Goal: Task Accomplishment & Management: Use online tool/utility

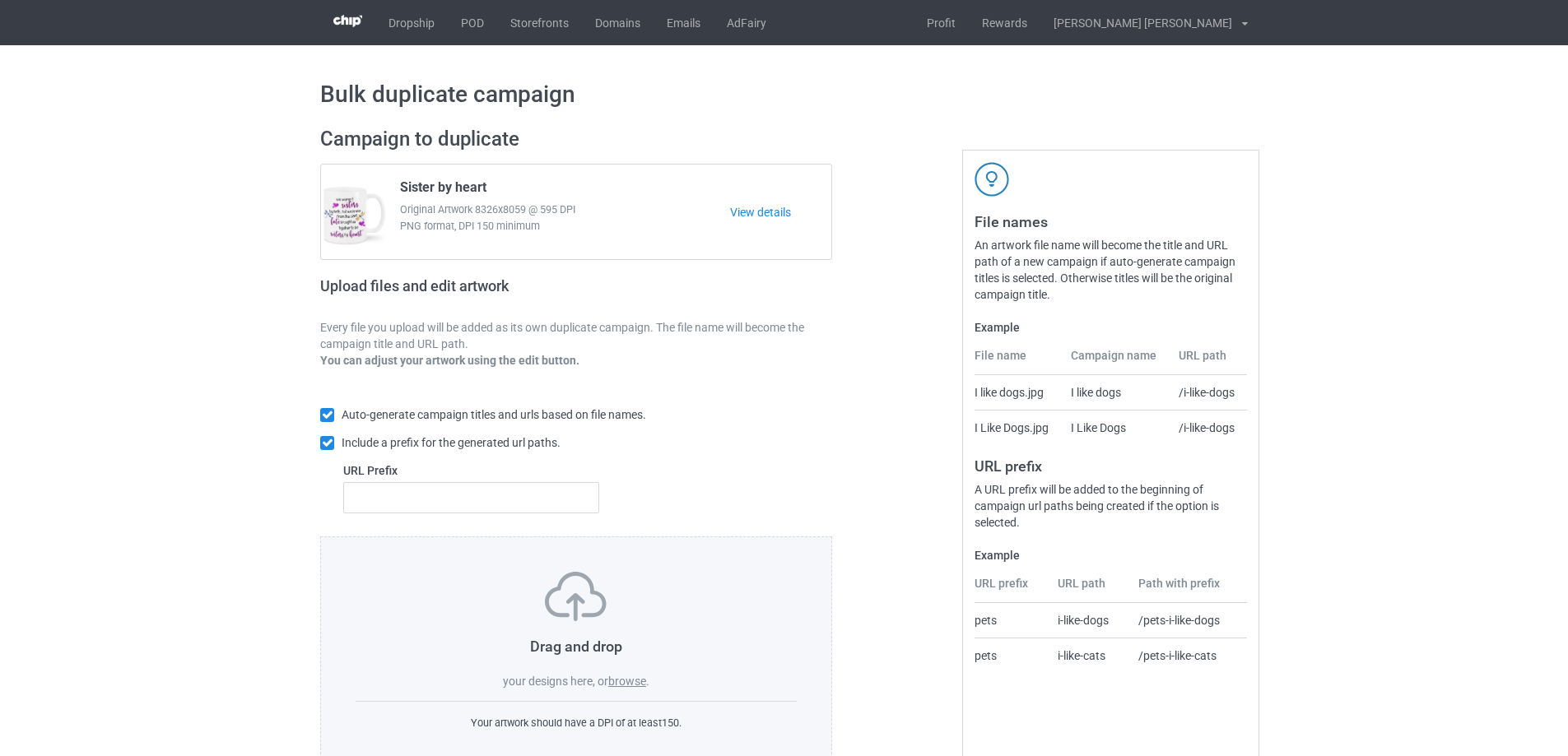
click at [631, 685] on label "browse" at bounding box center [627, 682] width 38 height 13
click at [0, 0] on input "browse" at bounding box center [0, 0] width 0 height 0
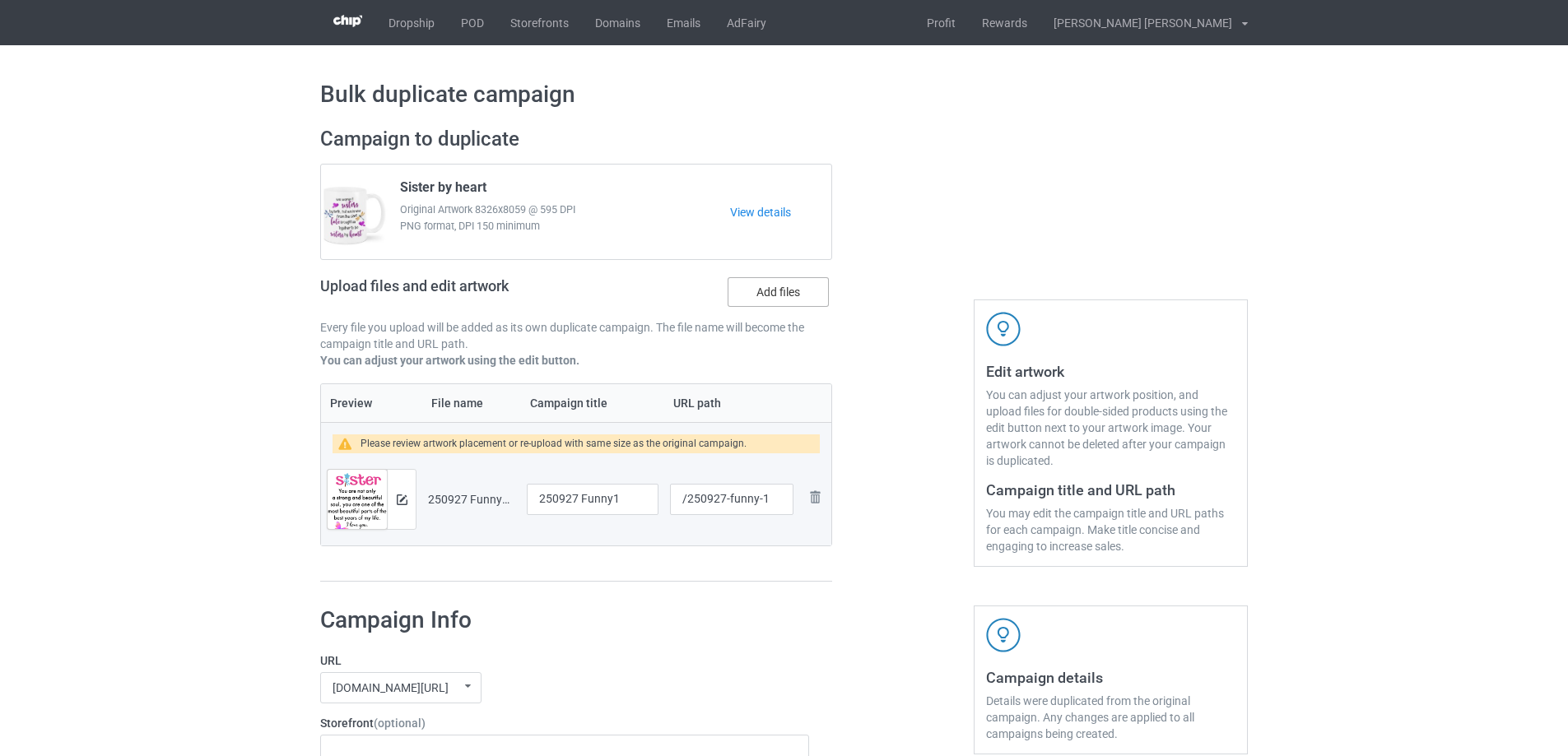
click at [770, 292] on label "Add files" at bounding box center [778, 292] width 102 height 30
click at [0, 0] on input "Add files" at bounding box center [0, 0] width 0 height 0
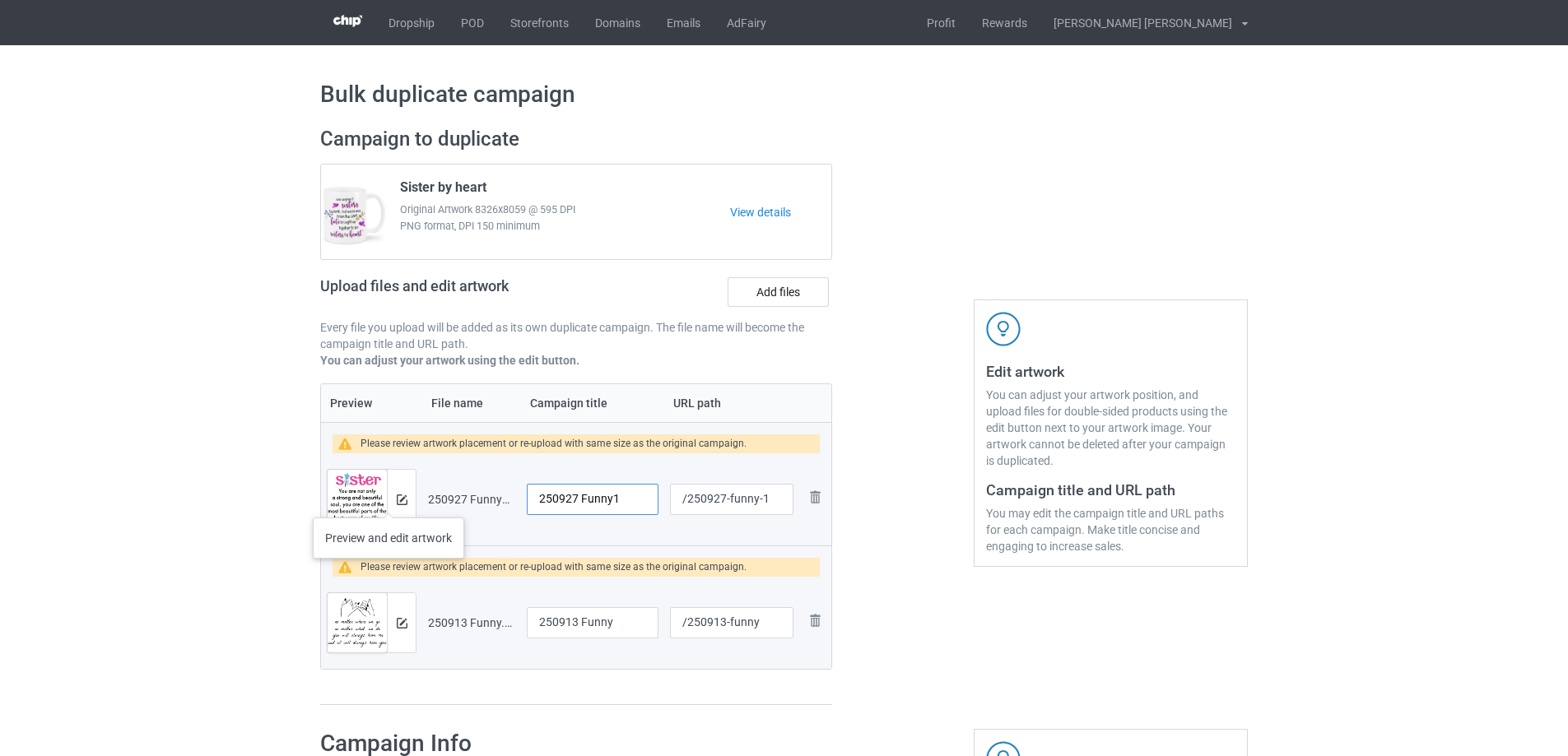
drag, startPoint x: 627, startPoint y: 501, endPoint x: 388, endPoint y: 501, distance: 239.0
click at [388, 501] on tr "Preview and edit artwork 250927 Funny1.png 250927 Funny1 /250927-funny-1 Remove…" at bounding box center [575, 499] width 510 height 92
type input "Sister"
drag, startPoint x: 729, startPoint y: 498, endPoint x: 760, endPoint y: 502, distance: 31.3
click at [760, 502] on input "/250927-funny-1" at bounding box center [731, 499] width 123 height 31
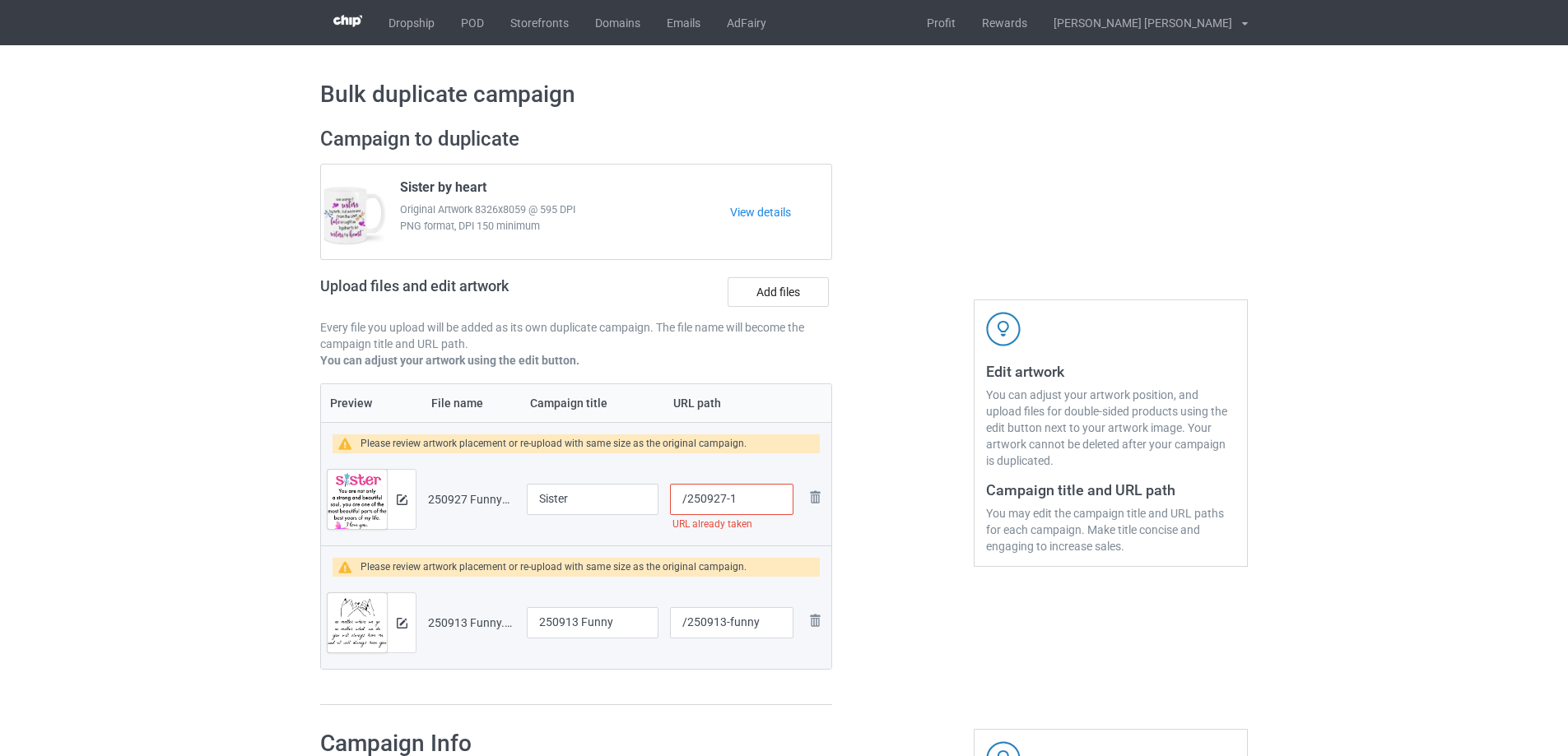
click at [730, 499] on input "/250927-1" at bounding box center [731, 499] width 123 height 31
type input "/250927-2"
drag, startPoint x: 728, startPoint y: 623, endPoint x: 778, endPoint y: 623, distance: 50.0
click at [776, 624] on input "/250913-funny" at bounding box center [731, 622] width 123 height 31
click at [730, 629] on input "/250913-3" at bounding box center [731, 622] width 123 height 31
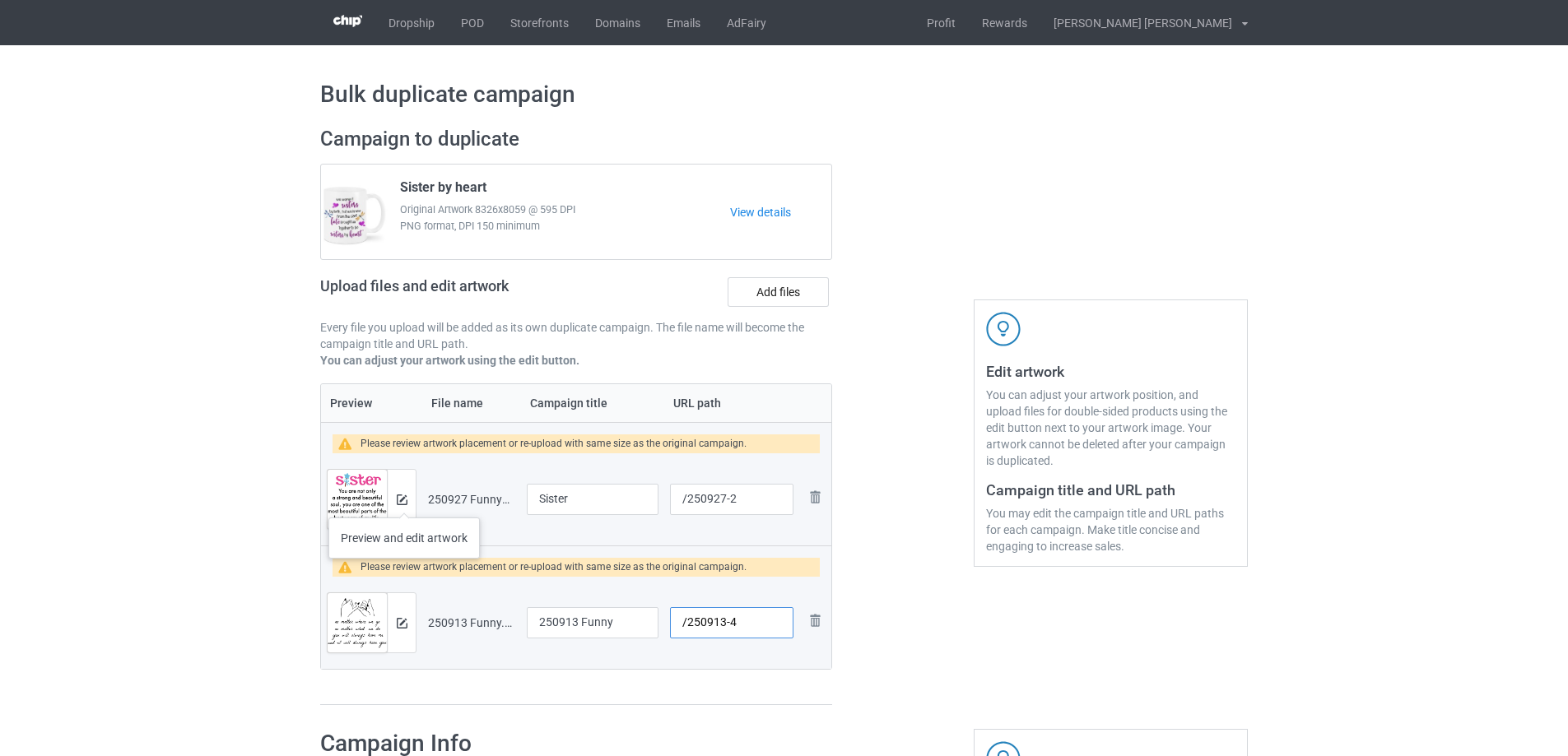
type input "/250913-4"
click at [401, 501] on img at bounding box center [401, 499] width 10 height 10
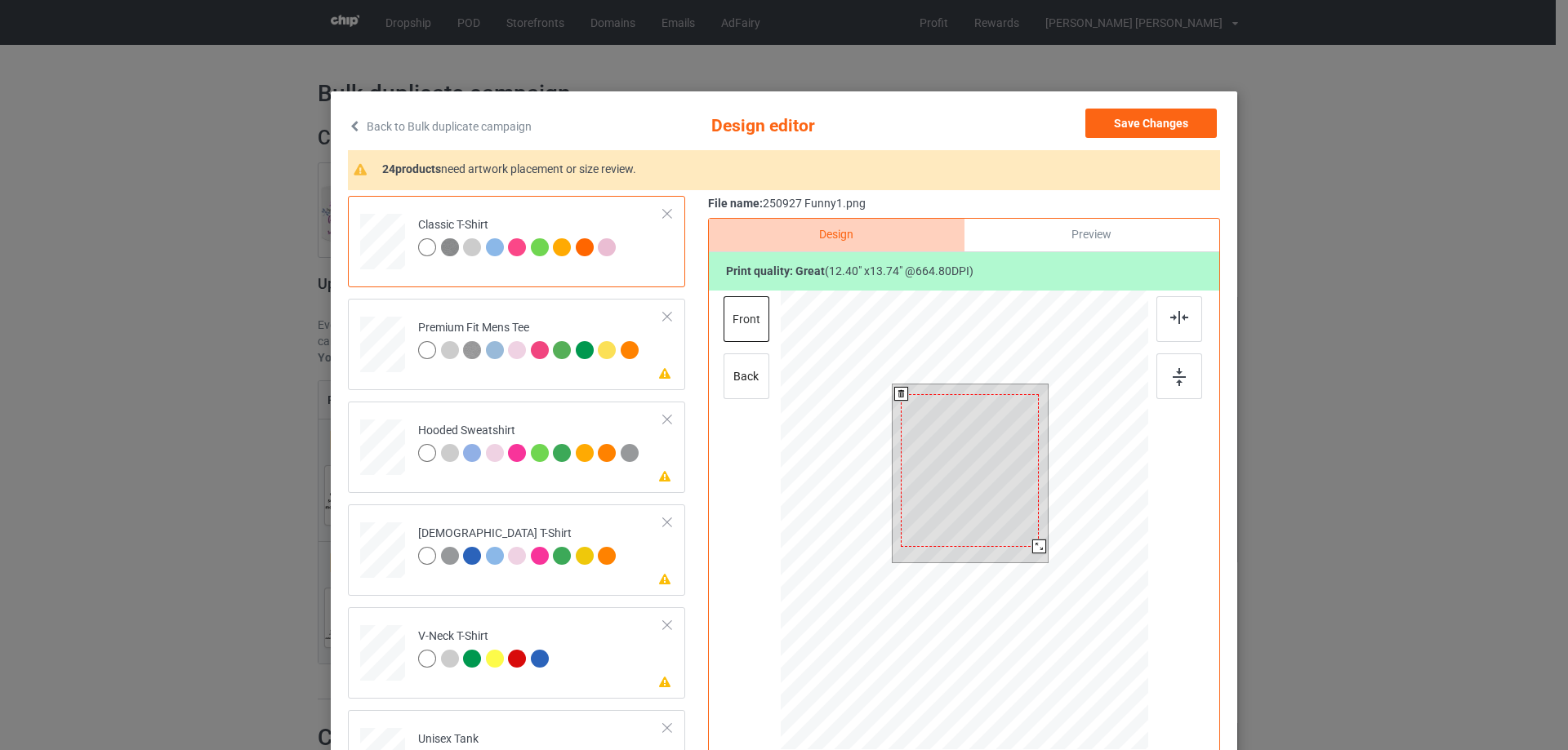
drag, startPoint x: 1038, startPoint y: 559, endPoint x: 1032, endPoint y: 547, distance: 13.4
click at [1032, 547] on div at bounding box center [1038, 547] width 14 height 14
click at [1003, 517] on div at bounding box center [969, 464] width 138 height 153
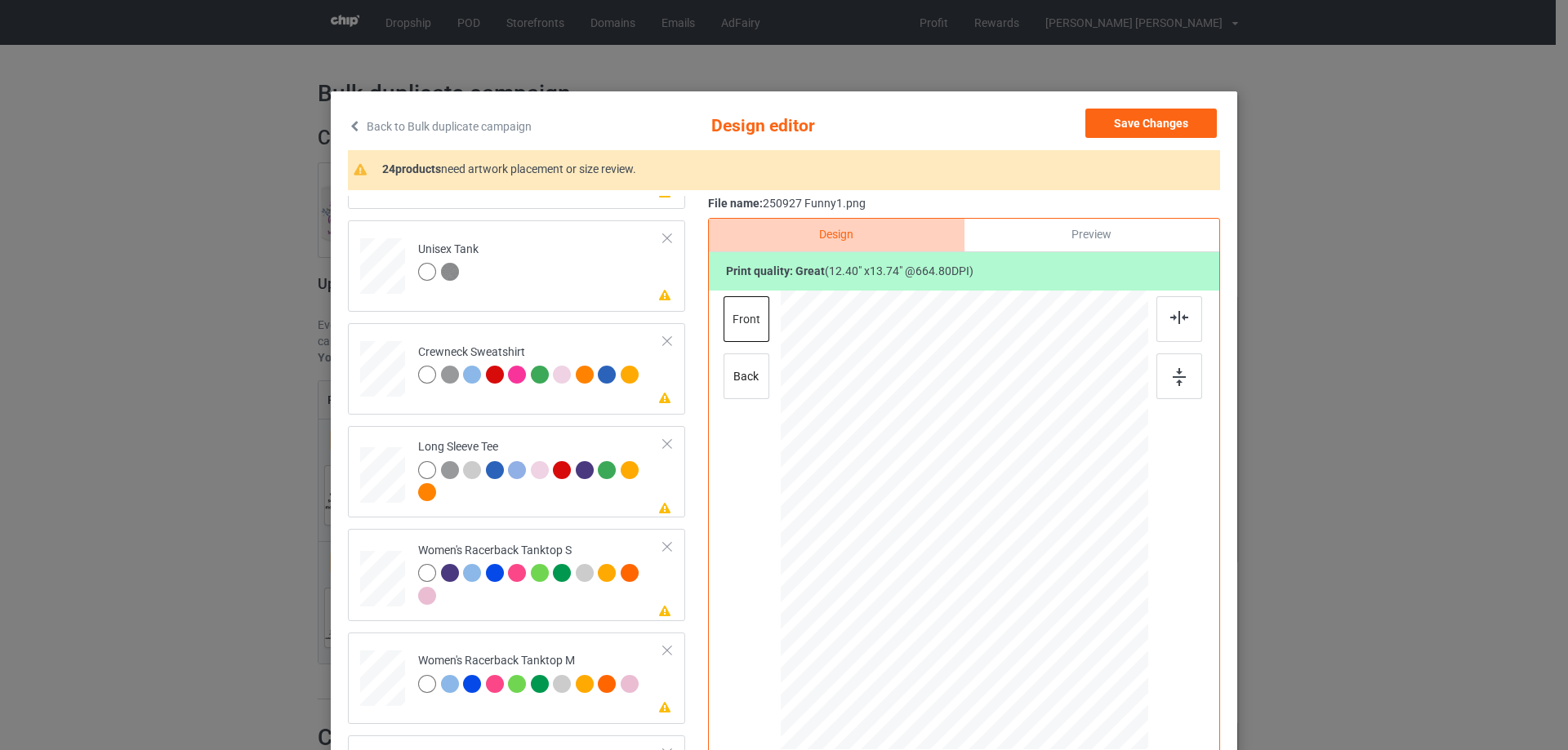
scroll to position [572, 0]
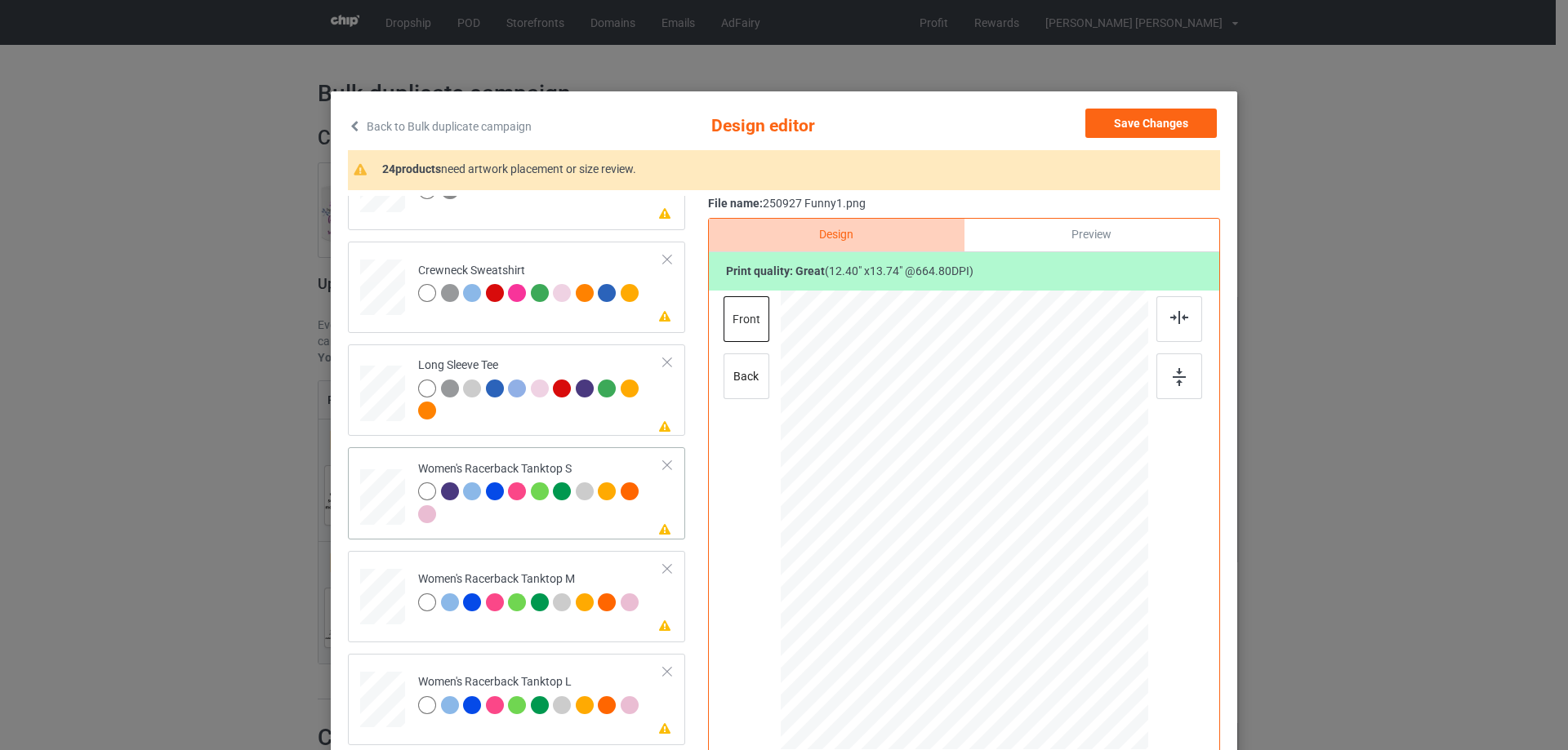
click at [372, 493] on div at bounding box center [382, 497] width 44 height 56
drag, startPoint x: 1063, startPoint y: 640, endPoint x: 1061, endPoint y: 621, distance: 19.1
click at [1061, 621] on div at bounding box center [1061, 627] width 14 height 14
drag, startPoint x: 990, startPoint y: 562, endPoint x: 991, endPoint y: 580, distance: 18.0
click at [991, 580] on div at bounding box center [964, 539] width 193 height 215
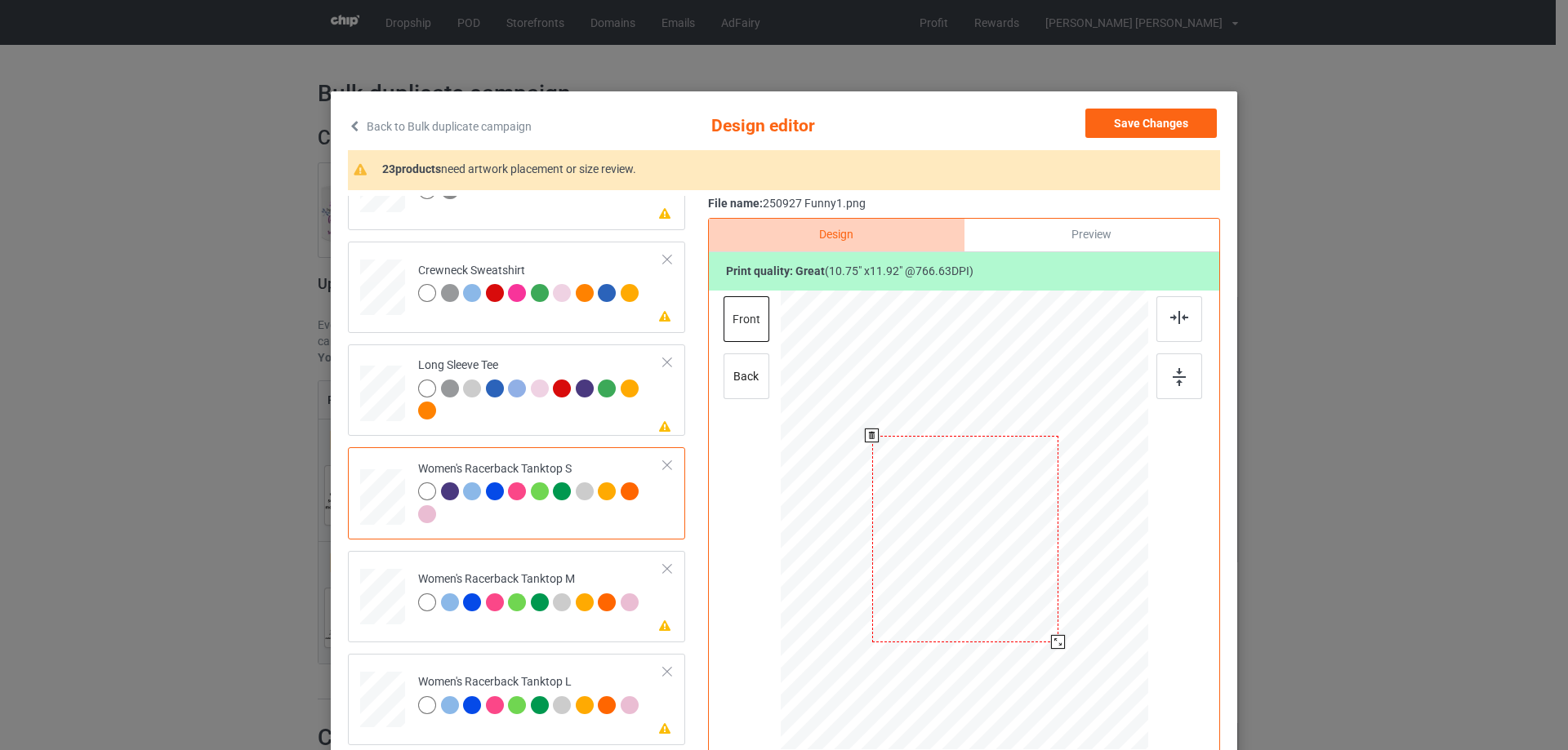
click at [1051, 639] on div at bounding box center [1058, 642] width 14 height 14
click at [1175, 330] on div at bounding box center [1178, 319] width 46 height 46
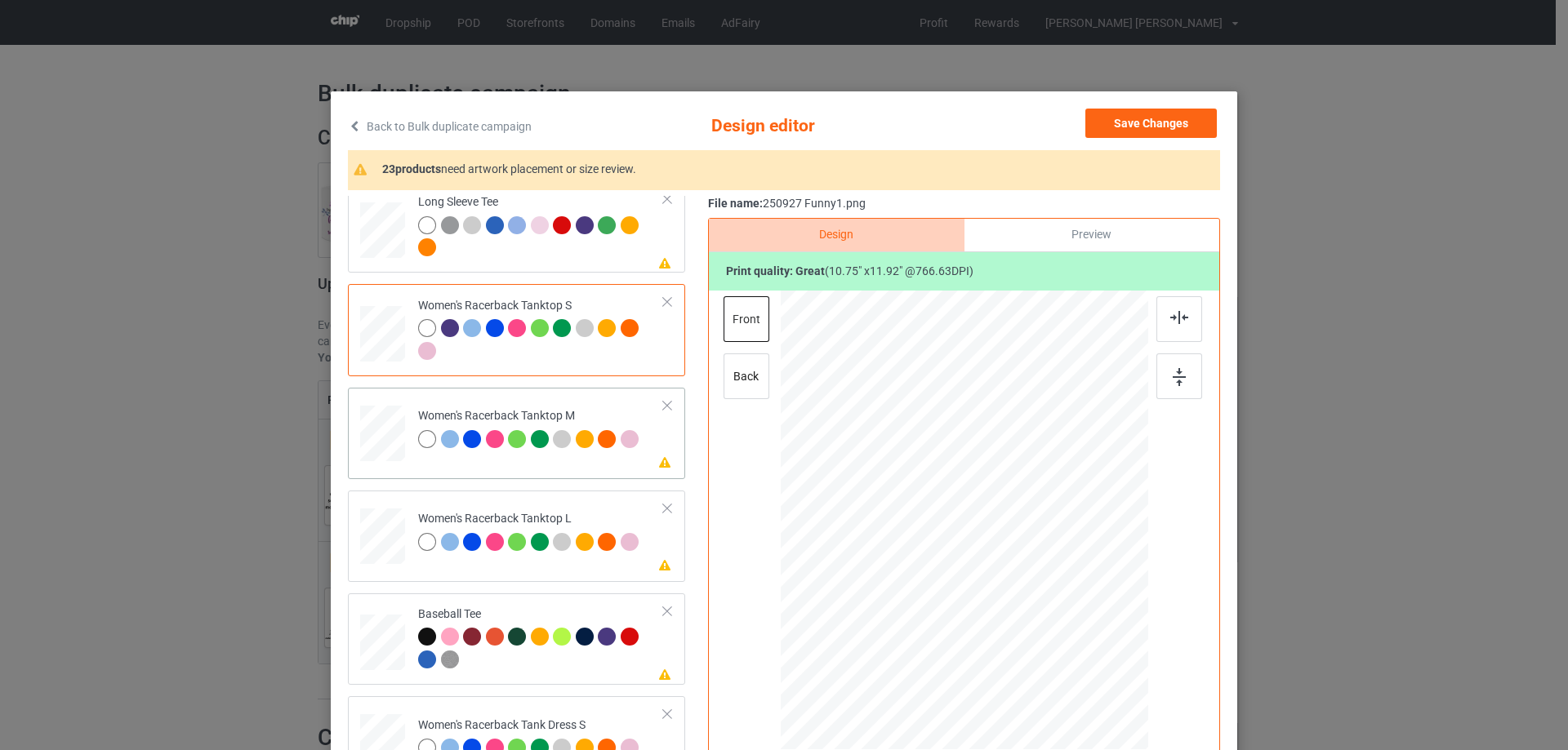
click at [384, 449] on div at bounding box center [382, 434] width 45 height 56
drag, startPoint x: 1067, startPoint y: 646, endPoint x: 999, endPoint y: 562, distance: 108.1
click at [1055, 616] on div at bounding box center [1055, 621] width 14 height 14
drag, startPoint x: 999, startPoint y: 562, endPoint x: 999, endPoint y: 573, distance: 11.0
click at [999, 573] on div at bounding box center [964, 531] width 180 height 200
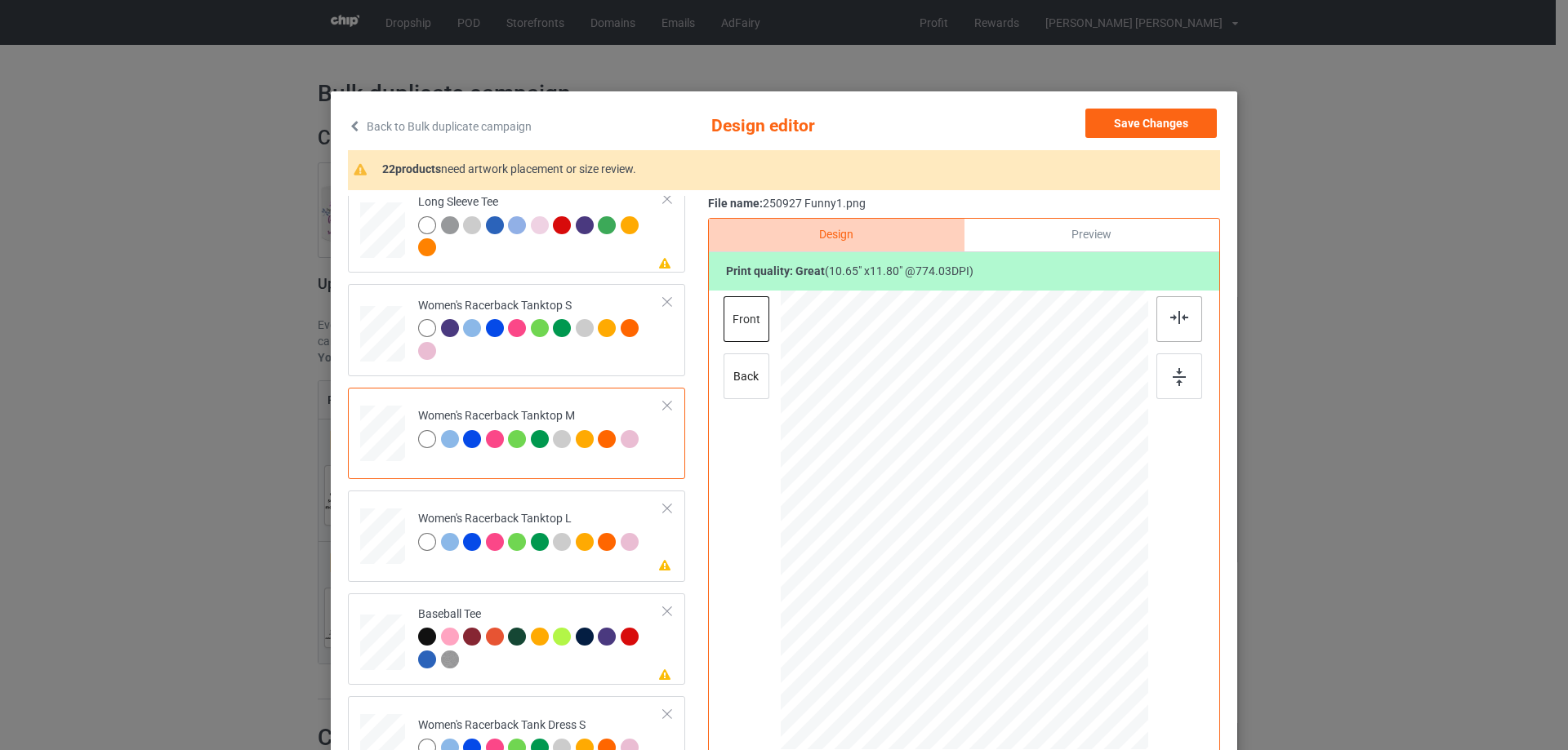
click at [1172, 317] on img at bounding box center [1178, 318] width 18 height 13
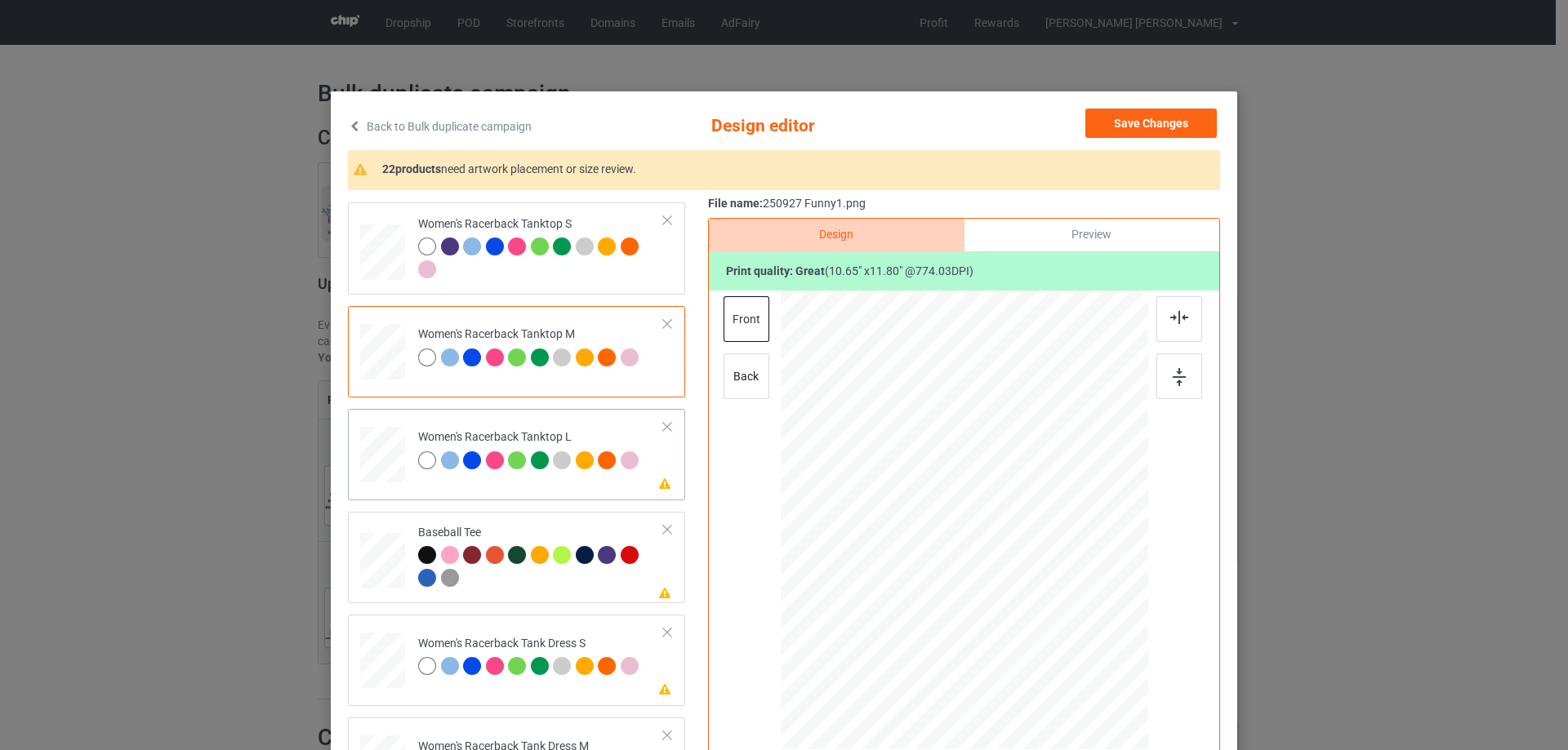
click at [383, 471] on div at bounding box center [382, 455] width 45 height 54
drag, startPoint x: 1069, startPoint y: 646, endPoint x: 1017, endPoint y: 562, distance: 98.8
click at [1056, 623] on div at bounding box center [1058, 626] width 14 height 14
drag, startPoint x: 1005, startPoint y: 541, endPoint x: 1006, endPoint y: 565, distance: 24.0
click at [1006, 565] on div at bounding box center [964, 545] width 187 height 206
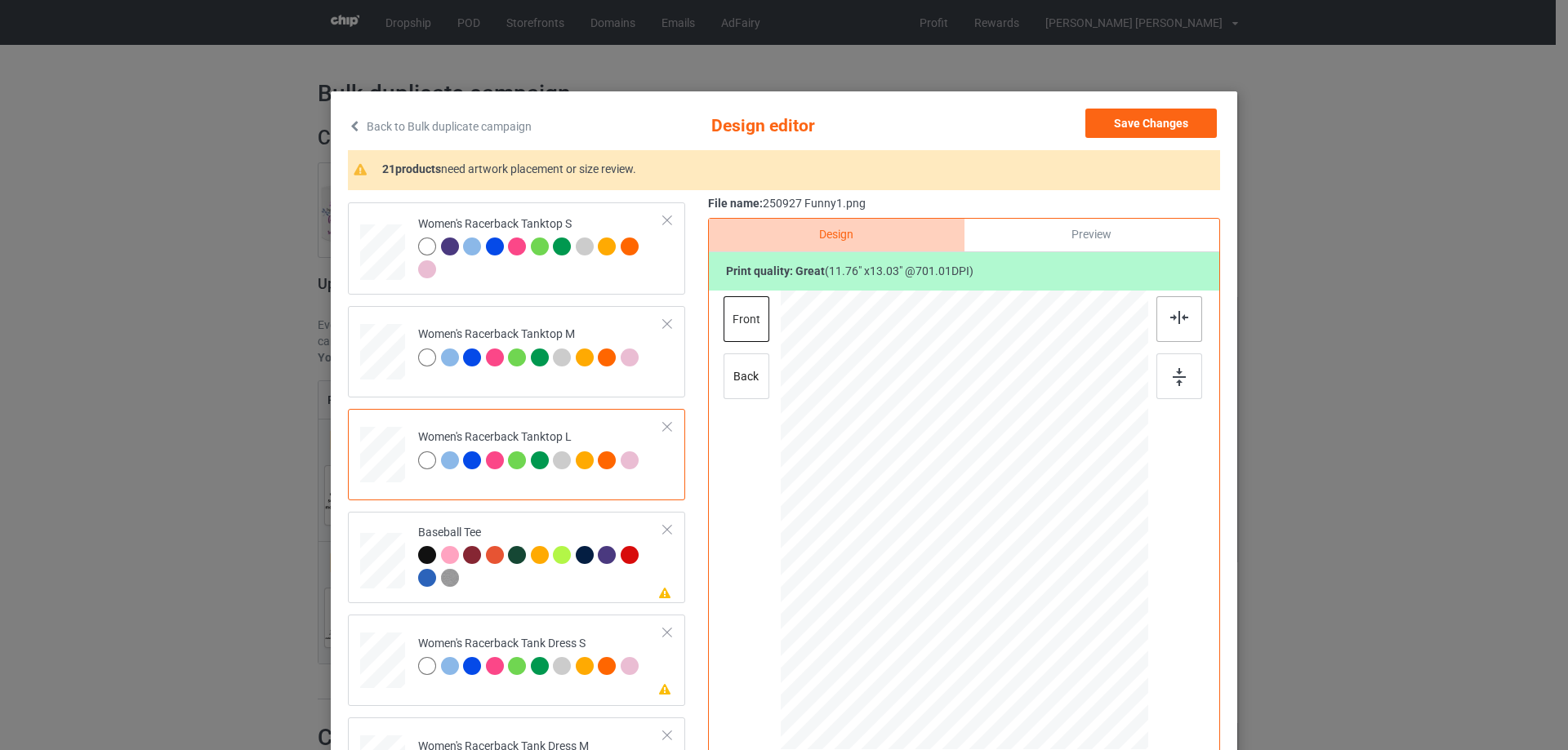
click at [1179, 320] on img at bounding box center [1178, 318] width 18 height 13
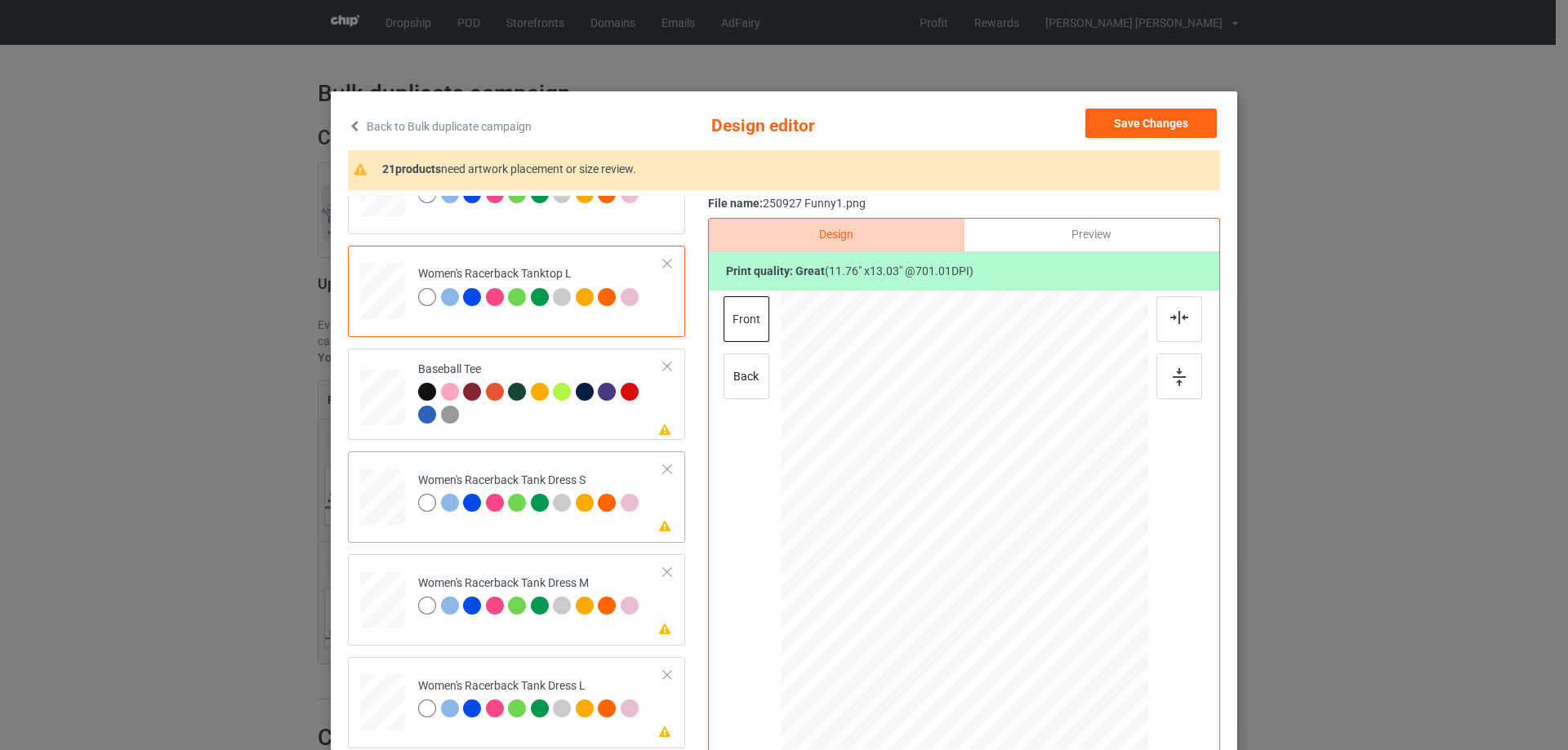
click at [366, 509] on div at bounding box center [382, 497] width 36 height 56
drag, startPoint x: 1049, startPoint y: 624, endPoint x: 1043, endPoint y: 609, distance: 16.2
click at [1043, 609] on div at bounding box center [1045, 609] width 14 height 14
drag, startPoint x: 992, startPoint y: 579, endPoint x: 992, endPoint y: 556, distance: 23.0
click at [992, 556] on div at bounding box center [964, 498] width 160 height 179
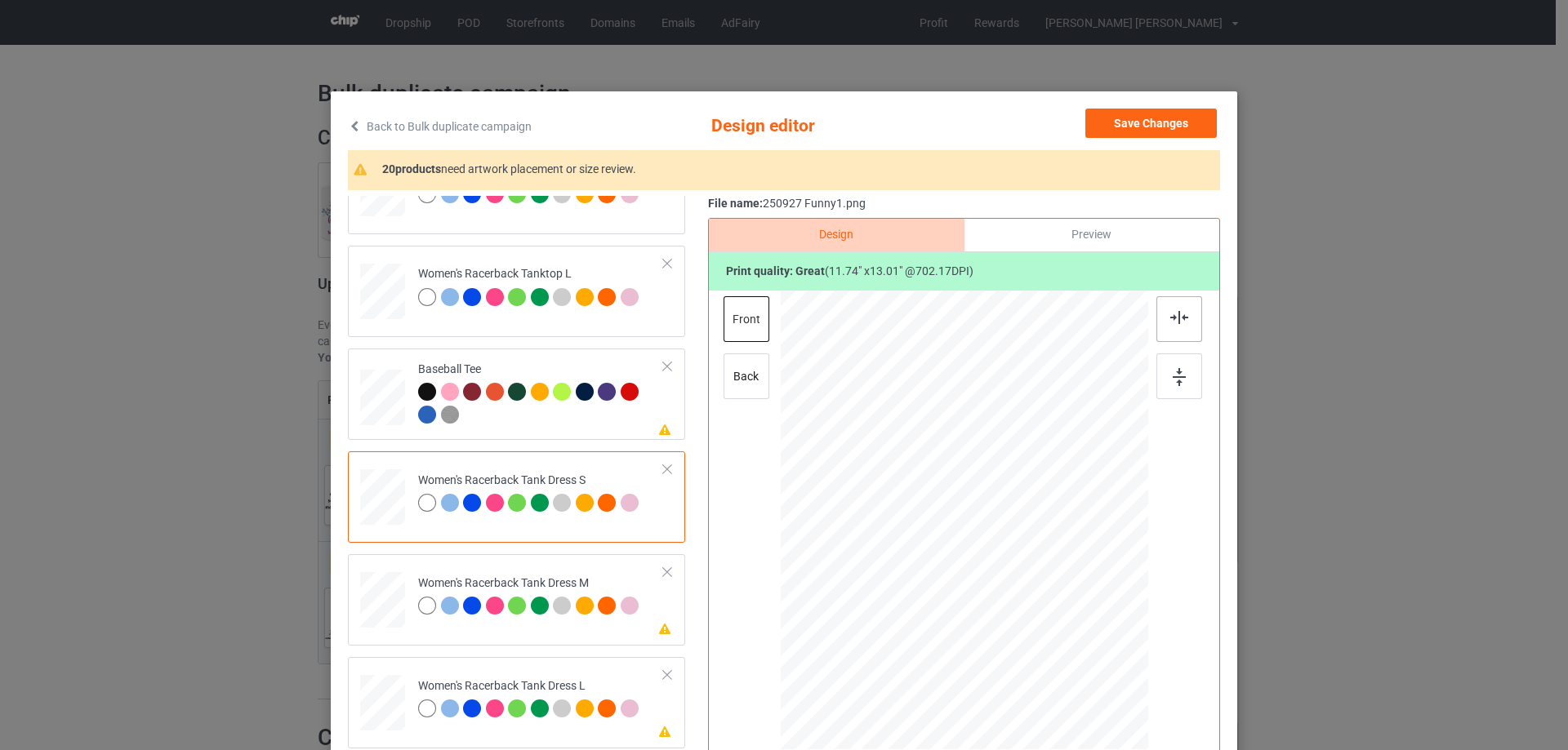
click at [1173, 325] on img at bounding box center [1178, 318] width 18 height 13
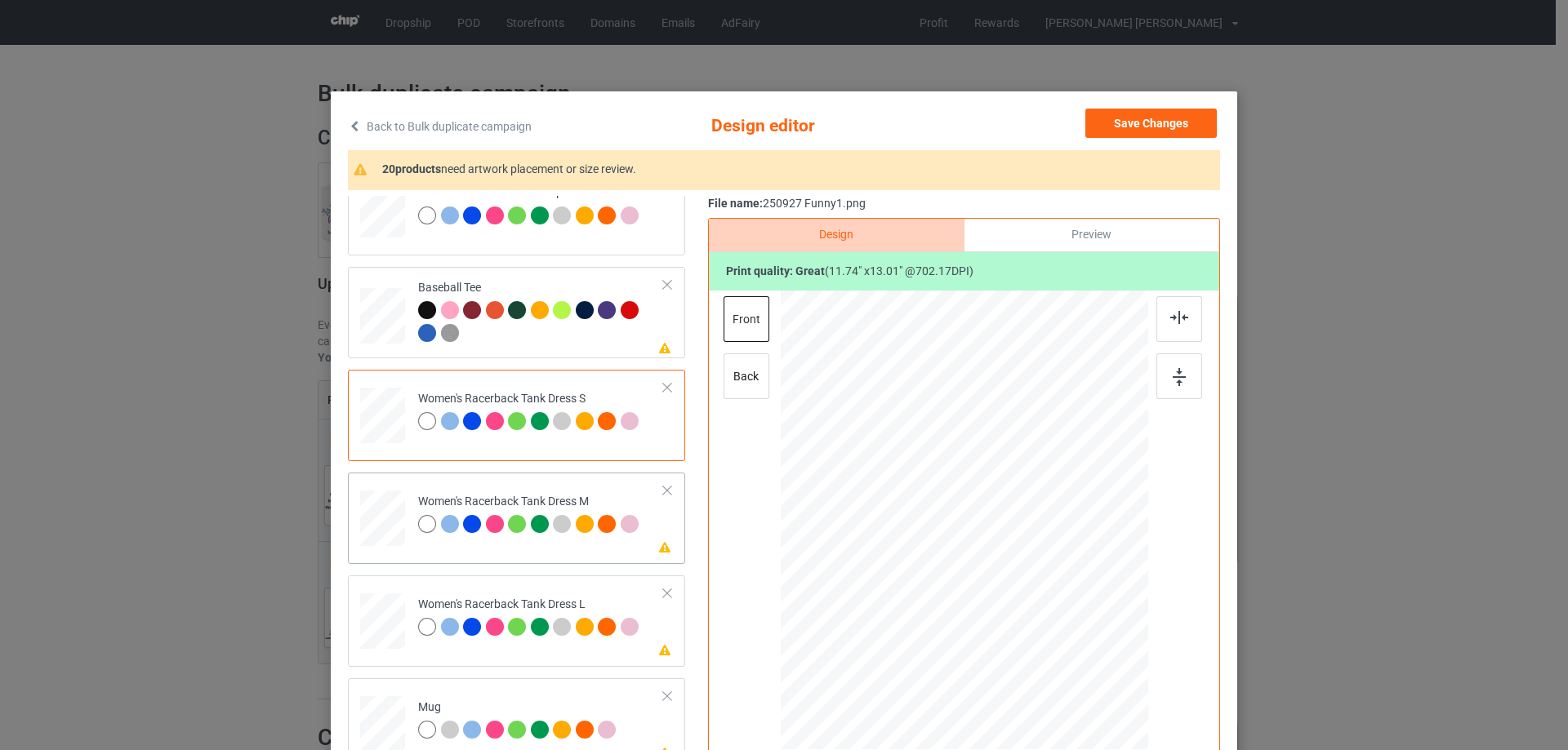
click at [380, 535] on div at bounding box center [382, 519] width 37 height 56
drag, startPoint x: 1049, startPoint y: 627, endPoint x: 1046, endPoint y: 615, distance: 12.4
click at [1046, 615] on div at bounding box center [1049, 615] width 14 height 14
click at [984, 553] on div at bounding box center [965, 500] width 172 height 189
click at [1175, 318] on img at bounding box center [1178, 318] width 18 height 13
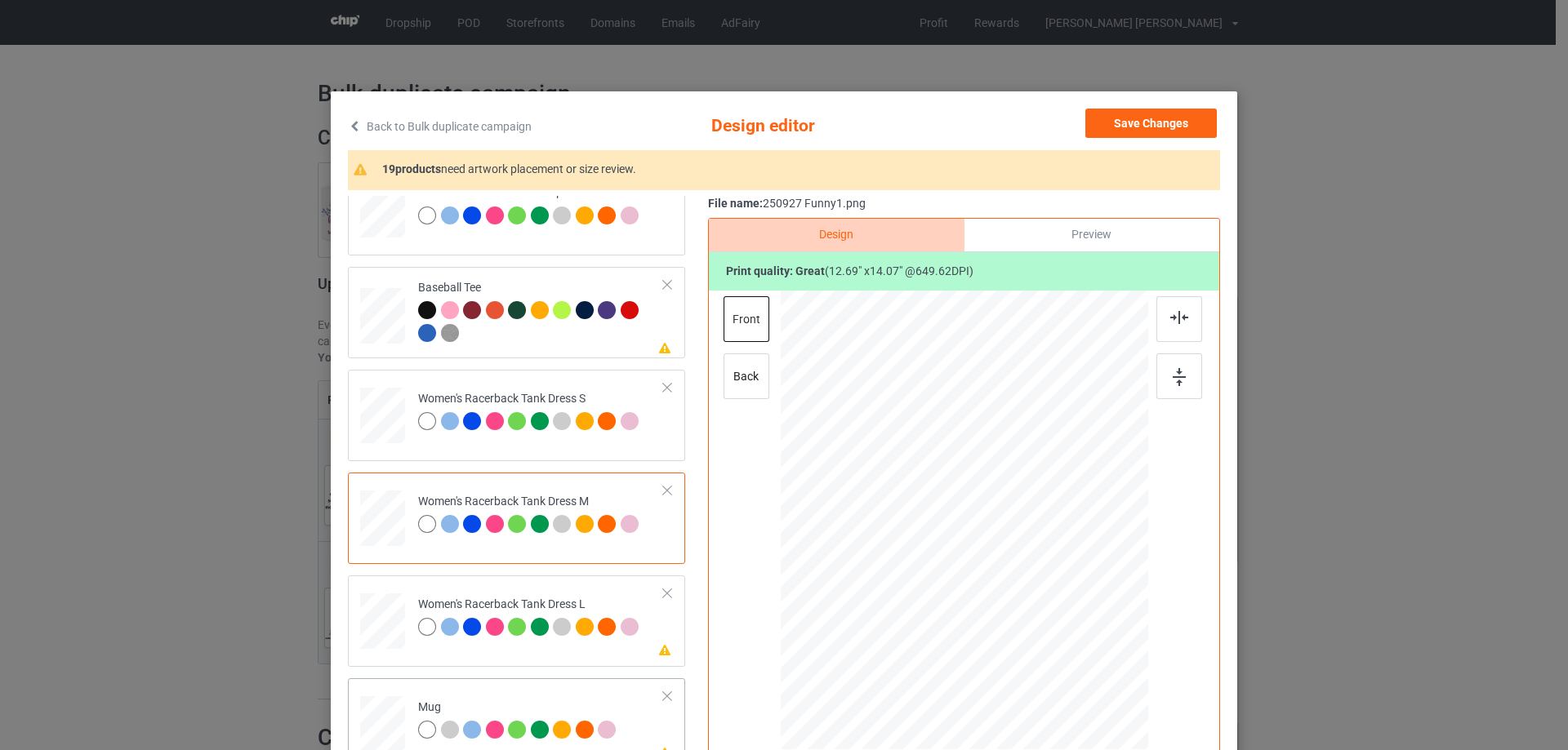
scroll to position [1225, 0]
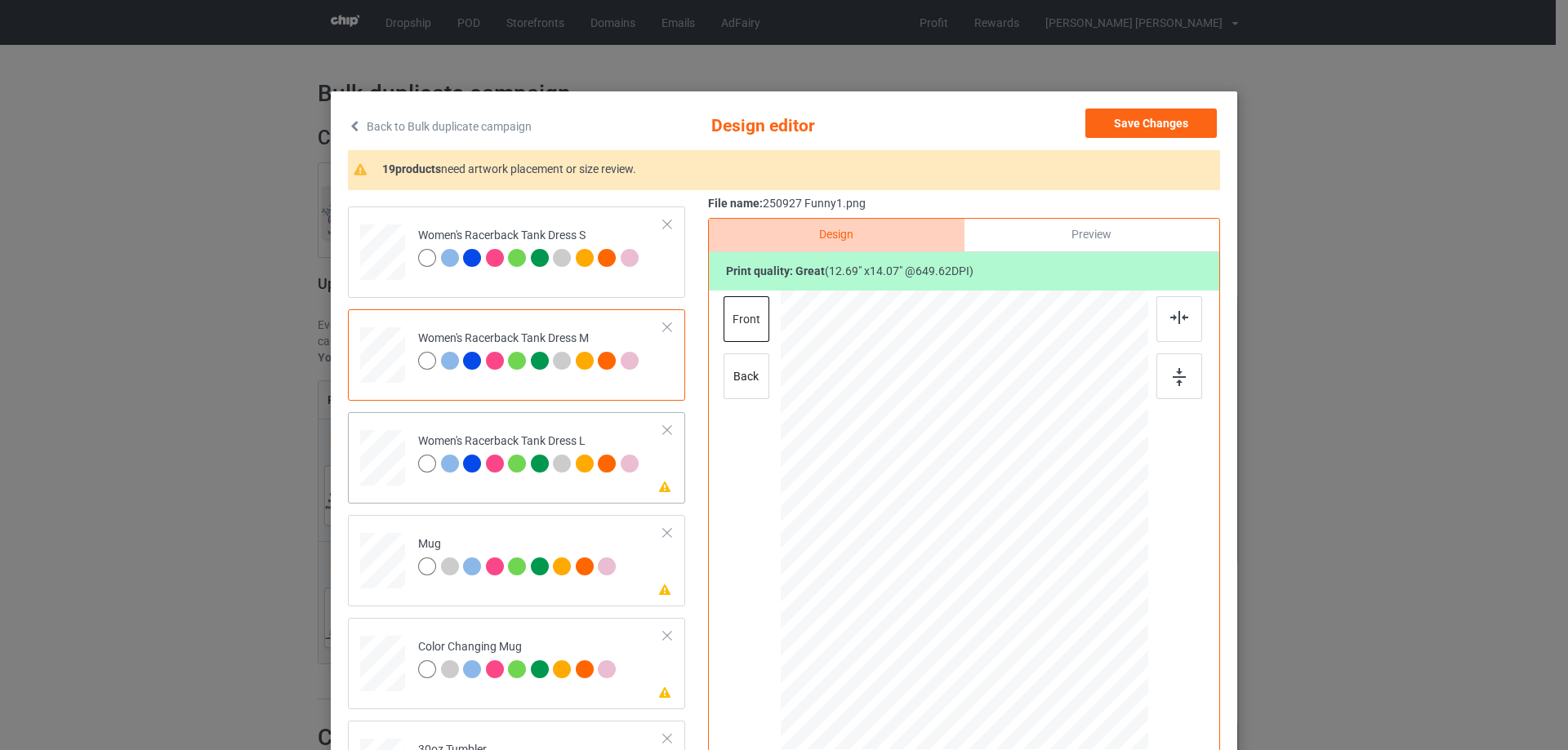
click at [390, 475] on div at bounding box center [382, 458] width 40 height 56
drag, startPoint x: 1058, startPoint y: 630, endPoint x: 1052, endPoint y: 618, distance: 13.4
click at [1052, 618] on div at bounding box center [1053, 619] width 14 height 14
drag, startPoint x: 1022, startPoint y: 592, endPoint x: 1022, endPoint y: 578, distance: 14.0
click at [1022, 578] on div at bounding box center [964, 506] width 180 height 200
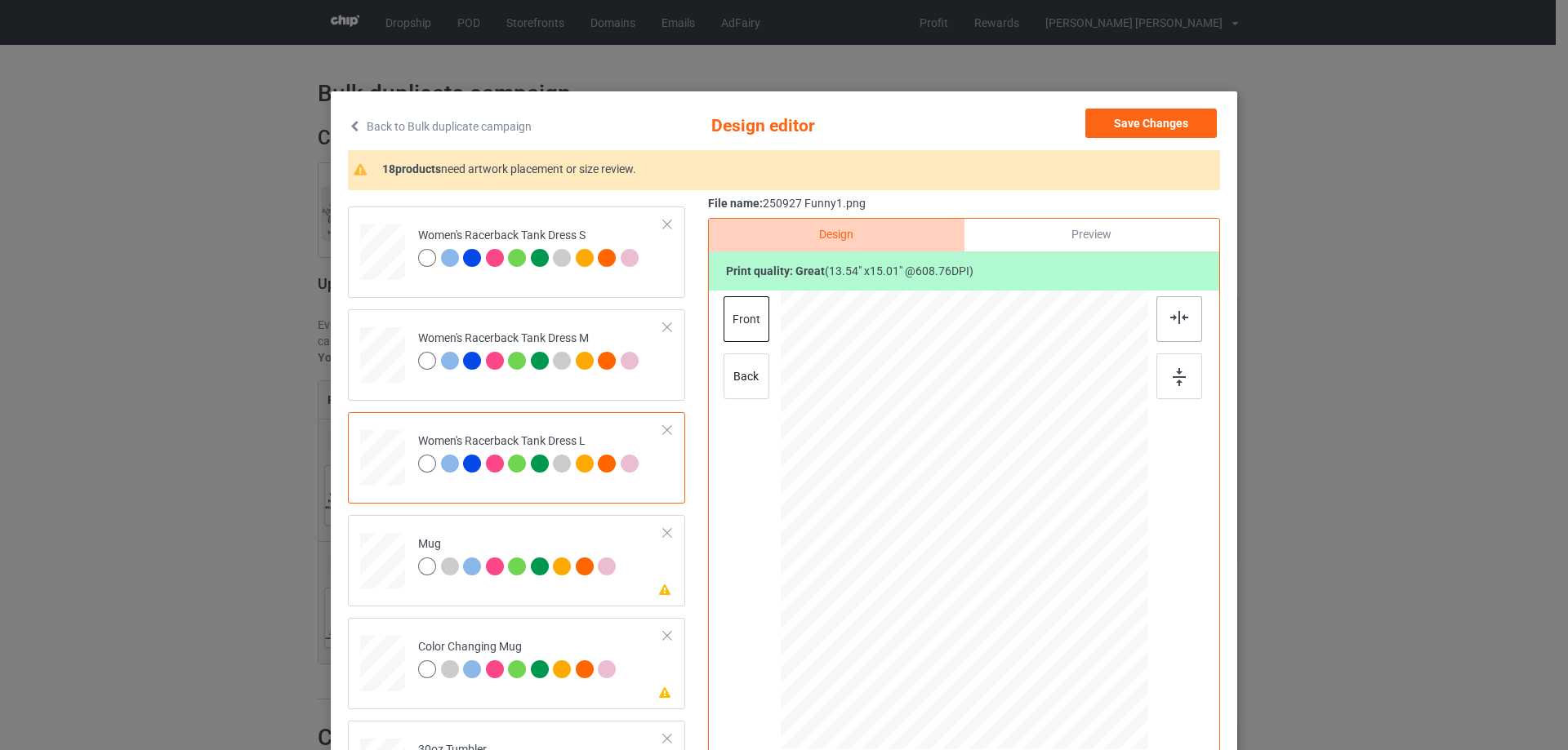
click at [1173, 312] on img at bounding box center [1178, 318] width 18 height 13
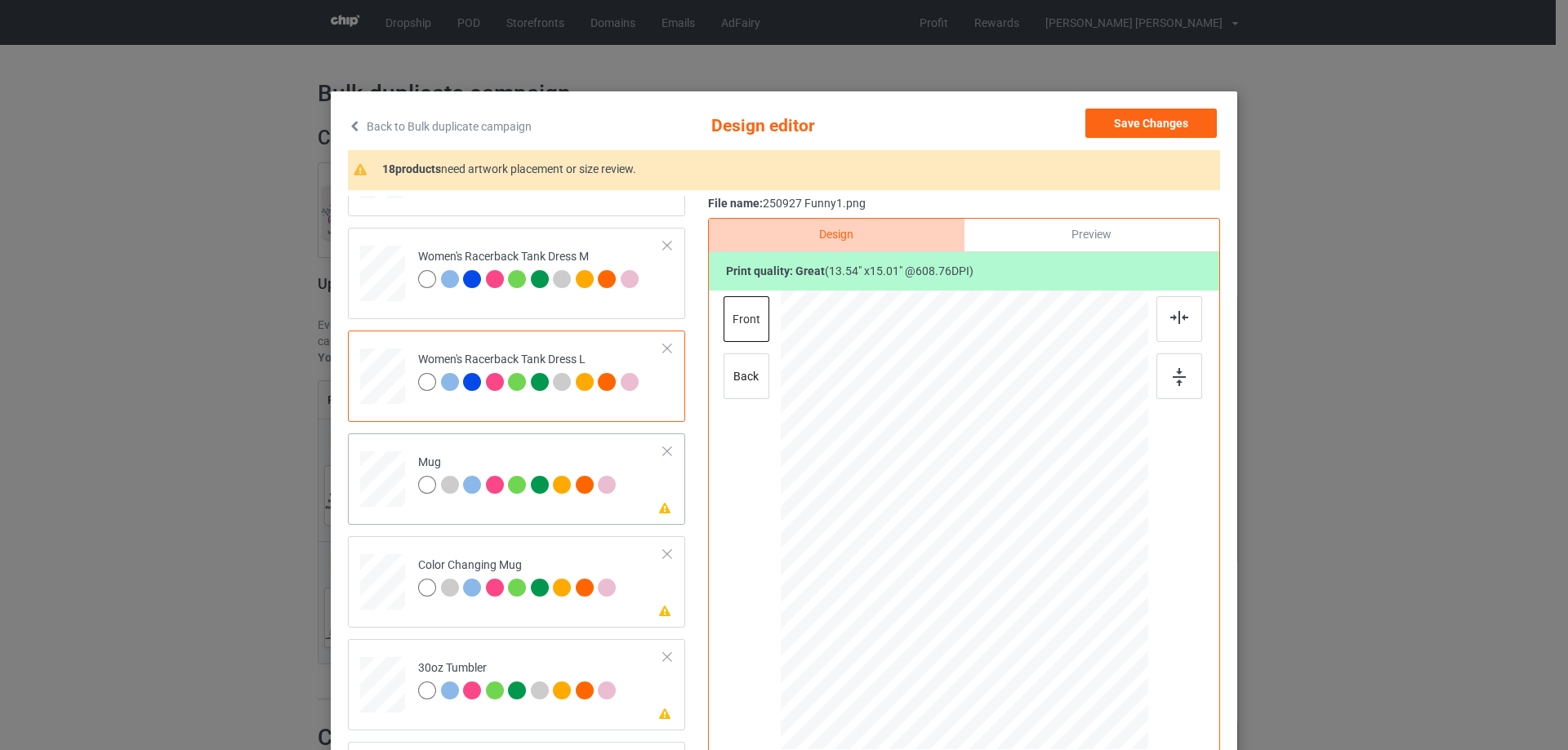
click at [383, 481] on div at bounding box center [382, 479] width 45 height 19
drag, startPoint x: 1071, startPoint y: 642, endPoint x: 972, endPoint y: 527, distance: 151.7
click at [1036, 578] on div at bounding box center [964, 520] width 368 height 153
drag, startPoint x: 972, startPoint y: 527, endPoint x: 1023, endPoint y: 527, distance: 51.0
click at [1023, 527] on div at bounding box center [1063, 520] width 129 height 143
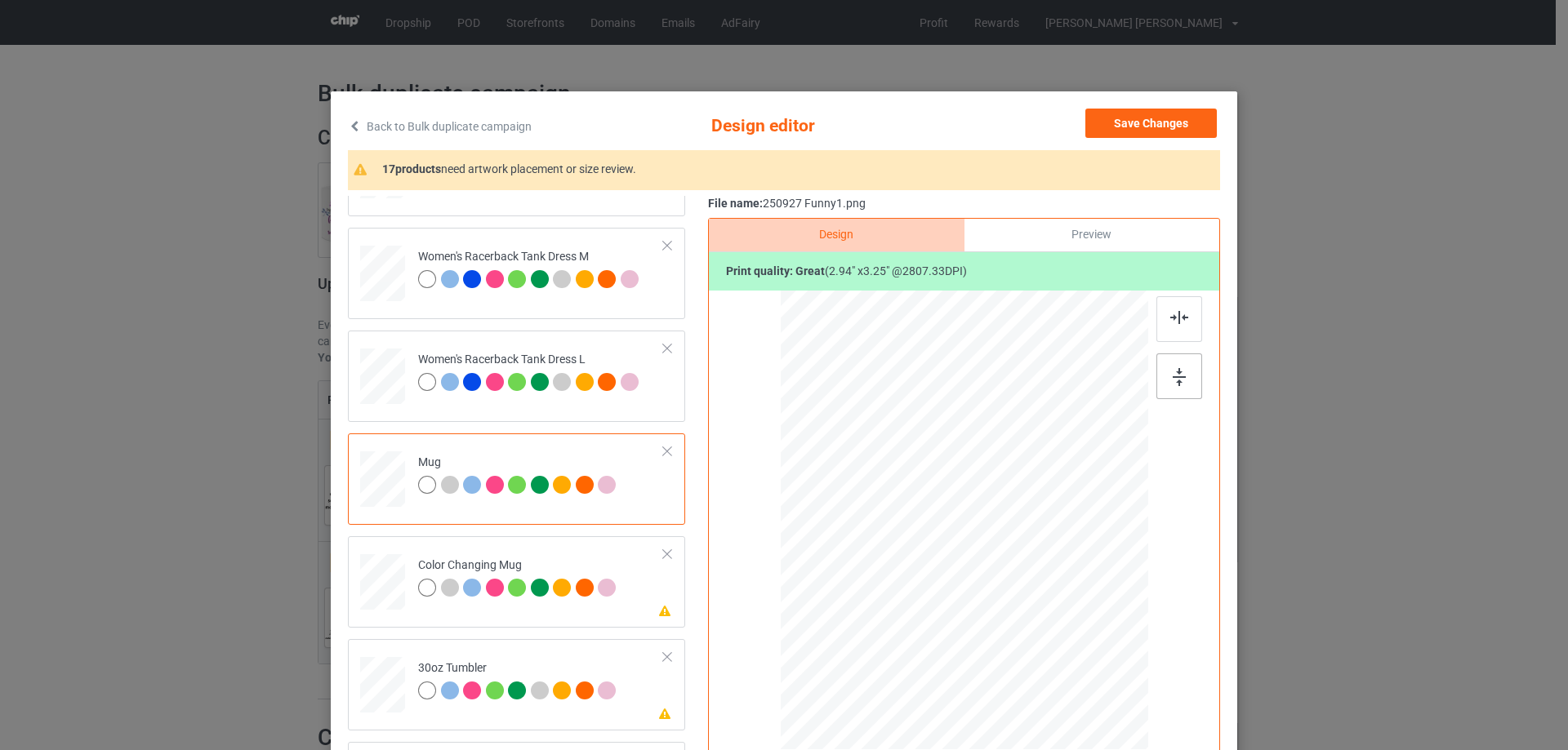
click at [1173, 380] on img at bounding box center [1179, 377] width 13 height 18
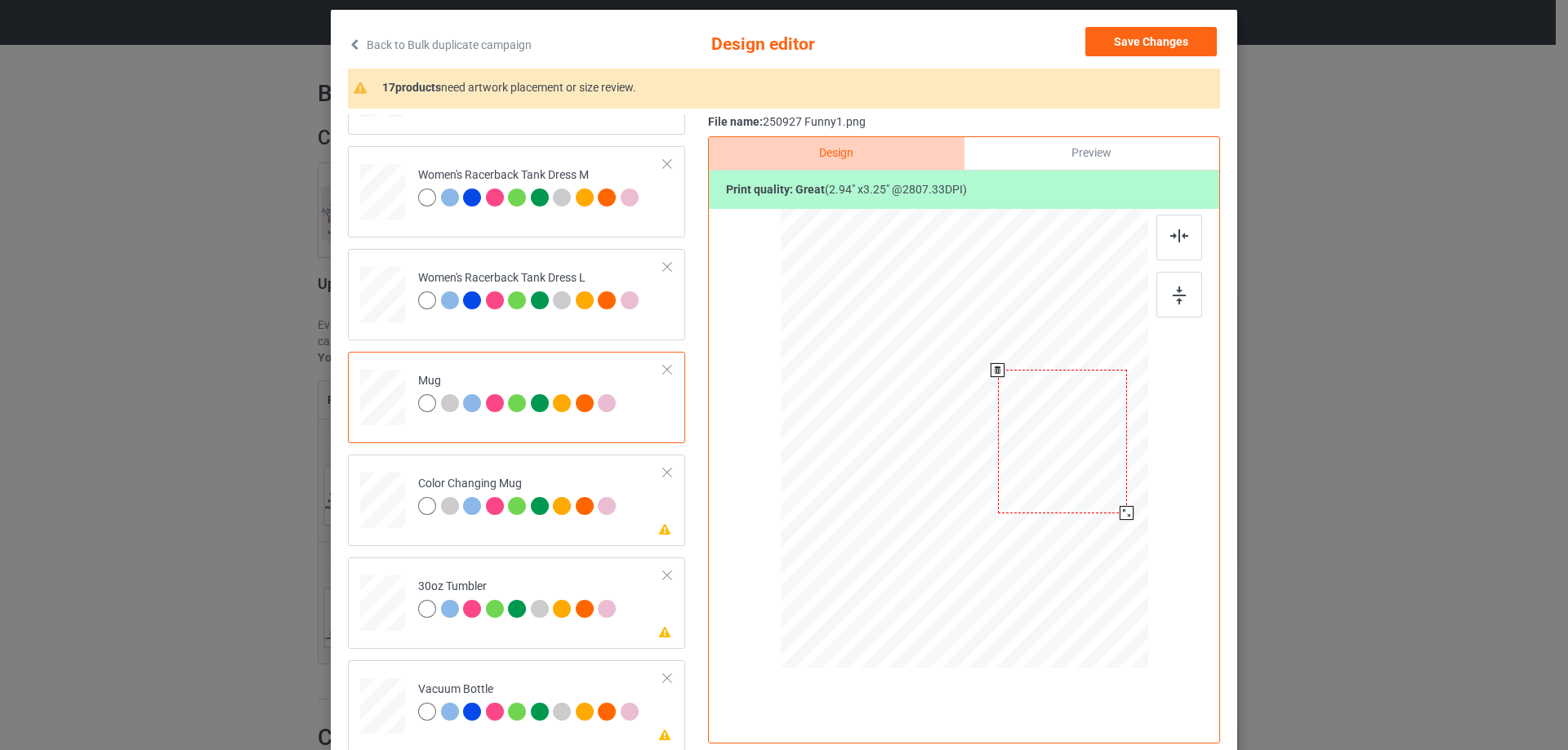
click at [1047, 452] on div at bounding box center [1062, 441] width 129 height 143
click at [377, 498] on div at bounding box center [382, 501] width 45 height 19
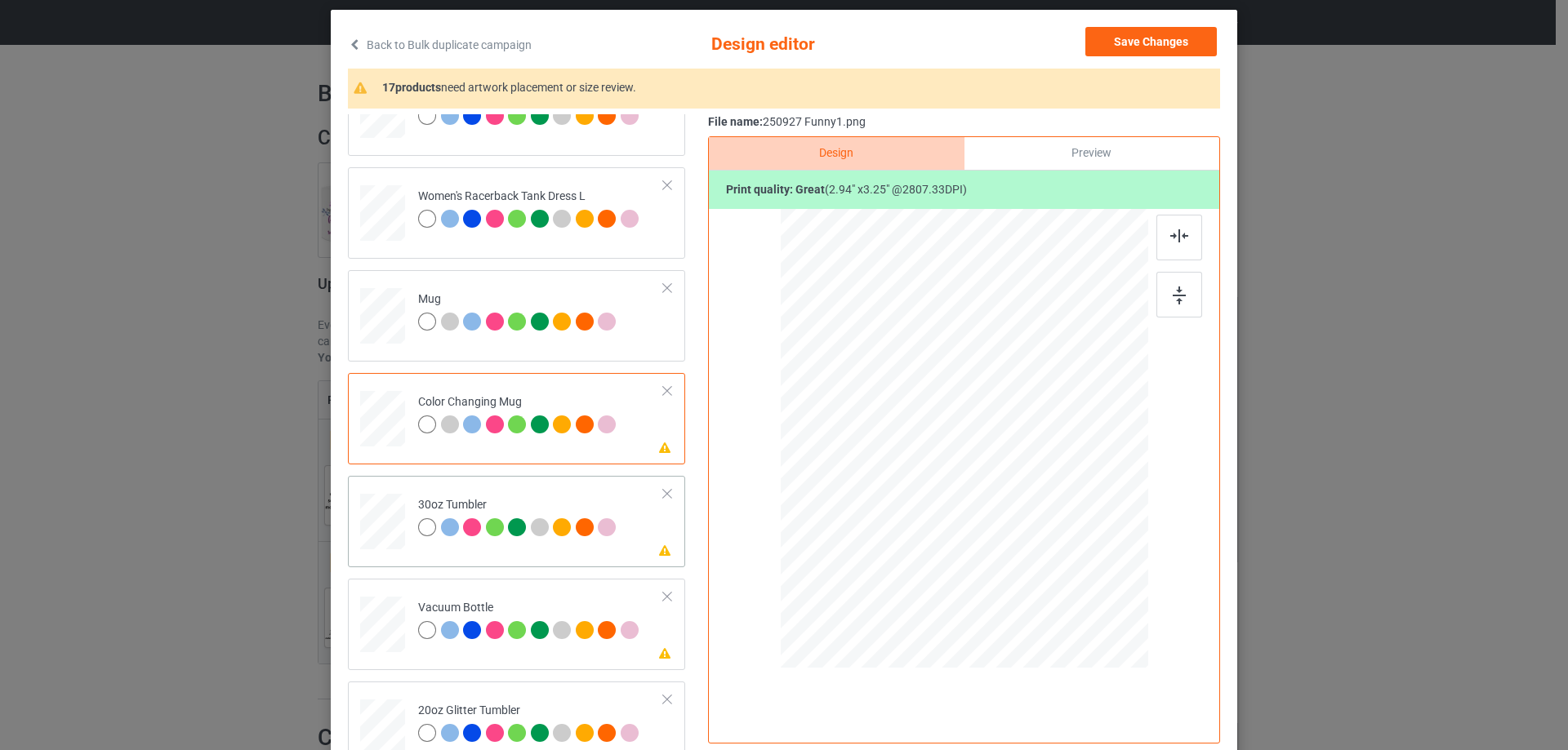
click at [385, 526] on div at bounding box center [382, 522] width 43 height 24
drag, startPoint x: 1067, startPoint y: 559, endPoint x: 1025, endPoint y: 501, distance: 71.6
click at [1026, 501] on div at bounding box center [964, 439] width 357 height 198
drag, startPoint x: 922, startPoint y: 478, endPoint x: 908, endPoint y: 475, distance: 14.3
click at [908, 475] on div at bounding box center [881, 437] width 121 height 135
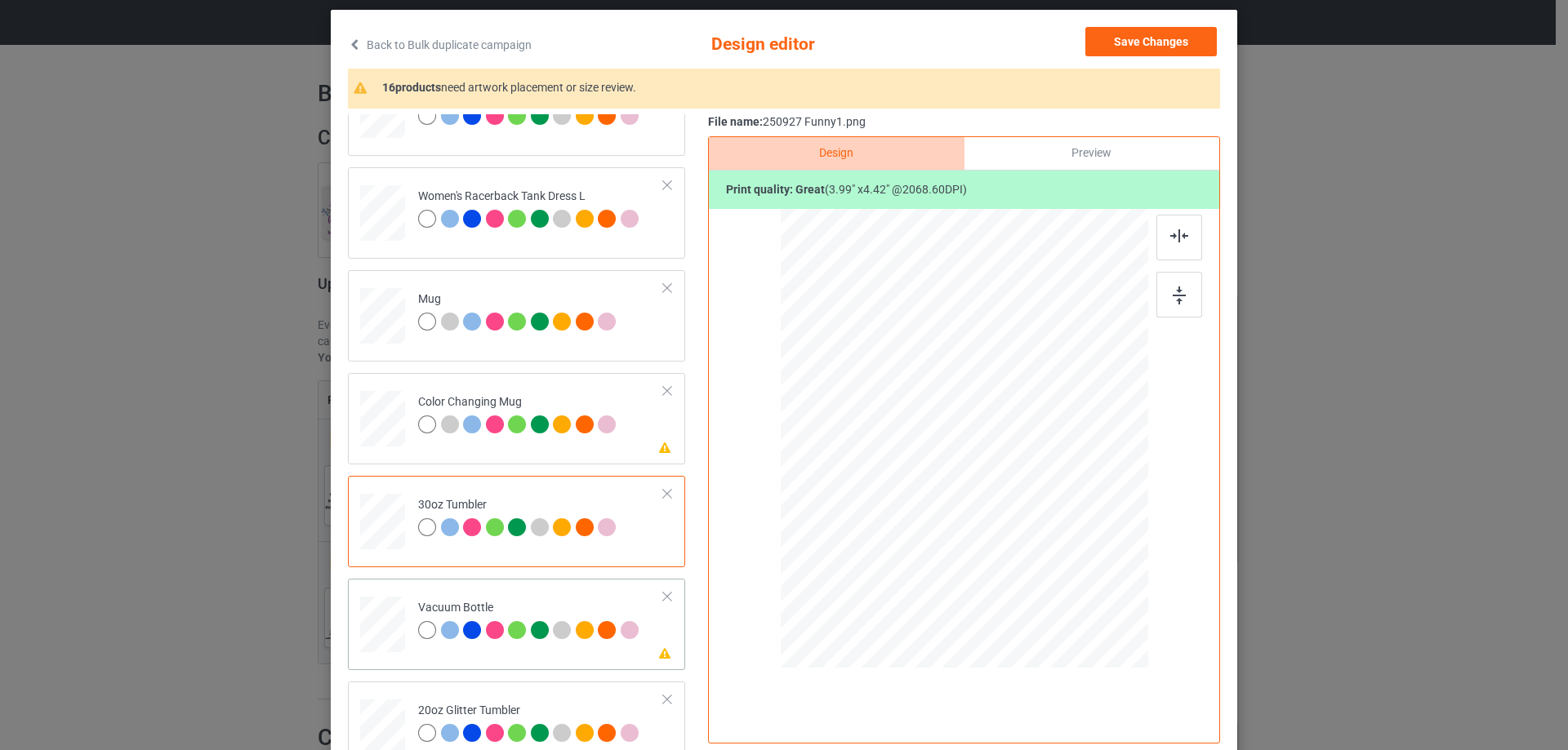
scroll to position [1470, 0]
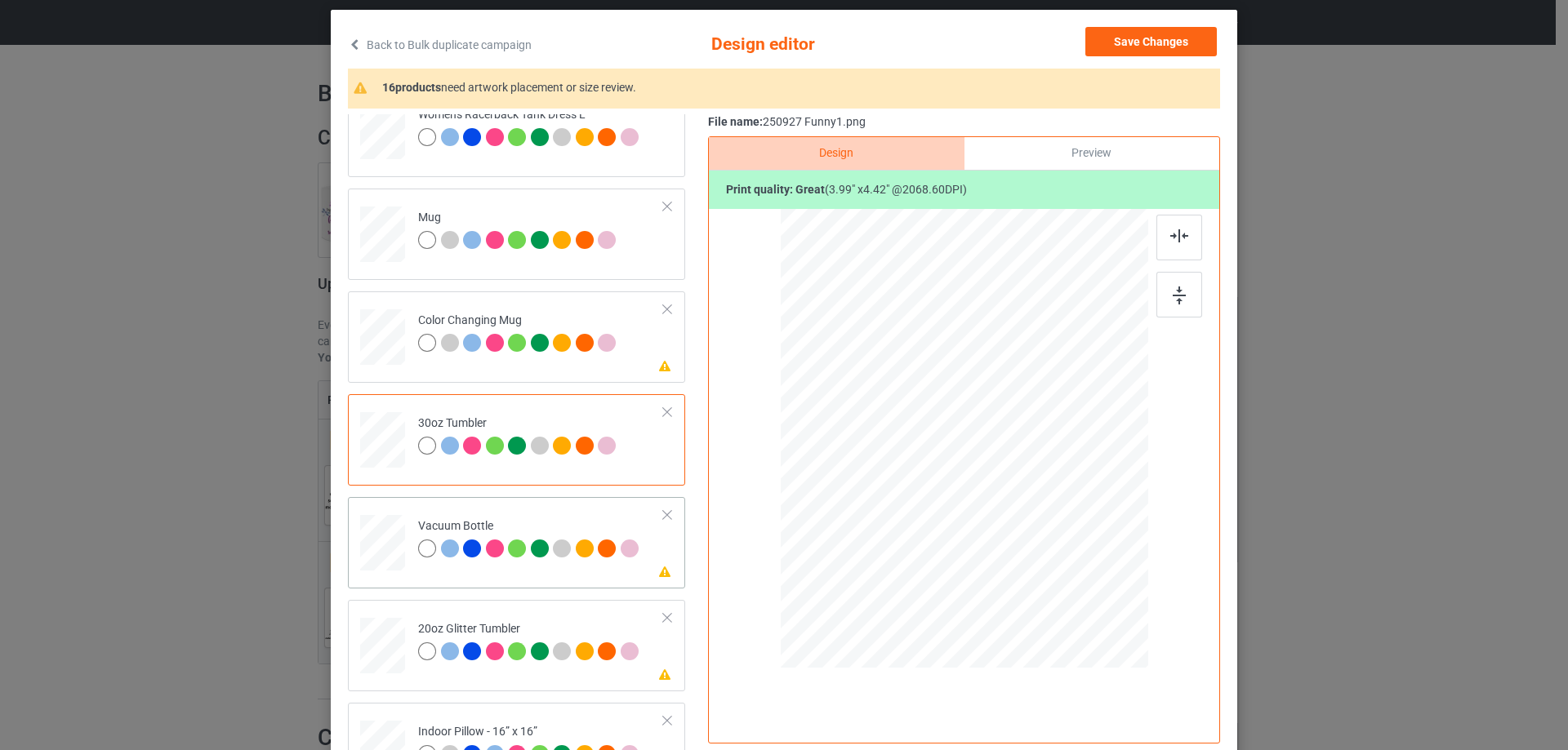
click at [395, 539] on div at bounding box center [382, 543] width 43 height 23
drag, startPoint x: 1062, startPoint y: 557, endPoint x: 983, endPoint y: 464, distance: 122.0
click at [1020, 500] on div at bounding box center [1025, 507] width 14 height 14
drag, startPoint x: 874, startPoint y: 468, endPoint x: 895, endPoint y: 462, distance: 21.8
click at [895, 462] on div at bounding box center [878, 438] width 113 height 125
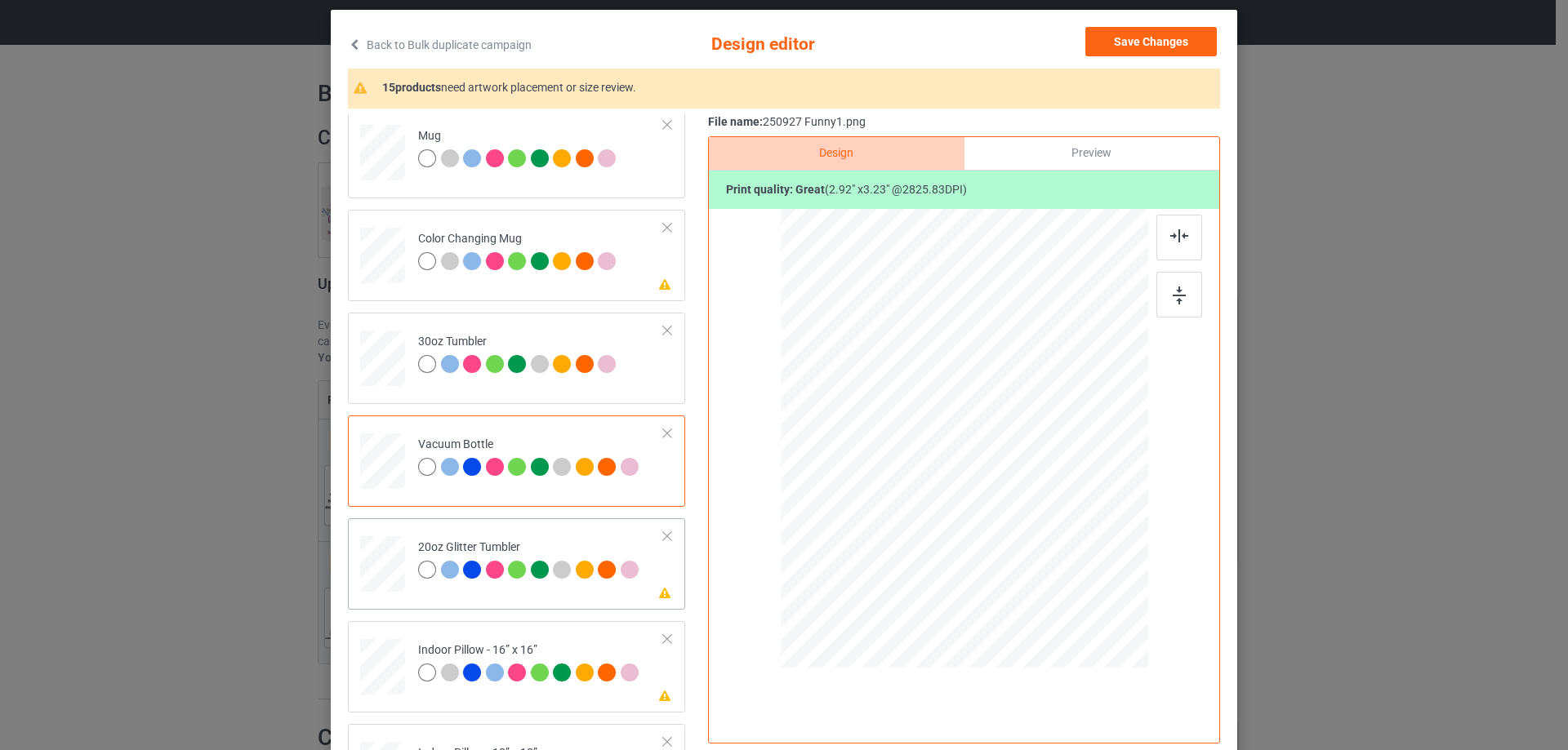
scroll to position [1633, 0]
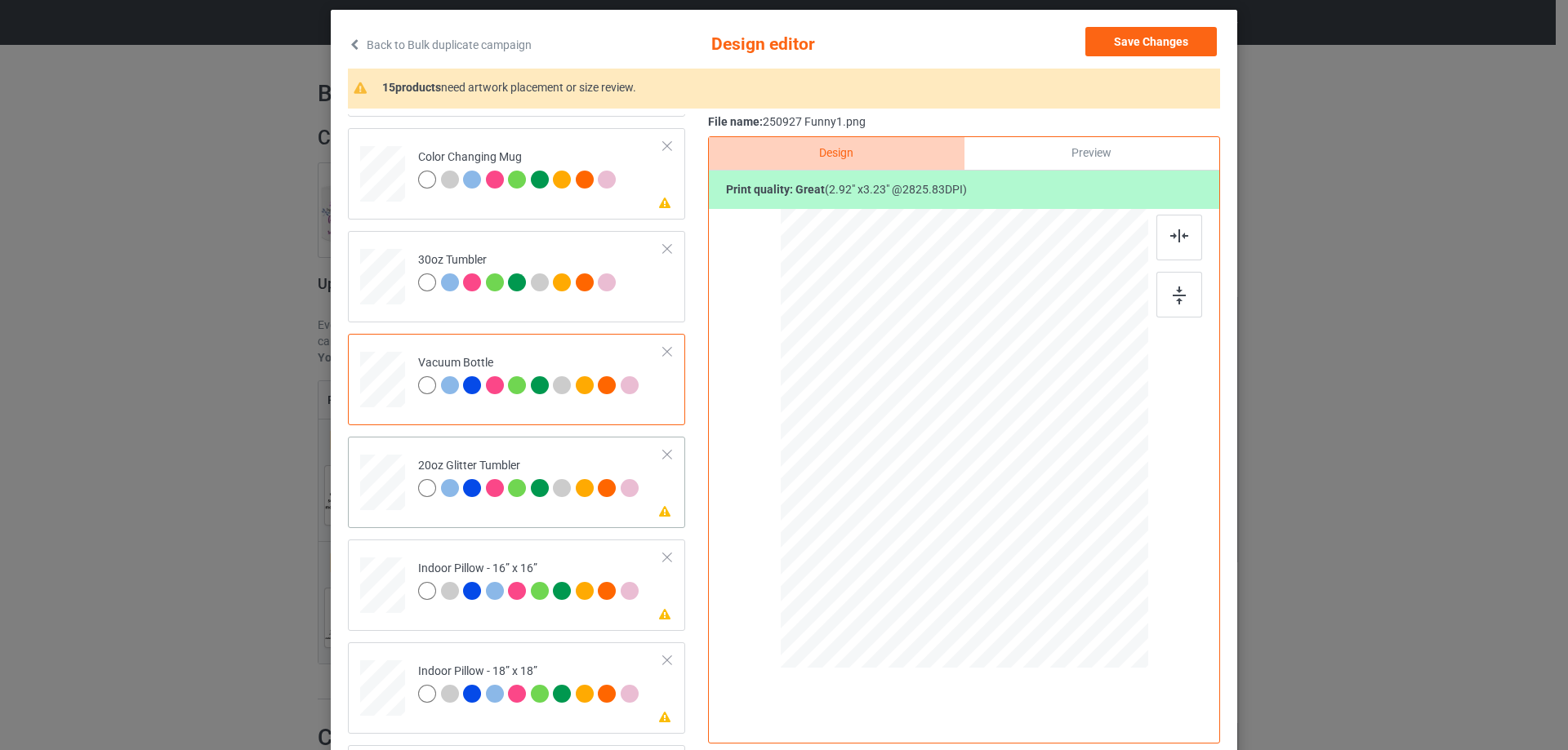
click at [371, 488] on div at bounding box center [383, 482] width 43 height 36
drag, startPoint x: 1064, startPoint y: 555, endPoint x: 1032, endPoint y: 508, distance: 56.9
click at [1032, 508] on div at bounding box center [964, 439] width 347 height 297
drag, startPoint x: 916, startPoint y: 473, endPoint x: 921, endPoint y: 454, distance: 19.6
click at [921, 454] on div at bounding box center [883, 404] width 134 height 148
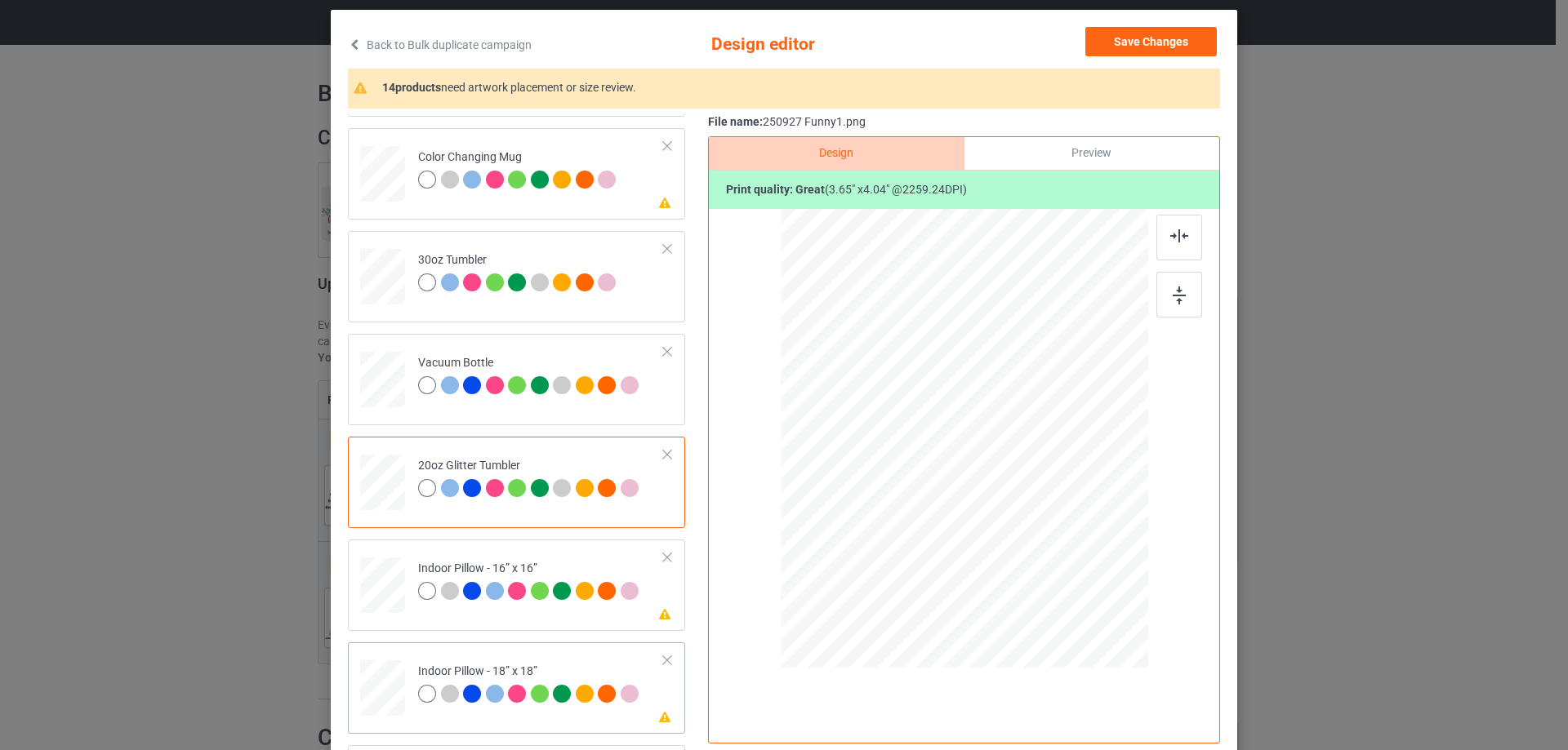
scroll to position [1797, 0]
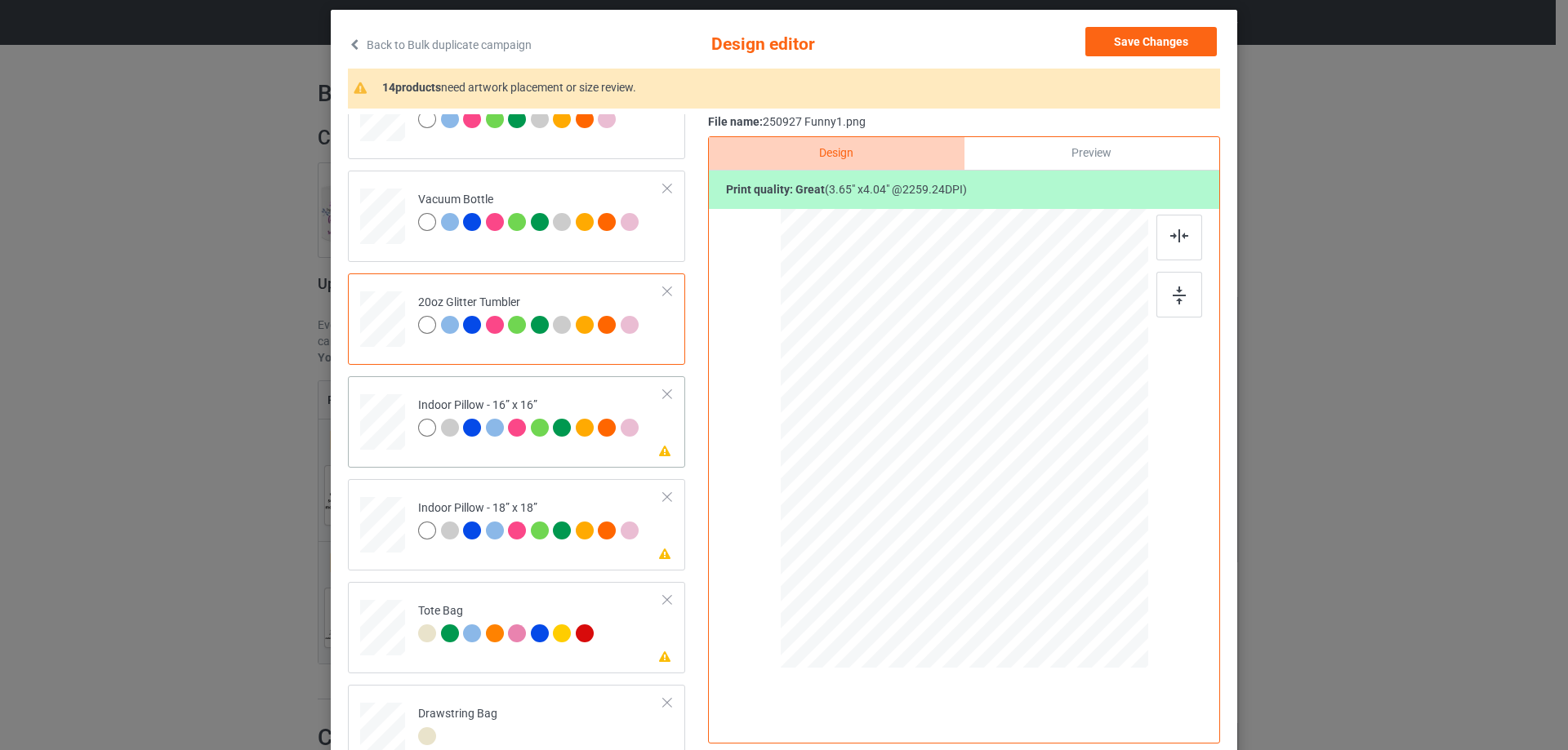
click at [394, 436] on div at bounding box center [382, 423] width 45 height 45
drag, startPoint x: 1067, startPoint y: 560, endPoint x: 1028, endPoint y: 507, distance: 65.8
click at [1080, 575] on div at bounding box center [1087, 575] width 14 height 14
click at [1028, 509] on div at bounding box center [964, 441] width 247 height 273
drag, startPoint x: 1081, startPoint y: 582, endPoint x: 1077, endPoint y: 573, distance: 9.8
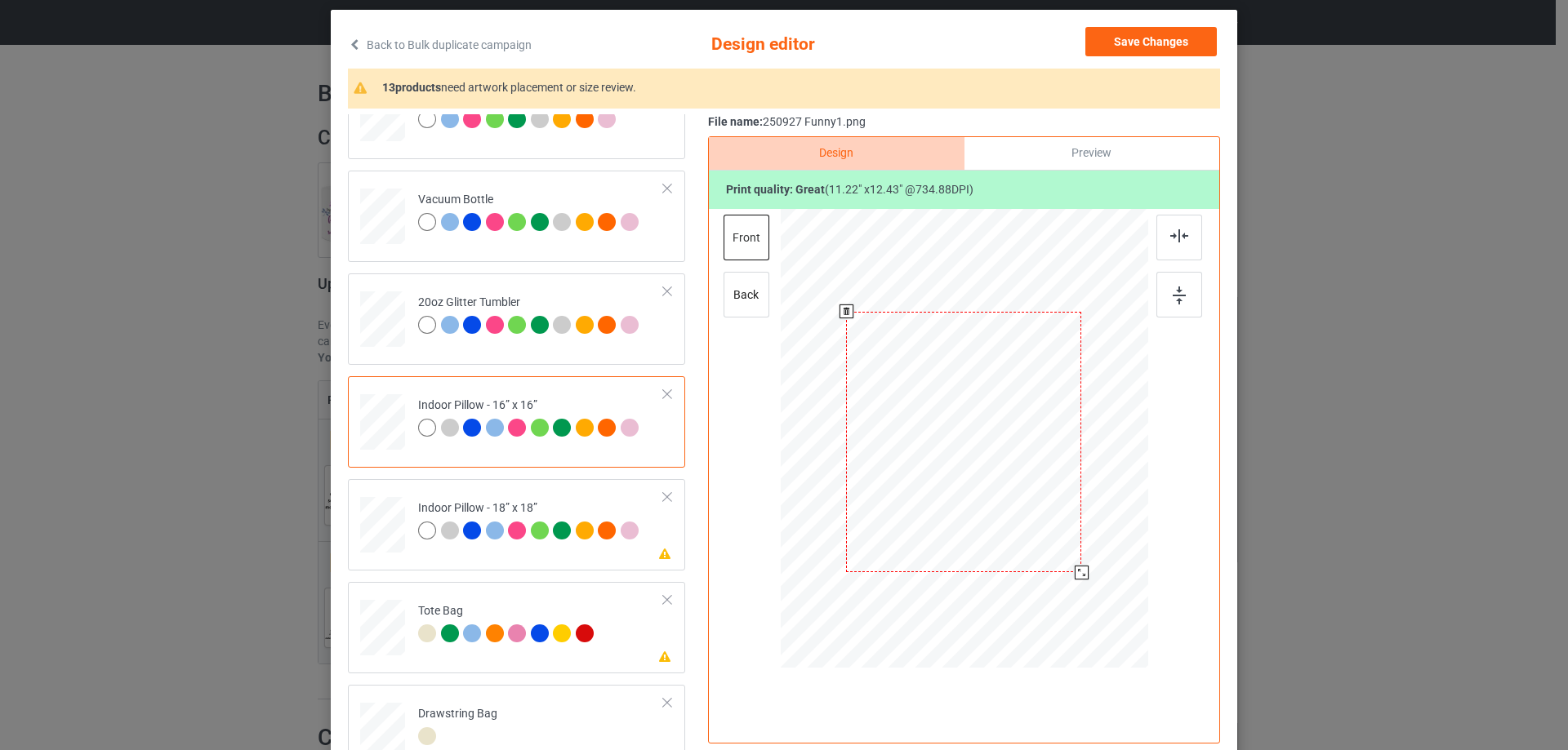
click at [1077, 573] on div at bounding box center [1081, 573] width 14 height 14
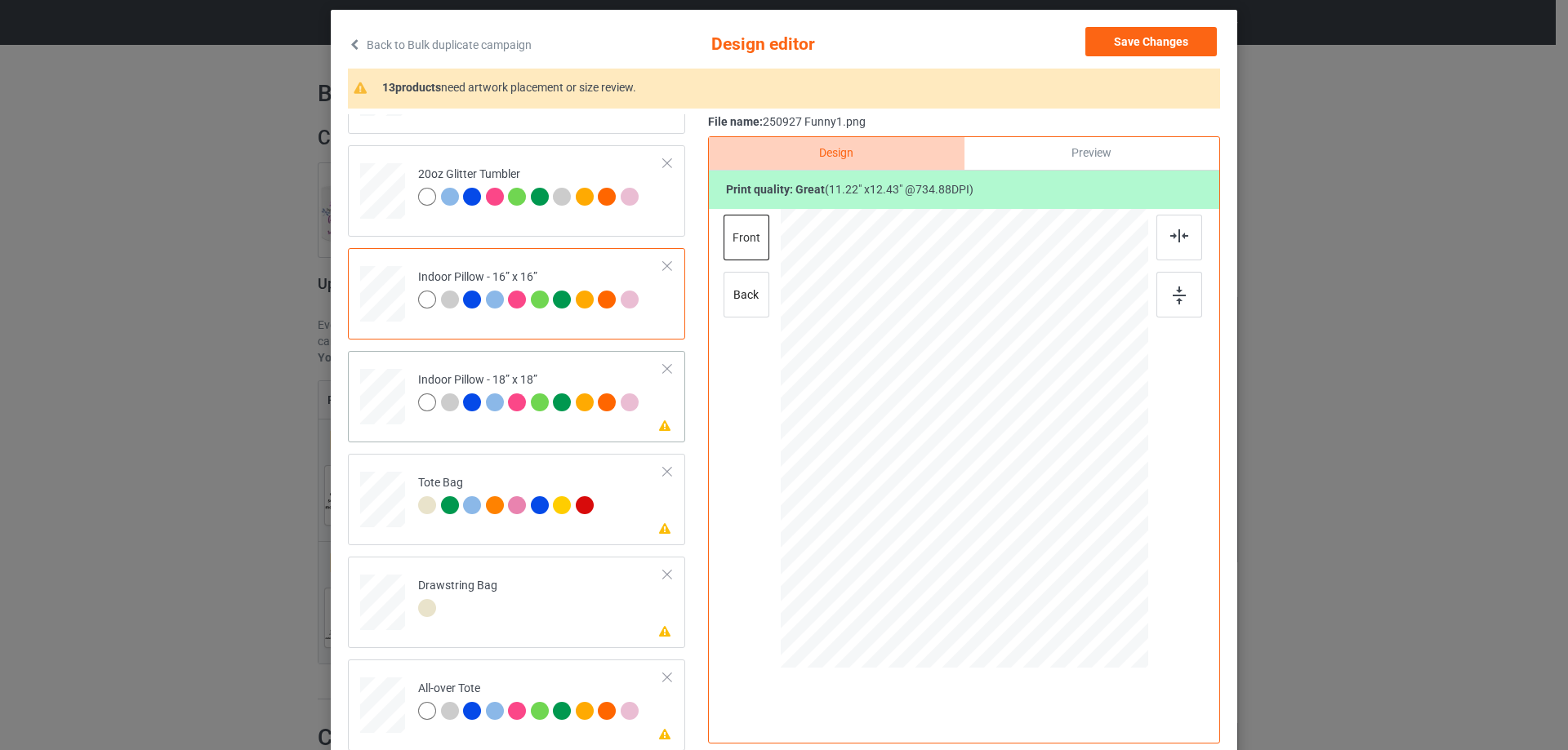
click at [382, 406] on div at bounding box center [382, 397] width 45 height 45
click at [1071, 563] on div at bounding box center [1077, 564] width 14 height 14
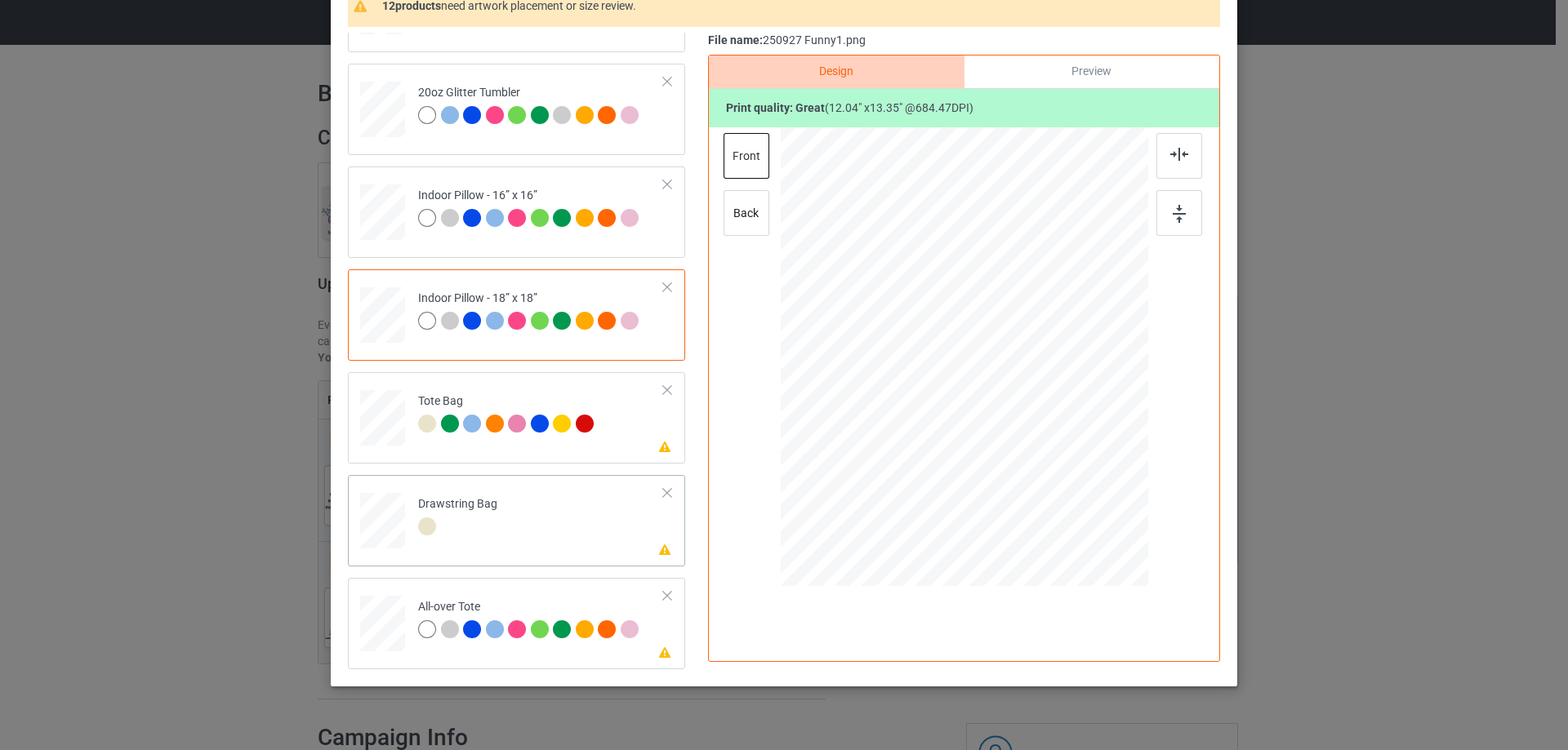
scroll to position [192, 0]
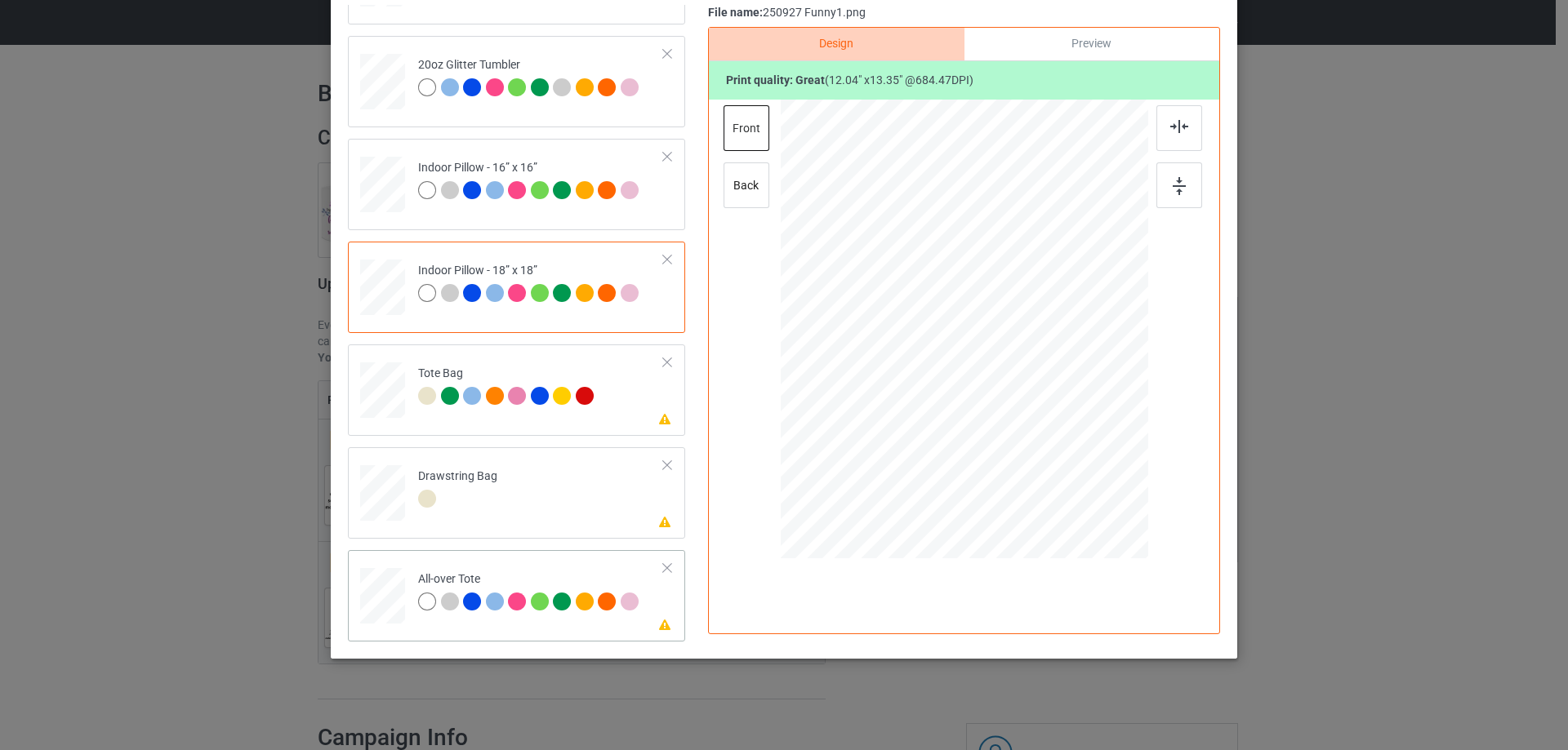
click at [395, 591] on div at bounding box center [382, 596] width 45 height 45
click at [381, 398] on div at bounding box center [382, 398] width 21 height 24
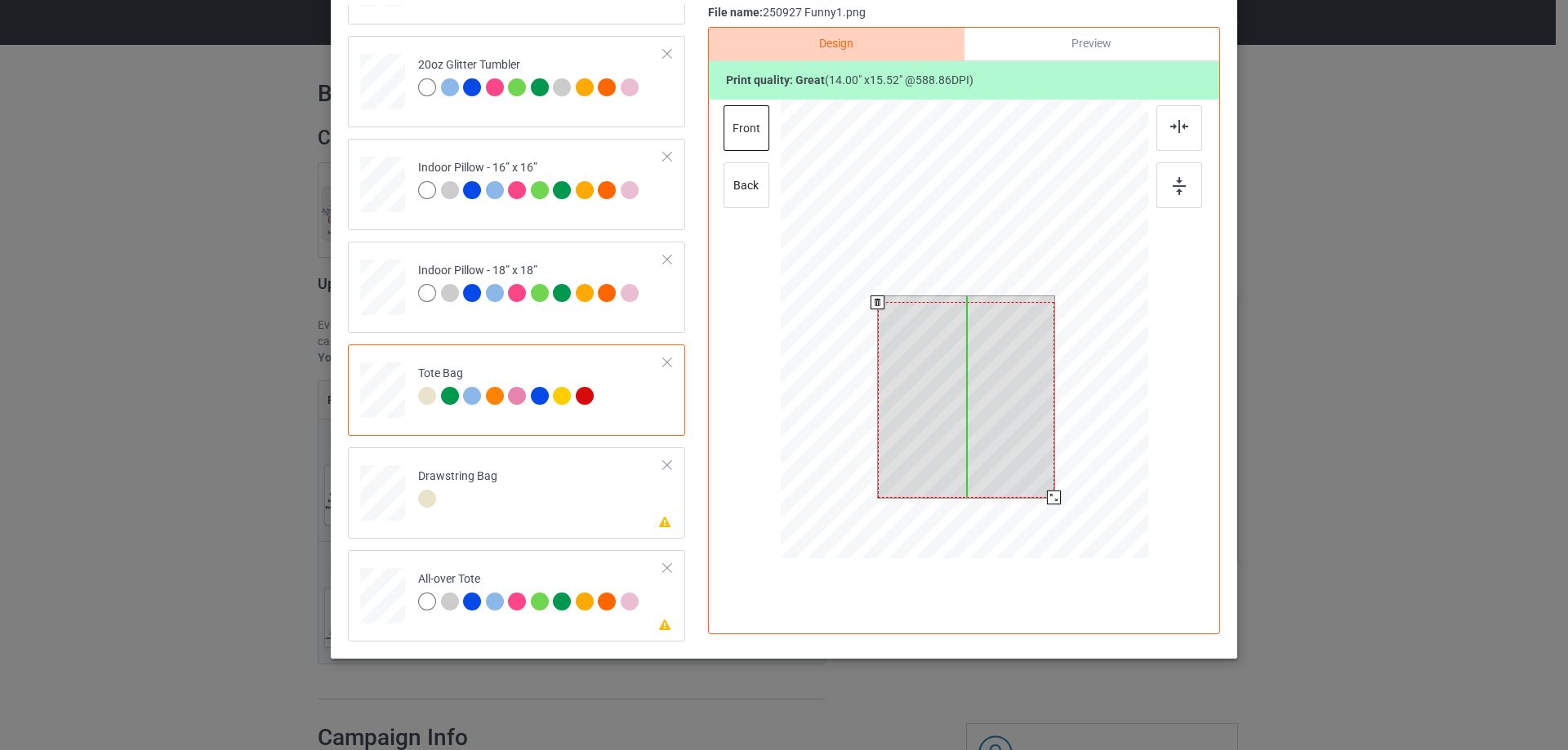
click at [991, 400] on div at bounding box center [965, 399] width 176 height 195
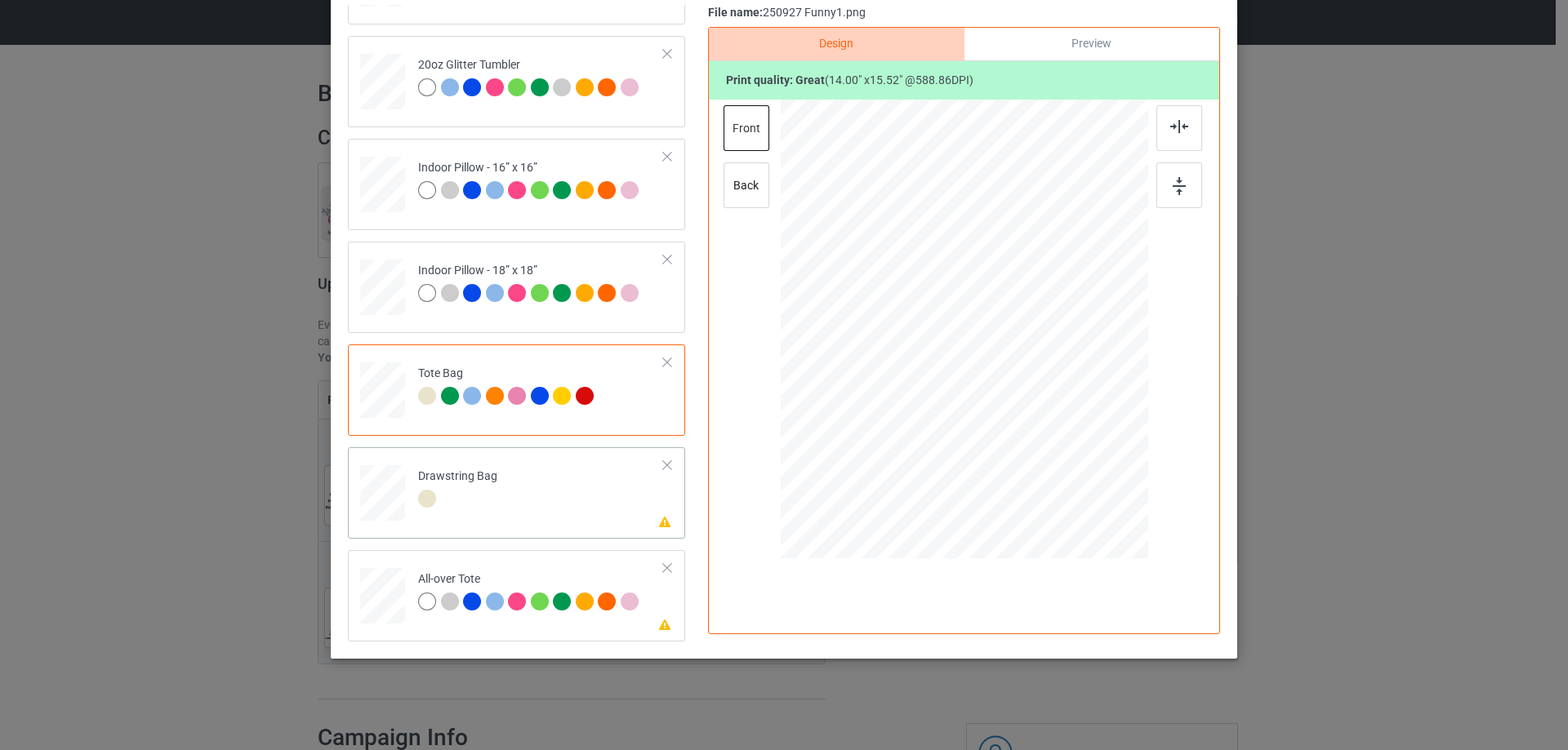
click at [374, 498] on div at bounding box center [382, 493] width 17 height 20
click at [395, 596] on div at bounding box center [382, 596] width 45 height 45
click at [1075, 469] on div at bounding box center [964, 329] width 368 height 368
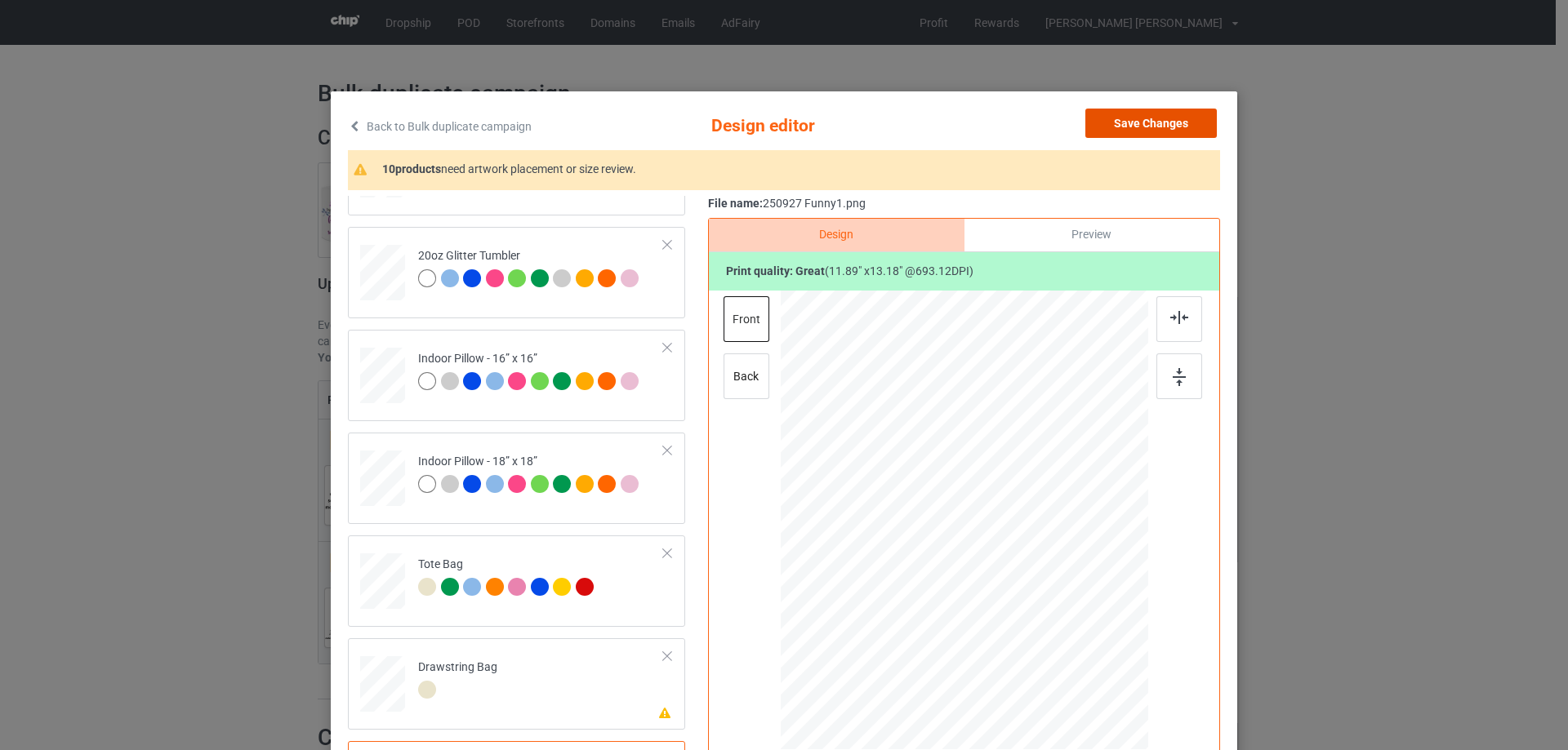
click at [1157, 132] on button "Save Changes" at bounding box center [1150, 123] width 132 height 30
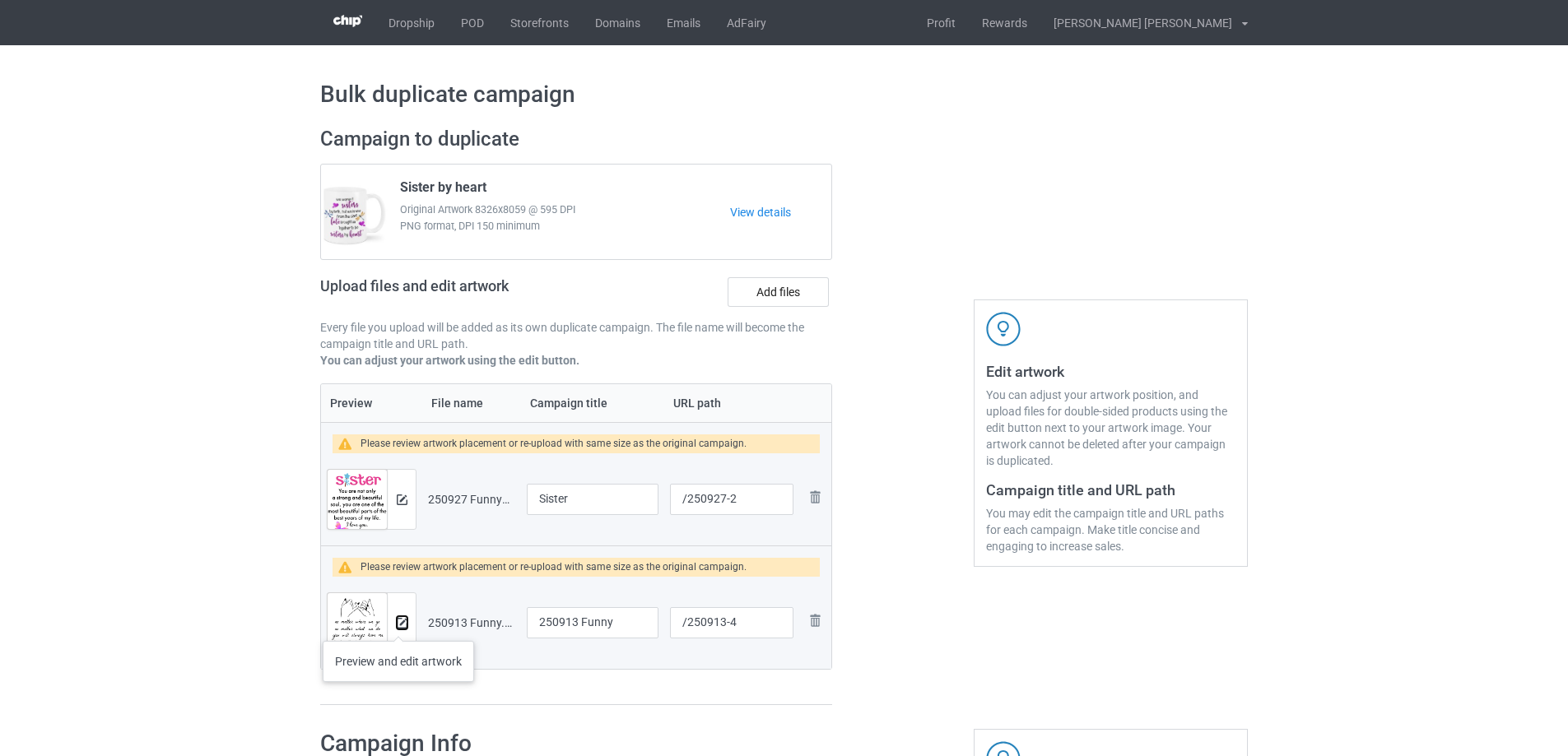
click at [399, 624] on img at bounding box center [401, 622] width 10 height 10
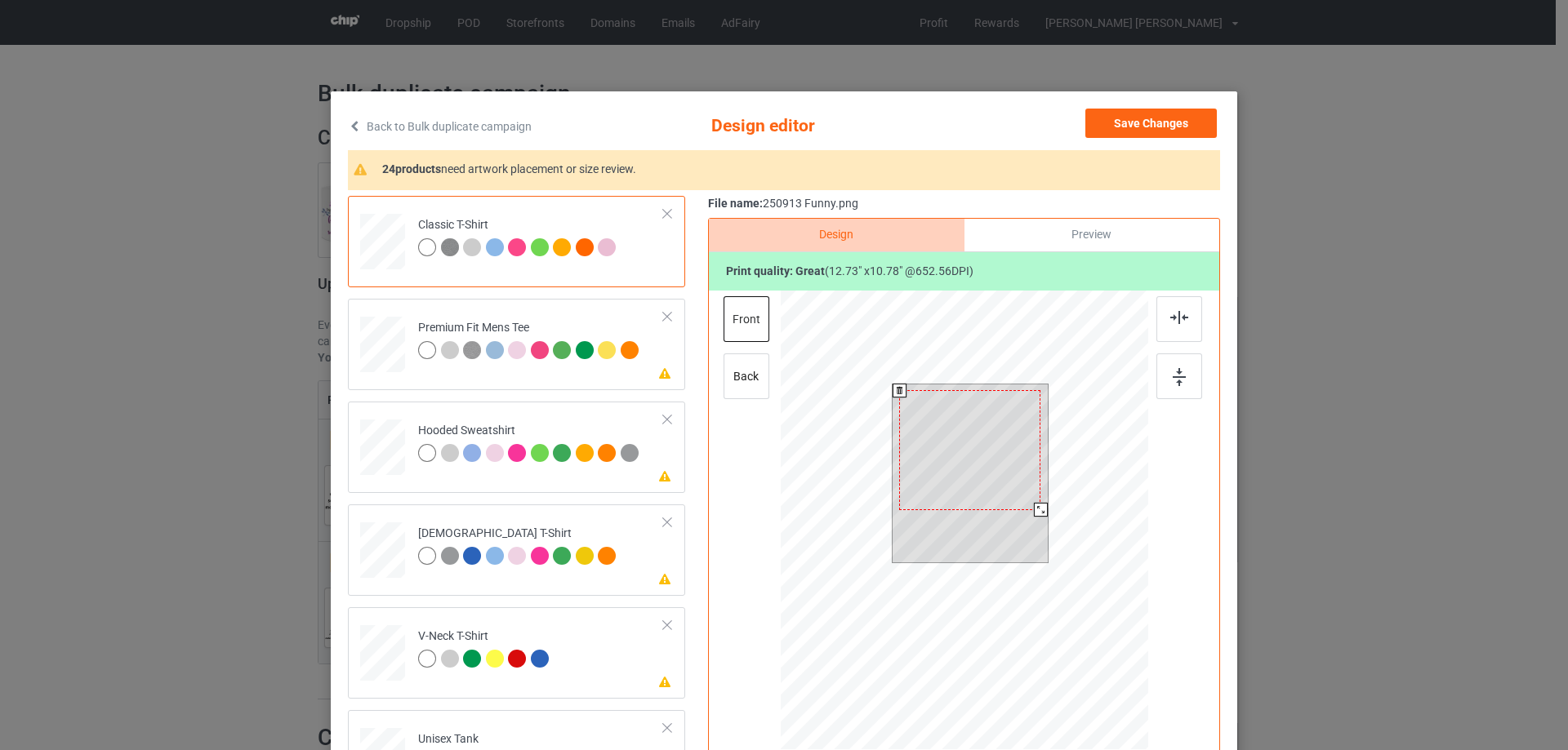
drag, startPoint x: 1038, startPoint y: 521, endPoint x: 1037, endPoint y: 509, distance: 12.0
click at [1037, 509] on div at bounding box center [1040, 509] width 14 height 14
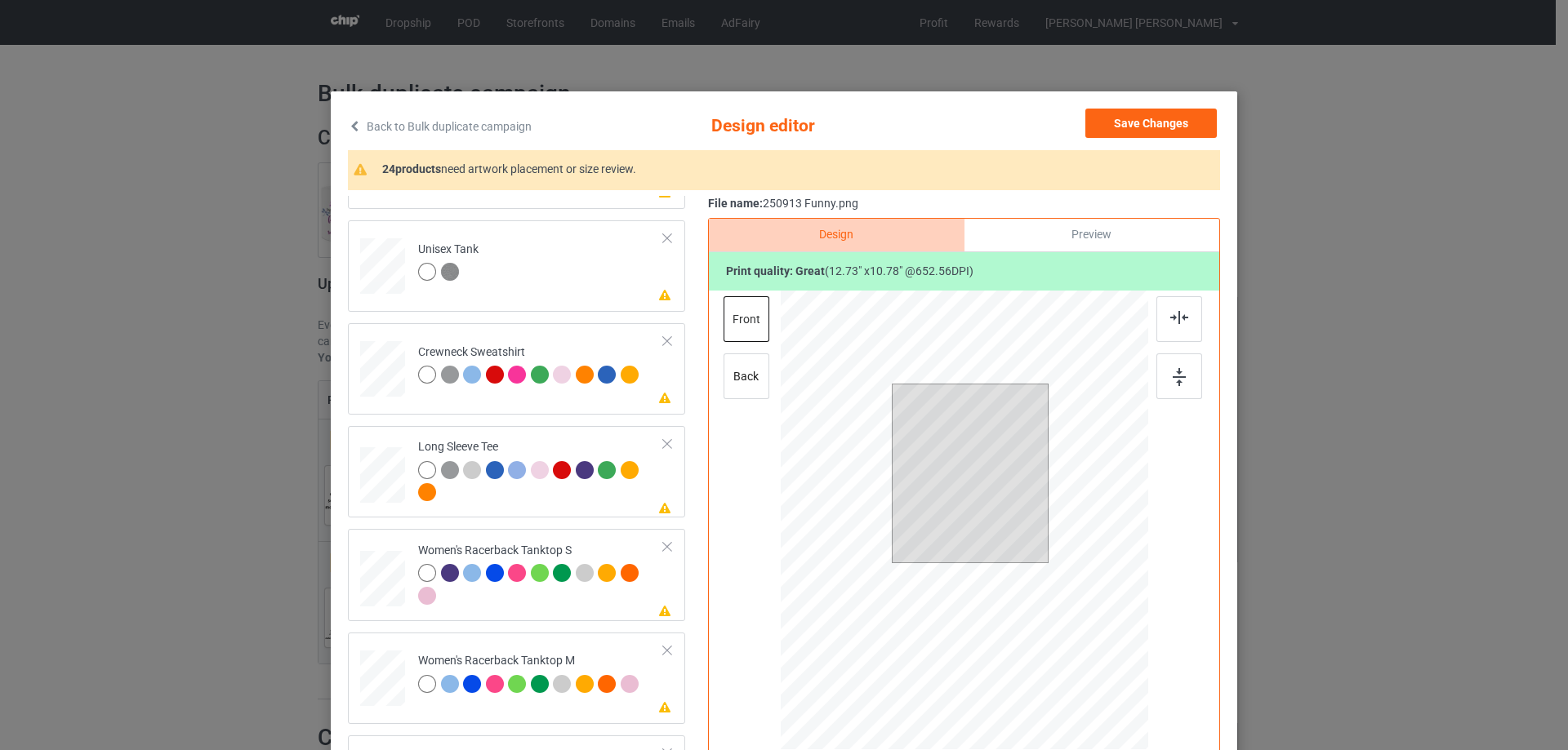
scroll to position [653, 0]
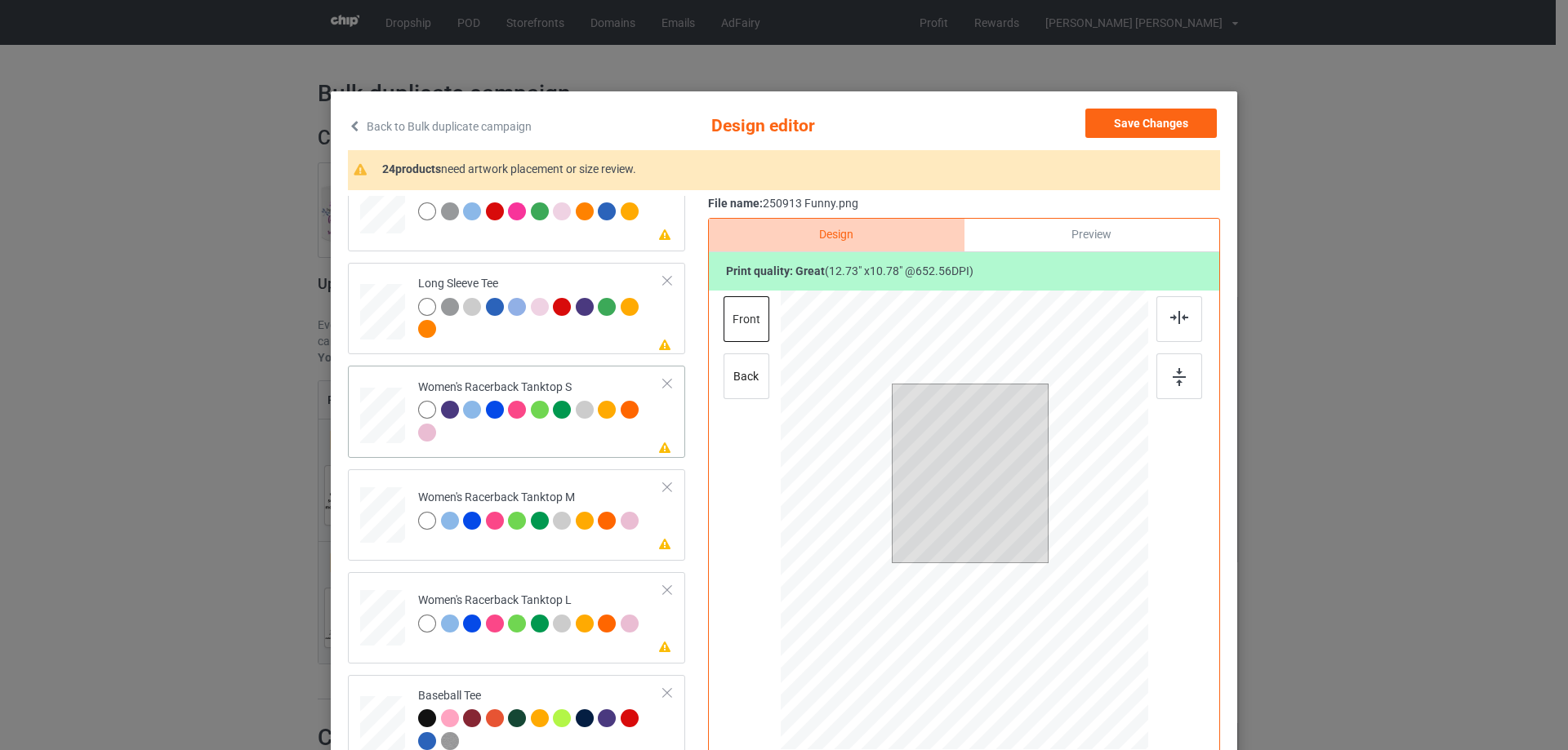
click at [381, 431] on div at bounding box center [382, 416] width 44 height 56
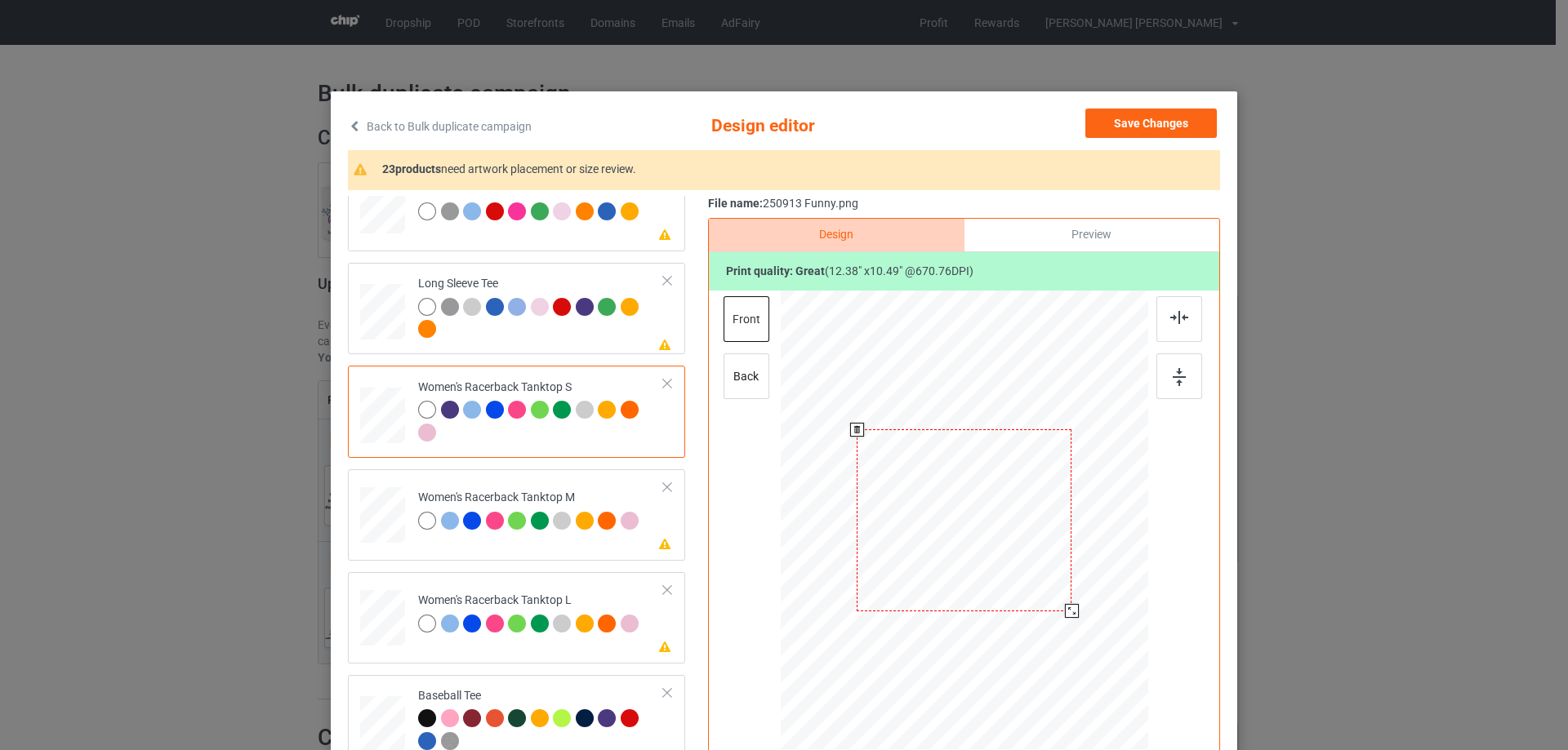
click at [1069, 612] on div at bounding box center [1071, 611] width 14 height 14
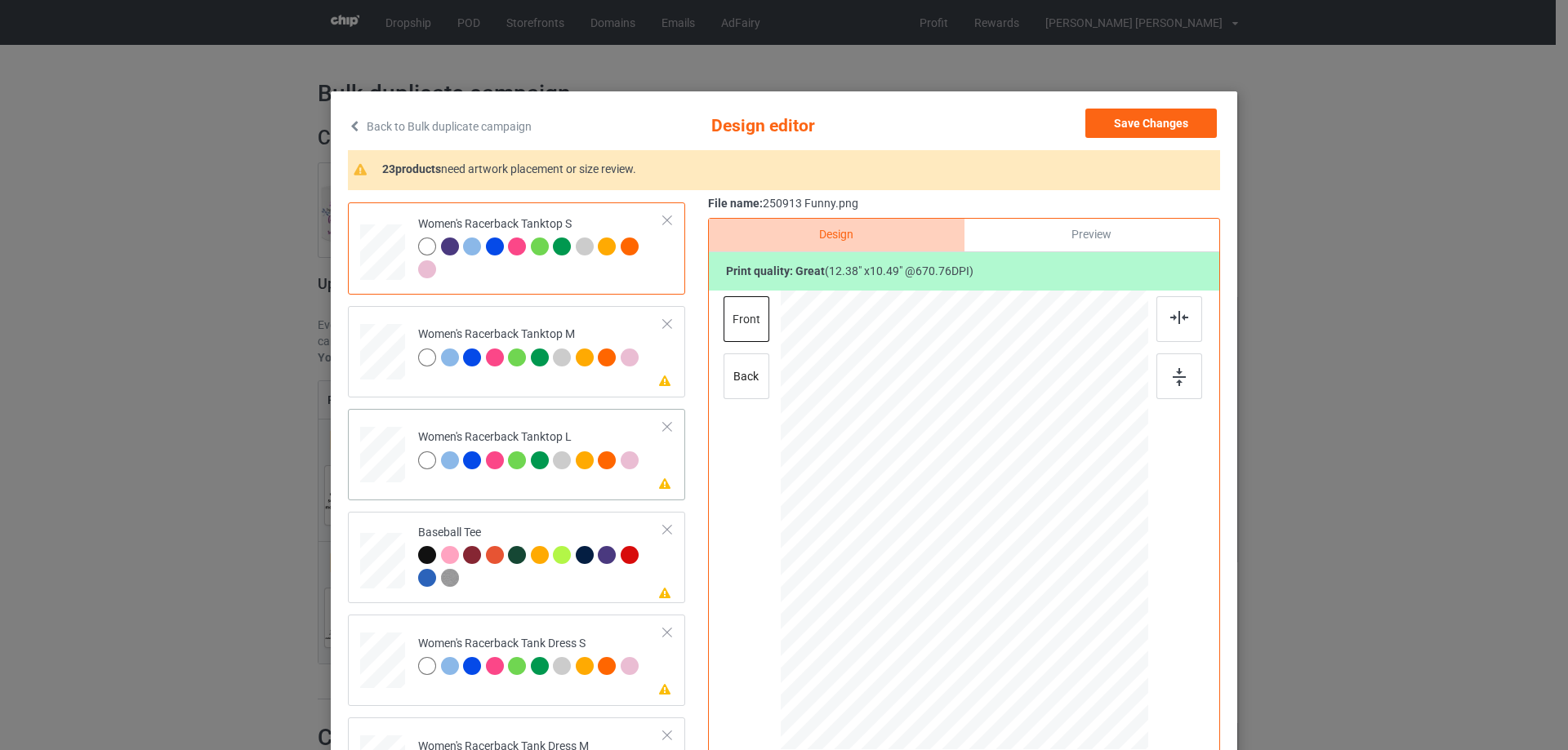
click at [382, 450] on div at bounding box center [382, 455] width 45 height 54
drag, startPoint x: 1019, startPoint y: 560, endPoint x: 1019, endPoint y: 567, distance: 7.0
click at [1019, 567] on div at bounding box center [964, 529] width 220 height 187
click at [1178, 329] on div at bounding box center [1178, 319] width 46 height 46
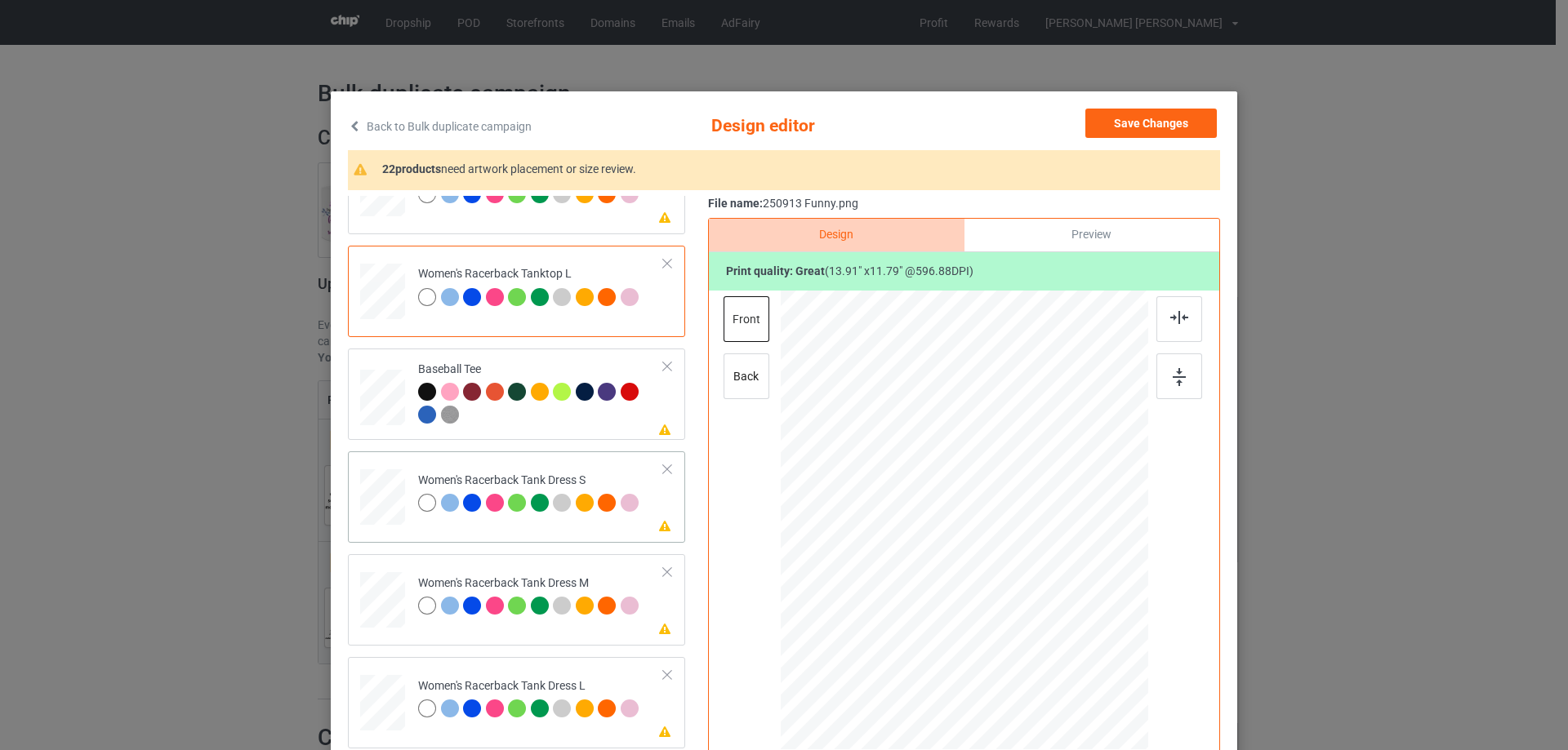
click at [370, 502] on div at bounding box center [382, 497] width 36 height 56
drag, startPoint x: 995, startPoint y: 548, endPoint x: 1012, endPoint y: 499, distance: 51.9
click at [996, 511] on div at bounding box center [964, 485] width 181 height 154
click at [1173, 325] on img at bounding box center [1178, 318] width 18 height 13
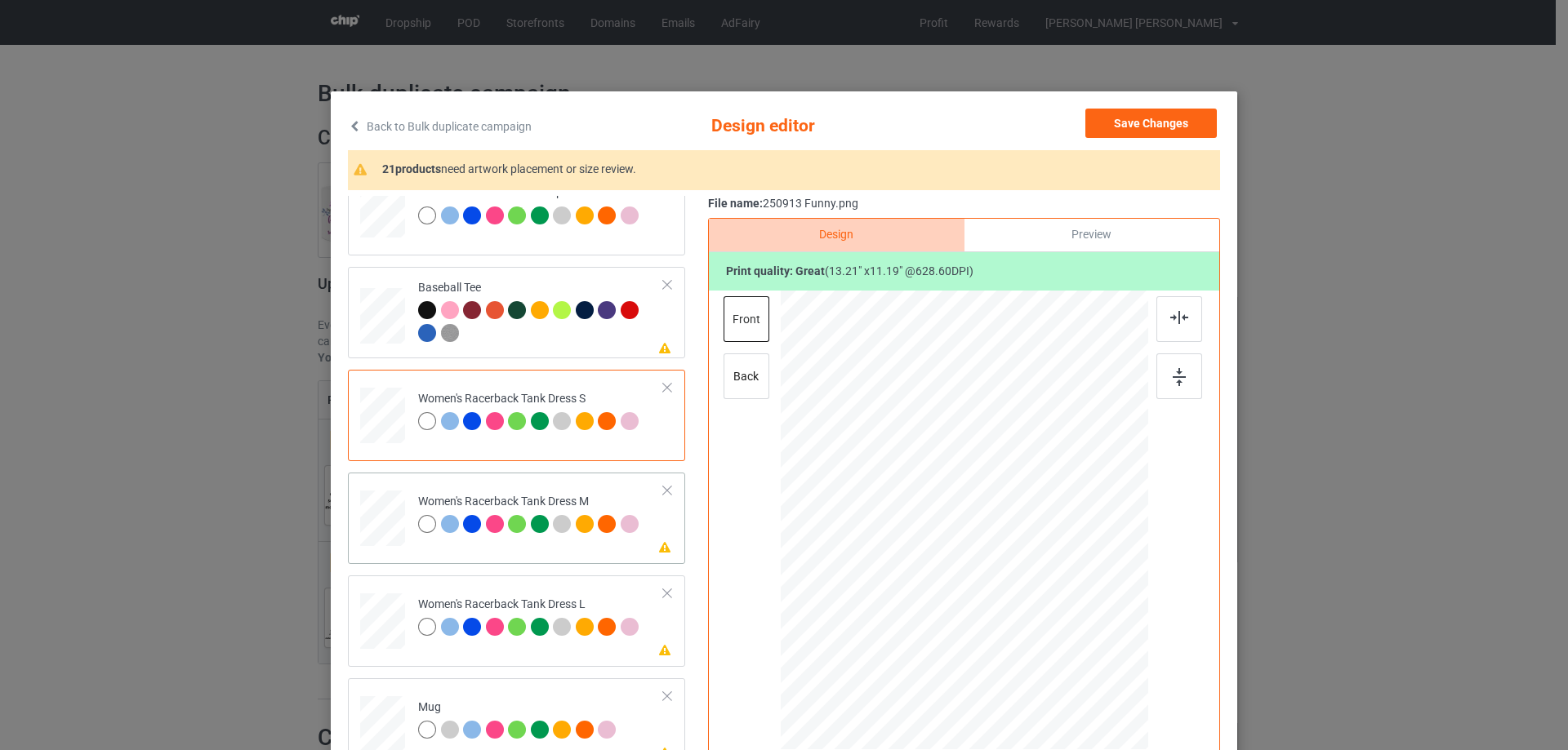
click at [374, 507] on div at bounding box center [382, 519] width 37 height 56
drag, startPoint x: 968, startPoint y: 547, endPoint x: 966, endPoint y: 512, distance: 35.1
click at [966, 512] on div at bounding box center [962, 486] width 187 height 158
click at [1186, 319] on div at bounding box center [1178, 319] width 46 height 46
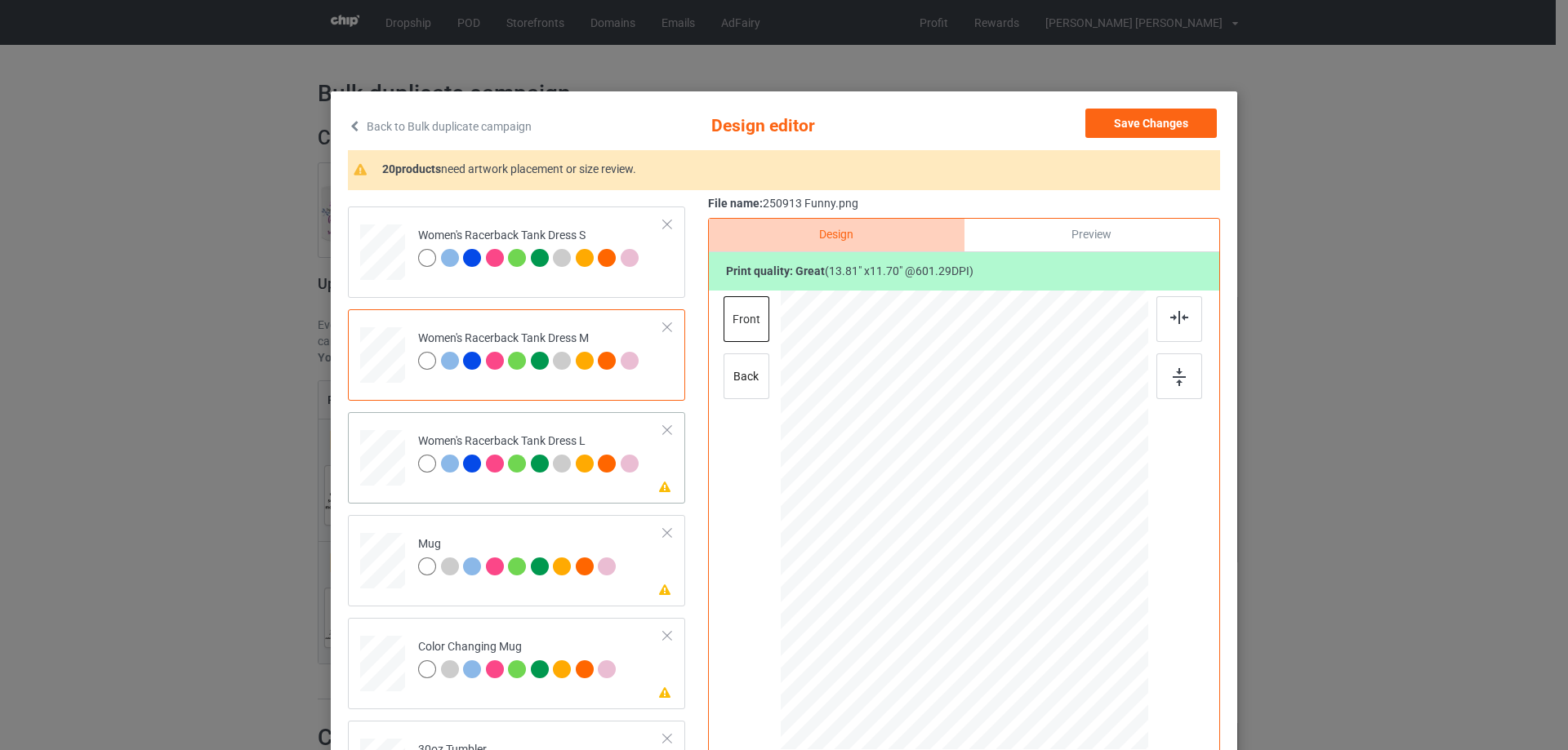
click at [379, 467] on div at bounding box center [382, 458] width 40 height 56
drag, startPoint x: 1058, startPoint y: 605, endPoint x: 1052, endPoint y: 596, distance: 10.8
click at [1052, 596] on div at bounding box center [1053, 597] width 14 height 14
drag, startPoint x: 1000, startPoint y: 565, endPoint x: 997, endPoint y: 536, distance: 29.2
click at [997, 536] on div at bounding box center [960, 493] width 180 height 153
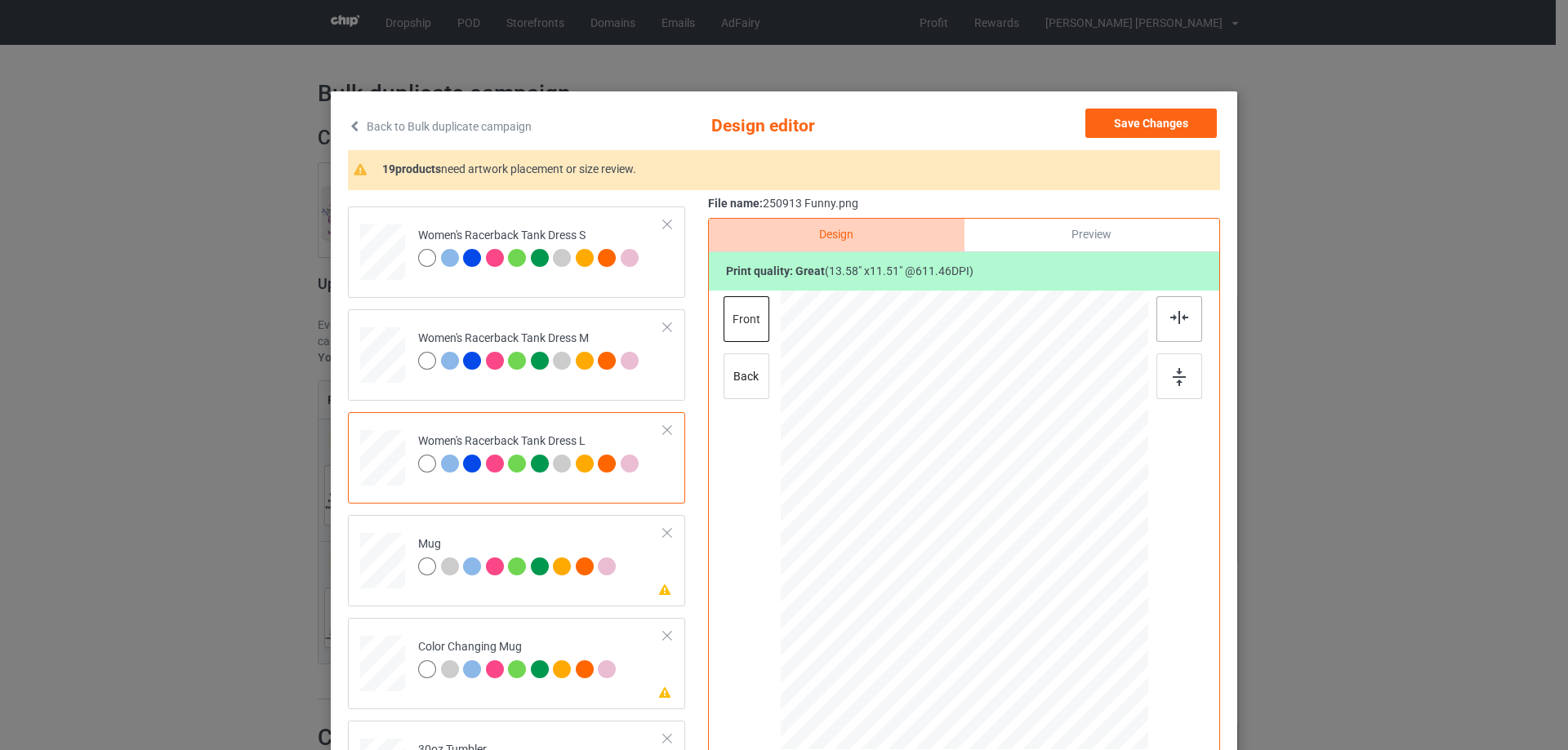
click at [1168, 325] on div at bounding box center [1178, 319] width 46 height 46
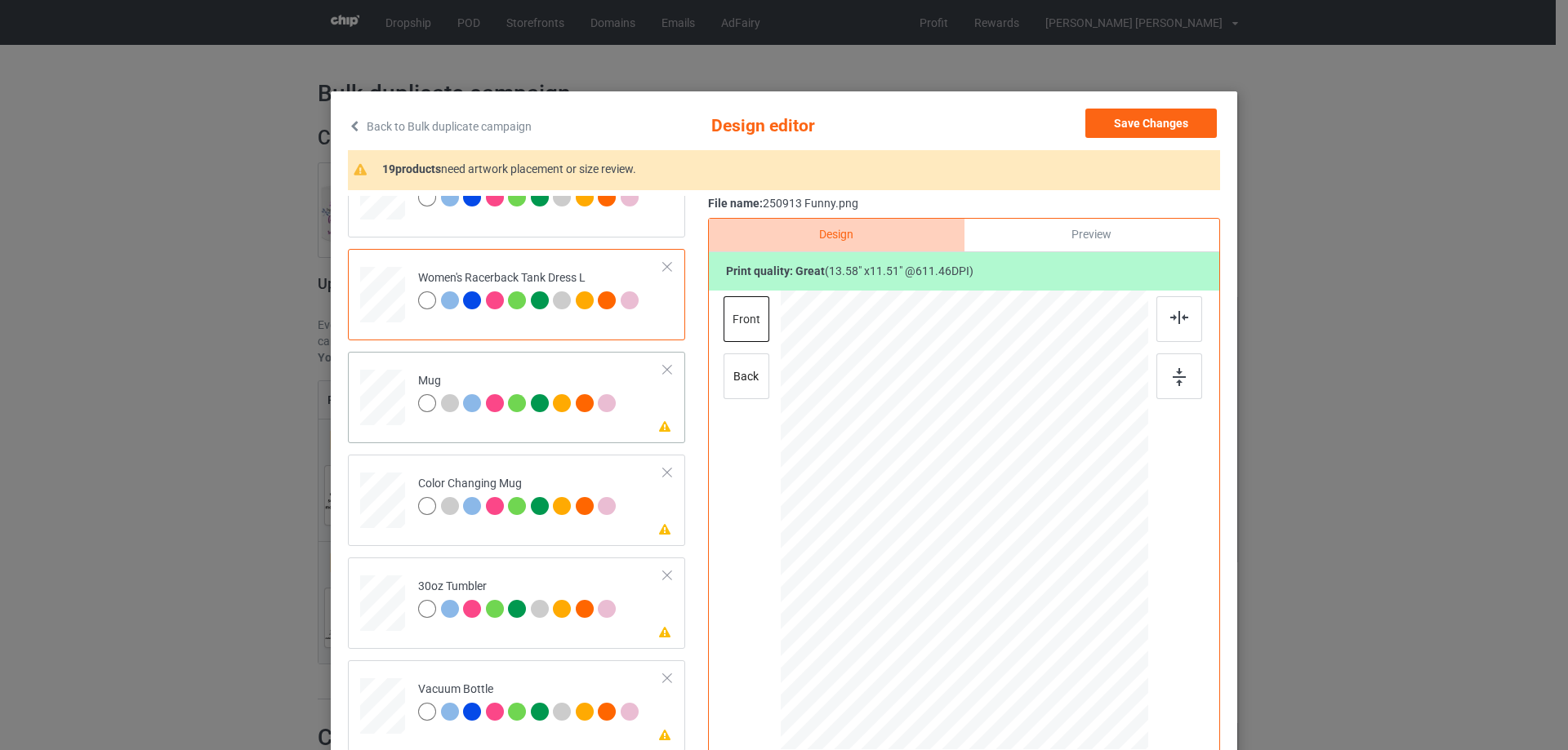
click at [374, 402] on div at bounding box center [382, 398] width 45 height 19
drag, startPoint x: 1067, startPoint y: 617, endPoint x: 978, endPoint y: 555, distance: 108.5
click at [1025, 560] on div at bounding box center [964, 520] width 368 height 153
drag, startPoint x: 941, startPoint y: 547, endPoint x: 1044, endPoint y: 544, distance: 103.0
click at [1044, 544] on div at bounding box center [1065, 519] width 118 height 101
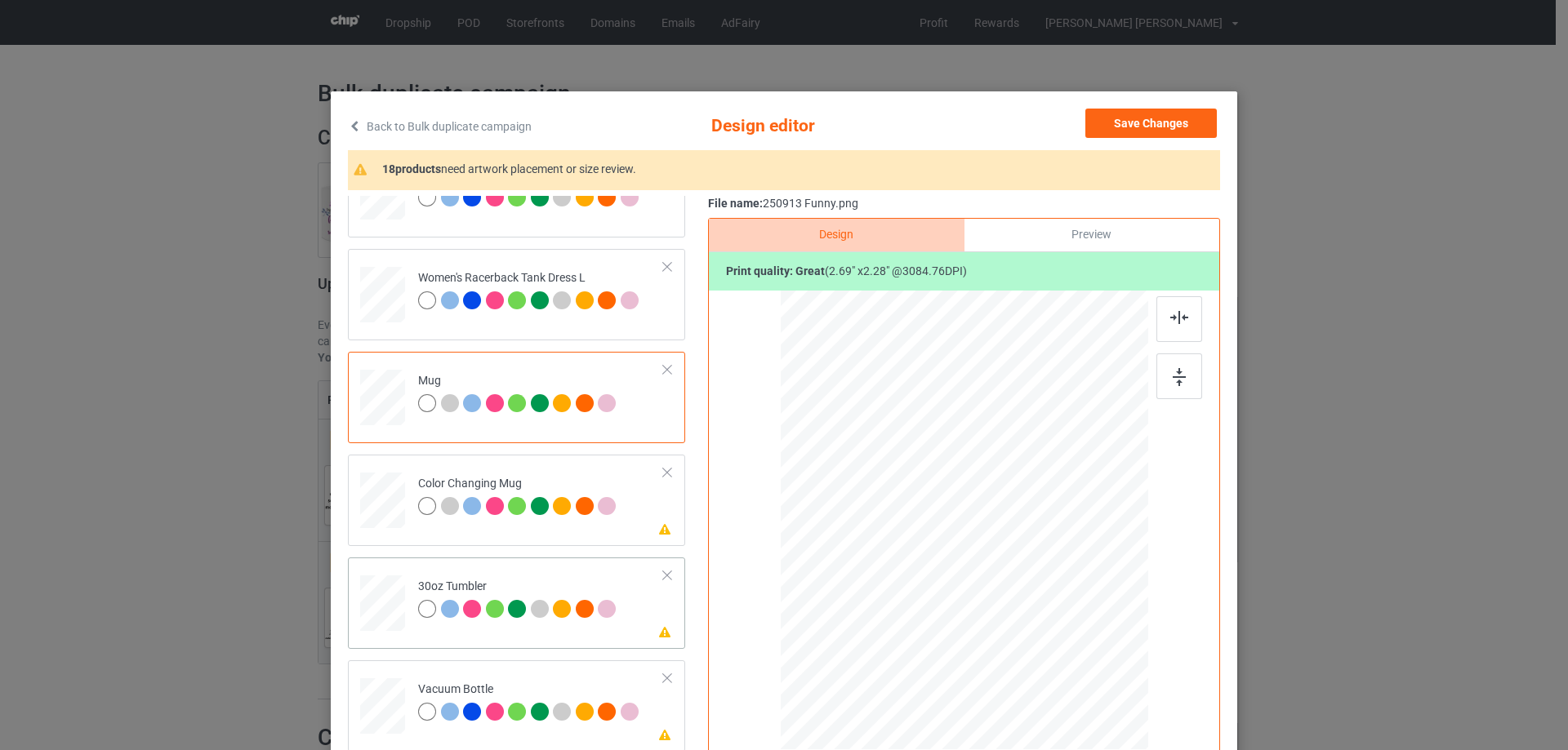
scroll to position [1470, 0]
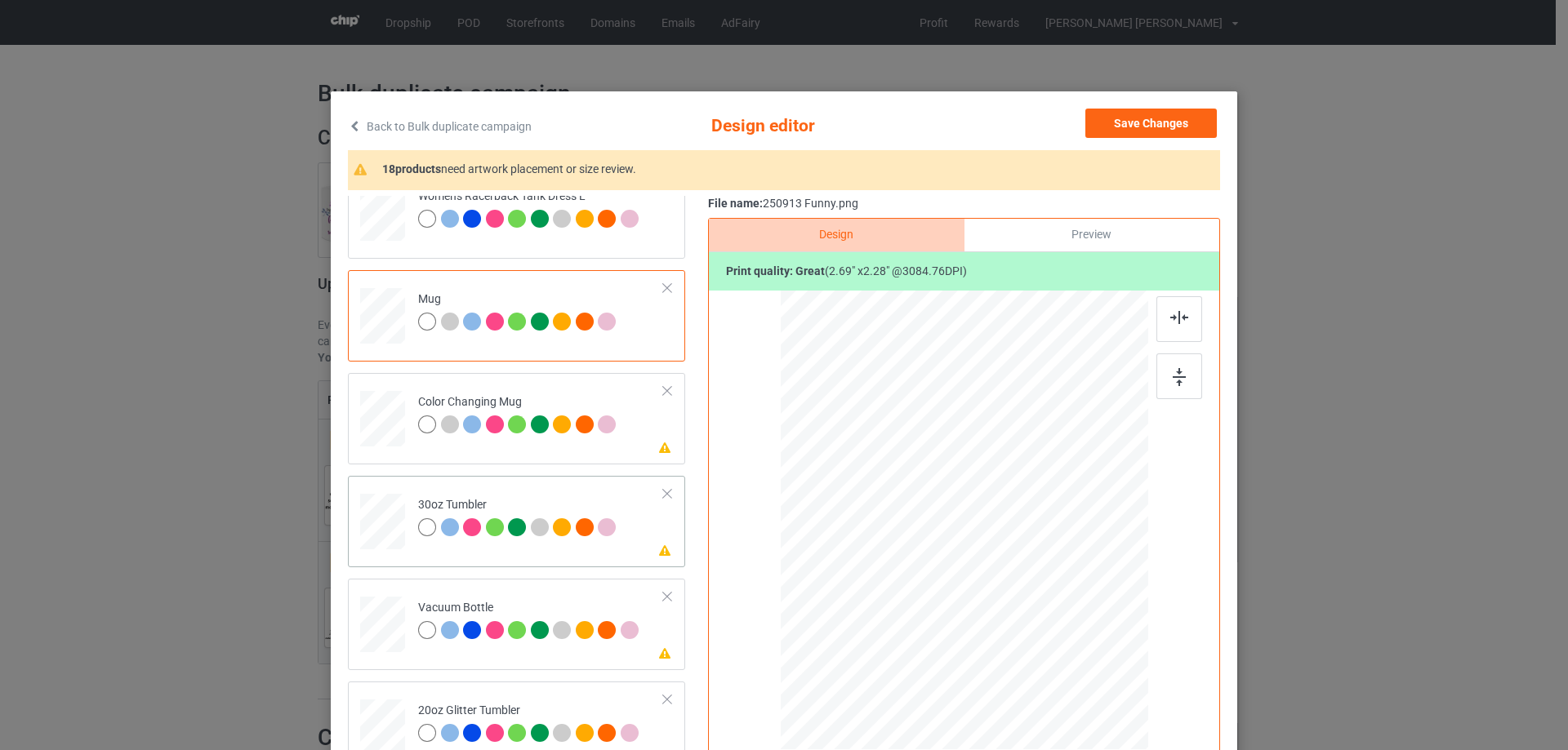
click at [385, 516] on div at bounding box center [382, 522] width 43 height 24
drag, startPoint x: 1064, startPoint y: 611, endPoint x: 1012, endPoint y: 567, distance: 68.1
click at [1021, 567] on div at bounding box center [1025, 573] width 14 height 14
drag, startPoint x: 929, startPoint y: 534, endPoint x: 899, endPoint y: 519, distance: 33.5
click at [899, 519] on div at bounding box center [875, 496] width 121 height 102
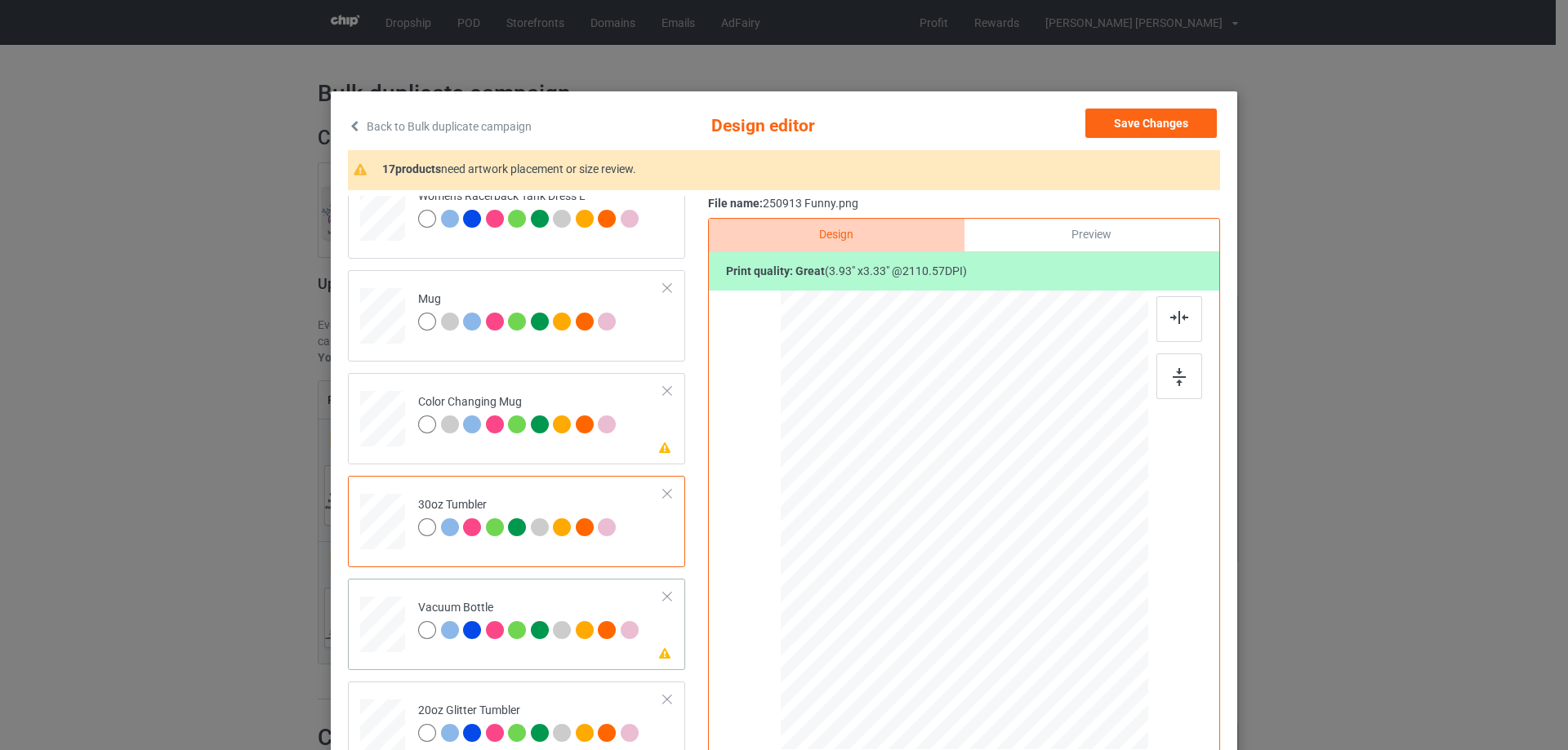
scroll to position [1551, 0]
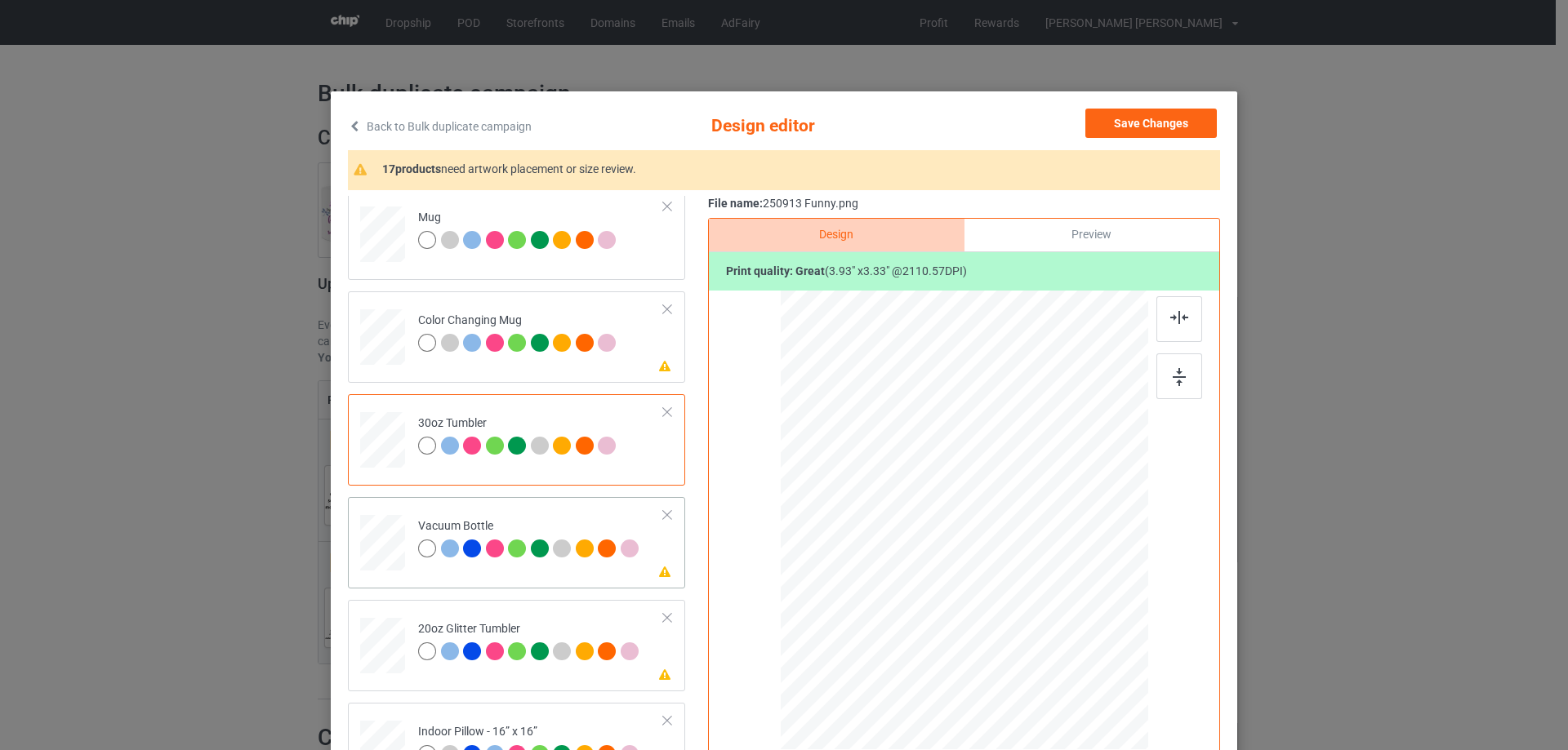
click at [381, 541] on div at bounding box center [382, 543] width 43 height 23
drag, startPoint x: 1067, startPoint y: 612, endPoint x: 992, endPoint y: 553, distance: 95.4
click at [1025, 571] on div at bounding box center [1027, 574] width 14 height 14
drag, startPoint x: 909, startPoint y: 541, endPoint x: 896, endPoint y: 539, distance: 13.2
click at [896, 539] on div at bounding box center [876, 507] width 125 height 105
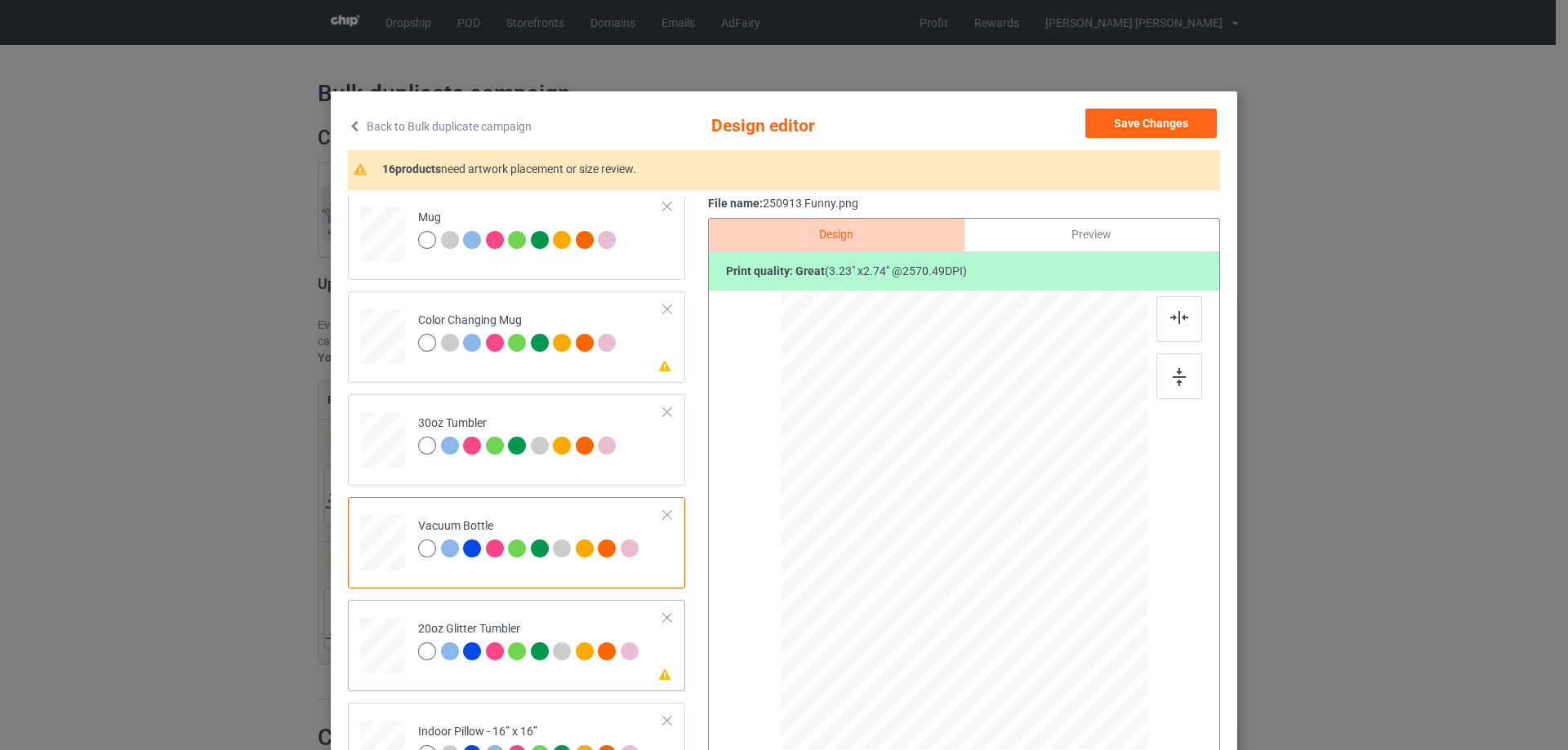
scroll to position [1715, 0]
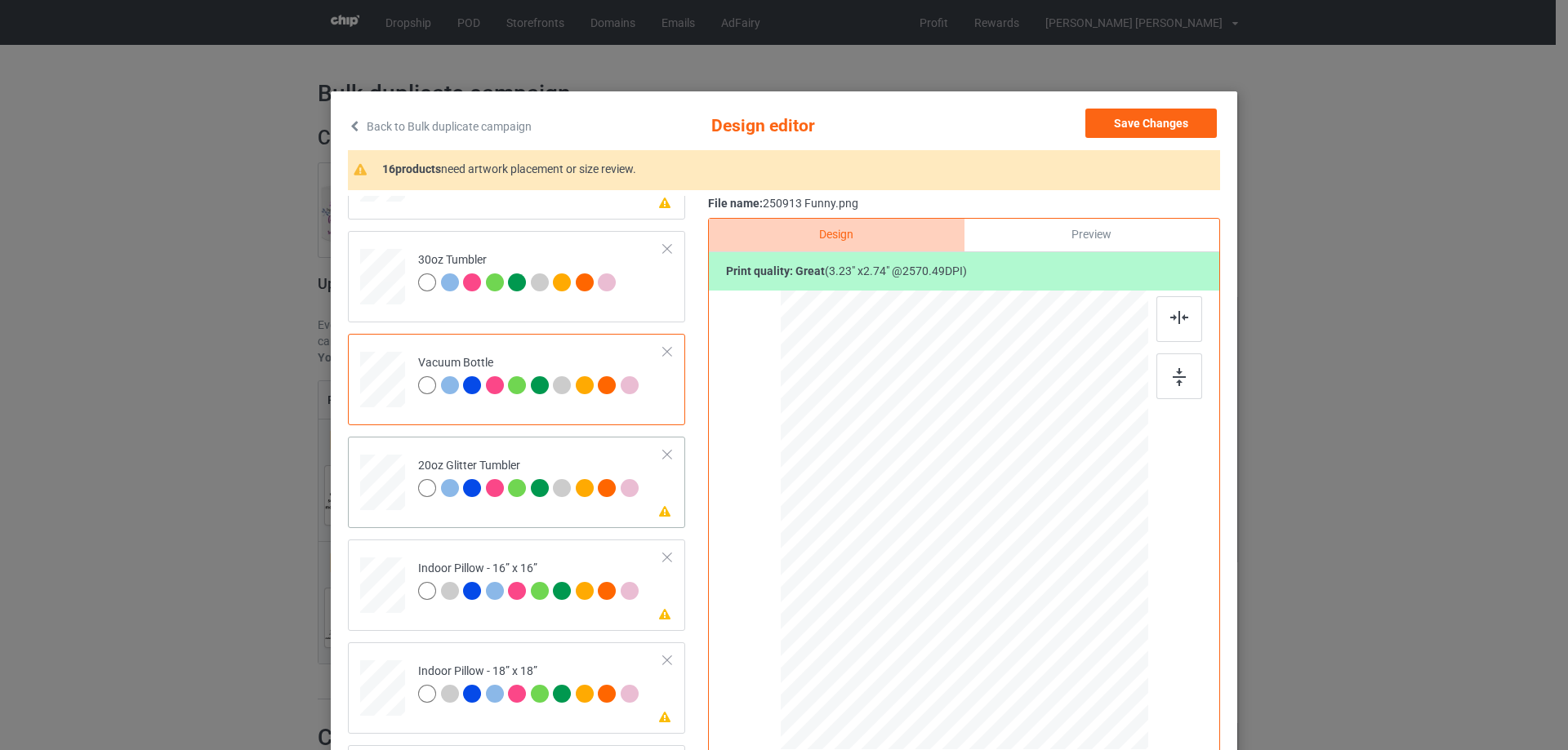
click at [390, 494] on div at bounding box center [383, 482] width 43 height 36
drag, startPoint x: 1062, startPoint y: 611, endPoint x: 910, endPoint y: 541, distance: 167.3
click at [1031, 582] on div at bounding box center [1037, 582] width 14 height 14
drag, startPoint x: 910, startPoint y: 541, endPoint x: 801, endPoint y: 583, distance: 116.8
click at [909, 514] on div at bounding box center [878, 472] width 139 height 118
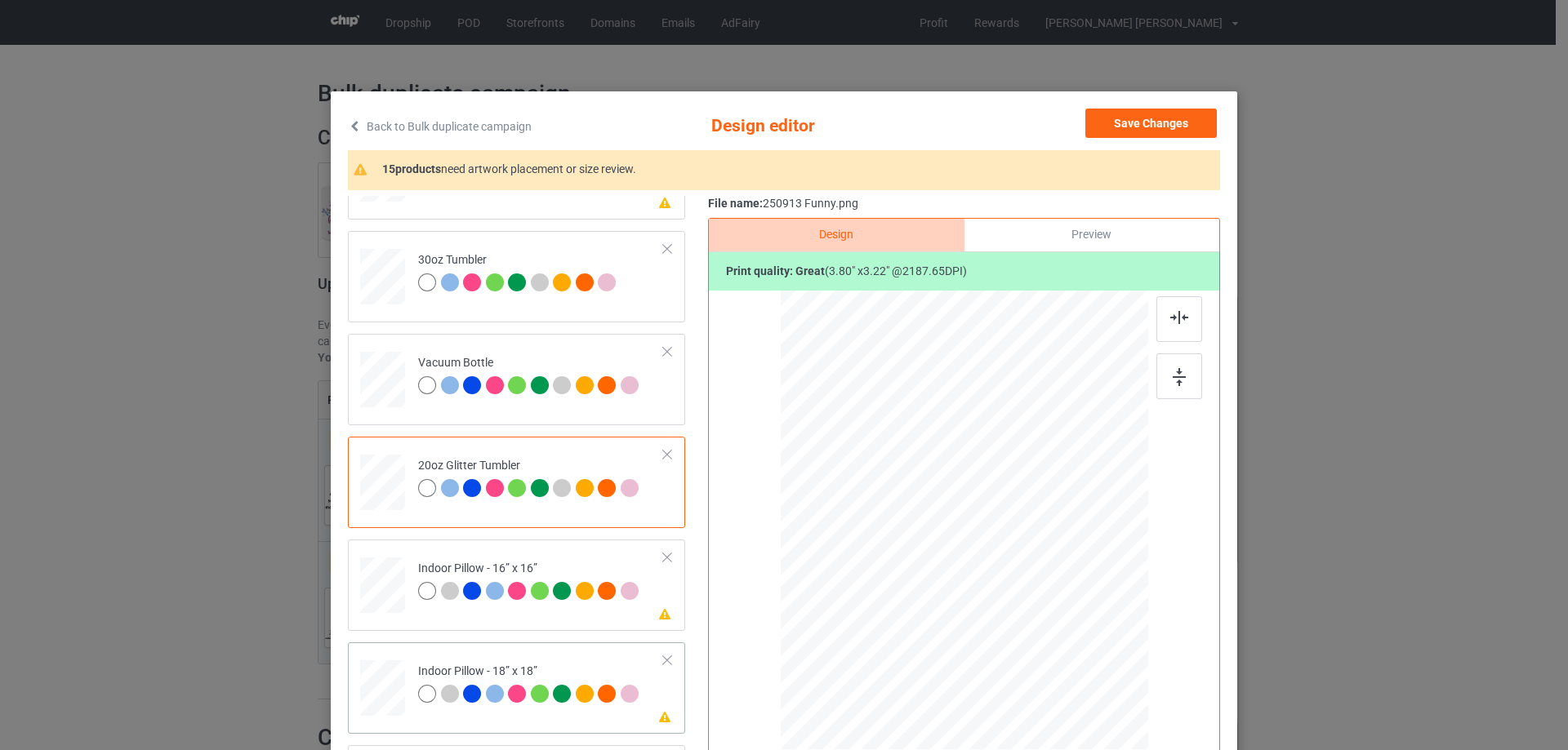
scroll to position [1797, 0]
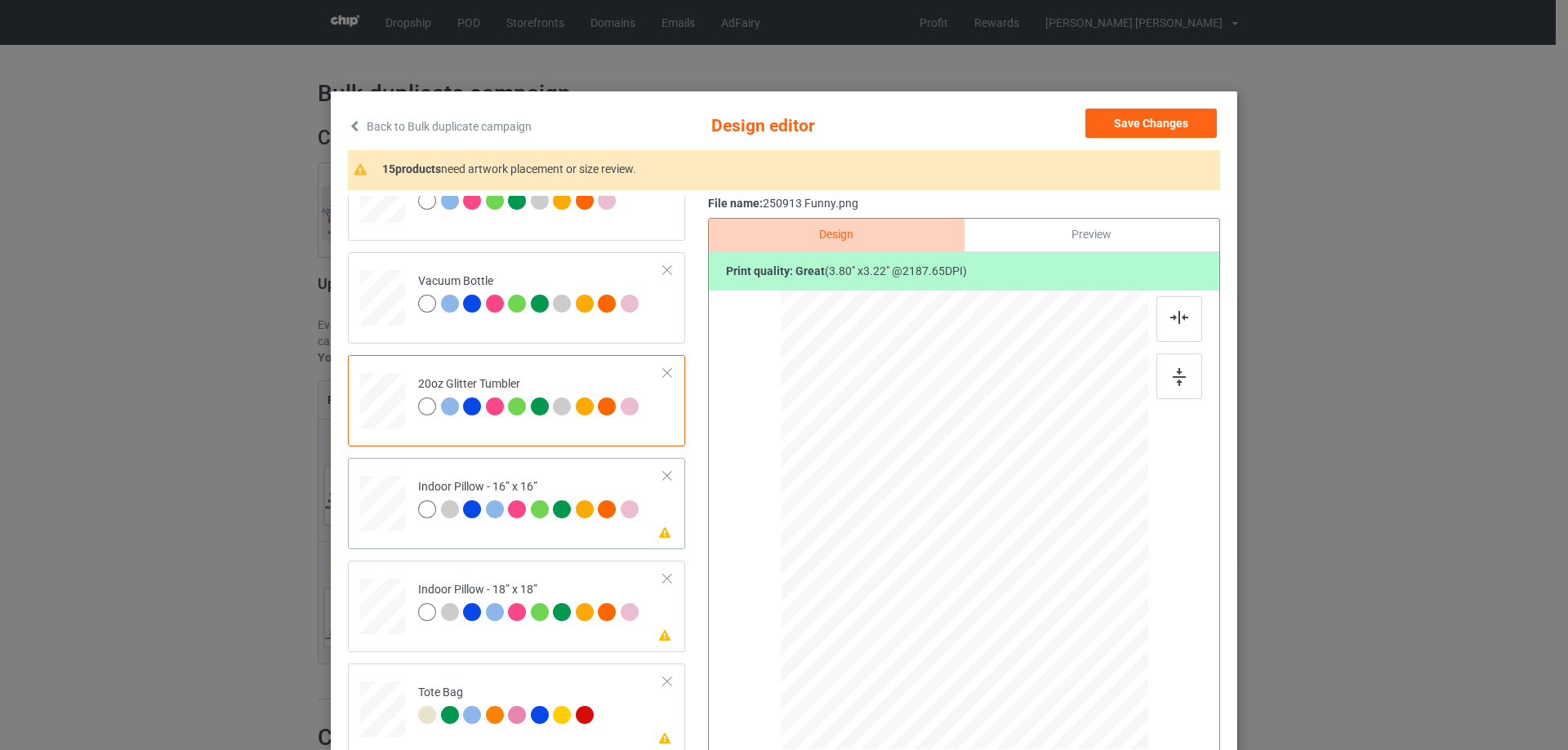
click at [377, 515] on div at bounding box center [382, 504] width 45 height 45
drag, startPoint x: 1065, startPoint y: 613, endPoint x: 718, endPoint y: 577, distance: 348.9
click at [1097, 636] on div at bounding box center [1103, 639] width 14 height 14
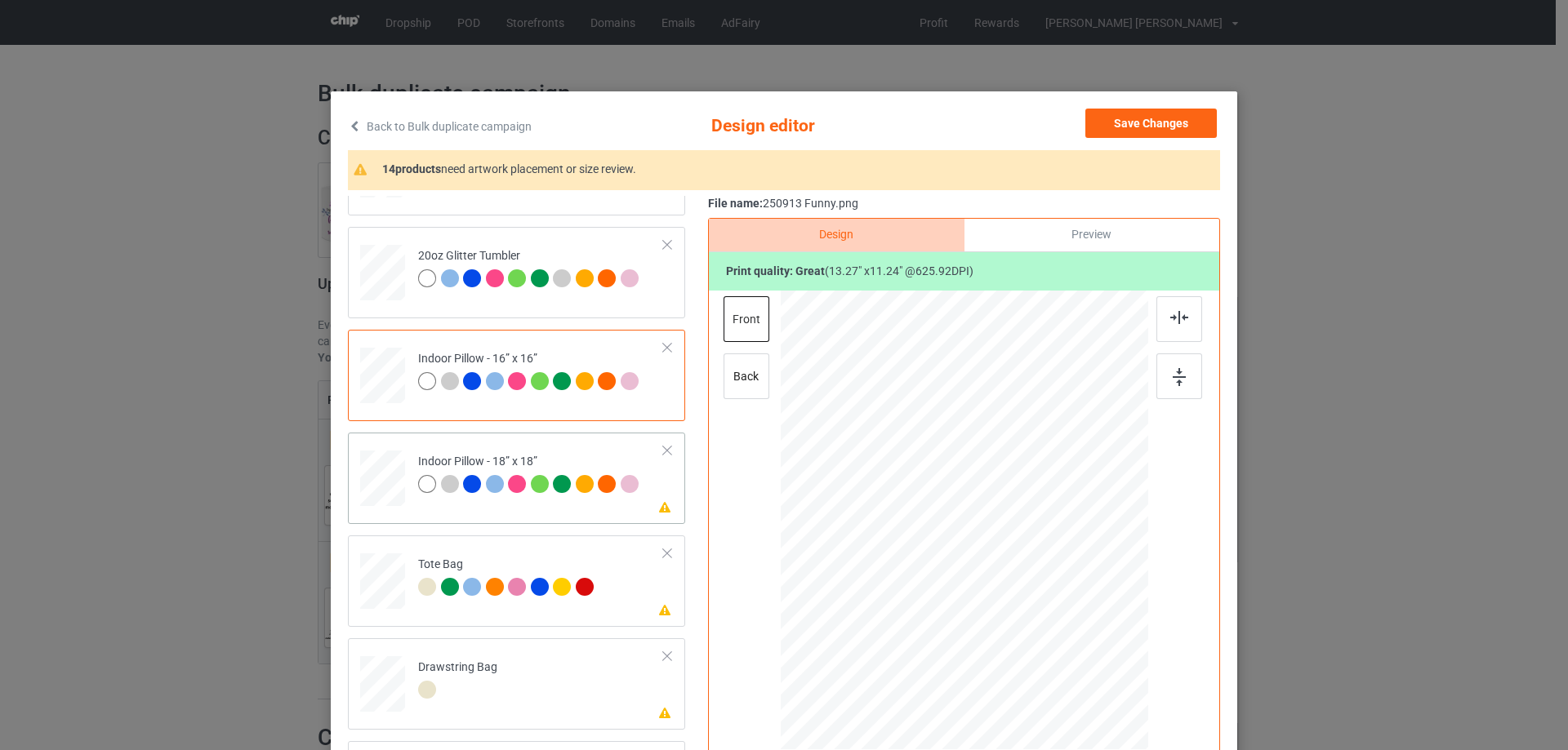
drag, startPoint x: 375, startPoint y: 481, endPoint x: 630, endPoint y: 506, distance: 256.2
click at [375, 481] on div at bounding box center [382, 479] width 45 height 45
drag, startPoint x: 1068, startPoint y: 617, endPoint x: 1111, endPoint y: 638, distance: 47.9
click at [1111, 638] on div at bounding box center [964, 521] width 367 height 366
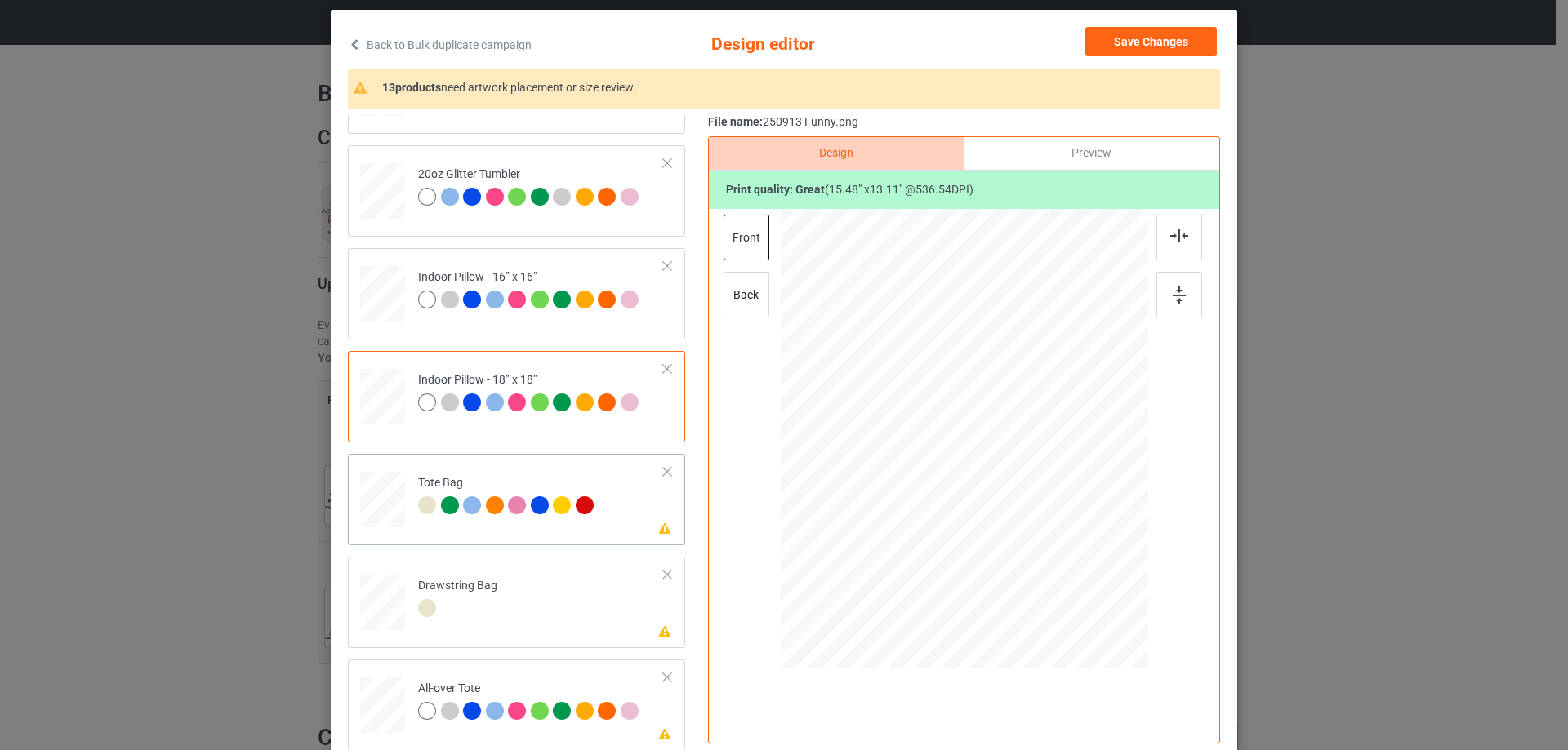
click at [375, 514] on div at bounding box center [382, 507] width 21 height 24
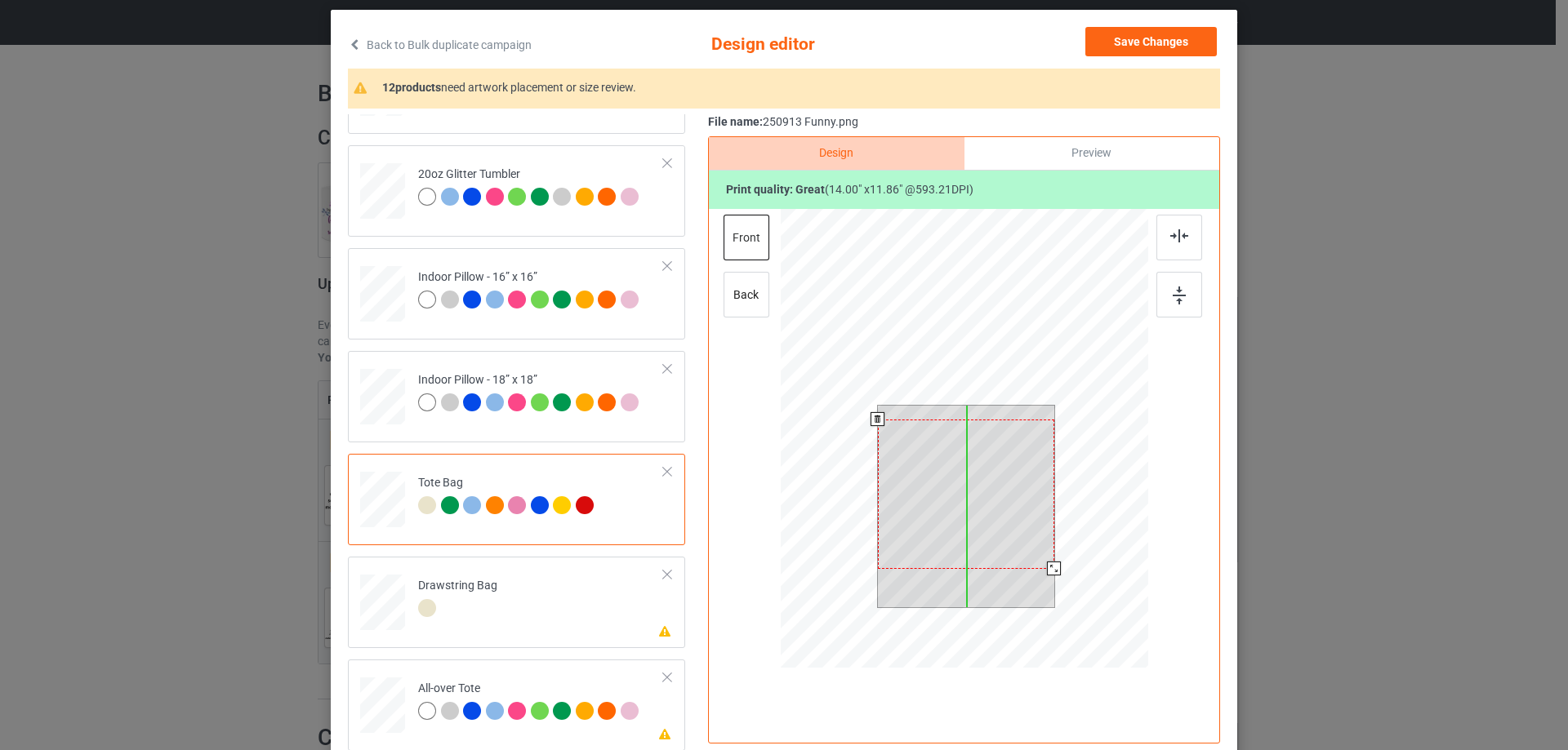
drag, startPoint x: 970, startPoint y: 477, endPoint x: 970, endPoint y: 491, distance: 14.0
click at [970, 491] on div at bounding box center [965, 494] width 176 height 149
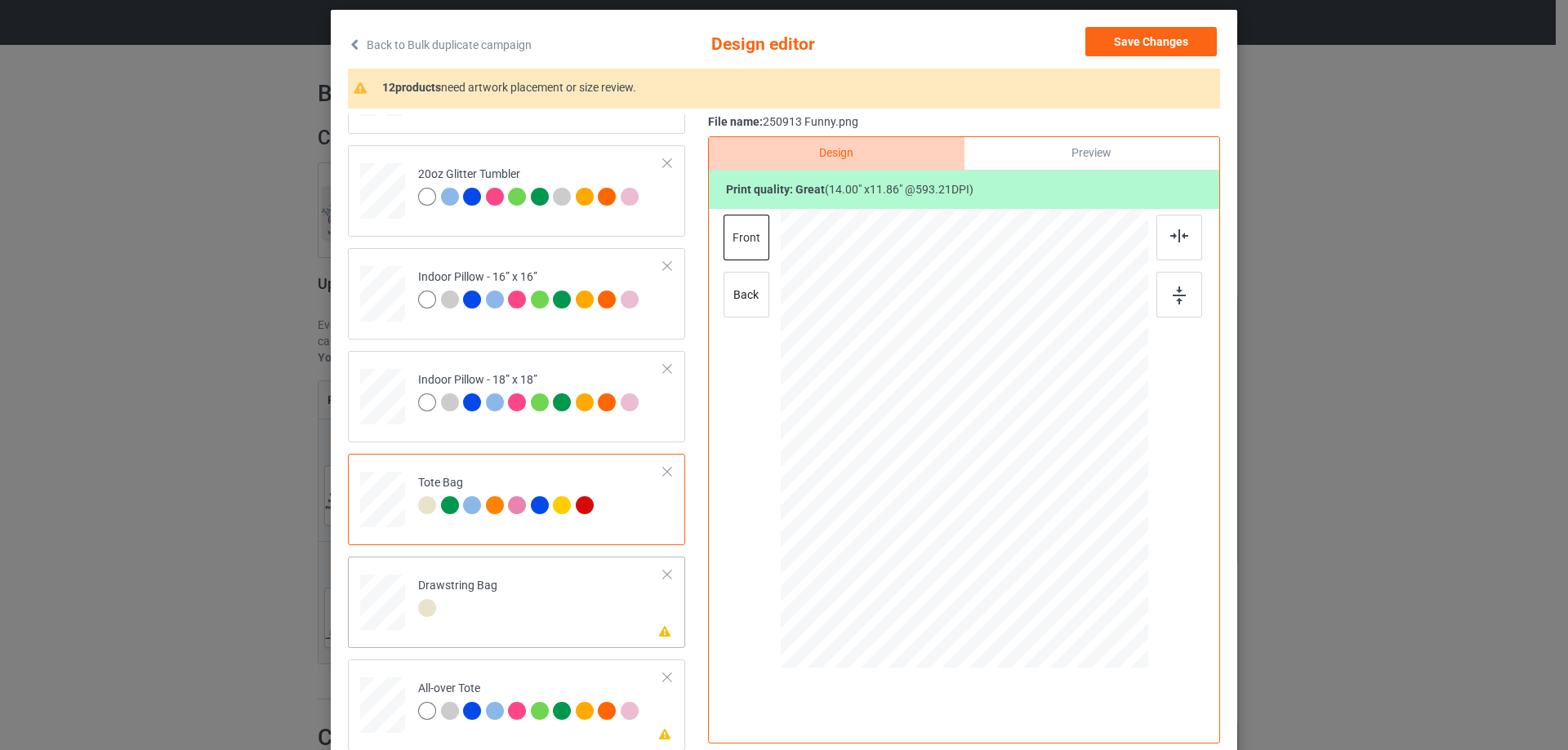
scroll to position [192, 0]
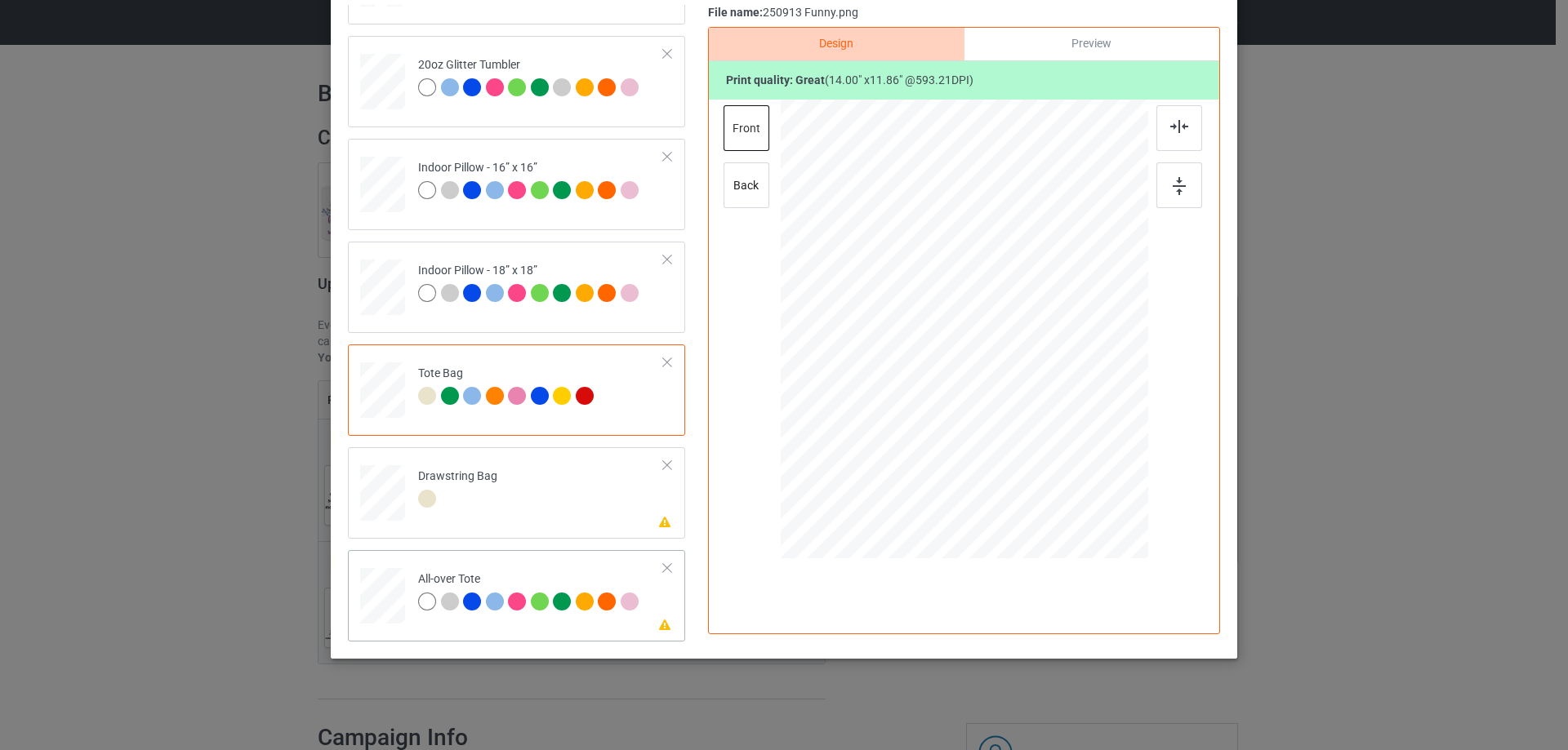
click at [371, 610] on div at bounding box center [382, 596] width 45 height 45
drag, startPoint x: 1071, startPoint y: 425, endPoint x: 1079, endPoint y: 481, distance: 56.6
click at [1079, 481] on div at bounding box center [964, 329] width 368 height 368
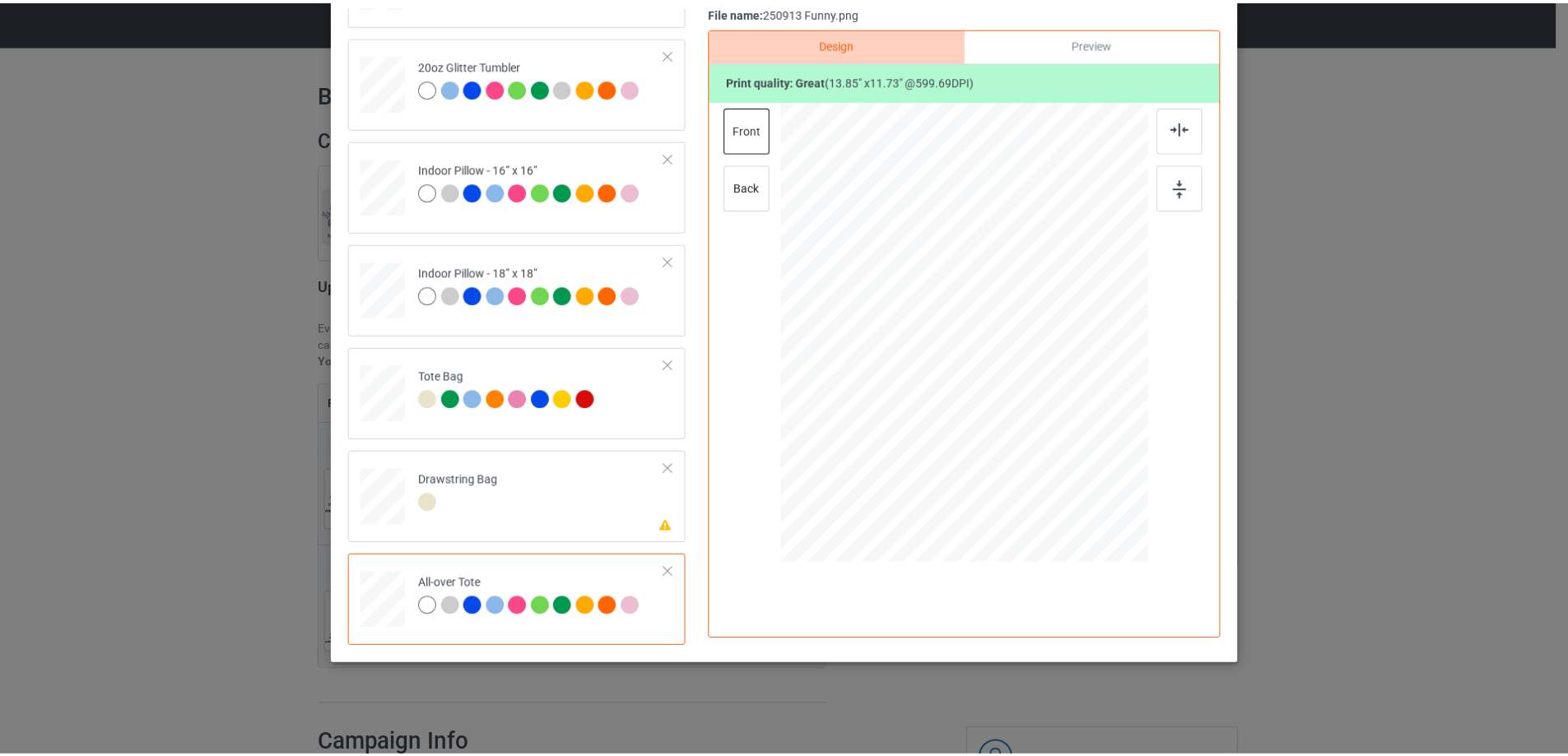
scroll to position [0, 0]
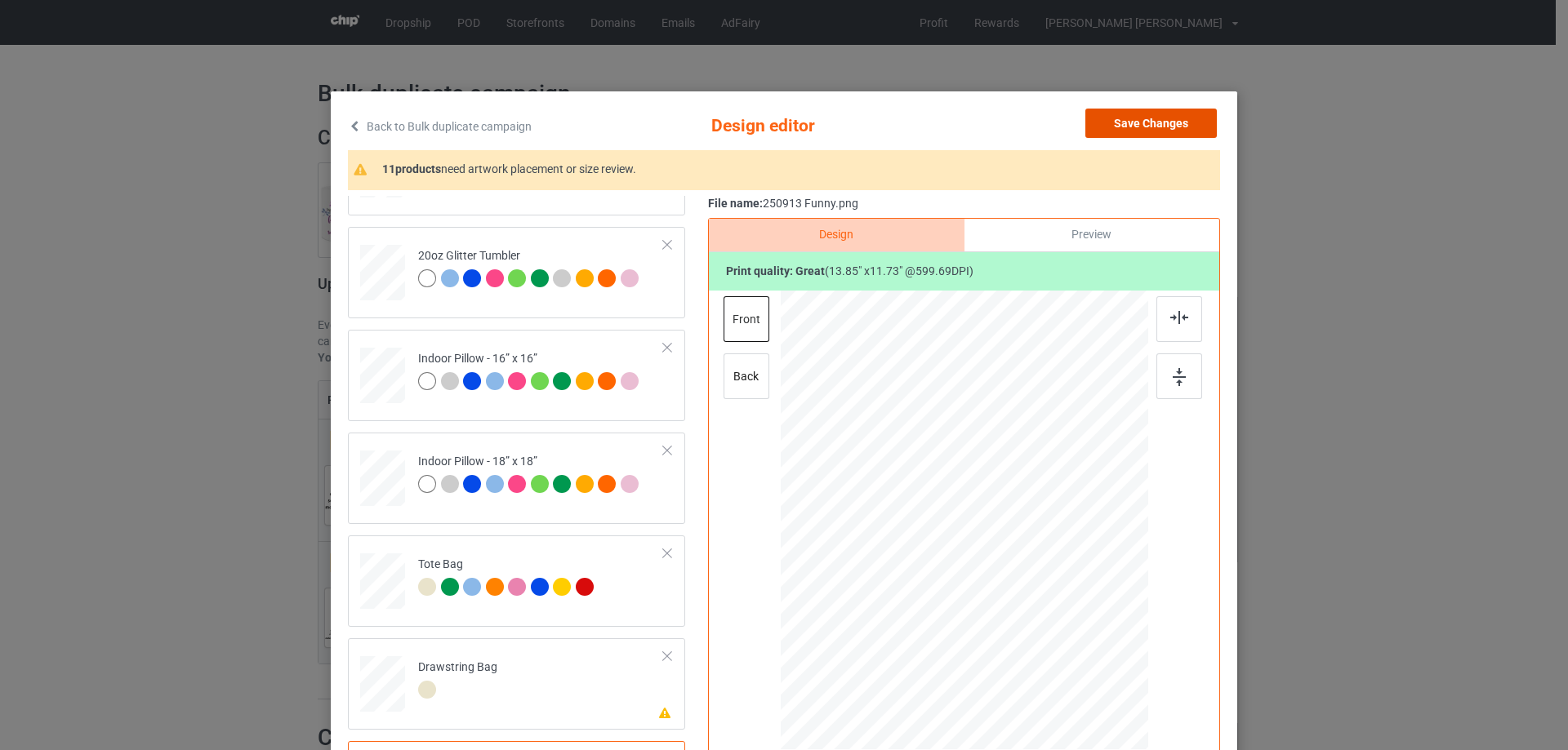
click at [1162, 128] on button "Save Changes" at bounding box center [1150, 123] width 132 height 30
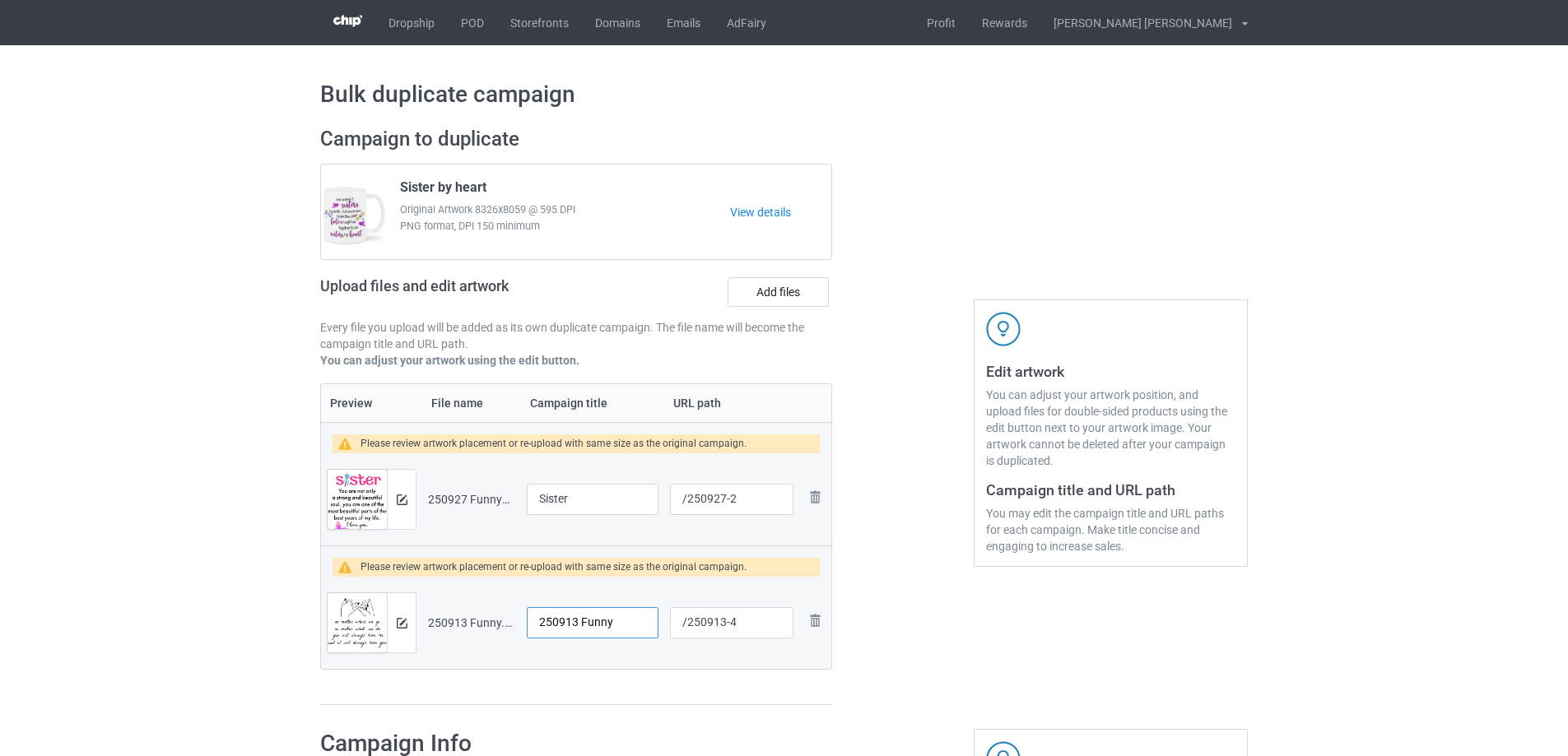
drag, startPoint x: 628, startPoint y: 626, endPoint x: 465, endPoint y: 613, distance: 163.5
click at [465, 613] on tr "Preview and edit artwork 250913 Funny.png 250913 Funny /250913-4 Remove file" at bounding box center [575, 623] width 510 height 92
drag, startPoint x: 597, startPoint y: 624, endPoint x: 473, endPoint y: 617, distance: 124.2
click at [473, 617] on tr "Preview and edit artwork 250913 Funny.png No matter /250913-4 Remove file" at bounding box center [575, 623] width 510 height 92
type input "No matter"
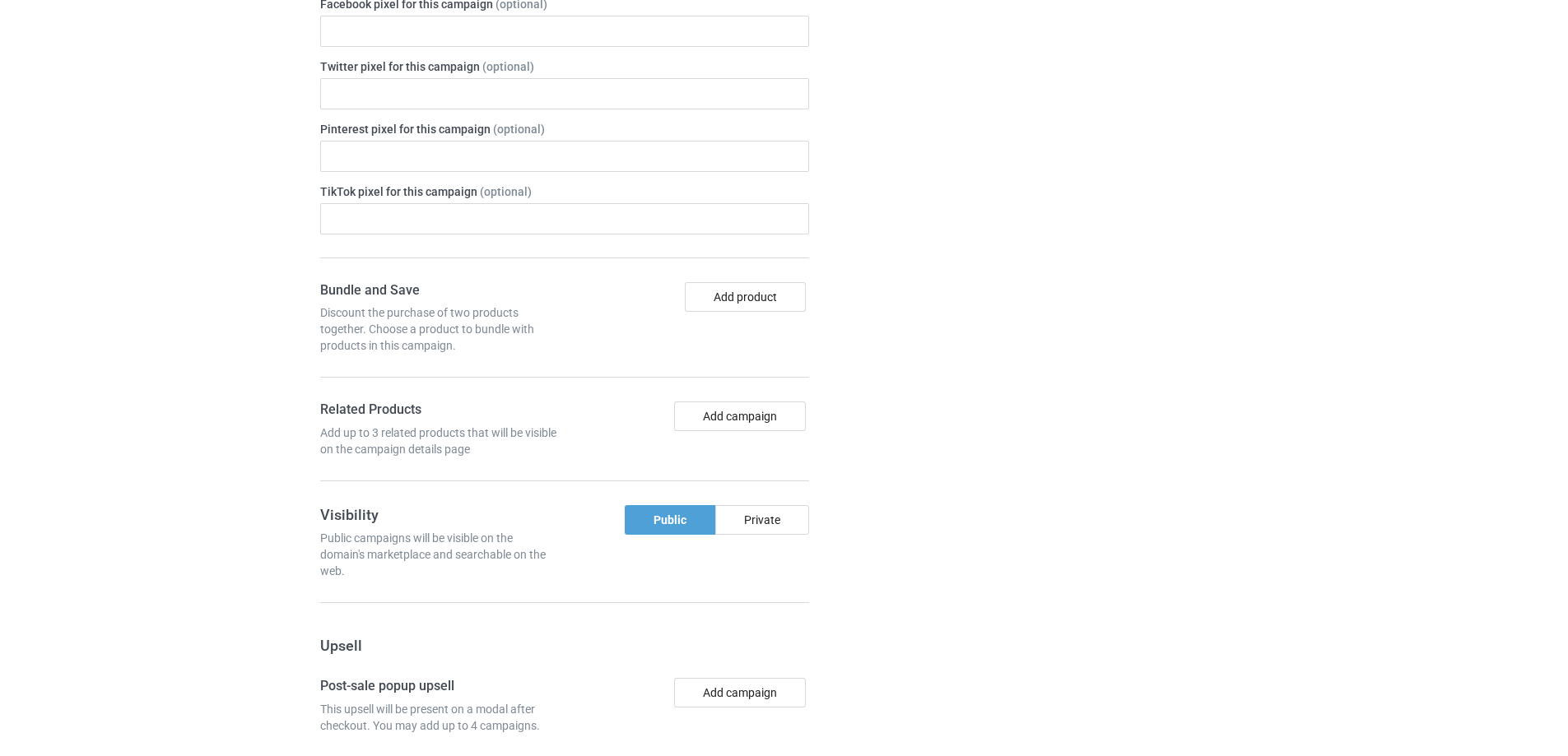
scroll to position [1495, 0]
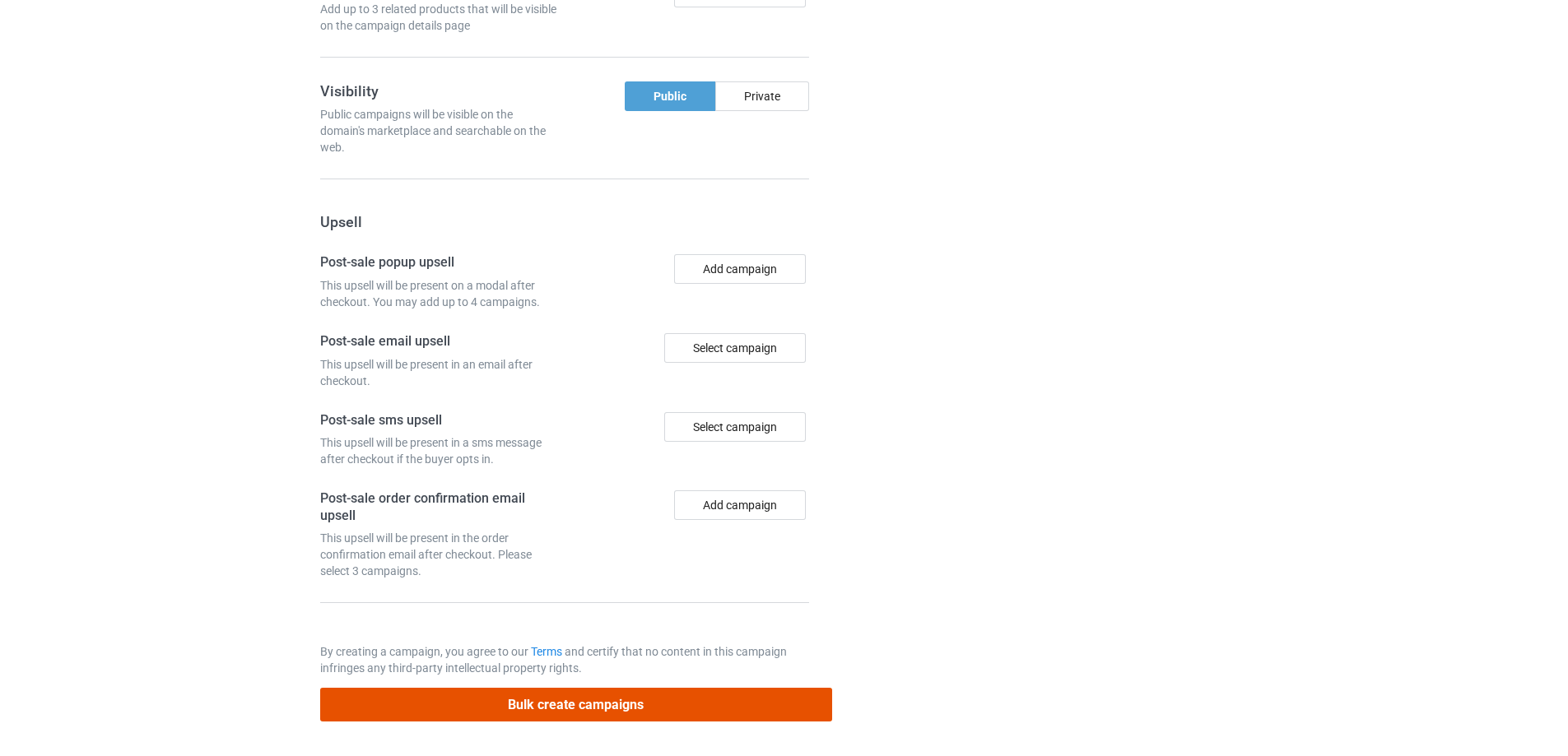
click at [553, 693] on button "Bulk create campaigns" at bounding box center [576, 705] width 511 height 34
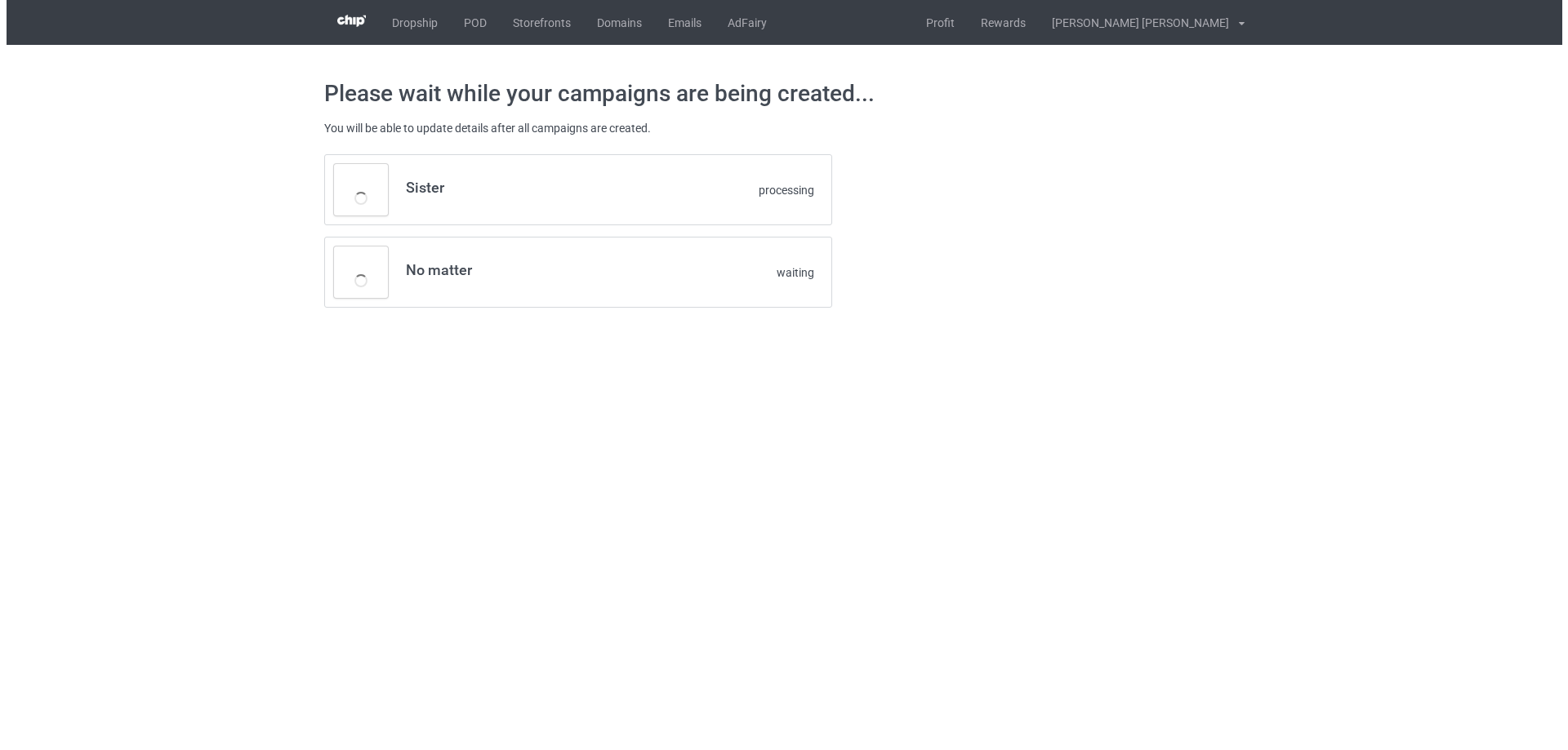
scroll to position [0, 0]
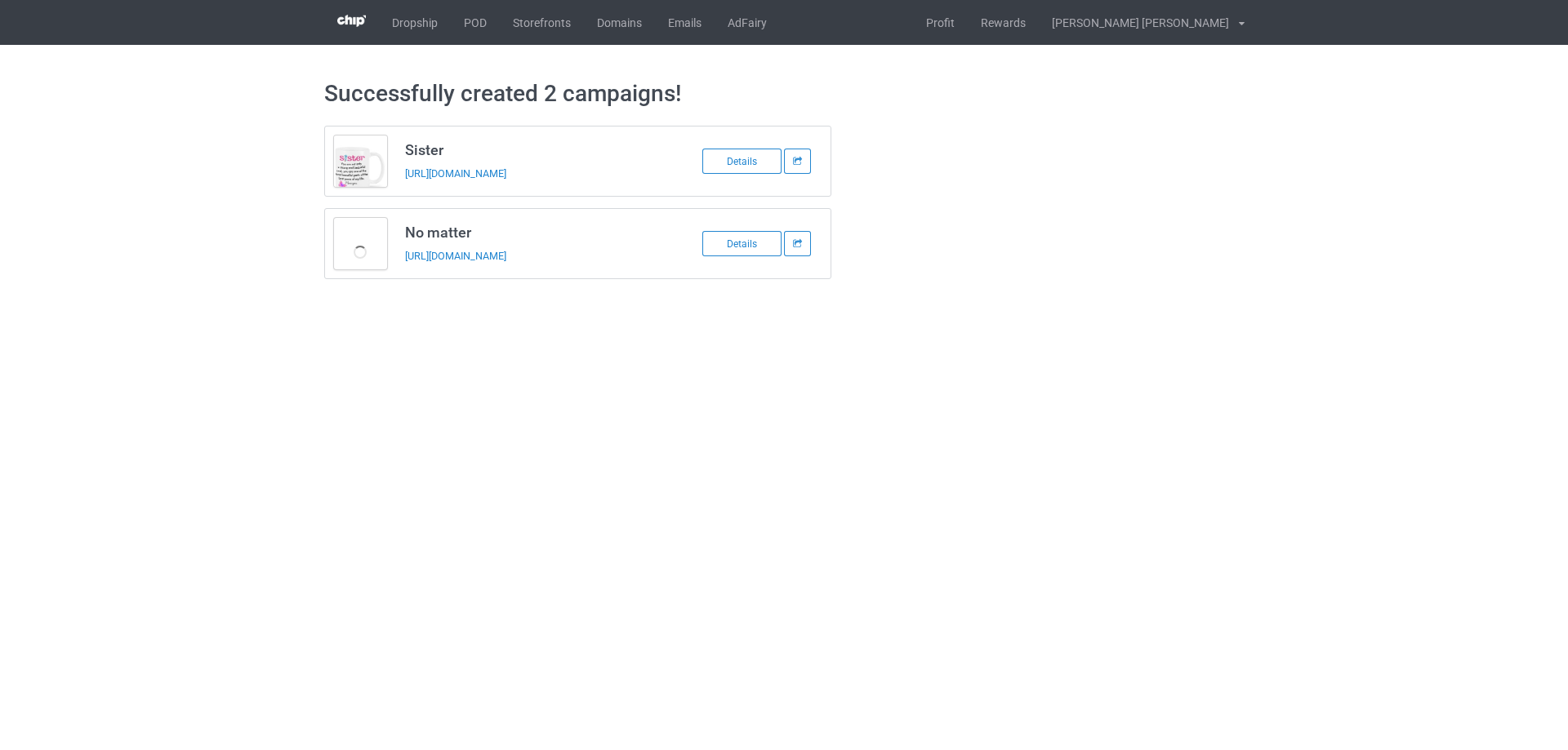
drag, startPoint x: 397, startPoint y: 144, endPoint x: 645, endPoint y: 261, distance: 274.2
click at [645, 261] on div "Sister https://www.familyismytreasure.com/250927-2 Details No matter https://ww…" at bounding box center [578, 202] width 507 height 154
copy div "Sister https://www.familyismytreasure.com/250927-2 Details No matter https://ww…"
click at [481, 17] on link "POD" at bounding box center [475, 22] width 49 height 45
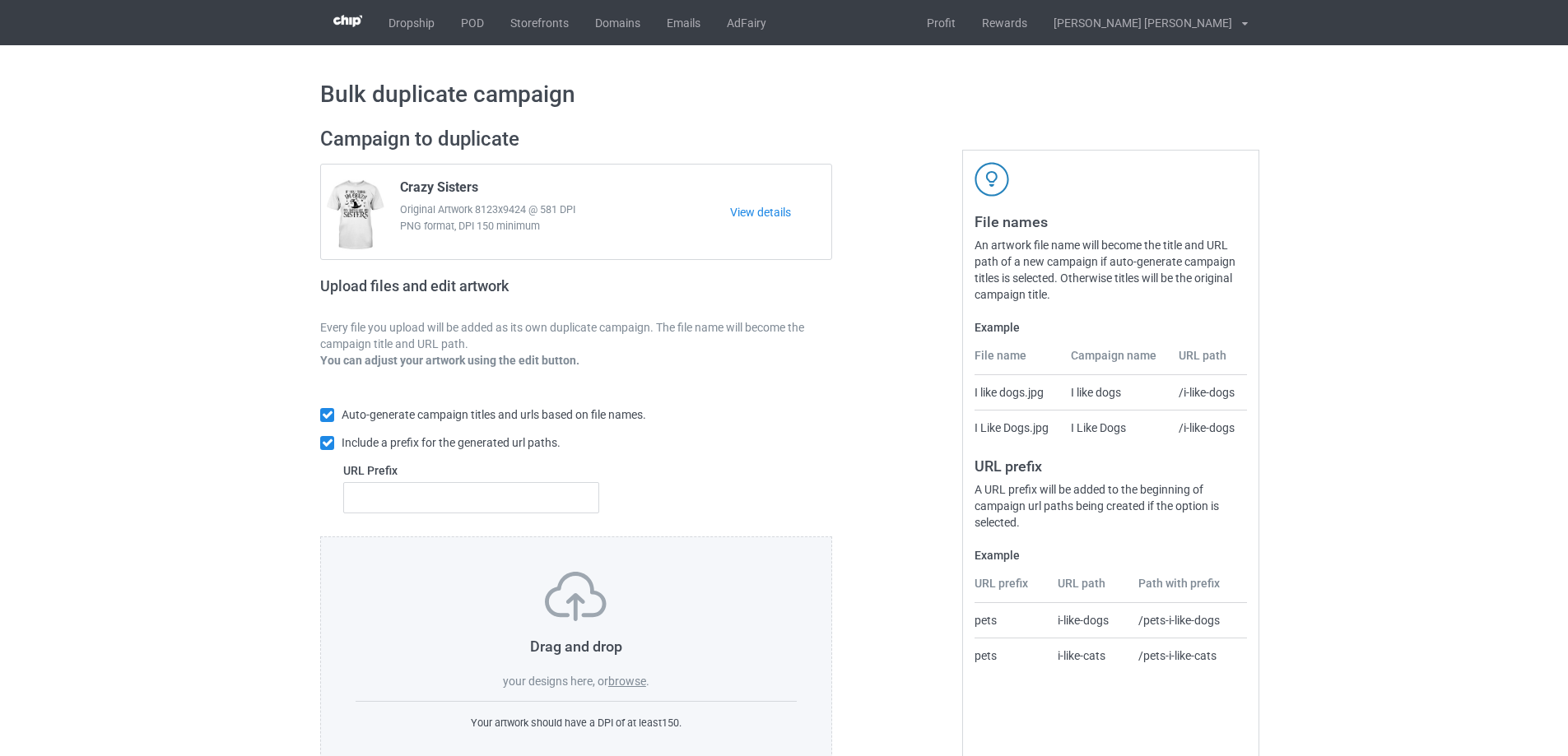
click at [637, 682] on label "browse" at bounding box center [627, 682] width 38 height 13
click at [0, 0] on input "browse" at bounding box center [0, 0] width 0 height 0
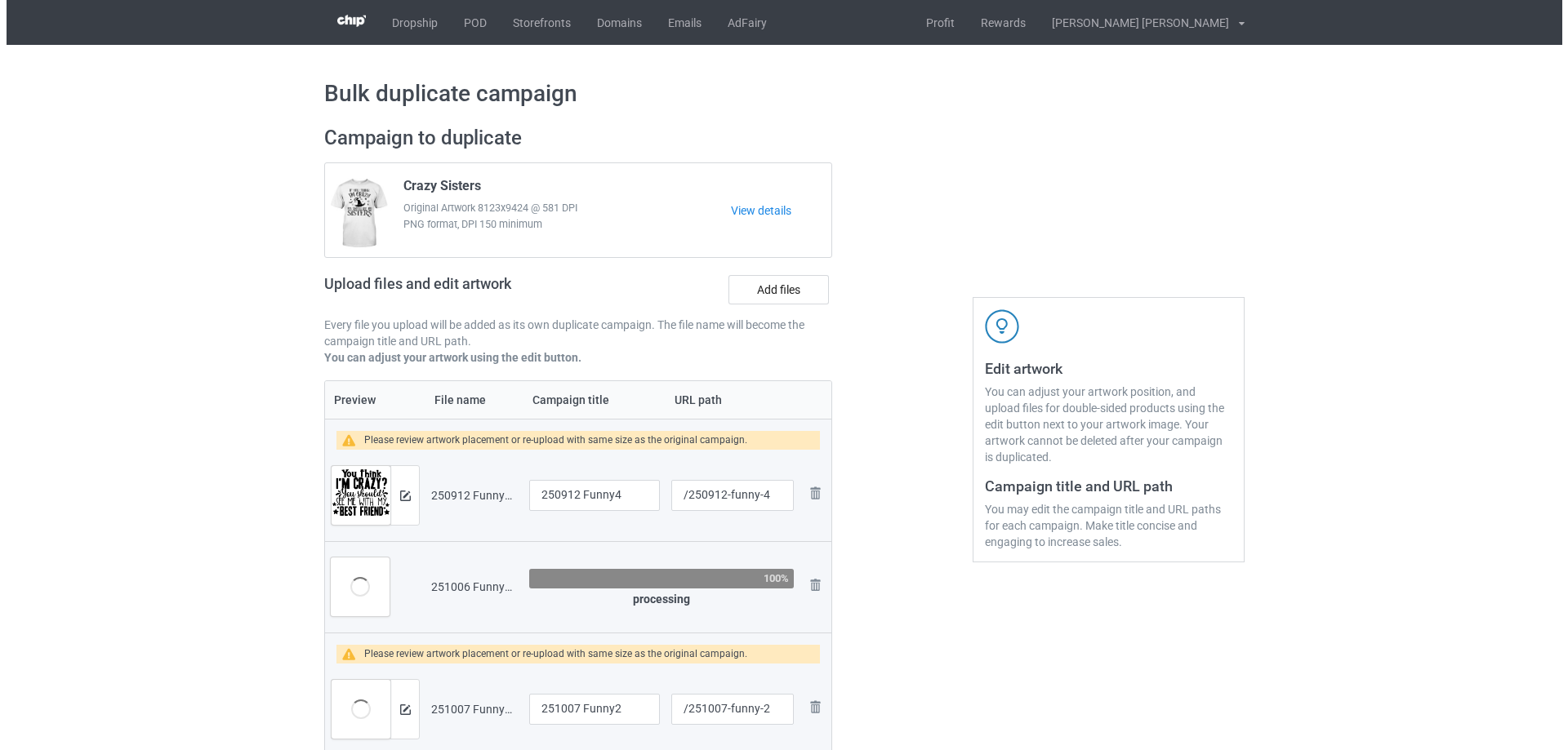
scroll to position [163, 0]
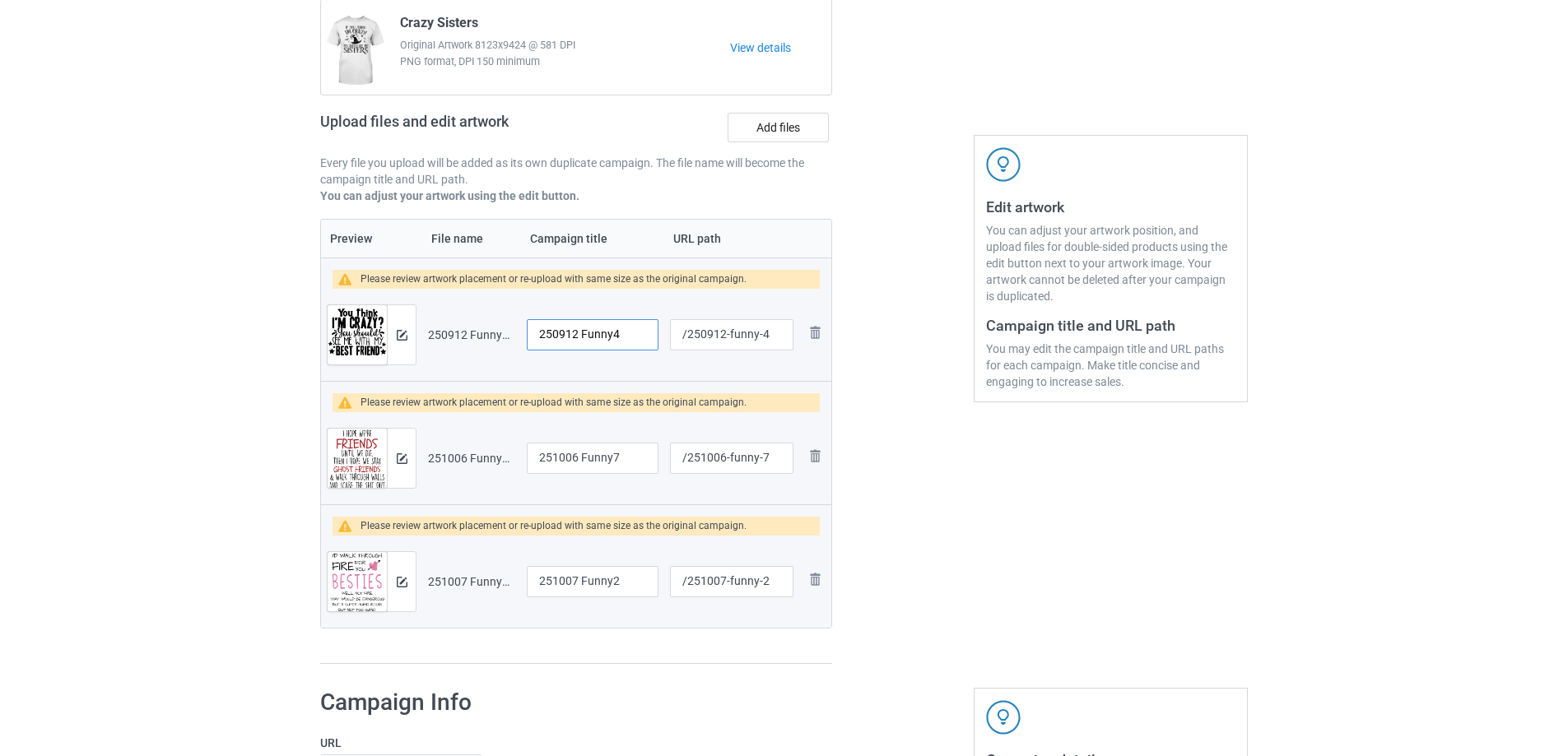
drag, startPoint x: 637, startPoint y: 334, endPoint x: 495, endPoint y: 333, distance: 142.0
click at [495, 333] on tr "Preview and edit artwork 250912 Funny4.png 250912 Funny4 /250912-funny-4 Remove…" at bounding box center [575, 335] width 510 height 92
type input "Best friend"
drag, startPoint x: 729, startPoint y: 338, endPoint x: 762, endPoint y: 339, distance: 33.0
click at [762, 339] on input "/250912-funny-4" at bounding box center [731, 335] width 123 height 31
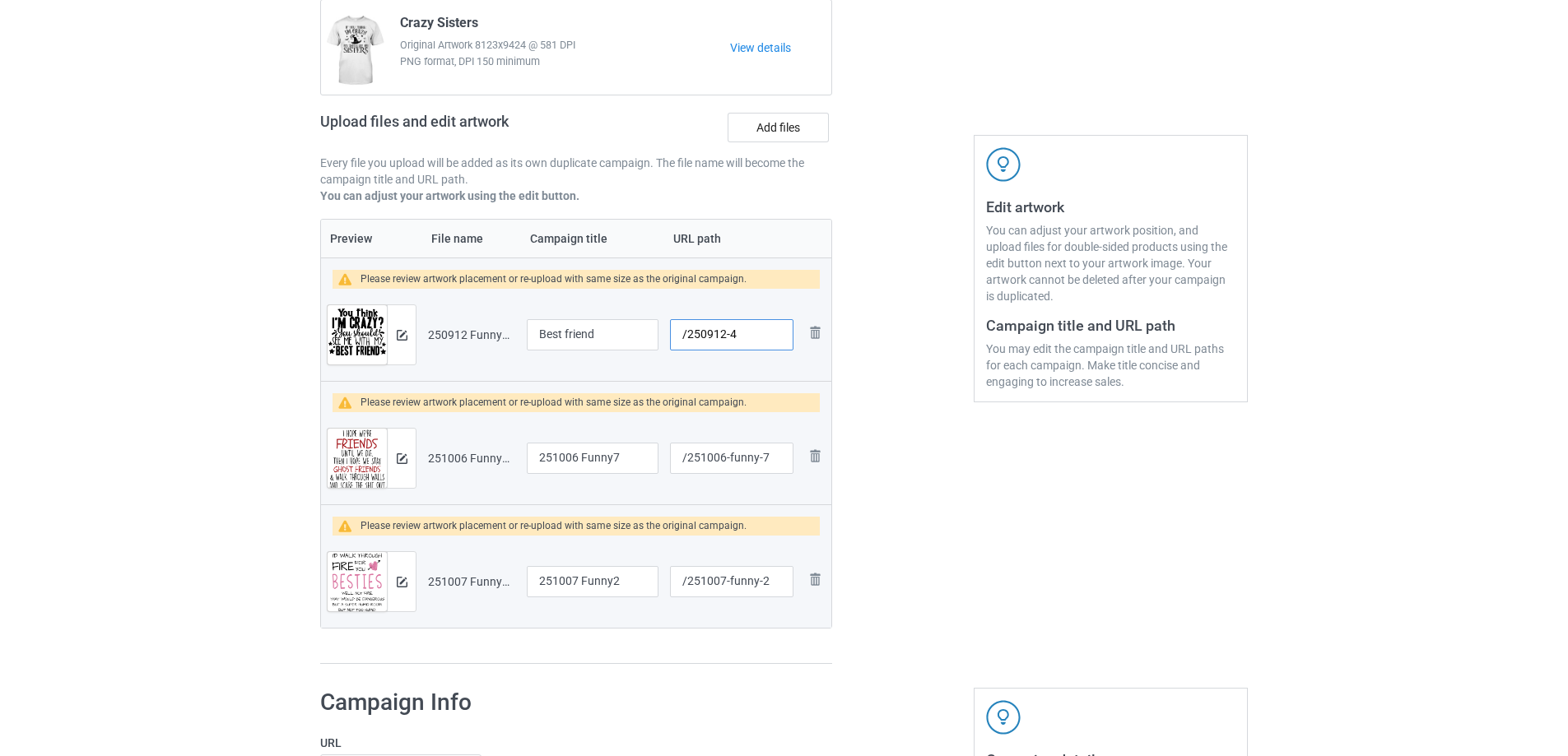
type input "/250912-4"
drag, startPoint x: 727, startPoint y: 462, endPoint x: 762, endPoint y: 462, distance: 35.0
click at [762, 462] on input "/251006-funny-7" at bounding box center [731, 458] width 123 height 31
type input "/251006-7"
drag, startPoint x: 729, startPoint y: 584, endPoint x: 759, endPoint y: 584, distance: 30.0
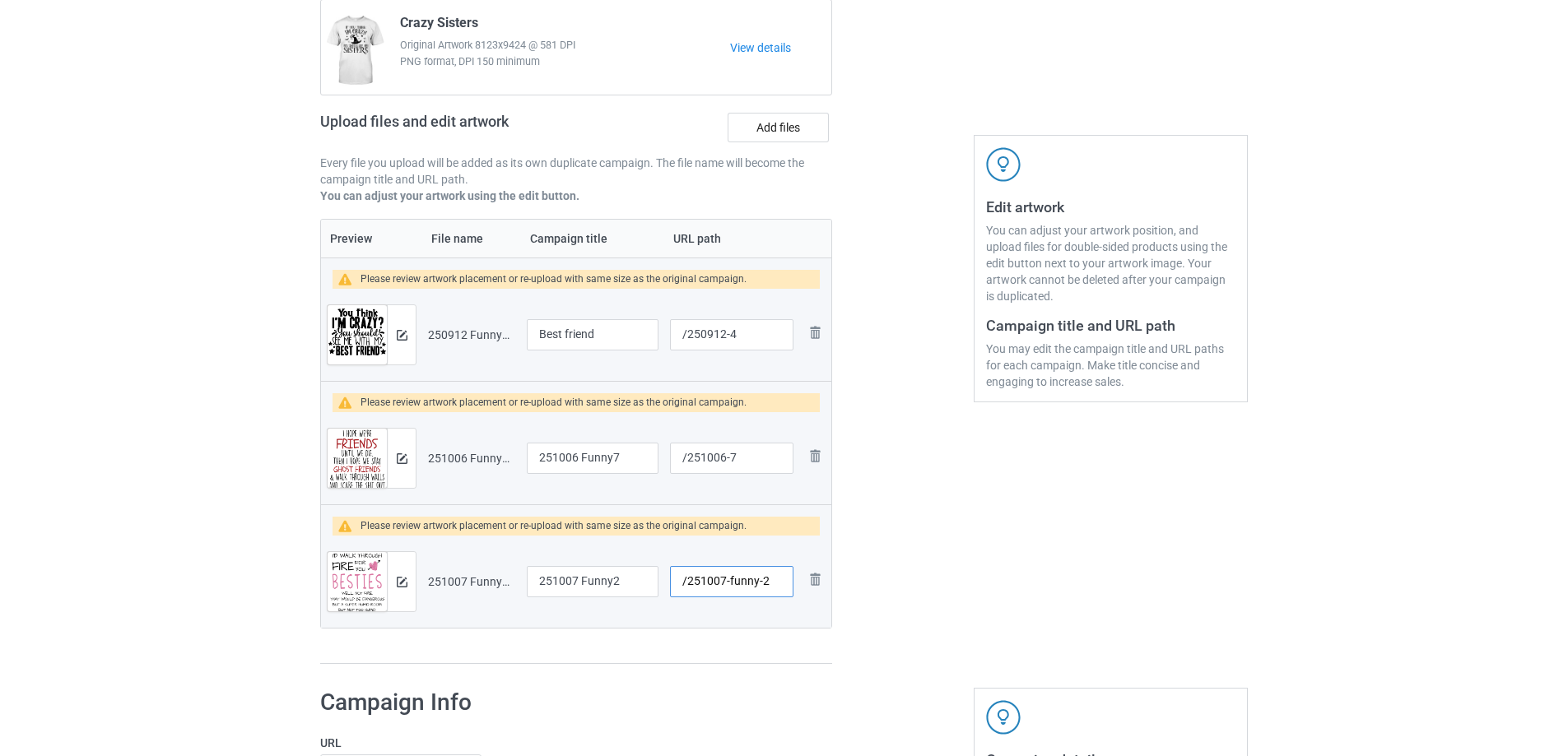
click at [759, 584] on input "/251007-funny-2" at bounding box center [731, 581] width 123 height 31
type input "/251007-2"
drag, startPoint x: 624, startPoint y: 461, endPoint x: 501, endPoint y: 452, distance: 123.3
click at [501, 452] on tr "Preview and edit artwork 251006 Funny7.png 251006 Funny7 /251006-7 Remove file" at bounding box center [575, 459] width 510 height 92
type input "I hope"
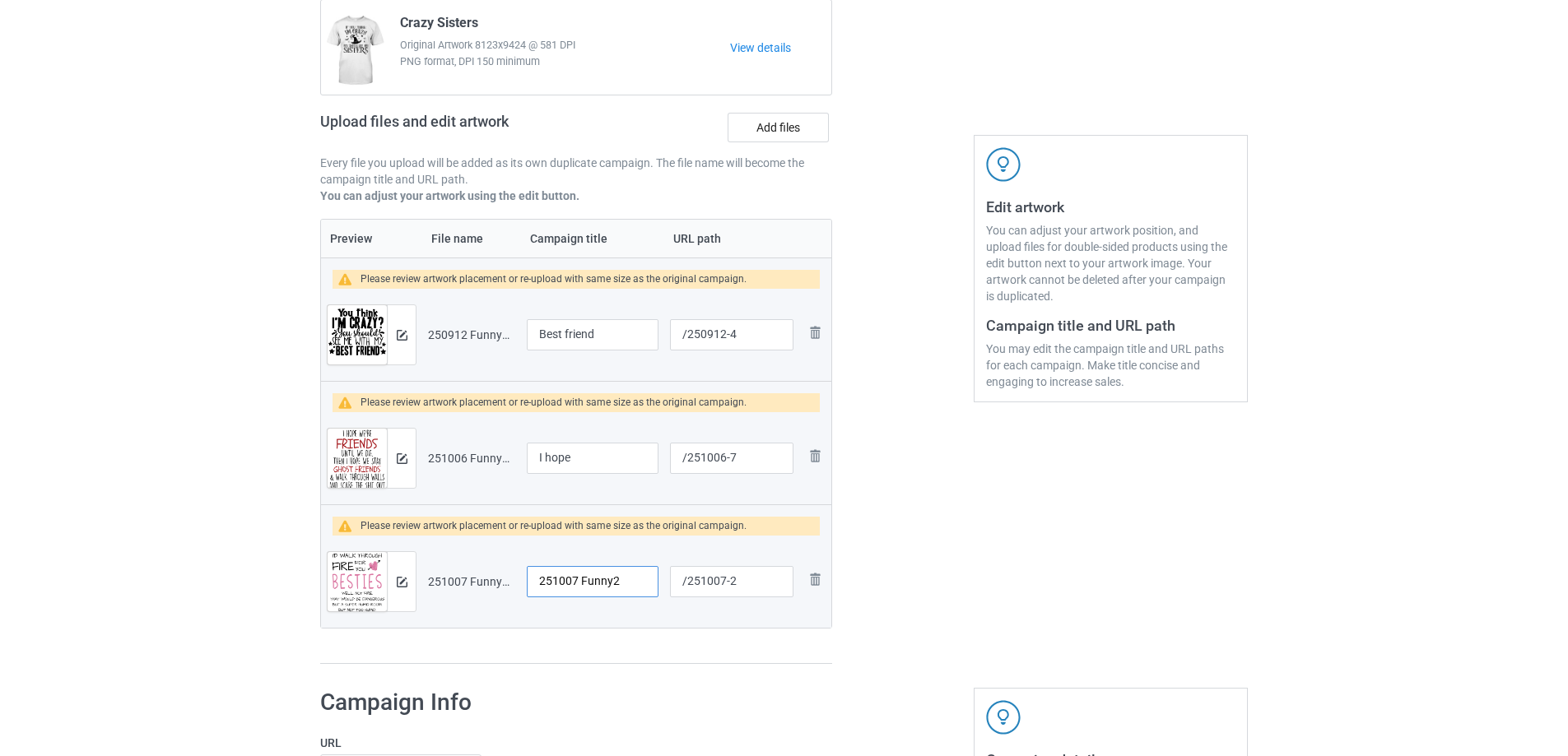
drag, startPoint x: 614, startPoint y: 584, endPoint x: 498, endPoint y: 584, distance: 116.0
click at [498, 584] on tr "Preview and edit artwork 251007 Funny2.png 251007 Funny2 /251007-2 Remove file" at bounding box center [575, 582] width 510 height 92
type input "V"
type input "Besties"
click at [399, 336] on img at bounding box center [401, 335] width 10 height 10
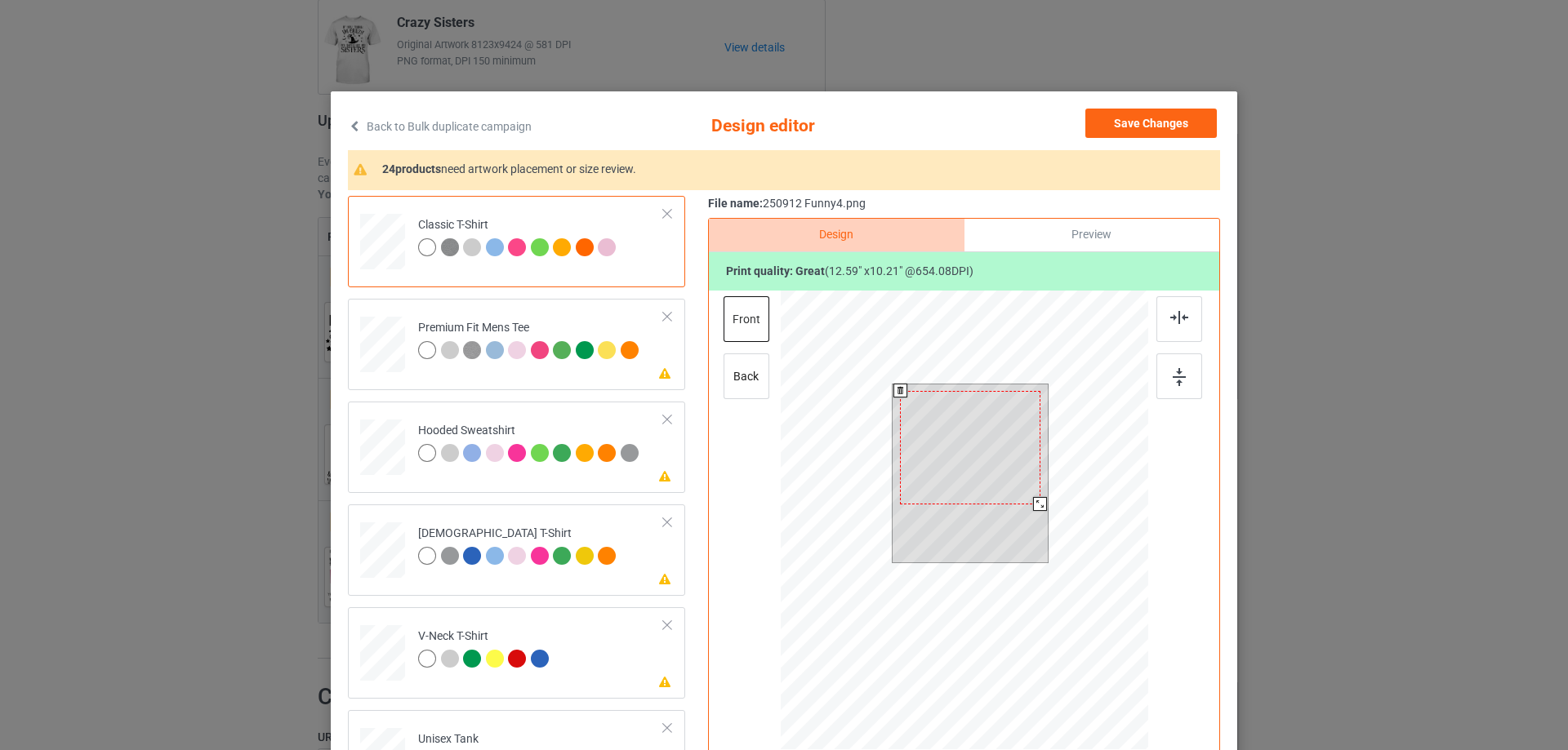
drag, startPoint x: 1040, startPoint y: 516, endPoint x: 1034, endPoint y: 507, distance: 10.8
click at [1034, 507] on div at bounding box center [1039, 504] width 14 height 14
click at [1009, 486] on div at bounding box center [970, 445] width 140 height 114
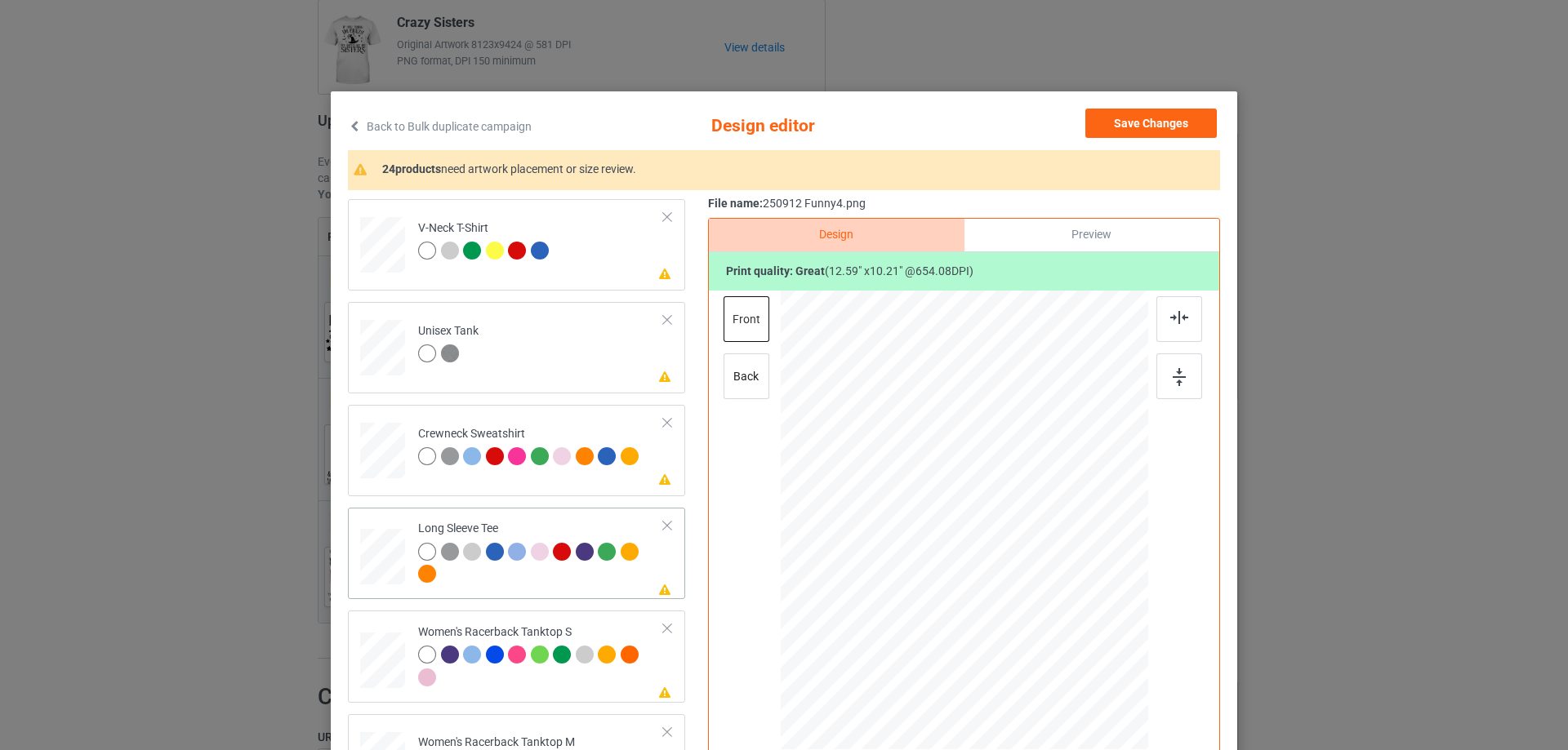
scroll to position [572, 0]
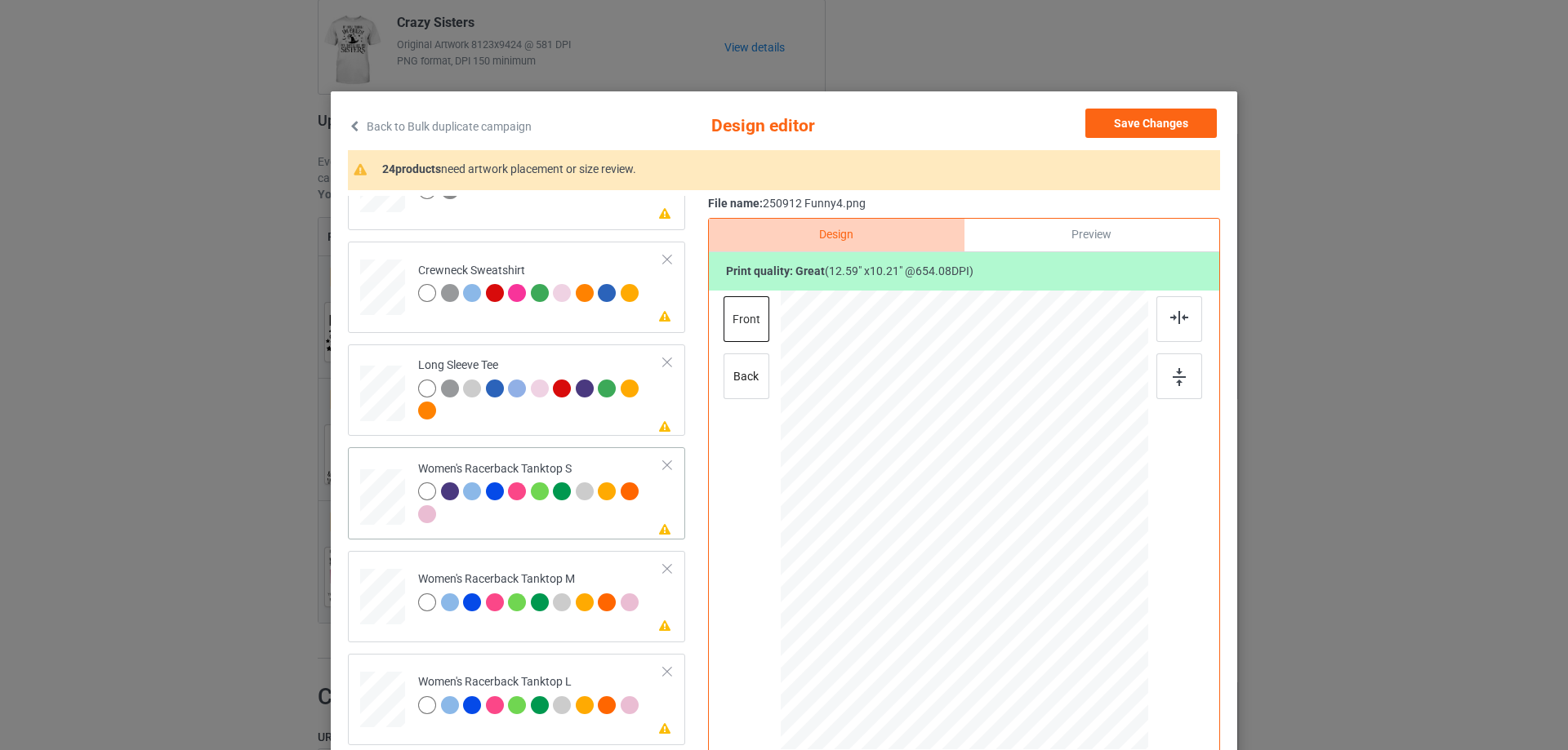
click at [386, 504] on div at bounding box center [382, 497] width 44 height 56
click at [1064, 605] on div at bounding box center [1066, 604] width 14 height 14
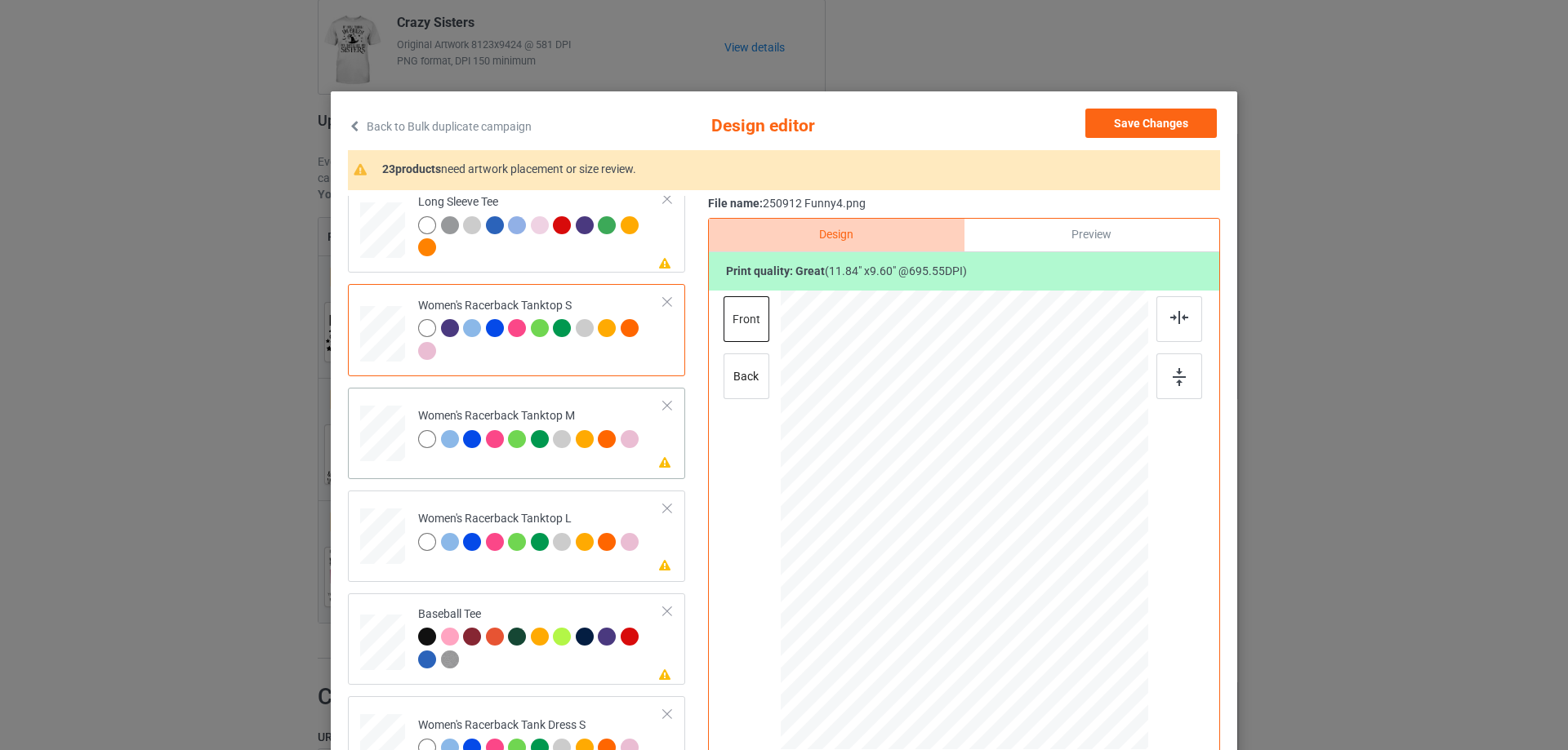
click at [395, 456] on div at bounding box center [382, 434] width 45 height 56
drag, startPoint x: 1066, startPoint y: 613, endPoint x: 369, endPoint y: 478, distance: 710.0
click at [1059, 598] on div at bounding box center [1063, 600] width 14 height 14
click at [381, 543] on div at bounding box center [382, 536] width 45 height 54
drag, startPoint x: 1070, startPoint y: 613, endPoint x: 1052, endPoint y: 600, distance: 22.2
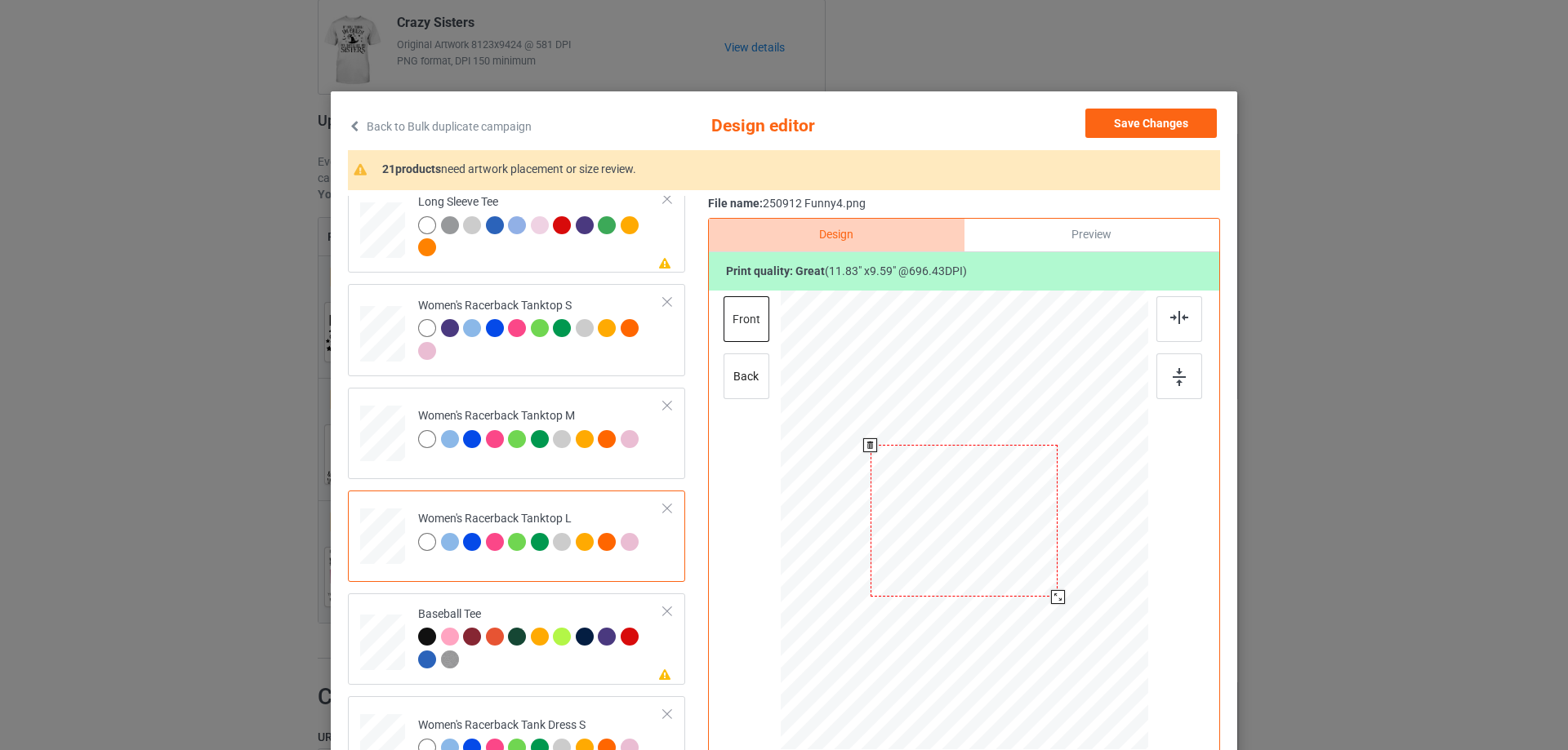
click at [1052, 600] on div at bounding box center [1058, 597] width 14 height 14
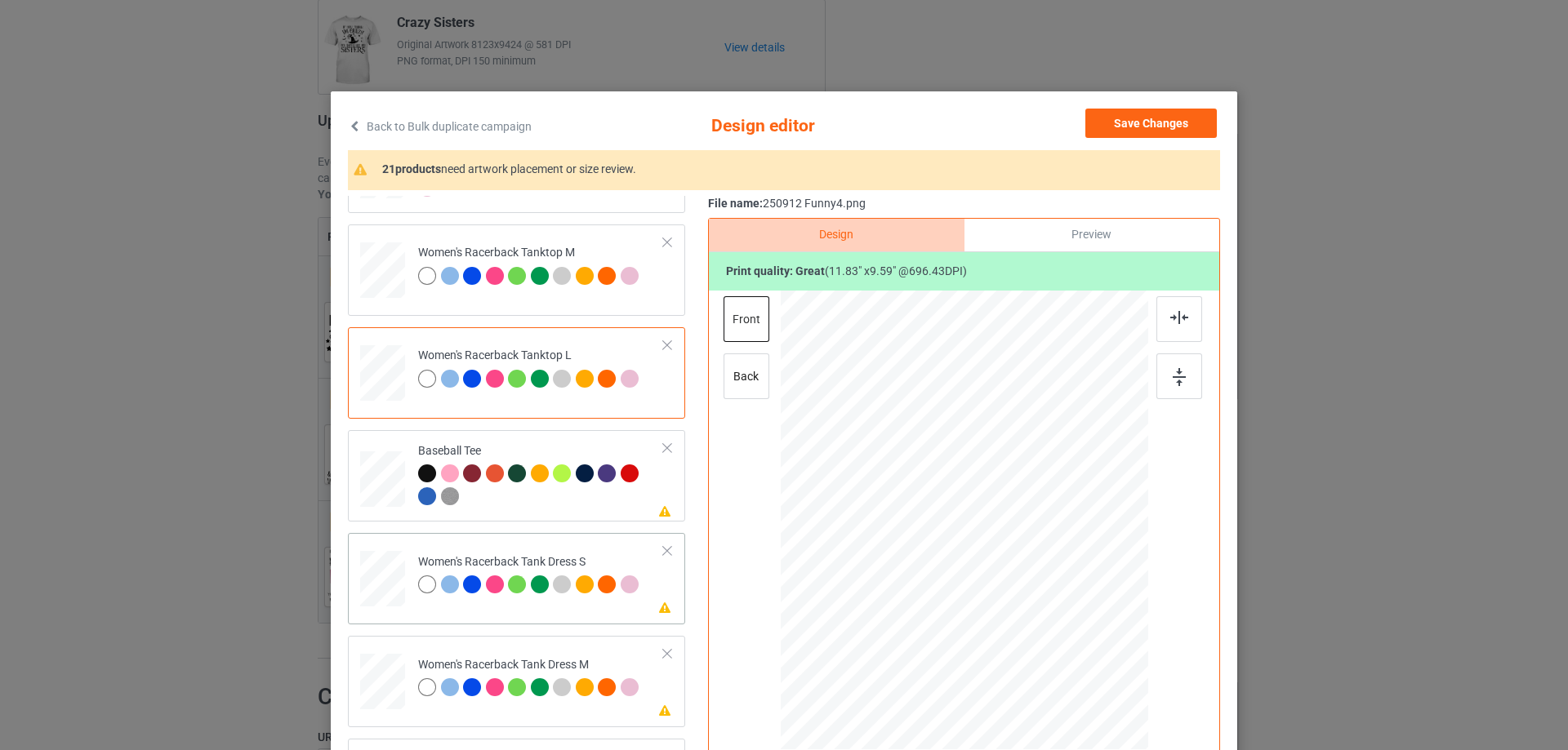
click at [388, 592] on div at bounding box center [382, 579] width 36 height 56
drag, startPoint x: 1048, startPoint y: 596, endPoint x: 1031, endPoint y: 582, distance: 22.0
click at [1031, 582] on div at bounding box center [1037, 579] width 14 height 14
drag, startPoint x: 980, startPoint y: 525, endPoint x: 980, endPoint y: 504, distance: 21.0
click at [980, 504] on div at bounding box center [964, 465] width 146 height 118
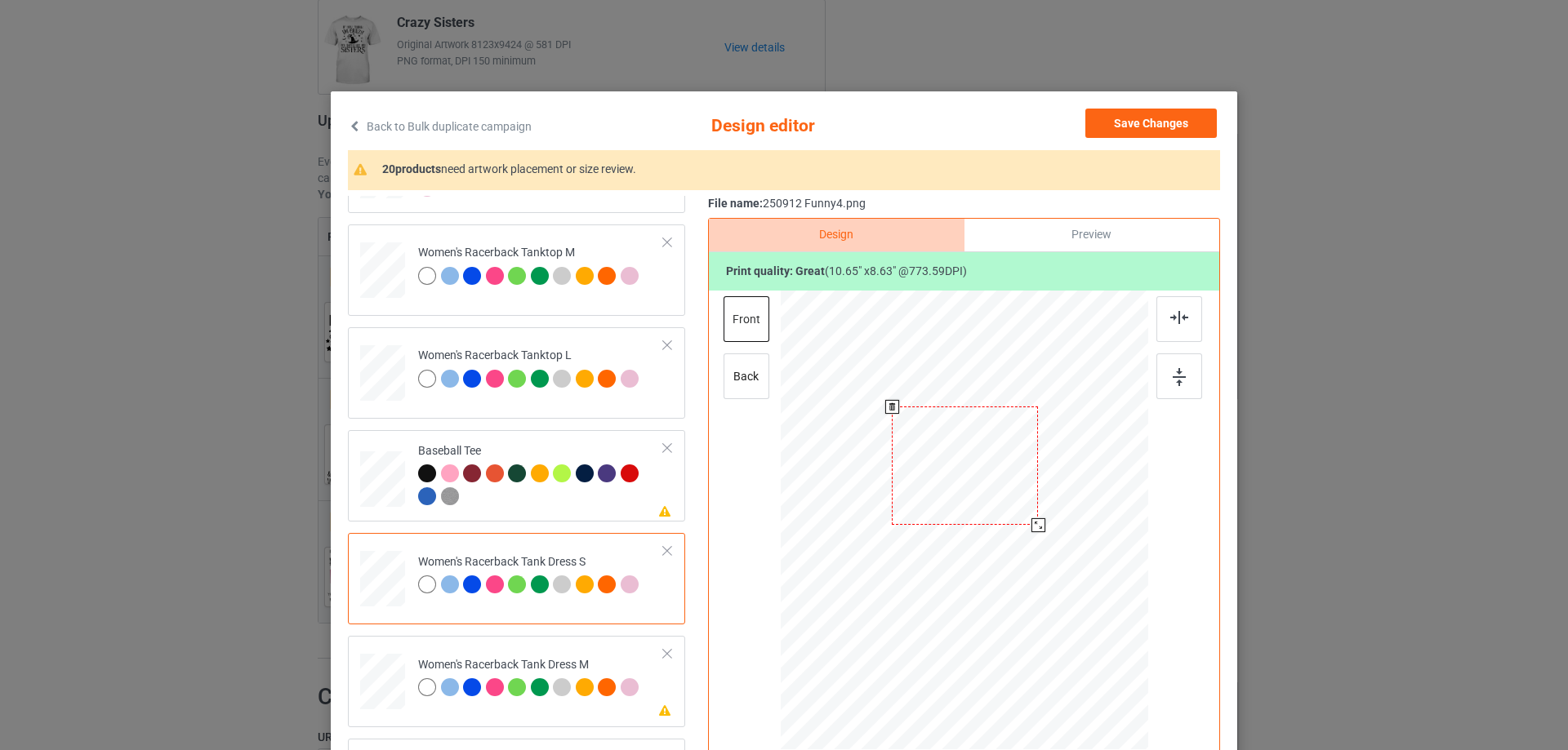
click at [1034, 533] on div at bounding box center [1038, 525] width 14 height 14
click at [997, 507] on div at bounding box center [965, 471] width 158 height 128
click at [1173, 320] on img at bounding box center [1178, 318] width 18 height 13
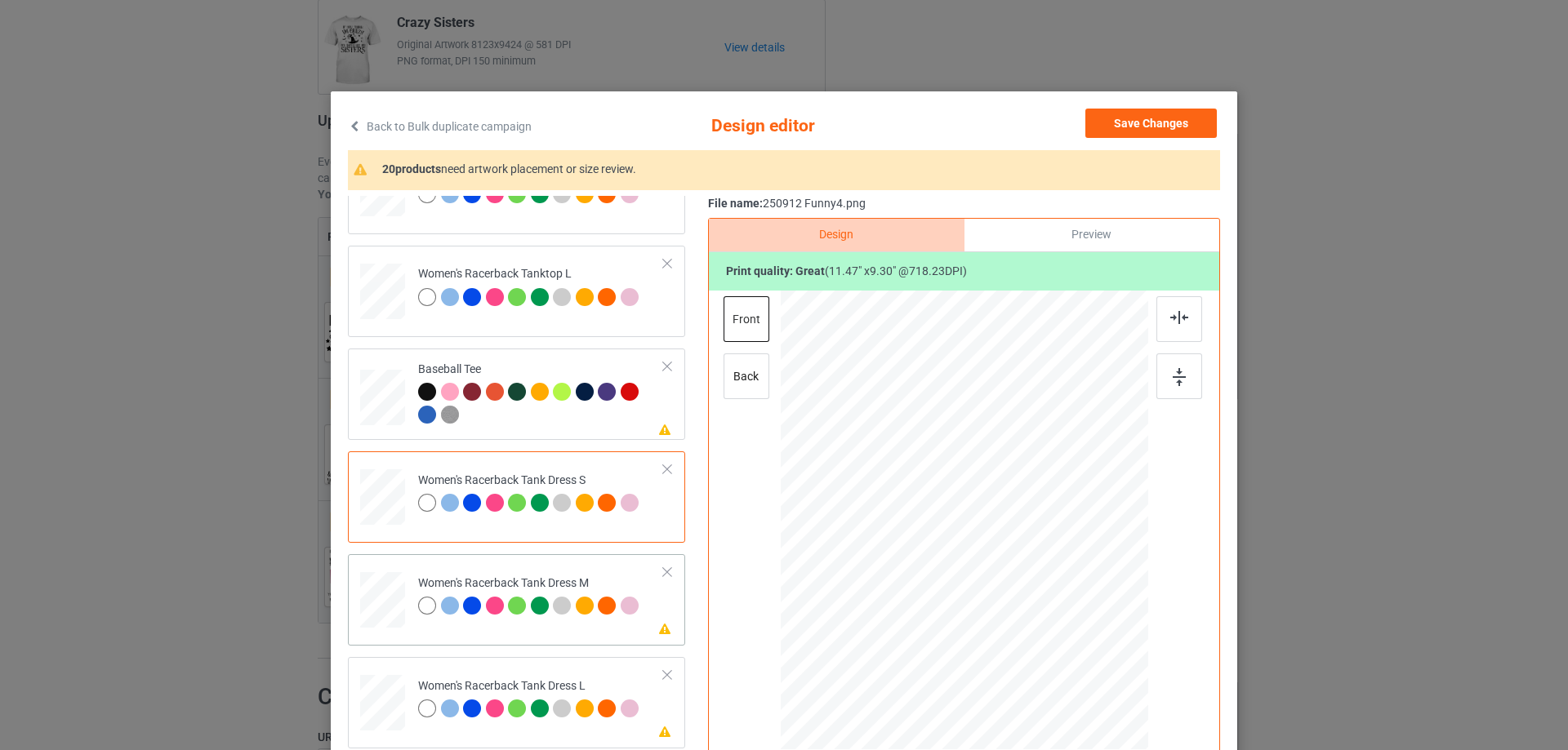
click at [381, 594] on div at bounding box center [382, 601] width 37 height 56
drag, startPoint x: 1048, startPoint y: 595, endPoint x: 1040, endPoint y: 586, distance: 12.0
click at [1040, 586] on div at bounding box center [1047, 588] width 14 height 14
drag, startPoint x: 998, startPoint y: 553, endPoint x: 999, endPoint y: 513, distance: 40.0
click at [999, 513] on div at bounding box center [964, 479] width 167 height 135
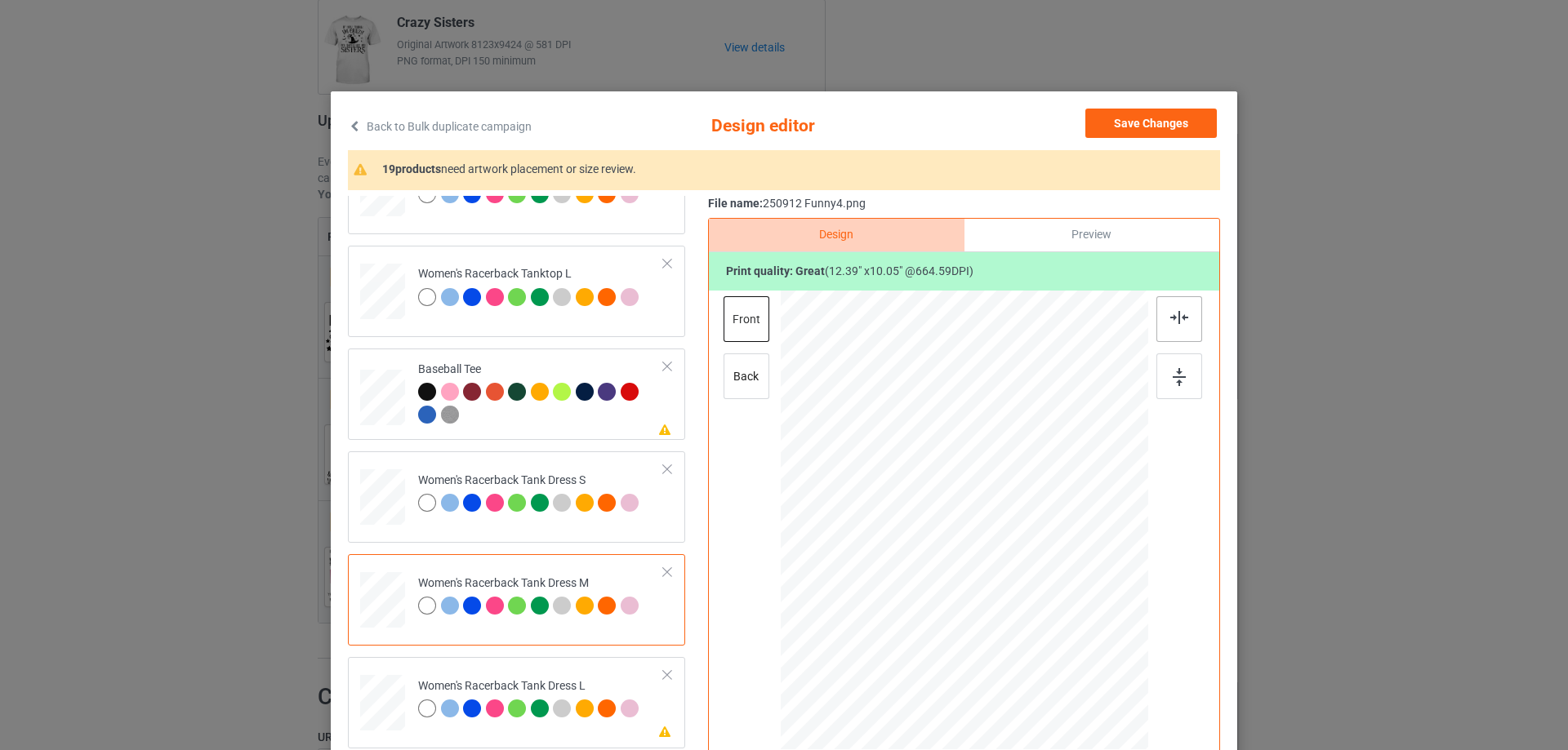
click at [1175, 325] on img at bounding box center [1178, 318] width 18 height 13
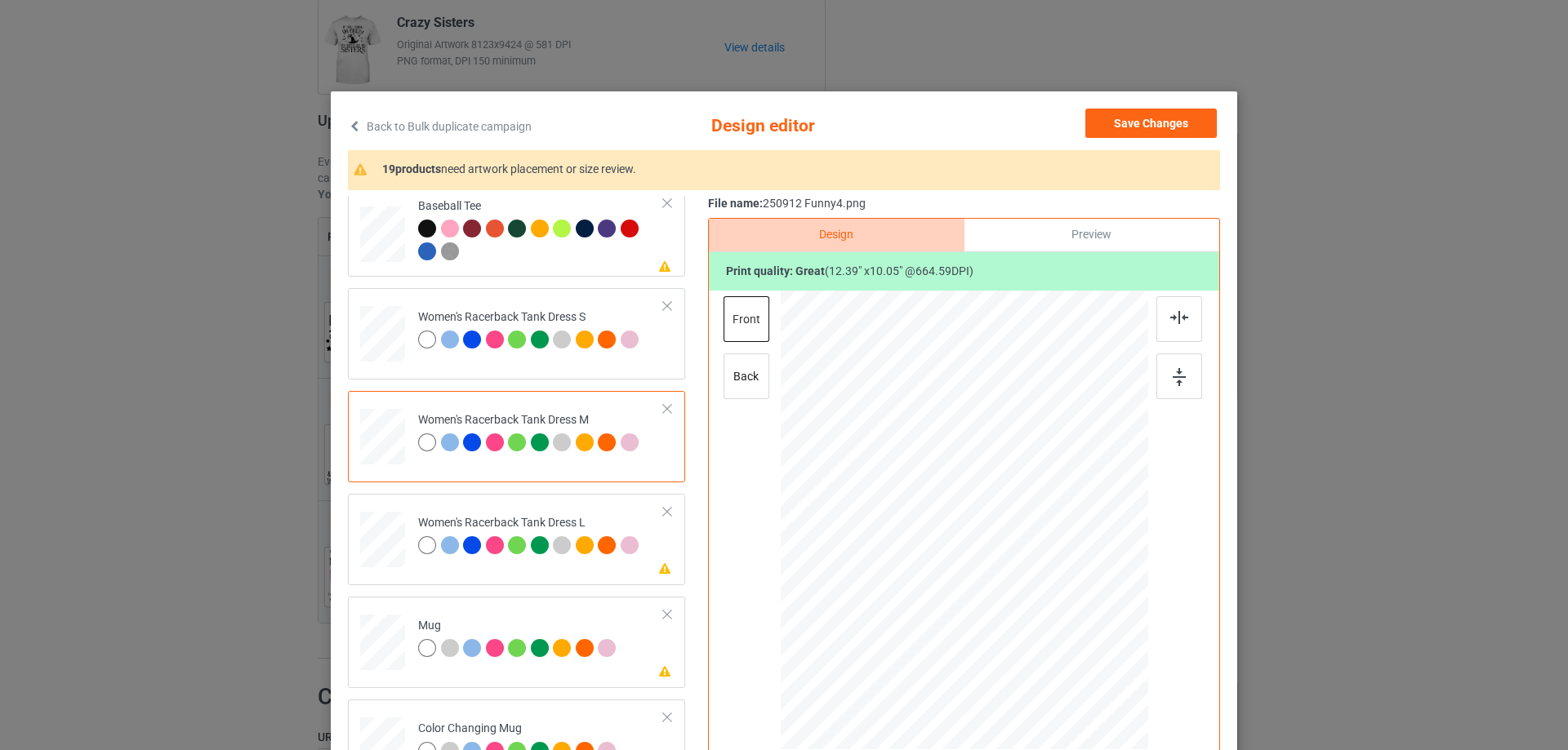
drag, startPoint x: 387, startPoint y: 544, endPoint x: 770, endPoint y: 496, distance: 386.0
click at [386, 544] on div at bounding box center [382, 540] width 40 height 56
click at [1050, 596] on div at bounding box center [1056, 595] width 14 height 14
drag, startPoint x: 1015, startPoint y: 567, endPoint x: 1015, endPoint y: 537, distance: 30.0
click at [1015, 537] on div at bounding box center [964, 491] width 185 height 149
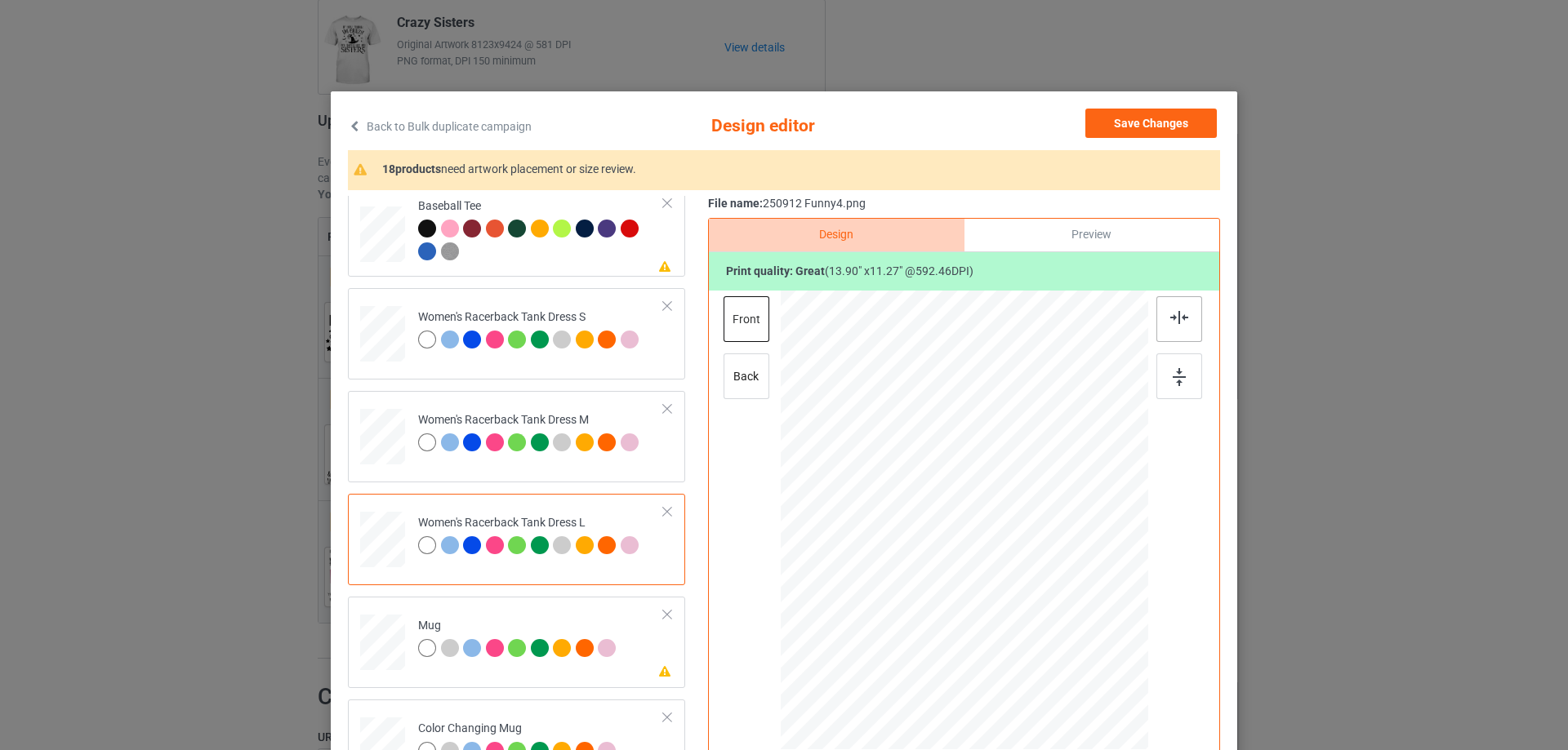
click at [1174, 318] on img at bounding box center [1178, 318] width 18 height 13
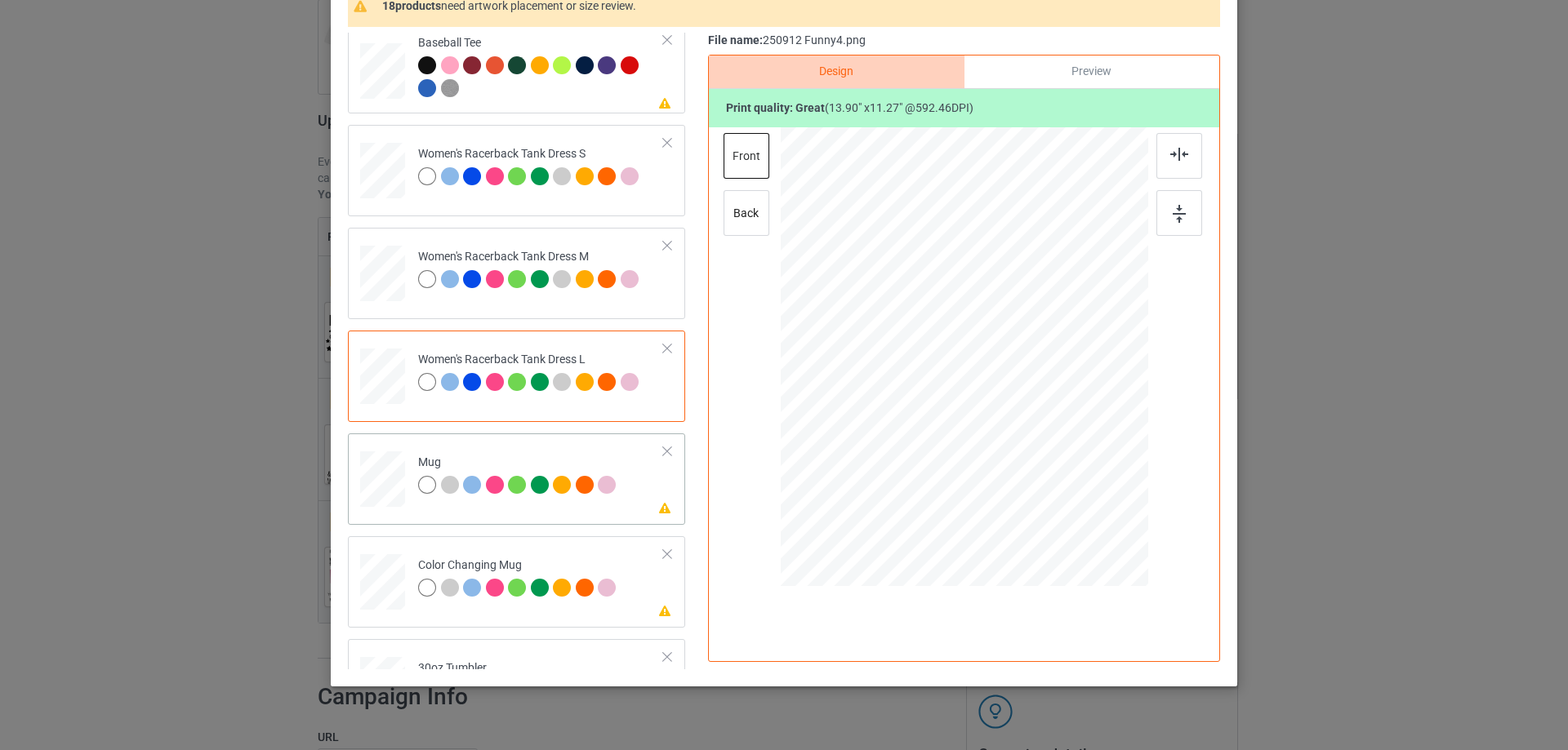
click at [383, 484] on div at bounding box center [382, 479] width 45 height 19
drag, startPoint x: 1066, startPoint y: 446, endPoint x: 1020, endPoint y: 403, distance: 63.0
click at [1039, 408] on div at bounding box center [964, 356] width 368 height 153
drag, startPoint x: 951, startPoint y: 374, endPoint x: 1048, endPoint y: 371, distance: 97.0
click at [1048, 371] on div at bounding box center [1062, 354] width 152 height 123
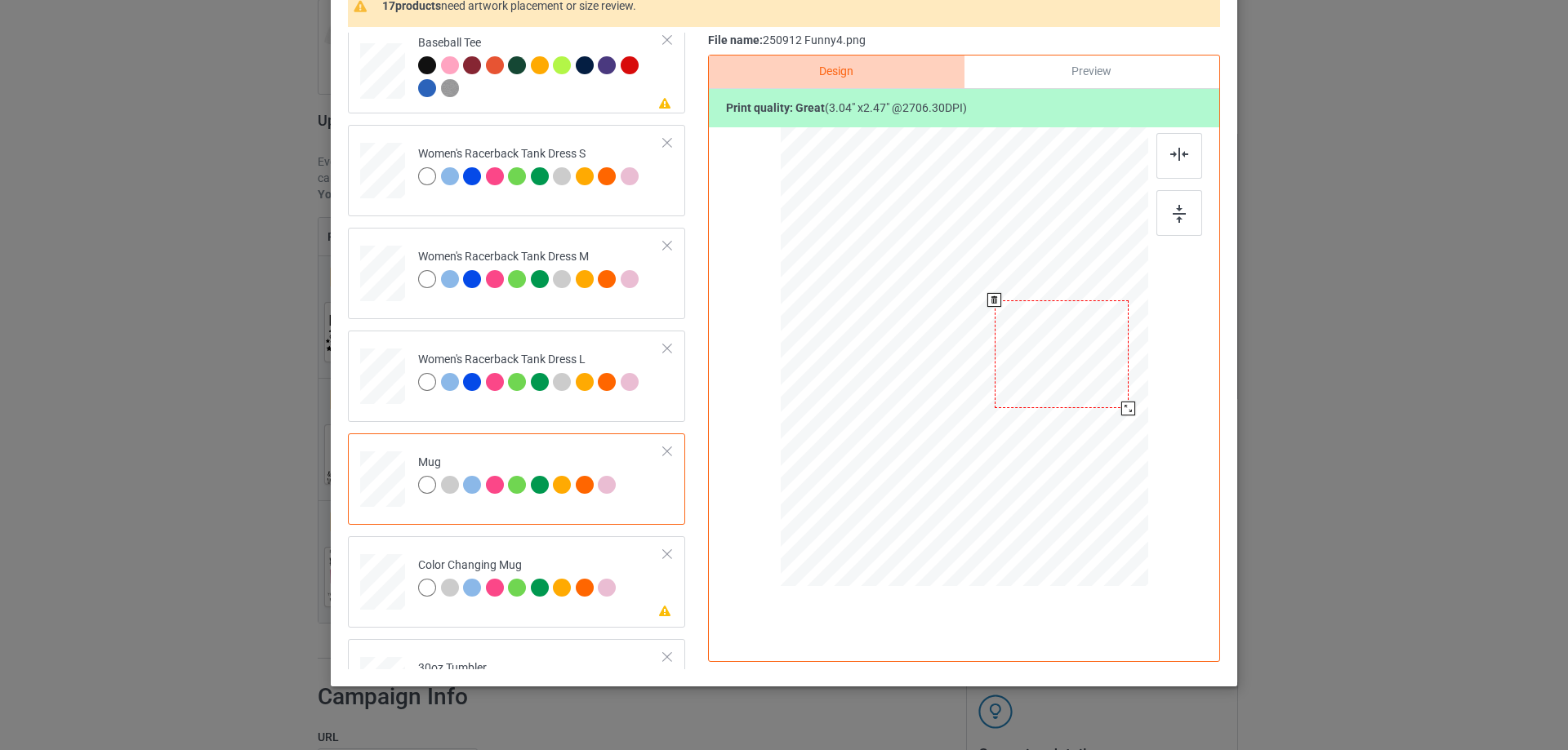
drag, startPoint x: 1129, startPoint y: 415, endPoint x: 1119, endPoint y: 409, distance: 11.7
click at [1121, 409] on div at bounding box center [1128, 409] width 14 height 14
click at [1175, 209] on img at bounding box center [1179, 214] width 13 height 18
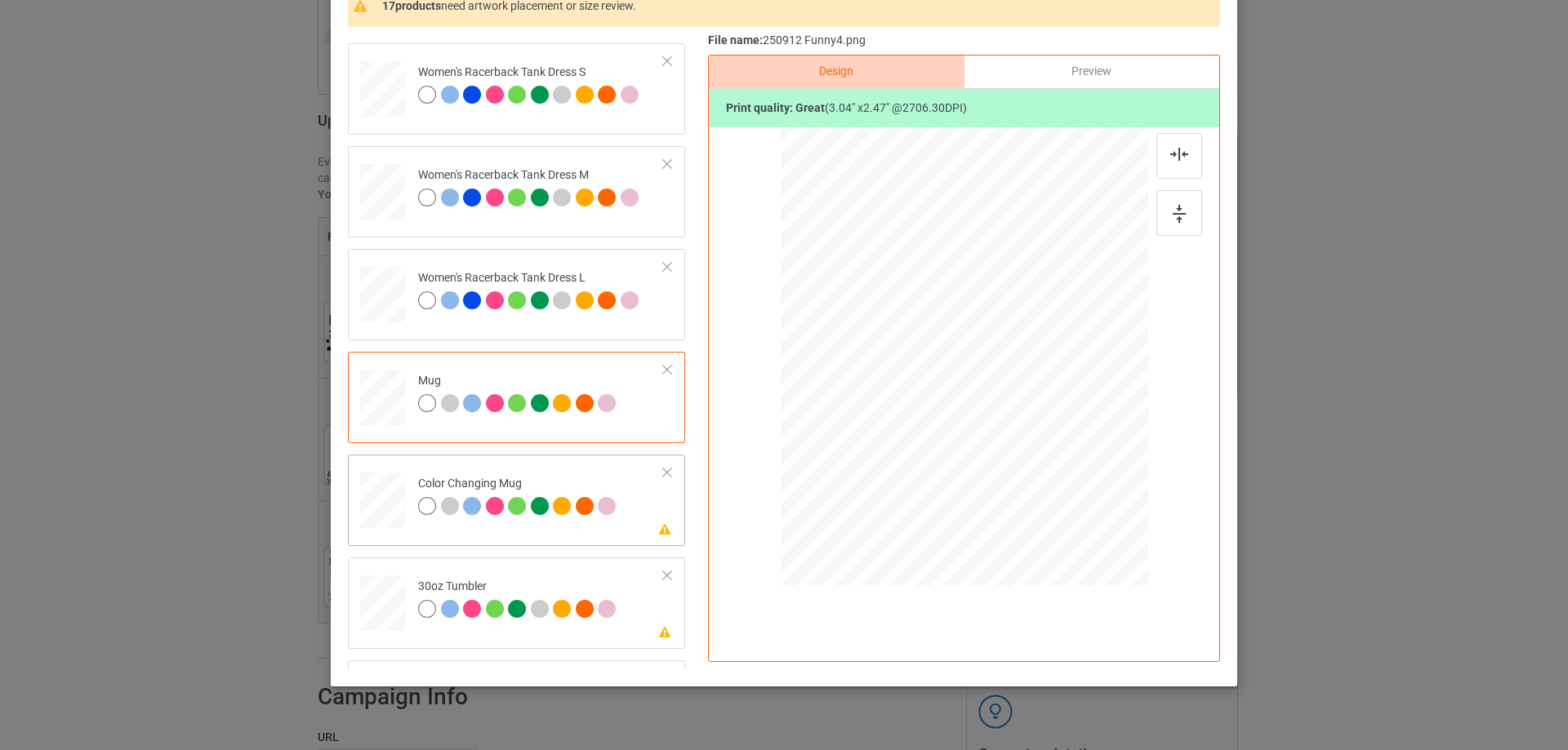
click at [385, 493] on div at bounding box center [382, 501] width 45 height 19
click at [1118, 409] on div at bounding box center [1122, 406] width 14 height 14
click at [1098, 379] on div at bounding box center [1067, 354] width 121 height 99
click at [1182, 207] on div at bounding box center [1178, 213] width 46 height 46
click at [1054, 368] on div at bounding box center [1063, 356] width 121 height 99
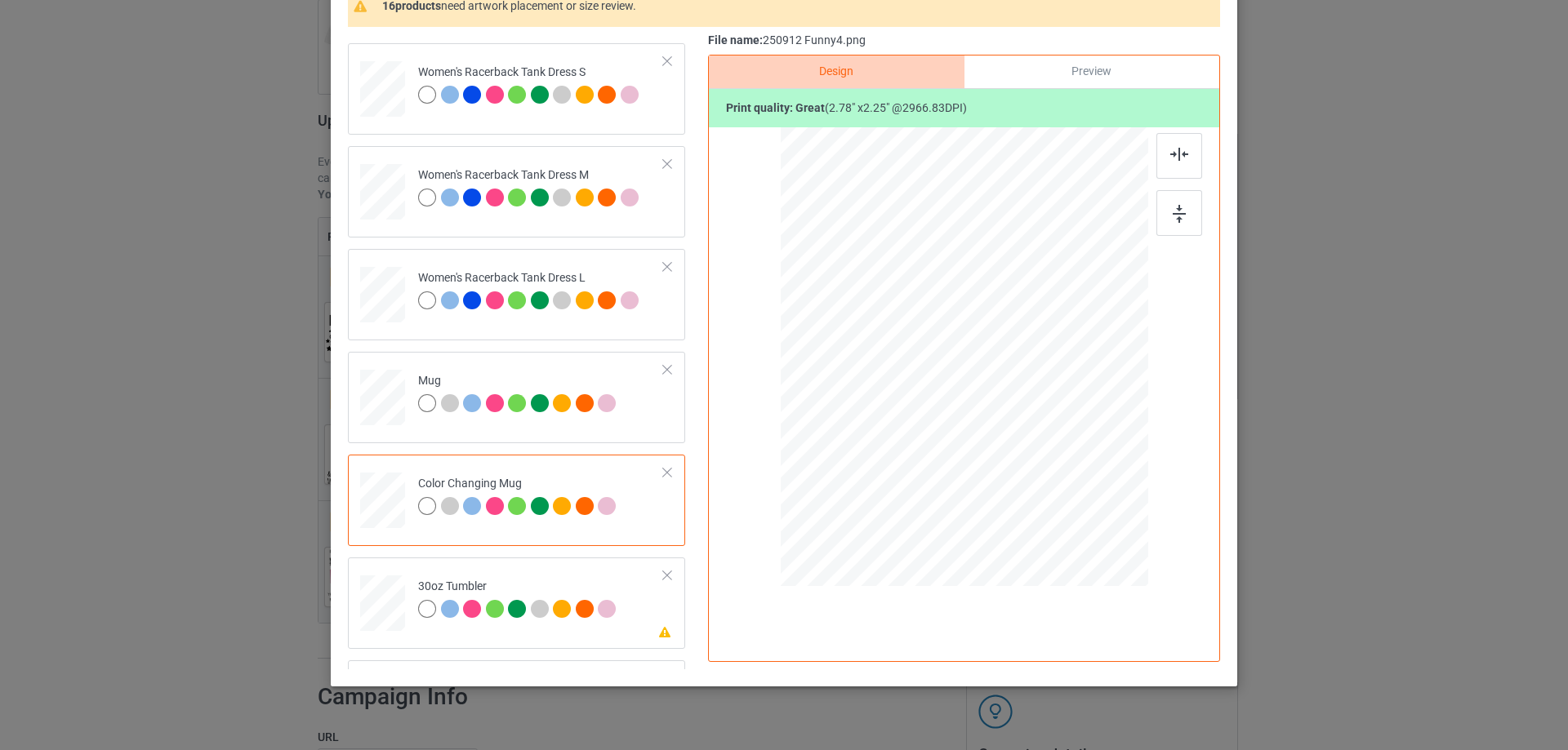
scroll to position [1307, 0]
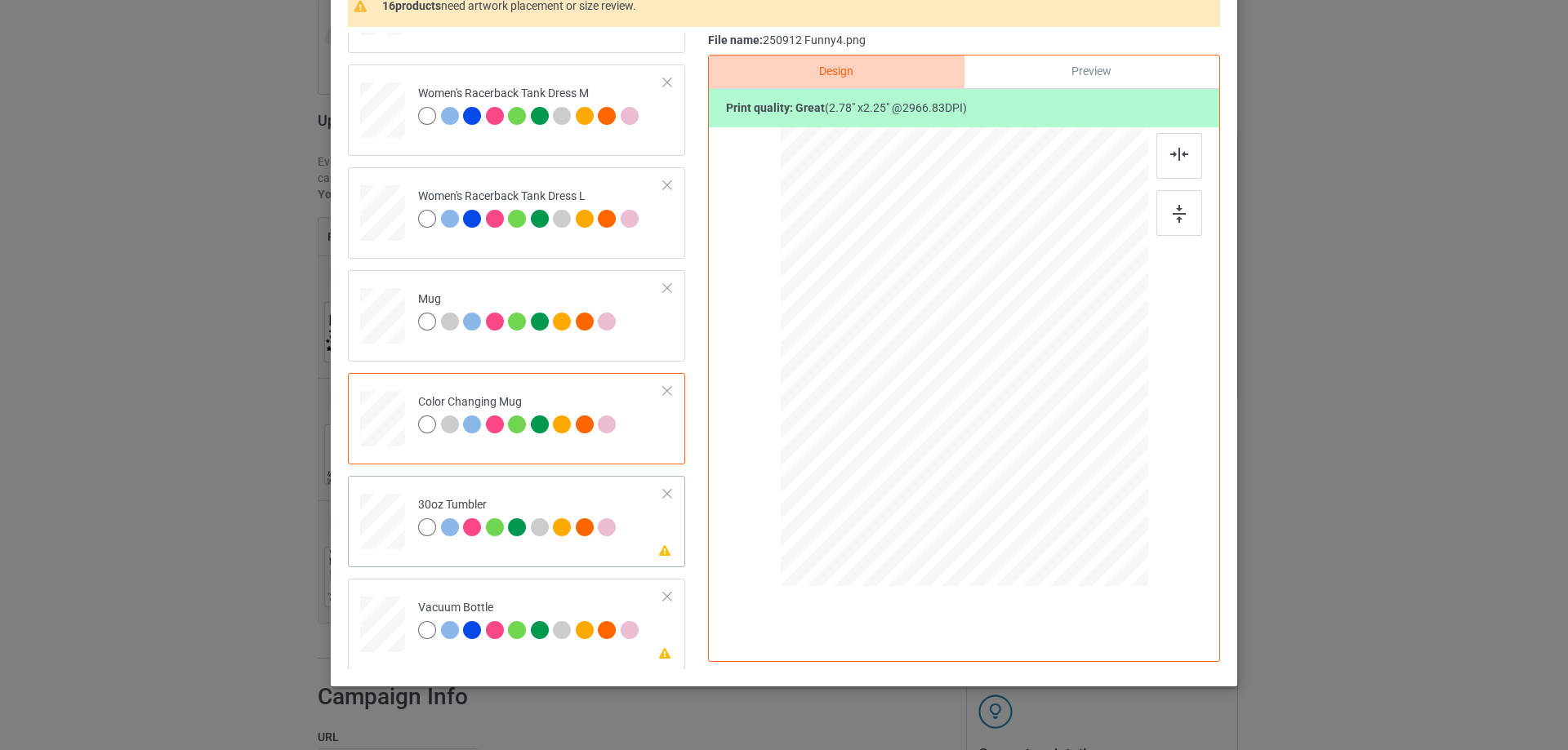
click at [379, 522] on div at bounding box center [382, 522] width 43 height 24
drag, startPoint x: 1066, startPoint y: 448, endPoint x: 1026, endPoint y: 417, distance: 50.6
click at [1033, 417] on div at bounding box center [1039, 419] width 14 height 14
drag, startPoint x: 927, startPoint y: 384, endPoint x: 915, endPoint y: 383, distance: 12.0
click at [915, 383] on div at bounding box center [881, 347] width 138 height 112
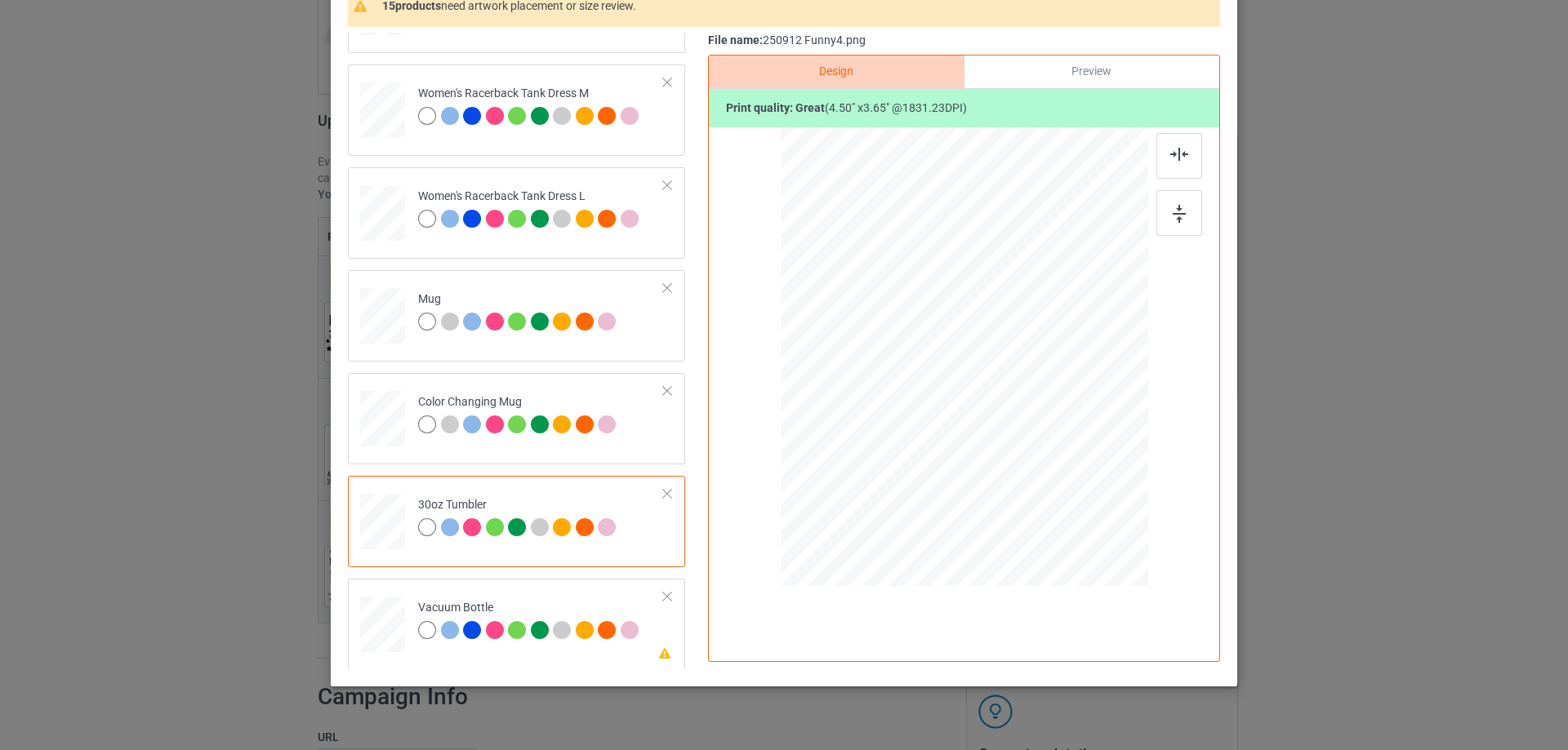
scroll to position [1470, 0]
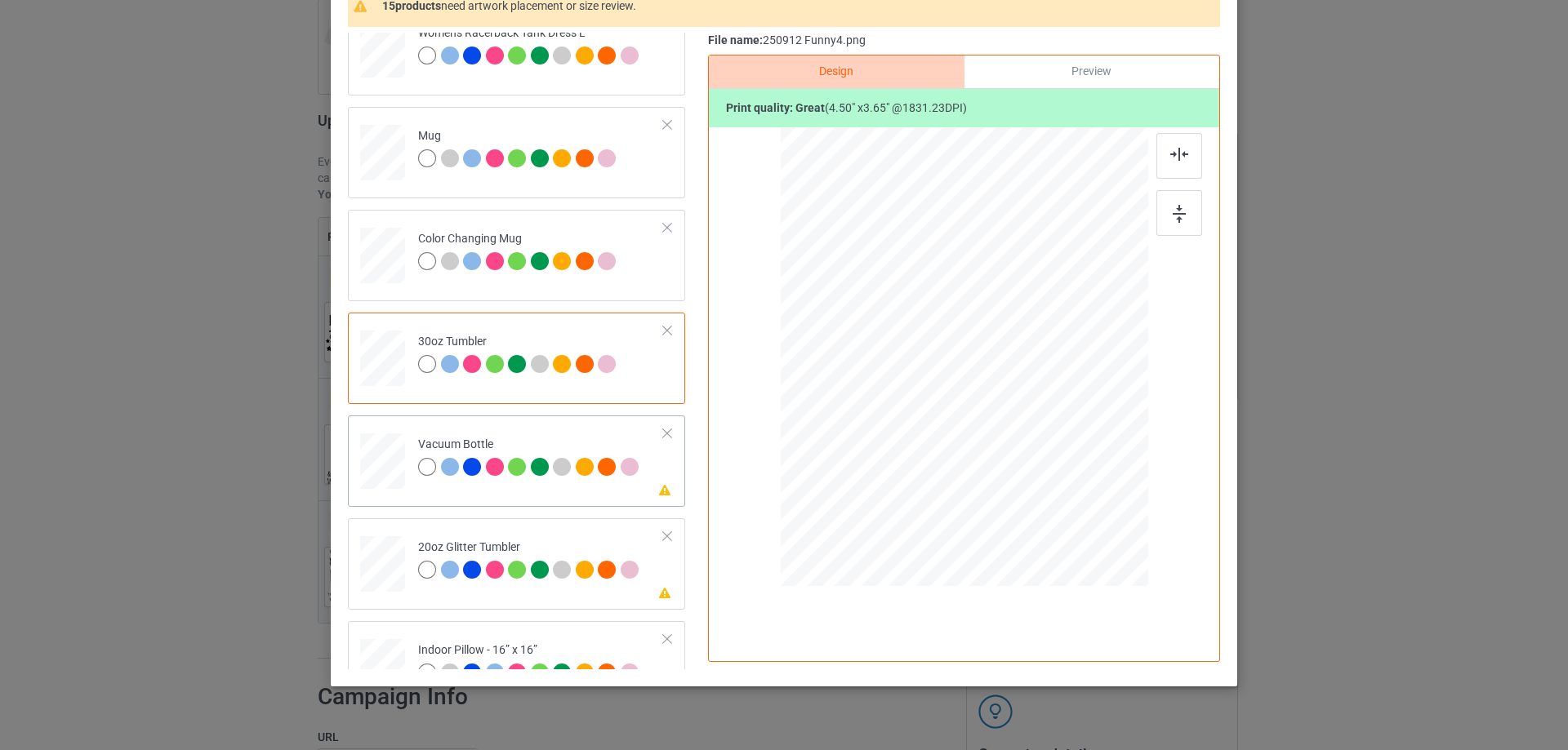
click at [390, 463] on div at bounding box center [382, 461] width 43 height 23
drag, startPoint x: 1065, startPoint y: 443, endPoint x: 1013, endPoint y: 398, distance: 68.8
click at [1023, 409] on div at bounding box center [1029, 410] width 14 height 14
drag, startPoint x: 998, startPoint y: 385, endPoint x: 920, endPoint y: 374, distance: 78.8
click at [920, 374] on div at bounding box center [880, 345] width 127 height 103
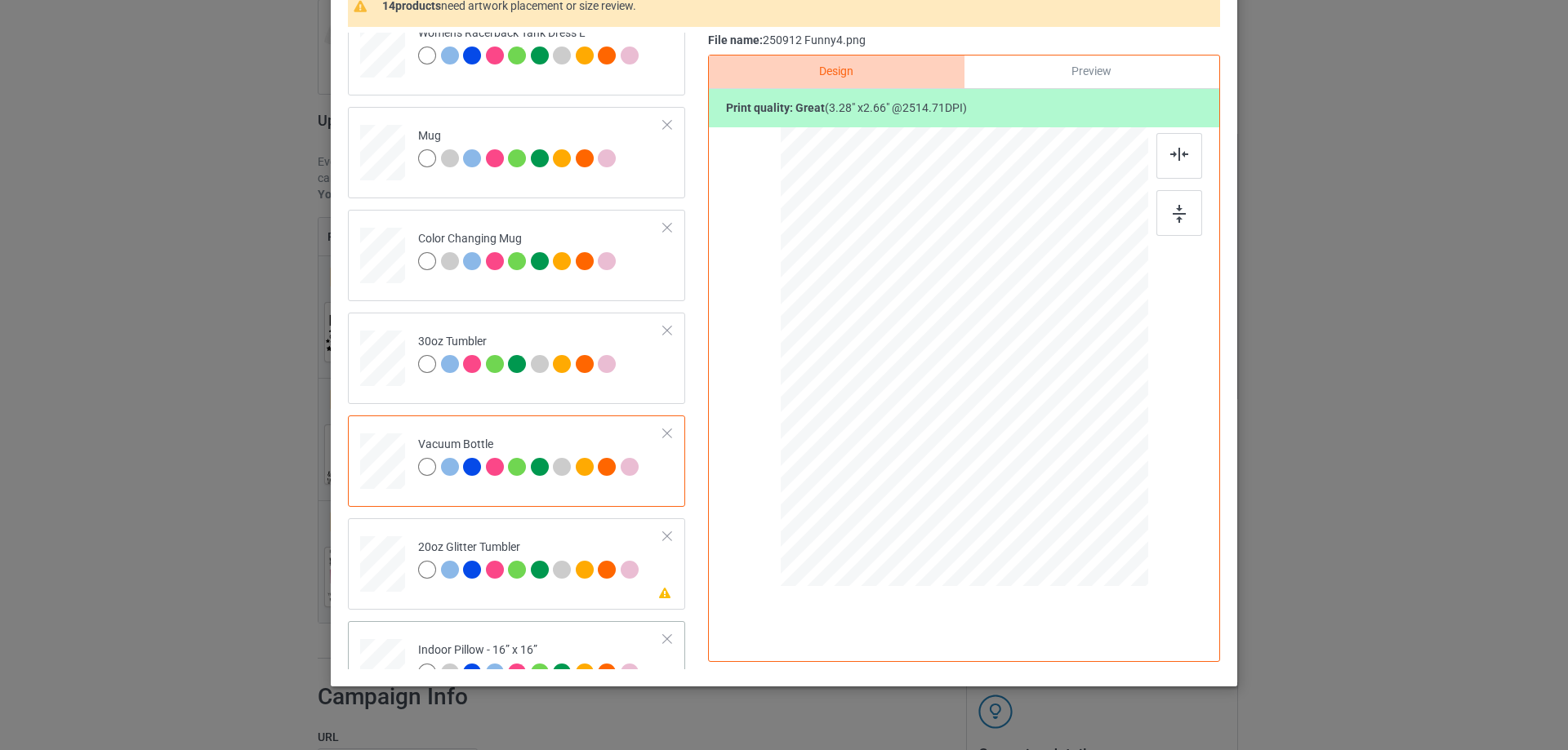
scroll to position [1633, 0]
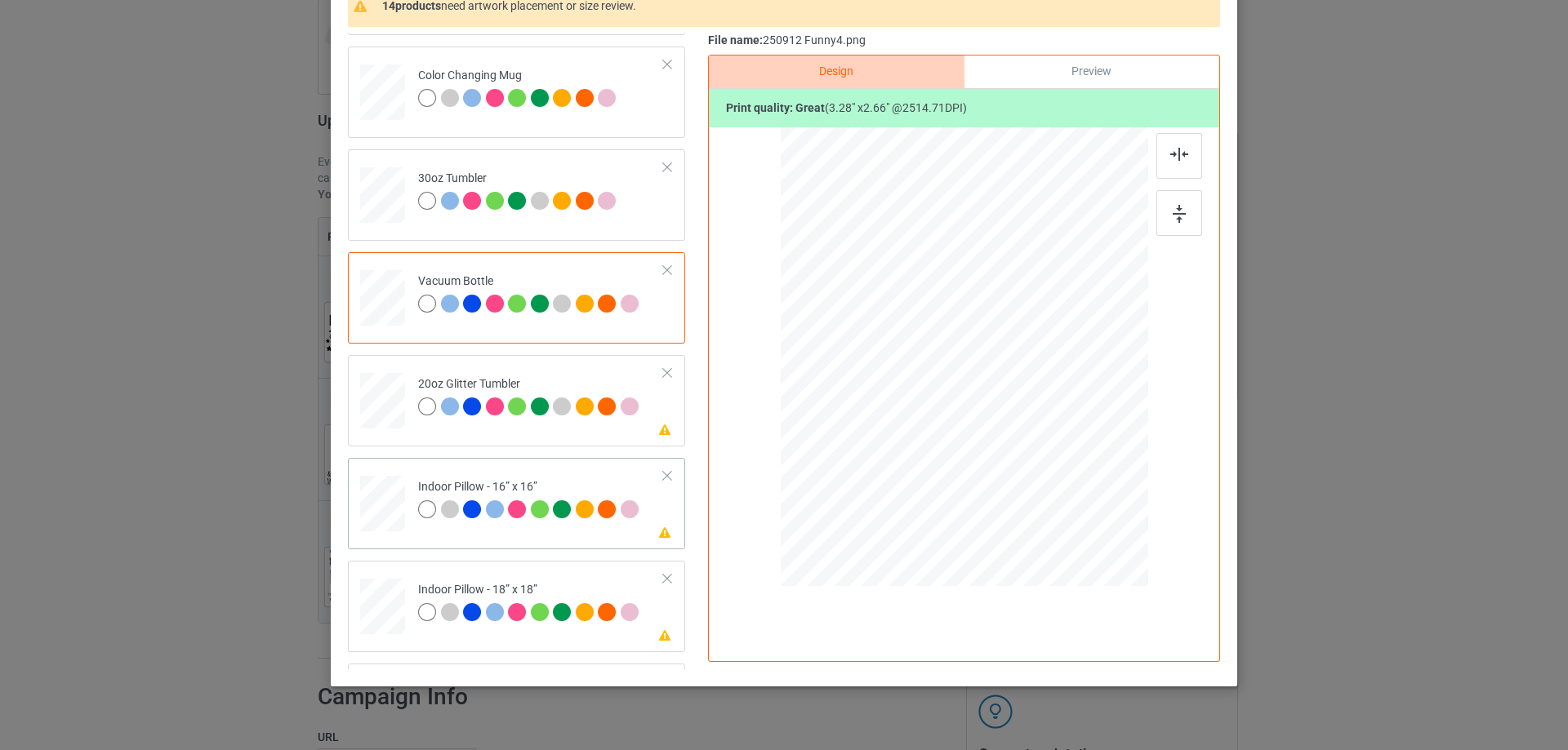
click at [396, 475] on td at bounding box center [384, 500] width 49 height 72
click at [382, 401] on div at bounding box center [383, 401] width 43 height 36
drag, startPoint x: 1062, startPoint y: 445, endPoint x: 1007, endPoint y: 404, distance: 68.6
click at [1029, 416] on div at bounding box center [1035, 415] width 14 height 14
drag, startPoint x: 939, startPoint y: 362, endPoint x: 931, endPoint y: 357, distance: 9.4
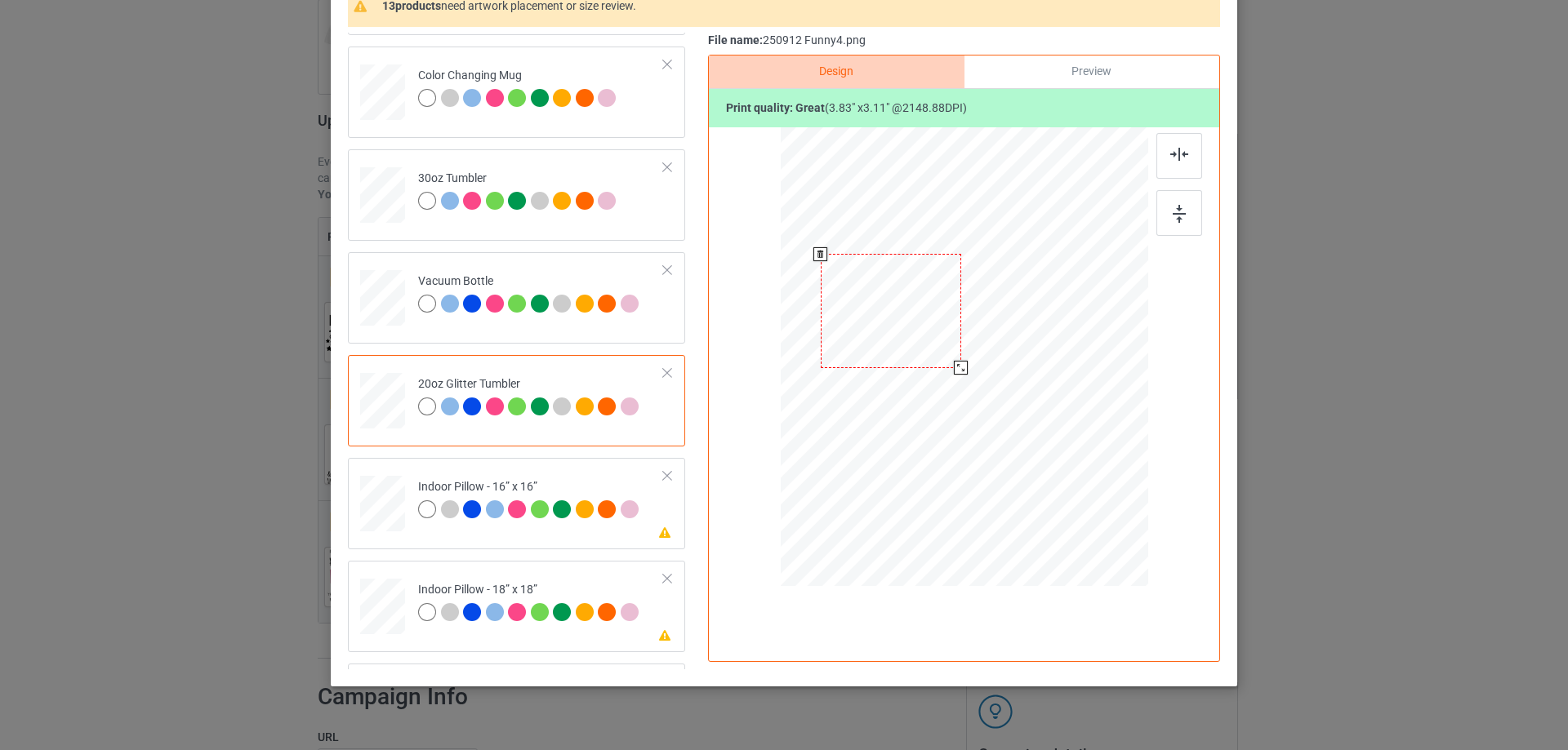
click at [931, 357] on div at bounding box center [891, 311] width 141 height 115
drag, startPoint x: 955, startPoint y: 368, endPoint x: 927, endPoint y: 355, distance: 30.9
click at [949, 367] on div at bounding box center [955, 364] width 14 height 14
drag, startPoint x: 921, startPoint y: 350, endPoint x: 913, endPoint y: 344, distance: 10.0
click at [913, 344] on div at bounding box center [881, 305] width 128 height 104
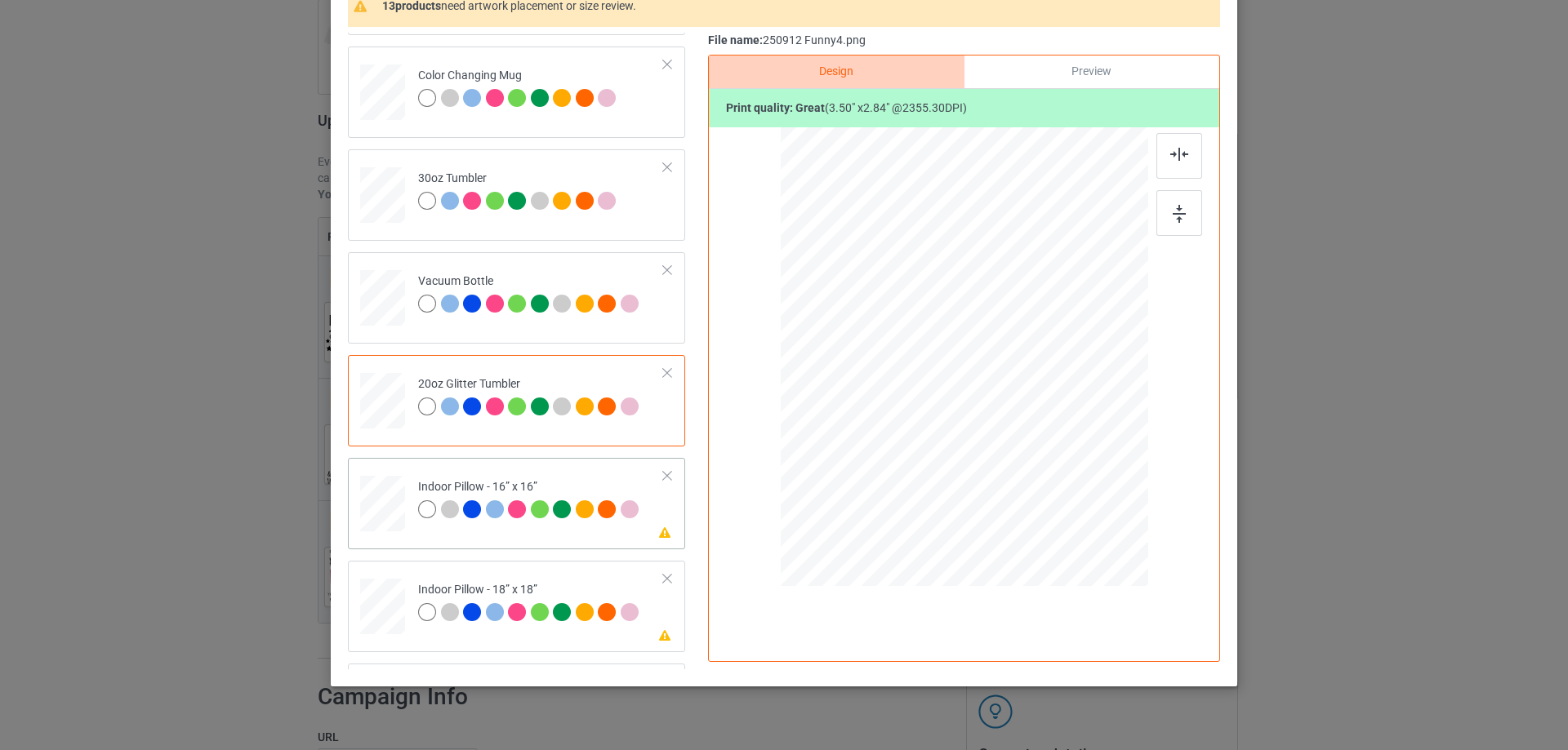
scroll to position [1715, 0]
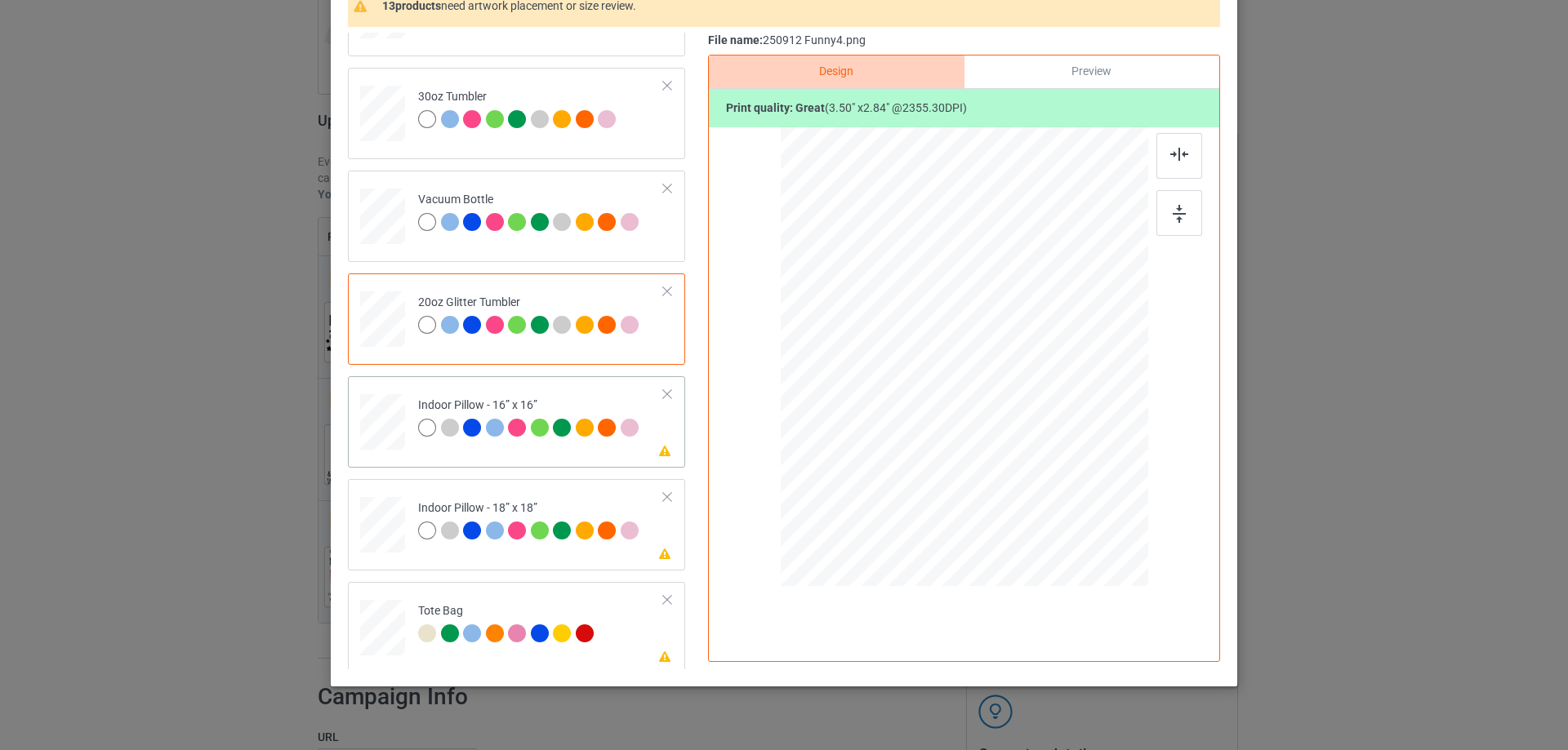
click at [383, 429] on div at bounding box center [382, 423] width 45 height 45
drag, startPoint x: 1071, startPoint y: 445, endPoint x: 1093, endPoint y: 467, distance: 31.1
click at [1093, 467] on div at bounding box center [1097, 465] width 14 height 14
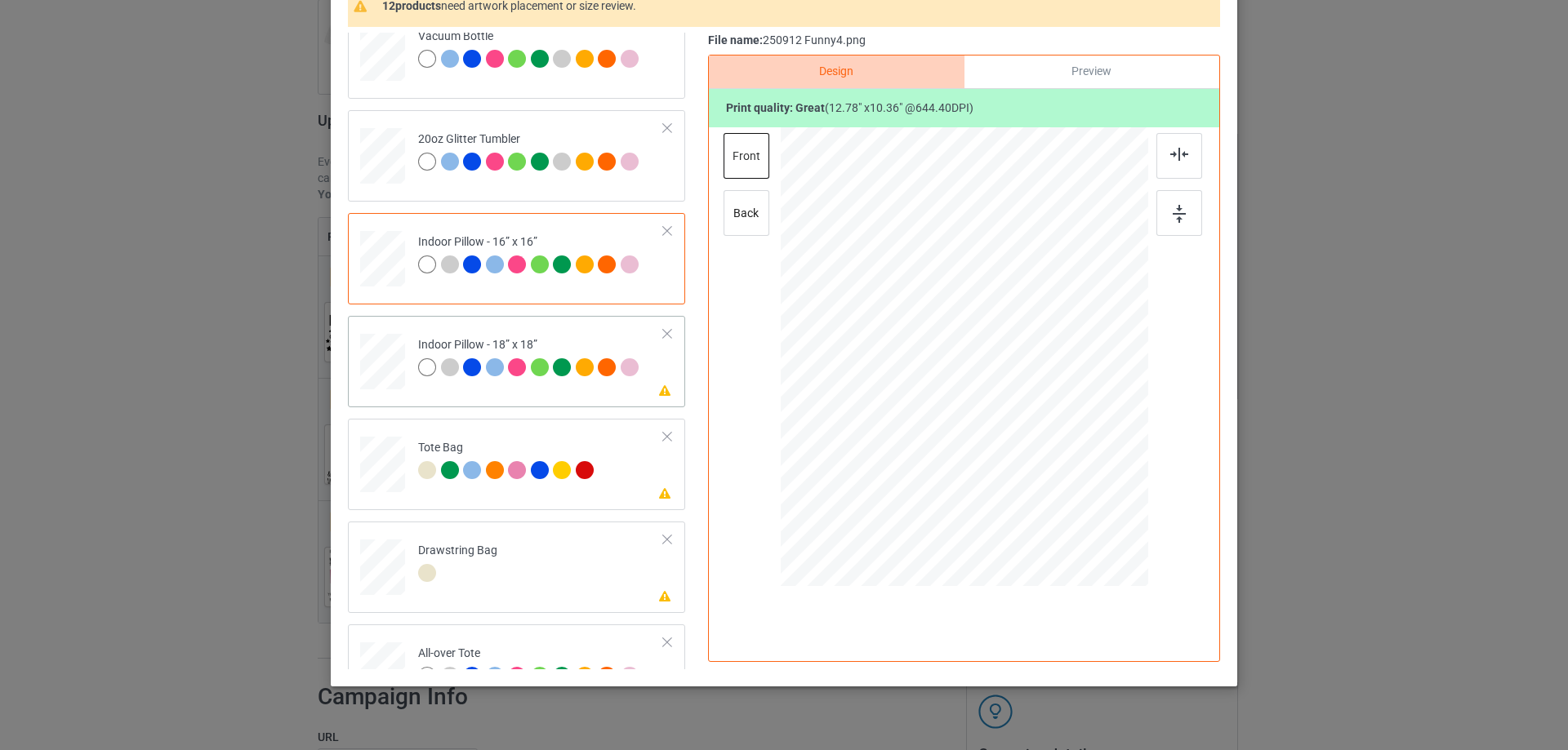
drag, startPoint x: 389, startPoint y: 359, endPoint x: 438, endPoint y: 368, distance: 49.8
click at [388, 358] on div at bounding box center [382, 362] width 45 height 45
drag, startPoint x: 1069, startPoint y: 445, endPoint x: 1096, endPoint y: 475, distance: 40.4
click at [1098, 475] on div at bounding box center [1104, 471] width 14 height 14
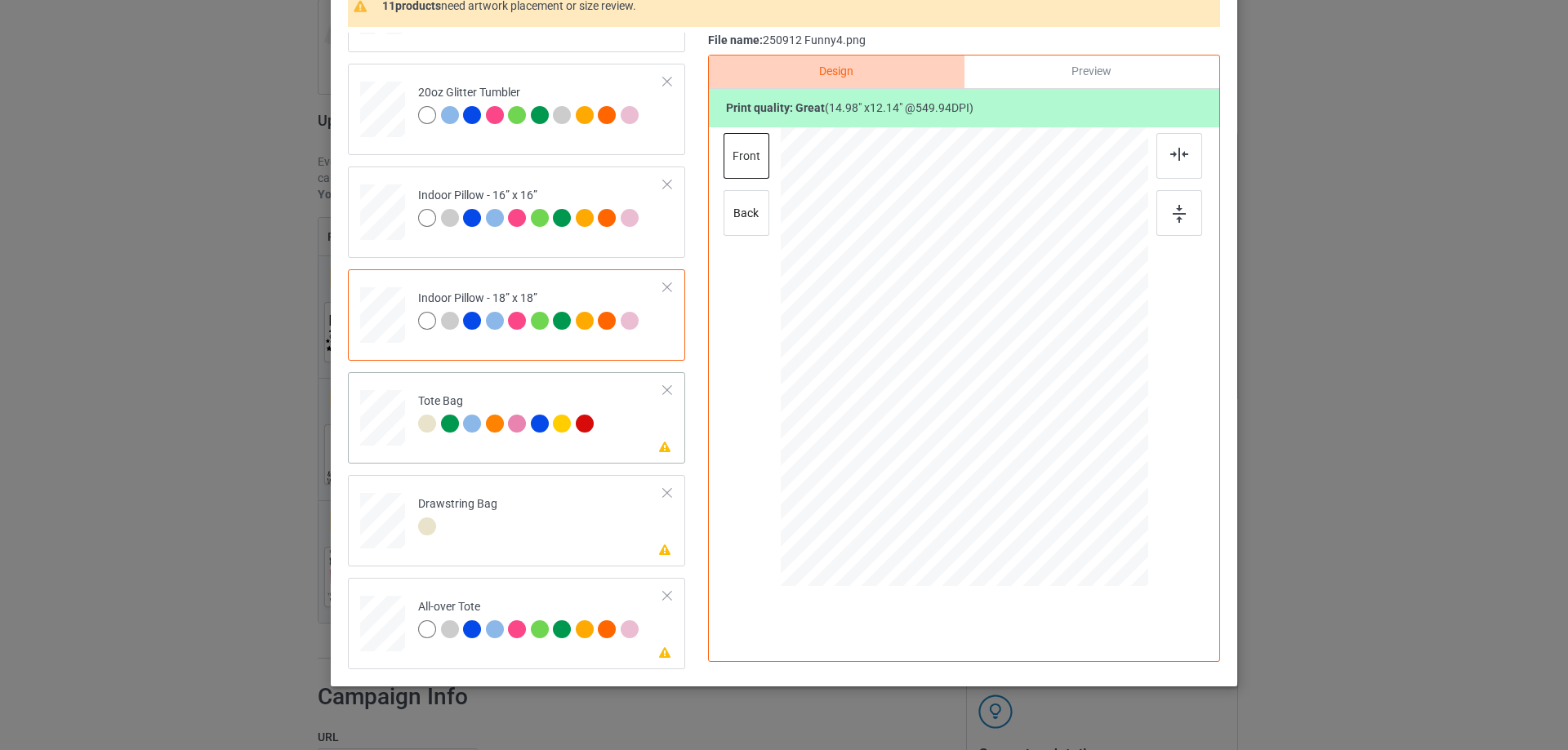
click at [379, 435] on div at bounding box center [382, 426] width 21 height 24
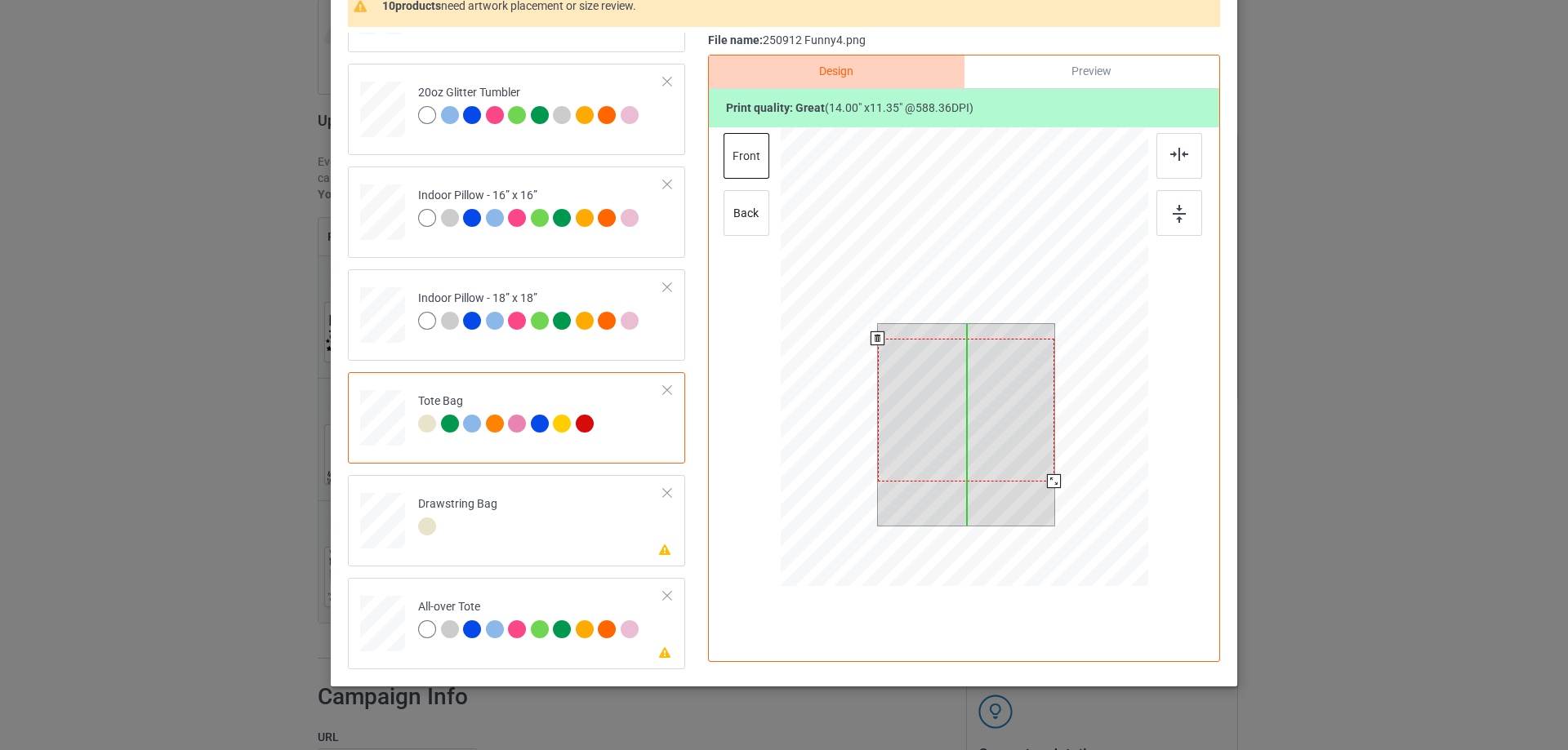
click at [979, 398] on div at bounding box center [965, 410] width 176 height 143
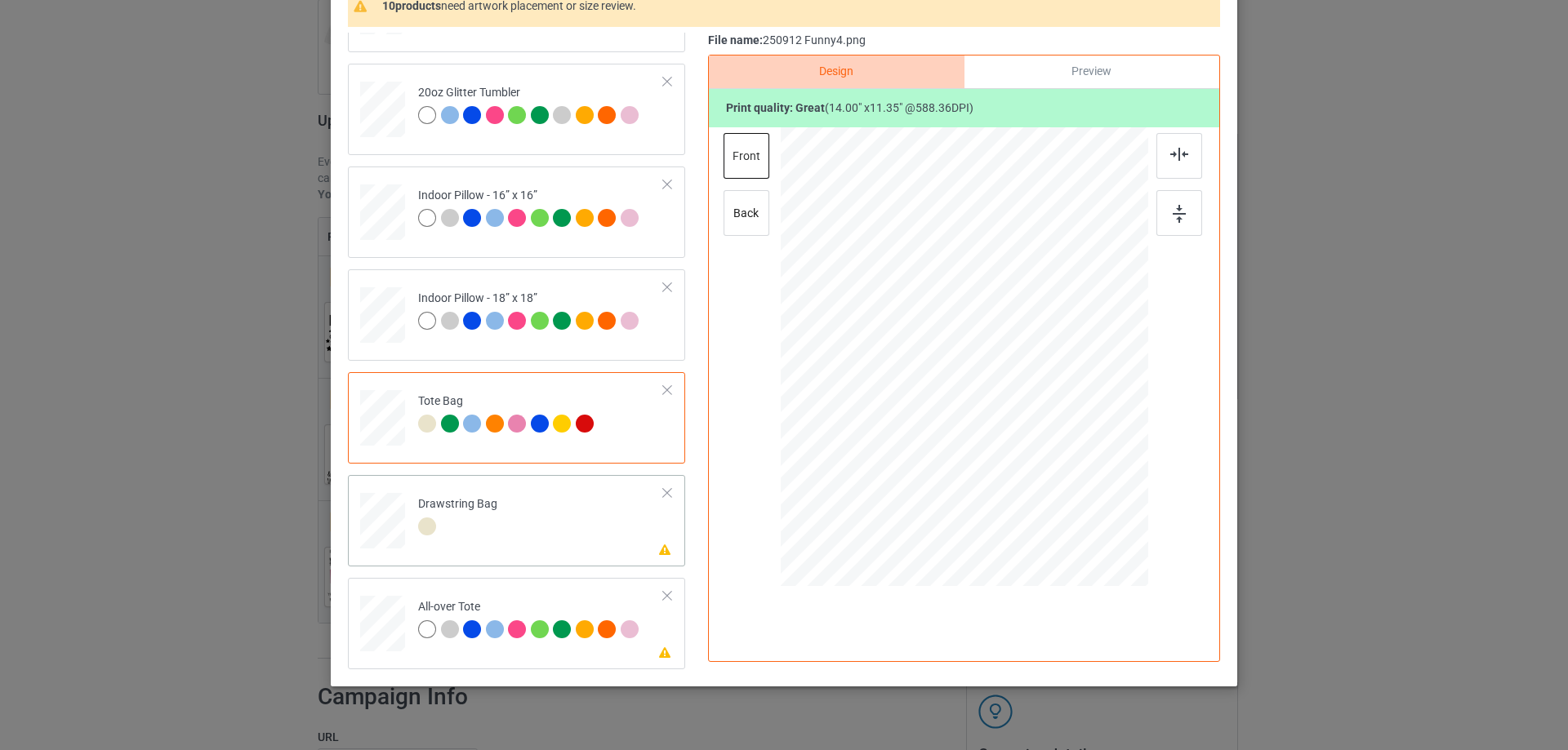
scroll to position [192, 0]
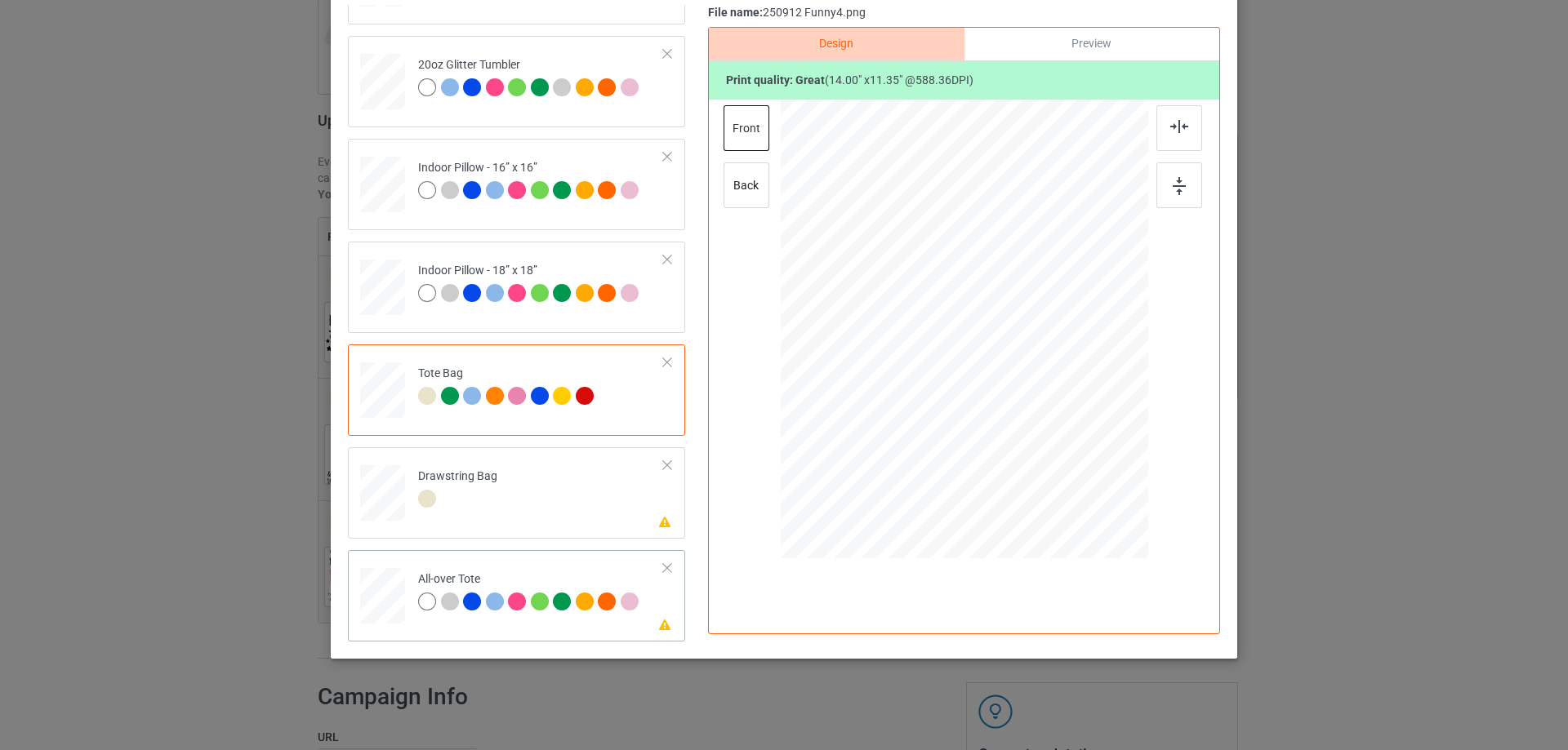
click at [381, 592] on div at bounding box center [382, 596] width 45 height 45
drag, startPoint x: 1071, startPoint y: 420, endPoint x: 1090, endPoint y: 471, distance: 54.4
click at [1090, 471] on div at bounding box center [964, 329] width 368 height 368
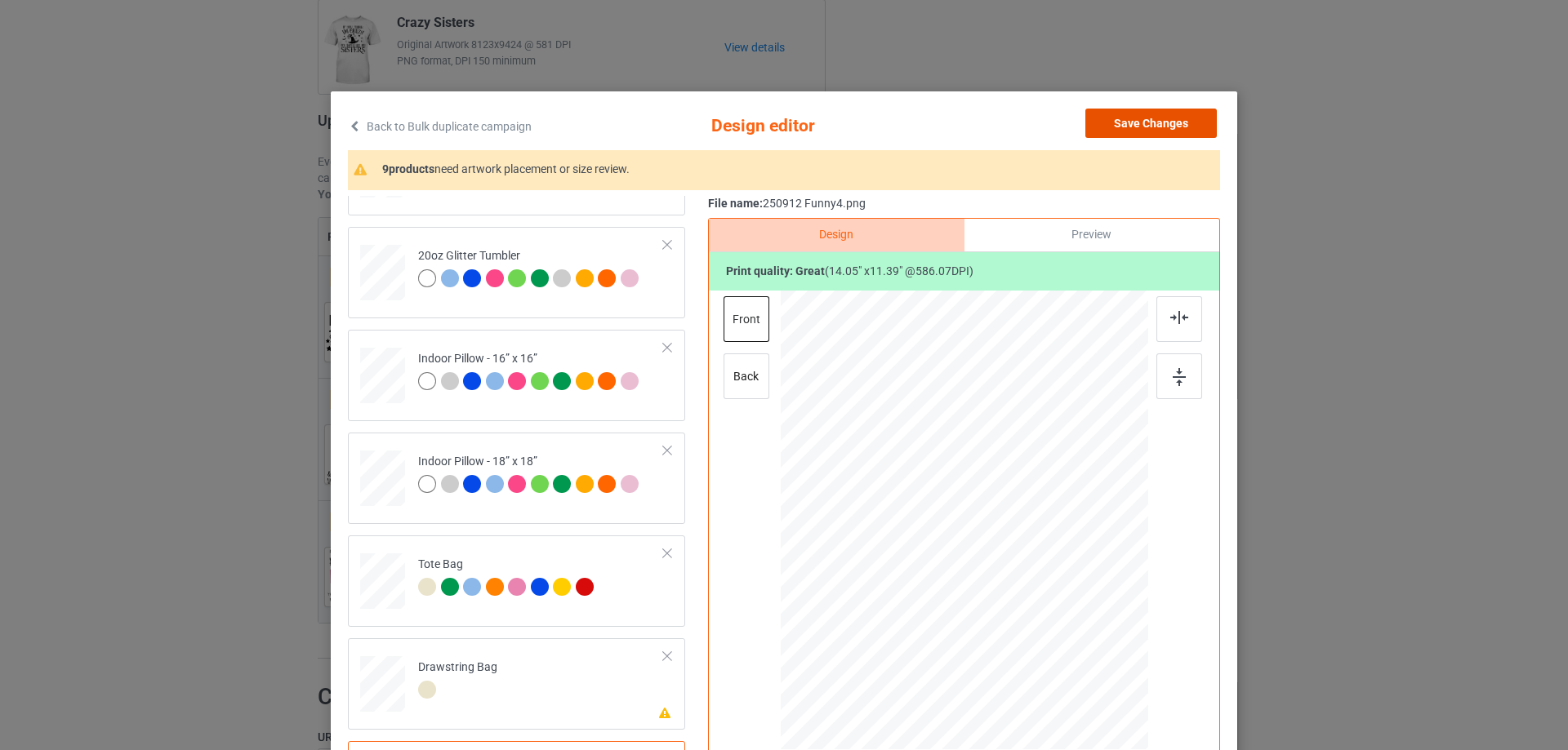
click at [1143, 135] on button "Save Changes" at bounding box center [1150, 123] width 132 height 30
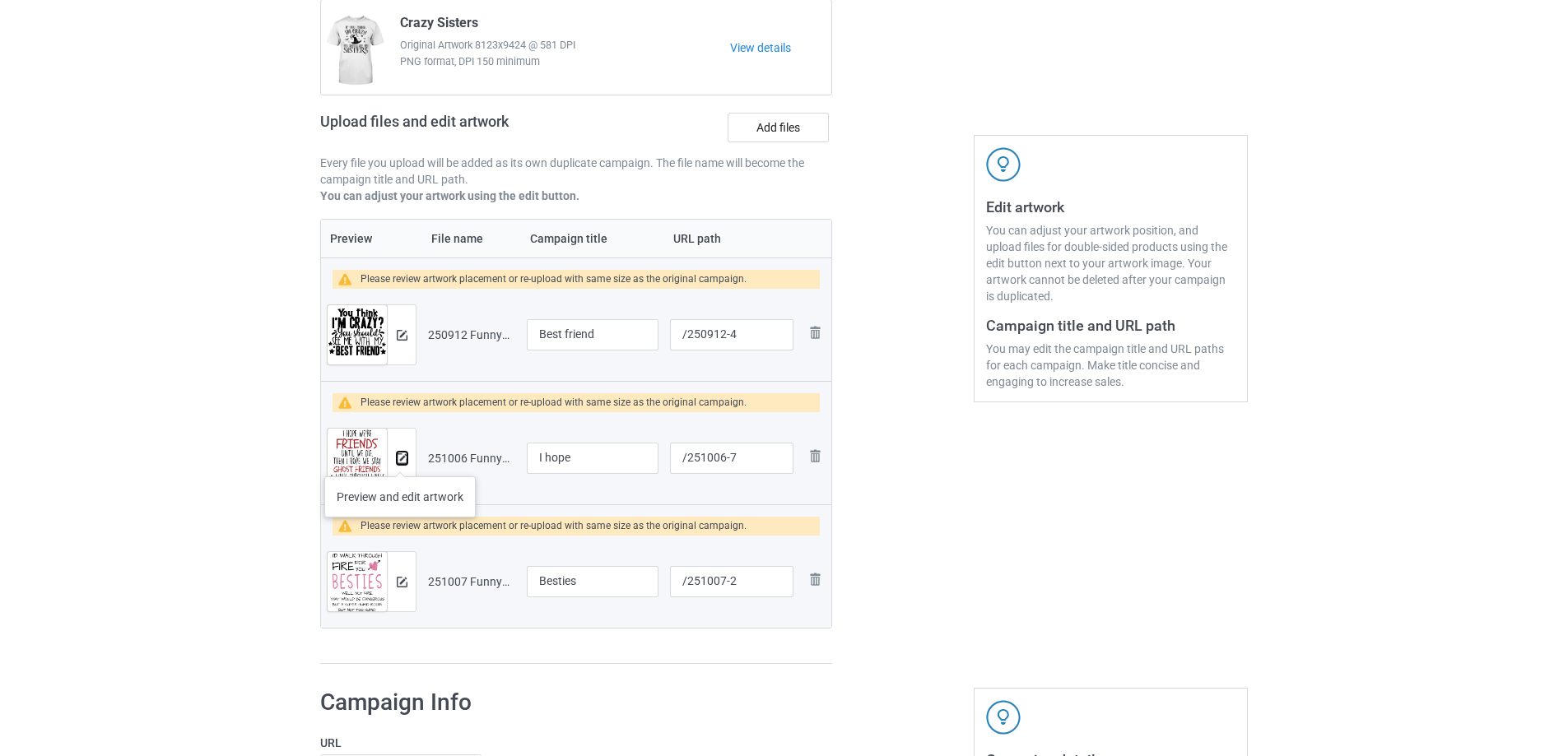
click at [400, 460] on img at bounding box center [401, 458] width 10 height 10
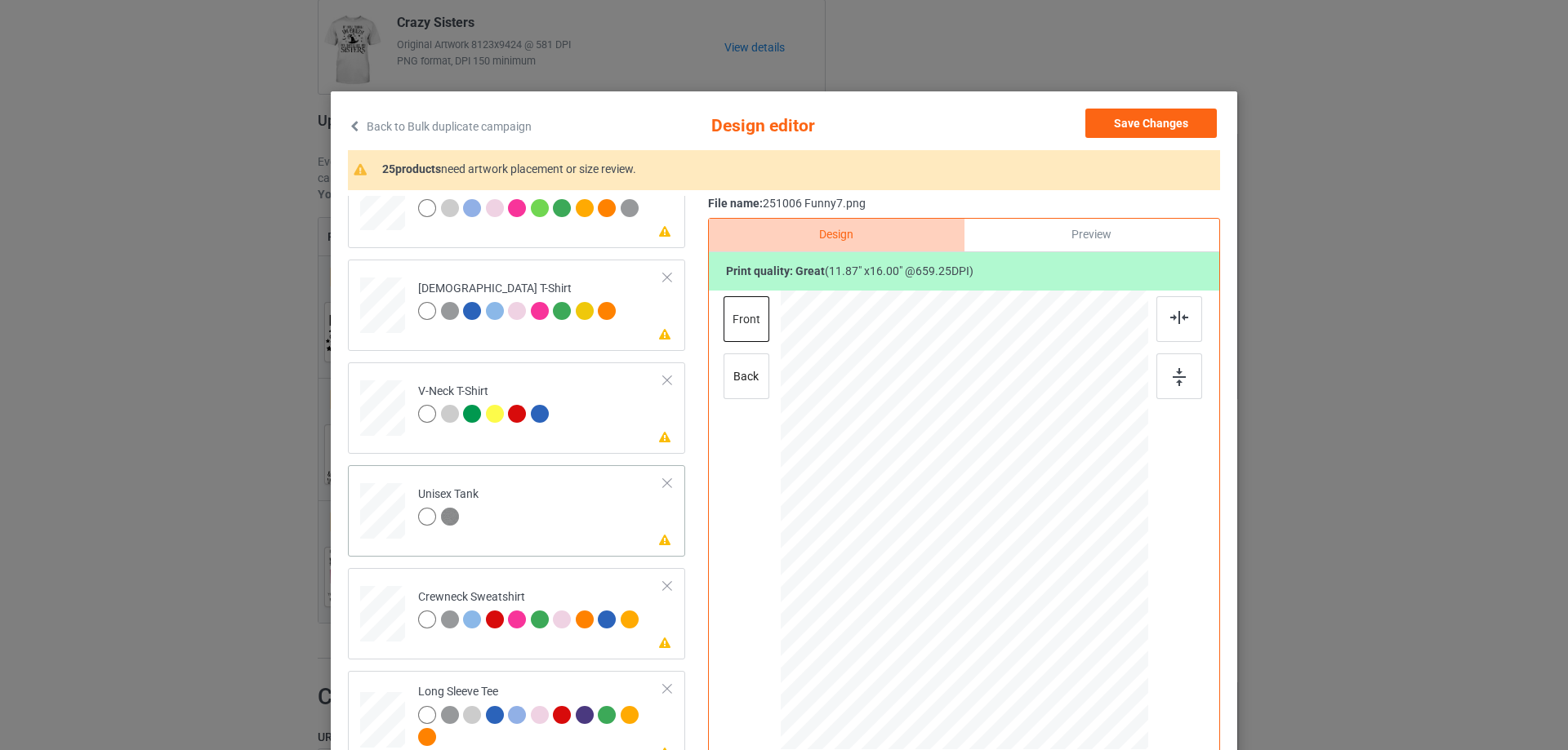
scroll to position [490, 0]
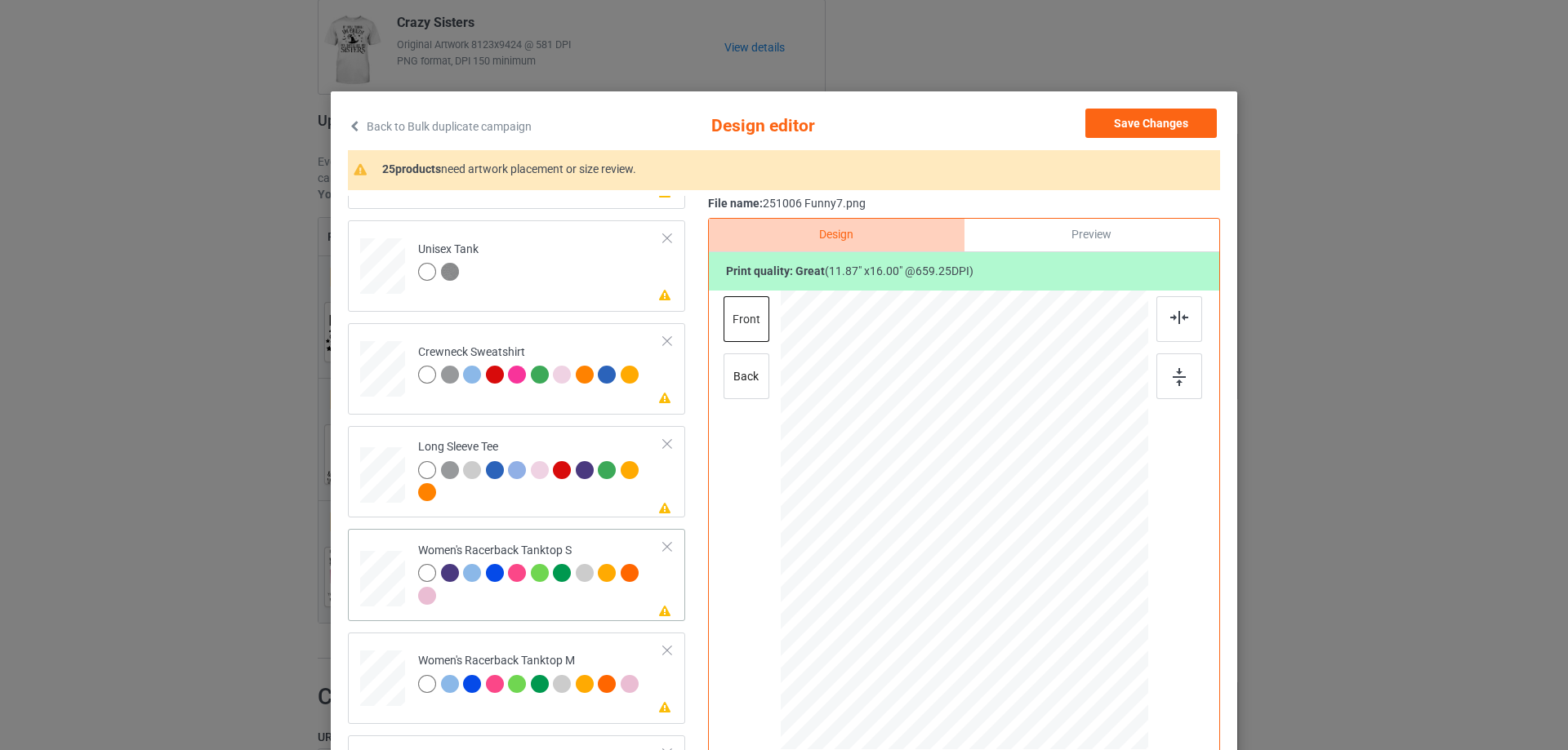
click at [377, 594] on div at bounding box center [382, 579] width 44 height 56
drag, startPoint x: 1068, startPoint y: 664, endPoint x: 999, endPoint y: 579, distance: 109.5
click at [1040, 615] on div at bounding box center [964, 521] width 357 height 460
drag, startPoint x: 999, startPoint y: 579, endPoint x: 1089, endPoint y: 465, distance: 145.2
click at [999, 585] on div at bounding box center [963, 536] width 148 height 200
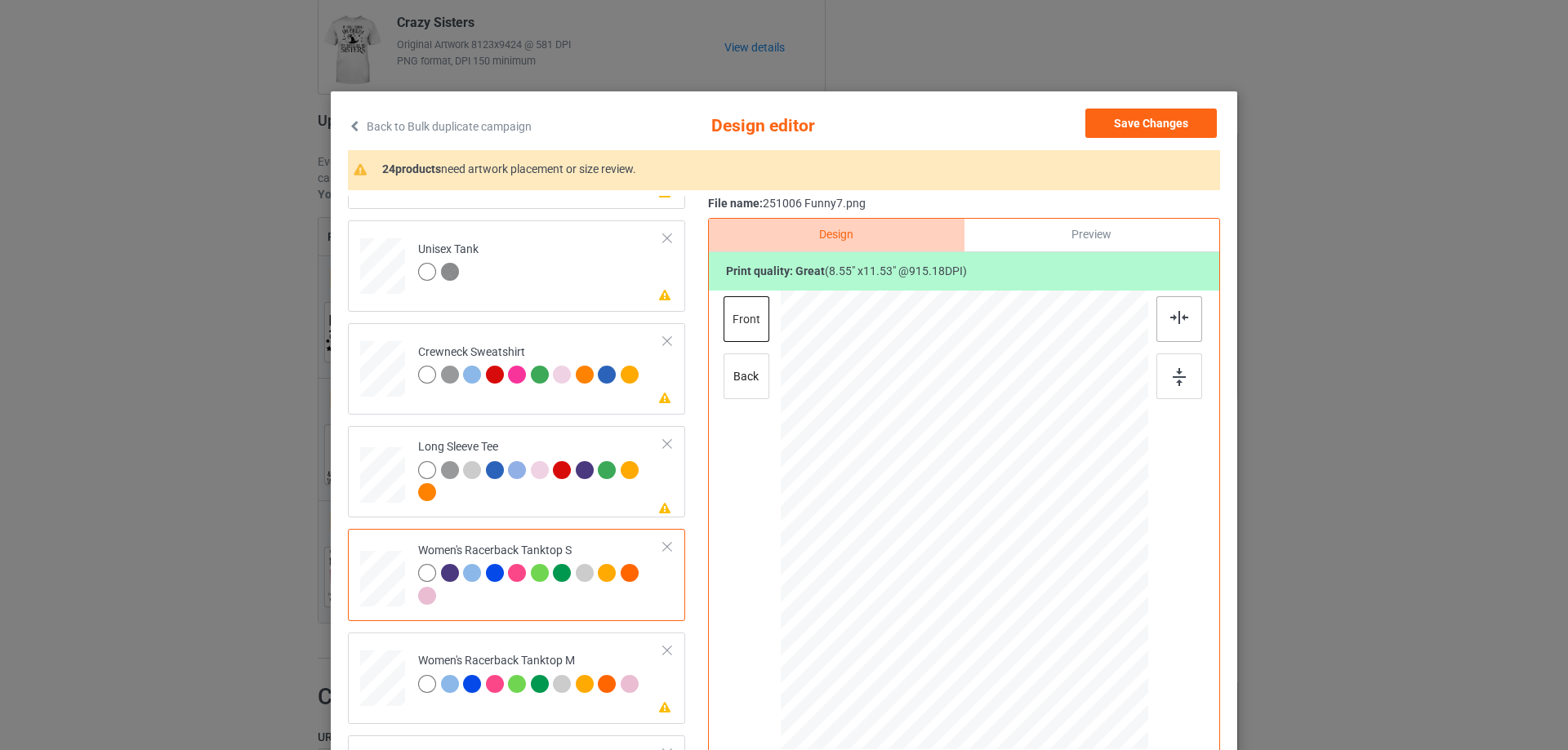
click at [1169, 325] on div at bounding box center [1178, 319] width 46 height 46
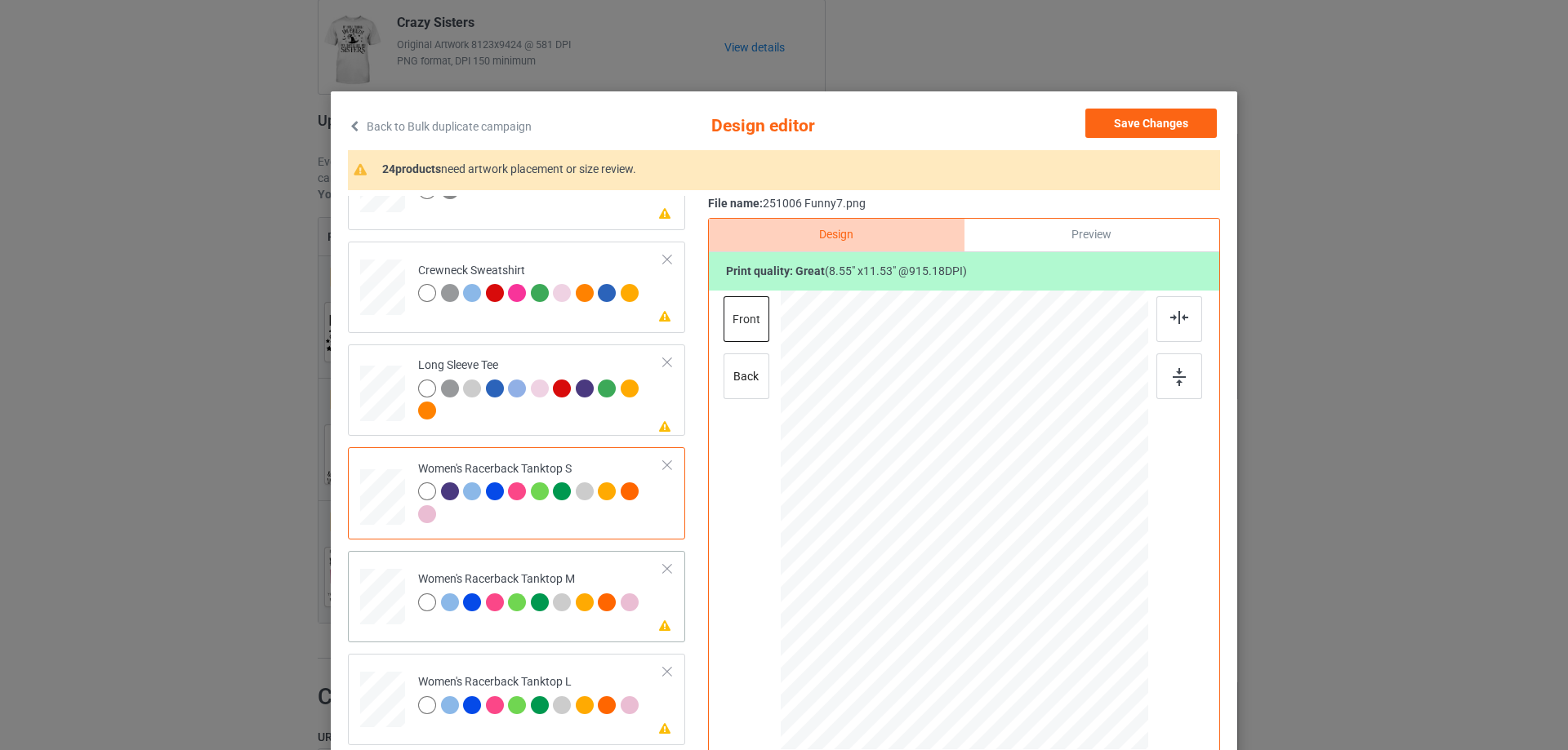
click at [375, 605] on div at bounding box center [382, 597] width 45 height 56
drag, startPoint x: 1069, startPoint y: 673, endPoint x: 994, endPoint y: 581, distance: 118.7
click at [1052, 626] on div at bounding box center [964, 521] width 368 height 460
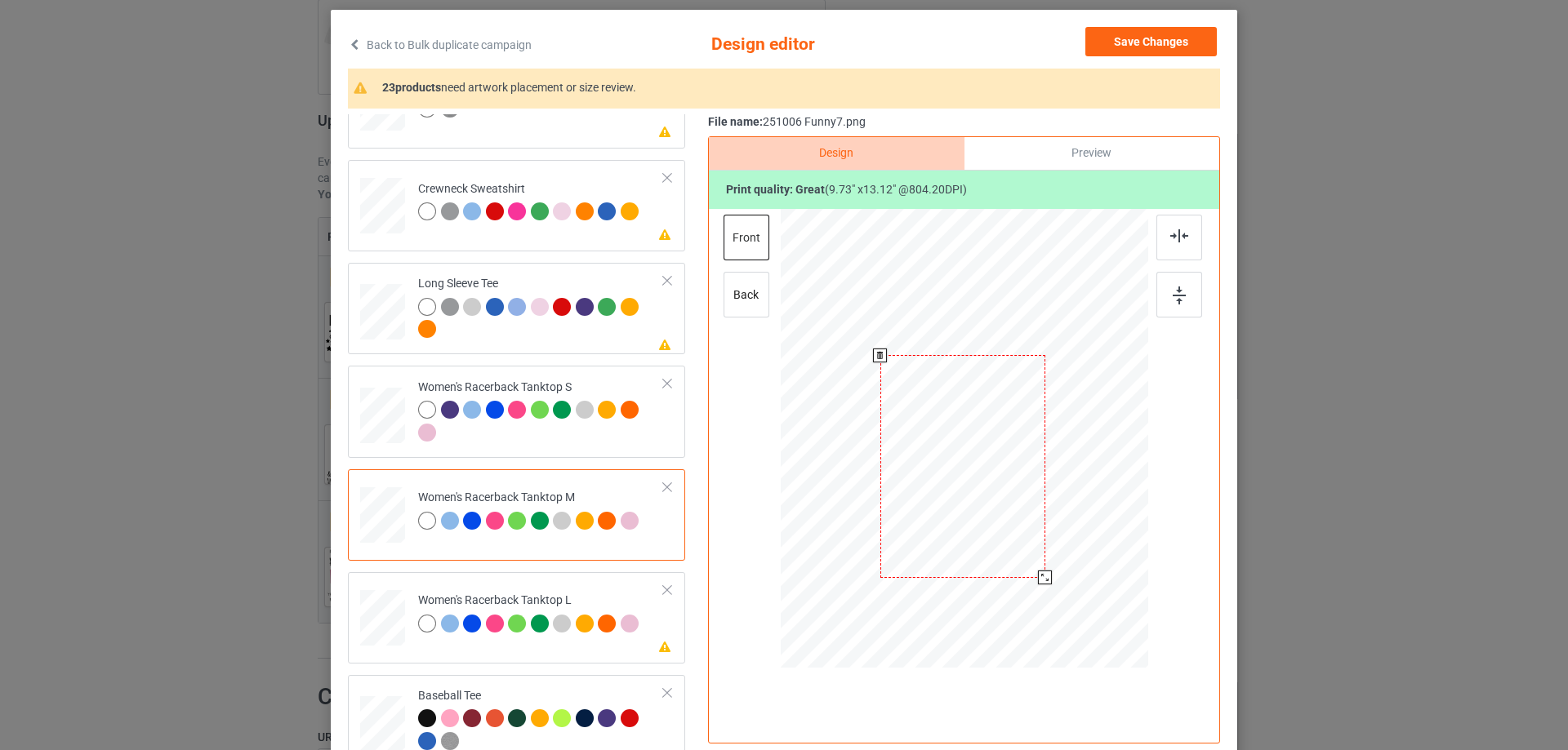
click at [994, 581] on div at bounding box center [964, 438] width 368 height 460
click at [1177, 239] on img at bounding box center [1178, 236] width 18 height 13
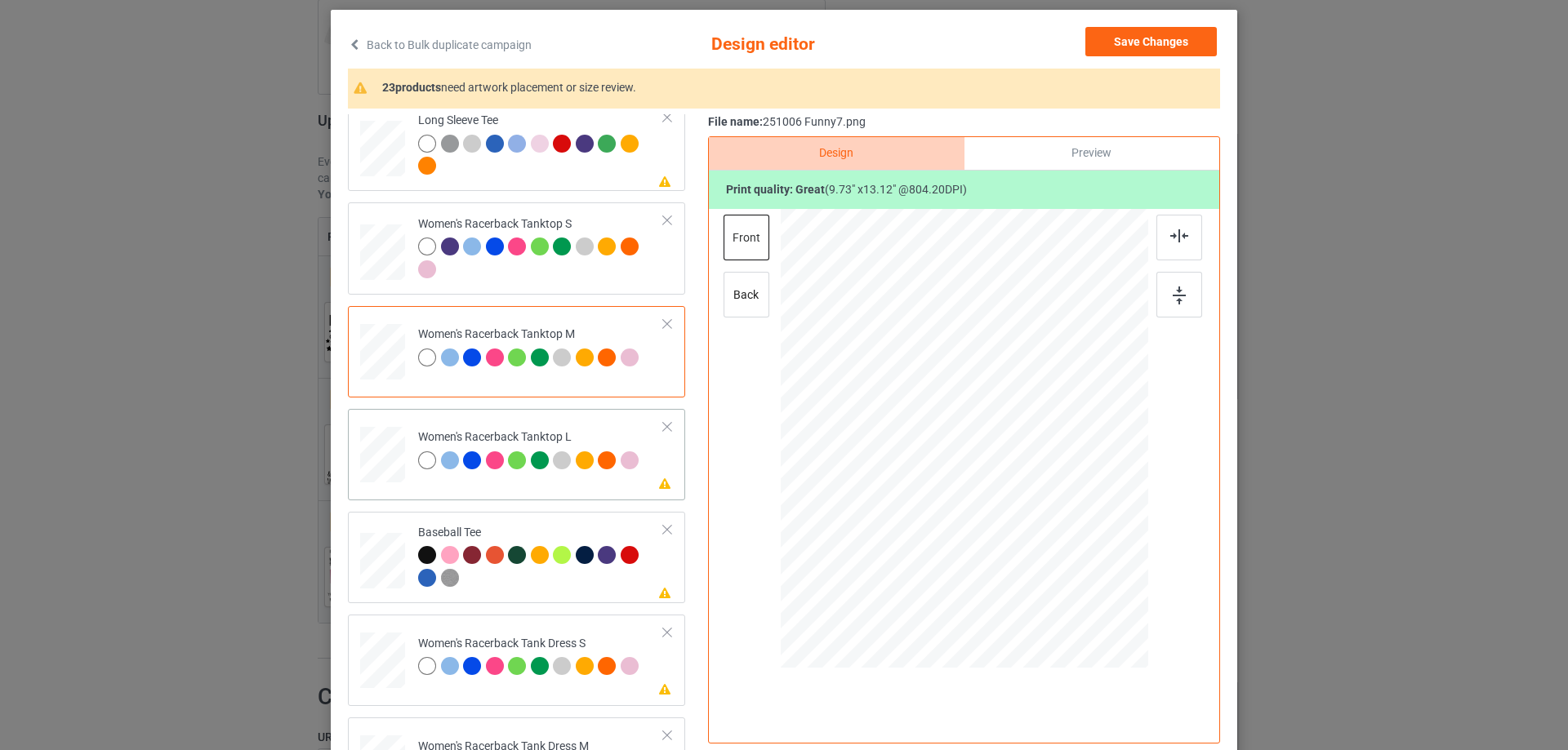
click at [380, 455] on div at bounding box center [382, 455] width 45 height 54
drag, startPoint x: 1065, startPoint y: 589, endPoint x: 1039, endPoint y: 534, distance: 60.8
click at [1039, 534] on div at bounding box center [1038, 540] width 14 height 14
drag, startPoint x: 985, startPoint y: 445, endPoint x: 985, endPoint y: 469, distance: 24.0
click at [985, 469] on div at bounding box center [964, 464] width 149 height 201
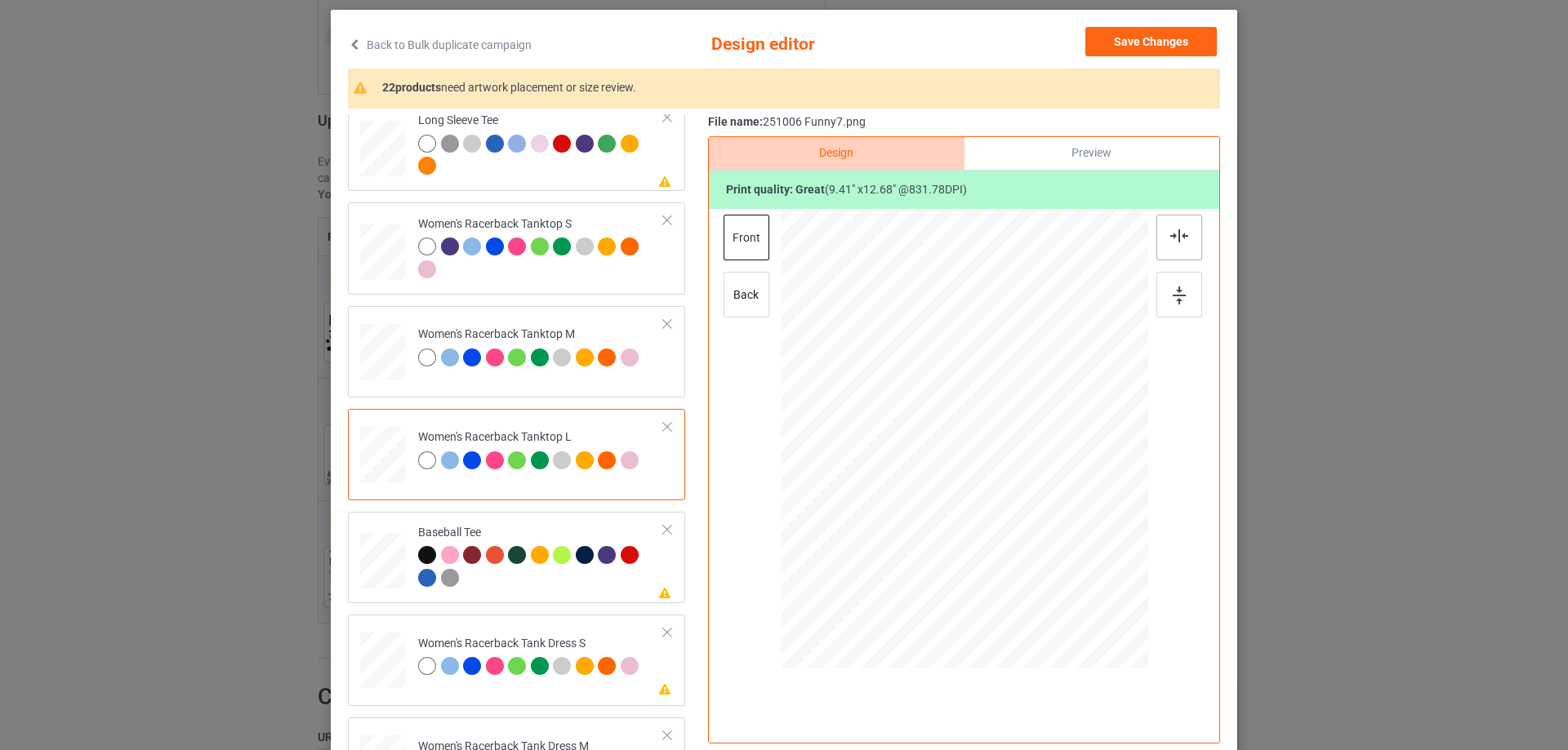
click at [1182, 238] on img at bounding box center [1178, 236] width 18 height 13
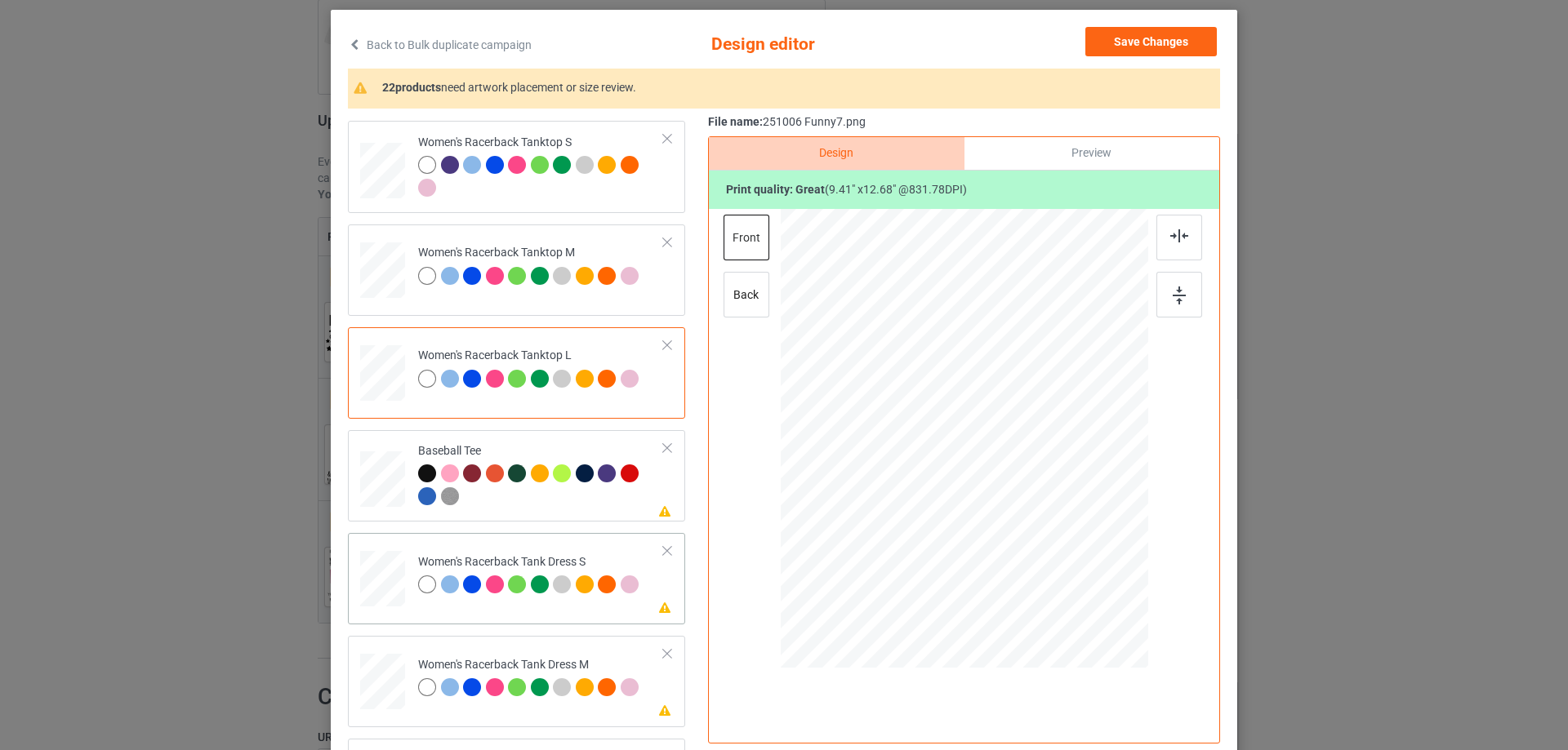
click at [368, 604] on div at bounding box center [382, 579] width 36 height 56
drag, startPoint x: 1048, startPoint y: 562, endPoint x: 1015, endPoint y: 515, distance: 57.4
click at [1037, 544] on div at bounding box center [1042, 545] width 14 height 14
click at [1015, 507] on div at bounding box center [964, 431] width 156 height 211
click at [1177, 234] on img at bounding box center [1178, 236] width 18 height 13
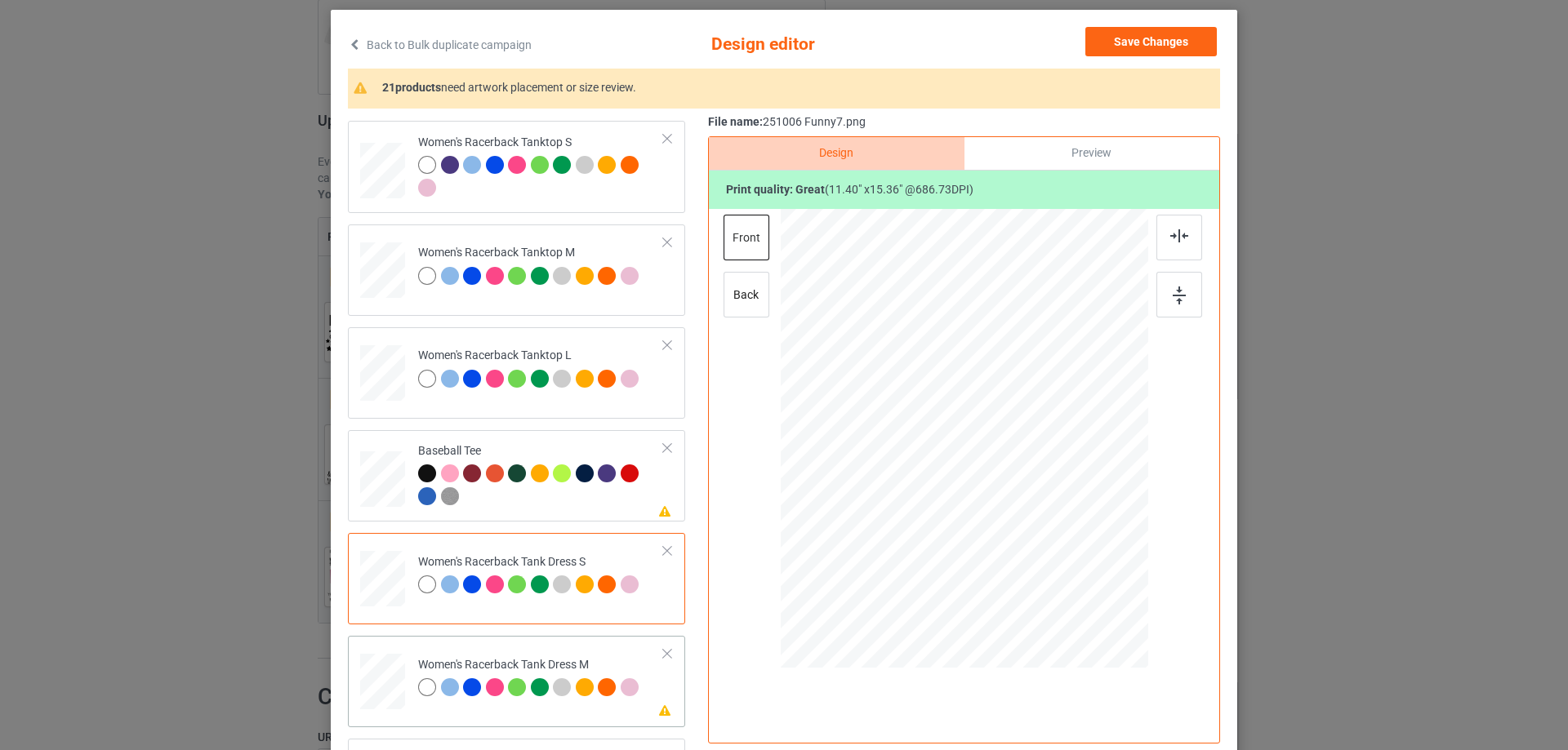
scroll to position [979, 0]
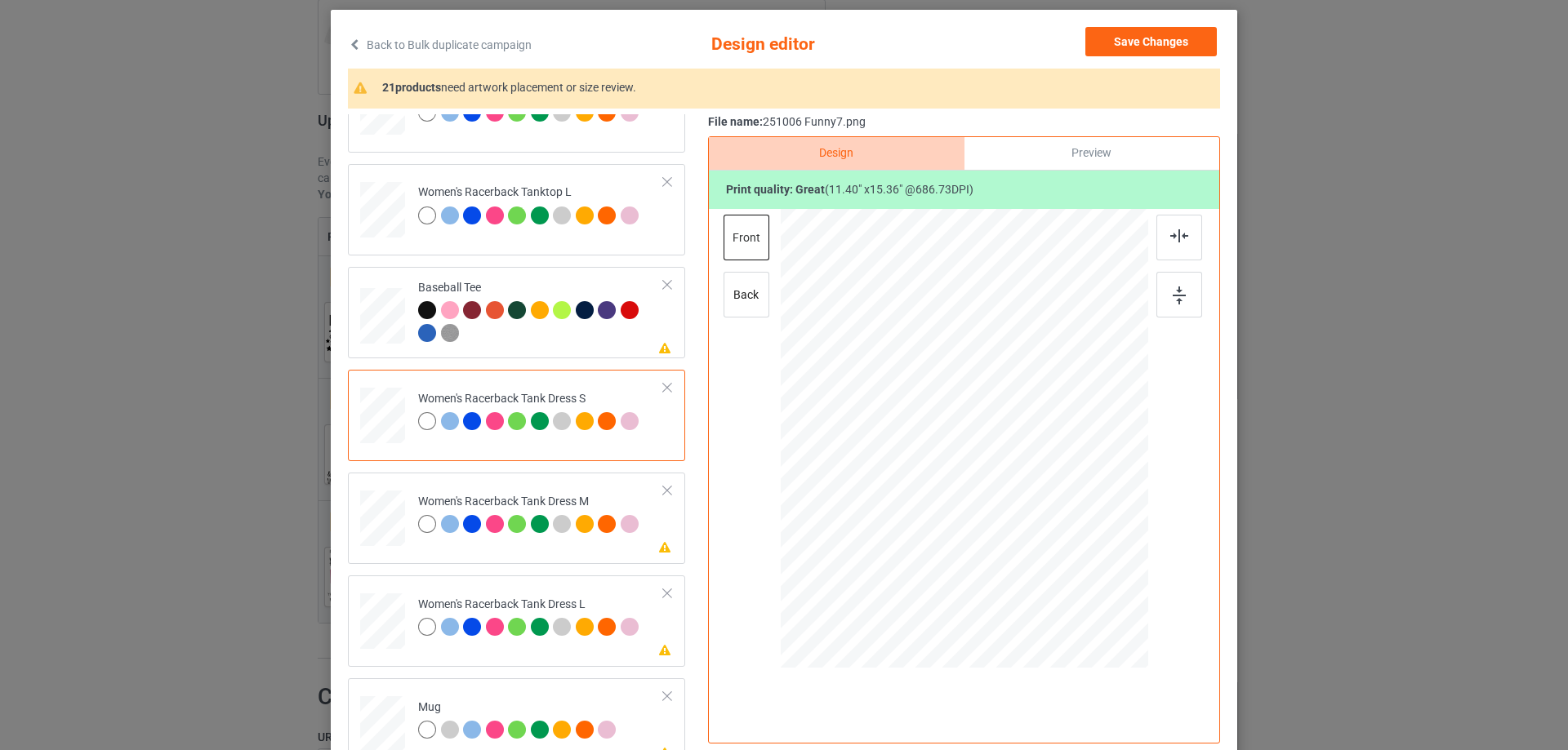
drag, startPoint x: 387, startPoint y: 535, endPoint x: 749, endPoint y: 501, distance: 363.6
click at [385, 535] on div at bounding box center [382, 519] width 37 height 56
drag, startPoint x: 1051, startPoint y: 565, endPoint x: 1044, endPoint y: 549, distance: 17.5
click at [1044, 549] on div at bounding box center [1046, 549] width 14 height 14
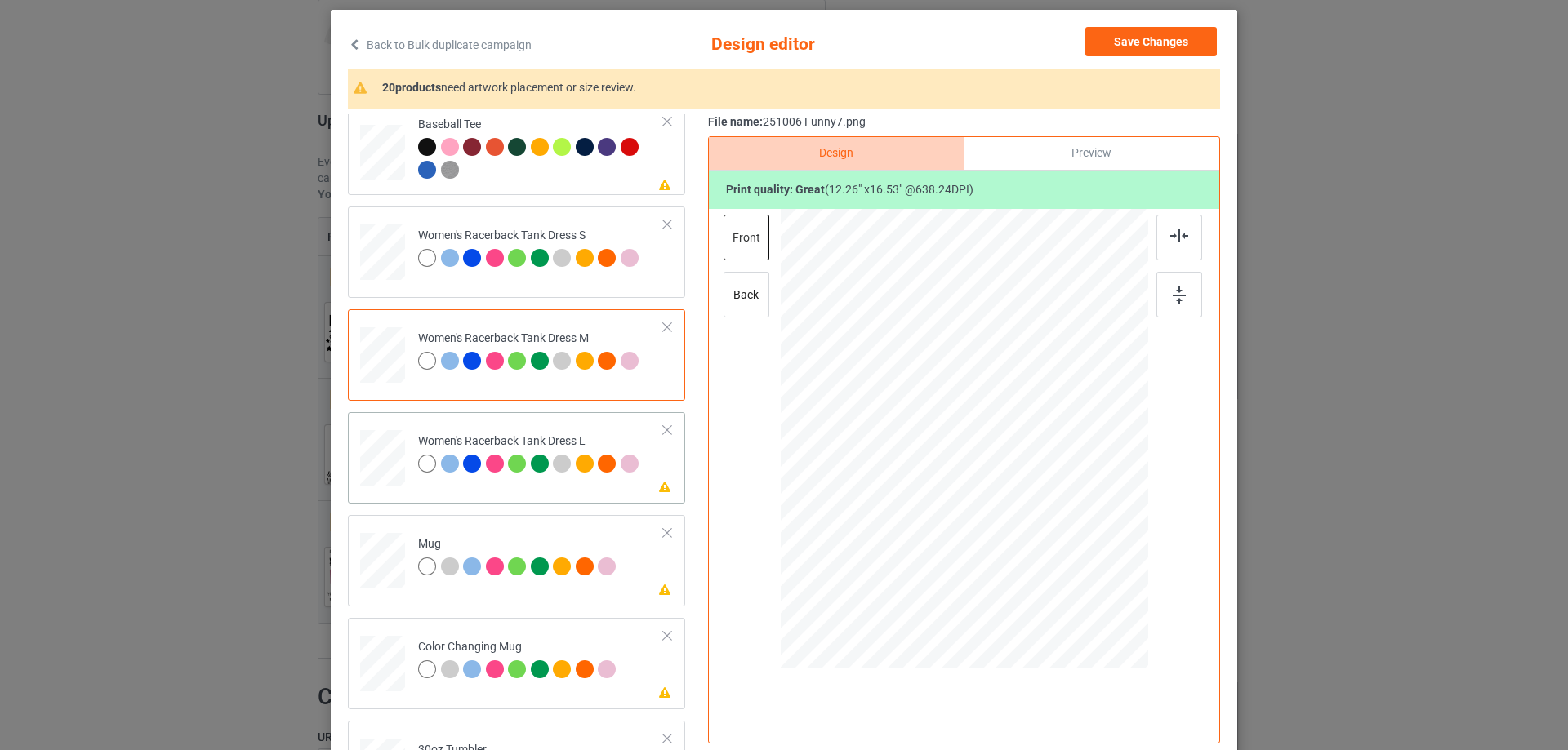
click at [390, 481] on div at bounding box center [382, 458] width 40 height 56
drag, startPoint x: 1052, startPoint y: 573, endPoint x: 1034, endPoint y: 535, distance: 42.0
click at [1034, 535] on div at bounding box center [1037, 537] width 14 height 14
click at [994, 498] on div at bounding box center [964, 430] width 147 height 198
click at [1170, 232] on img at bounding box center [1178, 236] width 18 height 13
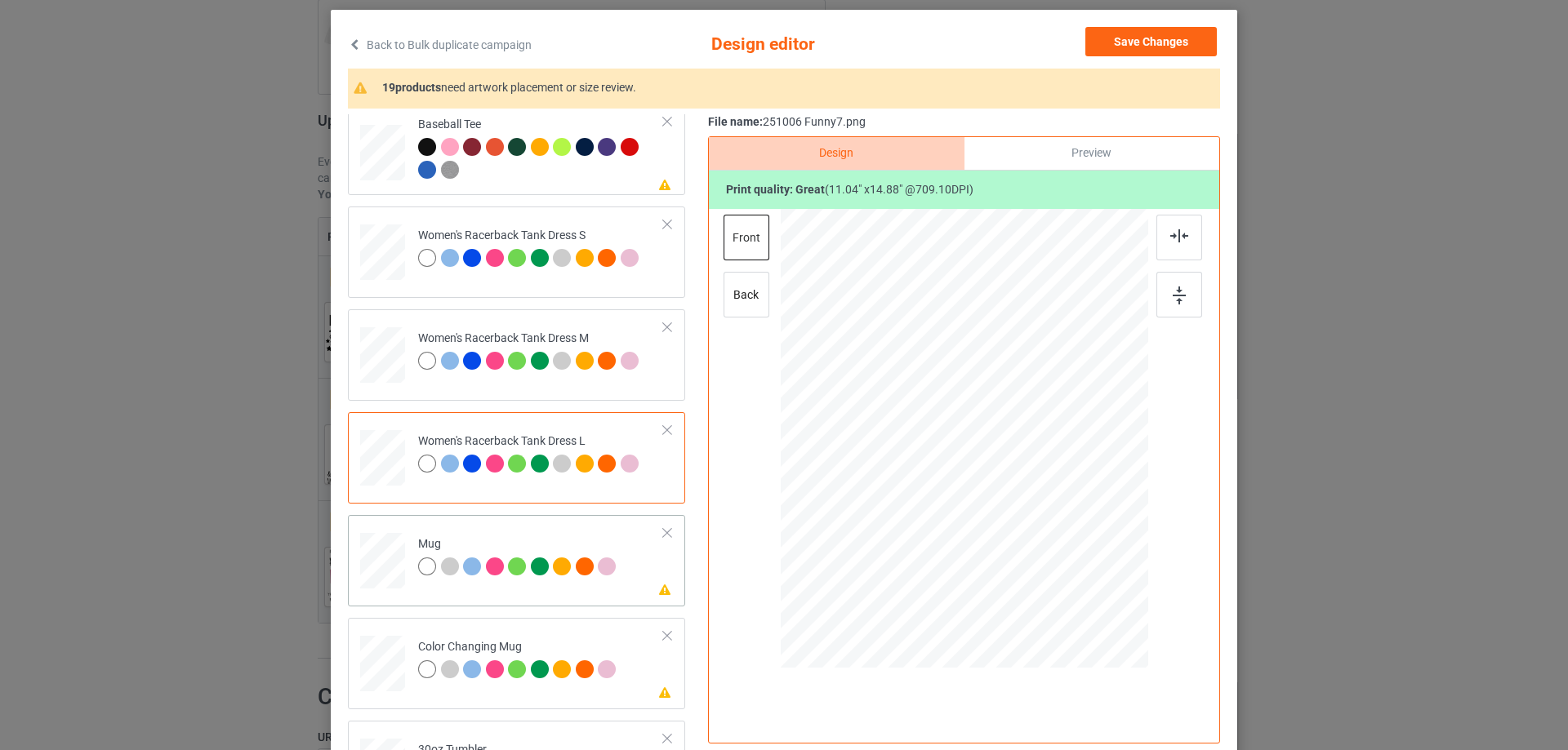
scroll to position [1225, 0]
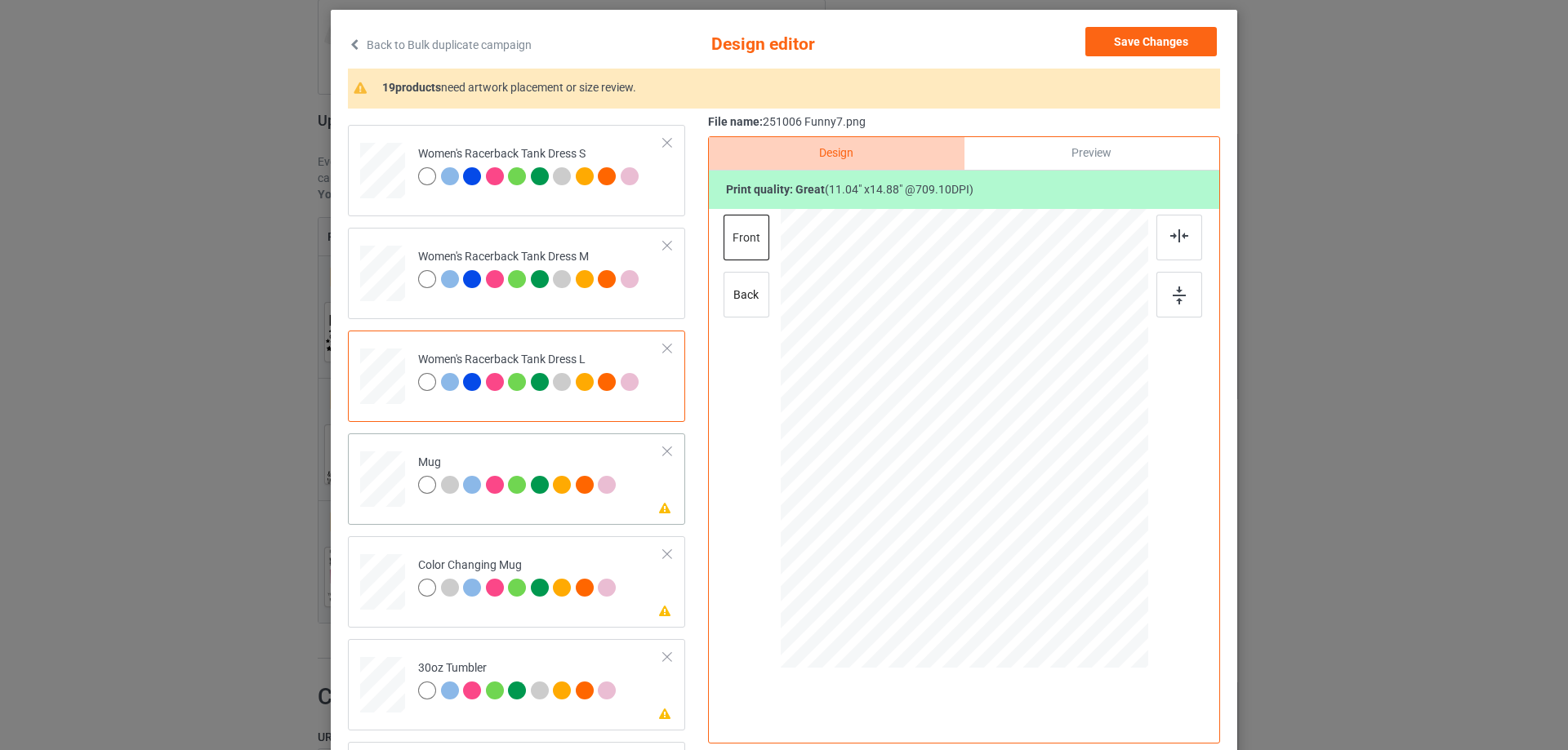
click at [370, 489] on div at bounding box center [382, 479] width 45 height 19
drag, startPoint x: 1066, startPoint y: 588, endPoint x: 1028, endPoint y: 493, distance: 102.3
click at [1028, 493] on div at bounding box center [964, 438] width 368 height 153
drag, startPoint x: 949, startPoint y: 457, endPoint x: 1050, endPoint y: 456, distance: 101.0
click at [1050, 456] on div at bounding box center [1064, 437] width 105 height 141
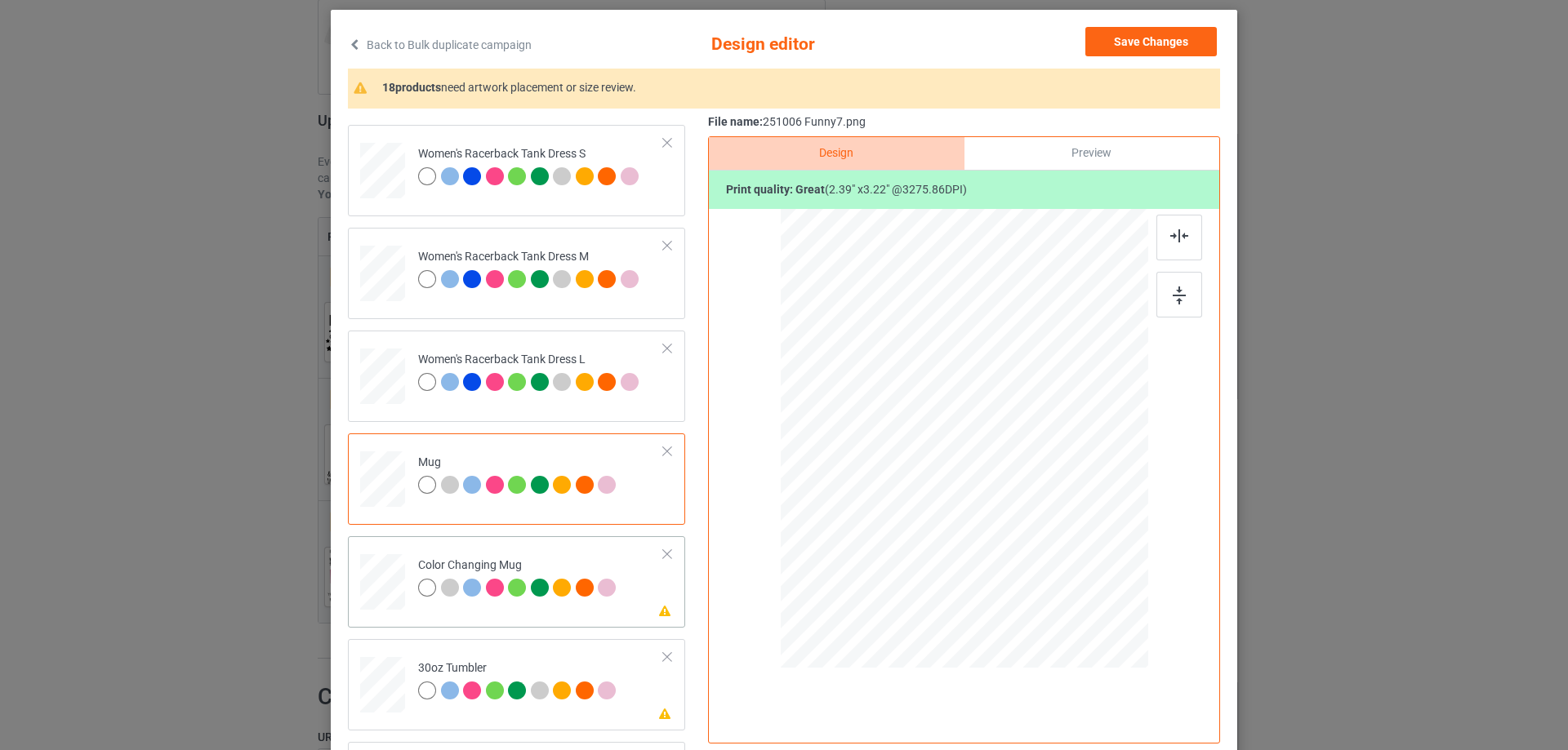
scroll to position [1307, 0]
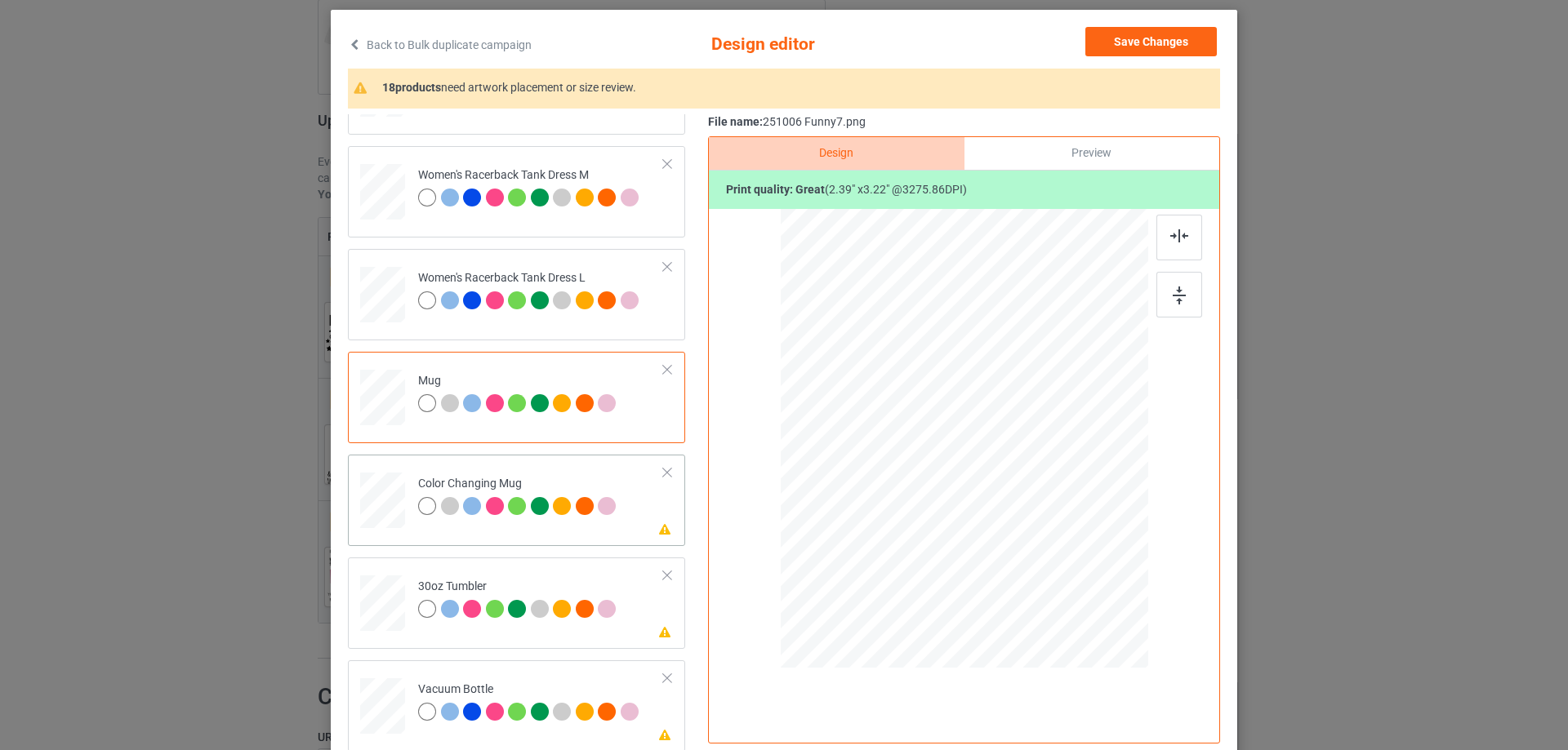
click at [395, 503] on div at bounding box center [382, 501] width 45 height 19
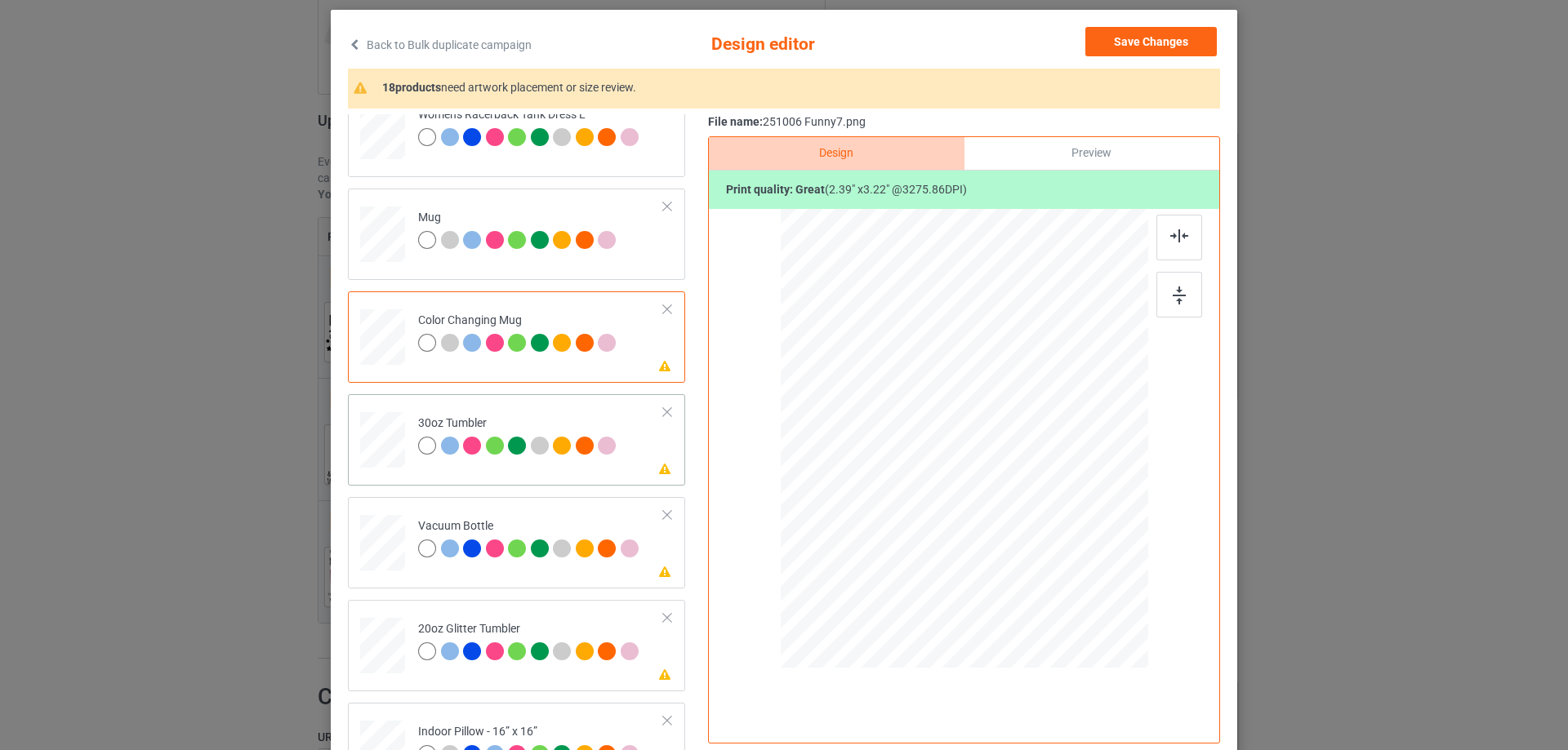
click at [387, 439] on div at bounding box center [382, 441] width 43 height 24
drag, startPoint x: 1062, startPoint y: 585, endPoint x: 995, endPoint y: 494, distance: 113.0
click at [1014, 514] on div at bounding box center [1020, 514] width 14 height 14
drag, startPoint x: 927, startPoint y: 487, endPoint x: 894, endPoint y: 489, distance: 33.1
click at [894, 489] on div at bounding box center [874, 439] width 111 height 150
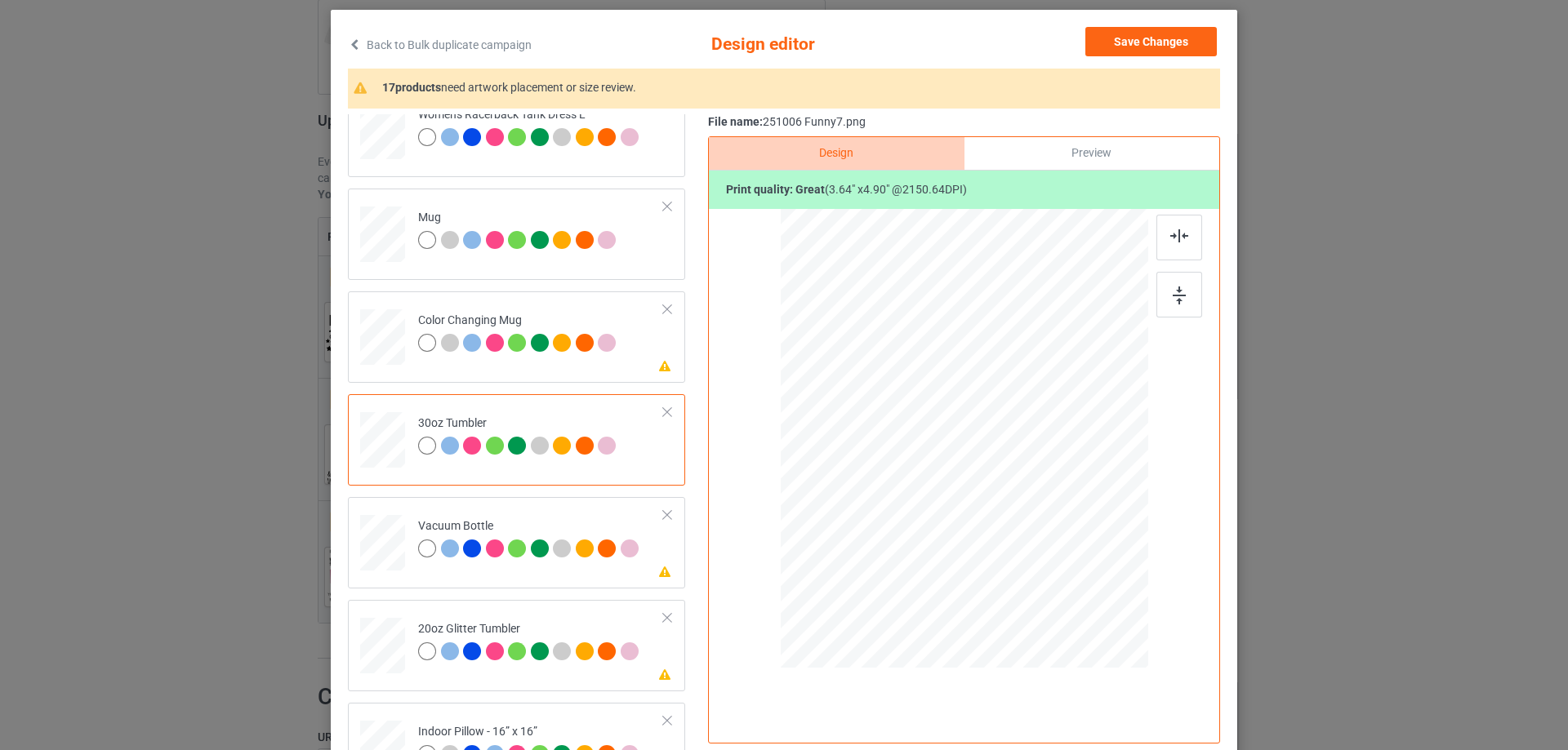
scroll to position [163, 0]
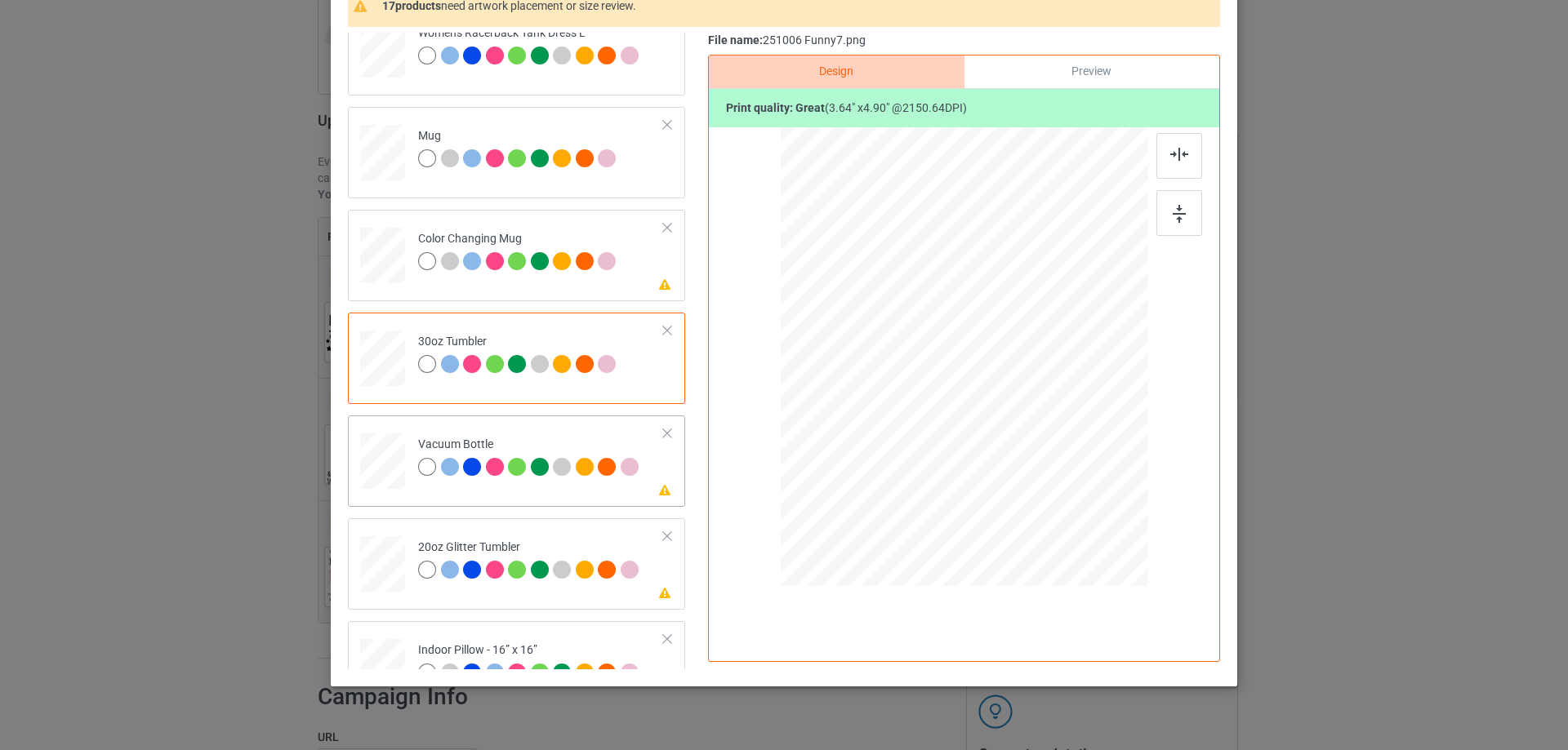
click at [382, 470] on div at bounding box center [382, 461] width 43 height 23
drag, startPoint x: 1063, startPoint y: 501, endPoint x: 993, endPoint y: 407, distance: 117.2
click at [1016, 422] on div at bounding box center [1016, 426] width 14 height 14
drag, startPoint x: 920, startPoint y: 409, endPoint x: 903, endPoint y: 406, distance: 17.3
click at [903, 406] on div at bounding box center [874, 357] width 102 height 138
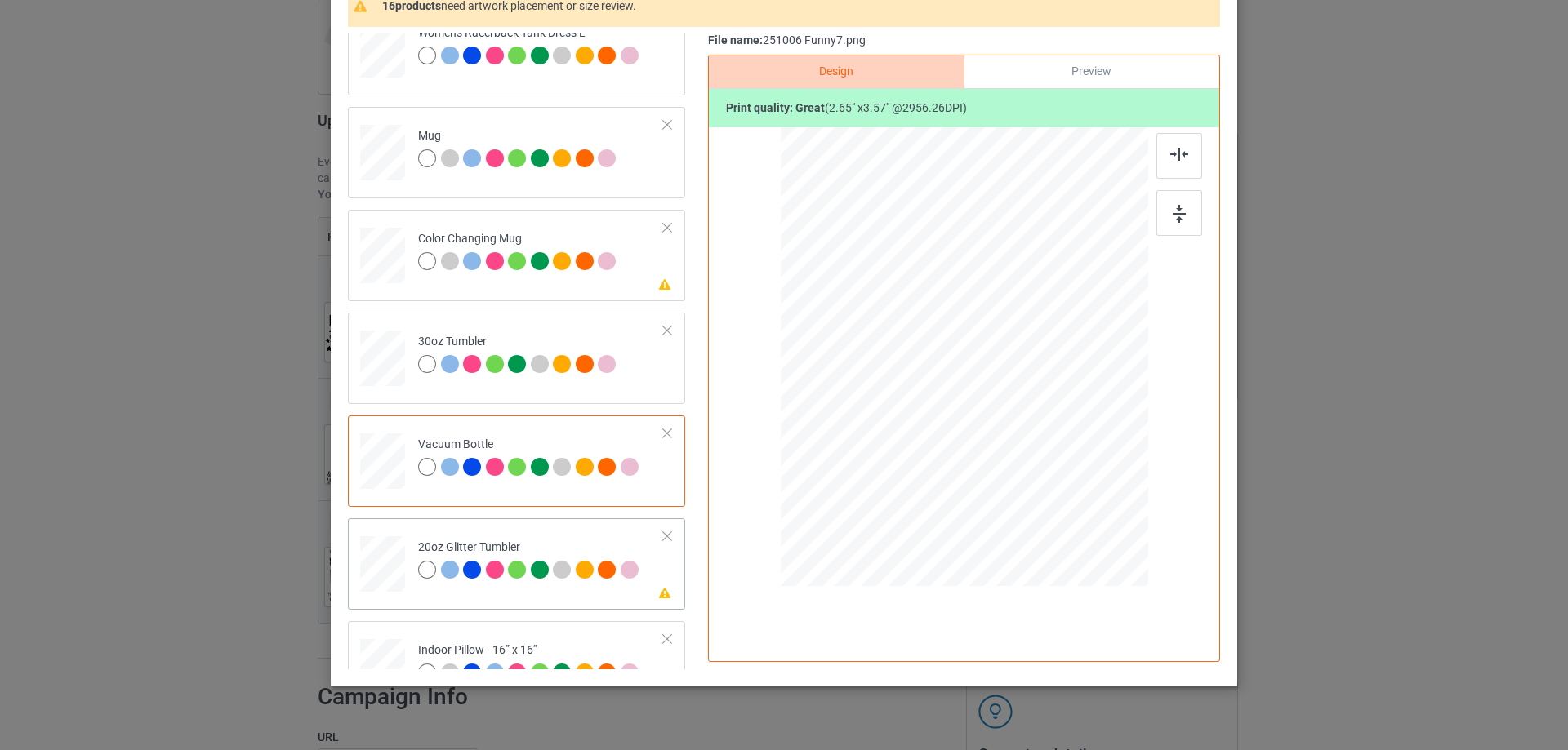
scroll to position [1551, 0]
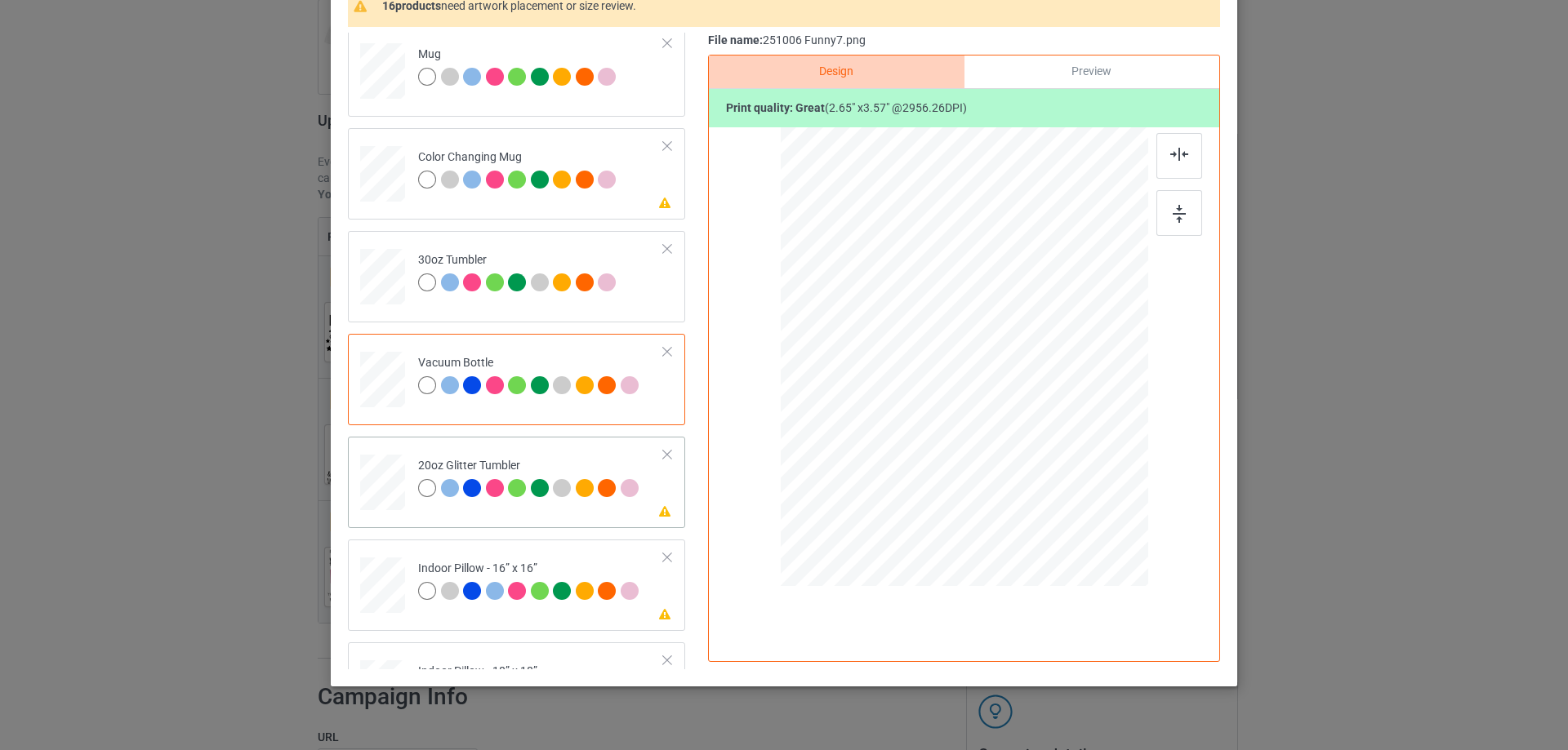
click at [369, 486] on div at bounding box center [383, 482] width 43 height 36
drag, startPoint x: 1062, startPoint y: 496, endPoint x: 1022, endPoint y: 455, distance: 57.3
click at [1029, 455] on div at bounding box center [1035, 454] width 14 height 14
drag, startPoint x: 933, startPoint y: 417, endPoint x: 918, endPoint y: 409, distance: 17.0
click at [918, 409] on div at bounding box center [881, 342] width 140 height 188
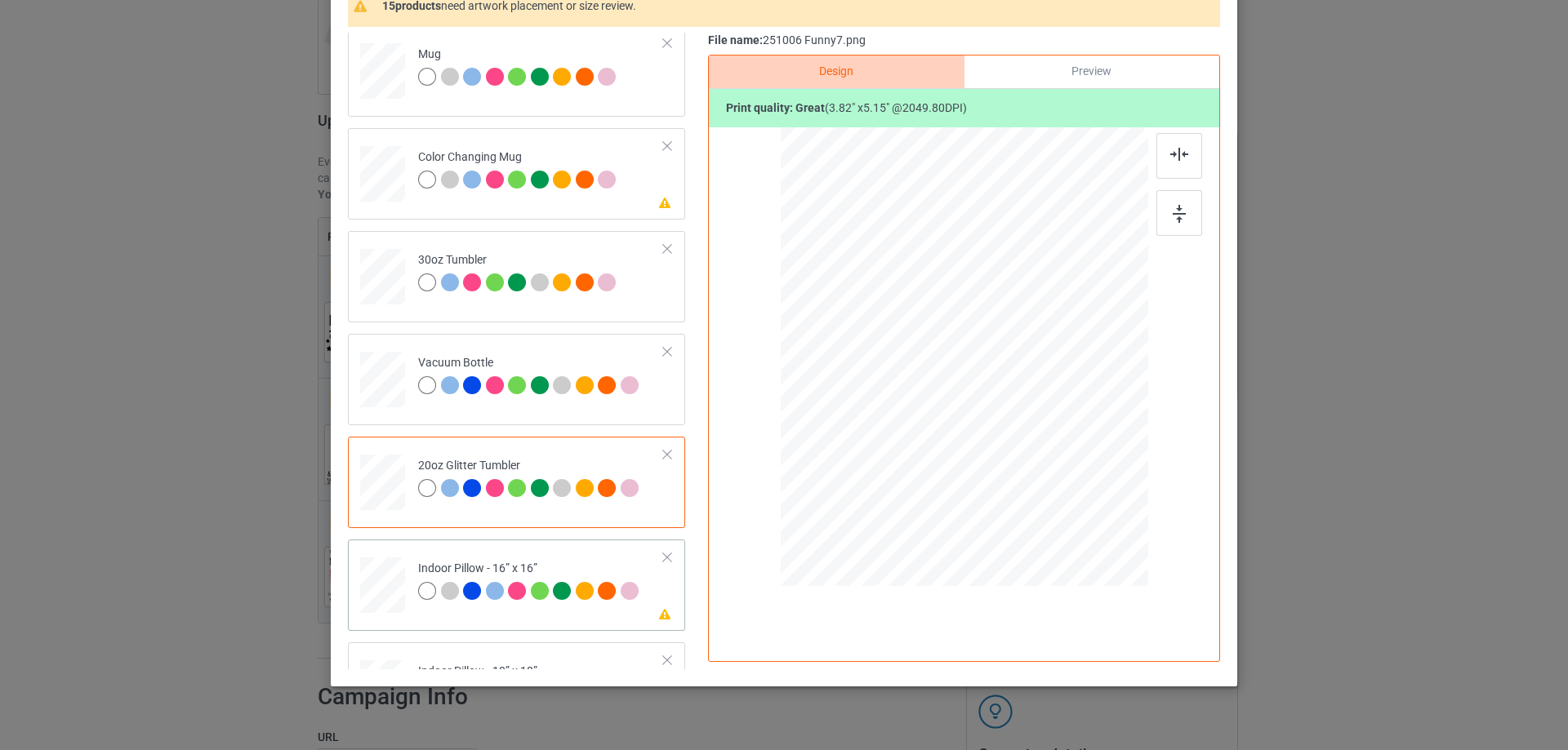
scroll to position [1797, 0]
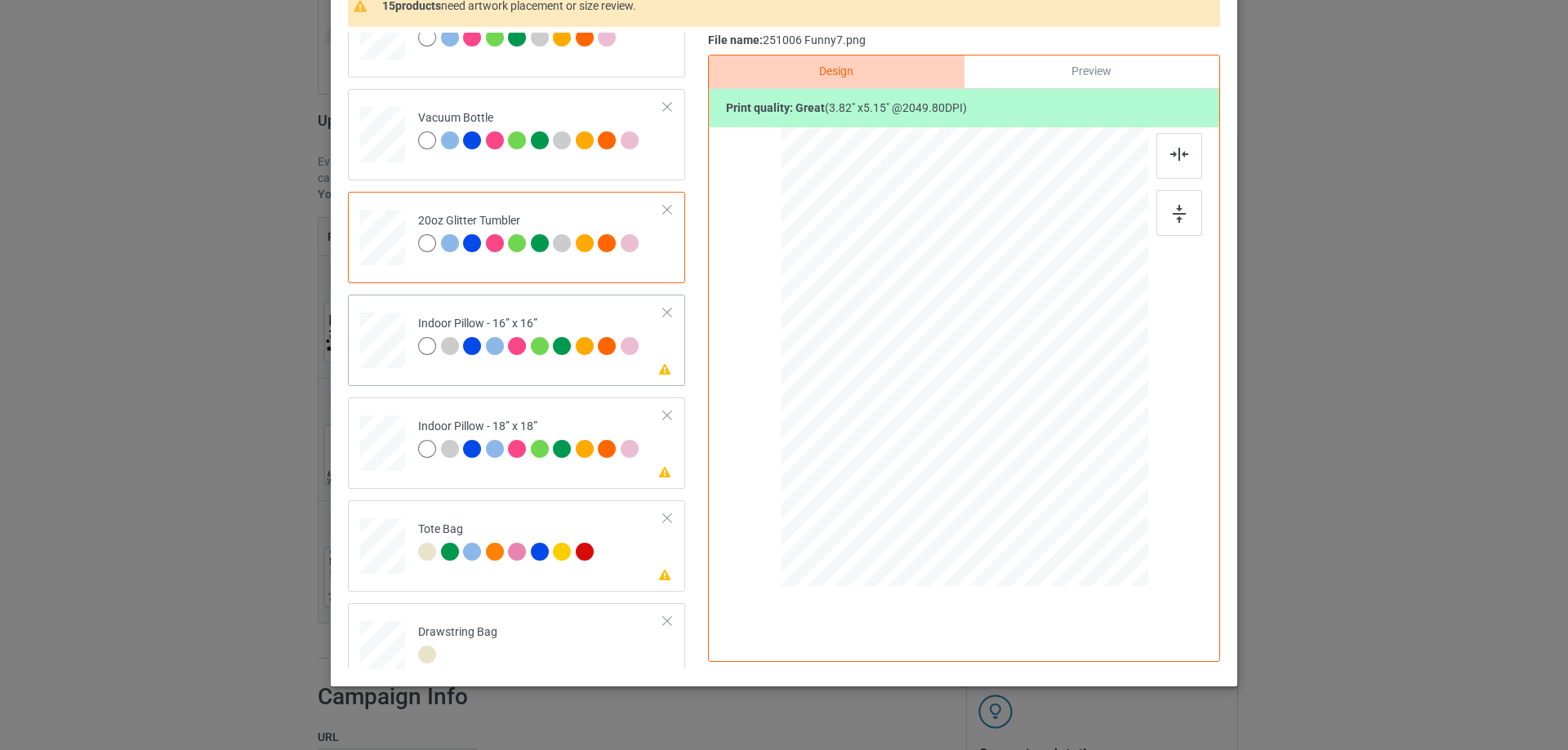
click at [383, 350] on div at bounding box center [382, 340] width 45 height 45
drag, startPoint x: 1069, startPoint y: 507, endPoint x: 719, endPoint y: 455, distance: 353.8
click at [1056, 482] on div at bounding box center [1058, 484] width 14 height 14
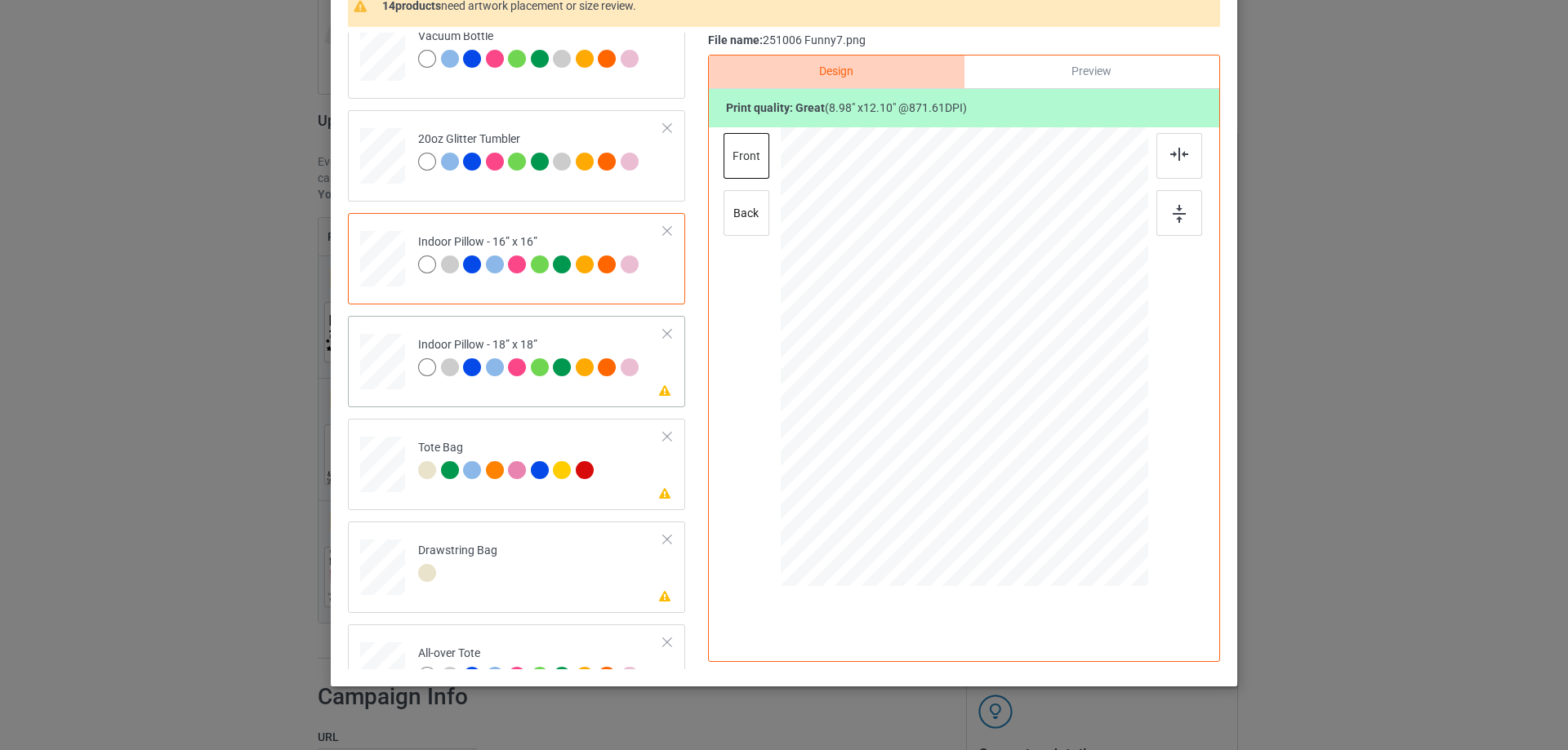
click at [368, 371] on div at bounding box center [382, 362] width 45 height 45
drag, startPoint x: 1067, startPoint y: 507, endPoint x: 441, endPoint y: 424, distance: 631.5
click at [1055, 492] on div at bounding box center [1062, 489] width 14 height 14
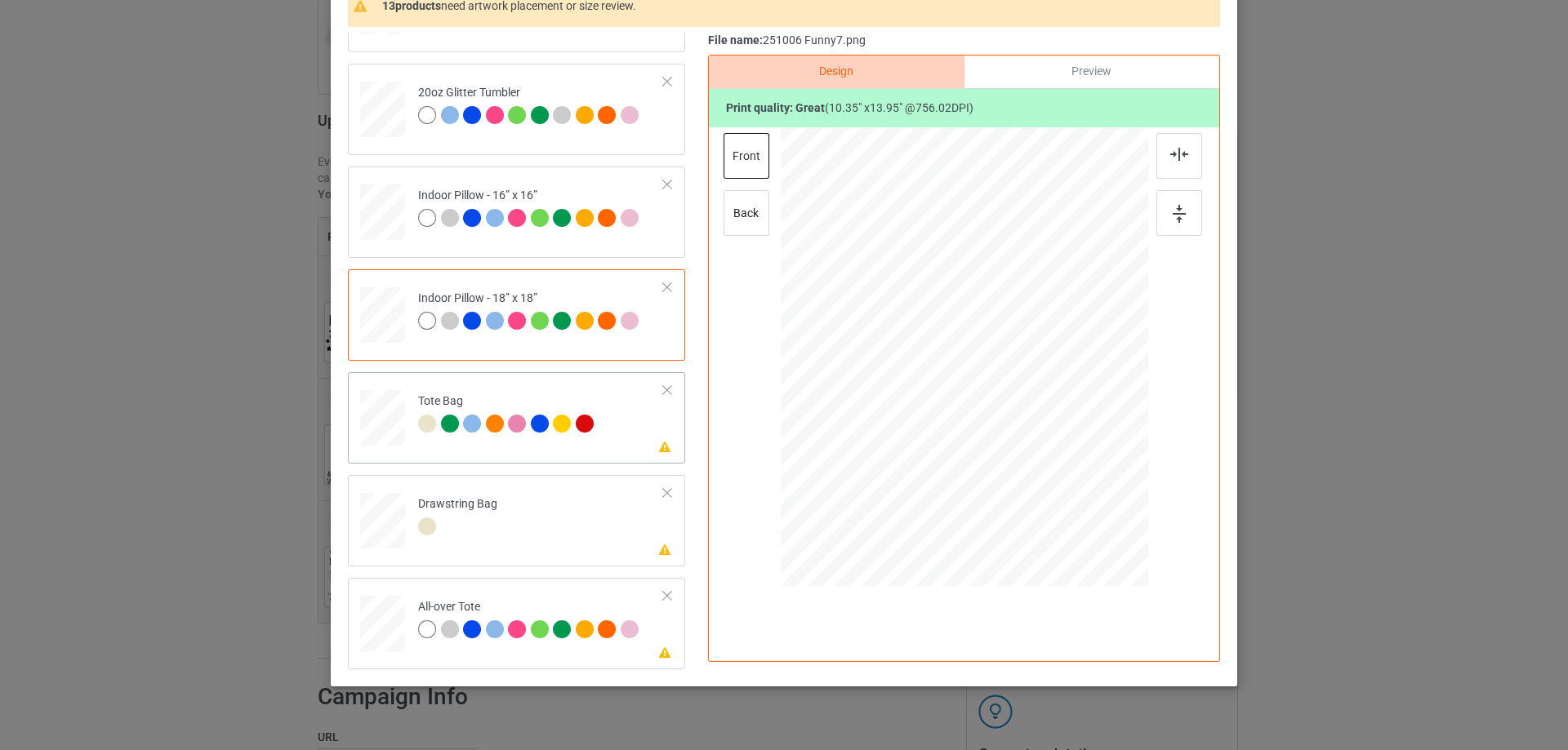
click at [376, 429] on div at bounding box center [382, 426] width 21 height 24
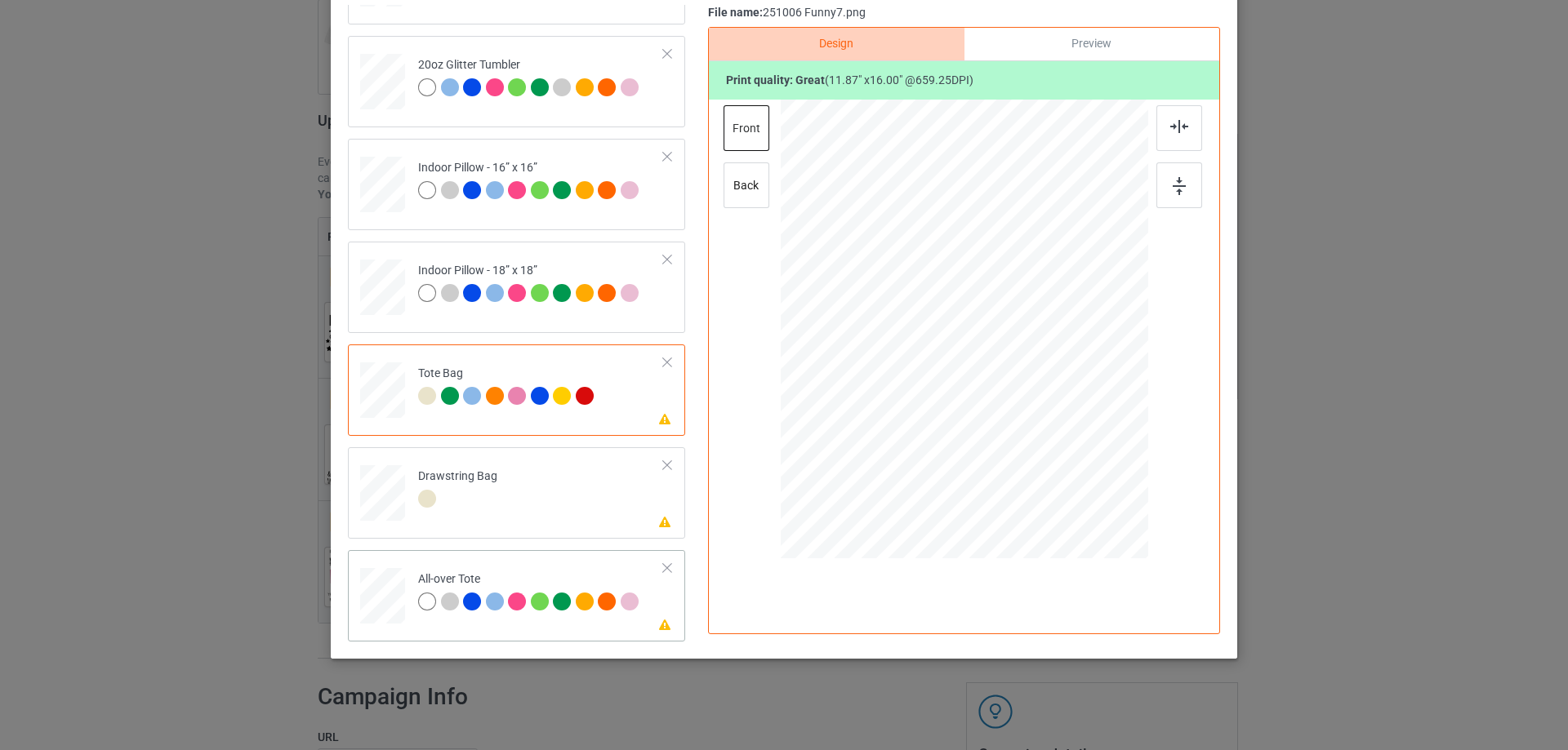
click at [395, 595] on div at bounding box center [382, 596] width 45 height 45
drag, startPoint x: 1064, startPoint y: 478, endPoint x: 1059, endPoint y: 456, distance: 22.6
click at [1059, 456] on div at bounding box center [1062, 461] width 14 height 14
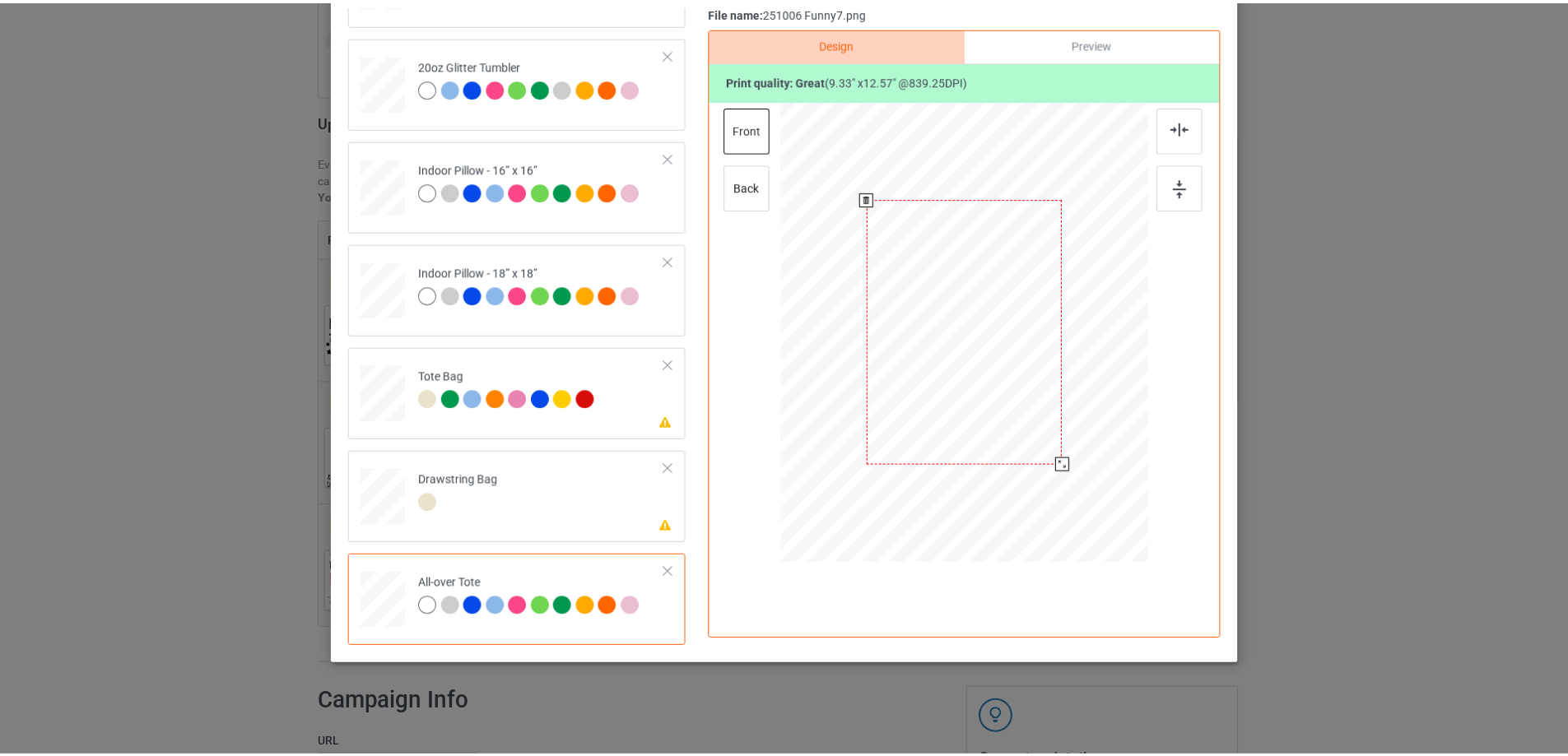
scroll to position [29, 0]
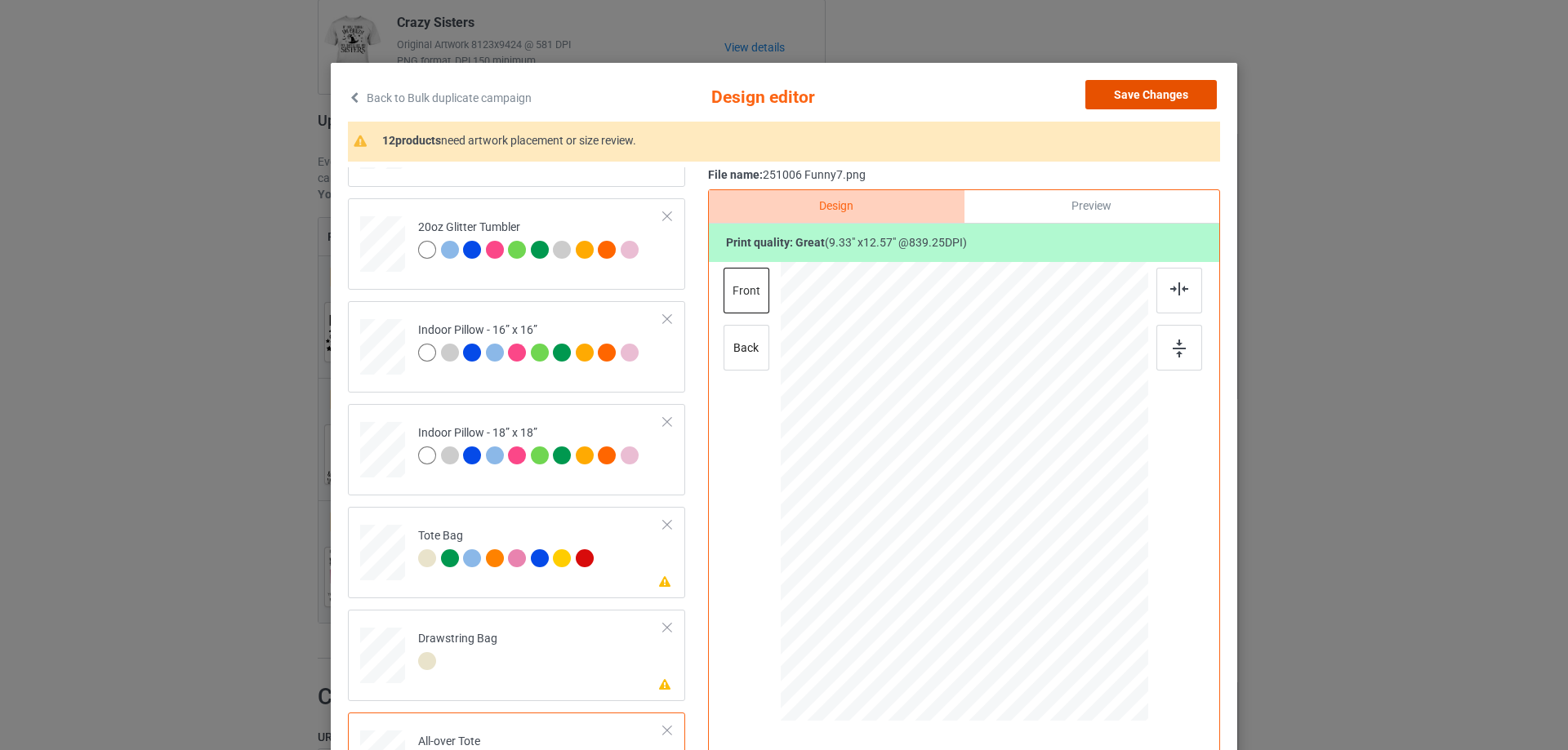
click at [1160, 90] on button "Save Changes" at bounding box center [1150, 95] width 132 height 30
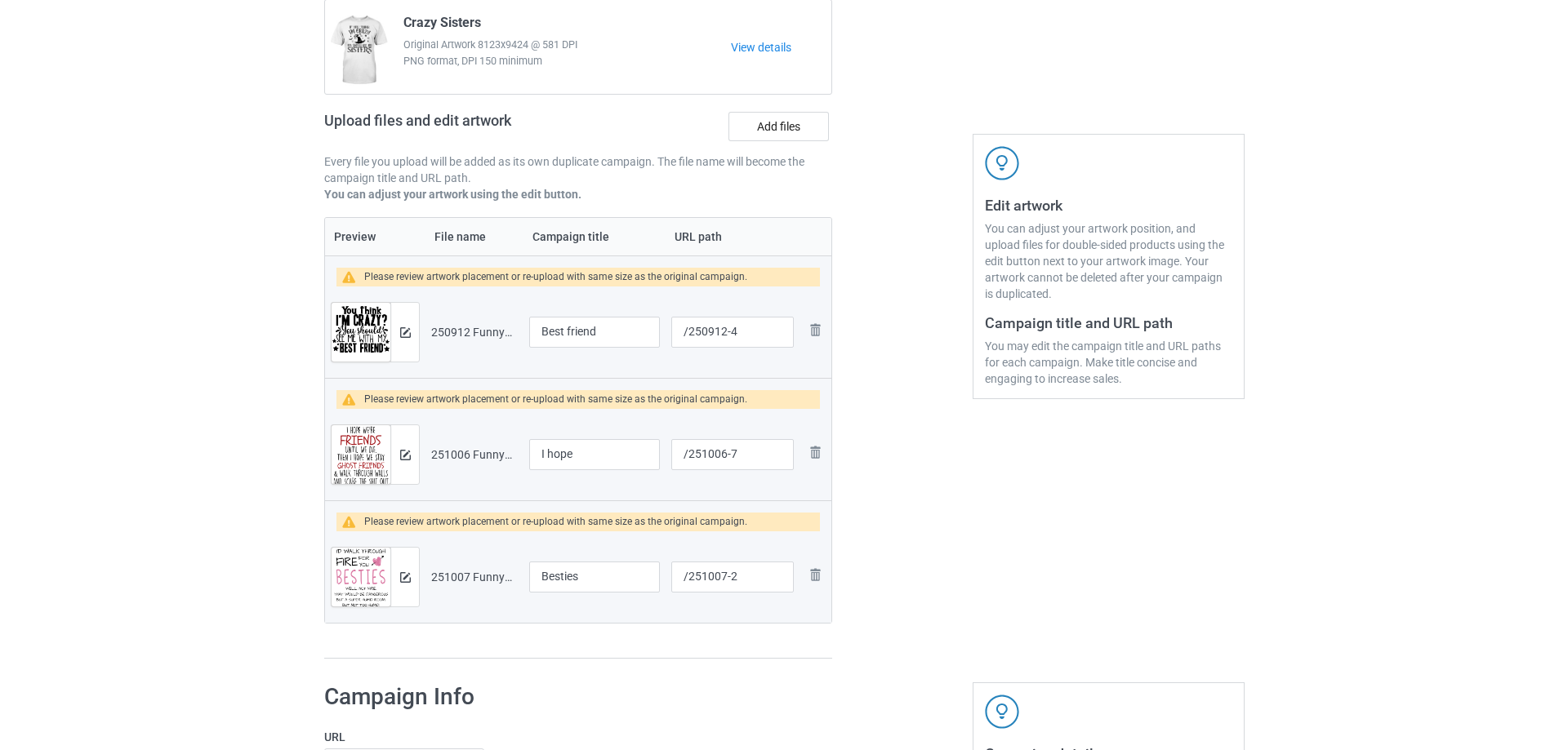
scroll to position [245, 0]
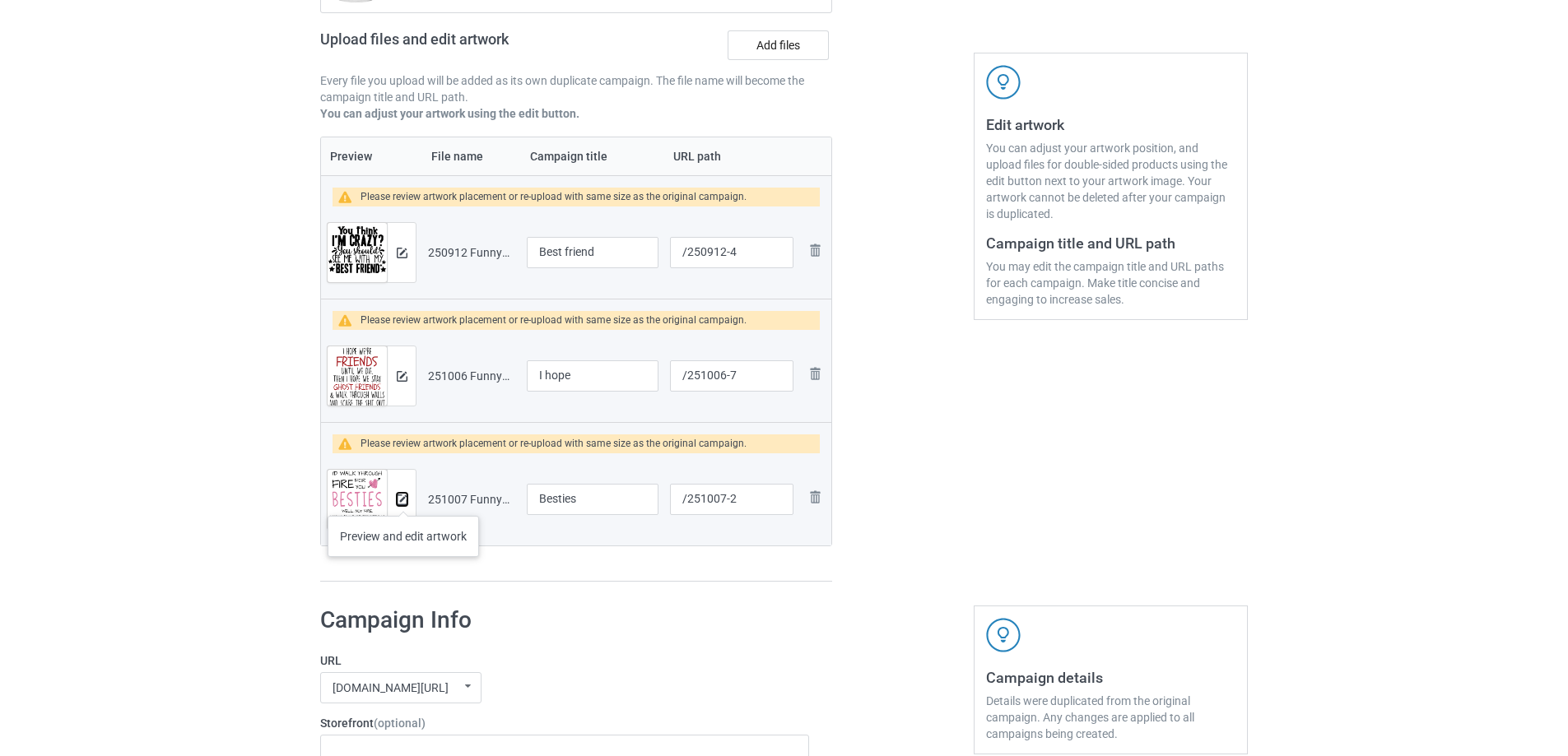
click at [403, 499] on img at bounding box center [401, 499] width 10 height 10
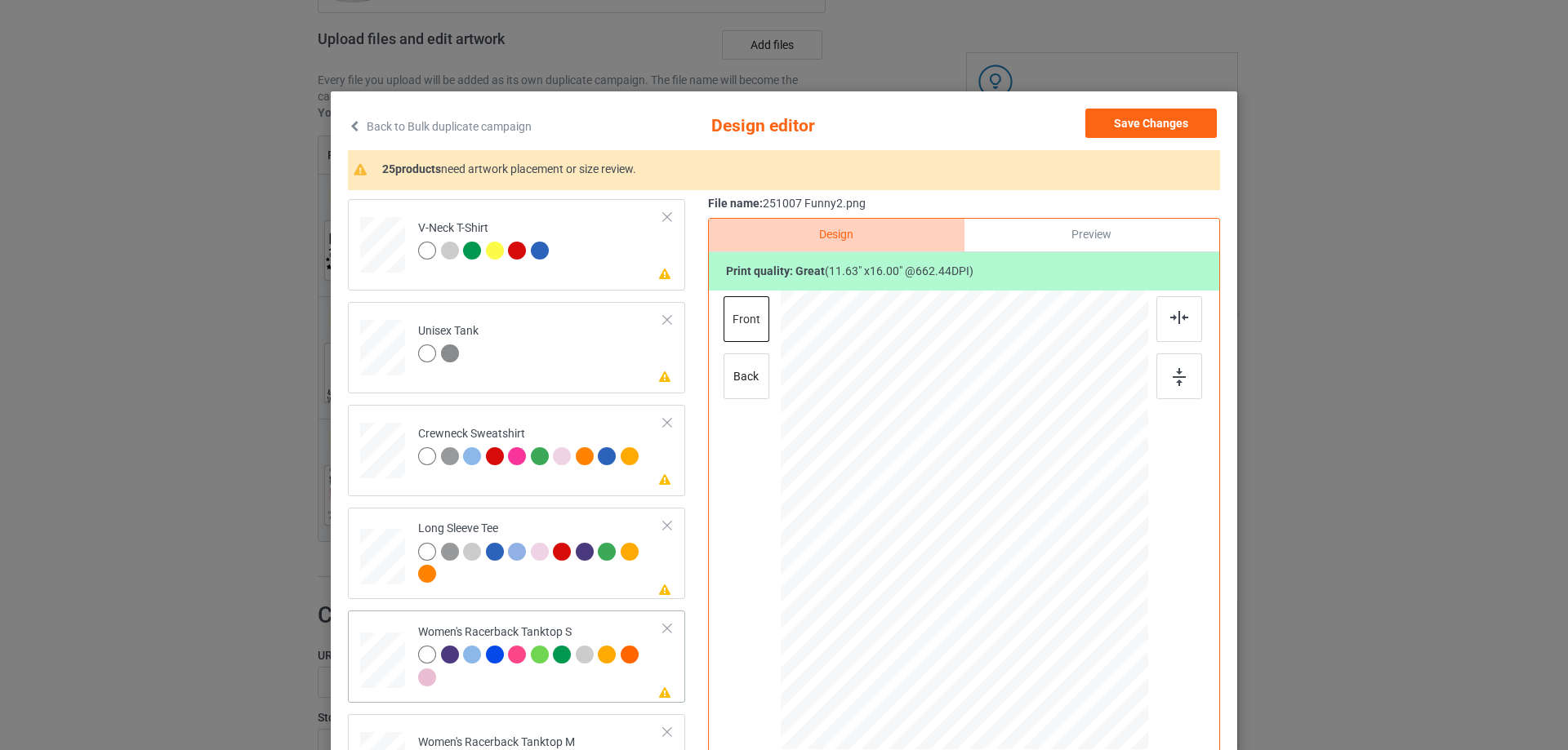
scroll to position [572, 0]
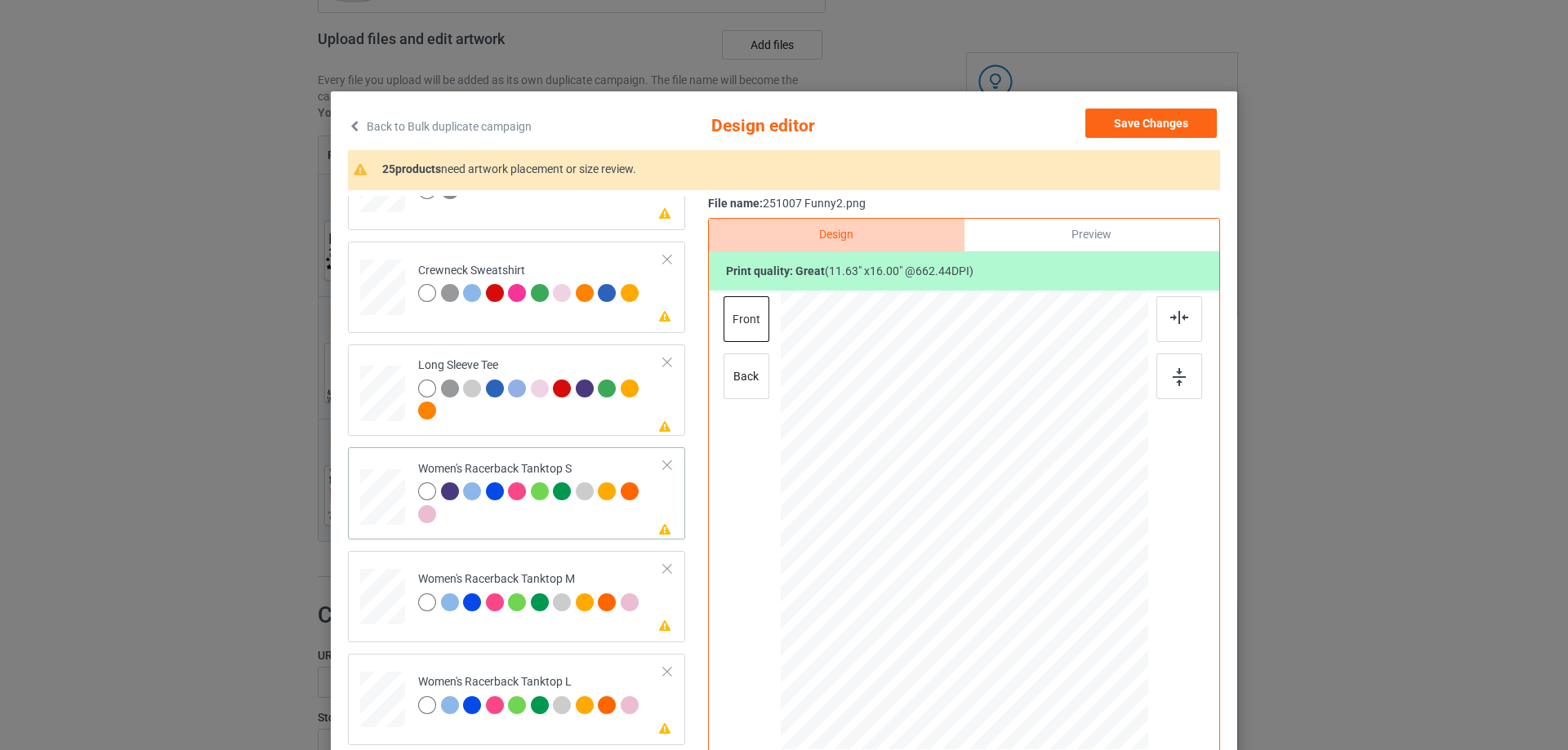
click at [377, 507] on div at bounding box center [382, 497] width 44 height 56
drag, startPoint x: 1064, startPoint y: 669, endPoint x: 1019, endPoint y: 589, distance: 91.8
click at [1045, 630] on div at bounding box center [1047, 634] width 14 height 14
click at [1019, 590] on div at bounding box center [960, 548] width 164 height 226
drag, startPoint x: 1037, startPoint y: 660, endPoint x: 999, endPoint y: 613, distance: 60.4
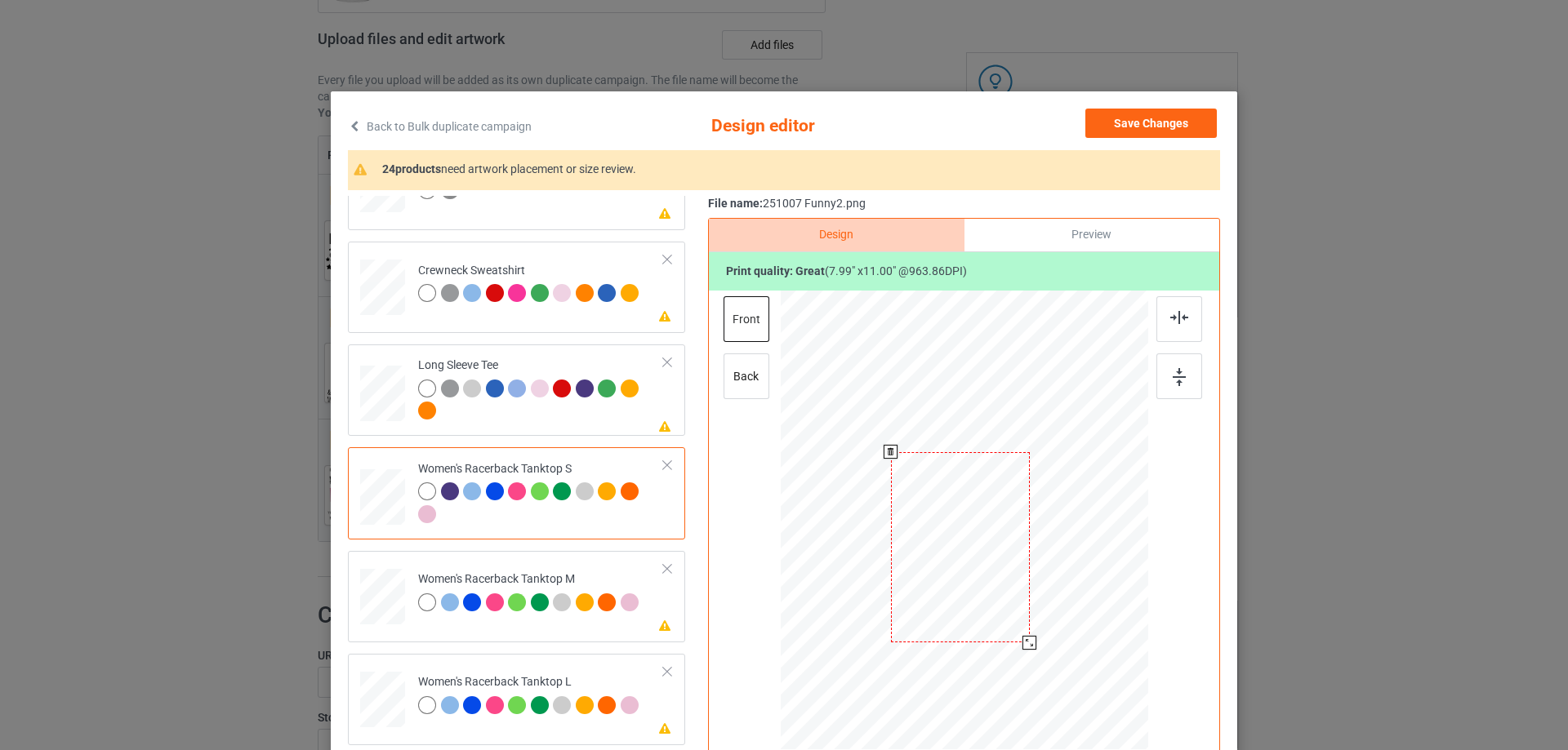
click at [1027, 639] on div at bounding box center [1029, 643] width 14 height 14
click at [1003, 595] on div at bounding box center [964, 532] width 137 height 188
click at [1175, 319] on img at bounding box center [1178, 318] width 18 height 13
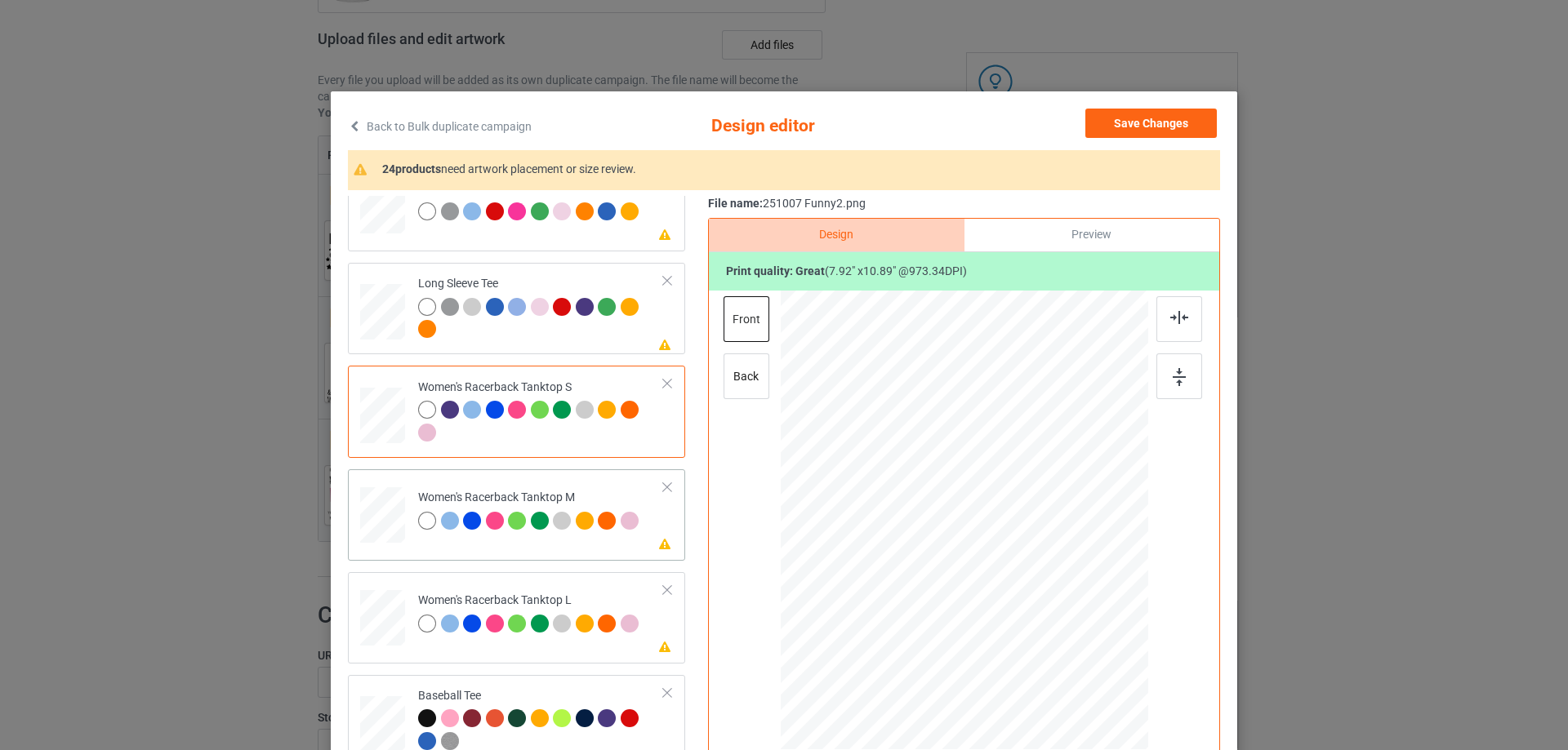
click at [364, 519] on div at bounding box center [382, 516] width 45 height 56
drag, startPoint x: 1069, startPoint y: 675, endPoint x: 1045, endPoint y: 623, distance: 57.3
click at [1045, 623] on div at bounding box center [964, 521] width 368 height 460
drag, startPoint x: 999, startPoint y: 521, endPoint x: 999, endPoint y: 542, distance: 21.0
click at [999, 542] on div at bounding box center [964, 542] width 155 height 213
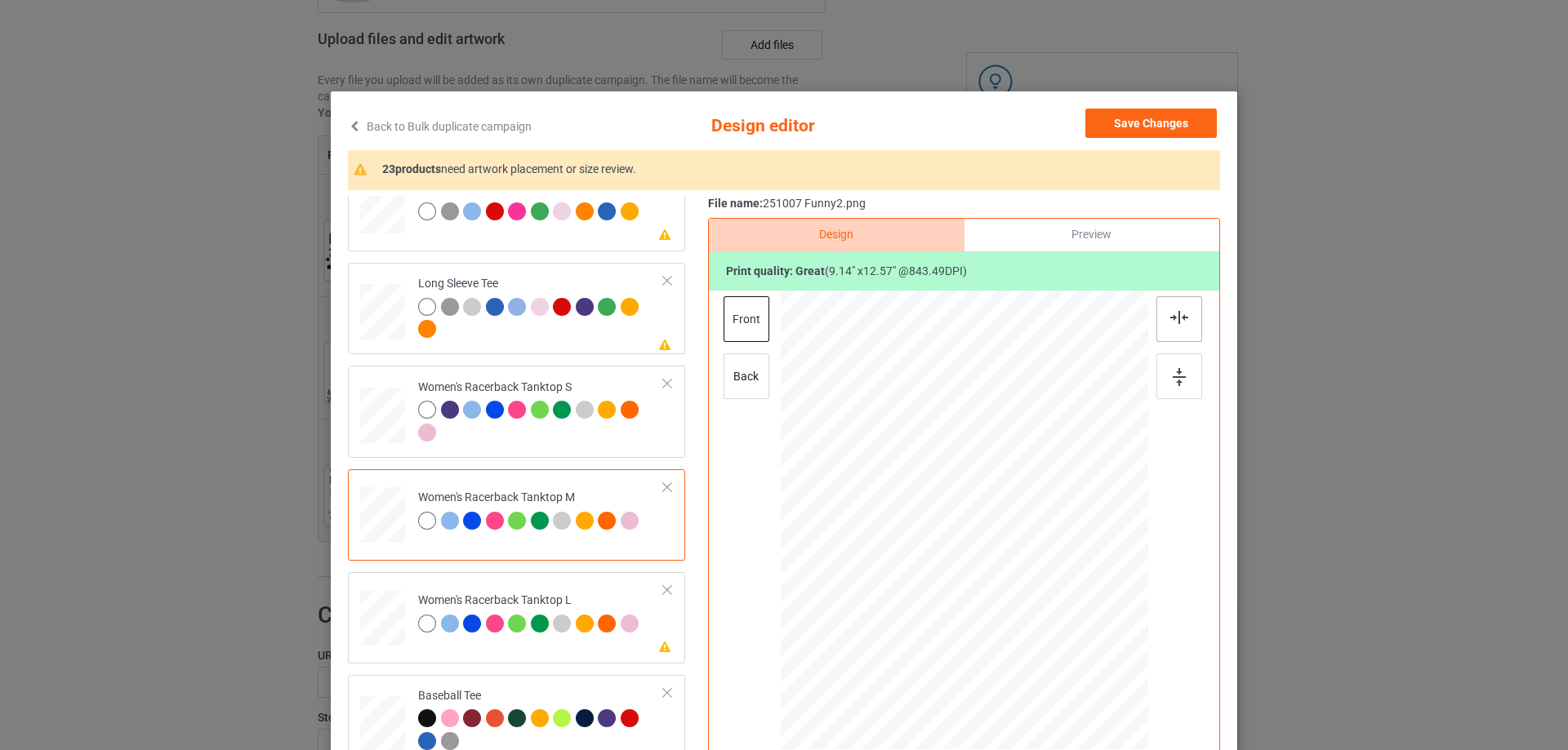
click at [1182, 322] on img at bounding box center [1178, 318] width 18 height 13
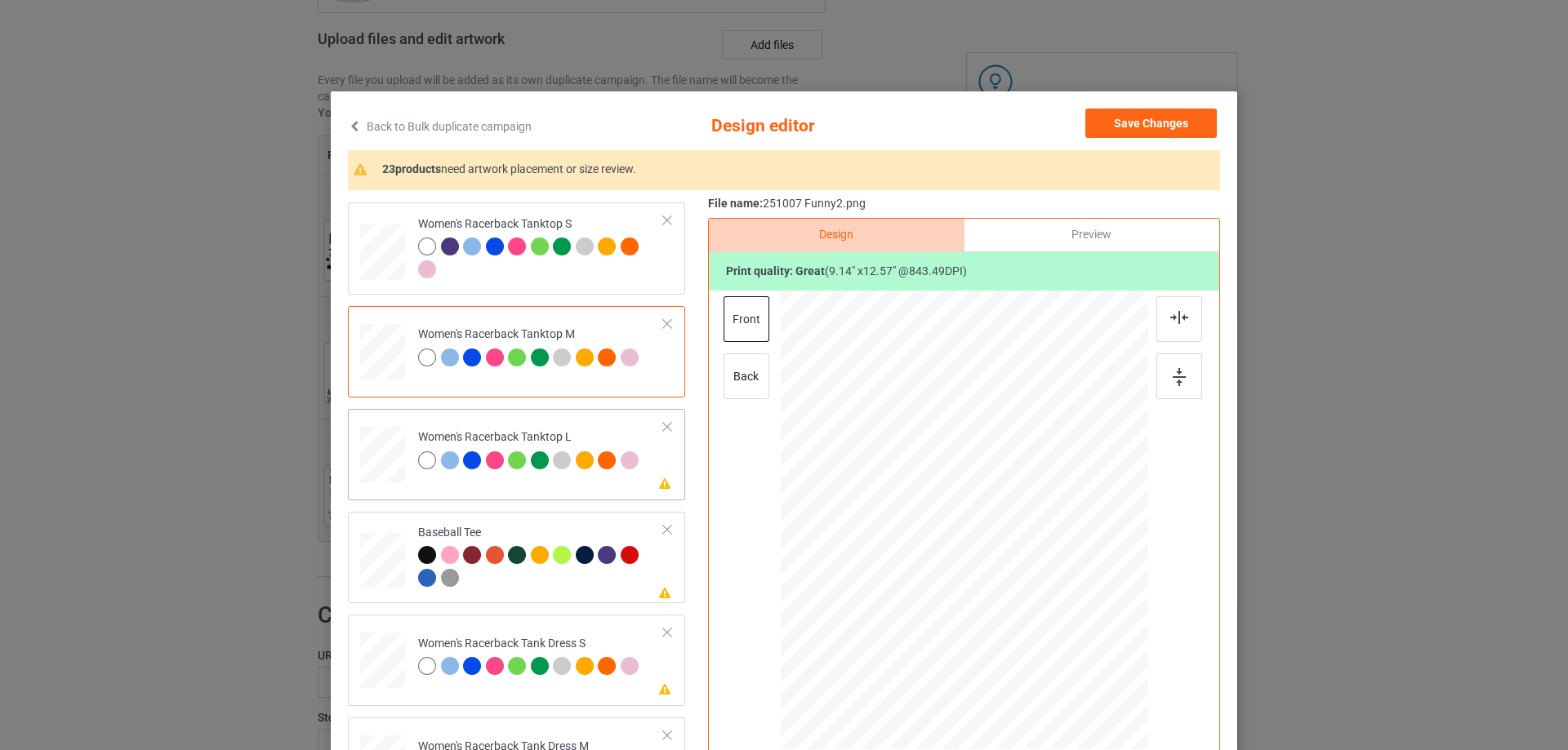
click at [384, 458] on div at bounding box center [382, 455] width 45 height 54
drag, startPoint x: 1065, startPoint y: 673, endPoint x: 979, endPoint y: 547, distance: 152.6
click at [1038, 634] on div at bounding box center [1045, 632] width 14 height 14
drag, startPoint x: 975, startPoint y: 573, endPoint x: 976, endPoint y: 581, distance: 8.1
click at [976, 581] on div at bounding box center [962, 554] width 162 height 223
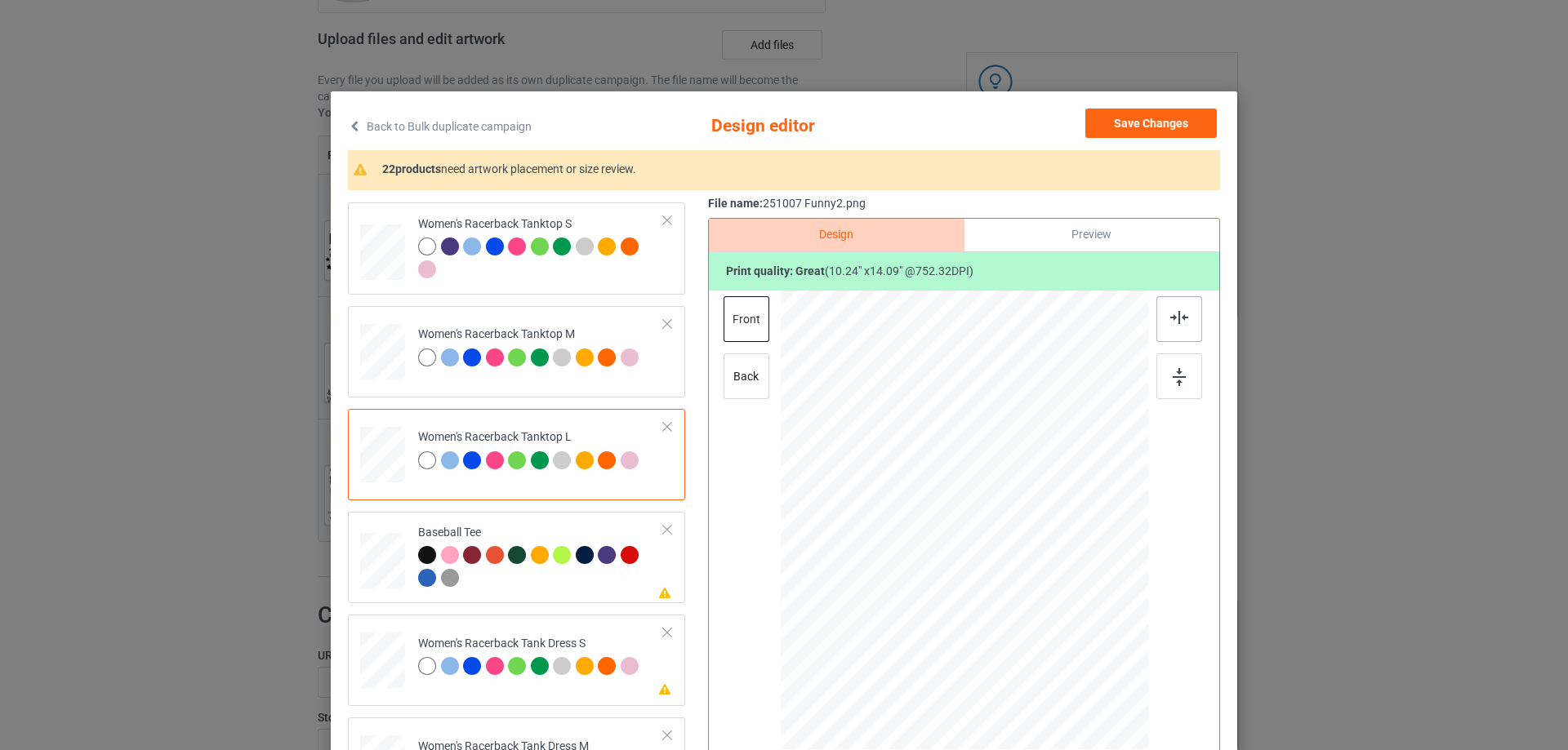
click at [1172, 323] on img at bounding box center [1178, 318] width 18 height 13
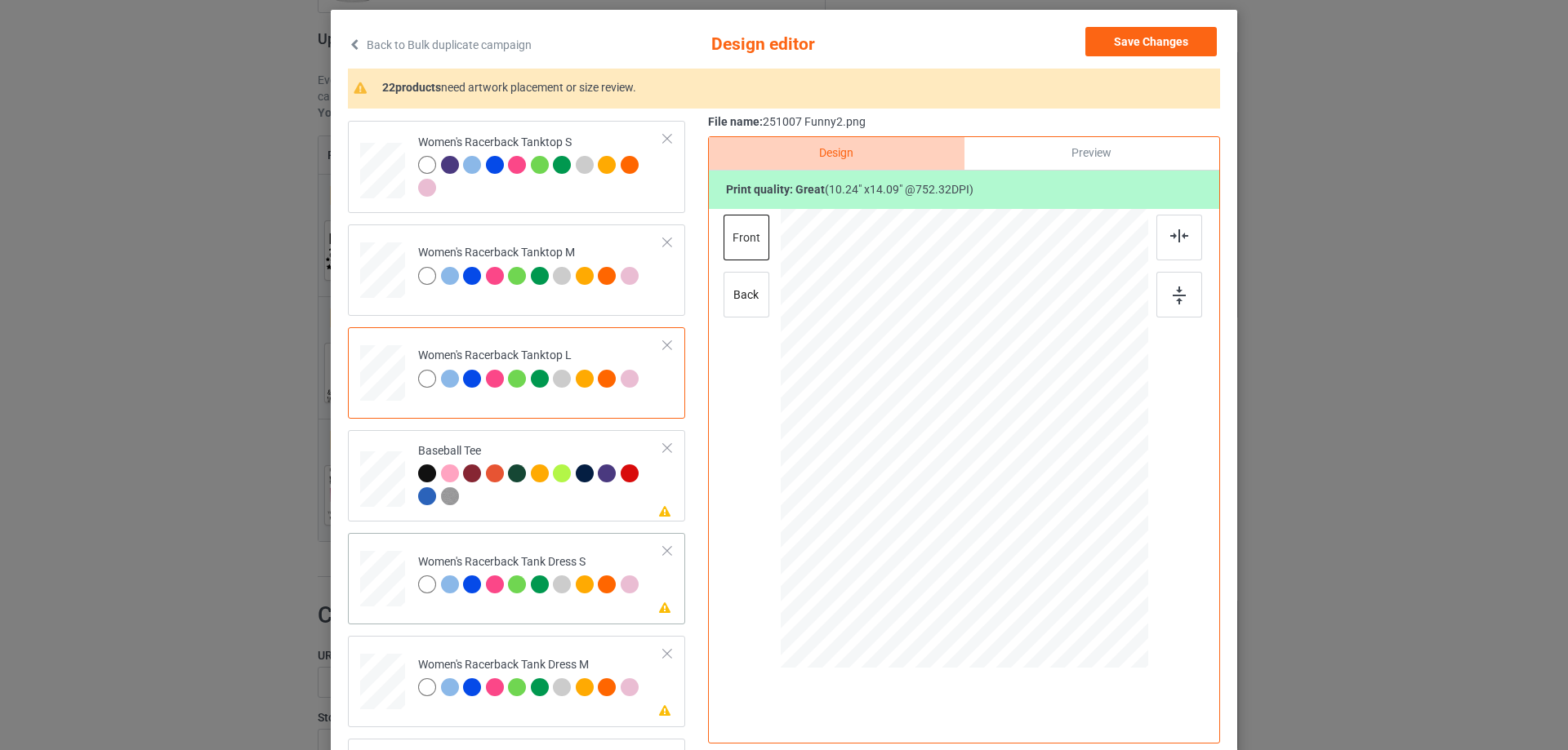
click at [382, 578] on div at bounding box center [382, 579] width 36 height 56
drag, startPoint x: 1046, startPoint y: 566, endPoint x: 1035, endPoint y: 535, distance: 32.9
click at [1035, 535] on div at bounding box center [1036, 538] width 14 height 14
drag, startPoint x: 1000, startPoint y: 503, endPoint x: 1002, endPoint y: 490, distance: 13.2
click at [1002, 490] on div at bounding box center [966, 425] width 146 height 200
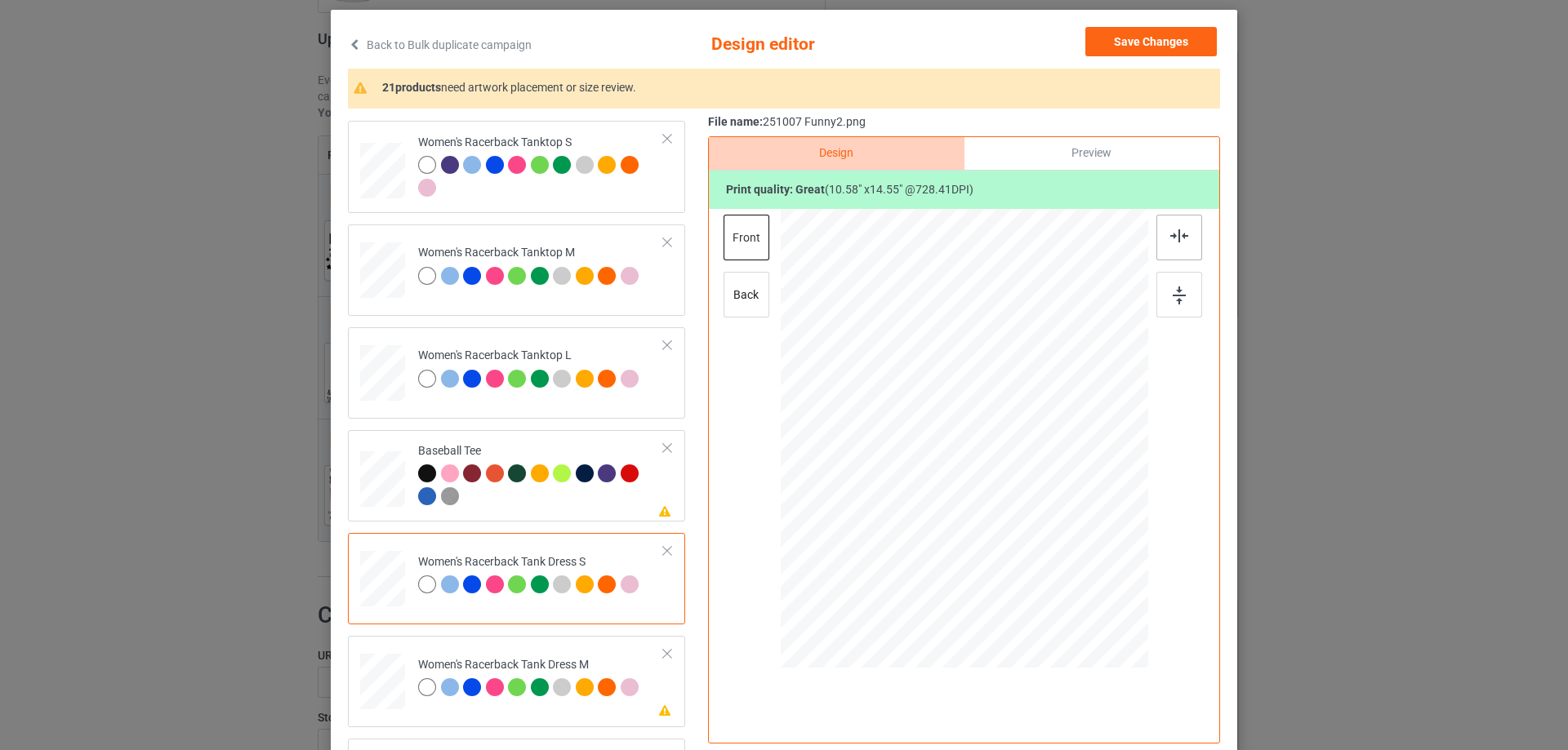
click at [1178, 243] on img at bounding box center [1178, 236] width 18 height 13
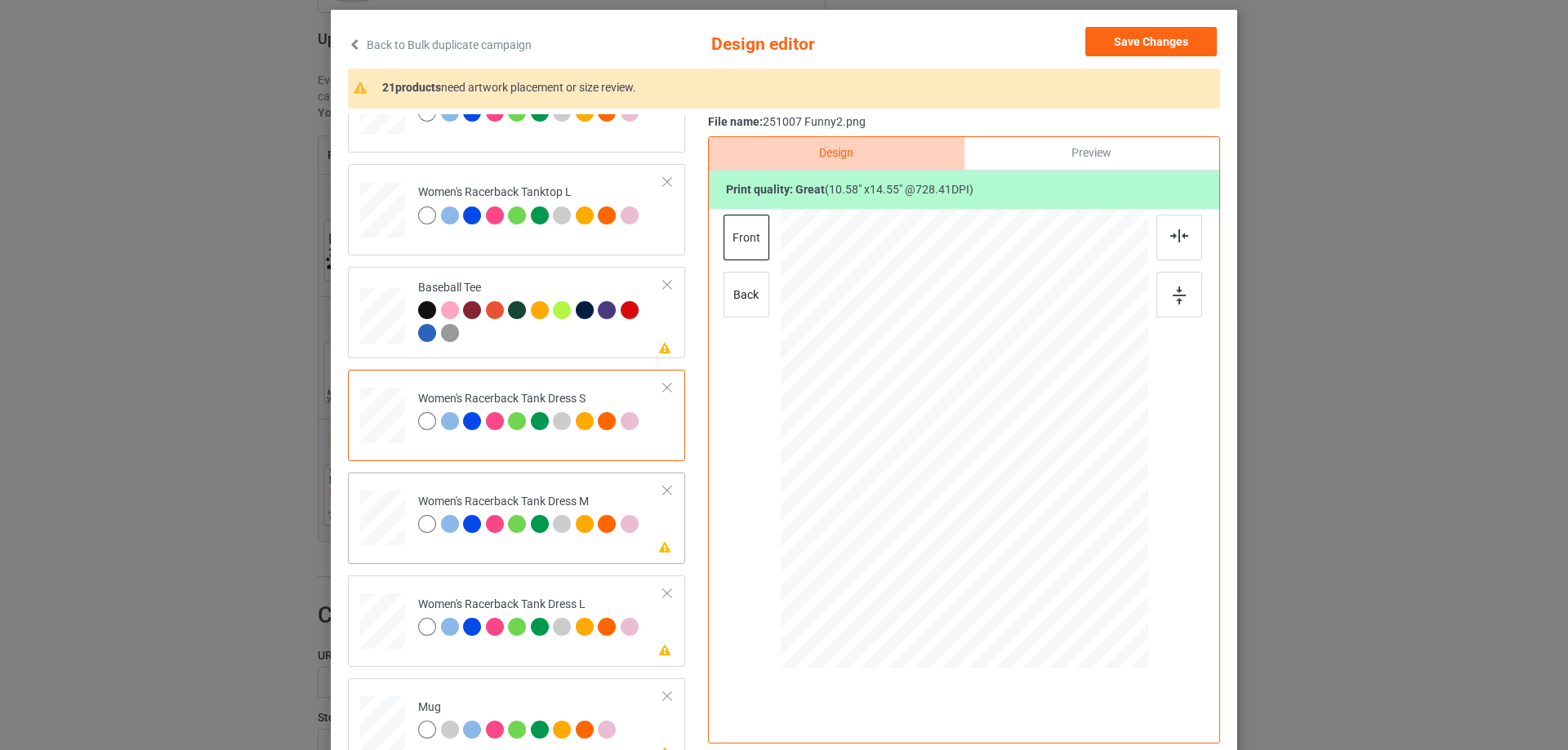
click at [368, 517] on div at bounding box center [382, 519] width 37 height 56
drag, startPoint x: 1048, startPoint y: 571, endPoint x: 1031, endPoint y: 535, distance: 39.8
click at [1031, 535] on div at bounding box center [1034, 535] width 14 height 14
drag, startPoint x: 982, startPoint y: 488, endPoint x: 986, endPoint y: 472, distance: 16.5
click at [986, 472] on div at bounding box center [966, 423] width 141 height 193
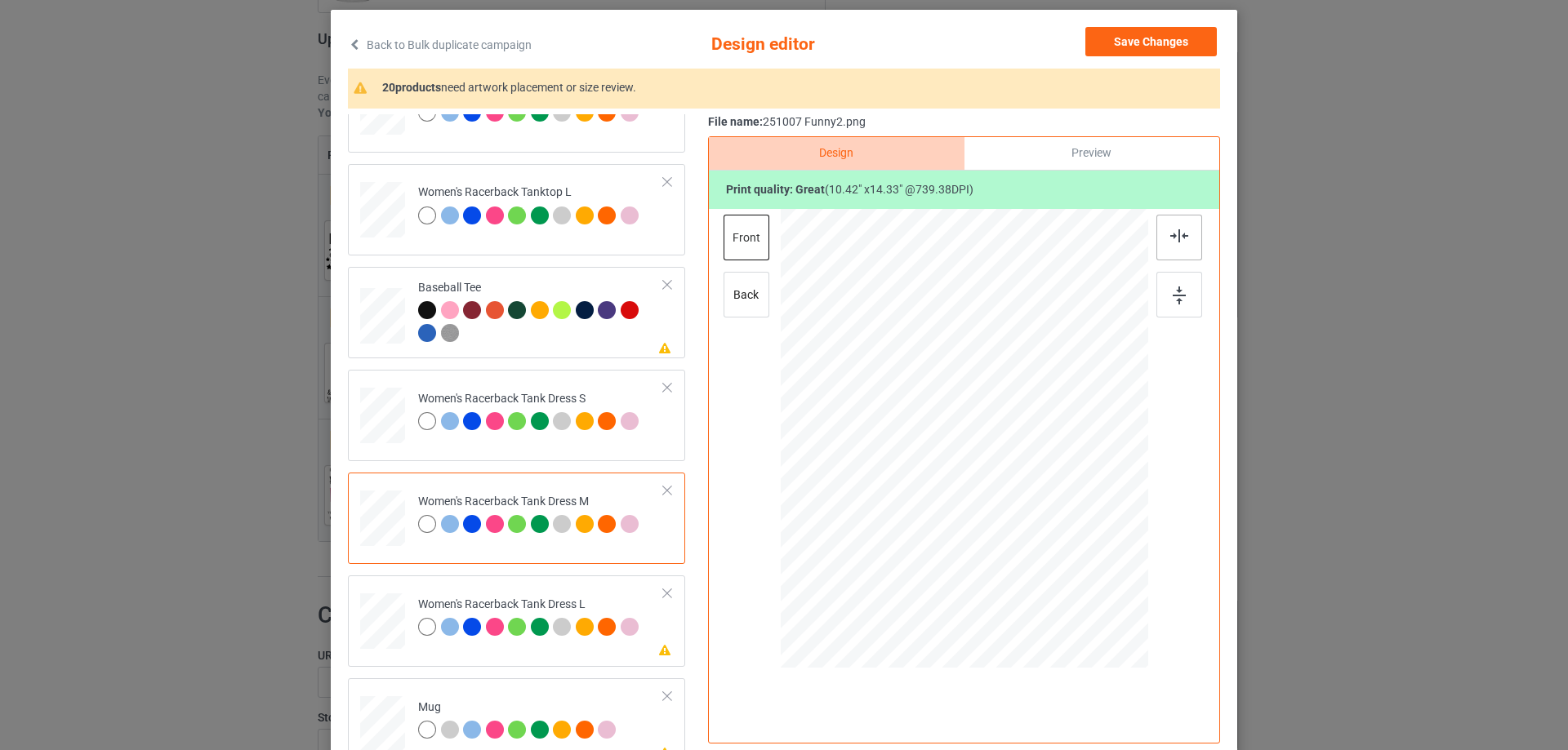
click at [1169, 244] on div at bounding box center [1178, 237] width 46 height 46
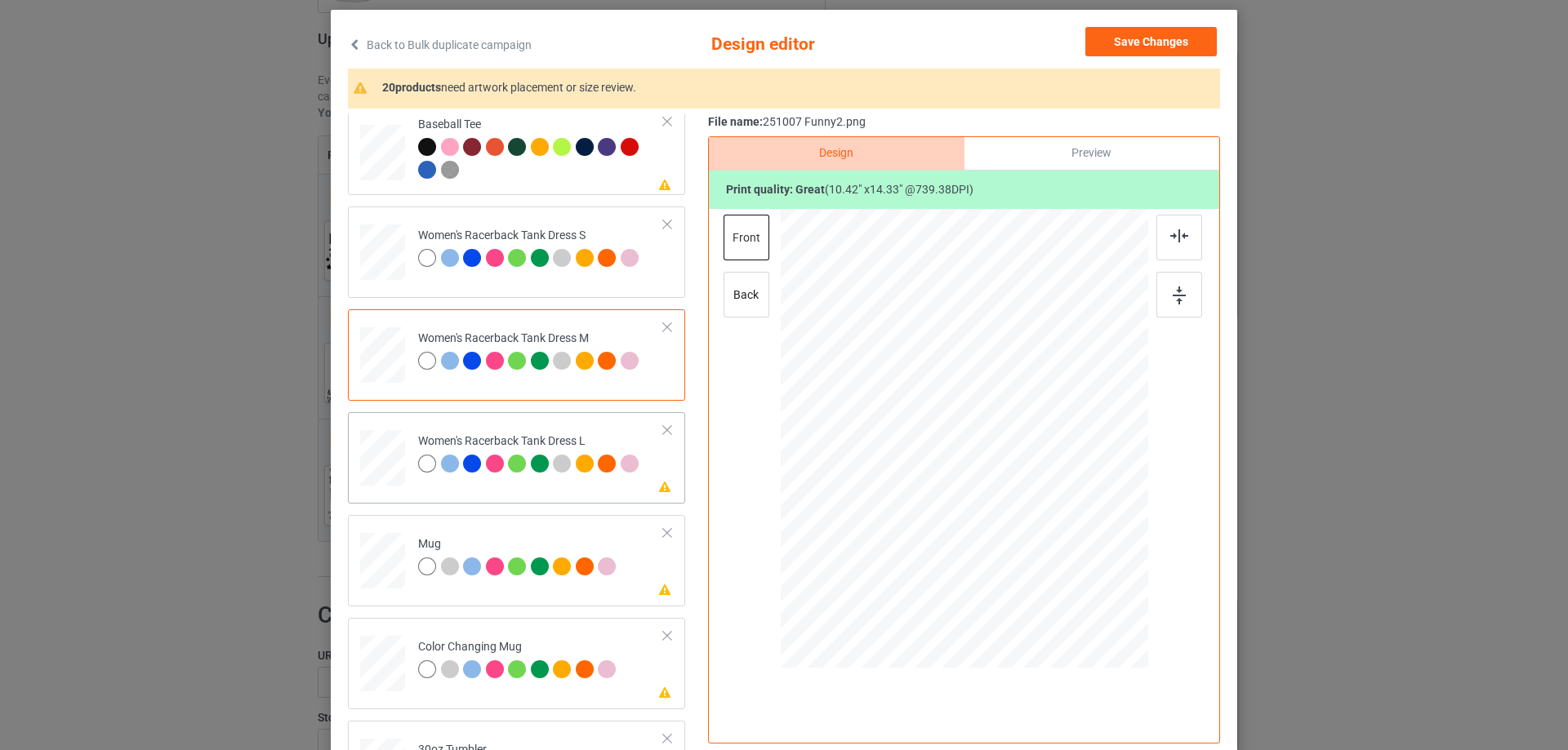
click at [393, 470] on div at bounding box center [382, 458] width 40 height 56
drag, startPoint x: 1058, startPoint y: 576, endPoint x: 1020, endPoint y: 538, distance: 53.7
click at [1025, 538] on div at bounding box center [1032, 532] width 14 height 14
drag, startPoint x: 974, startPoint y: 505, endPoint x: 974, endPoint y: 488, distance: 17.0
click at [974, 488] on div at bounding box center [963, 423] width 135 height 187
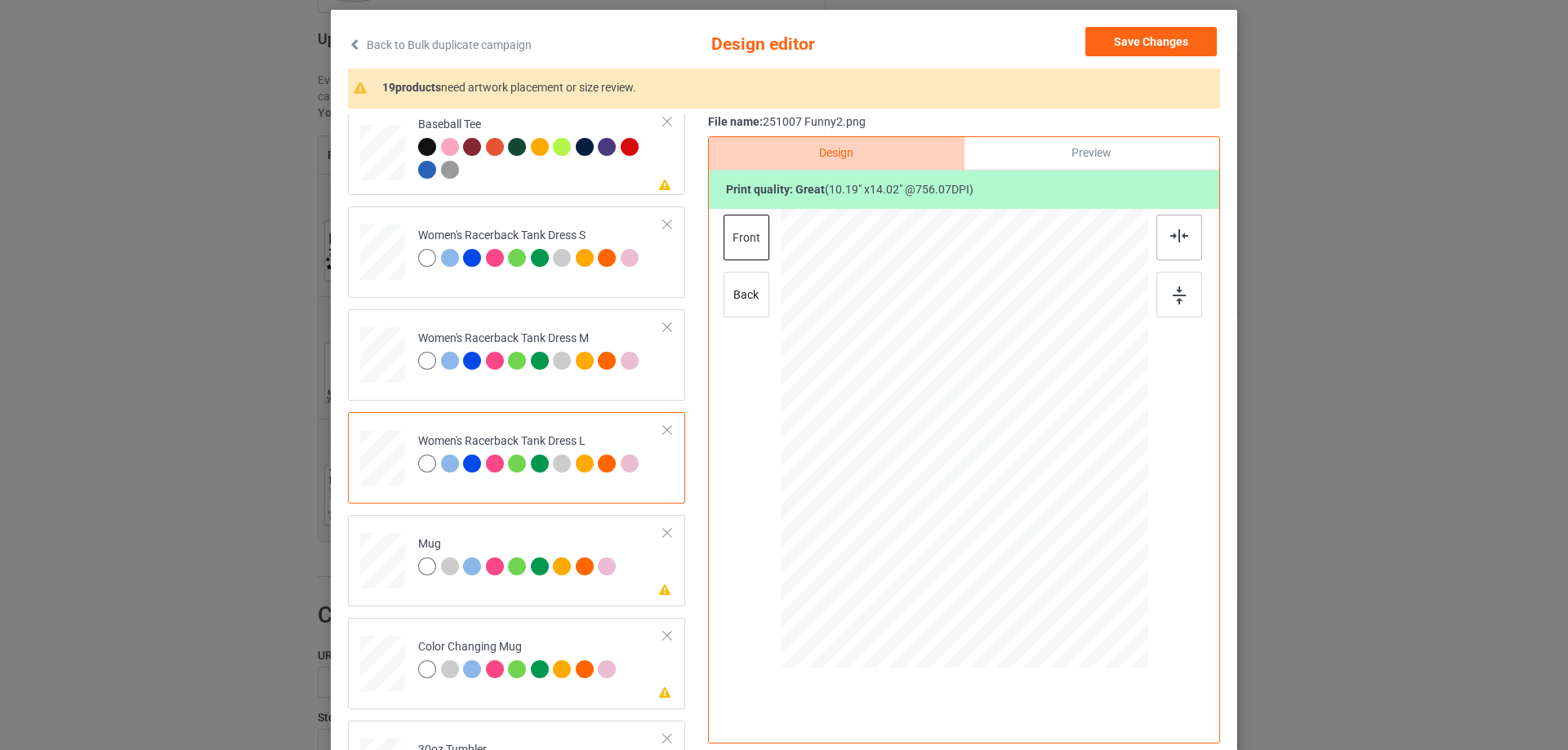
click at [1173, 239] on img at bounding box center [1178, 236] width 18 height 13
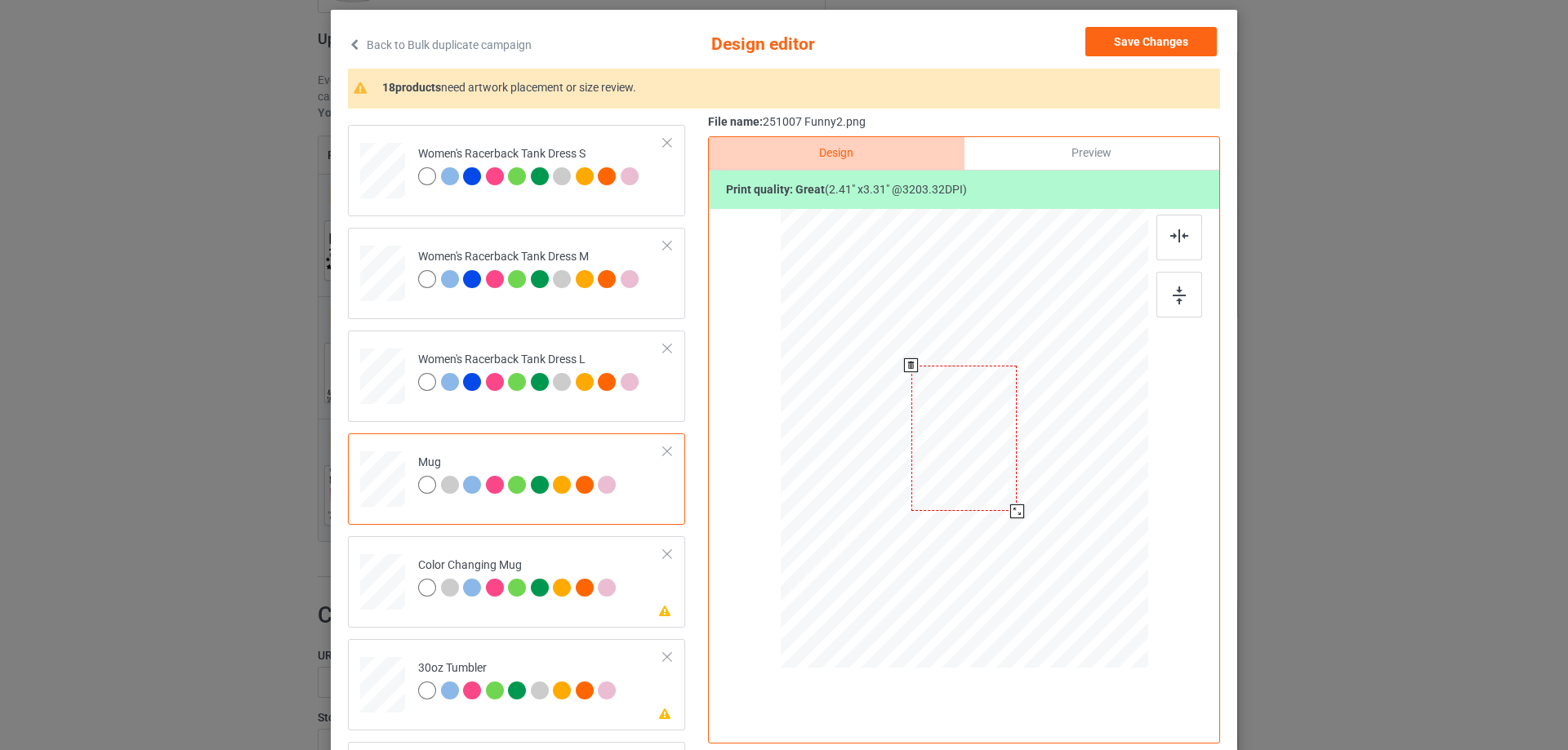
drag, startPoint x: 1065, startPoint y: 591, endPoint x: 1029, endPoint y: 494, distance: 103.5
click at [1029, 494] on div at bounding box center [964, 438] width 368 height 153
drag, startPoint x: 953, startPoint y: 468, endPoint x: 1056, endPoint y: 466, distance: 103.0
click at [1056, 466] on div at bounding box center [1066, 437] width 105 height 146
click at [1174, 296] on img at bounding box center [1179, 295] width 13 height 18
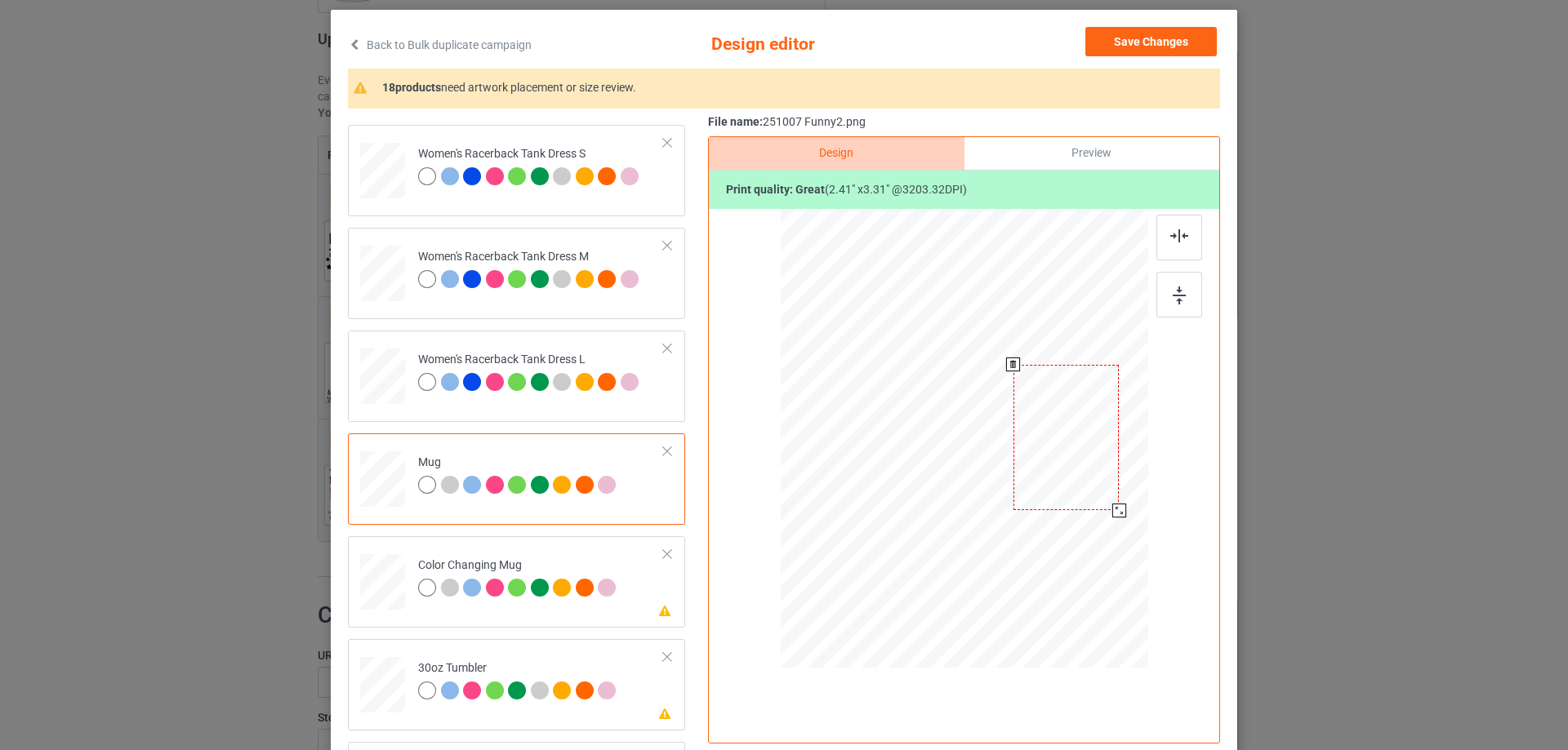
click at [1075, 435] on div at bounding box center [1065, 438] width 105 height 146
click at [1173, 300] on img at bounding box center [1179, 295] width 13 height 18
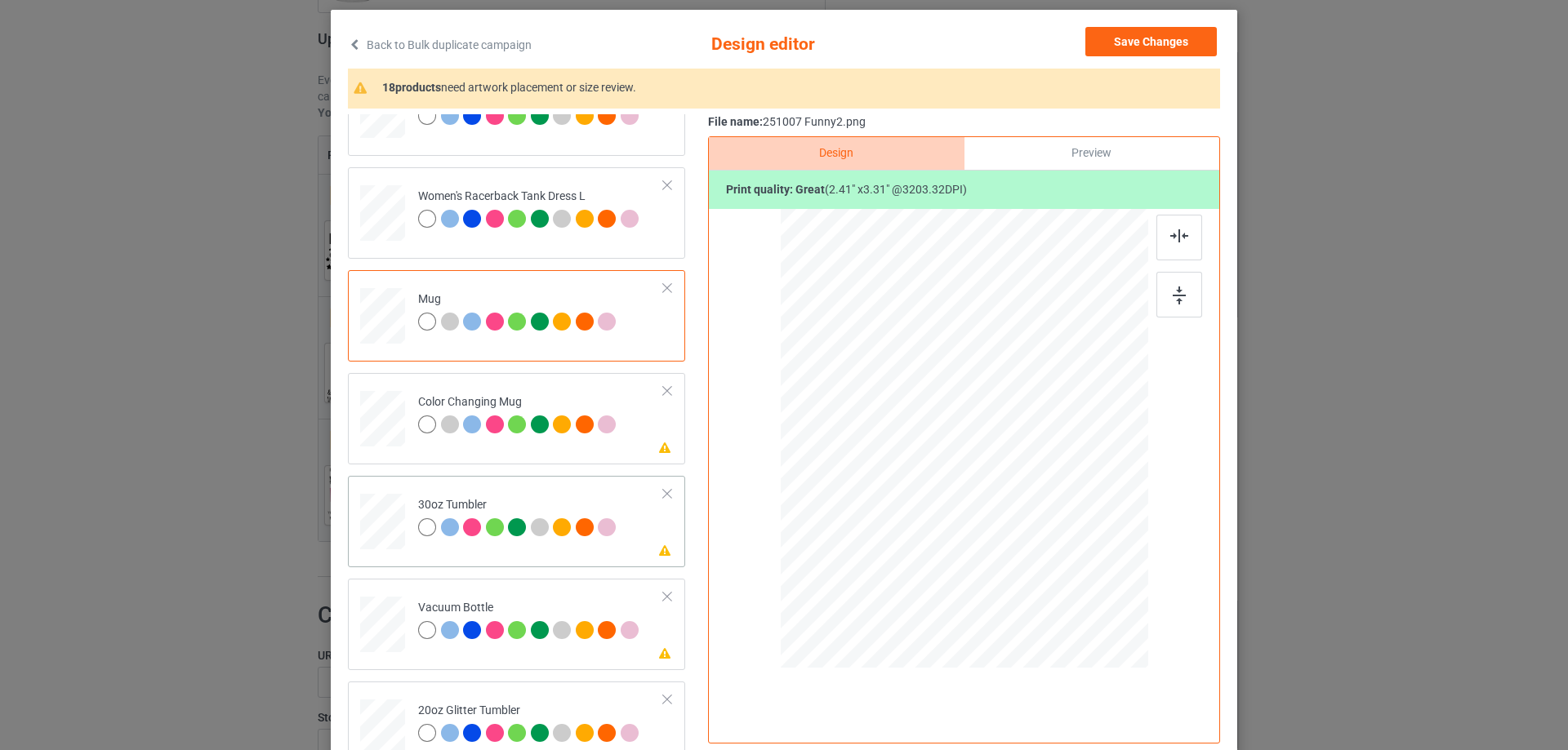
click at [370, 511] on div at bounding box center [382, 524] width 45 height 61
drag, startPoint x: 1062, startPoint y: 587, endPoint x: 965, endPoint y: 480, distance: 144.4
click at [1015, 500] on div at bounding box center [964, 439] width 357 height 198
drag, startPoint x: 965, startPoint y: 480, endPoint x: 876, endPoint y: 471, distance: 89.5
click at [876, 471] on div at bounding box center [875, 430] width 98 height 134
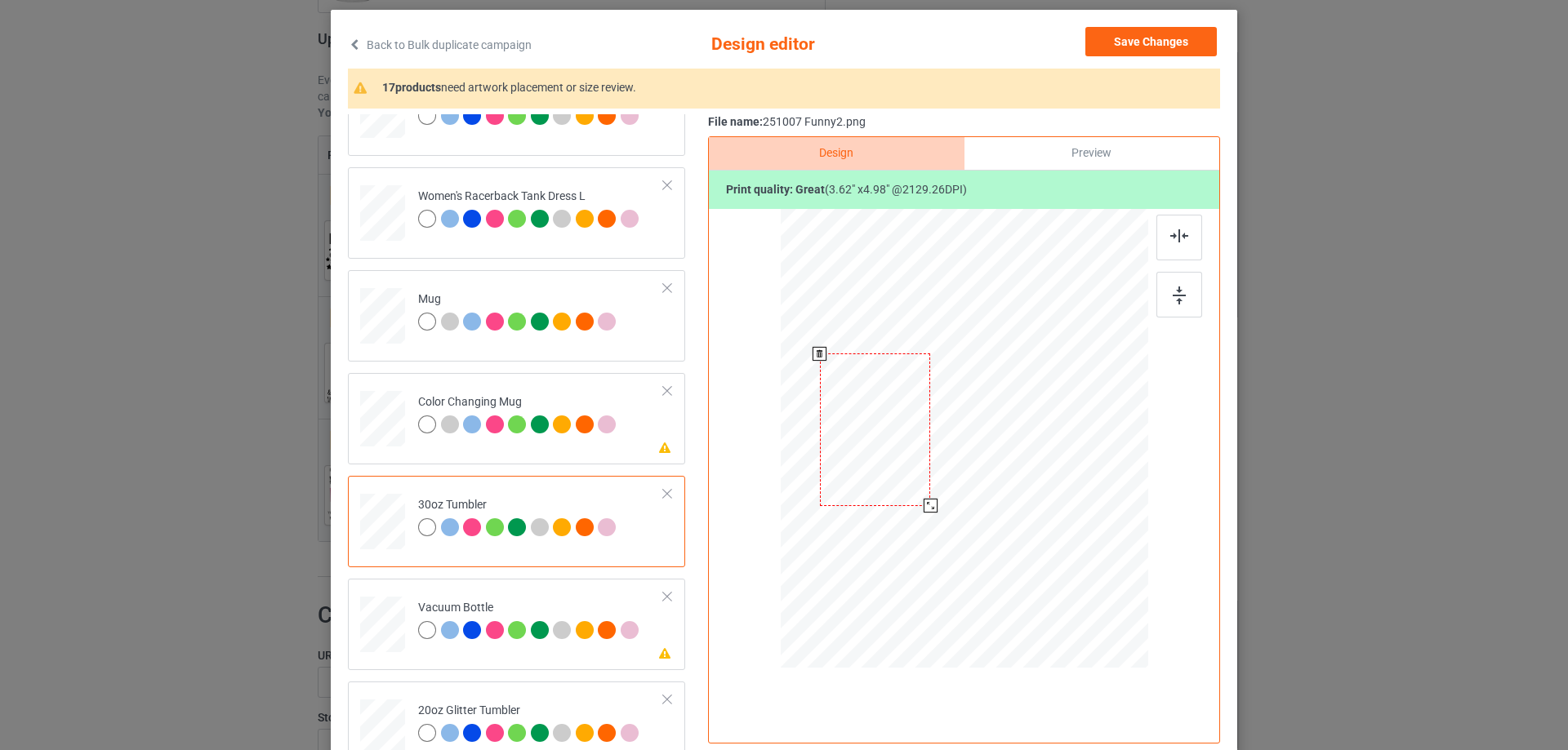
drag, startPoint x: 918, startPoint y: 501, endPoint x: 923, endPoint y: 510, distance: 10.3
click at [923, 510] on div at bounding box center [930, 506] width 14 height 14
click at [881, 465] on div at bounding box center [875, 438] width 111 height 153
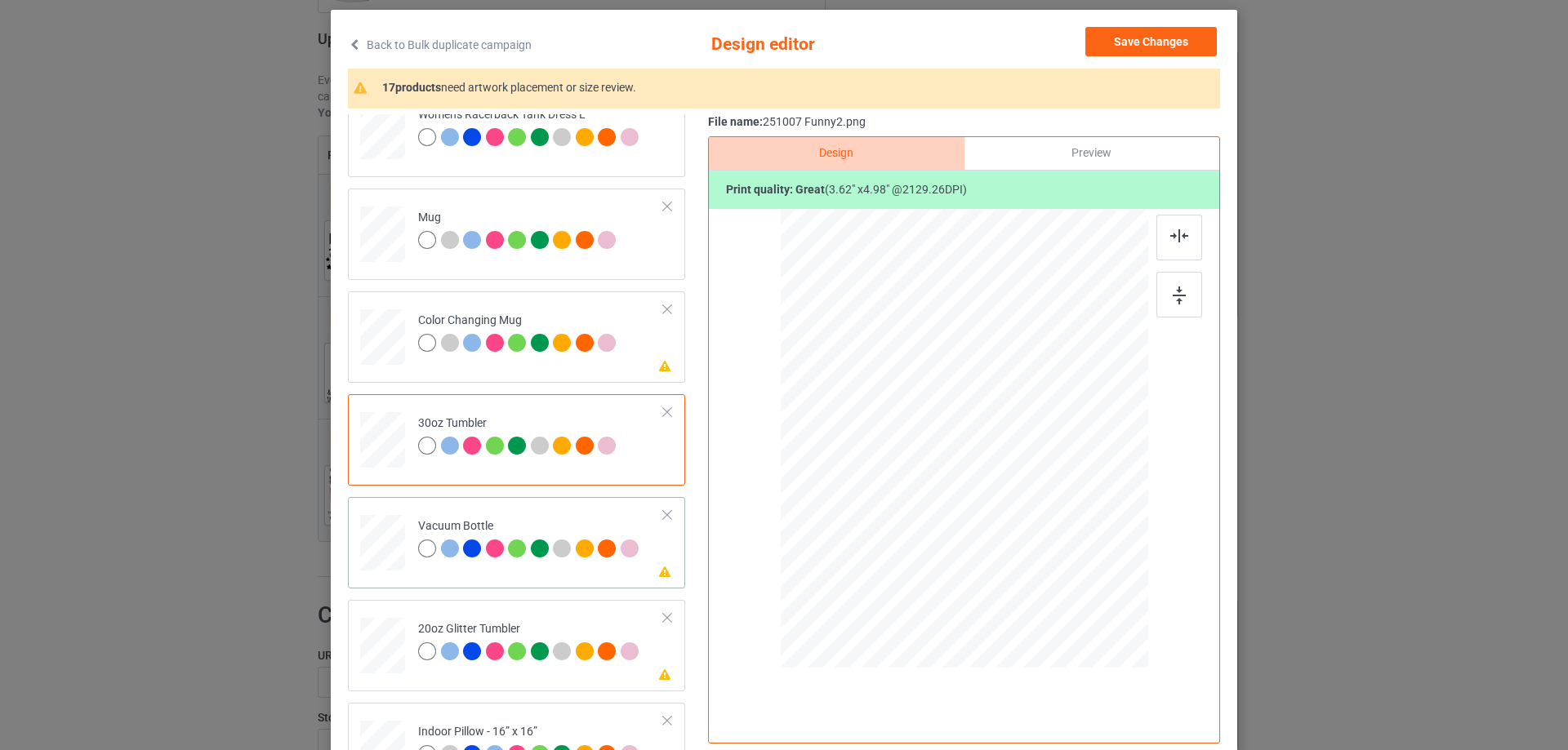
click at [378, 548] on div at bounding box center [382, 543] width 43 height 23
drag, startPoint x: 1061, startPoint y: 586, endPoint x: 1020, endPoint y: 511, distance: 85.5
click at [1020, 511] on div at bounding box center [1019, 515] width 14 height 14
drag, startPoint x: 944, startPoint y: 485, endPoint x: 895, endPoint y: 484, distance: 49.0
click at [895, 484] on div at bounding box center [877, 440] width 112 height 154
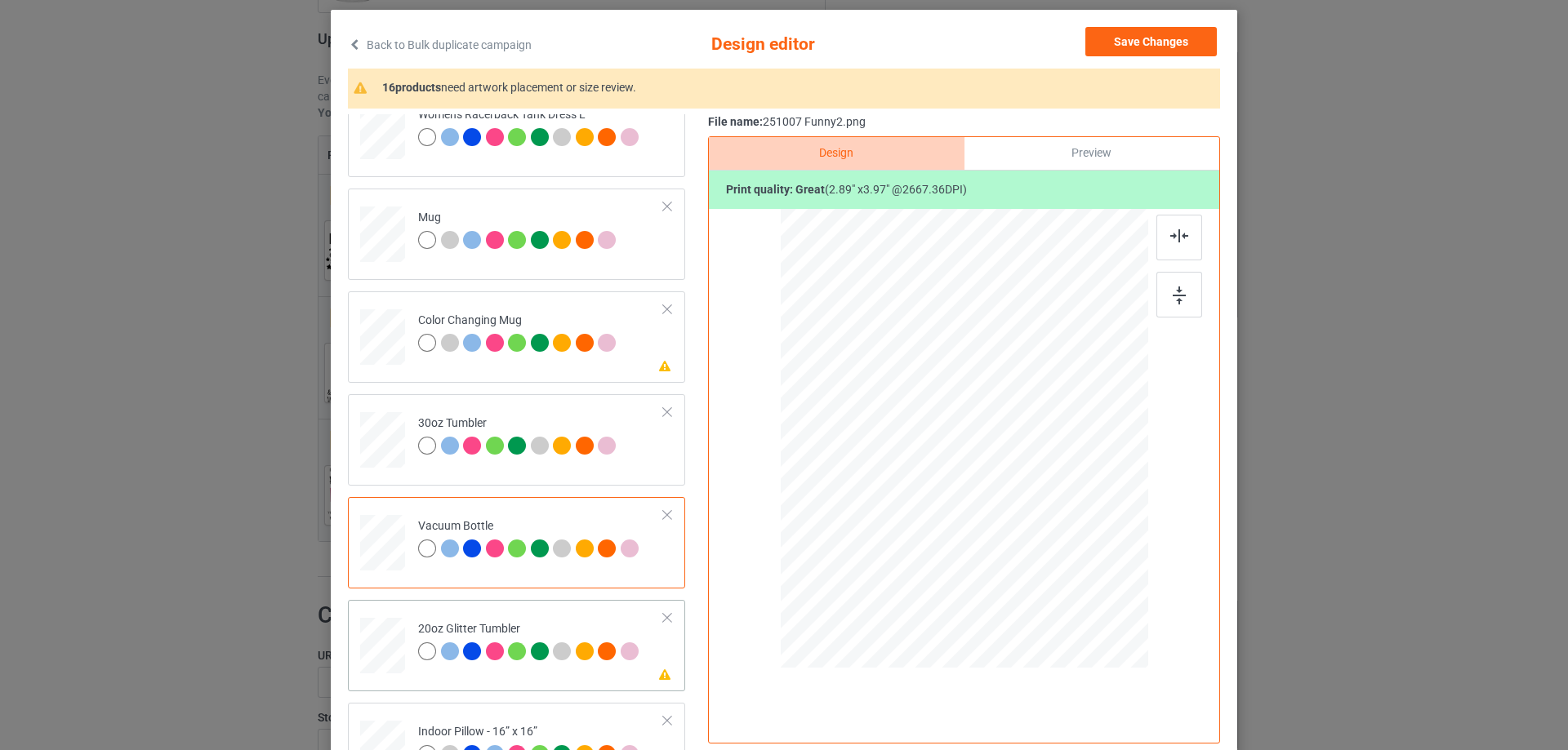
scroll to position [1633, 0]
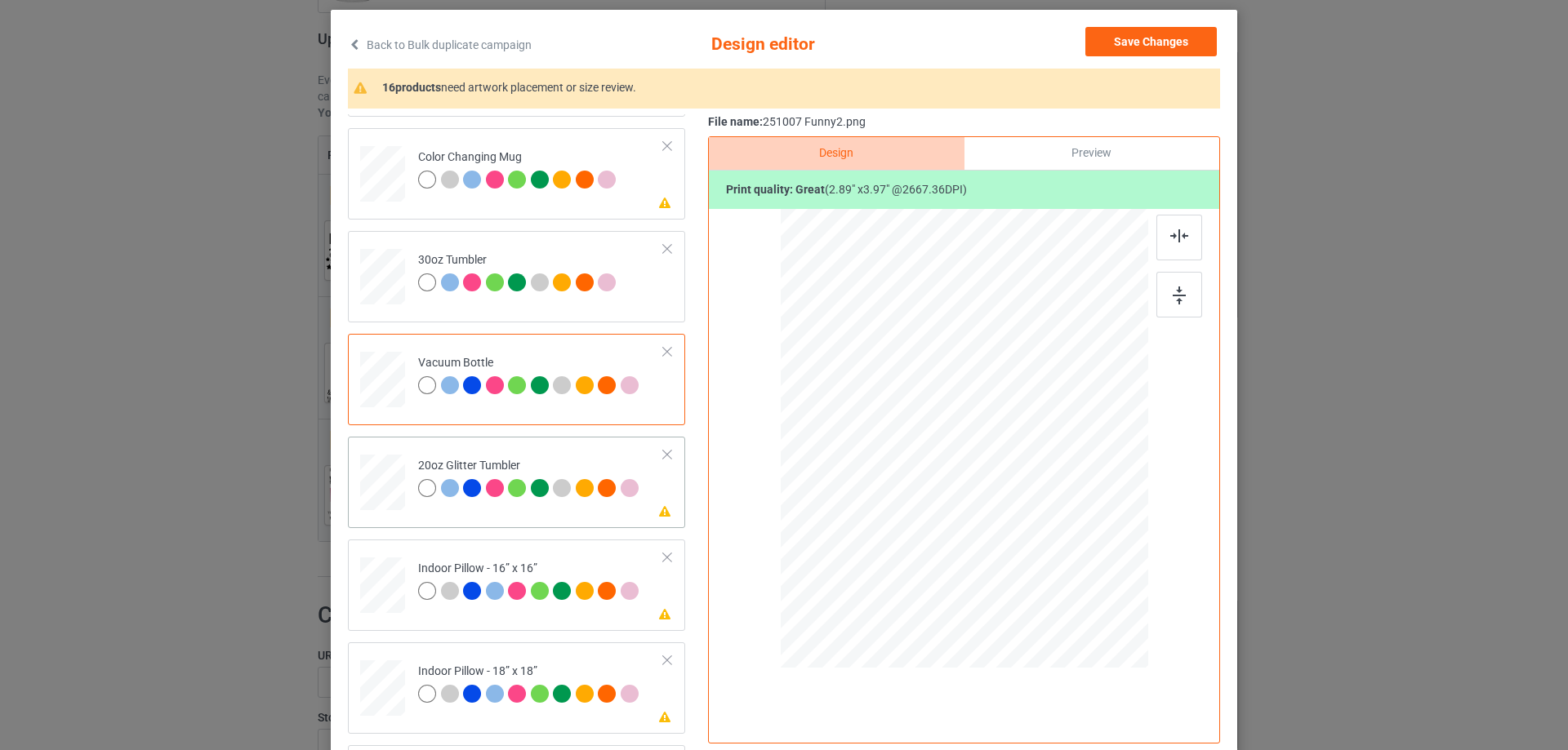
click at [387, 486] on div at bounding box center [383, 482] width 43 height 36
drag, startPoint x: 1063, startPoint y: 583, endPoint x: 1032, endPoint y: 535, distance: 57.1
click at [1032, 535] on div at bounding box center [1034, 535] width 14 height 14
drag, startPoint x: 990, startPoint y: 505, endPoint x: 908, endPoint y: 484, distance: 84.6
click at [908, 484] on div at bounding box center [881, 418] width 141 height 194
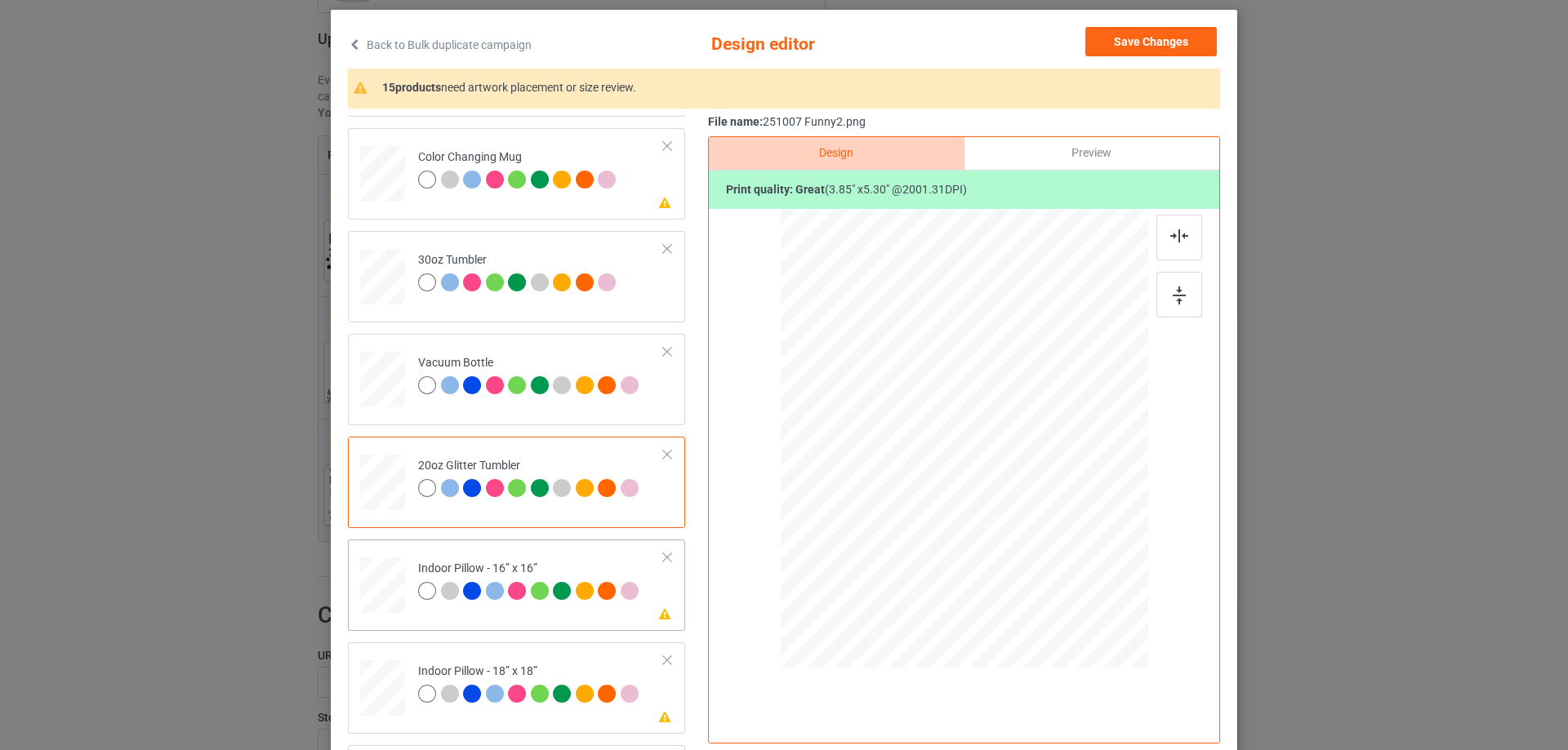
scroll to position [1715, 0]
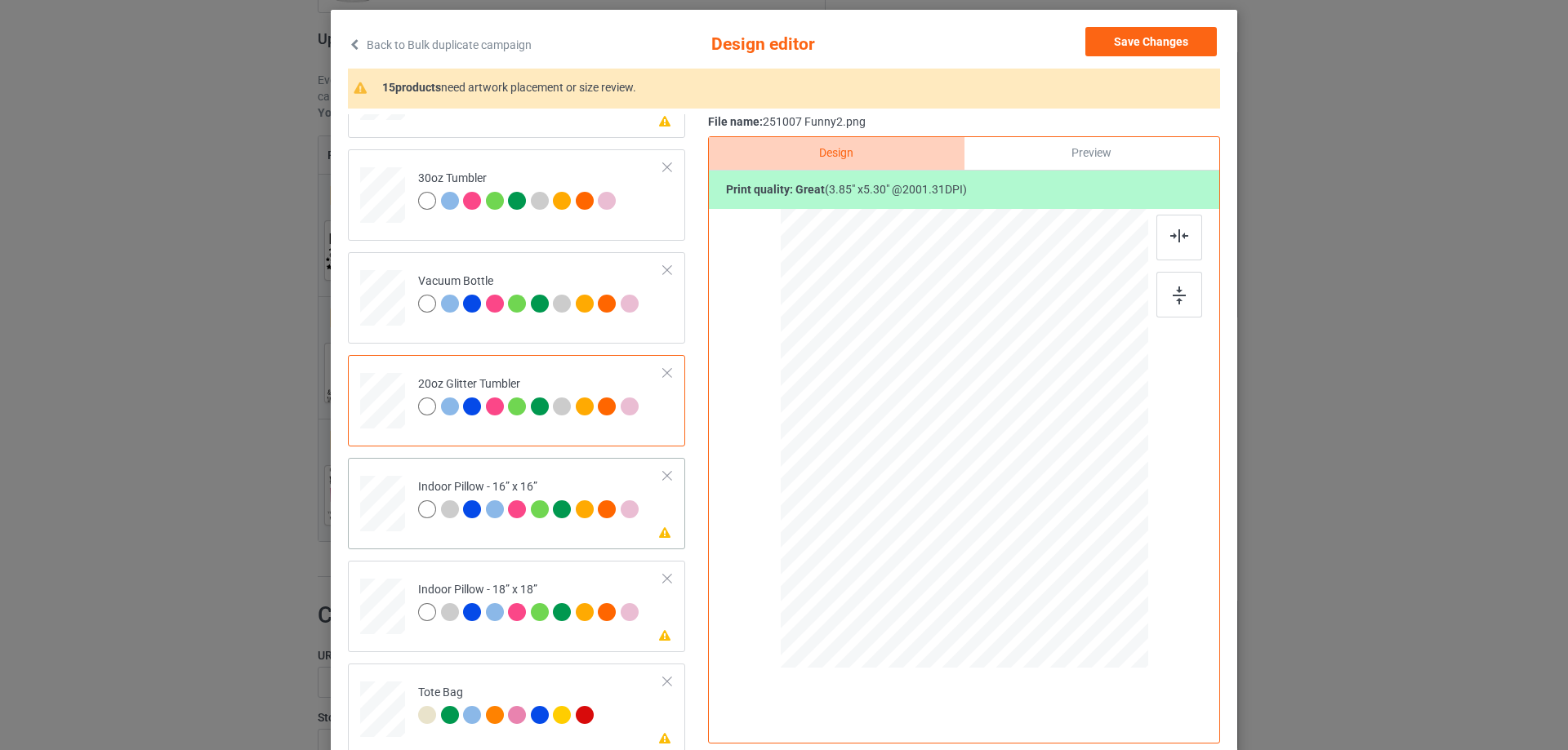
click at [396, 509] on div at bounding box center [382, 504] width 45 height 45
drag, startPoint x: 1067, startPoint y: 590, endPoint x: 442, endPoint y: 520, distance: 628.9
click at [1050, 562] on div at bounding box center [1057, 566] width 14 height 14
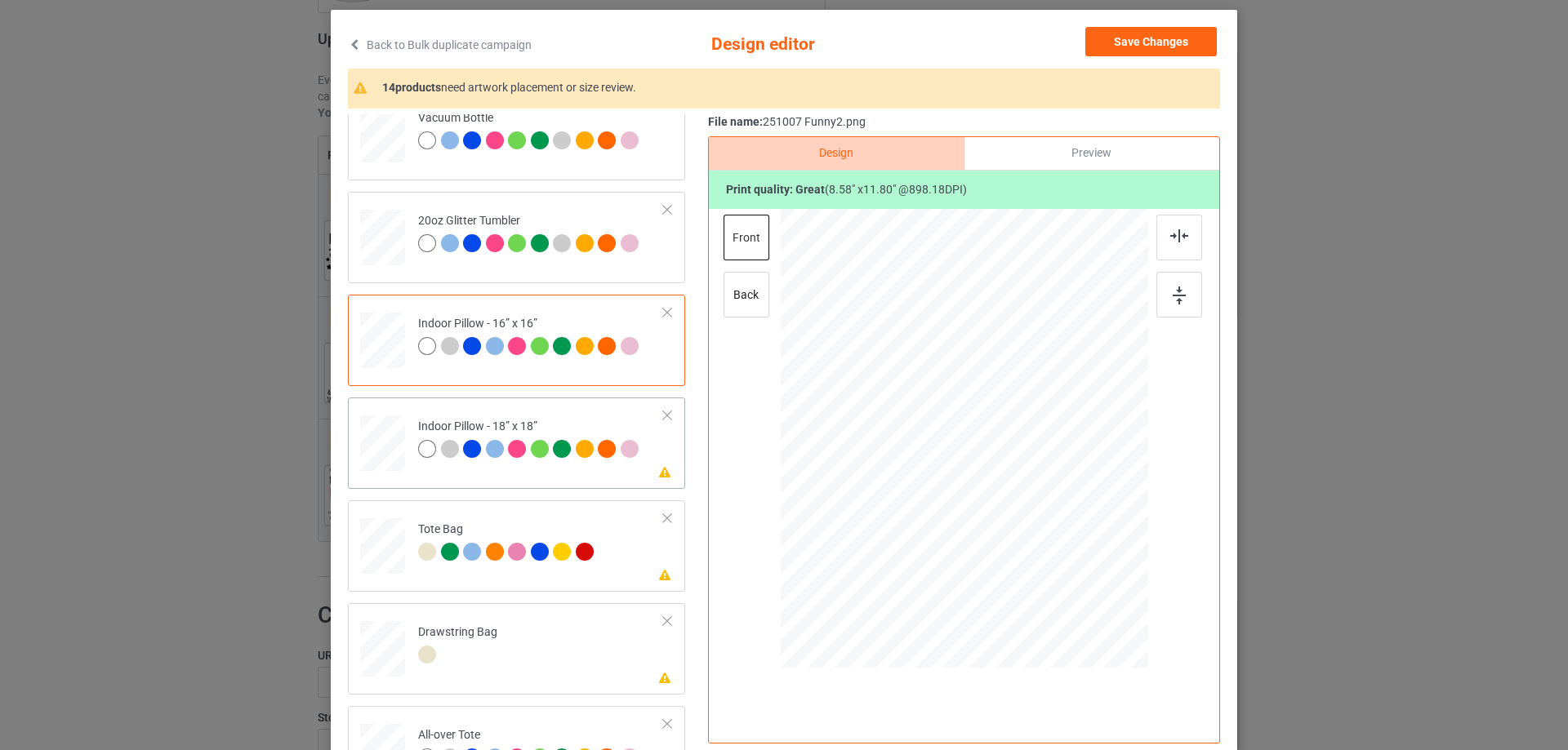
click at [395, 433] on div at bounding box center [382, 444] width 45 height 45
drag, startPoint x: 1066, startPoint y: 592, endPoint x: 527, endPoint y: 505, distance: 546.0
click at [1055, 562] on div at bounding box center [1058, 567] width 14 height 14
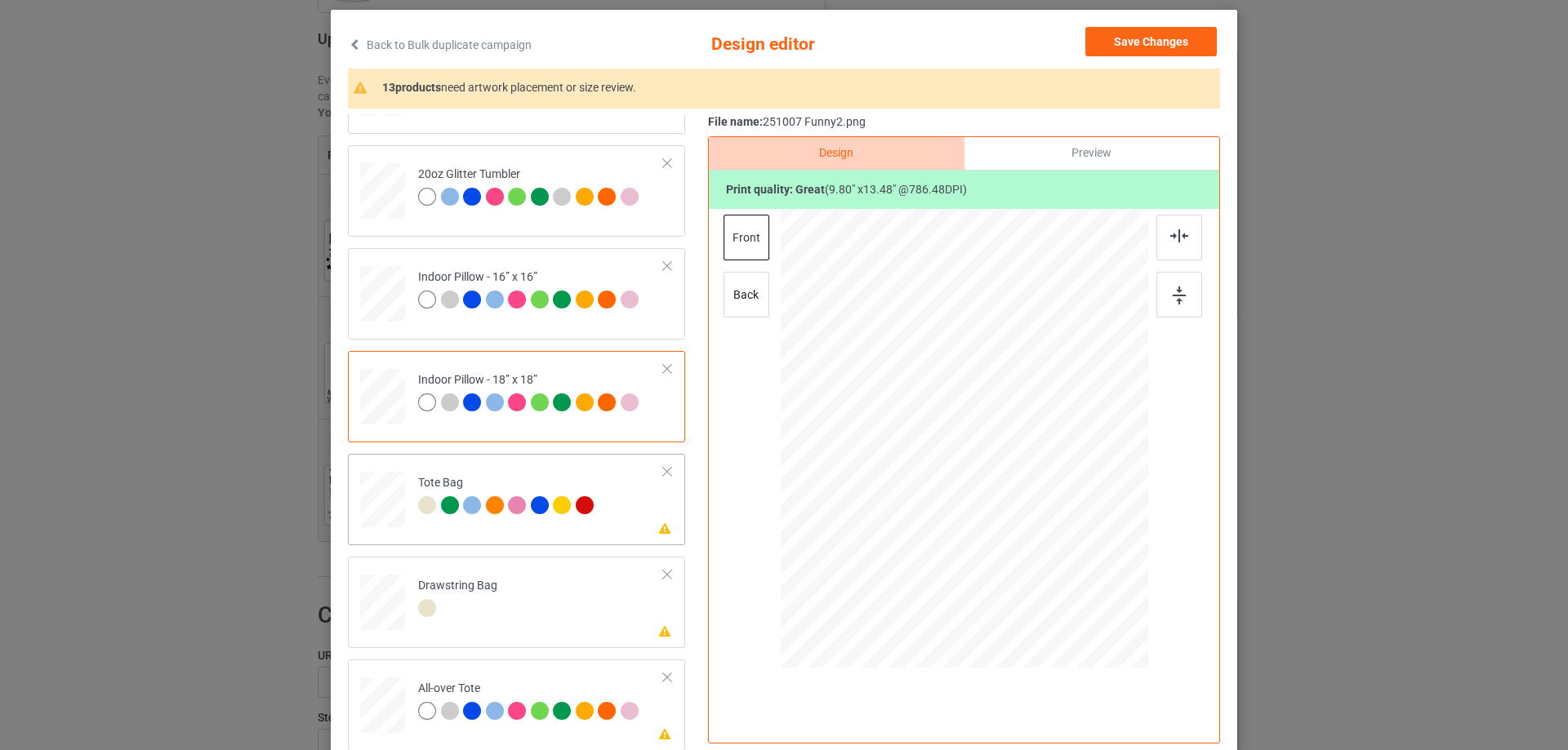
click at [383, 516] on div at bounding box center [382, 507] width 21 height 24
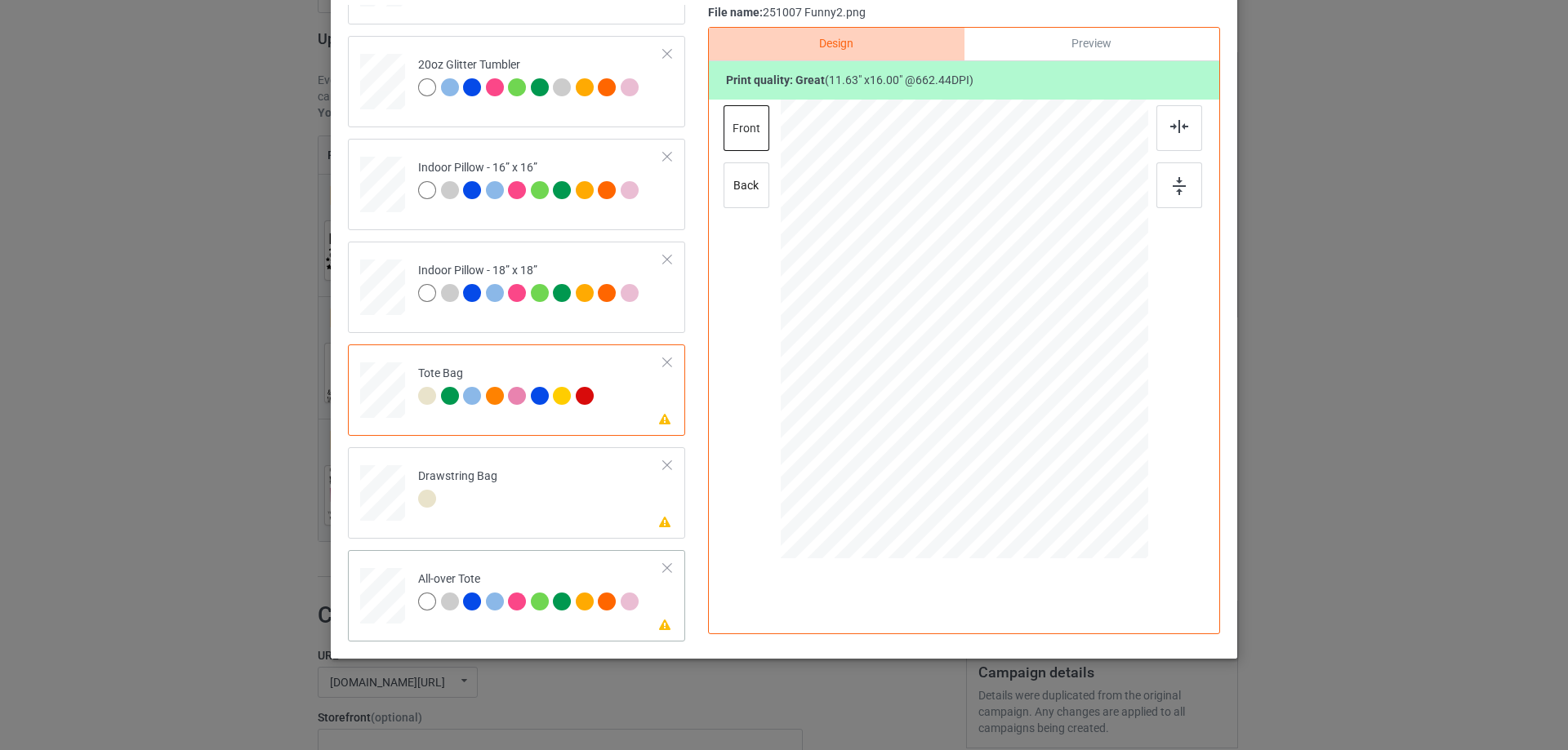
click at [383, 592] on div at bounding box center [382, 596] width 45 height 45
drag, startPoint x: 1071, startPoint y: 480, endPoint x: 1061, endPoint y: 464, distance: 18.9
click at [1061, 464] on div at bounding box center [1062, 465] width 14 height 14
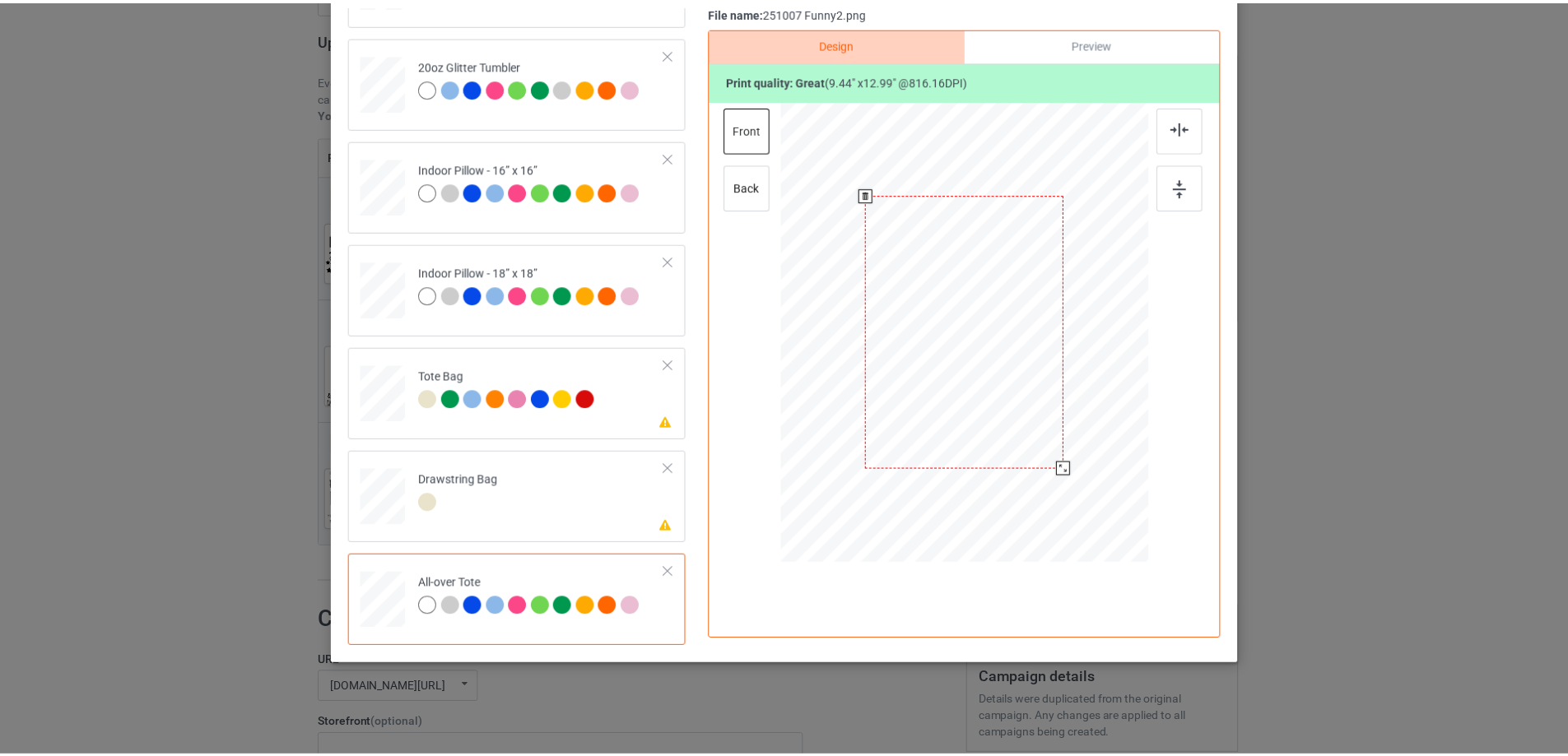
scroll to position [0, 0]
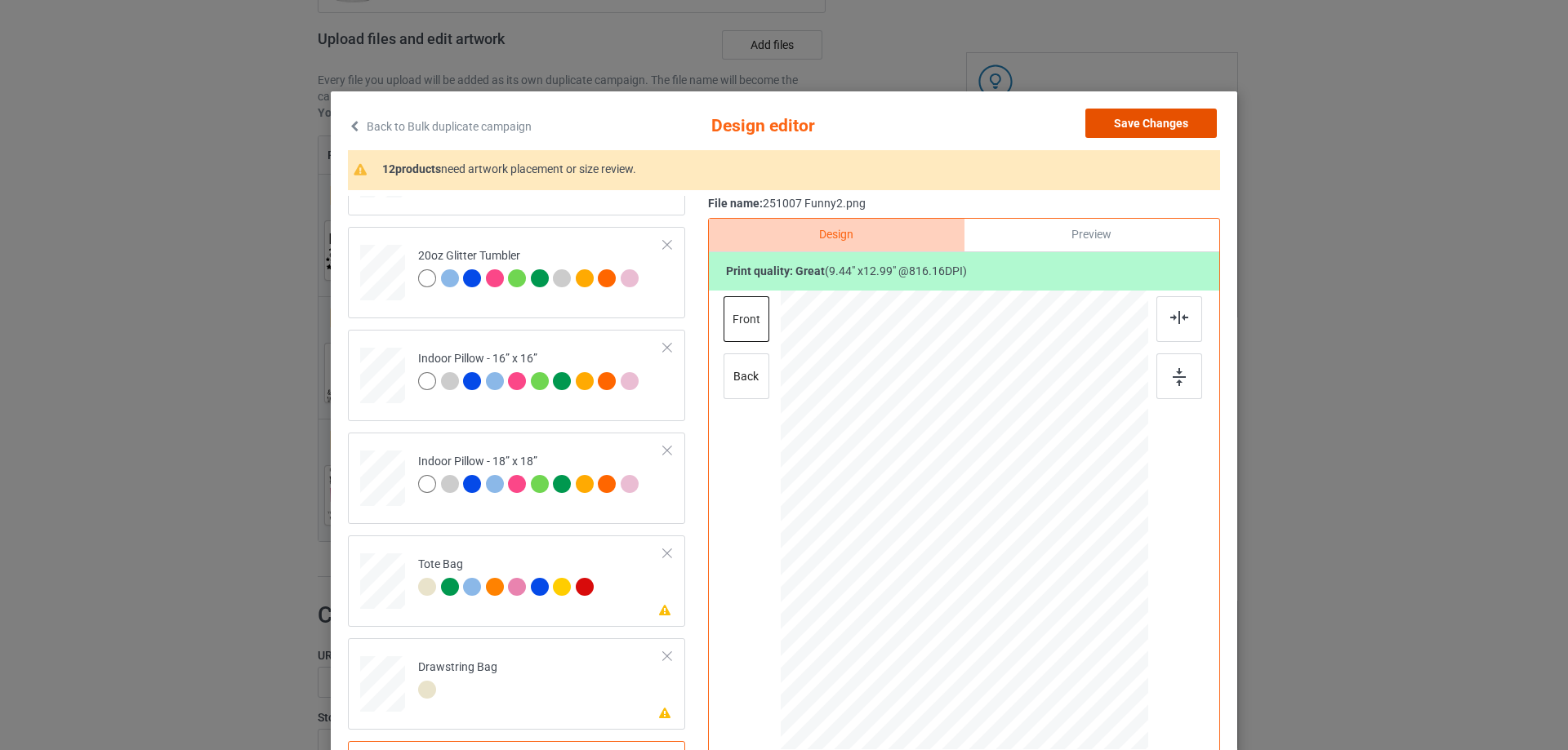
click at [1146, 126] on button "Save Changes" at bounding box center [1150, 123] width 132 height 30
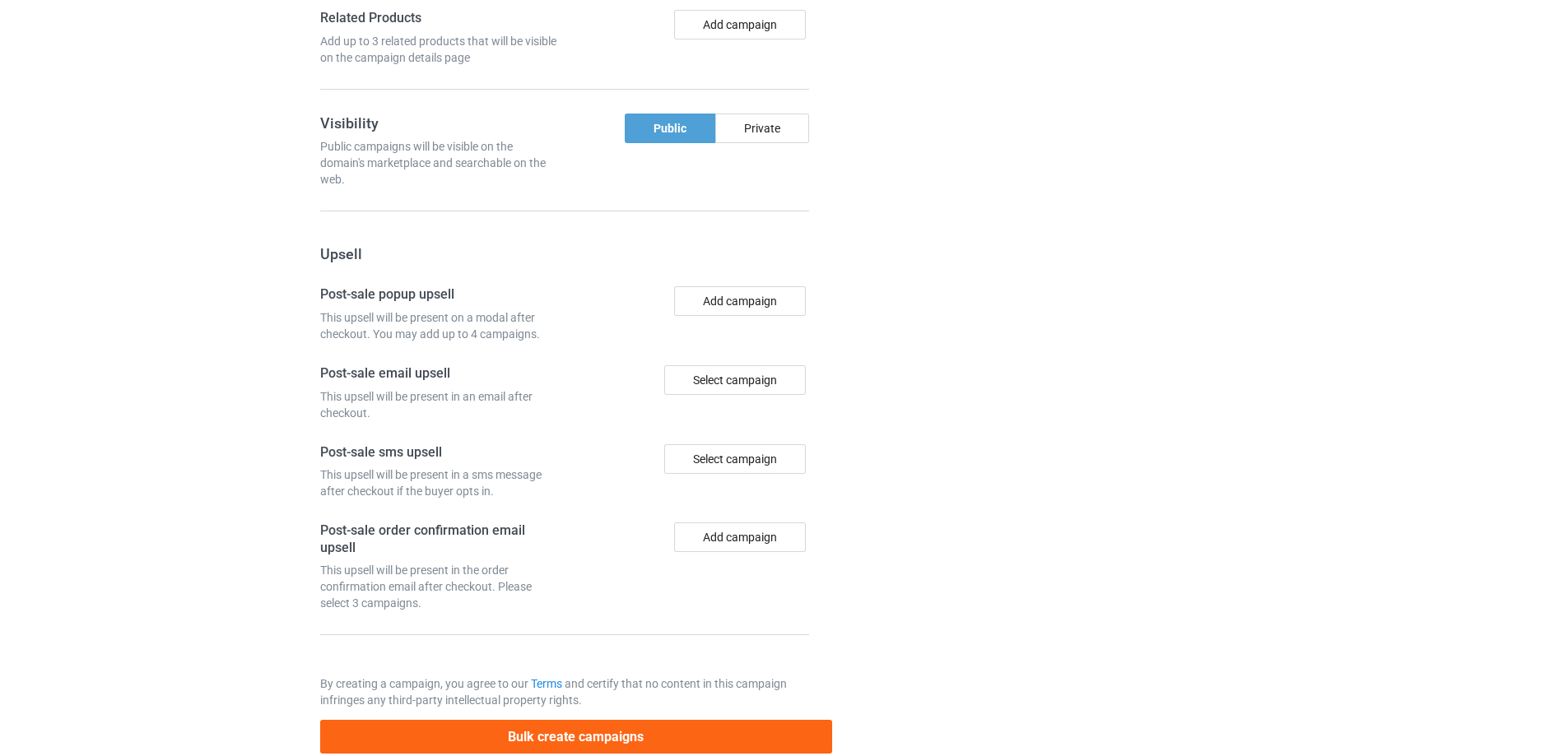
scroll to position [1618, 0]
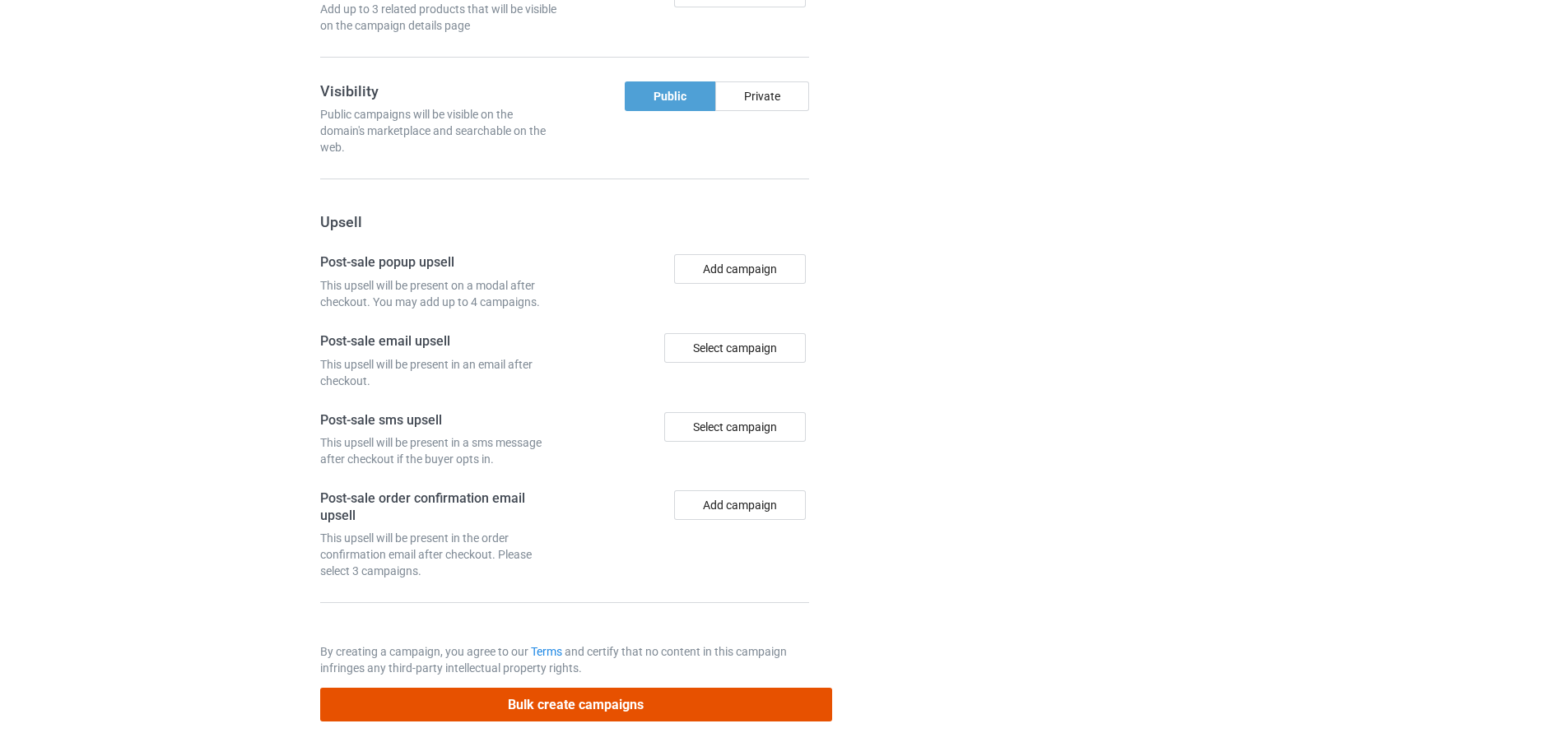
click at [561, 711] on button "Bulk create campaigns" at bounding box center [576, 705] width 511 height 34
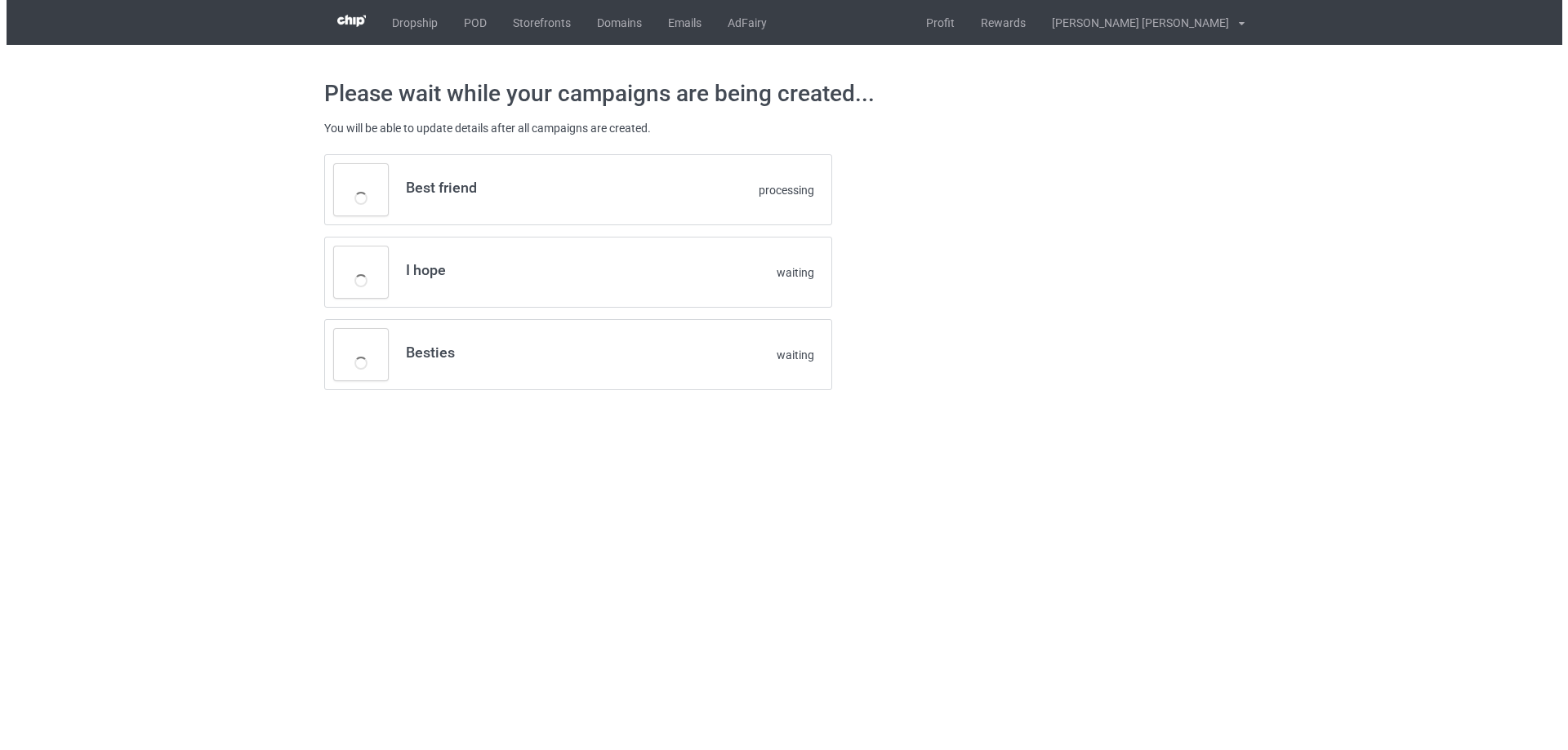
scroll to position [0, 0]
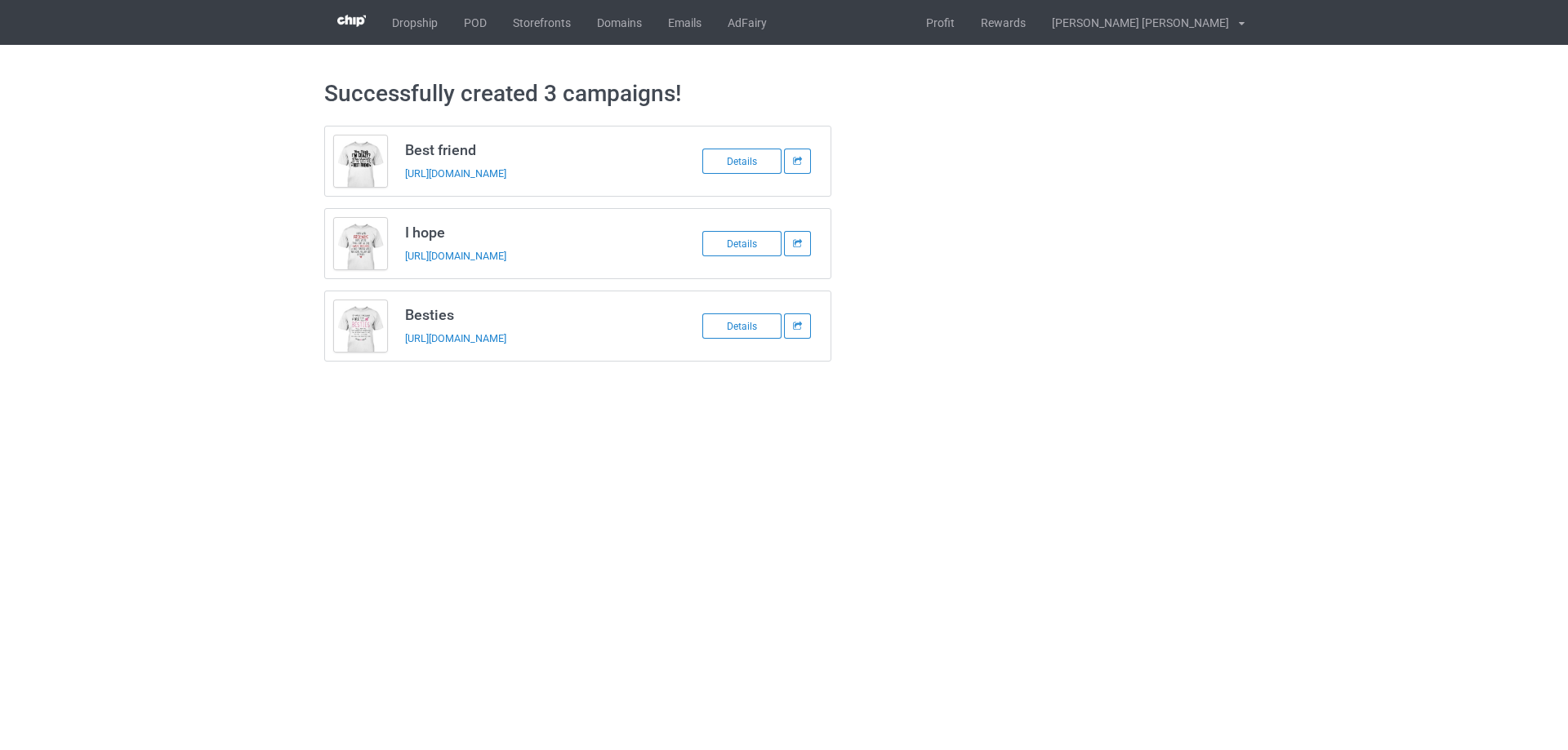
drag, startPoint x: 405, startPoint y: 150, endPoint x: 644, endPoint y: 337, distance: 303.5
click at [644, 337] on div "Best friend [URL][DOMAIN_NAME] Details I hope [URL][DOMAIN_NAME] Details Bestie…" at bounding box center [578, 243] width 507 height 236
copy div "Best friend [URL][DOMAIN_NAME] Details I hope [URL][DOMAIN_NAME] Details Bestie…"
click at [1261, 496] on body "Dropship POD Storefronts Domains Emails AdFairy Profit Rewards [PERSON_NAME] [P…" at bounding box center [784, 375] width 1568 height 750
click at [472, 23] on link "POD" at bounding box center [475, 22] width 49 height 45
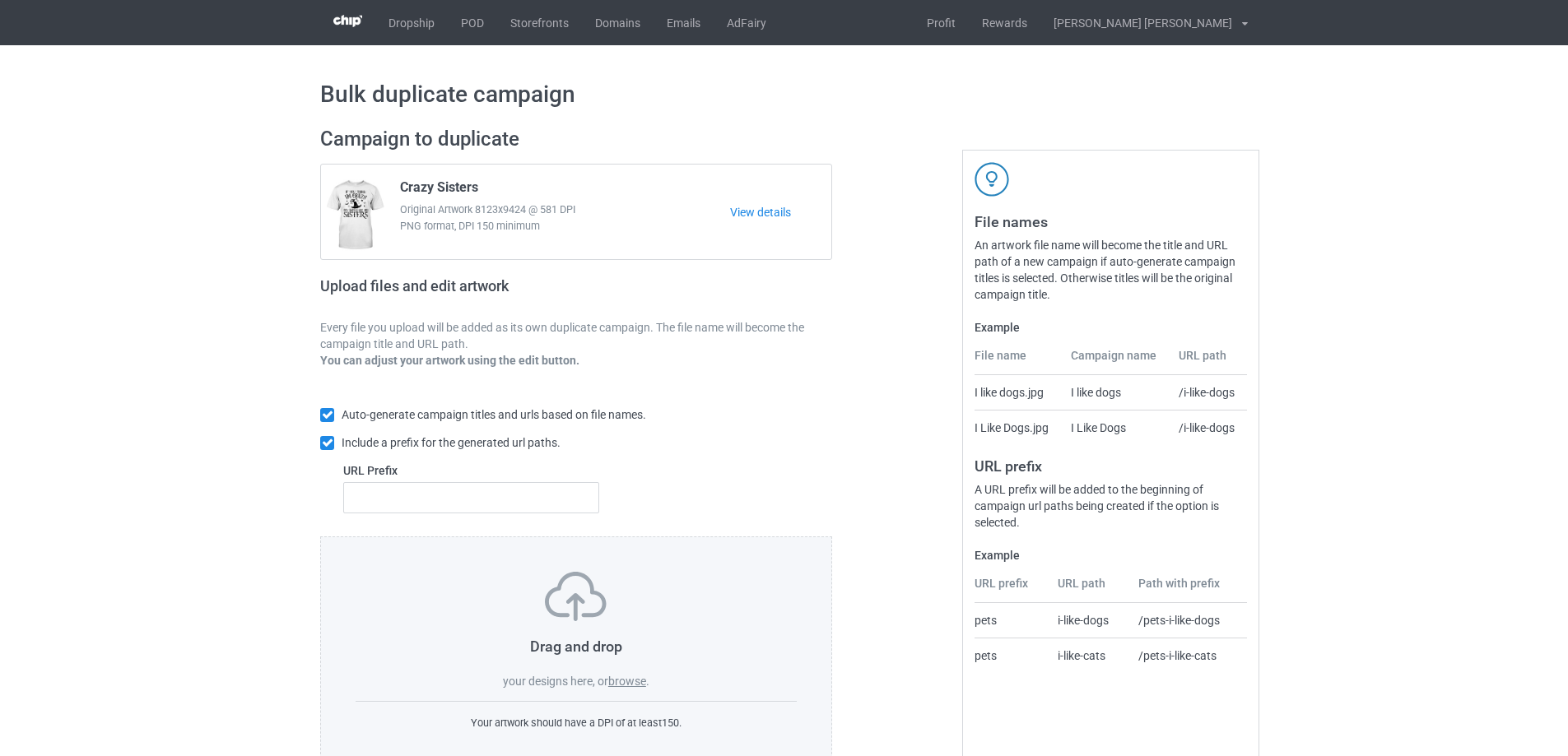
click at [631, 683] on label "browse" at bounding box center [627, 682] width 38 height 13
click at [0, 0] on input "browse" at bounding box center [0, 0] width 0 height 0
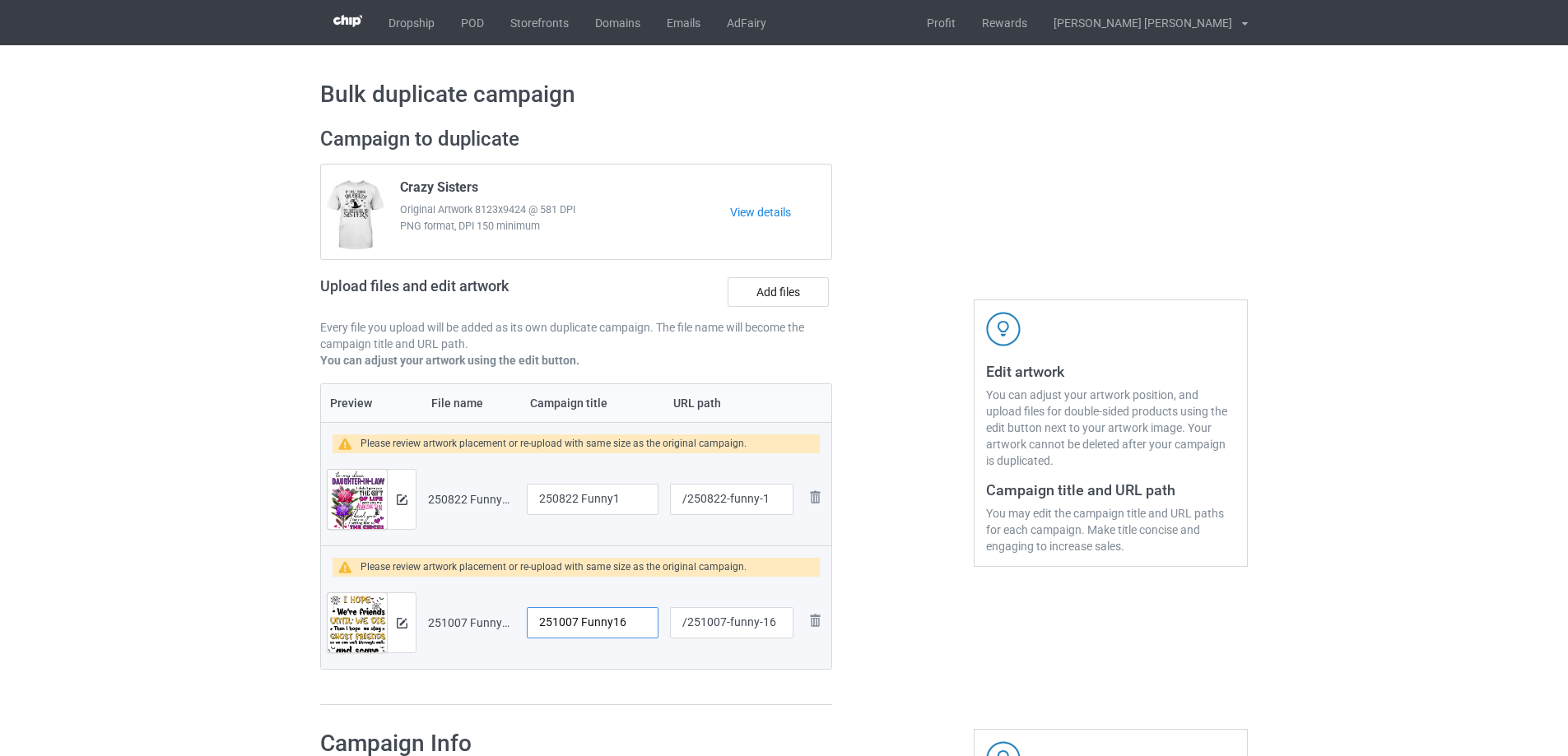
drag, startPoint x: 636, startPoint y: 624, endPoint x: 473, endPoint y: 616, distance: 163.2
click at [473, 616] on tr "Preview and edit artwork 251007 Funny16.png 251007 Funny16 /251007-funny-16 Rem…" at bounding box center [575, 623] width 510 height 92
type input "Ư"
type input "We're friends"
drag, startPoint x: 627, startPoint y: 500, endPoint x: 447, endPoint y: 500, distance: 180.0
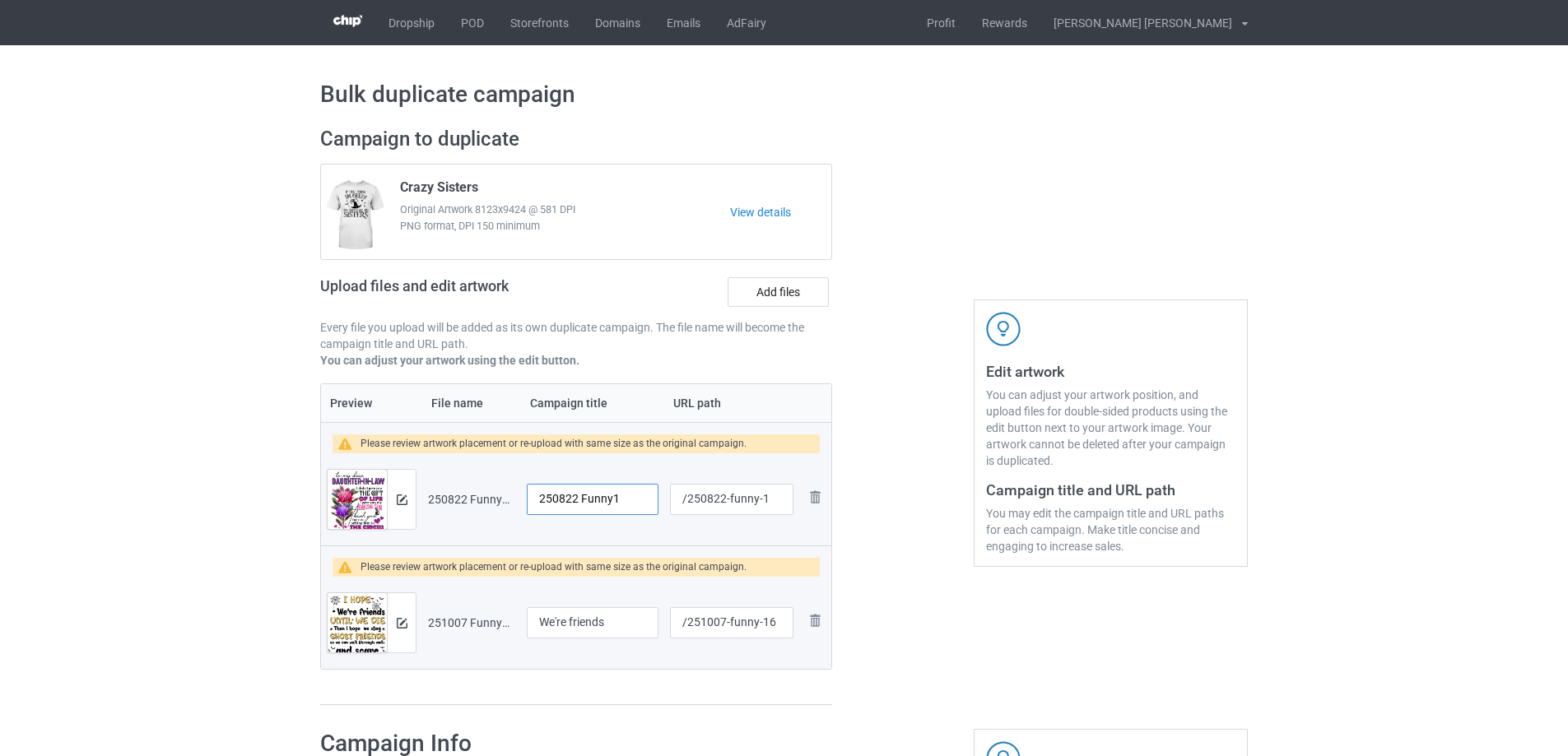
click at [447, 500] on tr "Preview and edit artwork 250822 Funny1.png 250822 Funny1 /250822-funny-1 Remove…" at bounding box center [575, 499] width 510 height 92
type input "To my dear Daughter-in-law"
drag, startPoint x: 729, startPoint y: 503, endPoint x: 759, endPoint y: 504, distance: 30.0
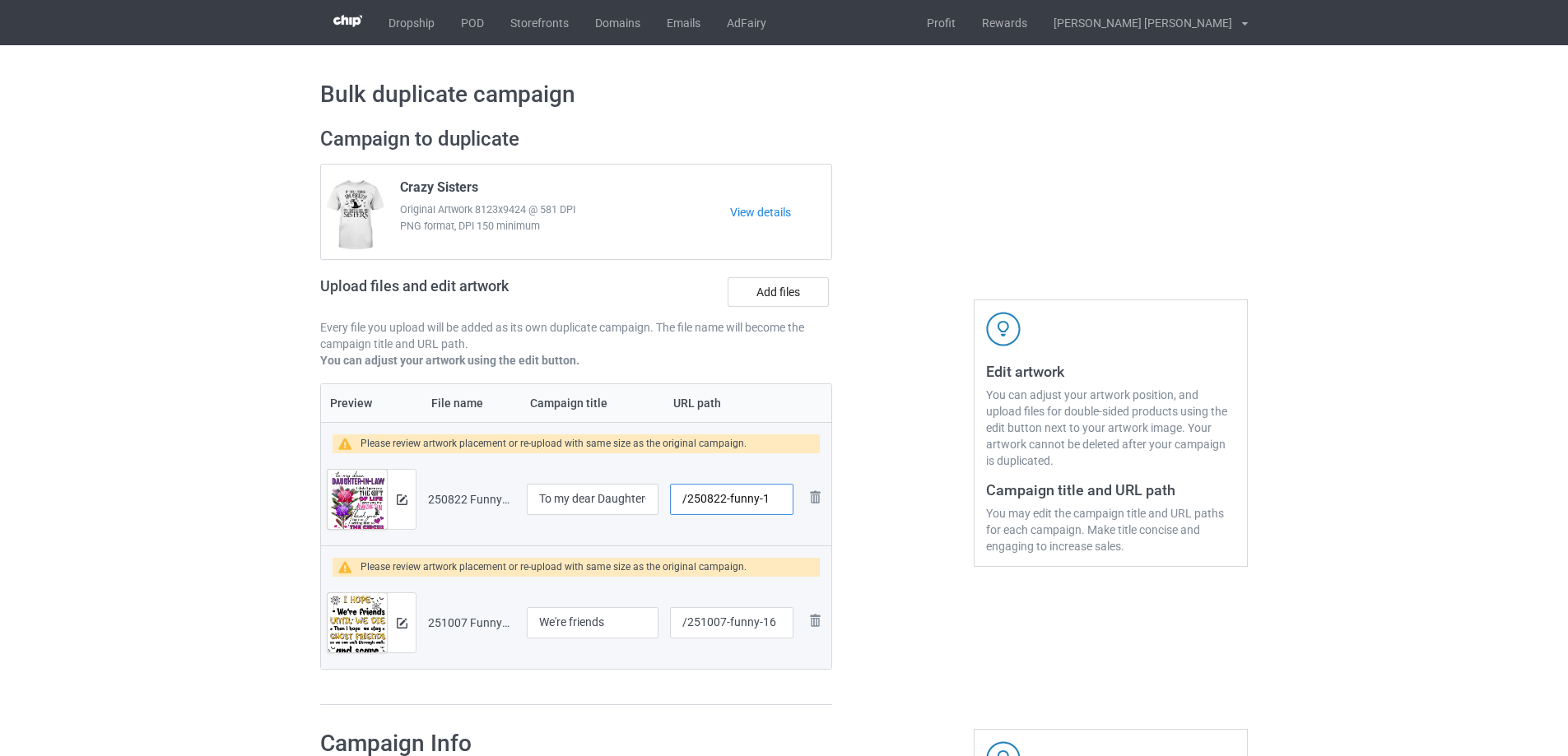
click at [759, 504] on input "/250822-funny-1" at bounding box center [731, 499] width 123 height 31
type input "/250822-1"
drag, startPoint x: 729, startPoint y: 623, endPoint x: 760, endPoint y: 624, distance: 31.0
click at [760, 624] on input "/251007-funny-16" at bounding box center [731, 622] width 123 height 31
type input "/251007-16"
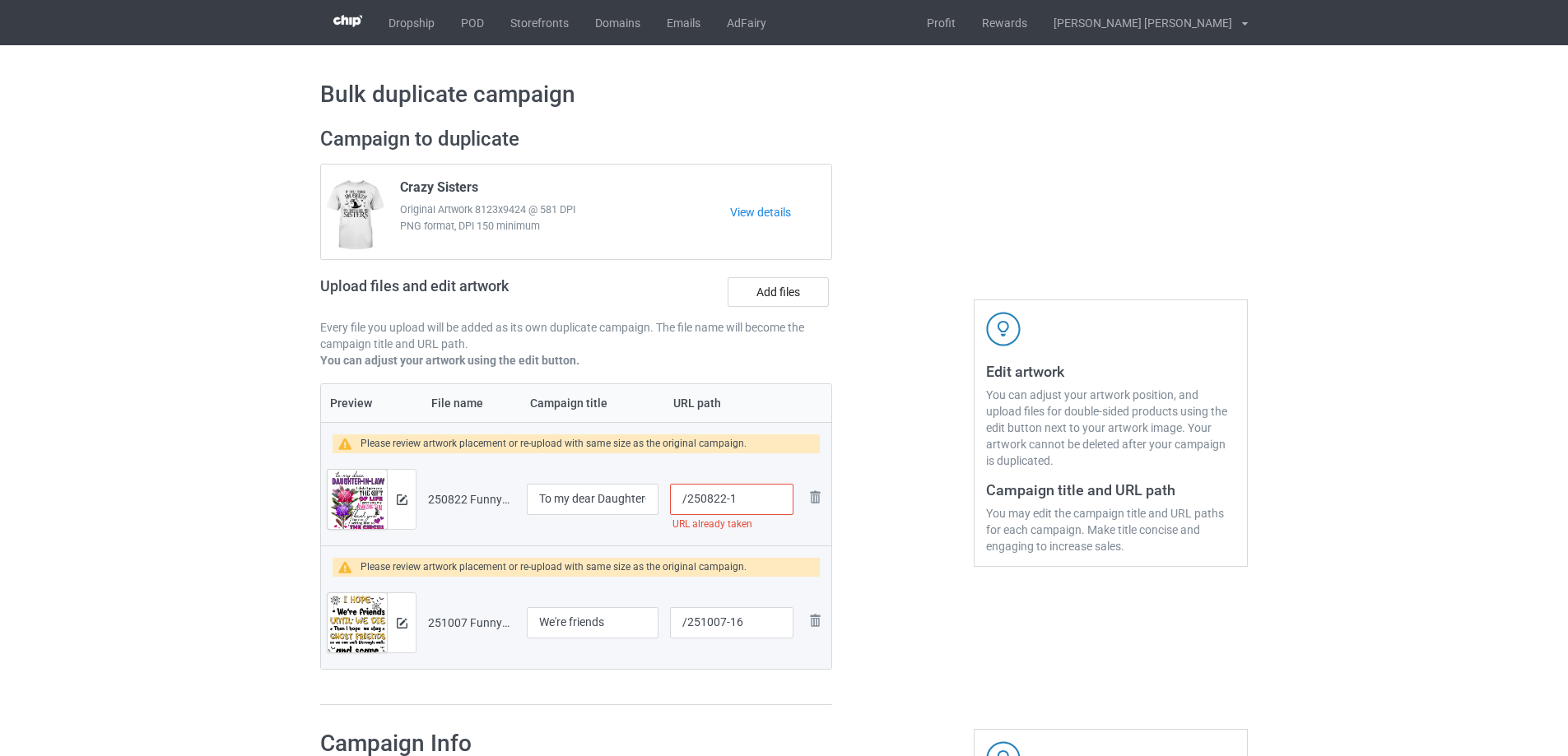
click at [736, 499] on input "/250822-1" at bounding box center [731, 499] width 123 height 31
type input "/250822-10"
click at [402, 501] on img at bounding box center [401, 499] width 10 height 10
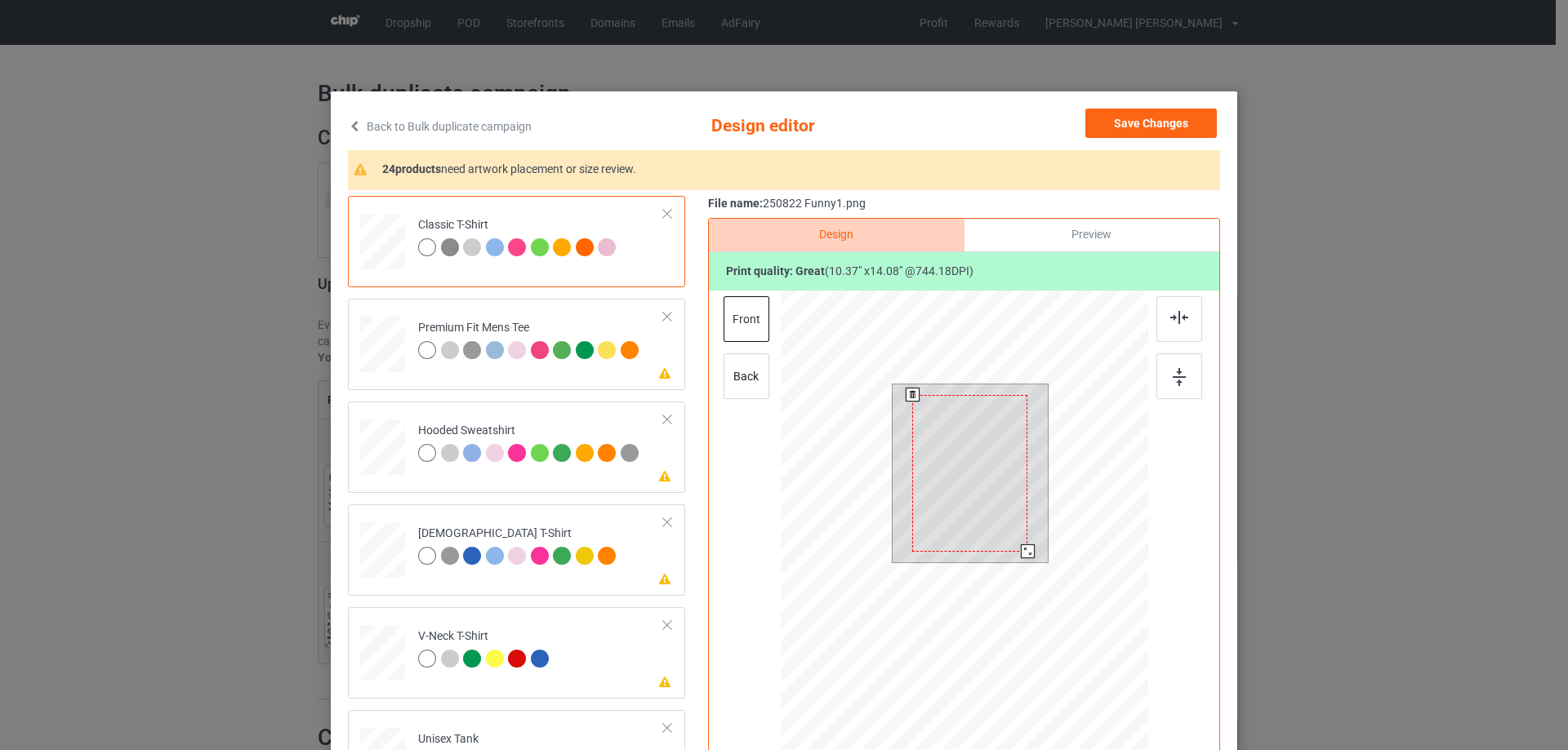
drag, startPoint x: 1030, startPoint y: 563, endPoint x: 990, endPoint y: 531, distance: 51.2
click at [1022, 550] on div at bounding box center [1027, 551] width 14 height 14
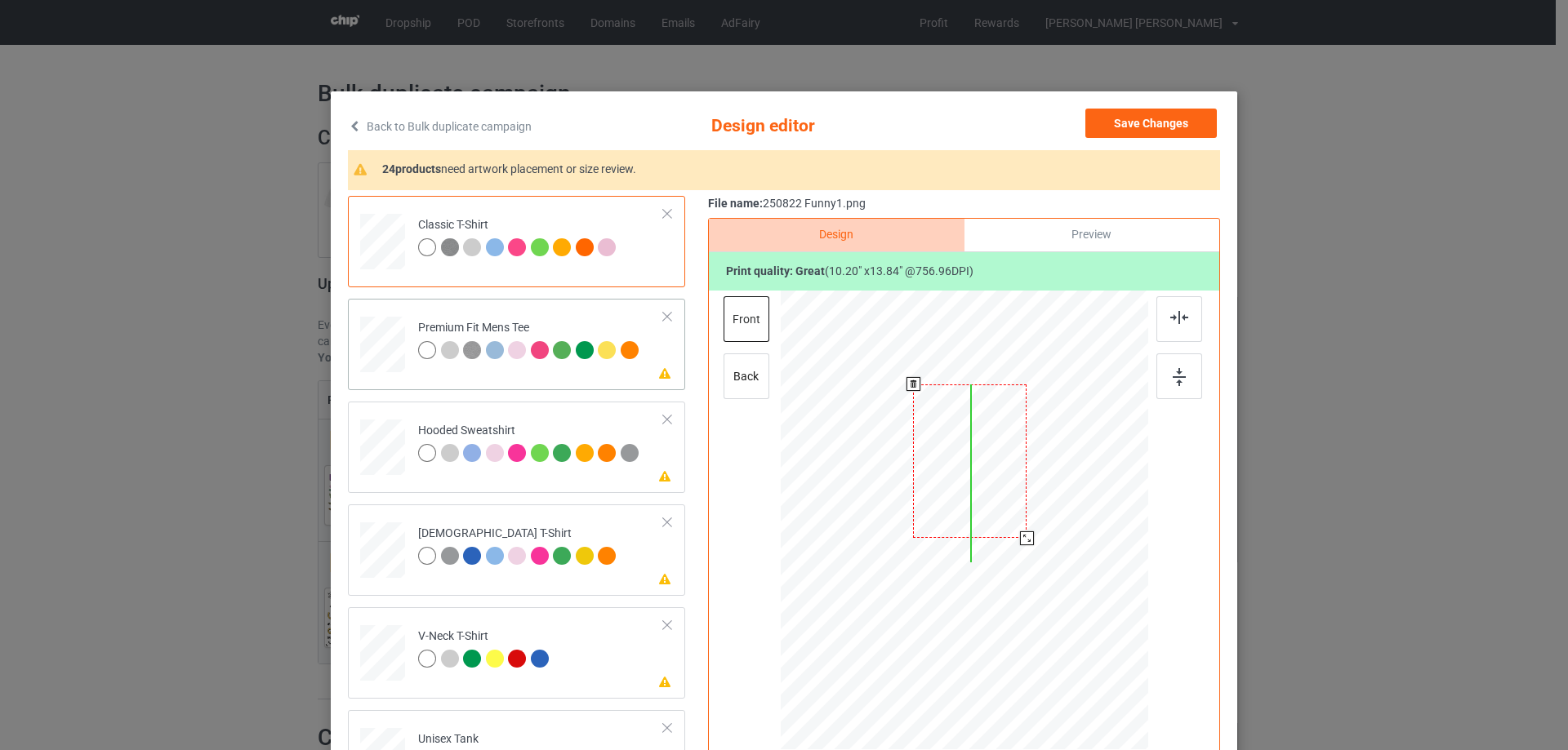
drag, startPoint x: 990, startPoint y: 531, endPoint x: 431, endPoint y: 378, distance: 579.6
click at [987, 515] on div at bounding box center [970, 461] width 114 height 154
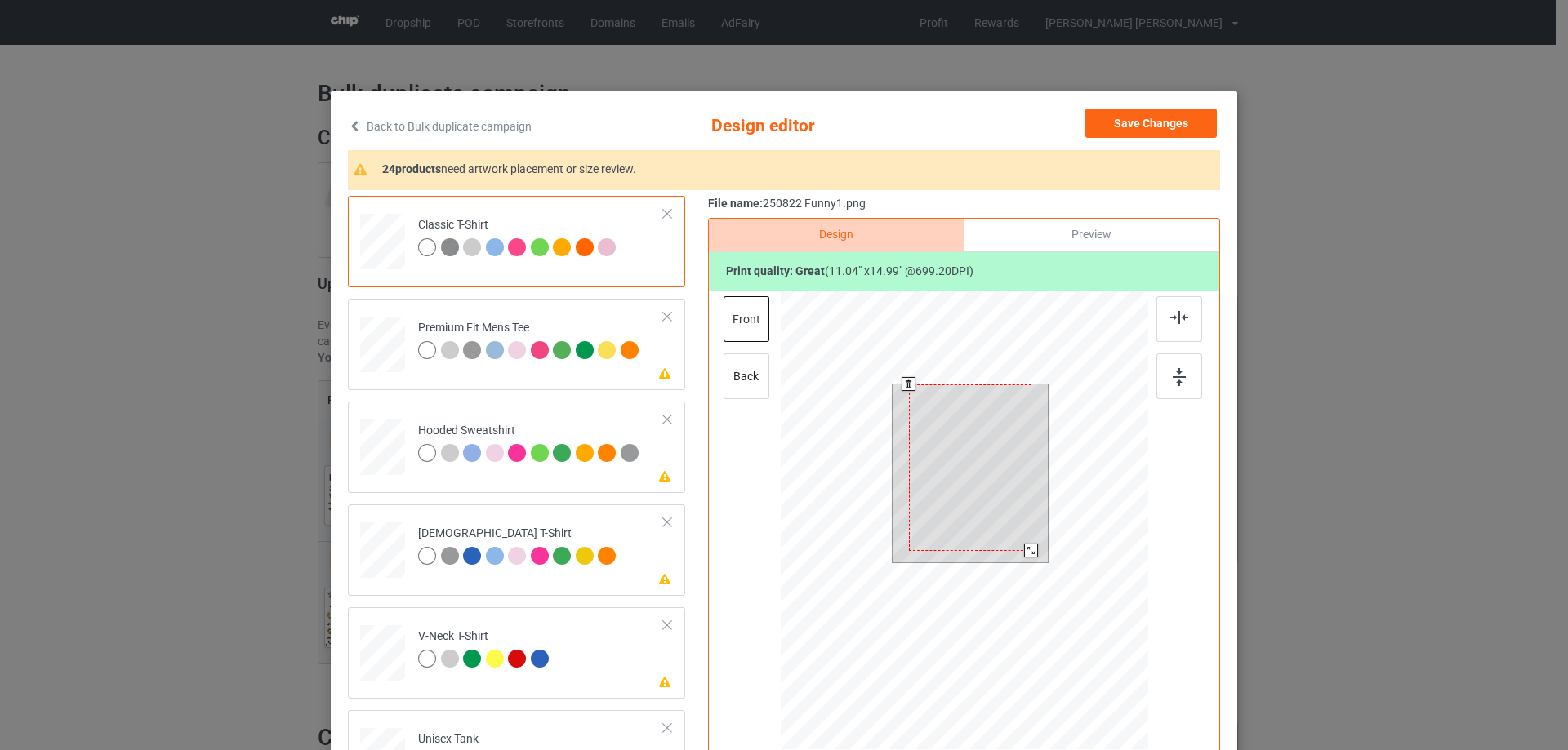
click at [1025, 545] on div at bounding box center [1031, 550] width 14 height 14
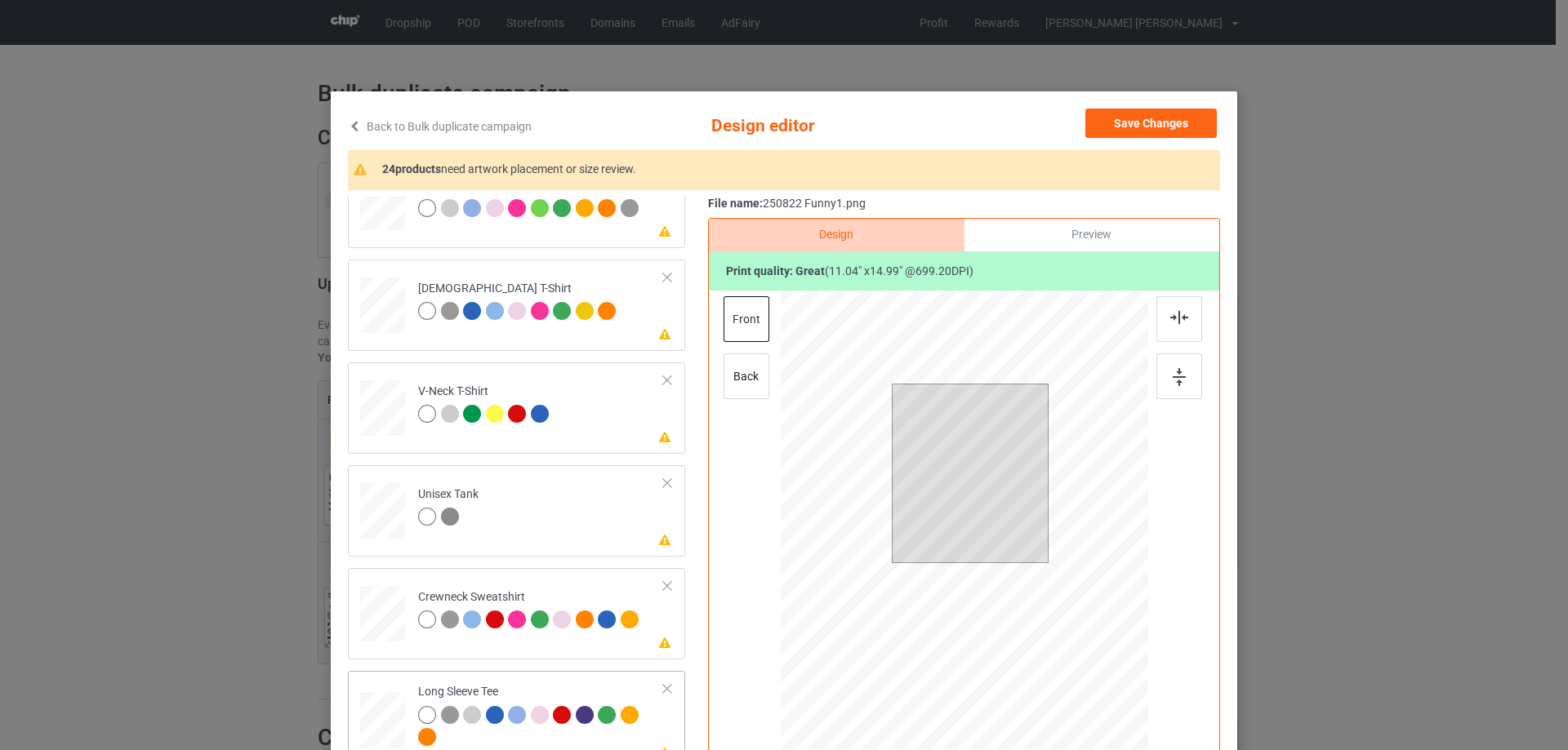
scroll to position [572, 0]
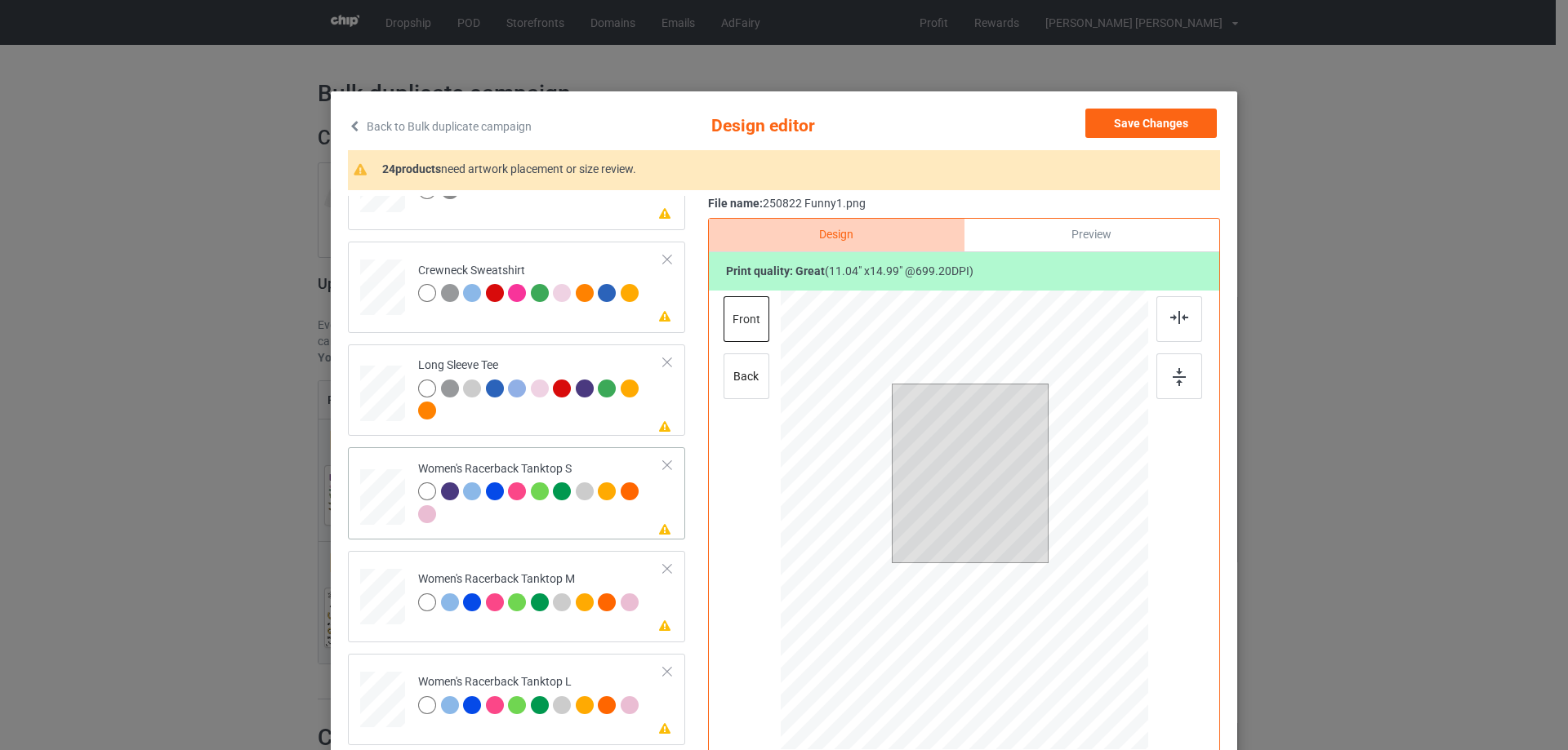
click at [370, 513] on div at bounding box center [382, 497] width 44 height 56
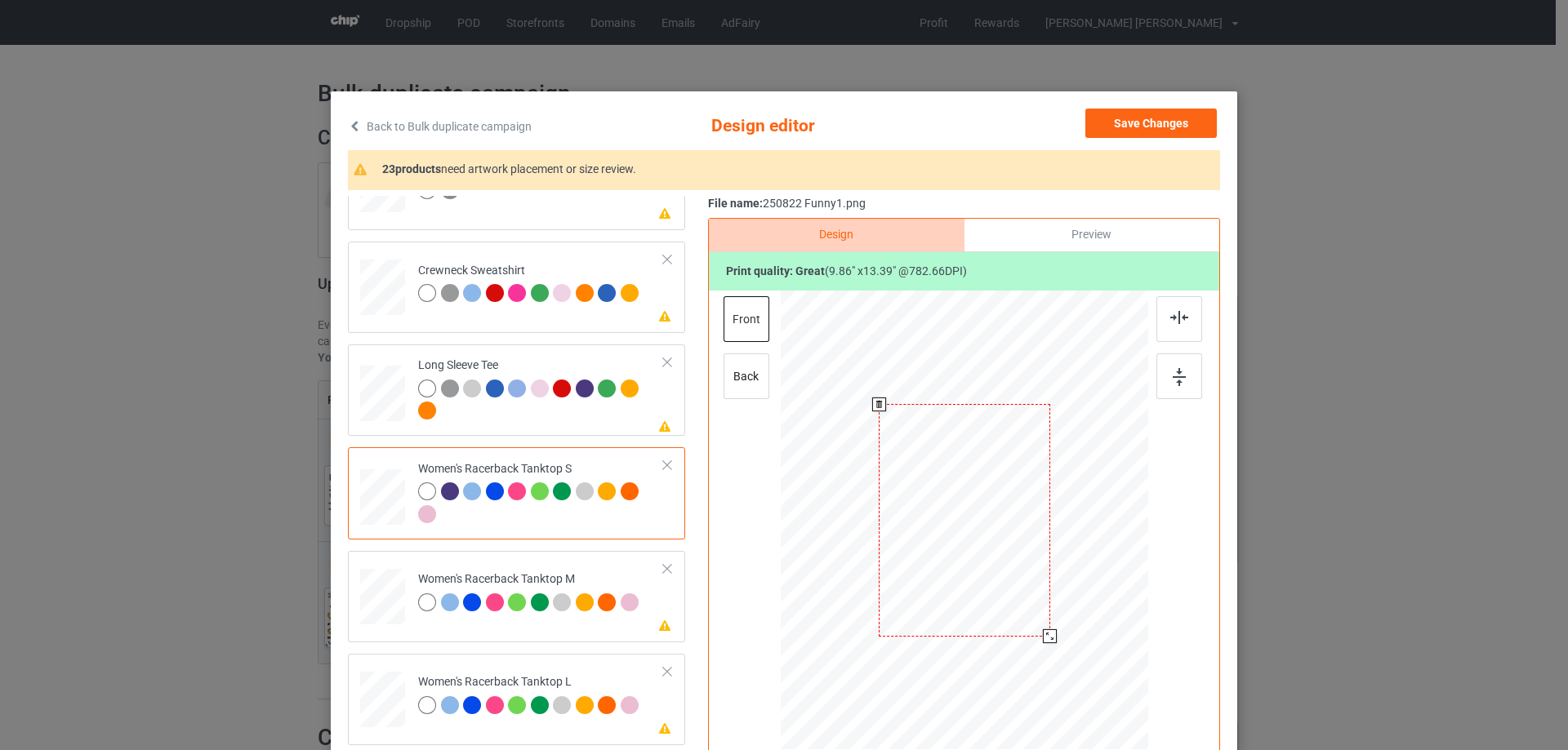
drag, startPoint x: 1068, startPoint y: 672, endPoint x: 1051, endPoint y: 637, distance: 38.9
click at [1051, 637] on div at bounding box center [1049, 636] width 14 height 14
click at [1009, 601] on div at bounding box center [965, 549] width 171 height 232
click at [1171, 325] on img at bounding box center [1178, 318] width 18 height 13
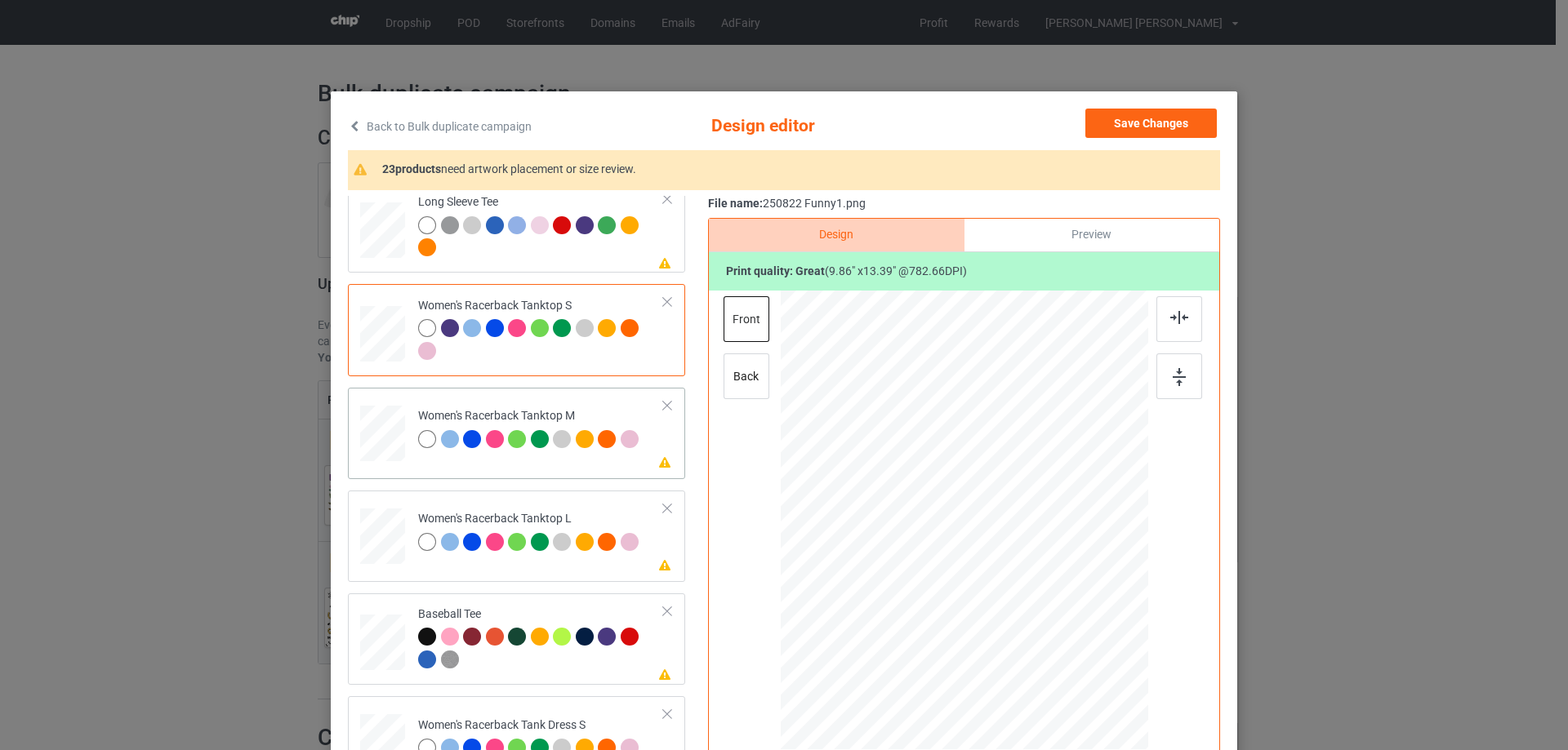
click at [398, 439] on div at bounding box center [382, 434] width 45 height 56
drag, startPoint x: 1071, startPoint y: 670, endPoint x: 1048, endPoint y: 627, distance: 48.8
click at [1048, 627] on div at bounding box center [964, 521] width 368 height 460
click at [986, 577] on div at bounding box center [964, 546] width 163 height 222
click at [1167, 325] on div at bounding box center [1178, 319] width 46 height 46
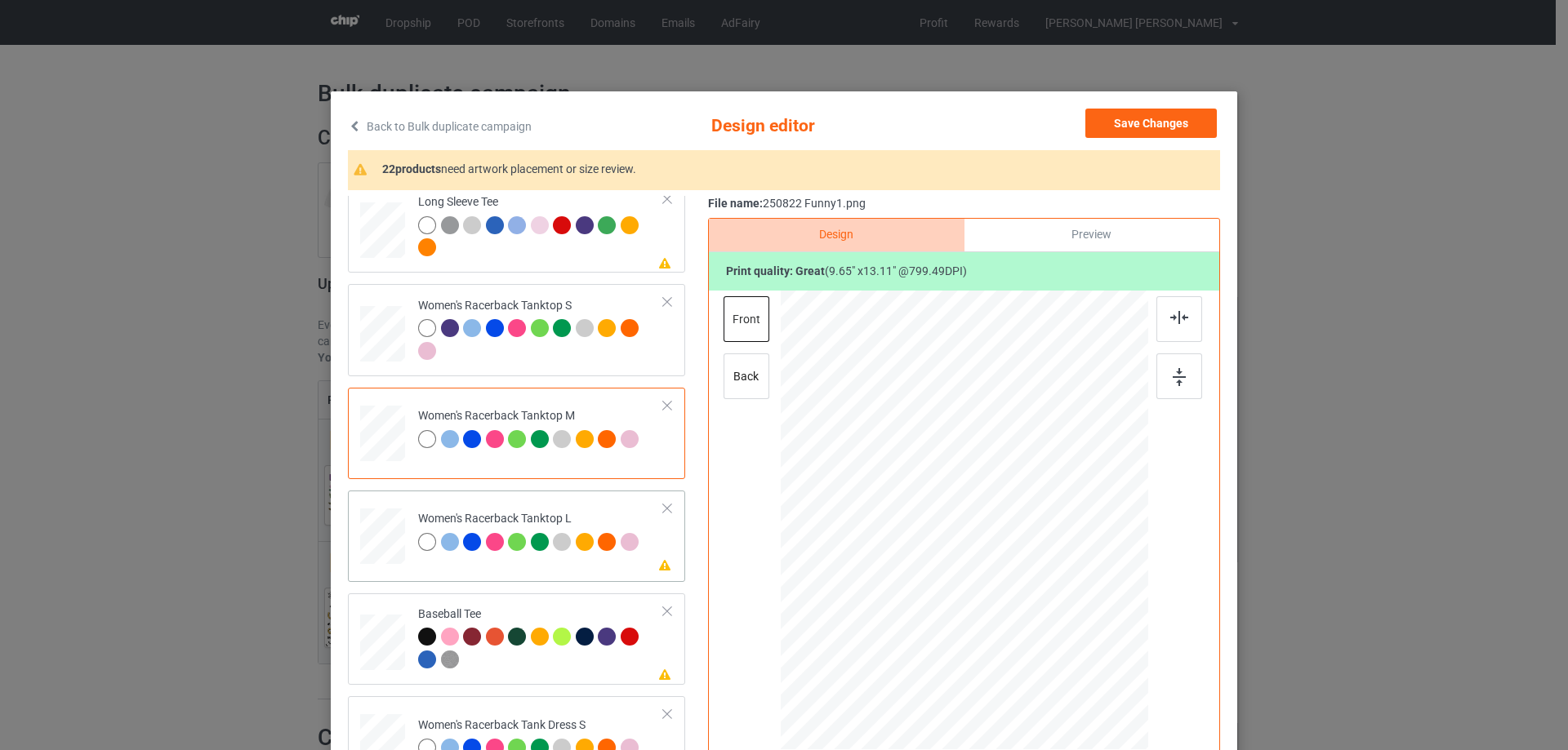
scroll to position [898, 0]
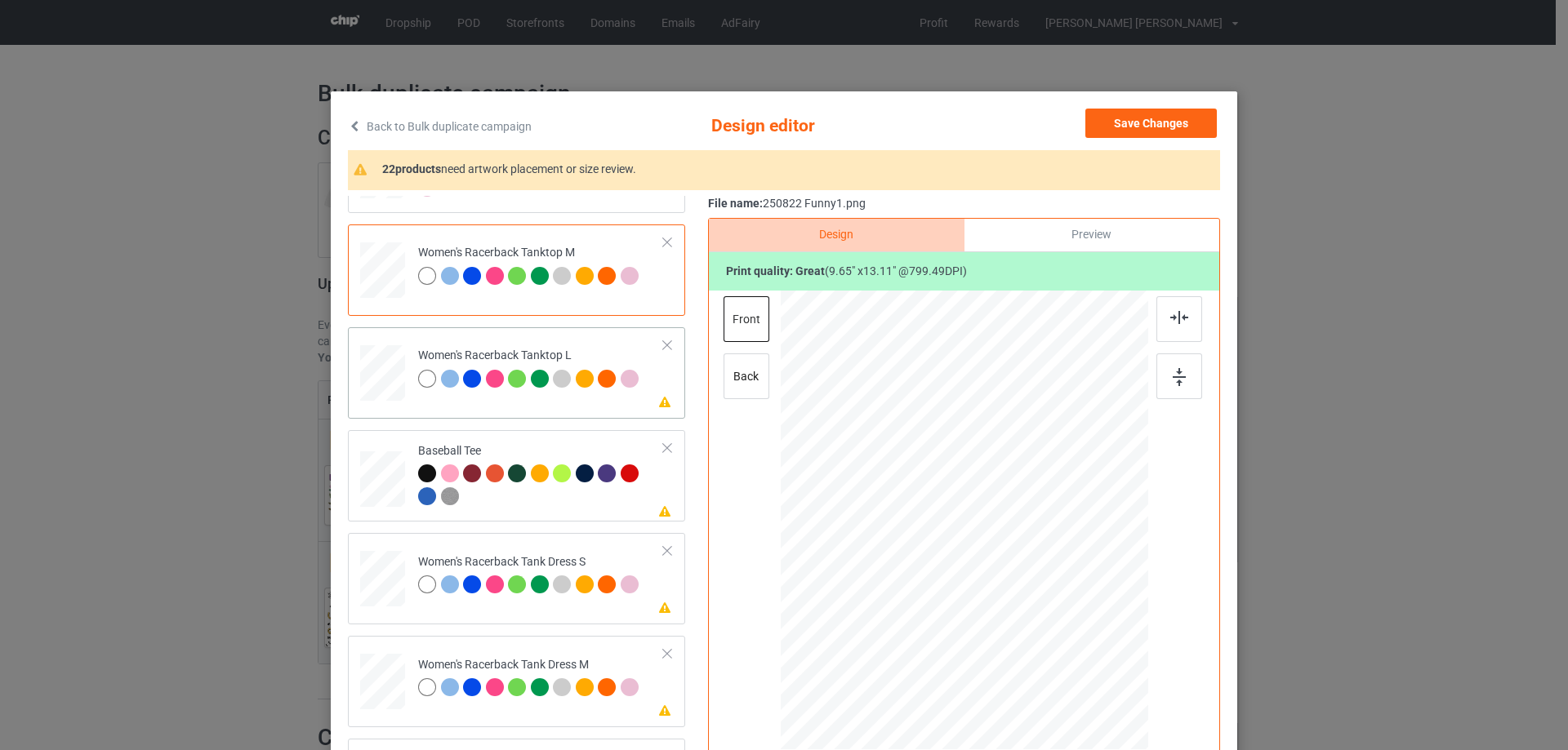
click at [362, 369] on div at bounding box center [382, 373] width 45 height 54
drag, startPoint x: 1055, startPoint y: 639, endPoint x: 1000, endPoint y: 573, distance: 85.9
click at [1051, 621] on div at bounding box center [964, 521] width 368 height 438
drag, startPoint x: 960, startPoint y: 503, endPoint x: 960, endPoint y: 534, distance: 31.0
click at [960, 534] on div at bounding box center [964, 551] width 162 height 220
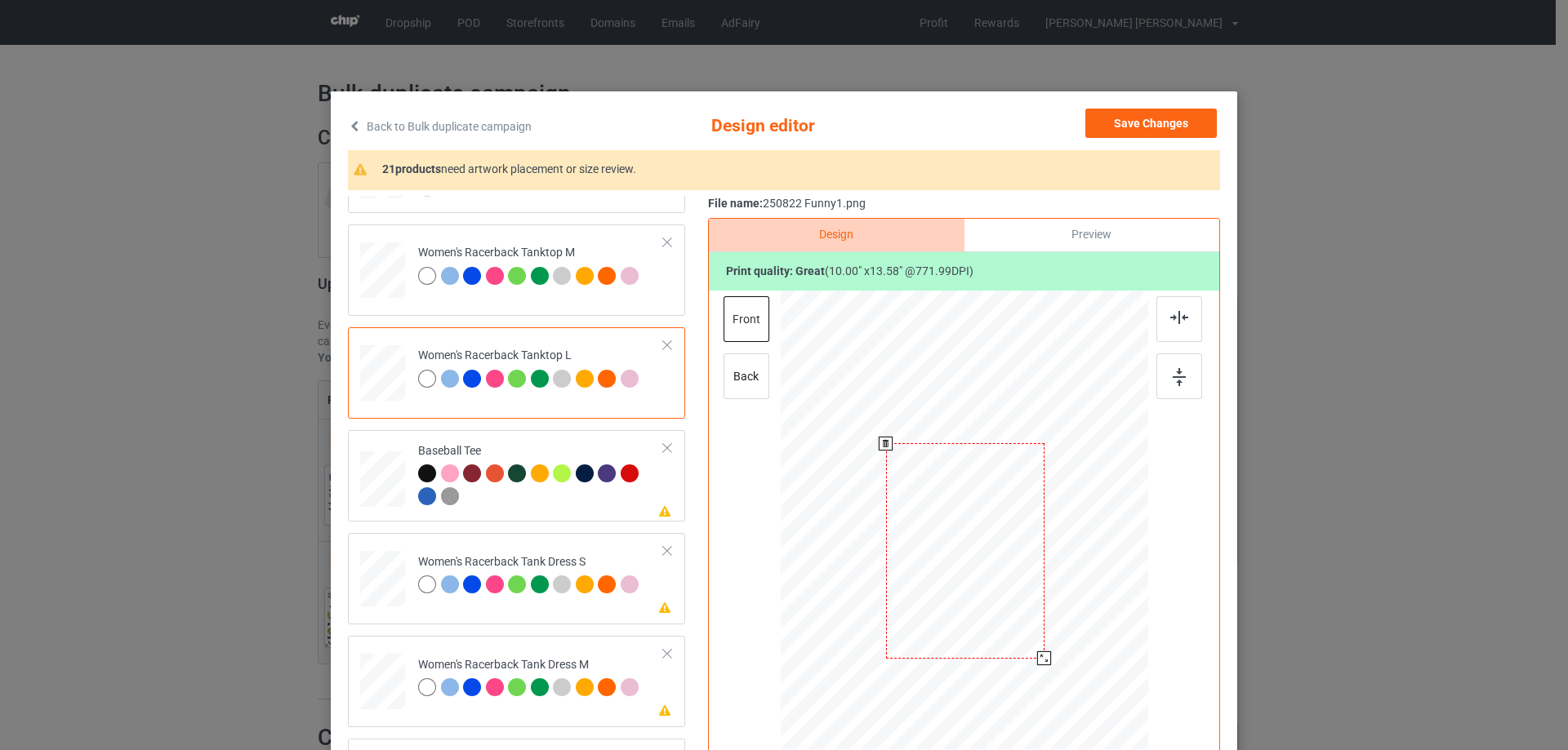
click at [1042, 660] on div at bounding box center [1044, 659] width 14 height 14
click at [1176, 320] on img at bounding box center [1178, 318] width 18 height 13
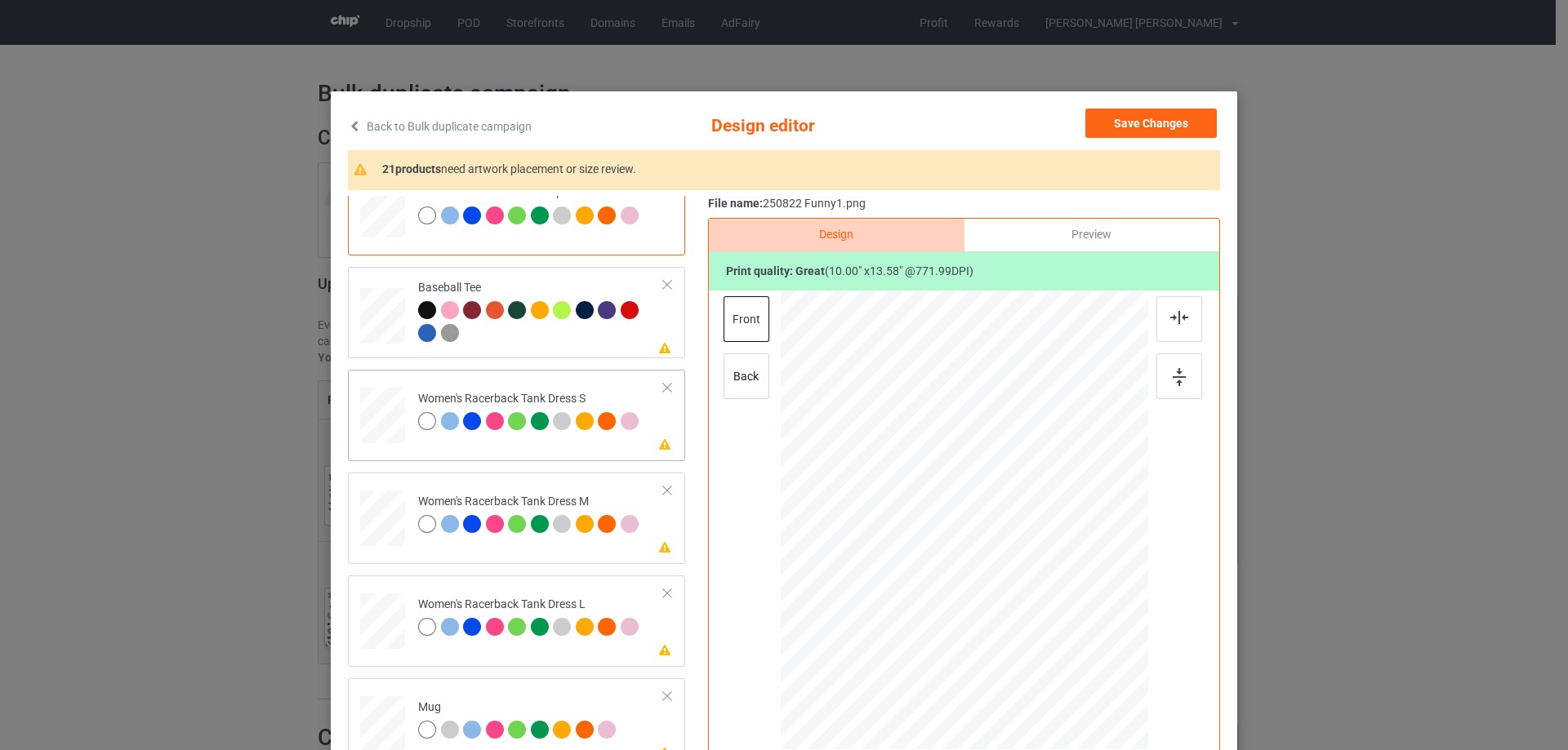
click at [383, 409] on div at bounding box center [382, 416] width 36 height 56
drag, startPoint x: 1051, startPoint y: 643, endPoint x: 1041, endPoint y: 614, distance: 30.7
click at [1041, 614] on div at bounding box center [964, 521] width 302 height 460
click at [1010, 579] on div at bounding box center [964, 504] width 147 height 200
click at [1162, 315] on div at bounding box center [1178, 319] width 46 height 46
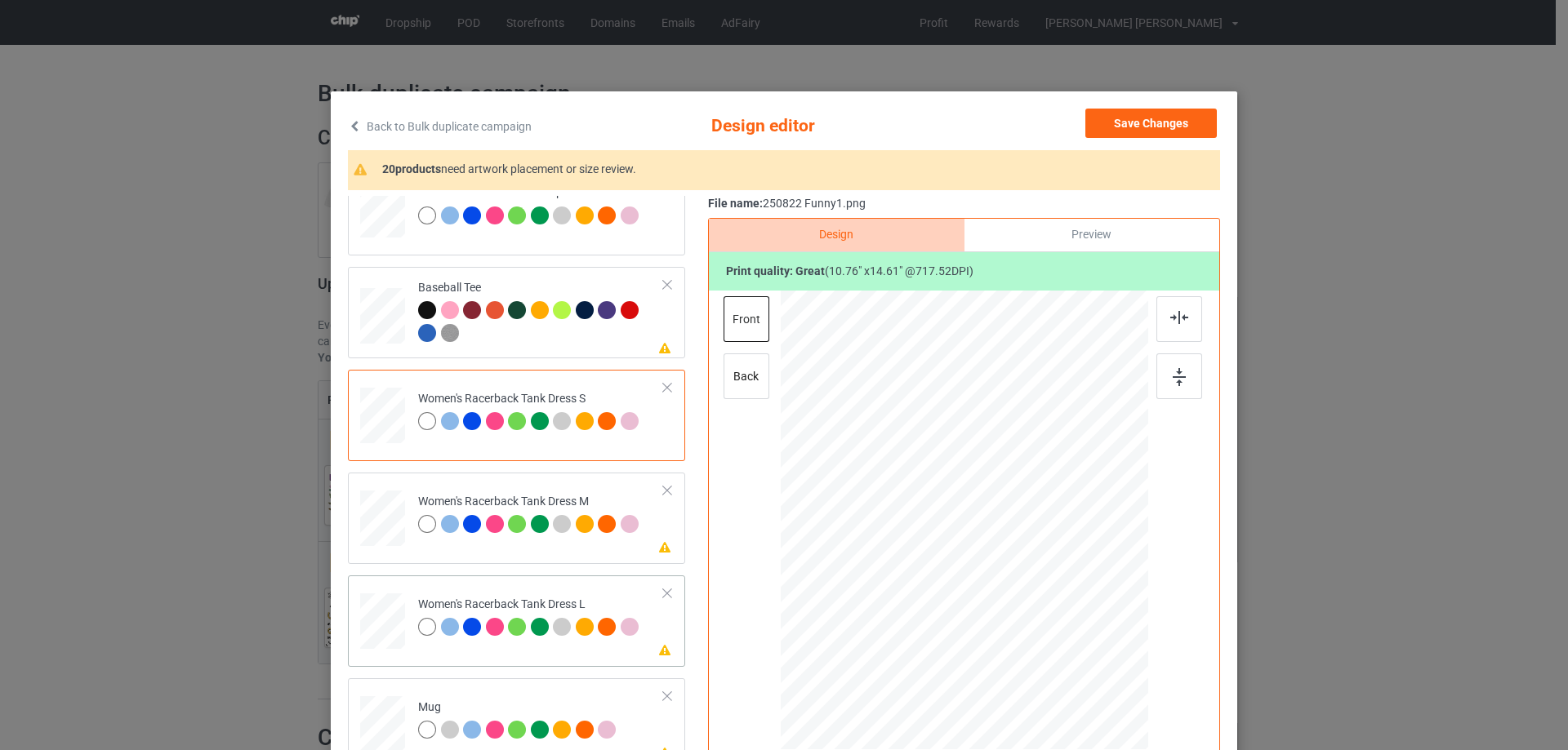
scroll to position [1143, 0]
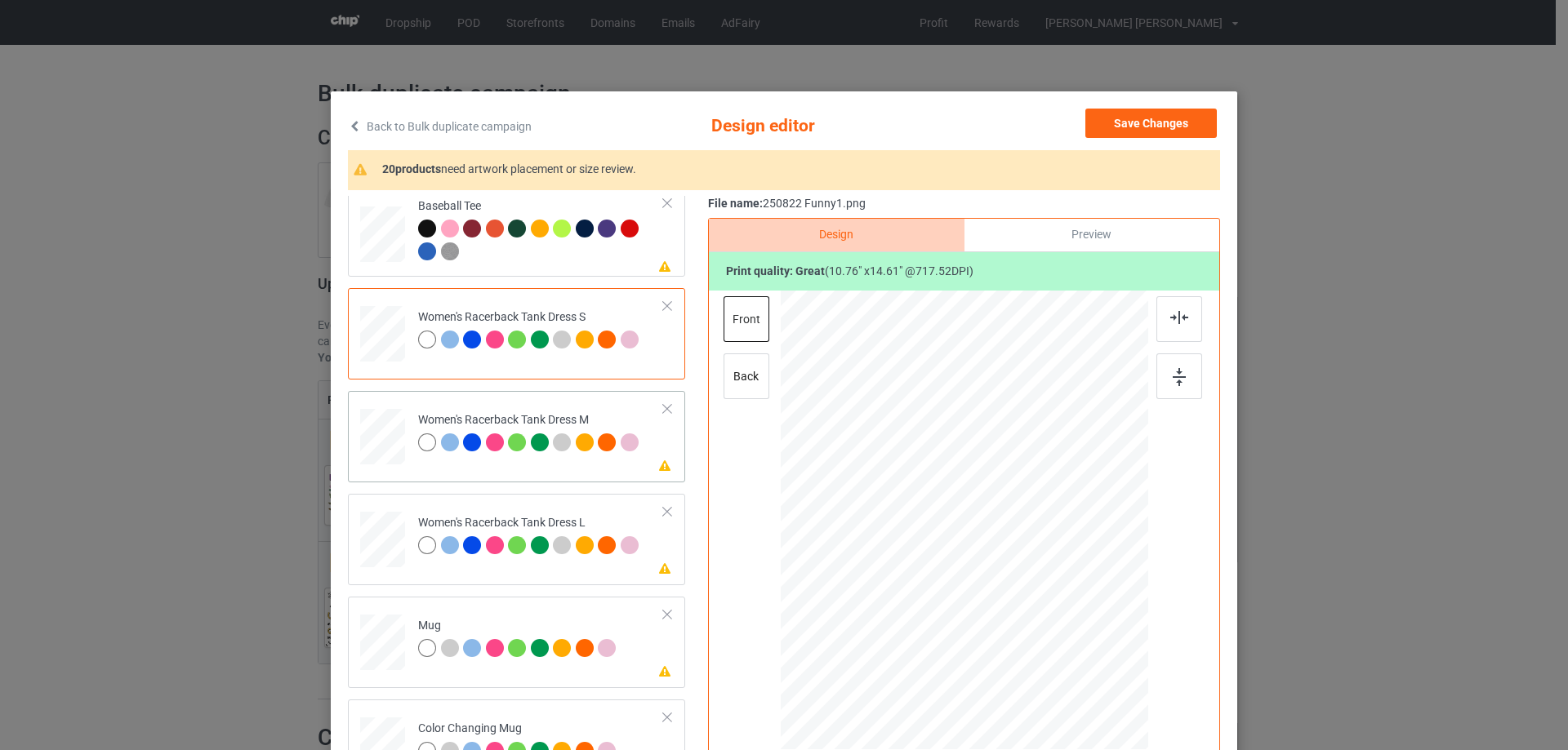
click at [380, 444] on div at bounding box center [382, 438] width 37 height 56
drag, startPoint x: 1048, startPoint y: 650, endPoint x: 1034, endPoint y: 621, distance: 32.2
click at [1034, 621] on div at bounding box center [1038, 622] width 14 height 14
drag, startPoint x: 1009, startPoint y: 593, endPoint x: 1085, endPoint y: 501, distance: 119.3
click at [1012, 584] on div at bounding box center [966, 509] width 149 height 203
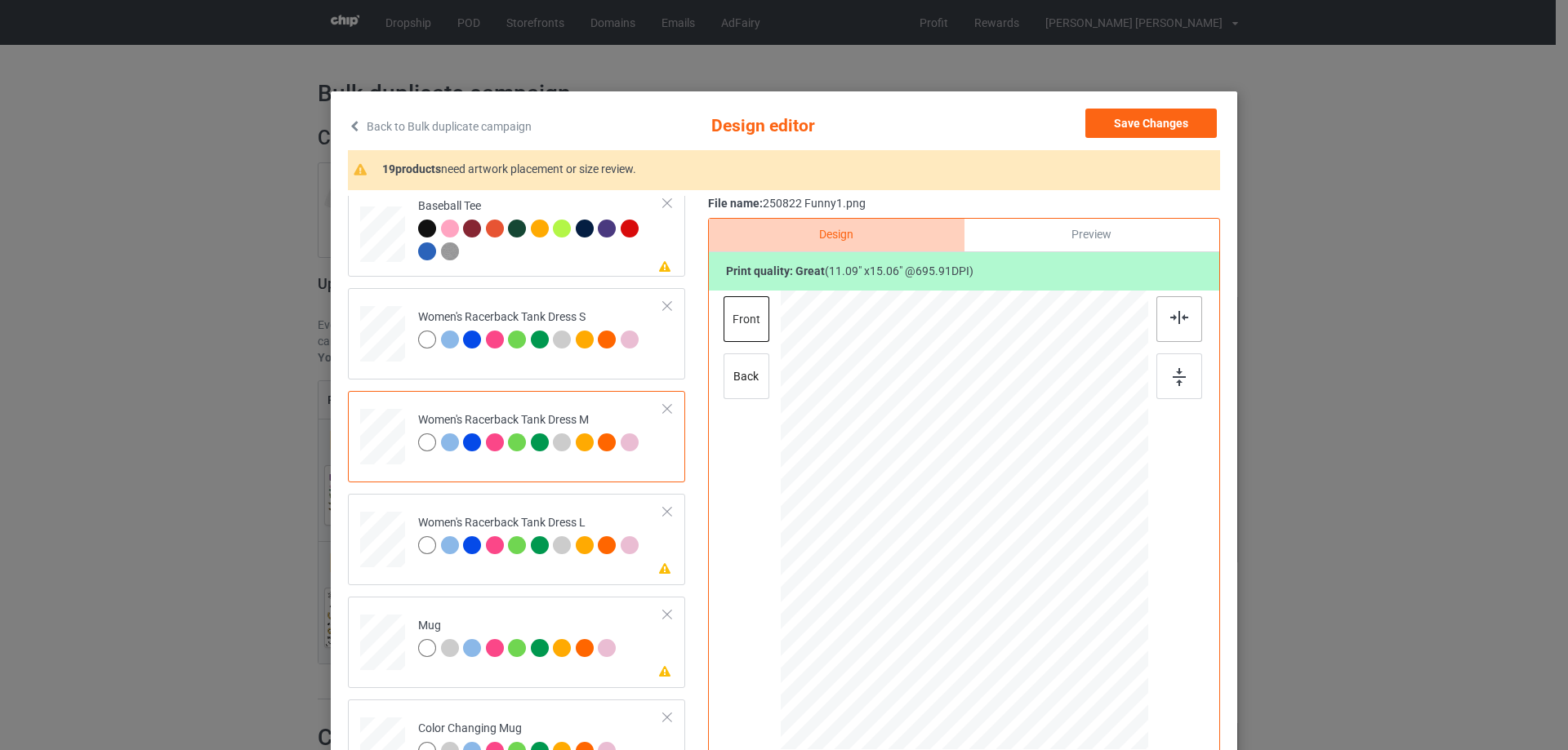
click at [1173, 325] on img at bounding box center [1178, 318] width 18 height 13
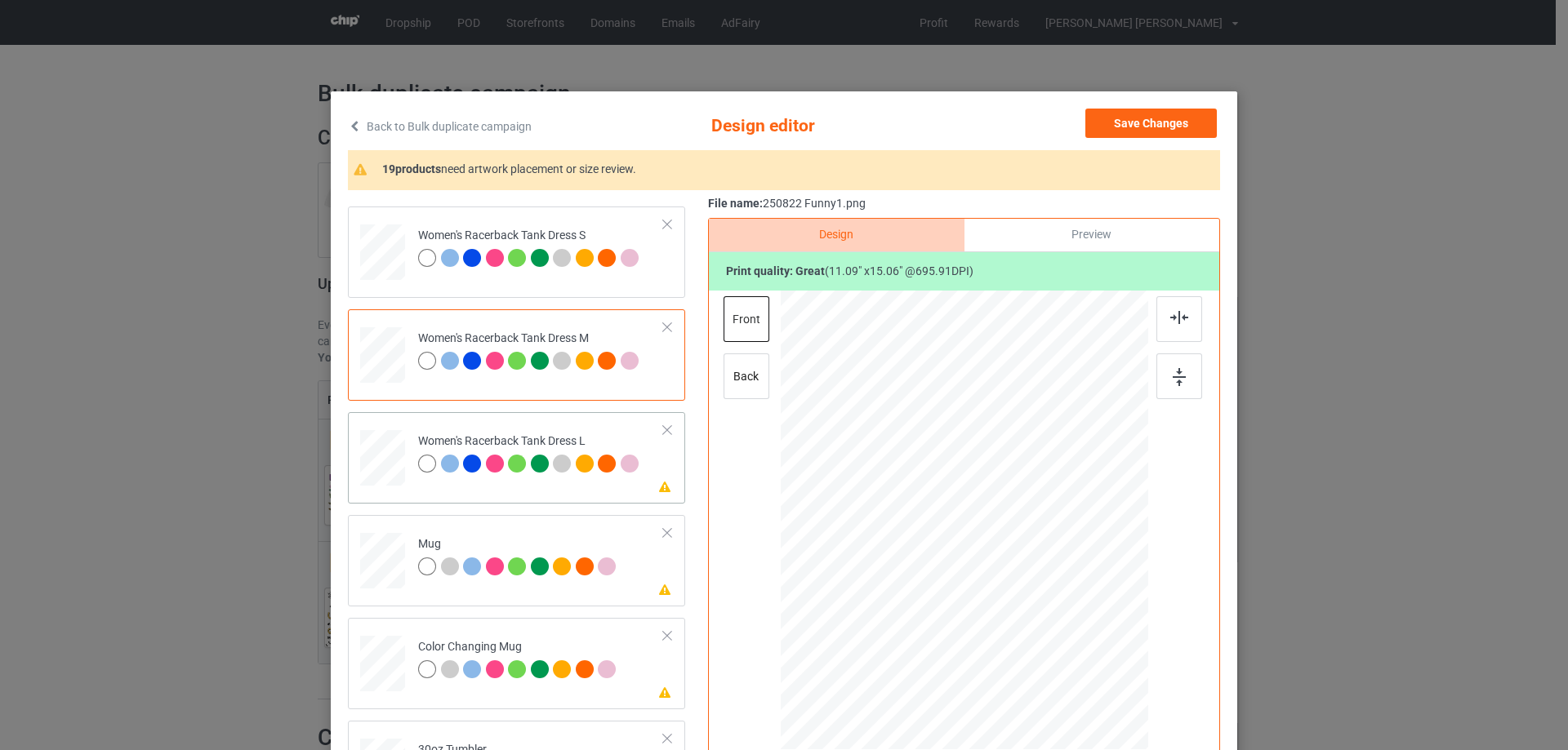
click at [390, 463] on div at bounding box center [382, 458] width 40 height 56
drag, startPoint x: 1054, startPoint y: 658, endPoint x: 1041, endPoint y: 620, distance: 40.2
click at [1041, 620] on div at bounding box center [964, 521] width 326 height 460
drag, startPoint x: 990, startPoint y: 596, endPoint x: 990, endPoint y: 585, distance: 11.0
click at [990, 585] on div at bounding box center [963, 508] width 152 height 206
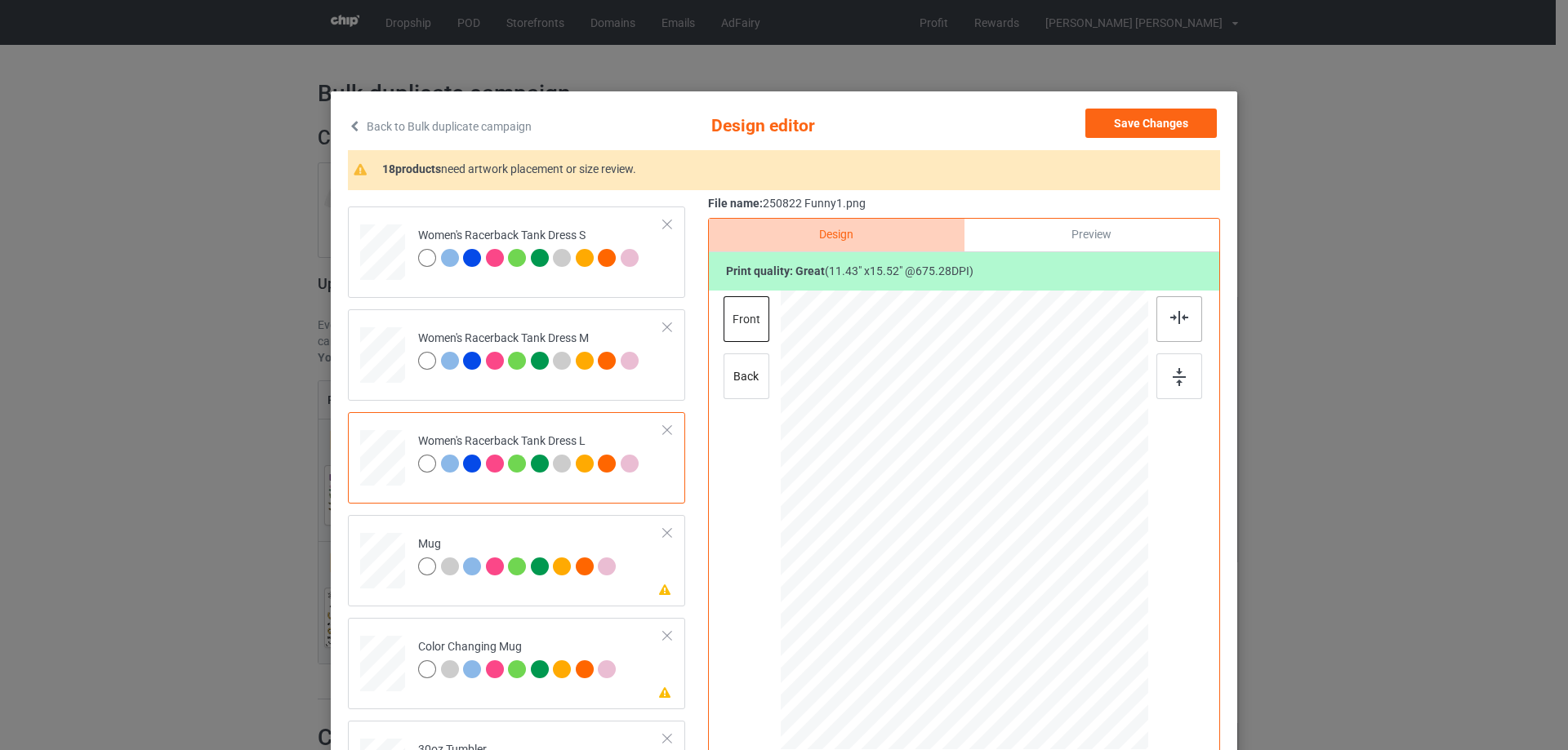
click at [1175, 331] on div at bounding box center [1178, 319] width 46 height 46
click at [1170, 318] on img at bounding box center [1178, 318] width 18 height 13
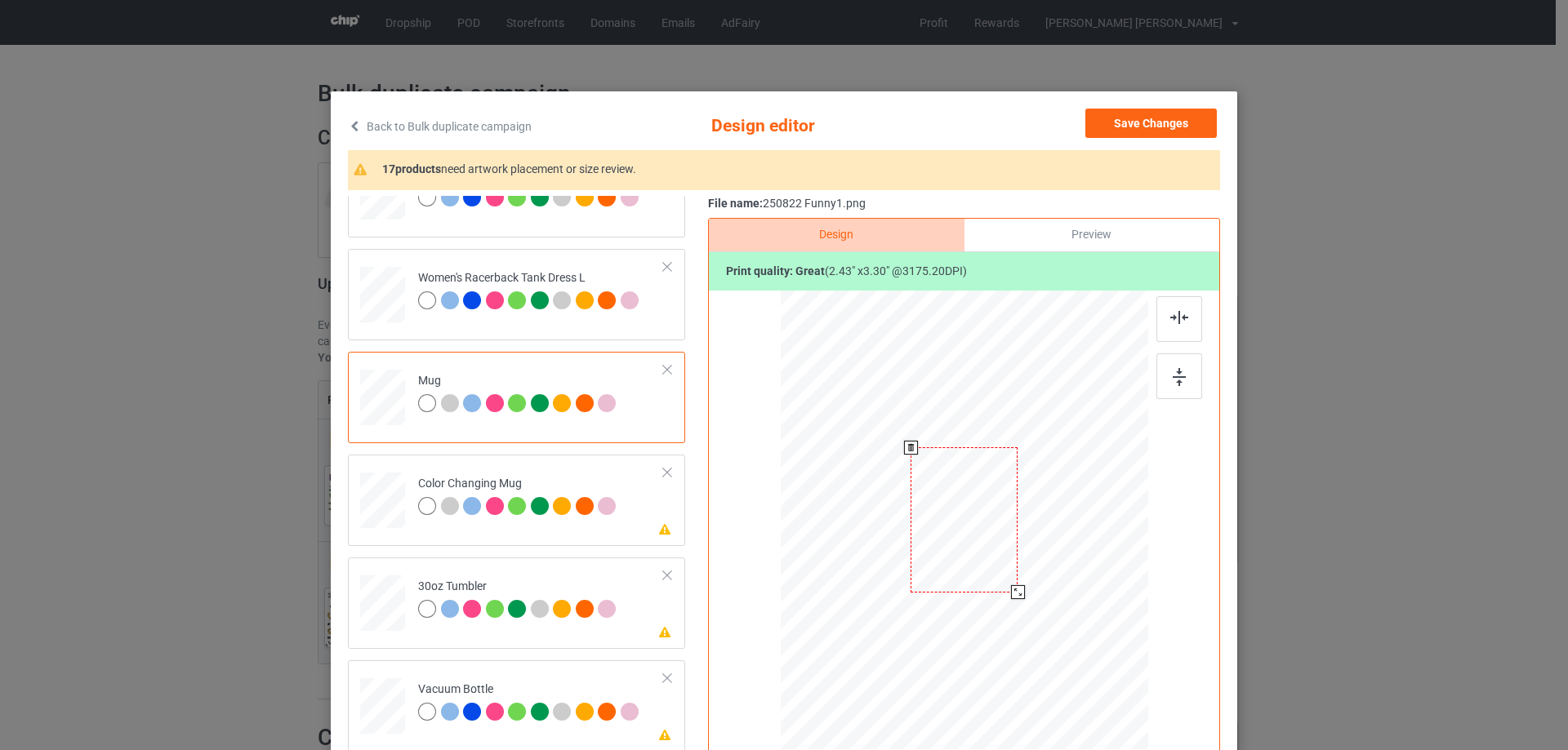
drag, startPoint x: 1068, startPoint y: 674, endPoint x: 1028, endPoint y: 579, distance: 103.1
click at [1028, 579] on div at bounding box center [964, 520] width 368 height 153
drag, startPoint x: 960, startPoint y: 558, endPoint x: 1059, endPoint y: 555, distance: 99.0
click at [1059, 555] on div at bounding box center [1063, 518] width 107 height 146
click at [1176, 365] on div at bounding box center [1178, 376] width 46 height 46
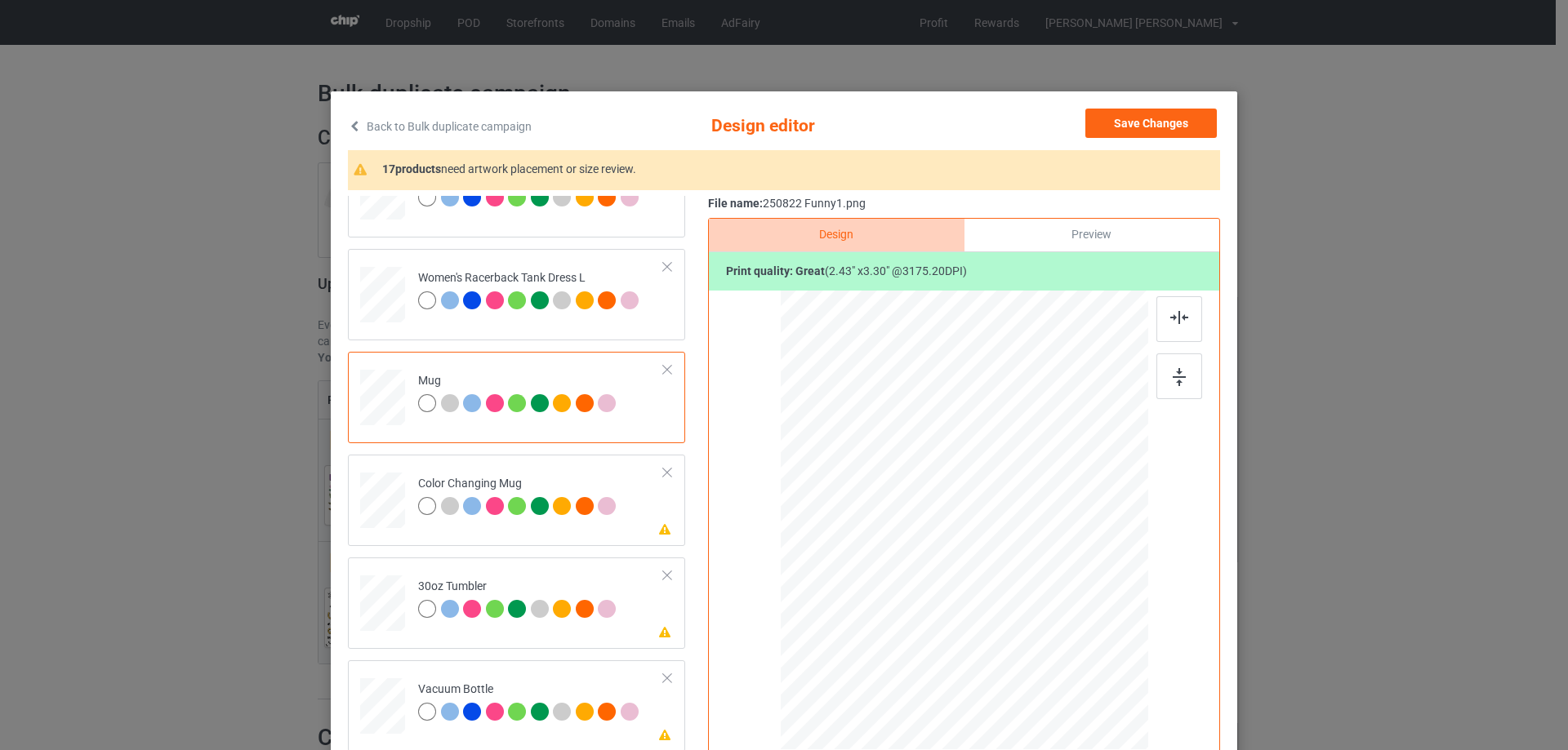
scroll to position [1470, 0]
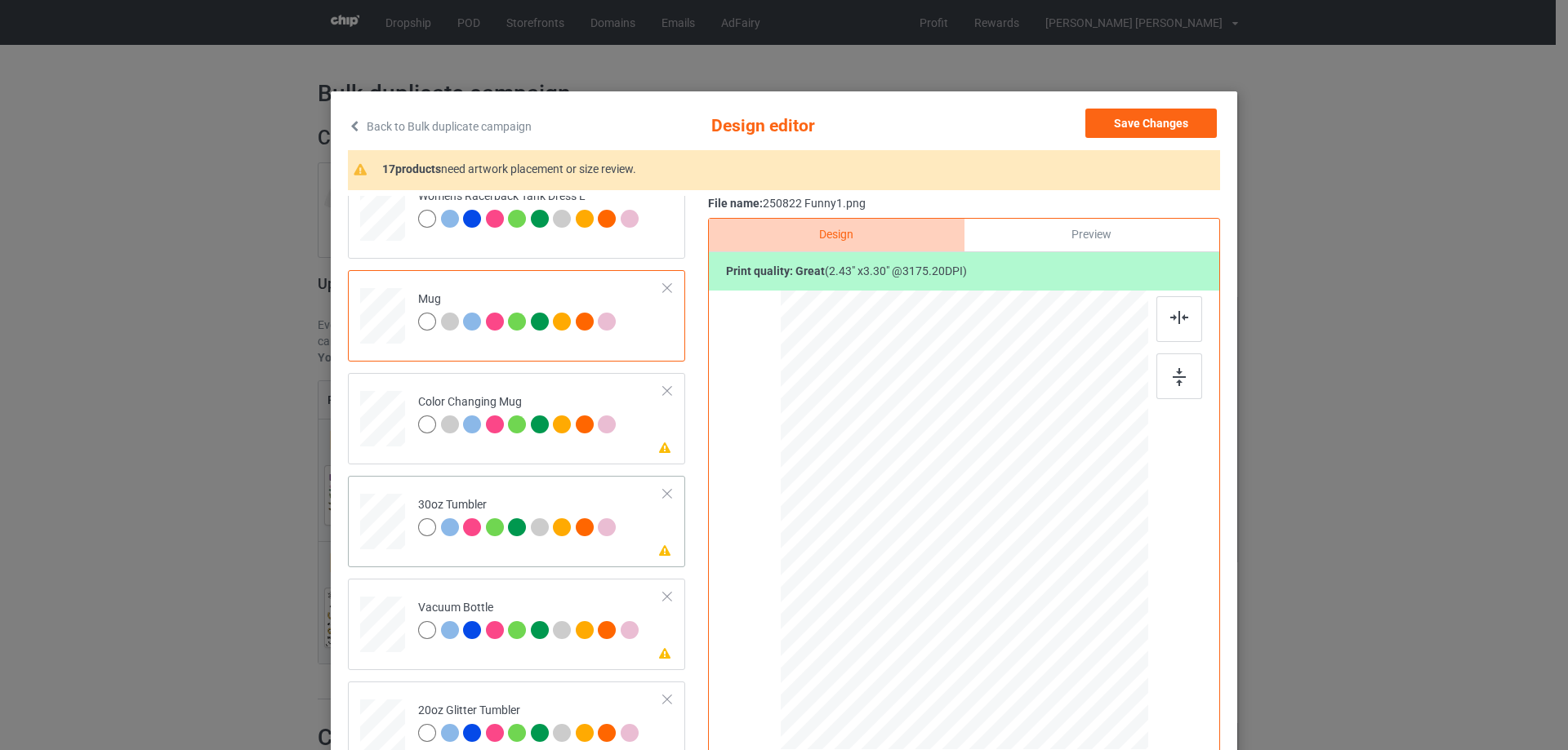
click at [402, 505] on td at bounding box center [384, 518] width 49 height 72
drag, startPoint x: 1067, startPoint y: 667, endPoint x: 1006, endPoint y: 590, distance: 98.2
click at [1024, 596] on div at bounding box center [964, 521] width 357 height 198
drag, startPoint x: 992, startPoint y: 577, endPoint x: 464, endPoint y: 575, distance: 528.0
click at [905, 575] on div at bounding box center [878, 519] width 117 height 160
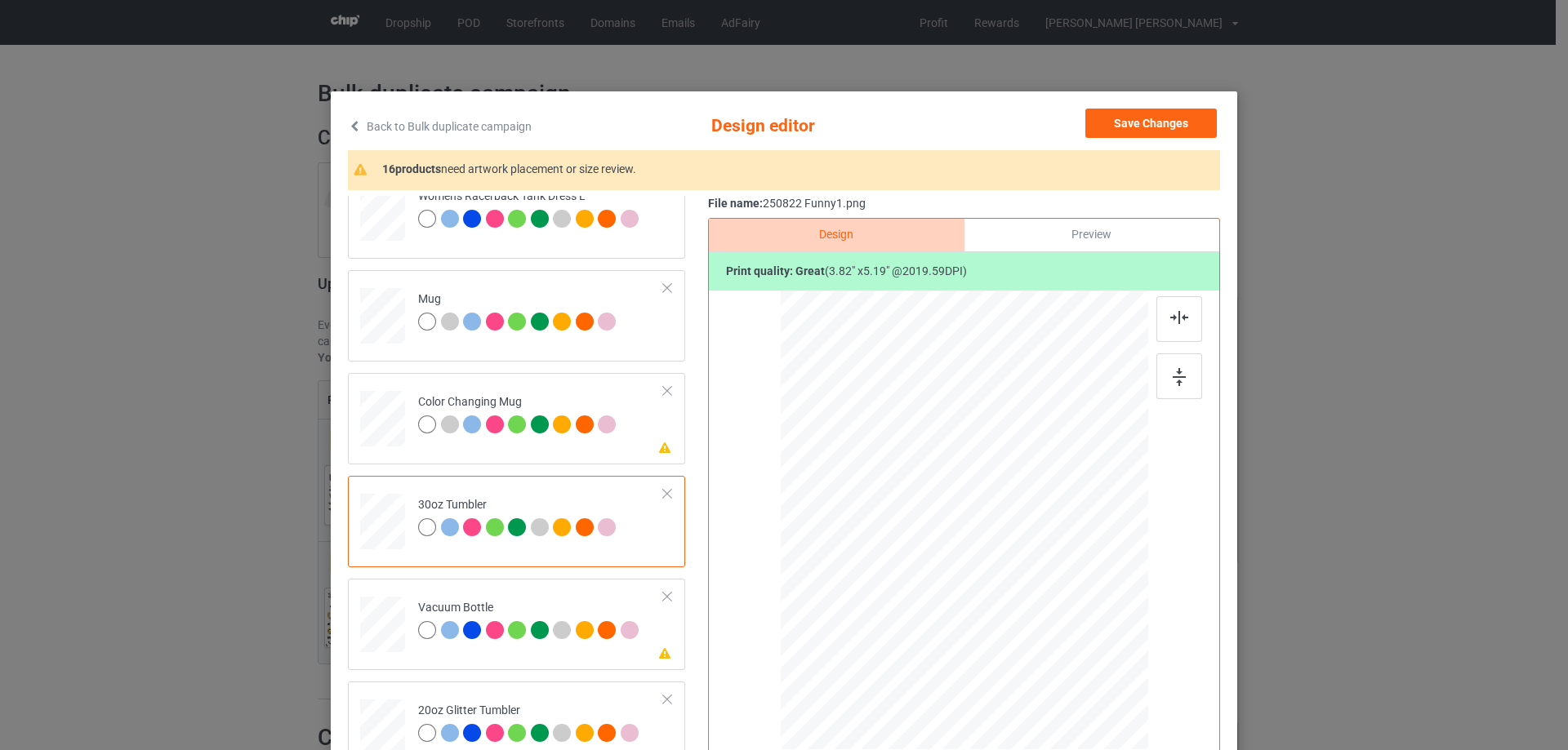
scroll to position [1633, 0]
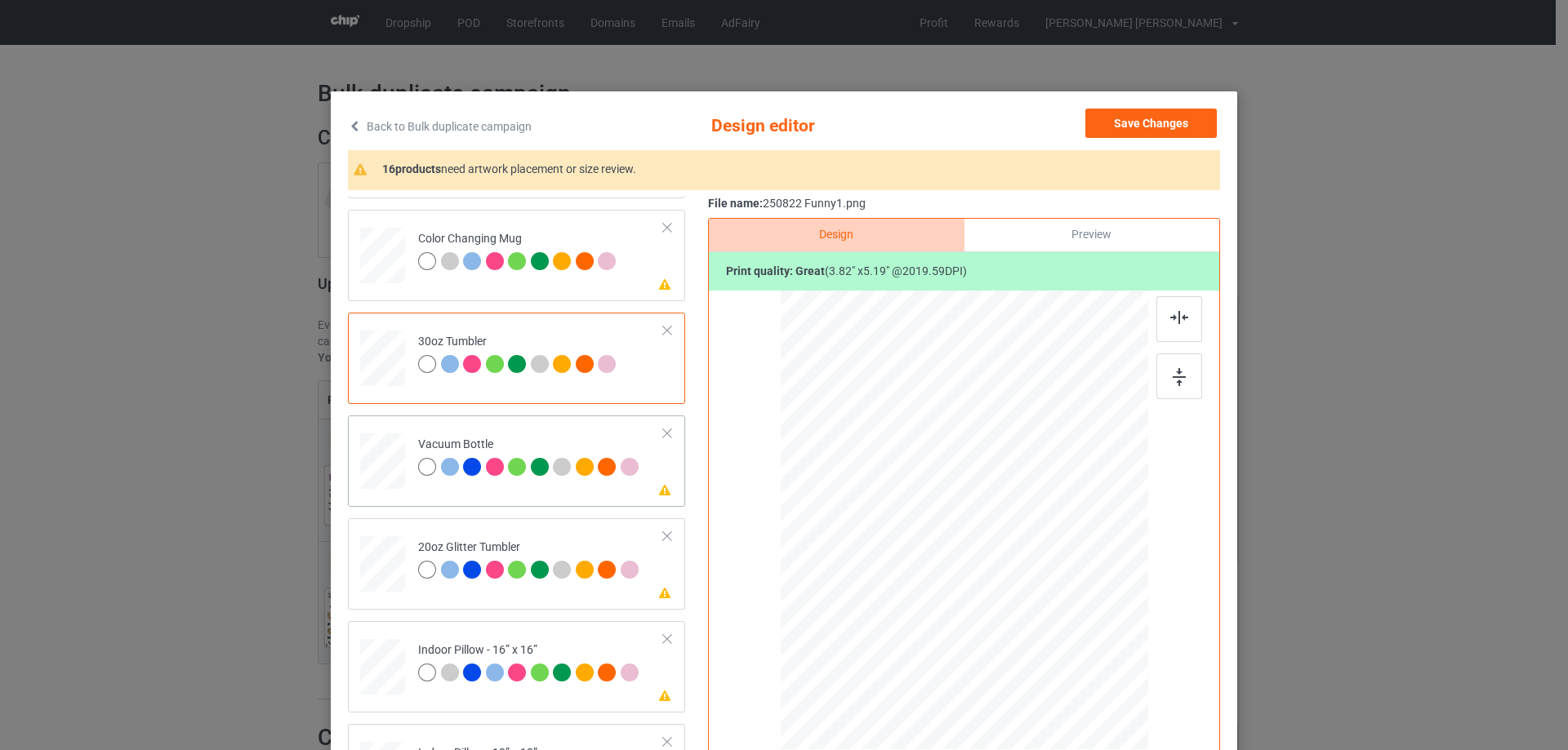
click at [381, 493] on div at bounding box center [382, 464] width 45 height 61
drag, startPoint x: 1063, startPoint y: 663, endPoint x: 1014, endPoint y: 591, distance: 87.1
click at [1014, 591] on div at bounding box center [1018, 592] width 14 height 14
drag, startPoint x: 921, startPoint y: 570, endPoint x: 894, endPoint y: 570, distance: 27.0
click at [894, 570] on div at bounding box center [879, 520] width 107 height 146
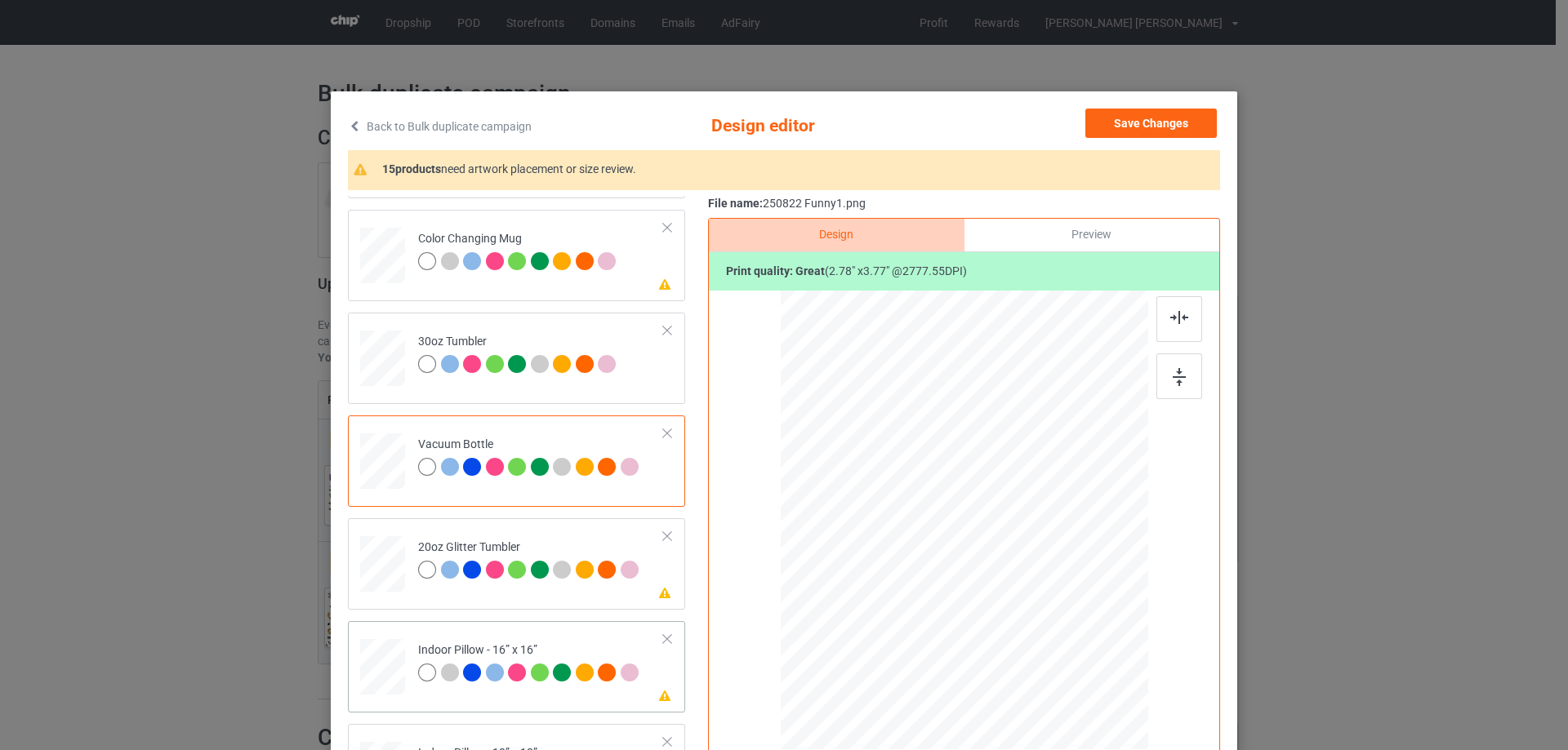
scroll to position [1797, 0]
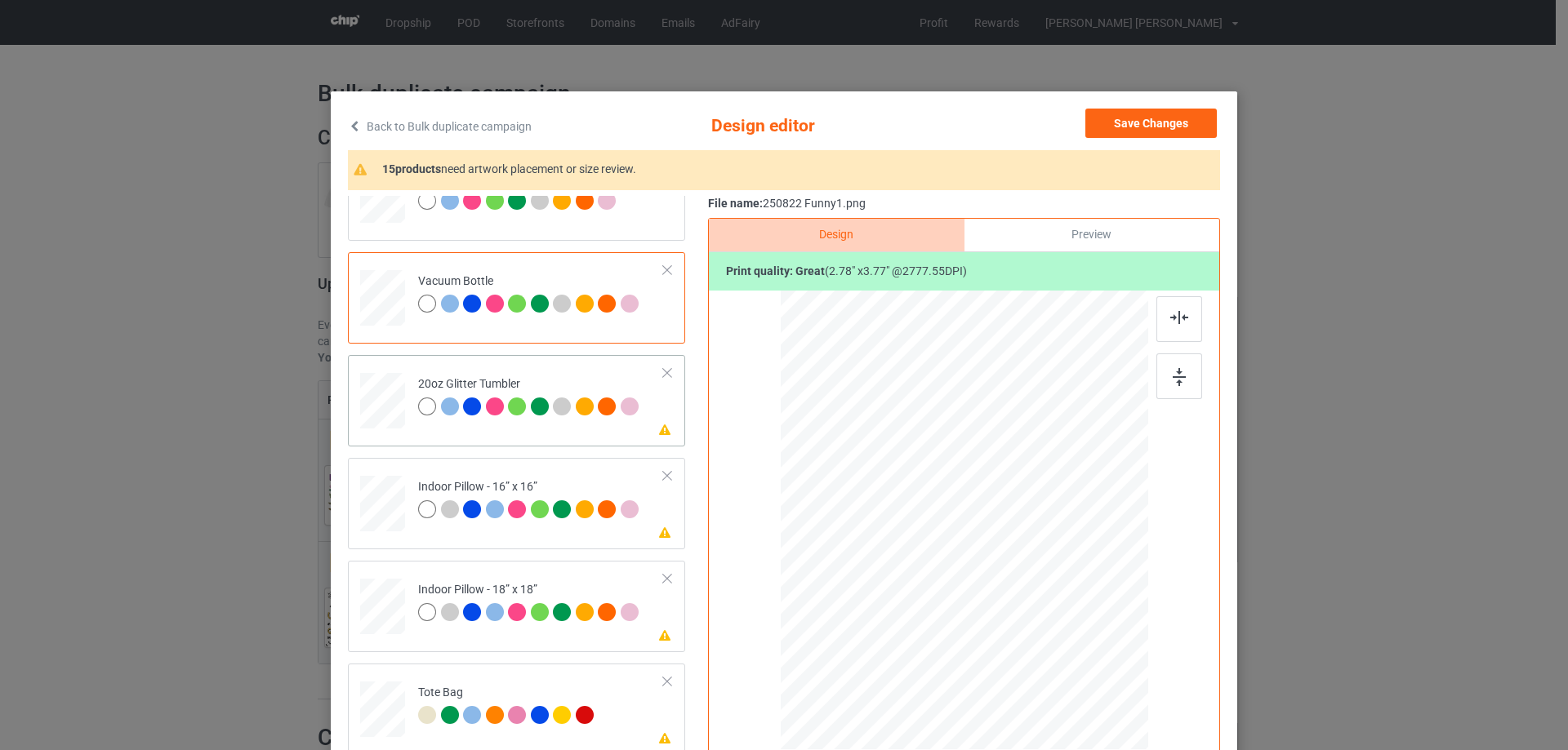
click at [380, 414] on div at bounding box center [383, 401] width 43 height 36
drag, startPoint x: 1063, startPoint y: 663, endPoint x: 1001, endPoint y: 585, distance: 99.6
click at [1027, 610] on div at bounding box center [1034, 615] width 14 height 14
drag, startPoint x: 994, startPoint y: 580, endPoint x: 911, endPoint y: 562, distance: 84.9
click at [911, 562] on div at bounding box center [880, 503] width 129 height 175
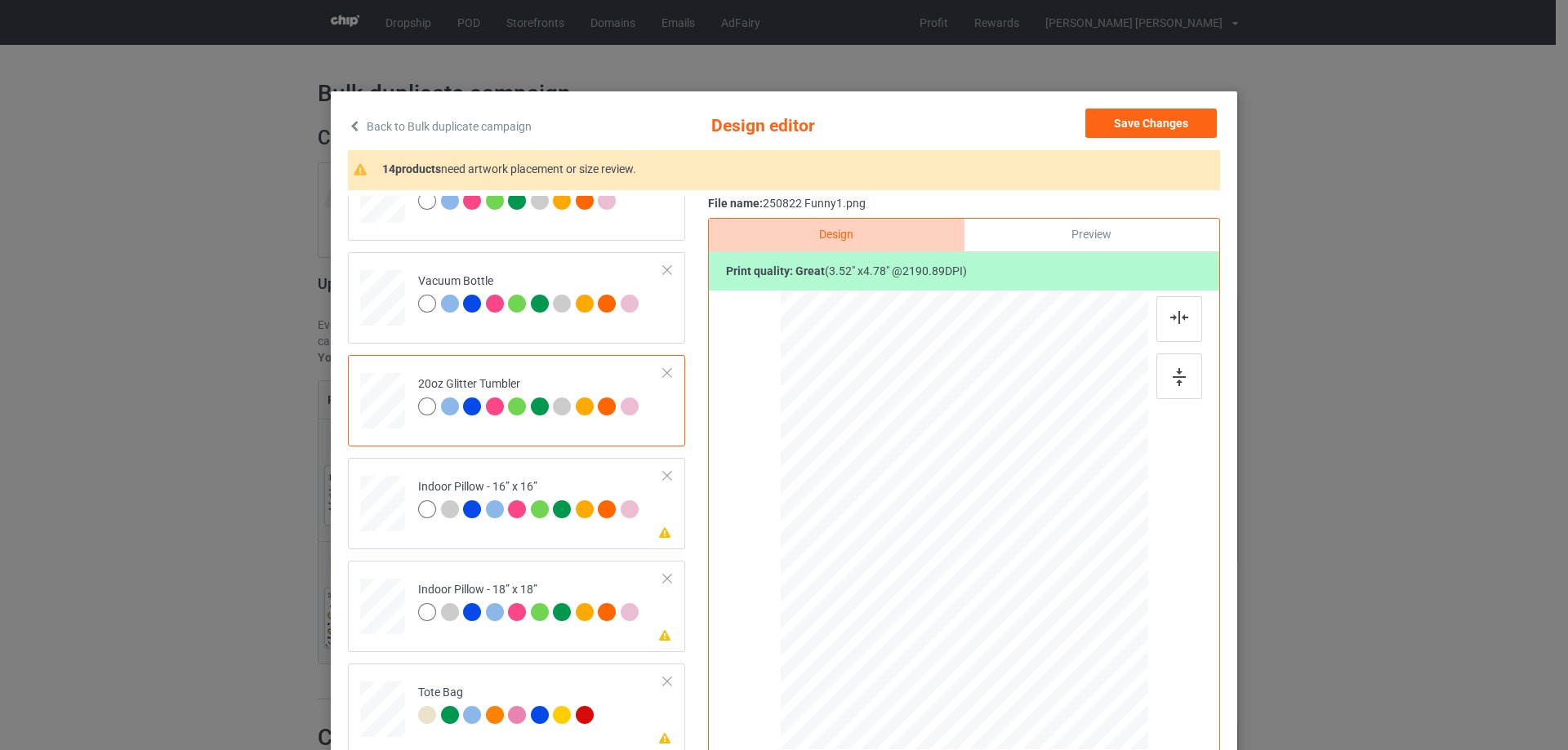
scroll to position [1924, 0]
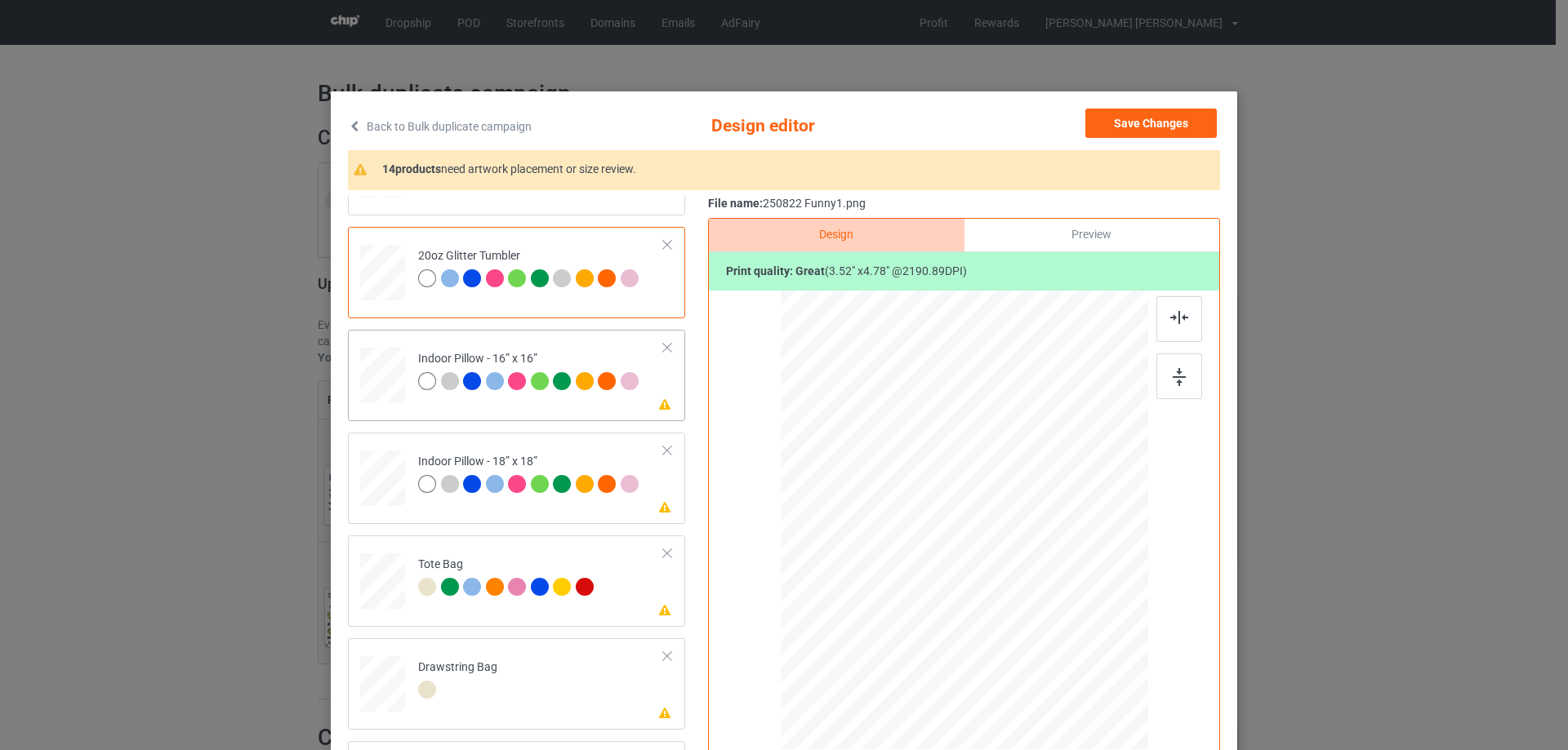
click at [371, 381] on div at bounding box center [382, 376] width 45 height 45
drag, startPoint x: 1071, startPoint y: 669, endPoint x: 1050, endPoint y: 651, distance: 27.7
click at [1053, 651] on div at bounding box center [1060, 651] width 14 height 14
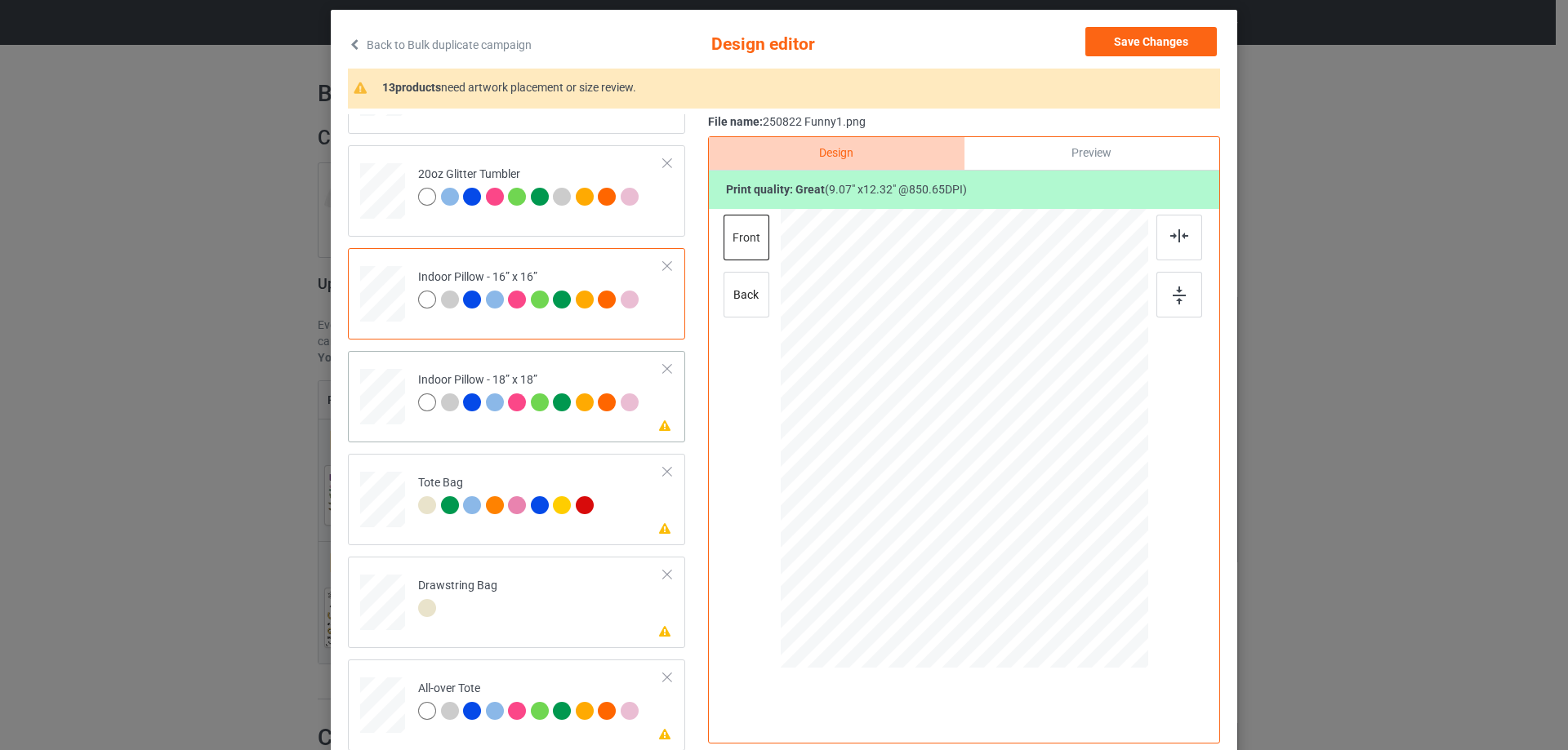
click at [396, 405] on div at bounding box center [382, 397] width 45 height 45
drag, startPoint x: 1067, startPoint y: 591, endPoint x: 370, endPoint y: 465, distance: 708.3
click at [1062, 572] on div at bounding box center [1062, 573] width 14 height 14
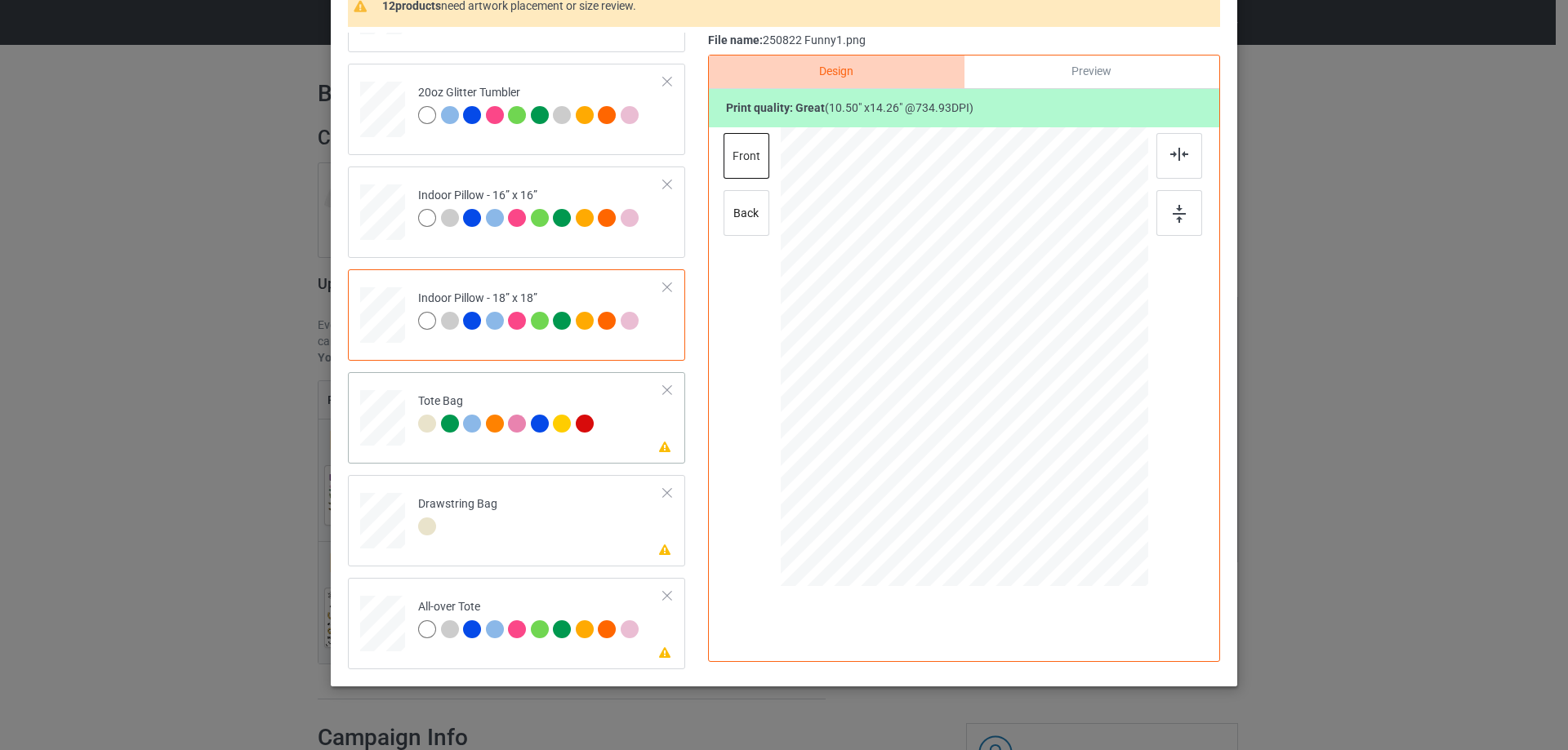
click at [383, 429] on div at bounding box center [382, 426] width 21 height 24
click at [382, 629] on div at bounding box center [382, 624] width 45 height 45
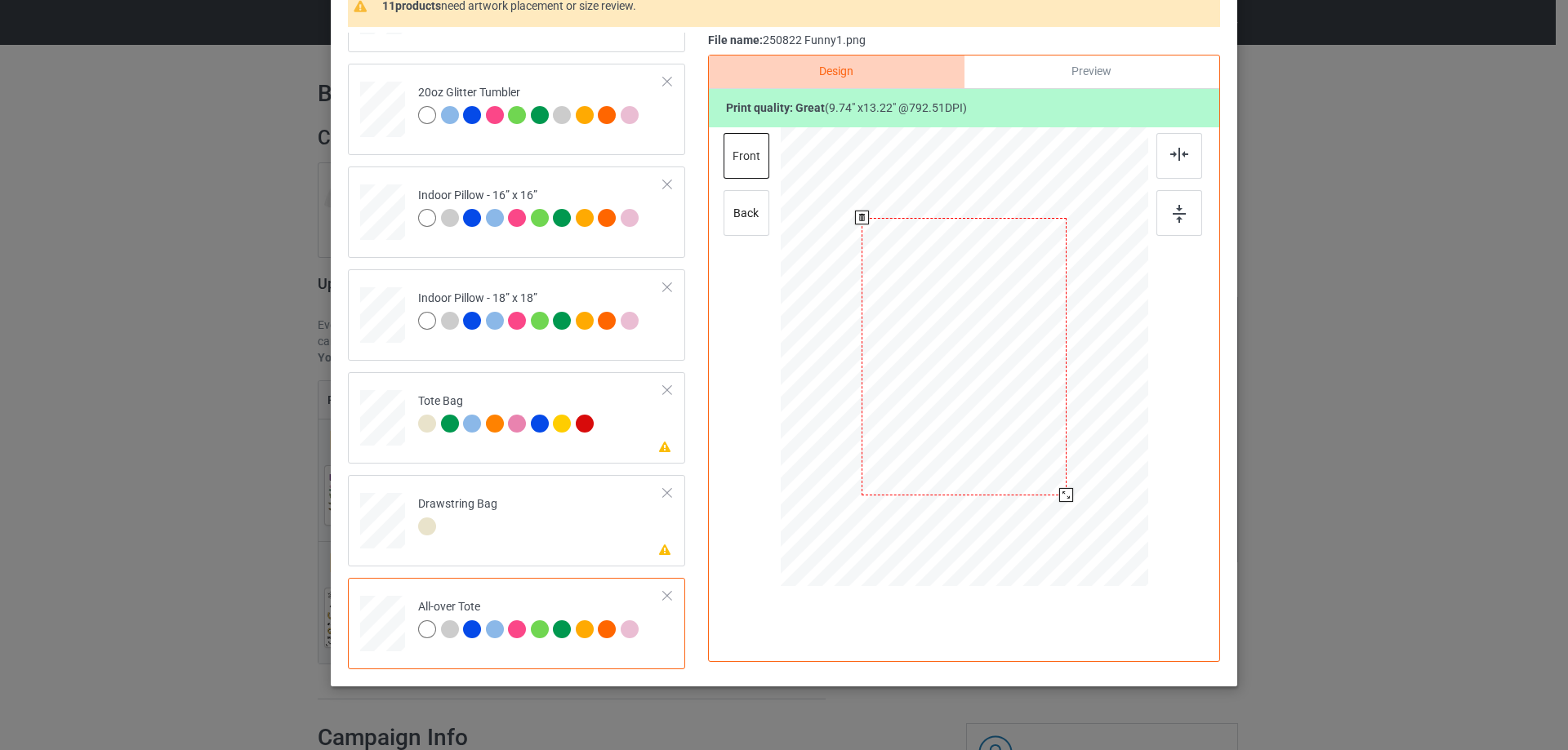
drag, startPoint x: 1067, startPoint y: 507, endPoint x: 1062, endPoint y: 494, distance: 13.9
click at [1062, 494] on div at bounding box center [1065, 494] width 14 height 14
click at [1028, 462] on div at bounding box center [963, 356] width 204 height 278
click at [744, 507] on div "Design Preview Print quality: great ( 9.74 " x 13.22 " @ 792.51 DPI) front back" at bounding box center [964, 358] width 512 height 607
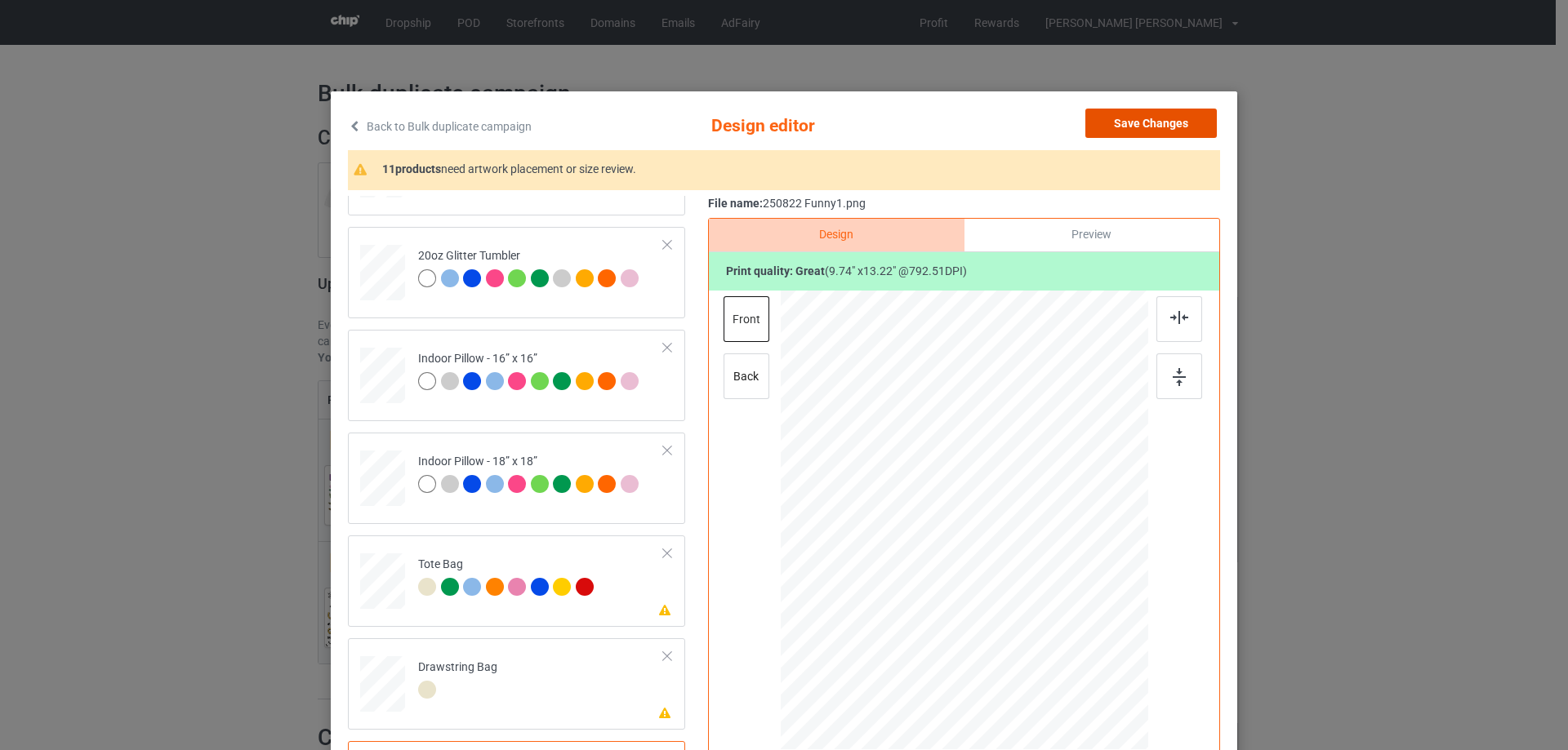
click at [1157, 126] on button "Save Changes" at bounding box center [1150, 123] width 132 height 30
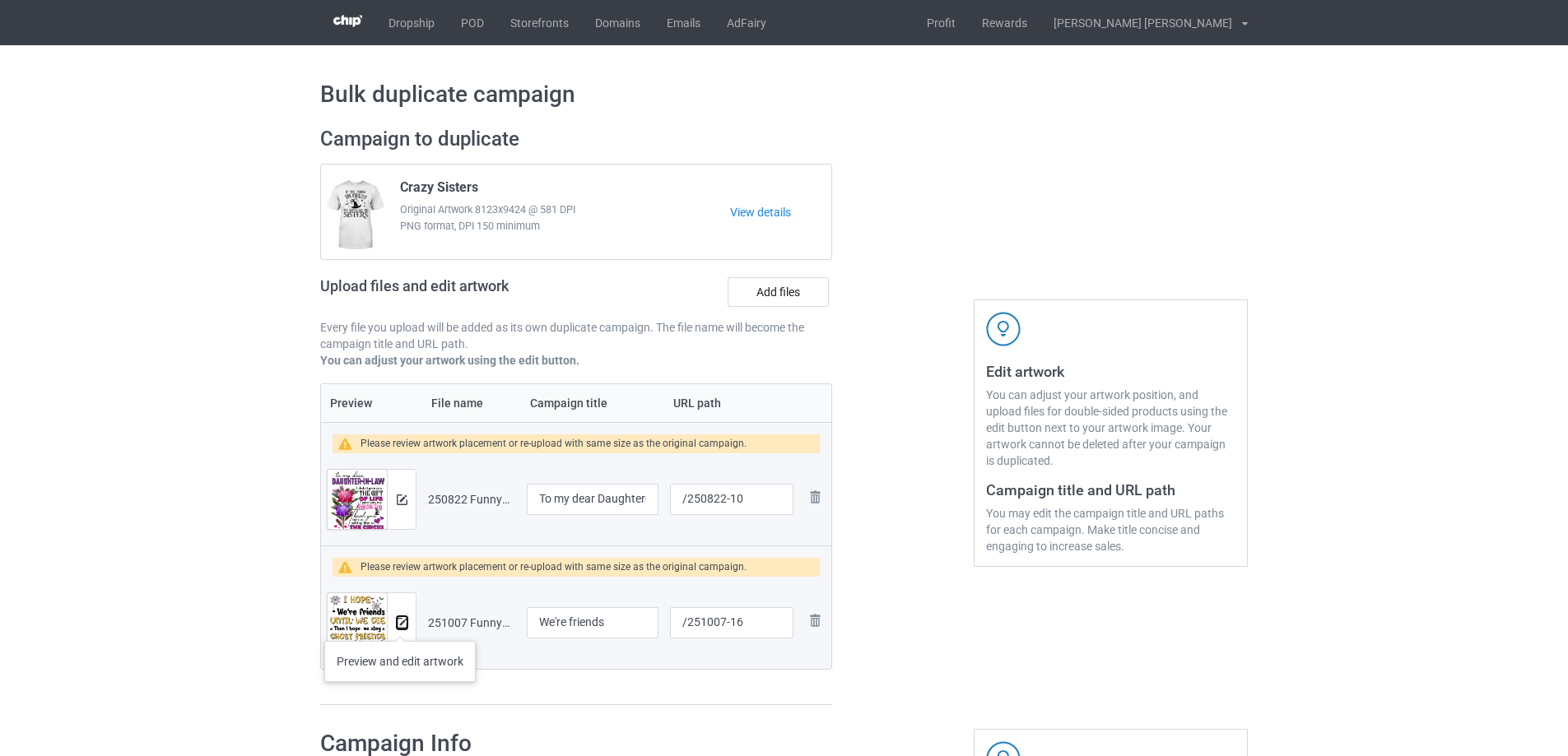
click at [400, 624] on img at bounding box center [401, 622] width 10 height 10
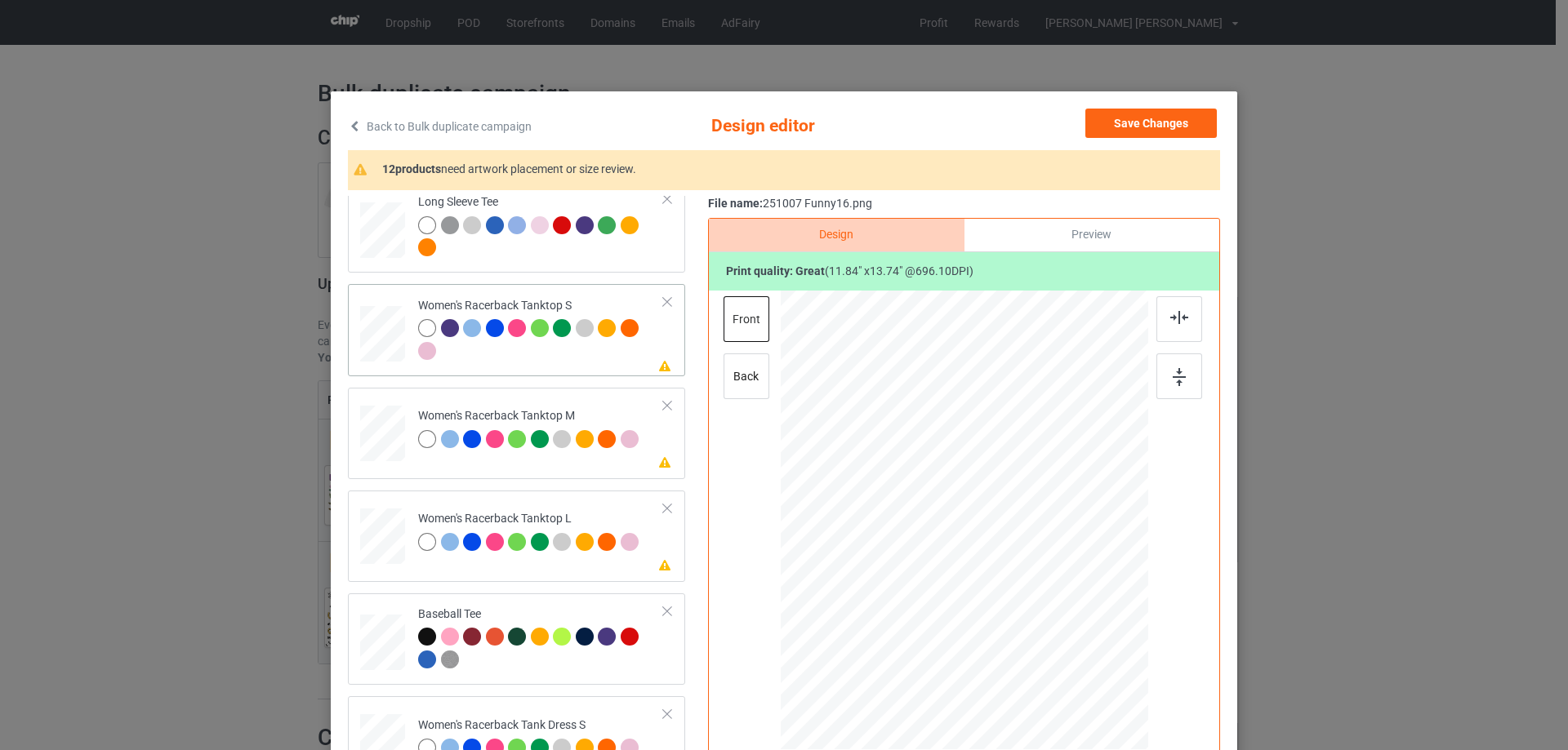
scroll to position [653, 0]
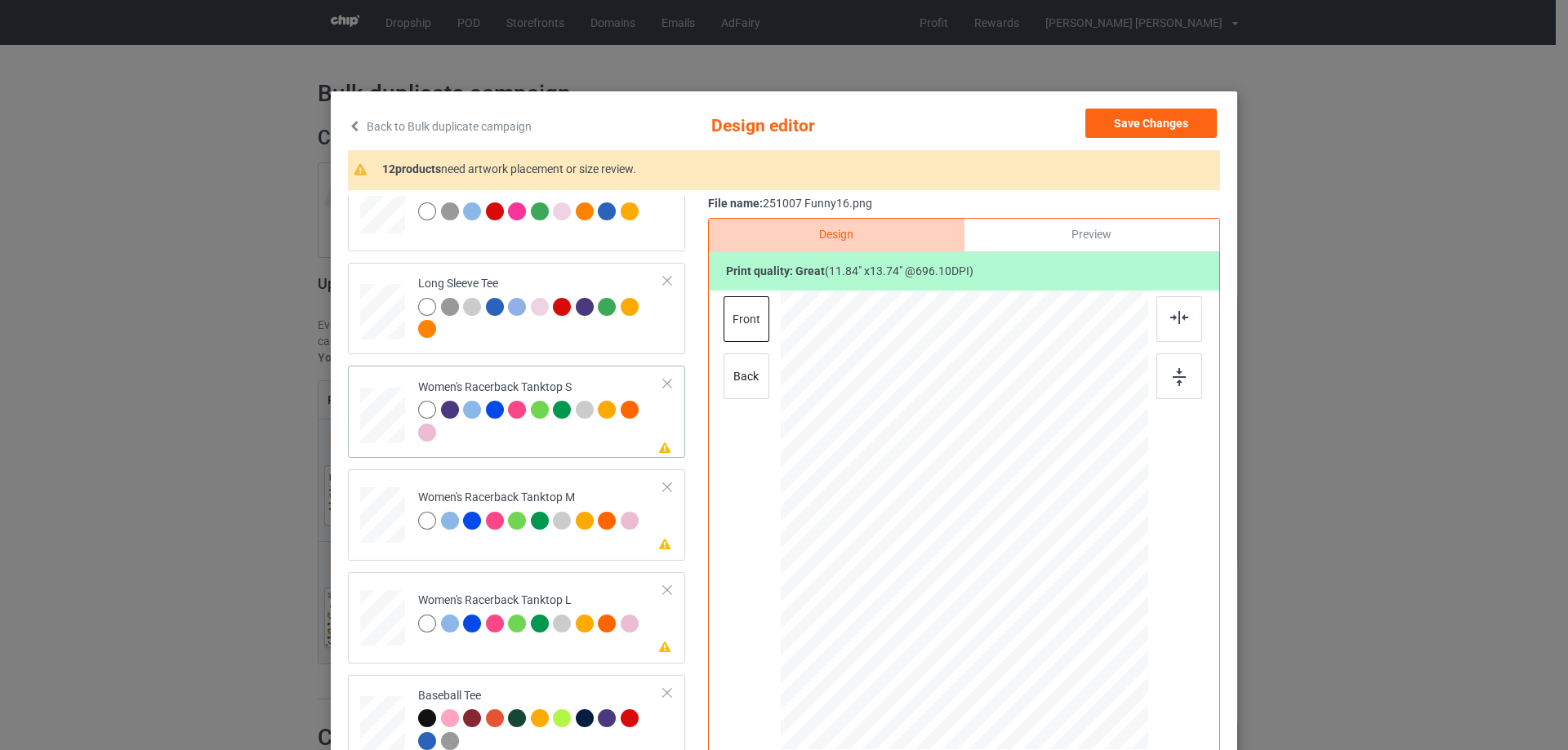
click at [374, 432] on div at bounding box center [382, 416] width 44 height 56
drag, startPoint x: 1069, startPoint y: 645, endPoint x: 1056, endPoint y: 618, distance: 30.0
click at [1057, 619] on div at bounding box center [964, 521] width 357 height 460
drag, startPoint x: 1012, startPoint y: 548, endPoint x: 1007, endPoint y: 571, distance: 23.5
click at [1007, 571] on div at bounding box center [959, 543] width 180 height 210
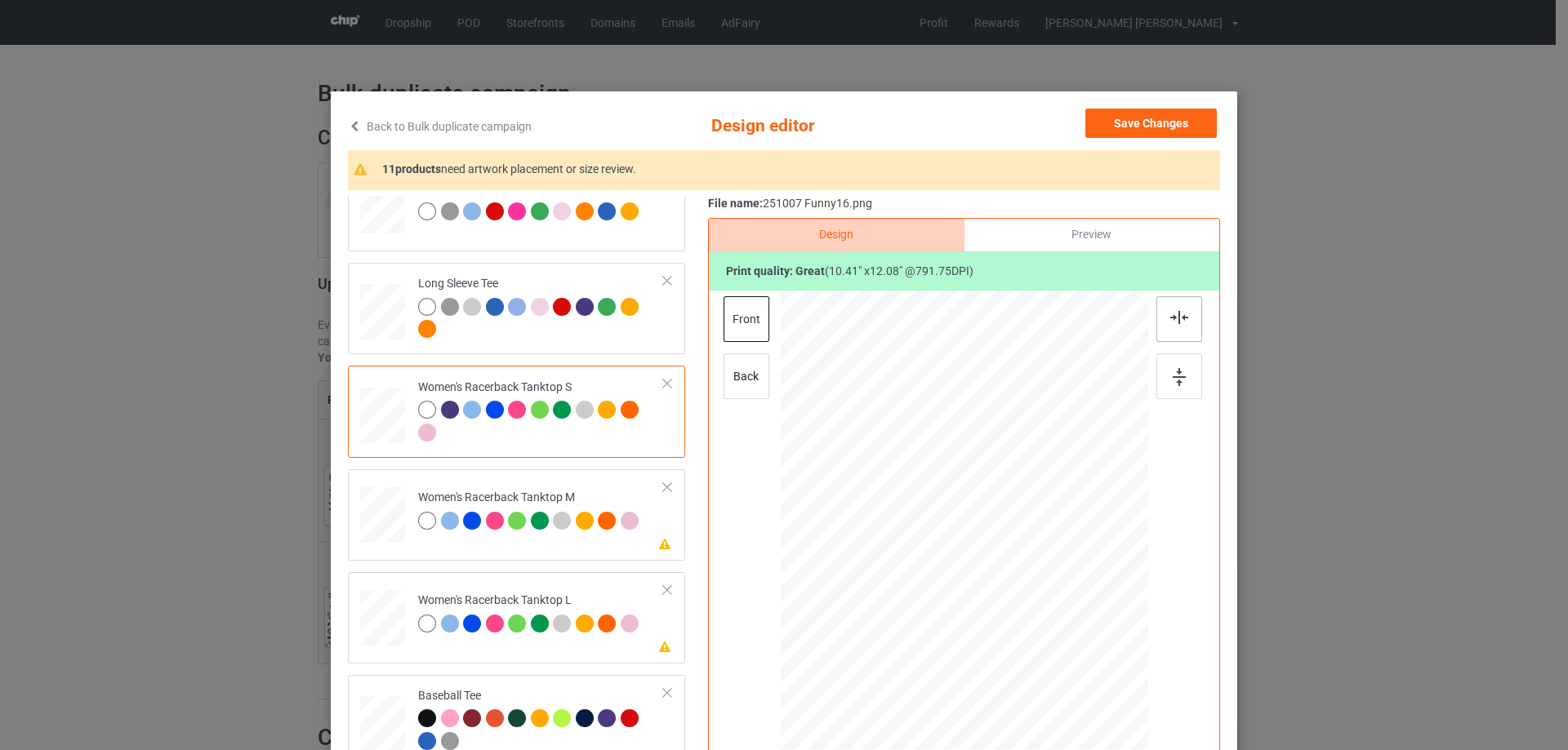
click at [1176, 327] on div at bounding box center [1178, 319] width 46 height 46
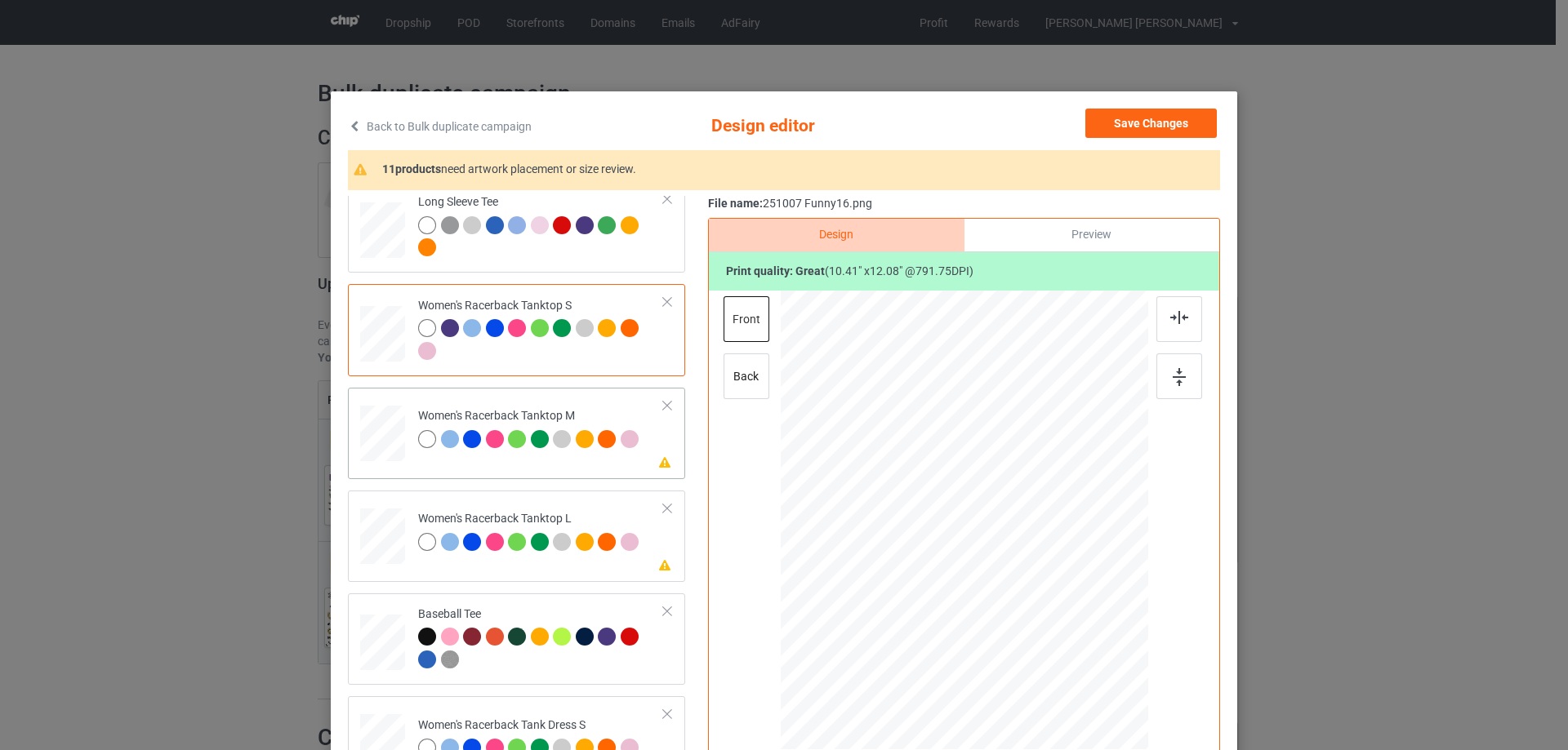
click at [374, 442] on div at bounding box center [382, 434] width 45 height 56
drag, startPoint x: 1068, startPoint y: 649, endPoint x: 1035, endPoint y: 601, distance: 58.2
click at [1055, 619] on div at bounding box center [1054, 626] width 14 height 14
drag, startPoint x: 994, startPoint y: 545, endPoint x: 994, endPoint y: 568, distance: 23.0
click at [994, 568] on div at bounding box center [964, 545] width 180 height 209
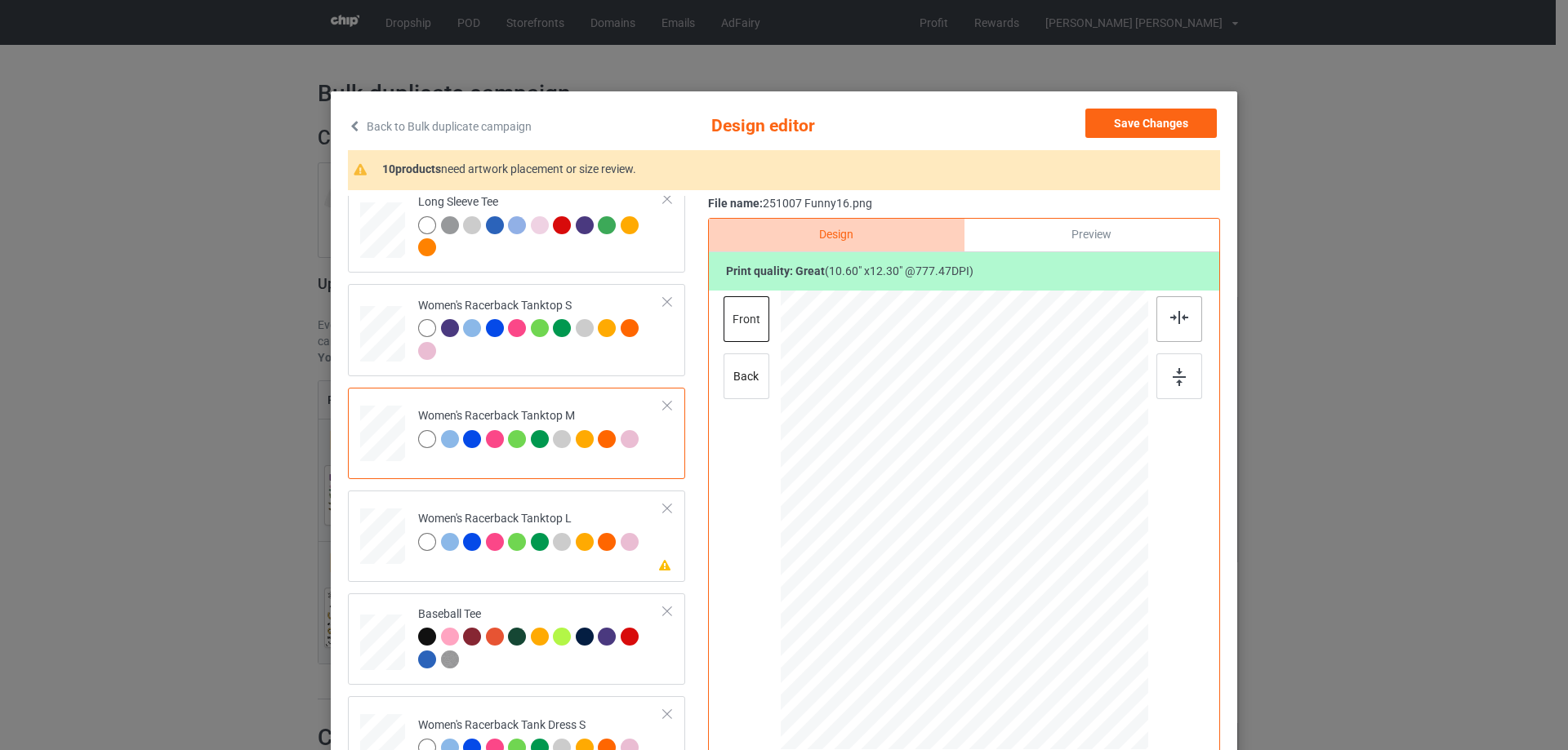
click at [1173, 323] on img at bounding box center [1178, 318] width 18 height 13
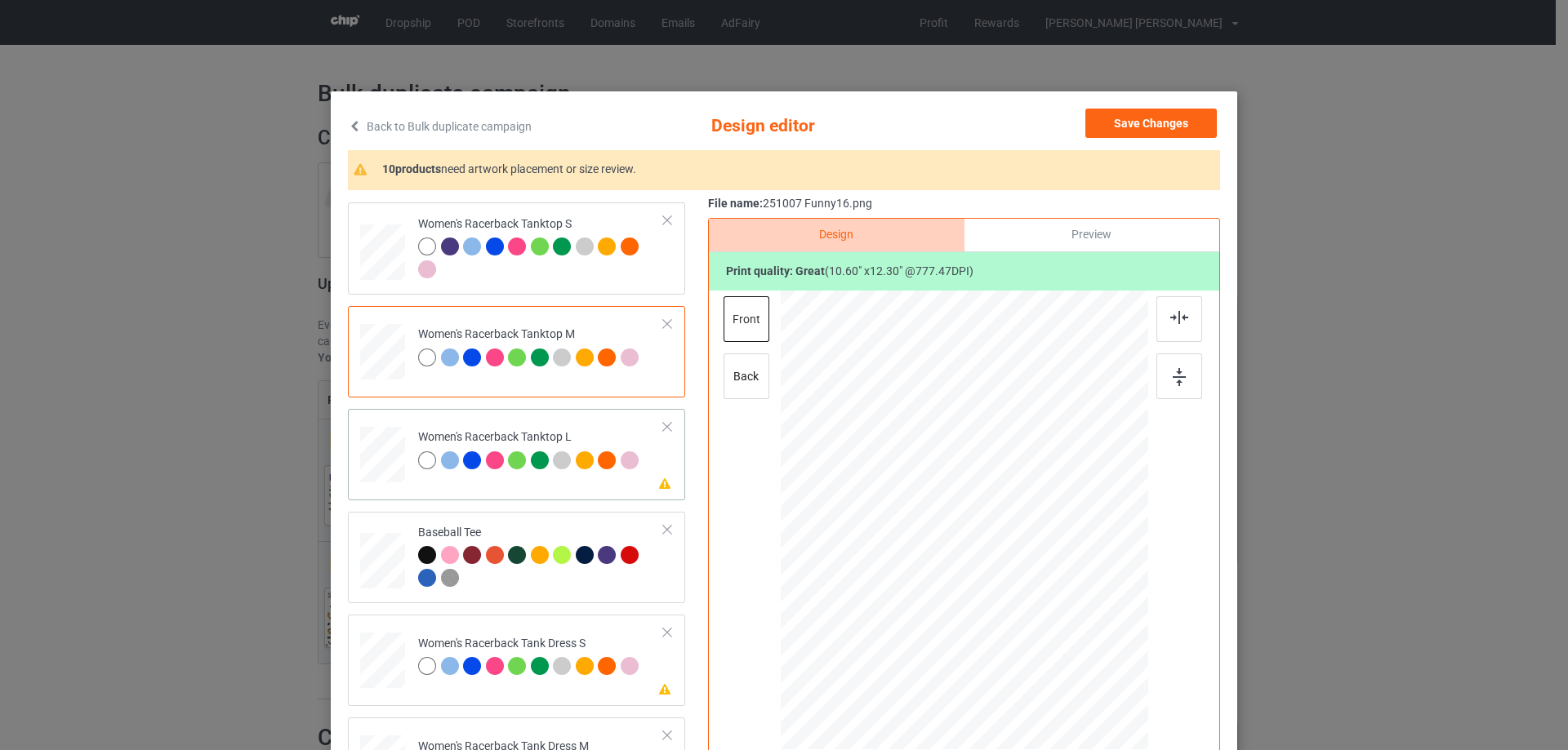
click at [382, 467] on div at bounding box center [382, 455] width 45 height 54
drag, startPoint x: 1070, startPoint y: 651, endPoint x: 1048, endPoint y: 620, distance: 38.0
click at [1048, 620] on div at bounding box center [1050, 620] width 14 height 14
drag, startPoint x: 985, startPoint y: 556, endPoint x: 984, endPoint y: 578, distance: 22.0
click at [984, 578] on div at bounding box center [963, 543] width 173 height 200
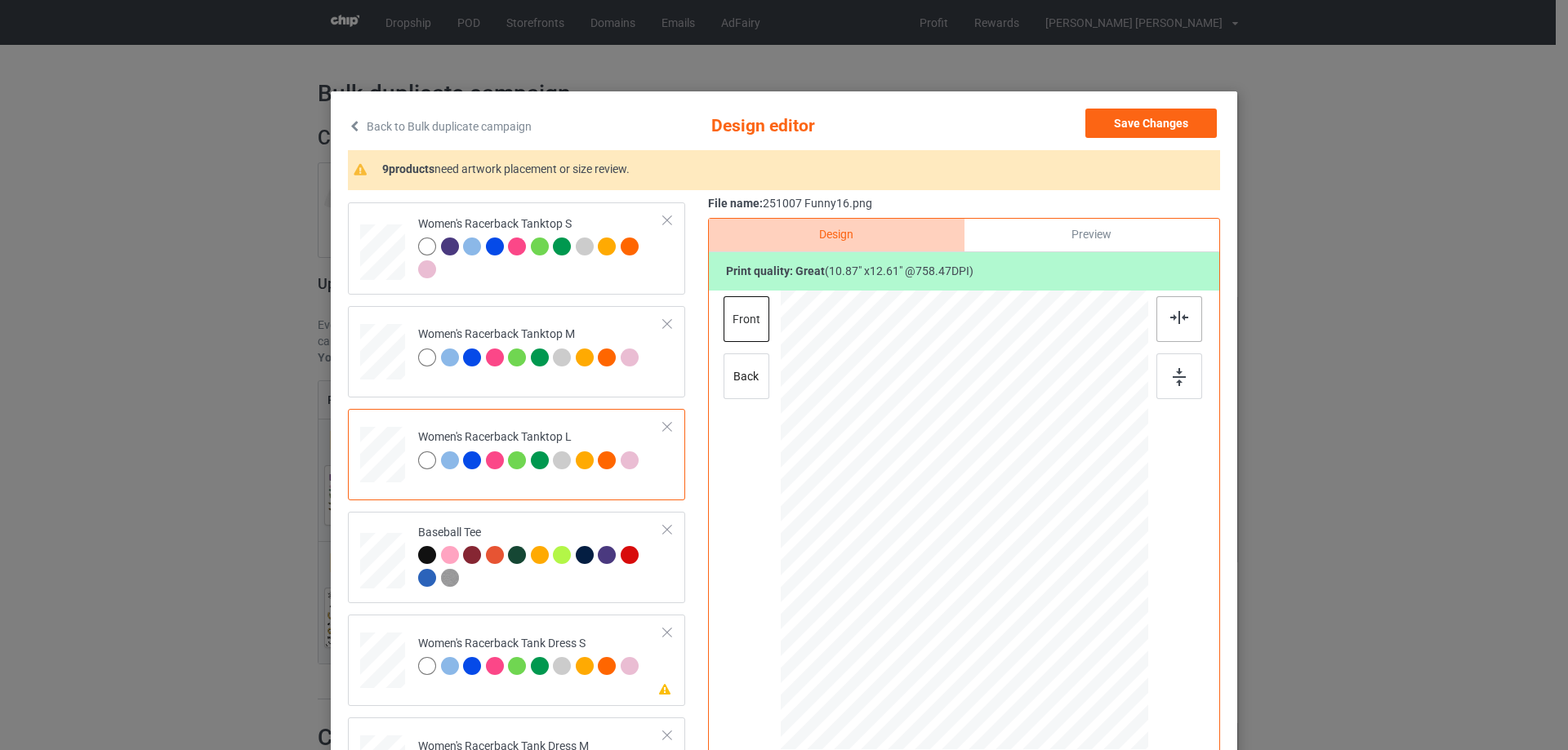
click at [1171, 325] on img at bounding box center [1178, 318] width 18 height 13
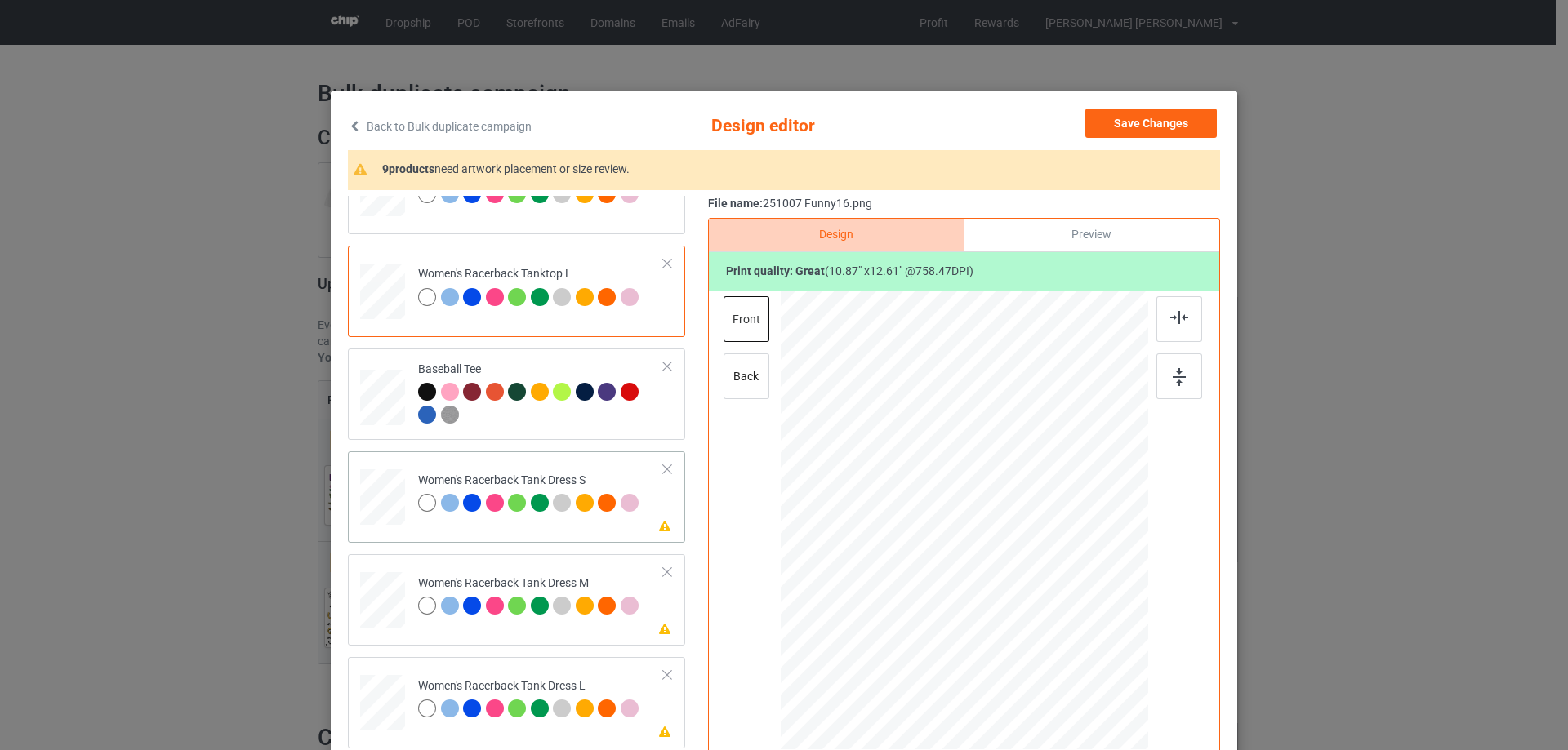
click at [389, 507] on div at bounding box center [382, 497] width 36 height 56
drag, startPoint x: 1049, startPoint y: 628, endPoint x: 1038, endPoint y: 613, distance: 18.6
click at [1038, 613] on div at bounding box center [1045, 614] width 14 height 14
drag, startPoint x: 996, startPoint y: 556, endPoint x: 995, endPoint y: 548, distance: 8.1
click at [995, 548] on div at bounding box center [963, 497] width 158 height 183
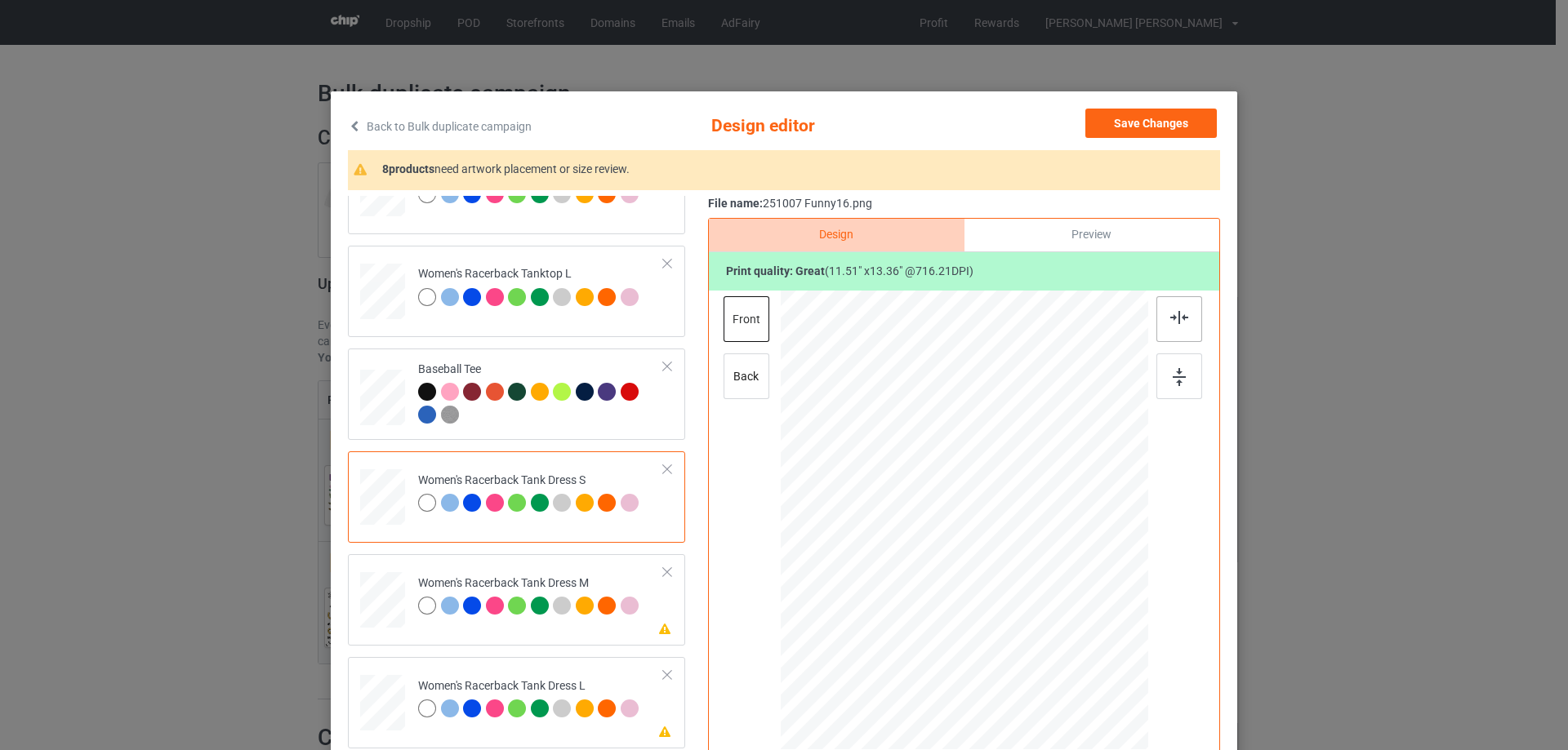
click at [1180, 321] on img at bounding box center [1178, 318] width 18 height 13
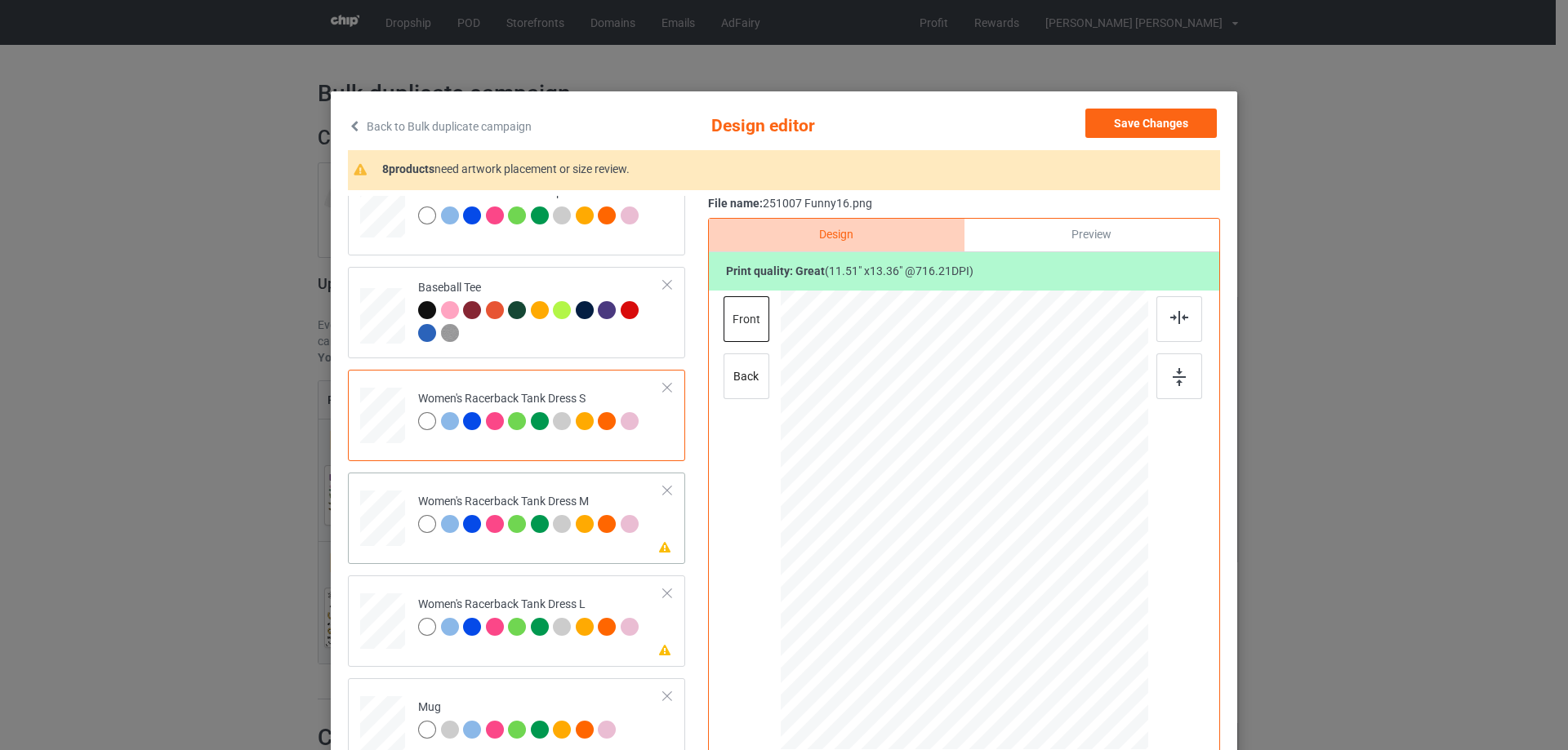
click at [368, 526] on div at bounding box center [382, 519] width 37 height 56
drag, startPoint x: 1048, startPoint y: 628, endPoint x: 1039, endPoint y: 606, distance: 23.8
click at [1039, 606] on div at bounding box center [1042, 612] width 14 height 14
click at [999, 549] on div at bounding box center [964, 496] width 157 height 182
click at [1184, 321] on div at bounding box center [1178, 319] width 46 height 46
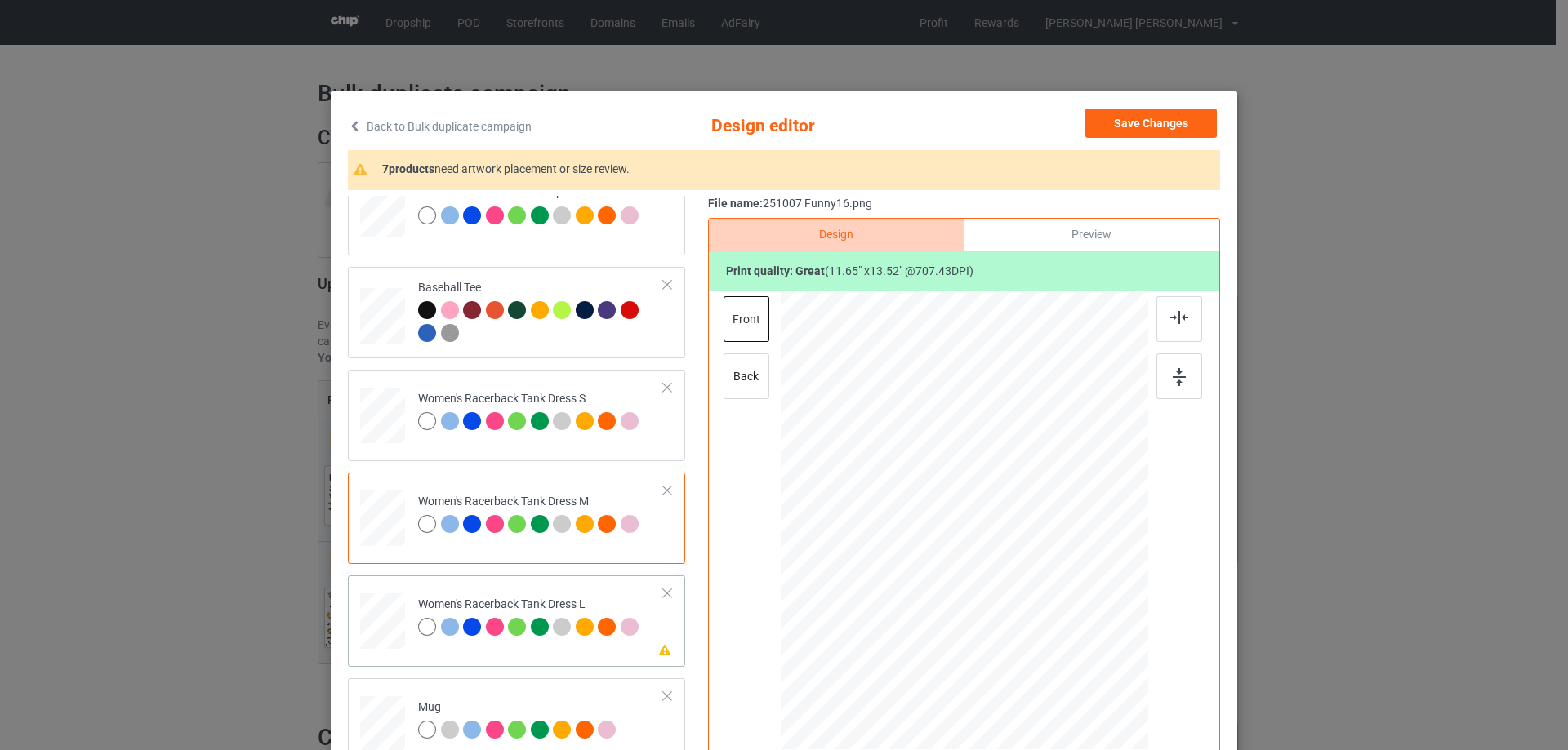
scroll to position [1225, 0]
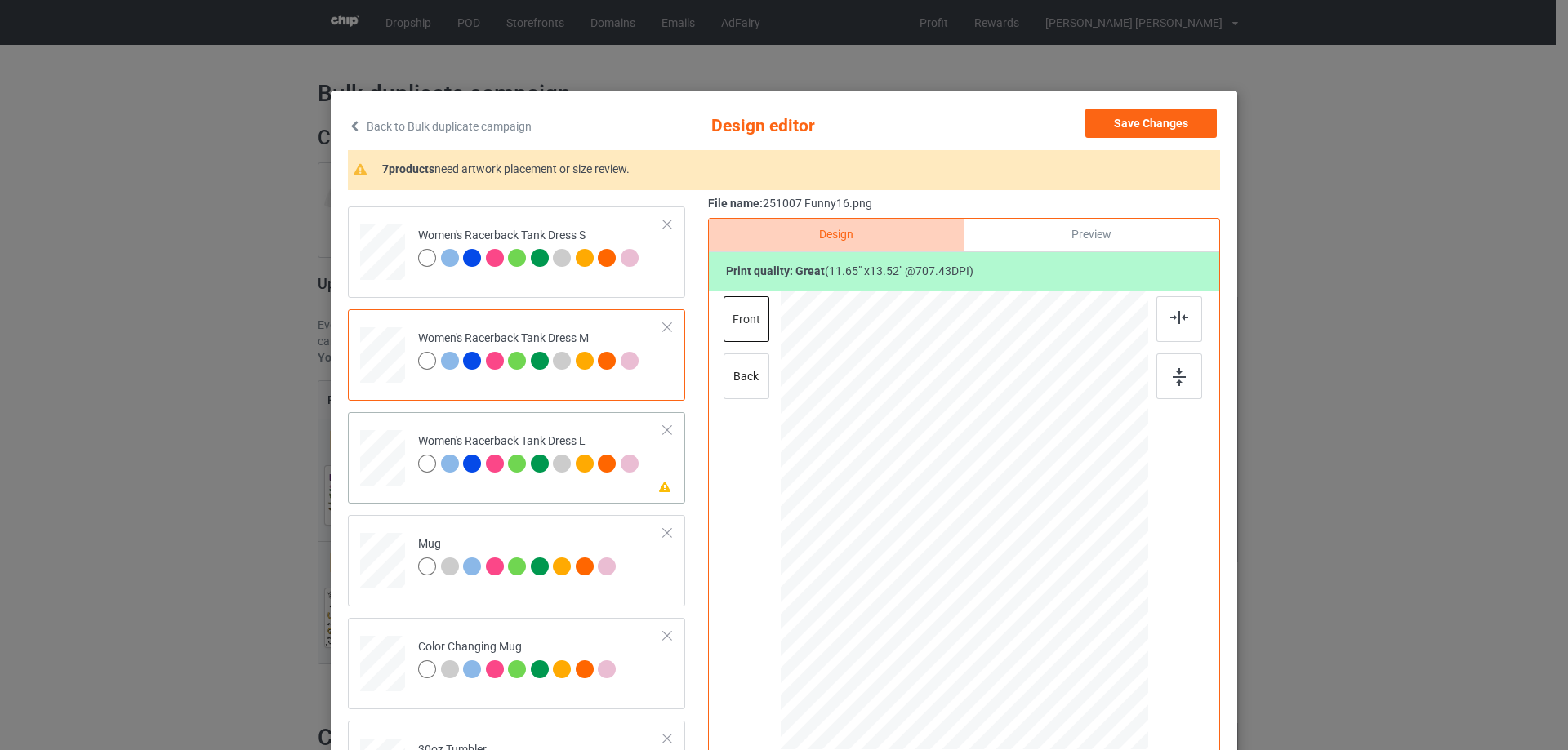
click at [374, 468] on div at bounding box center [382, 458] width 40 height 56
drag, startPoint x: 1054, startPoint y: 632, endPoint x: 1042, endPoint y: 611, distance: 24.2
click at [1042, 611] on div at bounding box center [1045, 615] width 14 height 14
click at [1003, 555] on div at bounding box center [963, 503] width 163 height 190
click at [1171, 325] on img at bounding box center [1178, 318] width 18 height 13
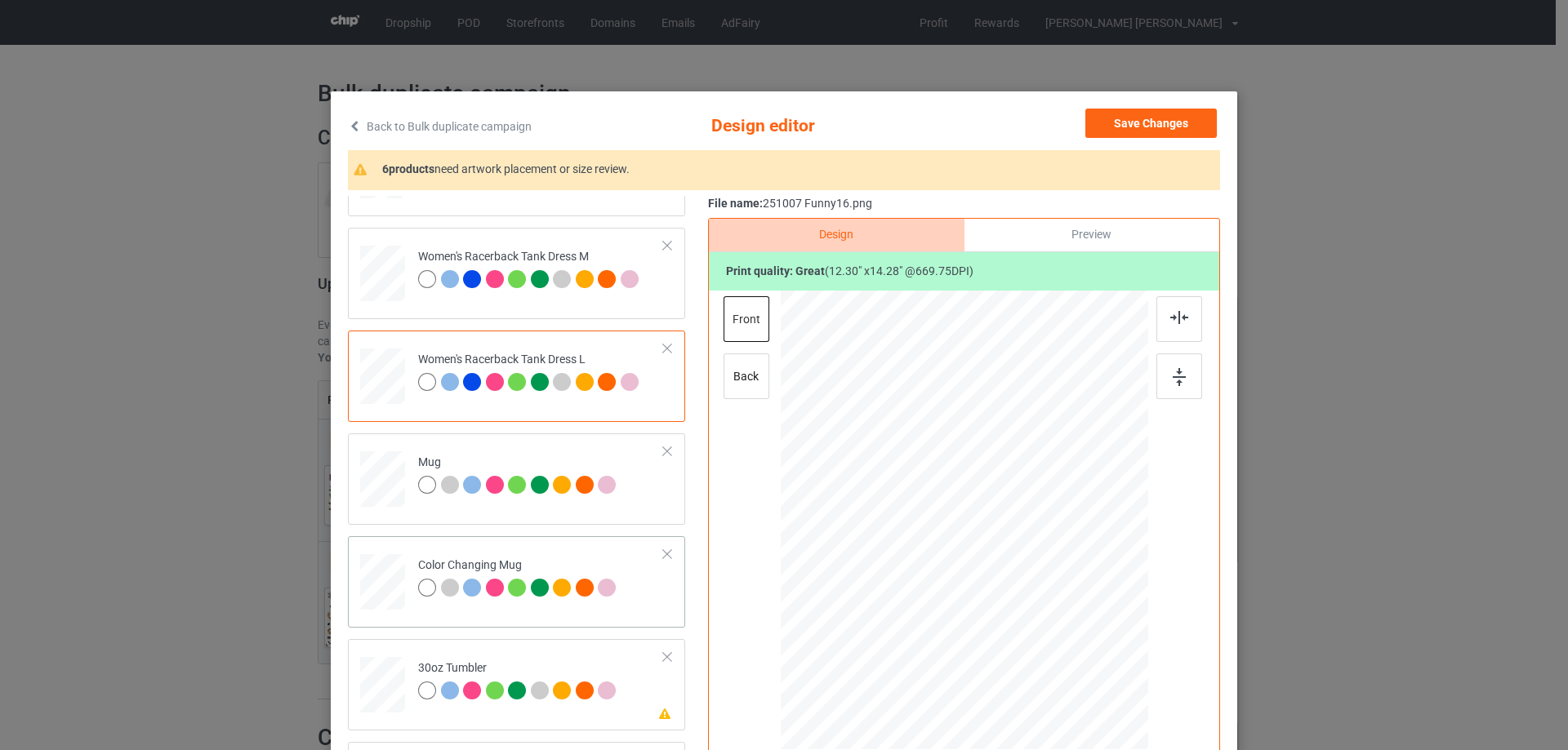
scroll to position [1388, 0]
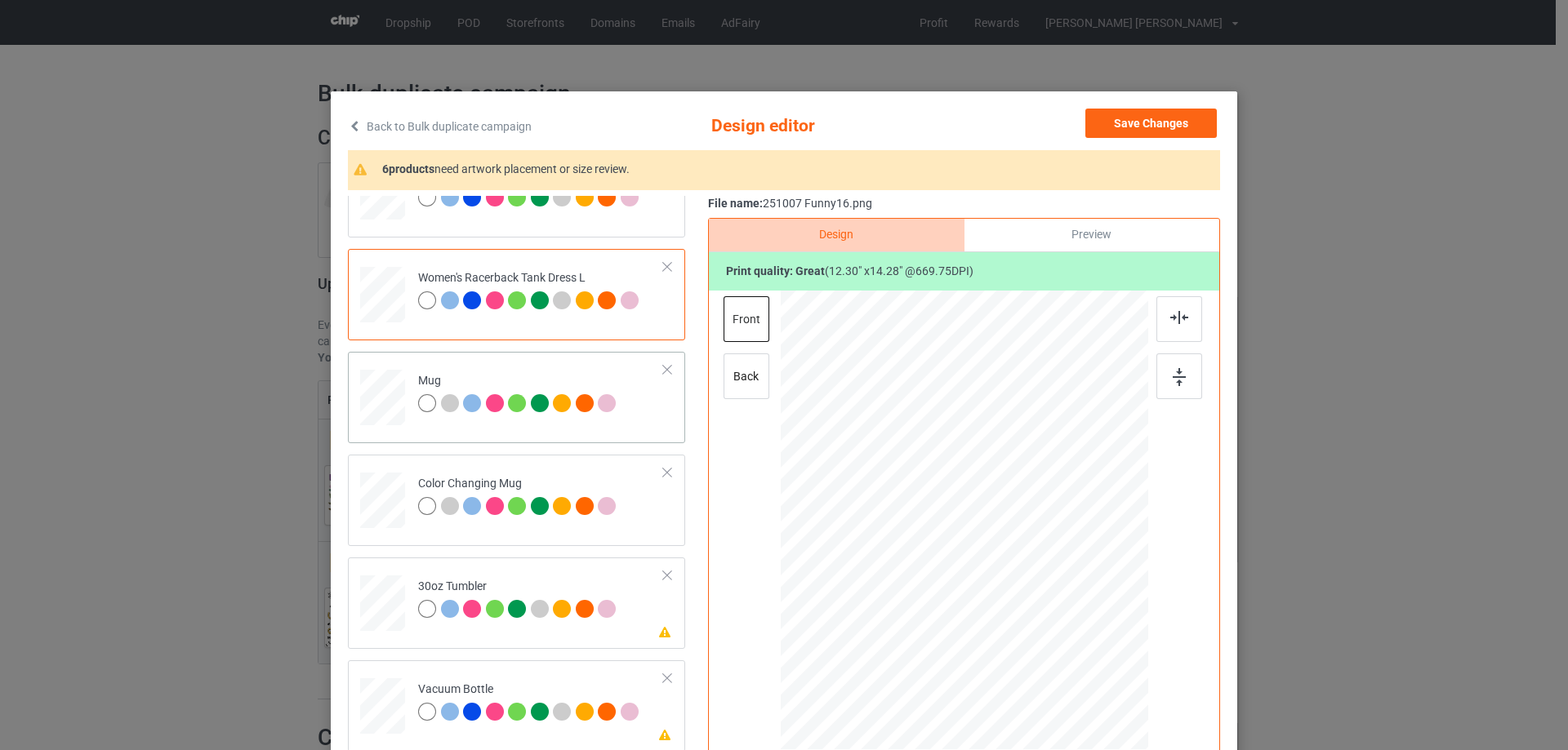
click at [385, 400] on div at bounding box center [382, 398] width 45 height 19
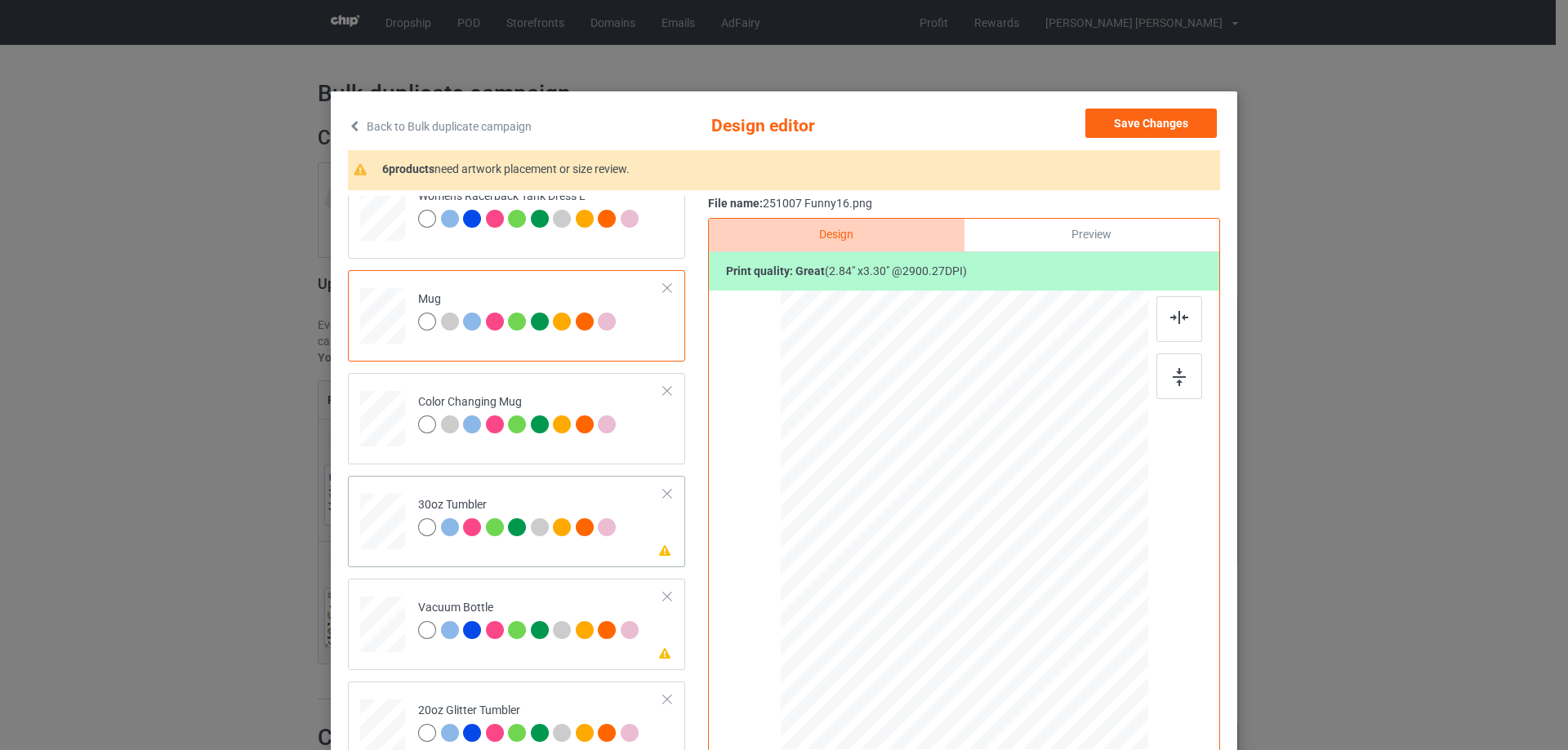
click at [399, 521] on td at bounding box center [384, 518] width 49 height 72
drag, startPoint x: 933, startPoint y: 599, endPoint x: 927, endPoint y: 591, distance: 10.0
click at [927, 591] on div at bounding box center [934, 587] width 14 height 14
click at [906, 574] on div at bounding box center [876, 516] width 116 height 134
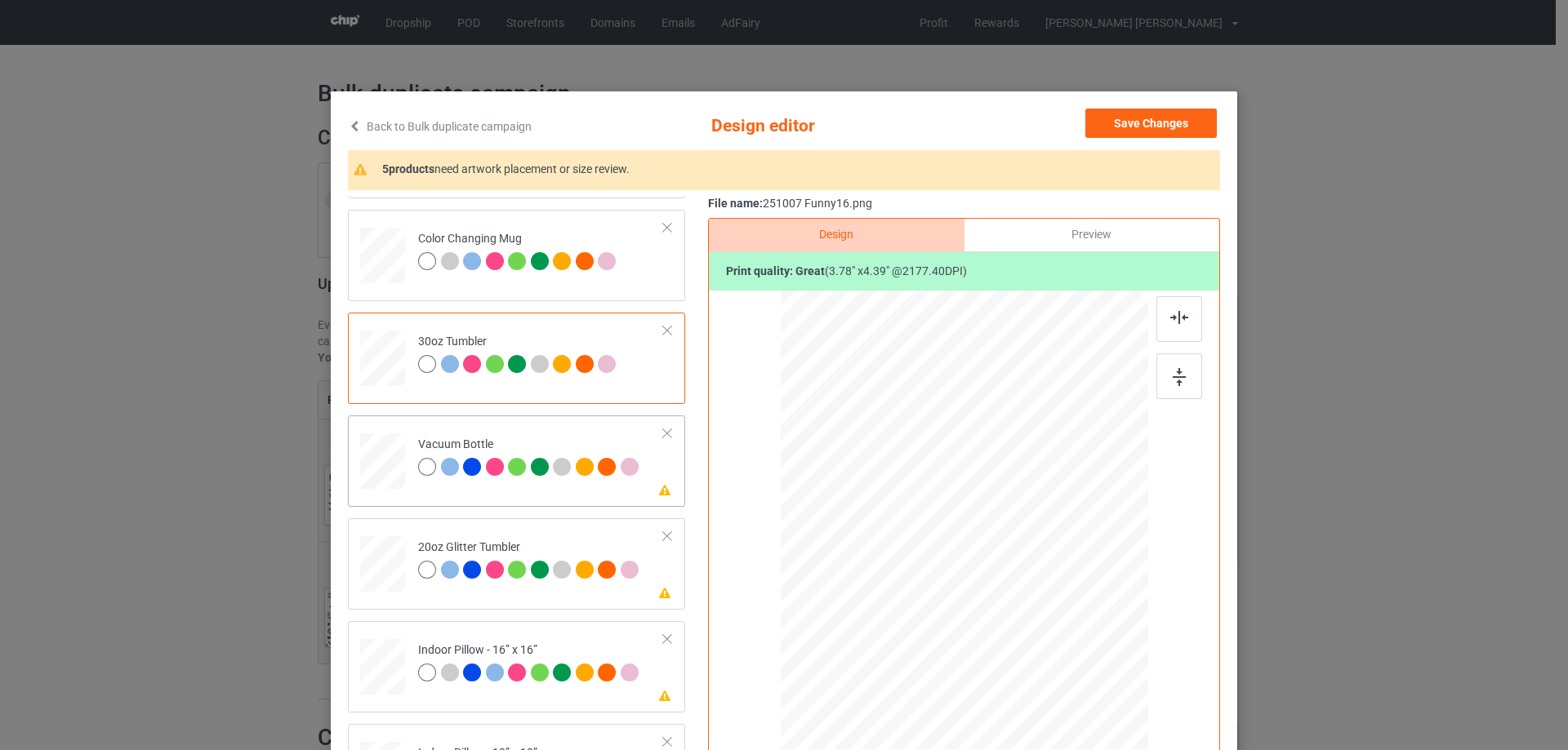
click at [387, 473] on div at bounding box center [382, 461] width 43 height 23
click at [927, 585] on div at bounding box center [934, 583] width 14 height 14
click at [905, 562] on div at bounding box center [877, 517] width 111 height 129
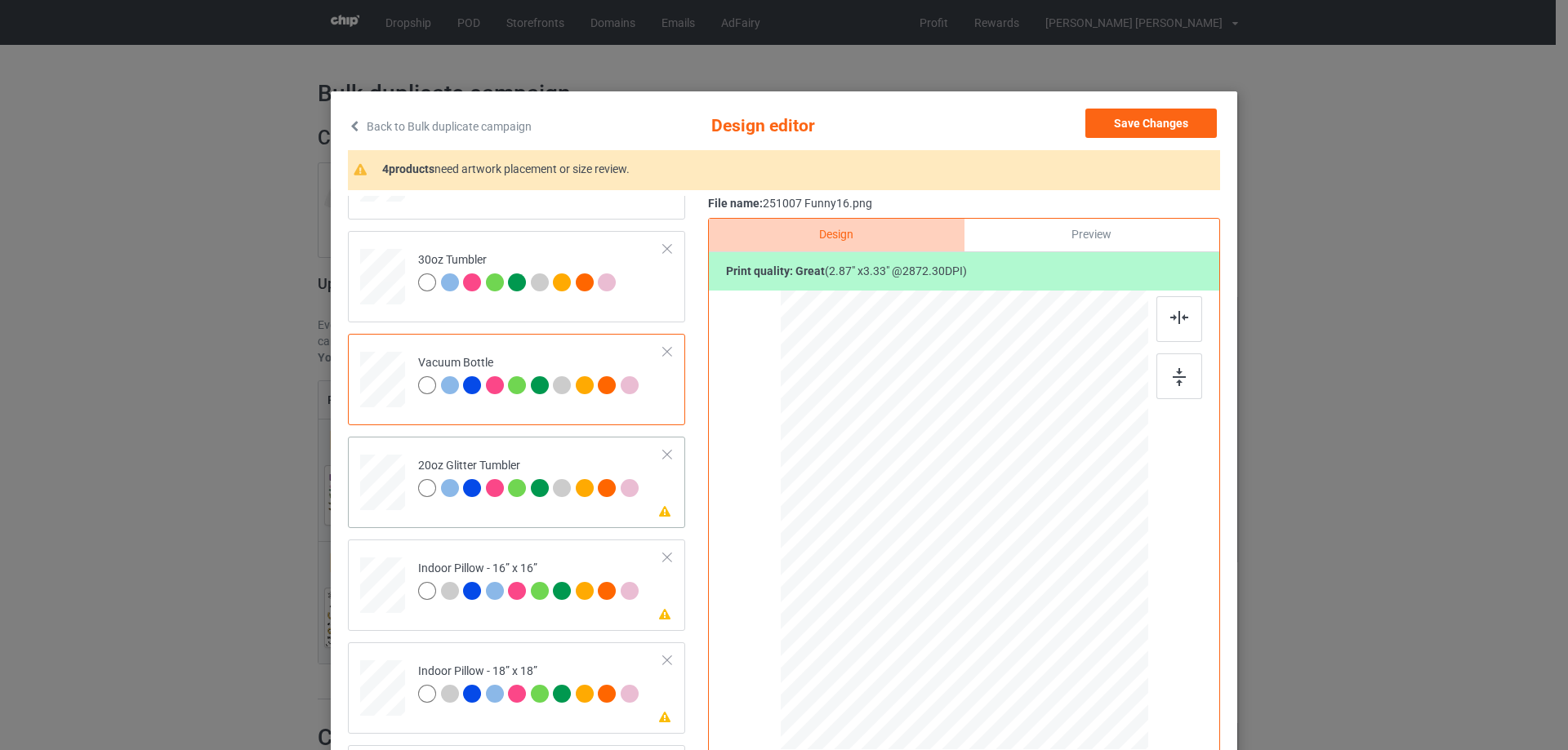
click at [382, 491] on div at bounding box center [383, 482] width 43 height 36
click at [893, 510] on div at bounding box center [881, 485] width 130 height 151
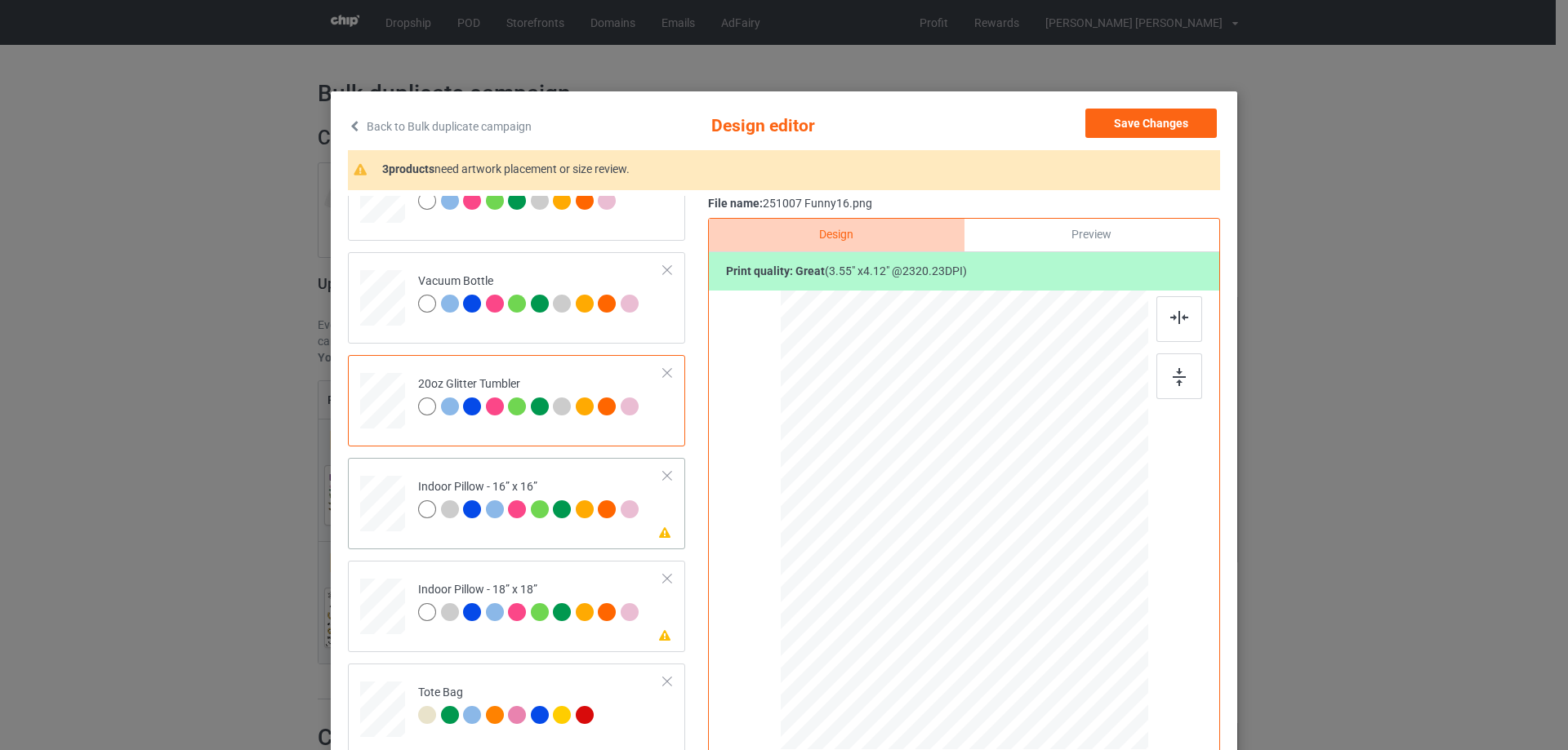
click at [379, 520] on div at bounding box center [382, 504] width 45 height 45
click at [1066, 648] on div at bounding box center [1072, 646] width 14 height 14
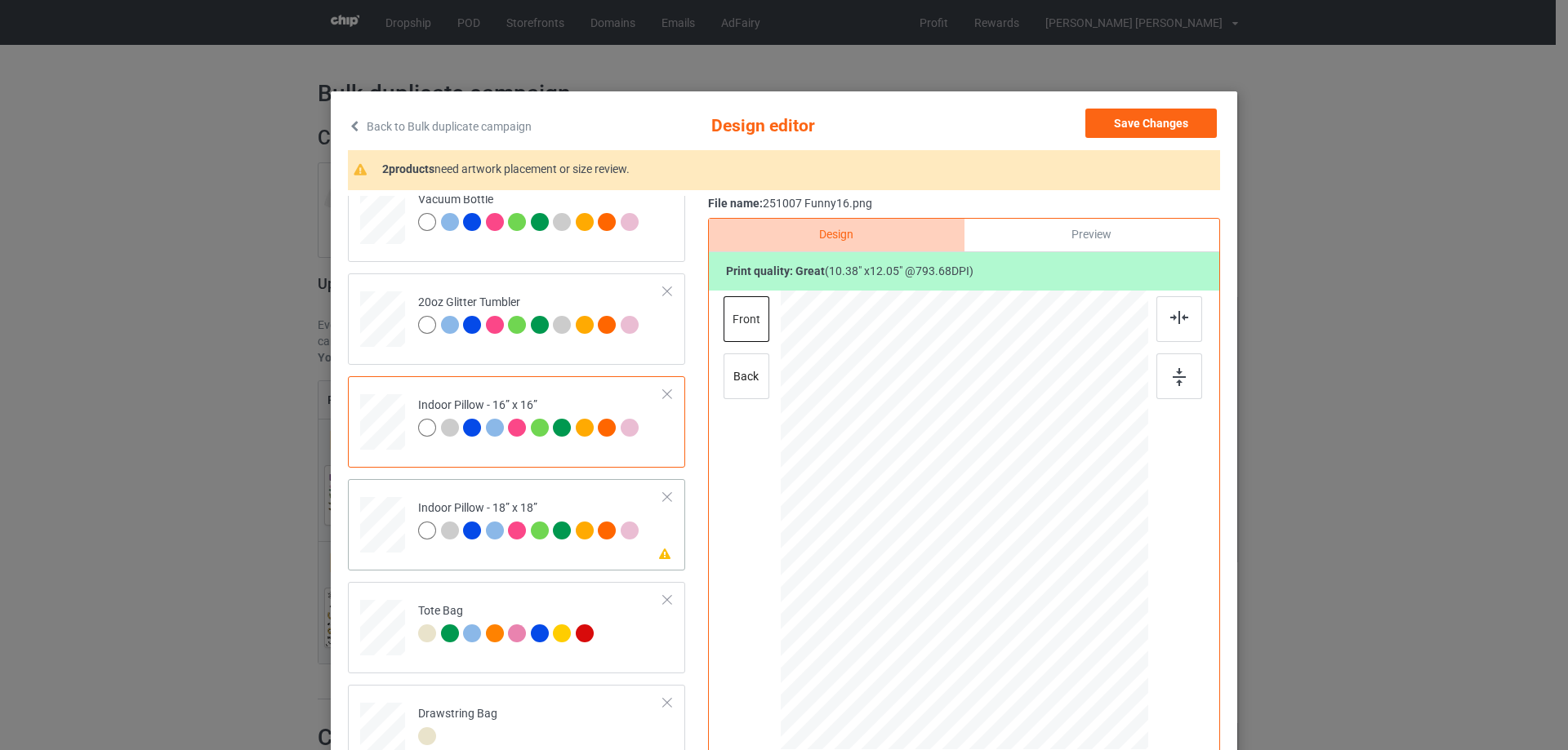
click at [383, 535] on div at bounding box center [382, 525] width 45 height 45
click at [1069, 645] on div at bounding box center [1071, 646] width 14 height 14
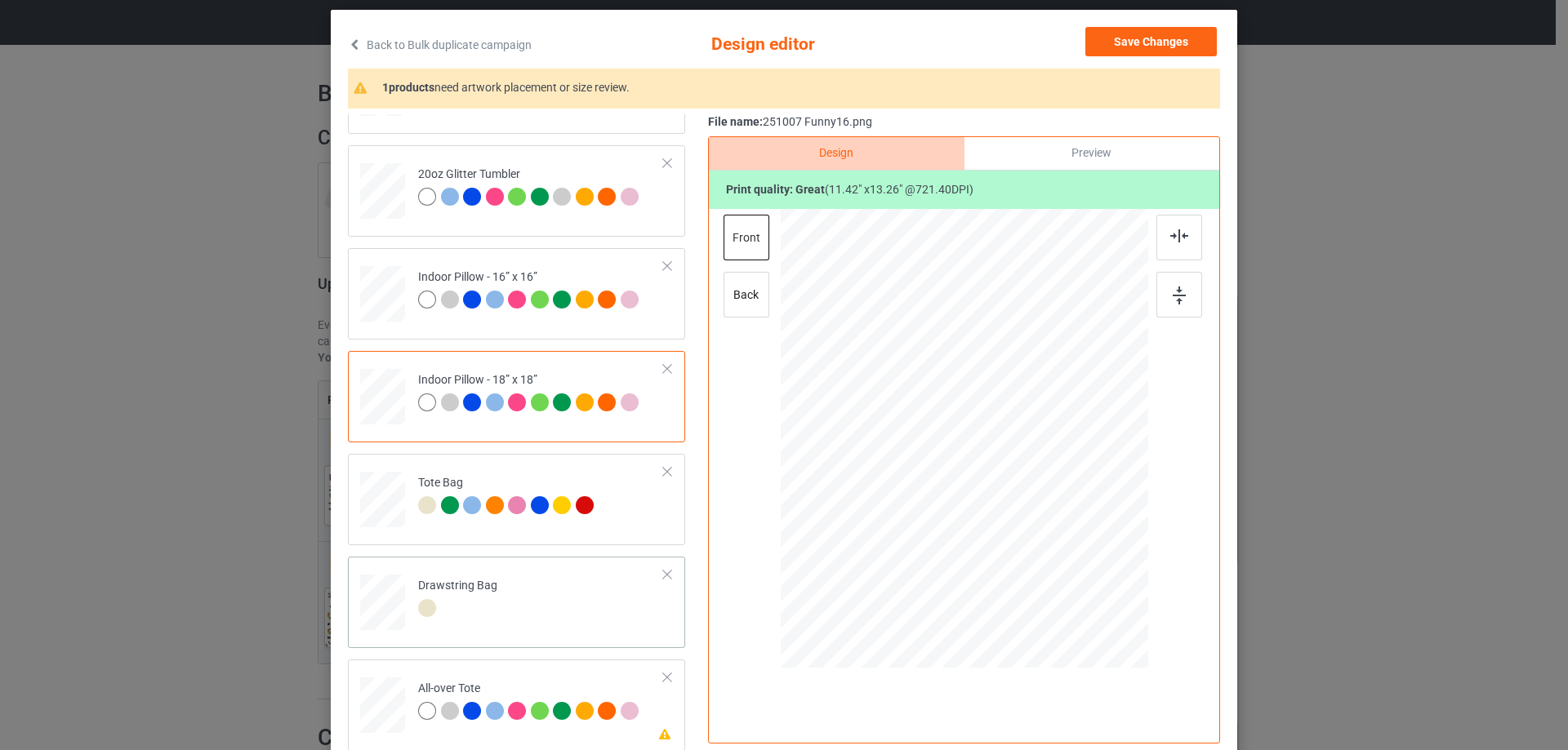
scroll to position [163, 0]
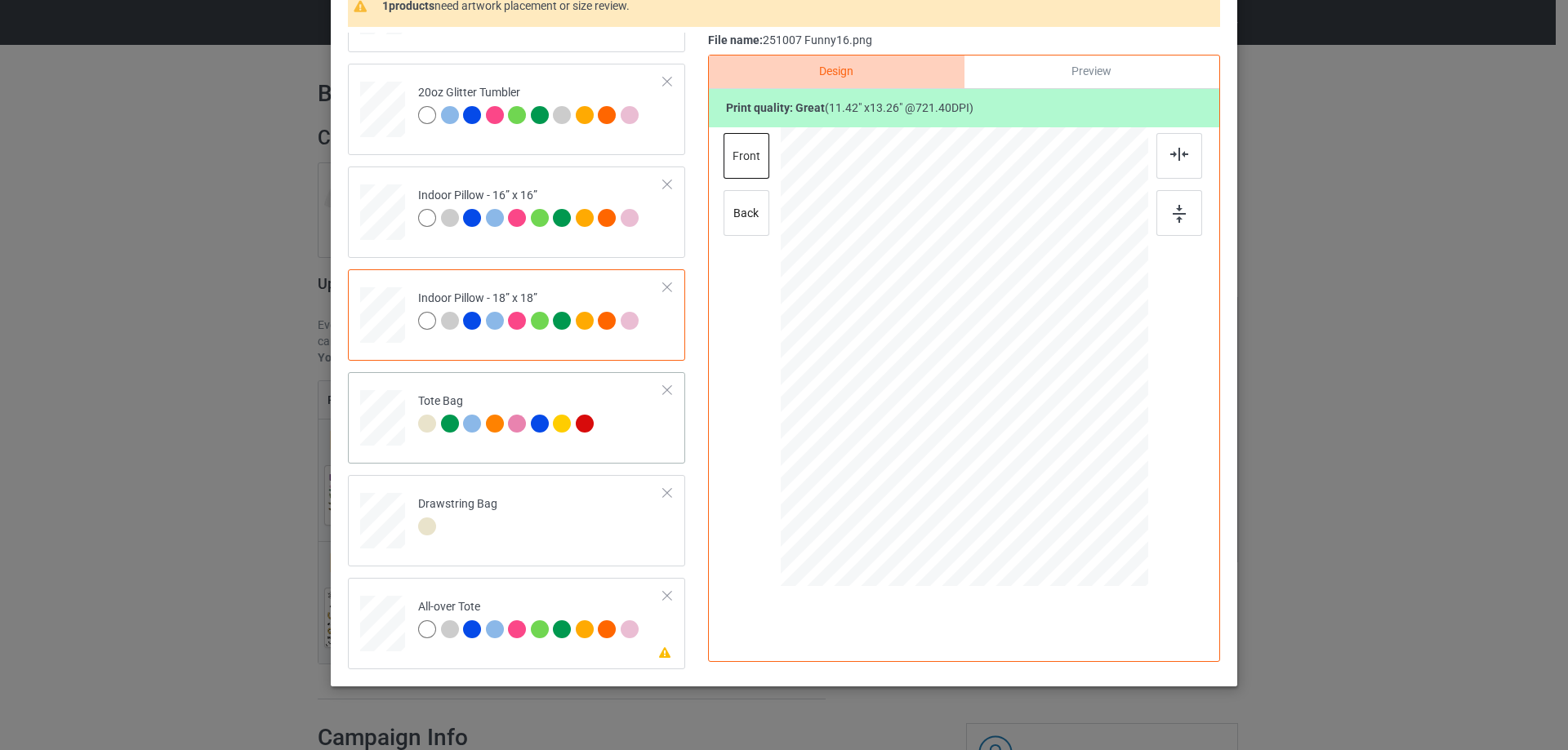
click at [381, 416] on div at bounding box center [382, 426] width 21 height 24
click at [367, 641] on div at bounding box center [382, 624] width 45 height 45
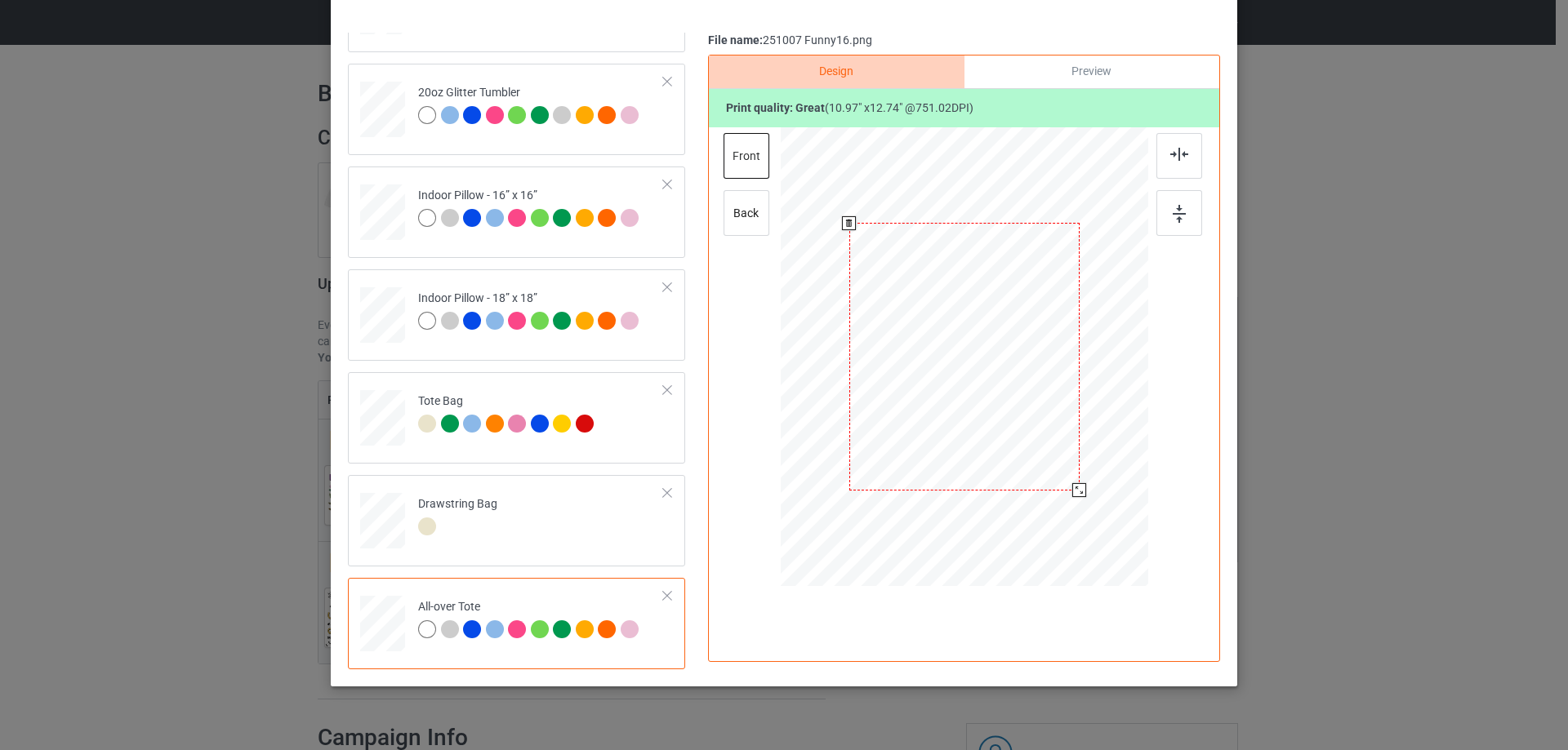
click at [1073, 493] on div at bounding box center [1078, 490] width 14 height 14
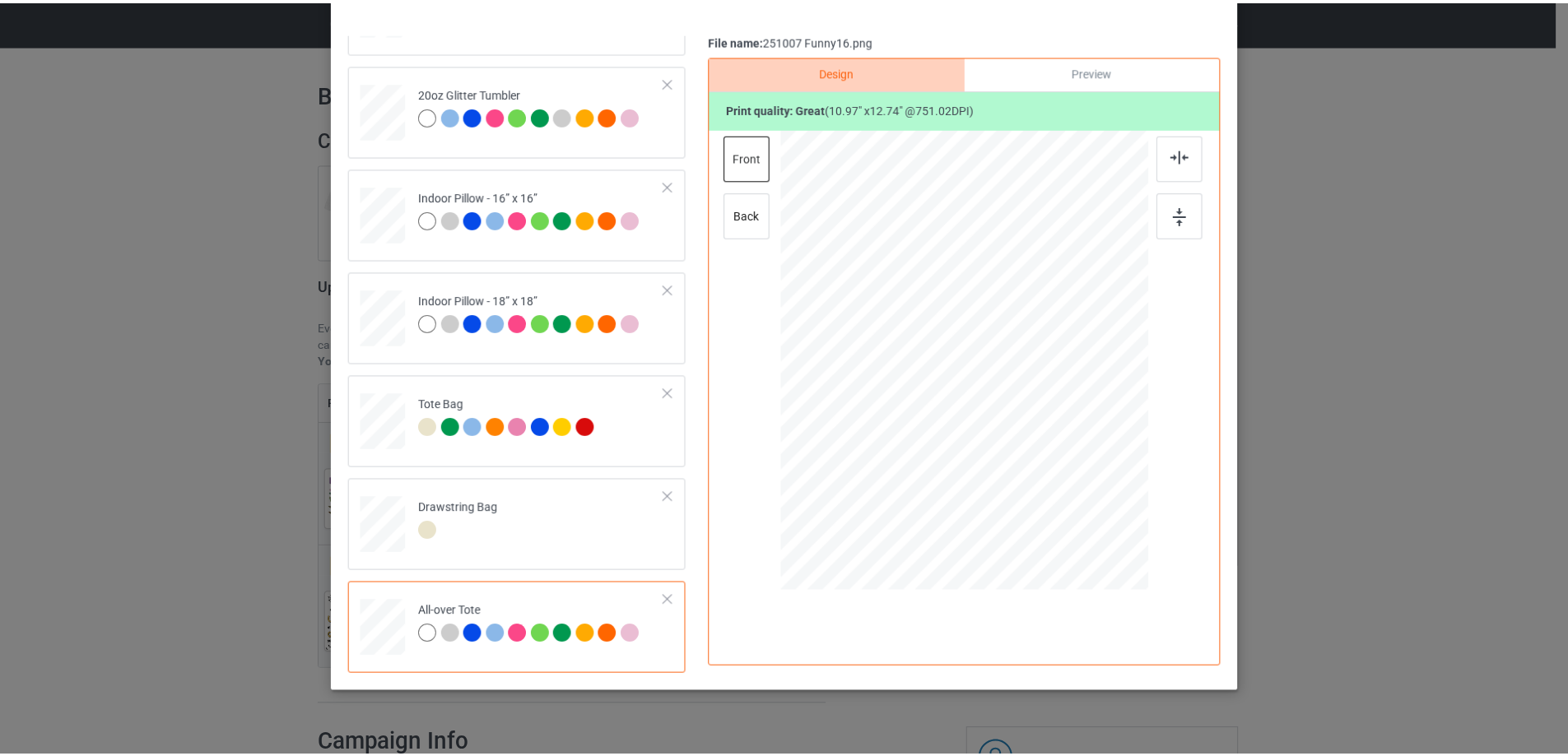
scroll to position [0, 0]
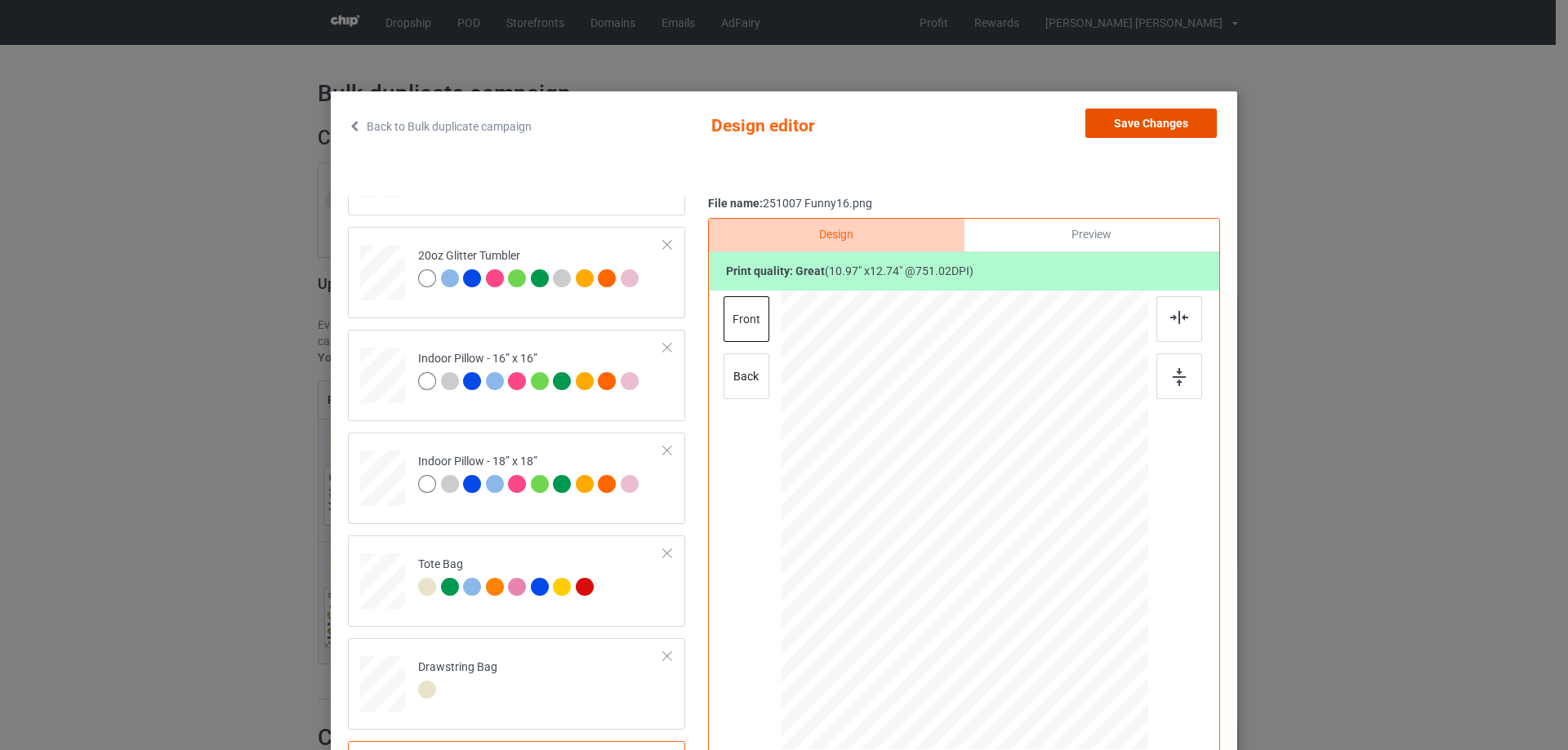
click at [1156, 129] on button "Save Changes" at bounding box center [1150, 123] width 132 height 30
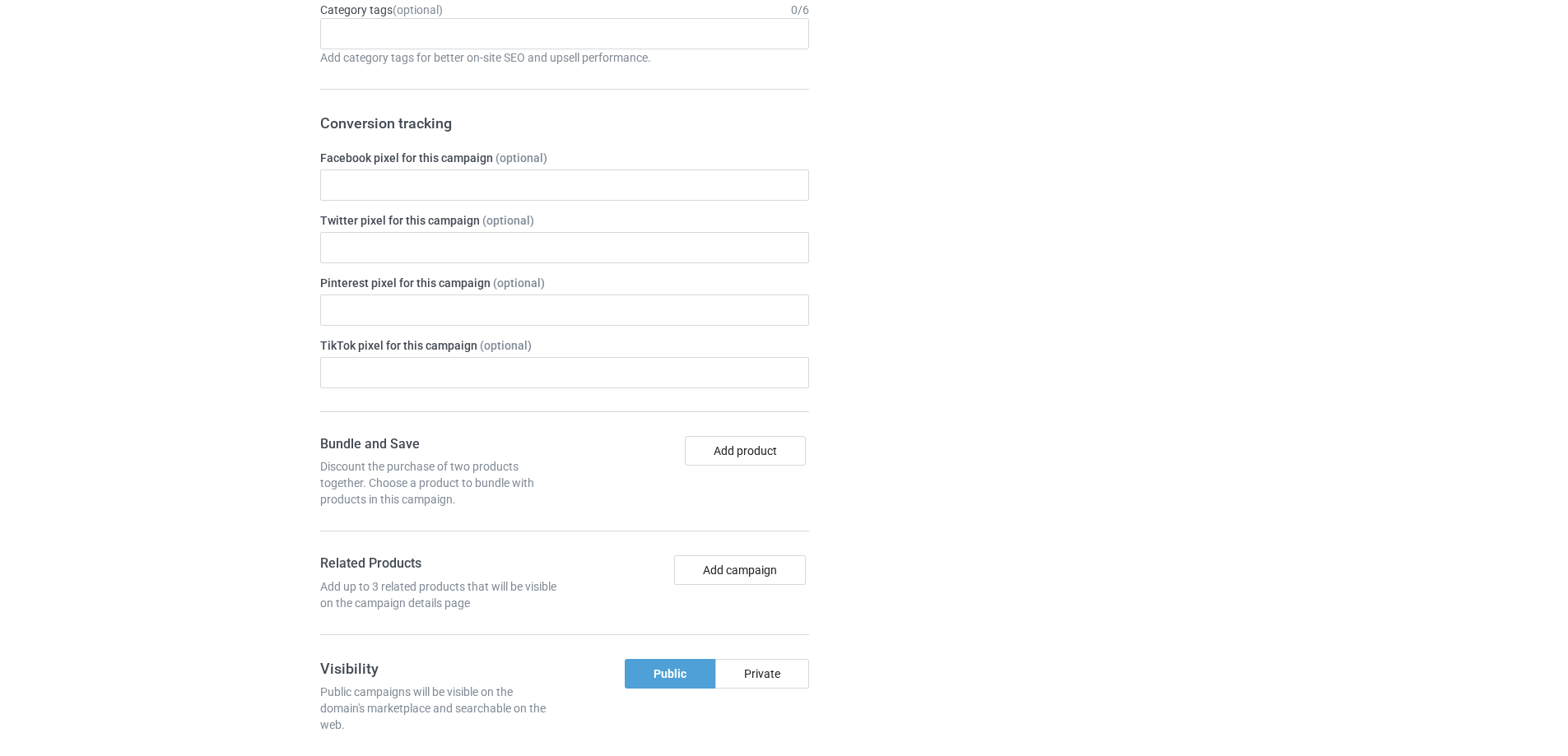
scroll to position [1463, 0]
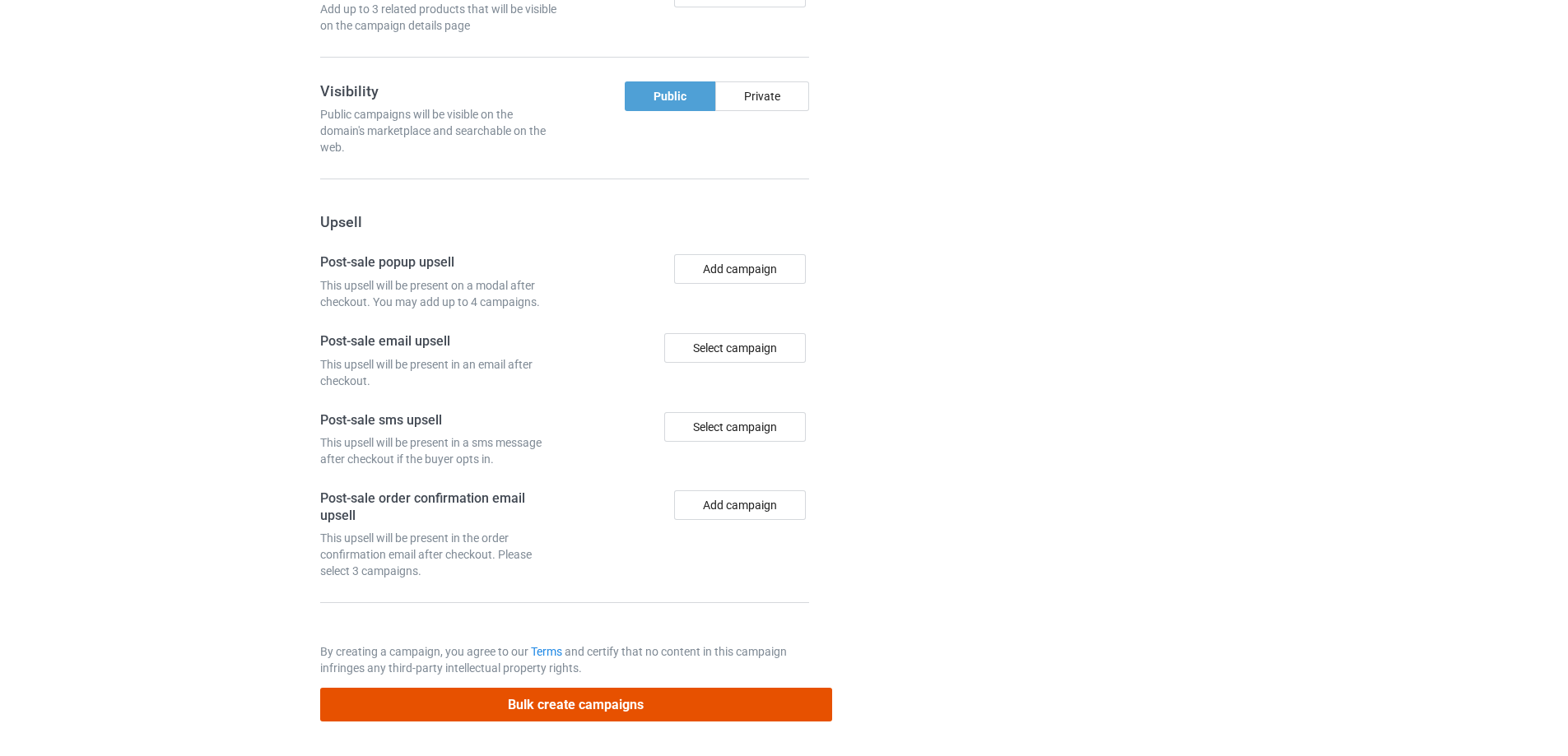
click at [601, 707] on button "Bulk create campaigns" at bounding box center [576, 705] width 511 height 34
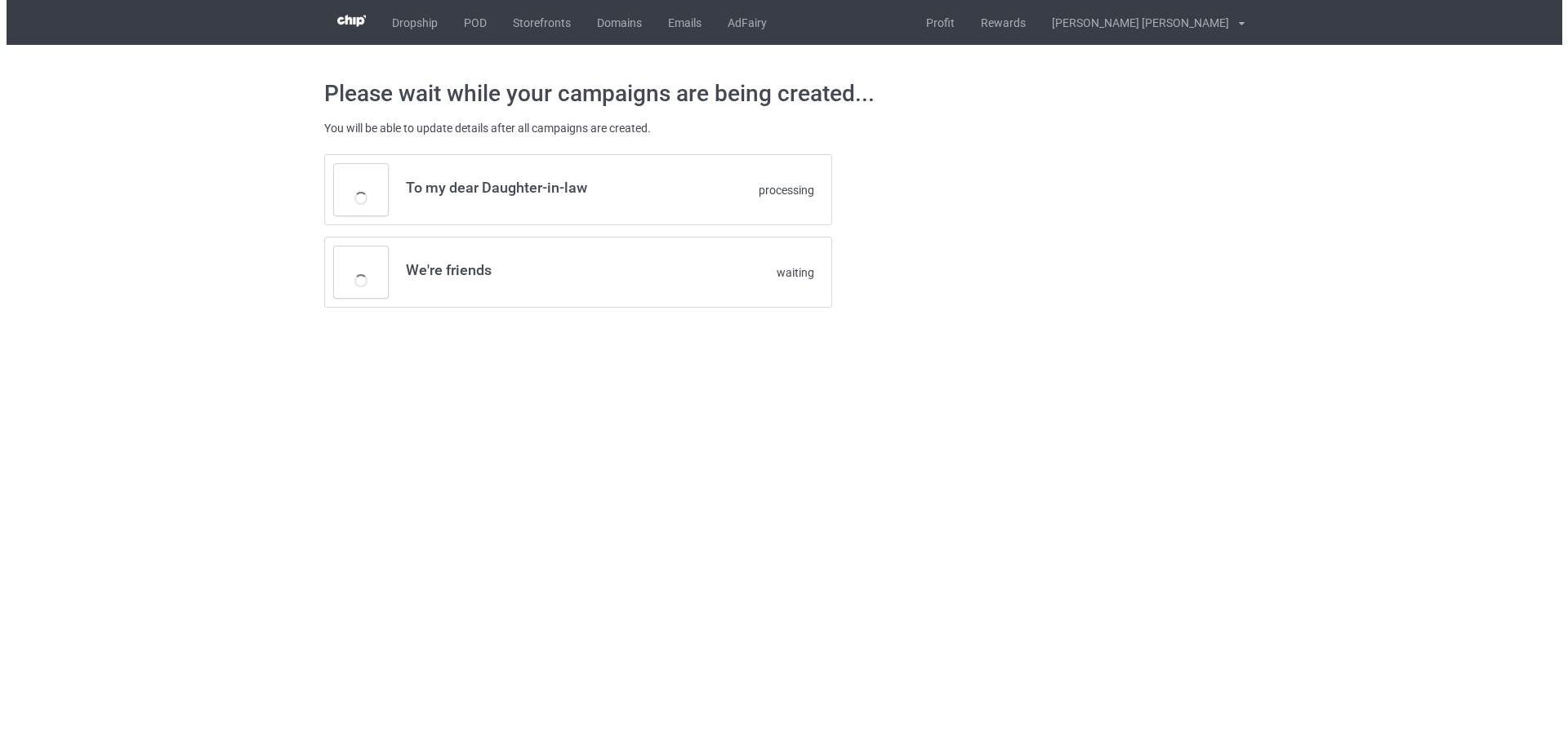
scroll to position [0, 0]
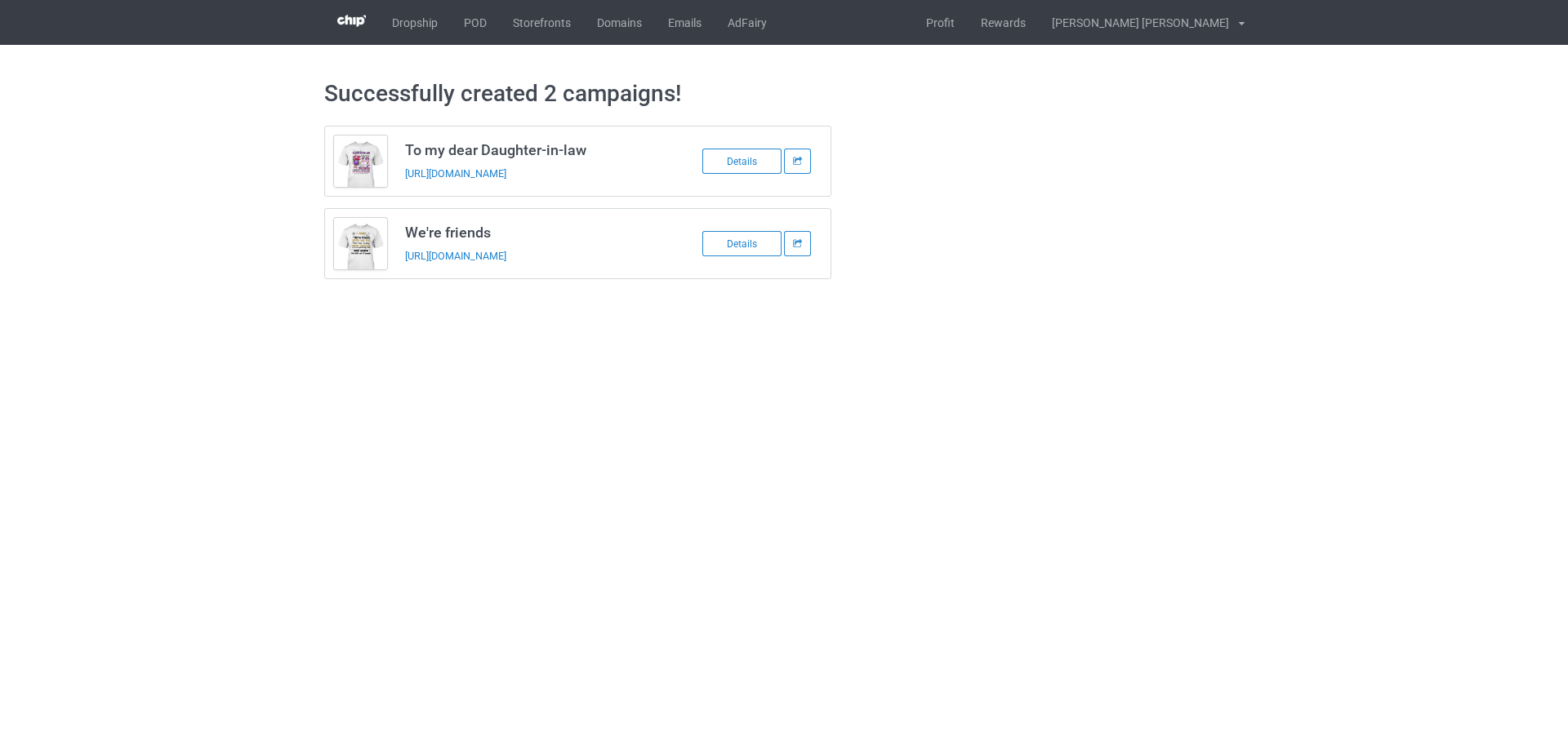
drag, startPoint x: 401, startPoint y: 143, endPoint x: 652, endPoint y: 256, distance: 275.3
click at [652, 256] on div "To my dear Daughter-in-law https://www.familyismytreasure.com/250822-10 Details…" at bounding box center [578, 202] width 507 height 154
copy div "To my dear Daughter-in-law https://www.familyismytreasure.com/250822-10 Details…"
click at [1234, 451] on body "Dropship POD Storefronts Domains Emails AdFairy Profit Rewards Nguyen huu tuyen…" at bounding box center [784, 375] width 1568 height 750
click at [479, 22] on link "POD" at bounding box center [475, 22] width 49 height 45
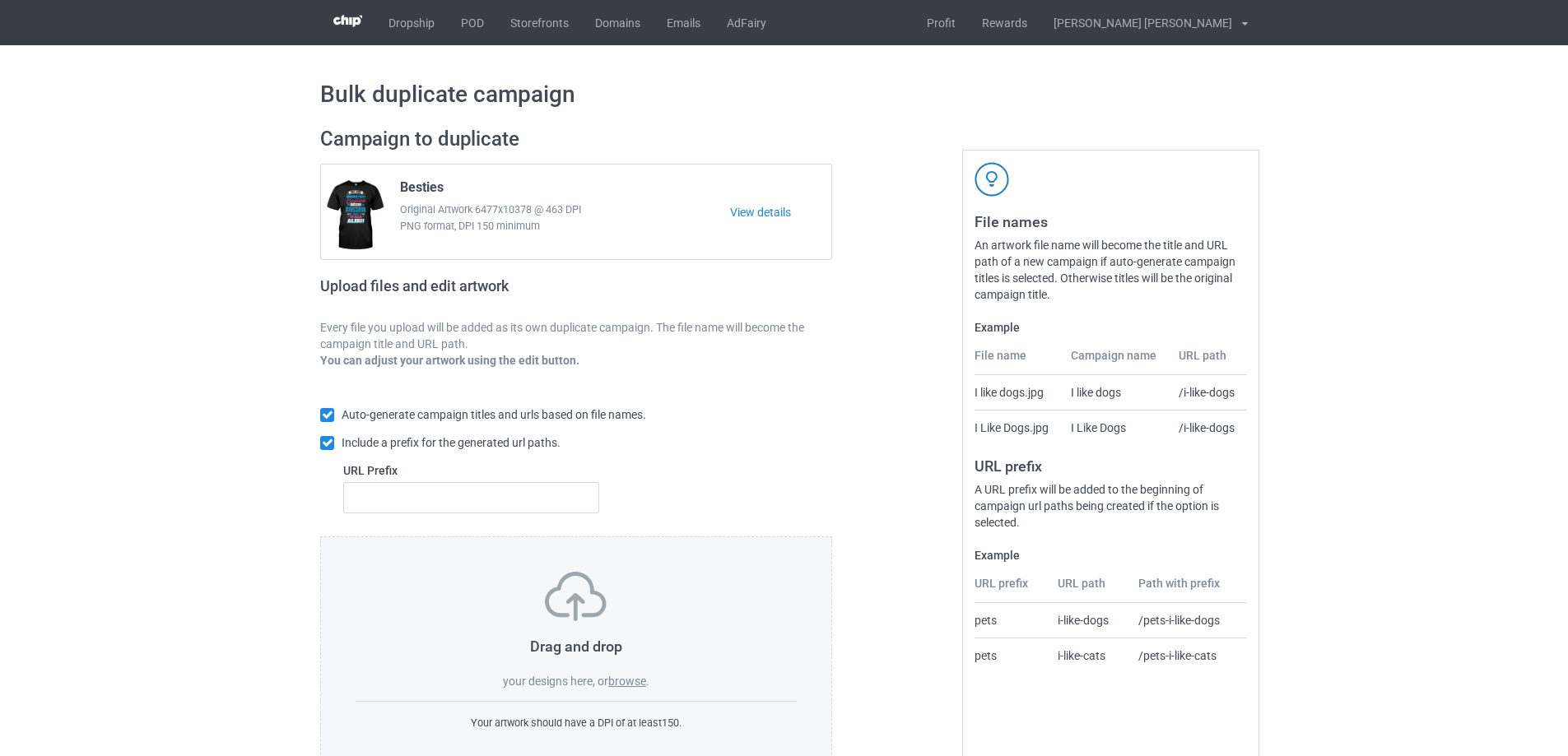
click at [641, 685] on label "browse" at bounding box center [627, 682] width 38 height 13
click at [0, 0] on input "browse" at bounding box center [0, 0] width 0 height 0
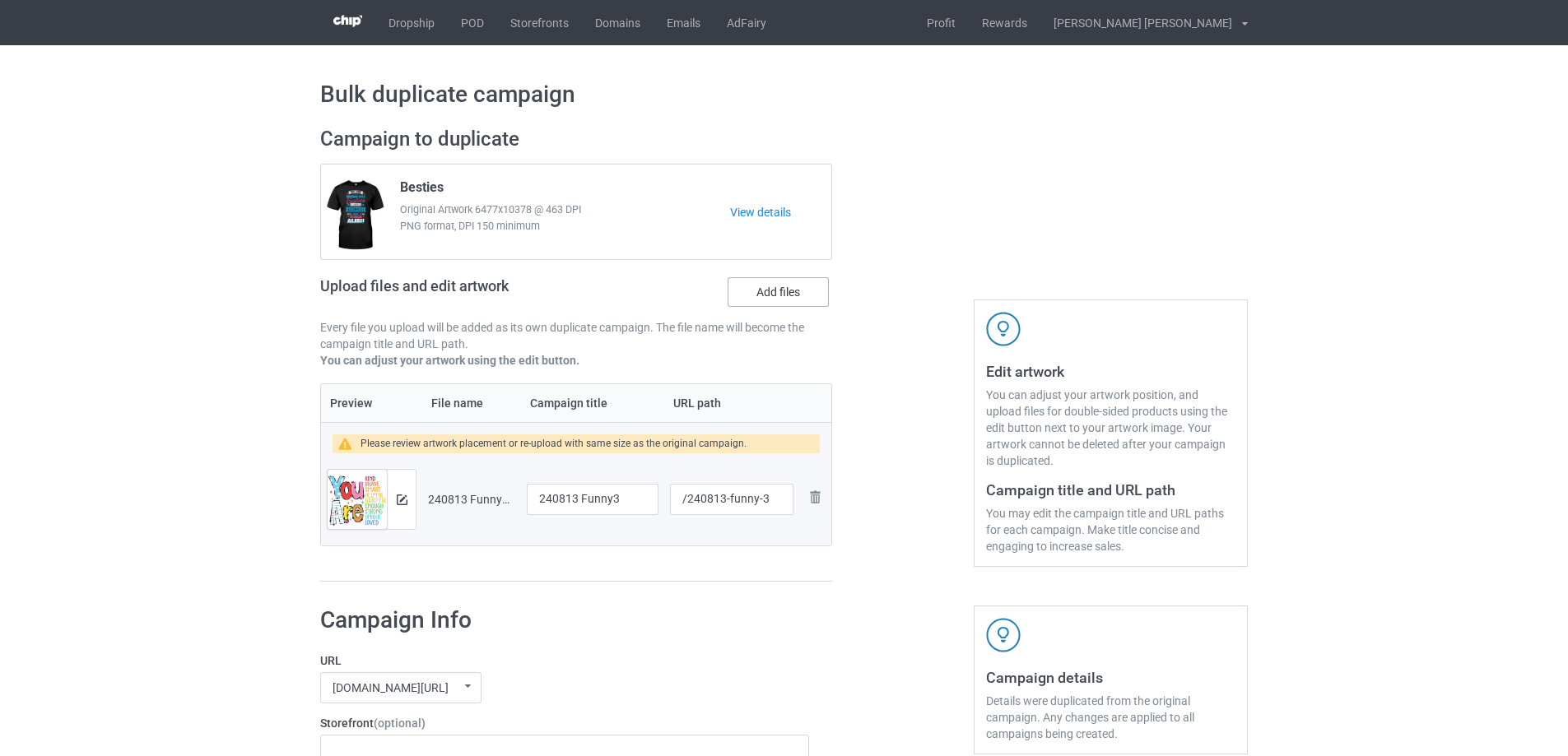
click at [776, 293] on label "Add files" at bounding box center [778, 292] width 102 height 30
click at [0, 0] on input "Add files" at bounding box center [0, 0] width 0 height 0
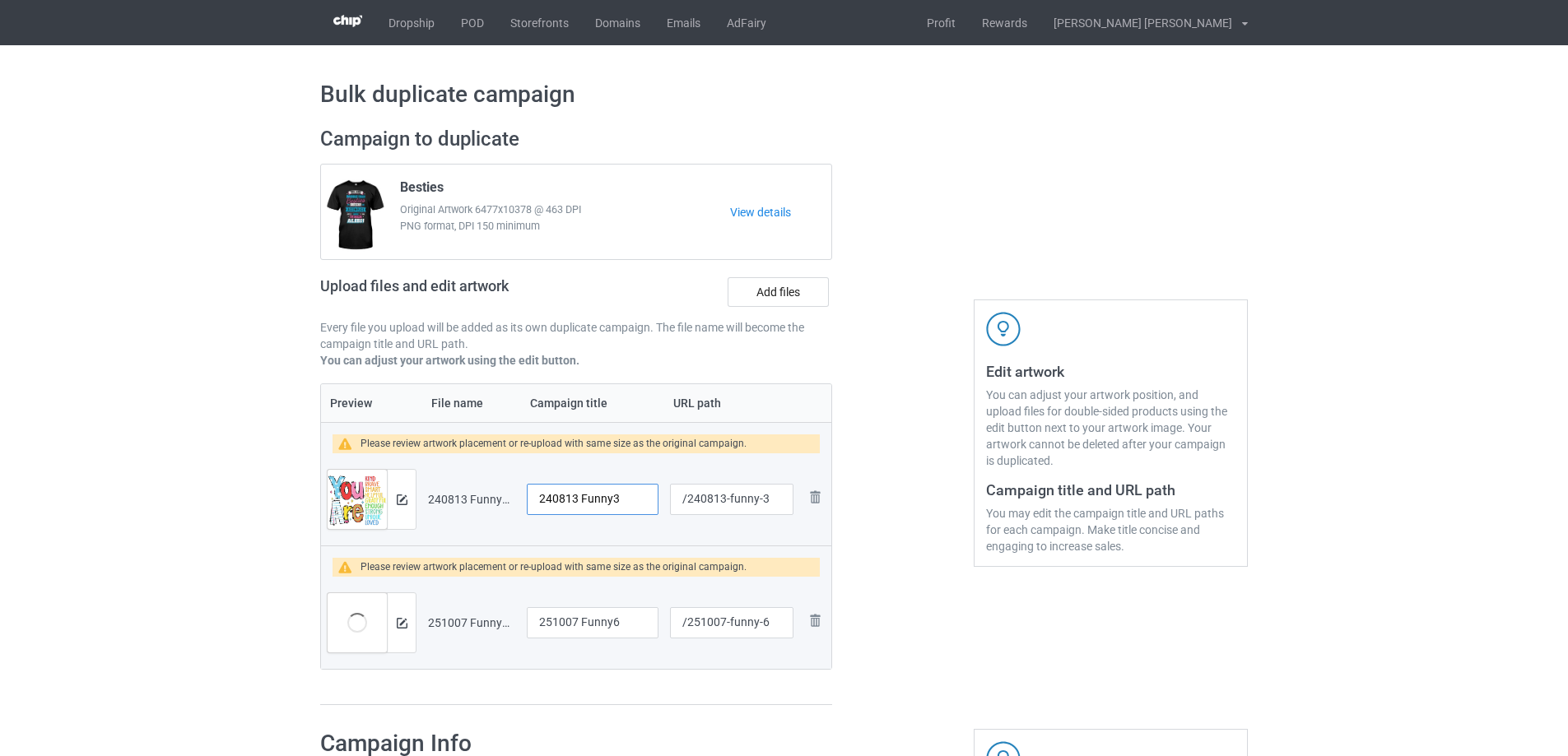
drag, startPoint x: 630, startPoint y: 499, endPoint x: 523, endPoint y: 496, distance: 107.0
click at [523, 496] on td "240813 Funny3" at bounding box center [592, 499] width 143 height 92
type input "You are"
drag, startPoint x: 762, startPoint y: 501, endPoint x: 729, endPoint y: 501, distance: 33.0
click at [729, 501] on input "/240813-funny-3" at bounding box center [731, 499] width 123 height 31
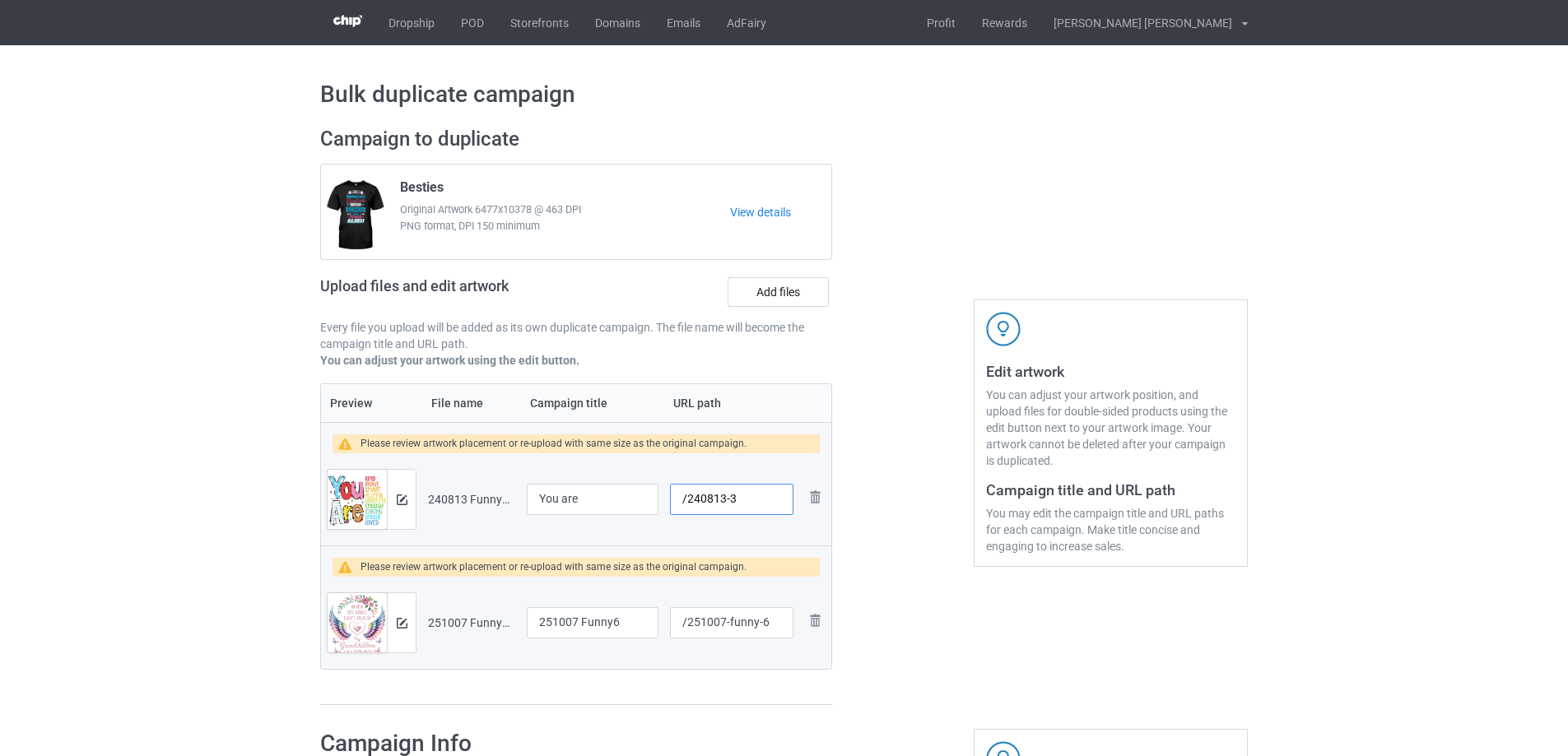
type input "/240813-3"
drag, startPoint x: 631, startPoint y: 626, endPoint x: 512, endPoint y: 652, distance: 121.8
click at [499, 639] on tr "Preview and edit artwork 251007 Funny6.png 251007 Funny6 /251007-funny-6 Remove…" at bounding box center [575, 623] width 510 height 92
type input "Grandchildren"
drag, startPoint x: 729, startPoint y: 624, endPoint x: 760, endPoint y: 624, distance: 31.0
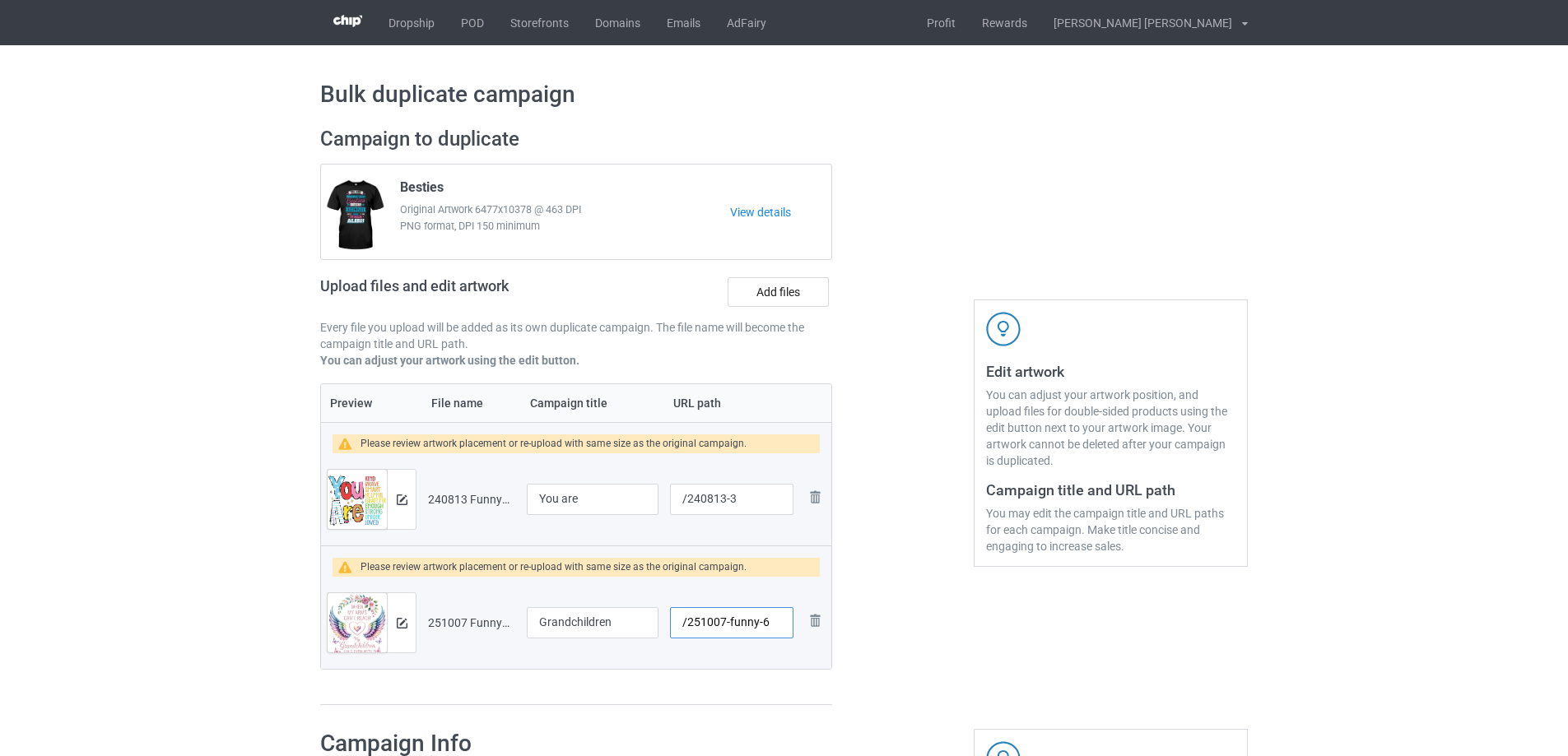
click at [760, 624] on input "/251007-funny-6" at bounding box center [731, 622] width 123 height 31
type input "/251007-6"
click at [405, 625] on img at bounding box center [401, 622] width 10 height 10
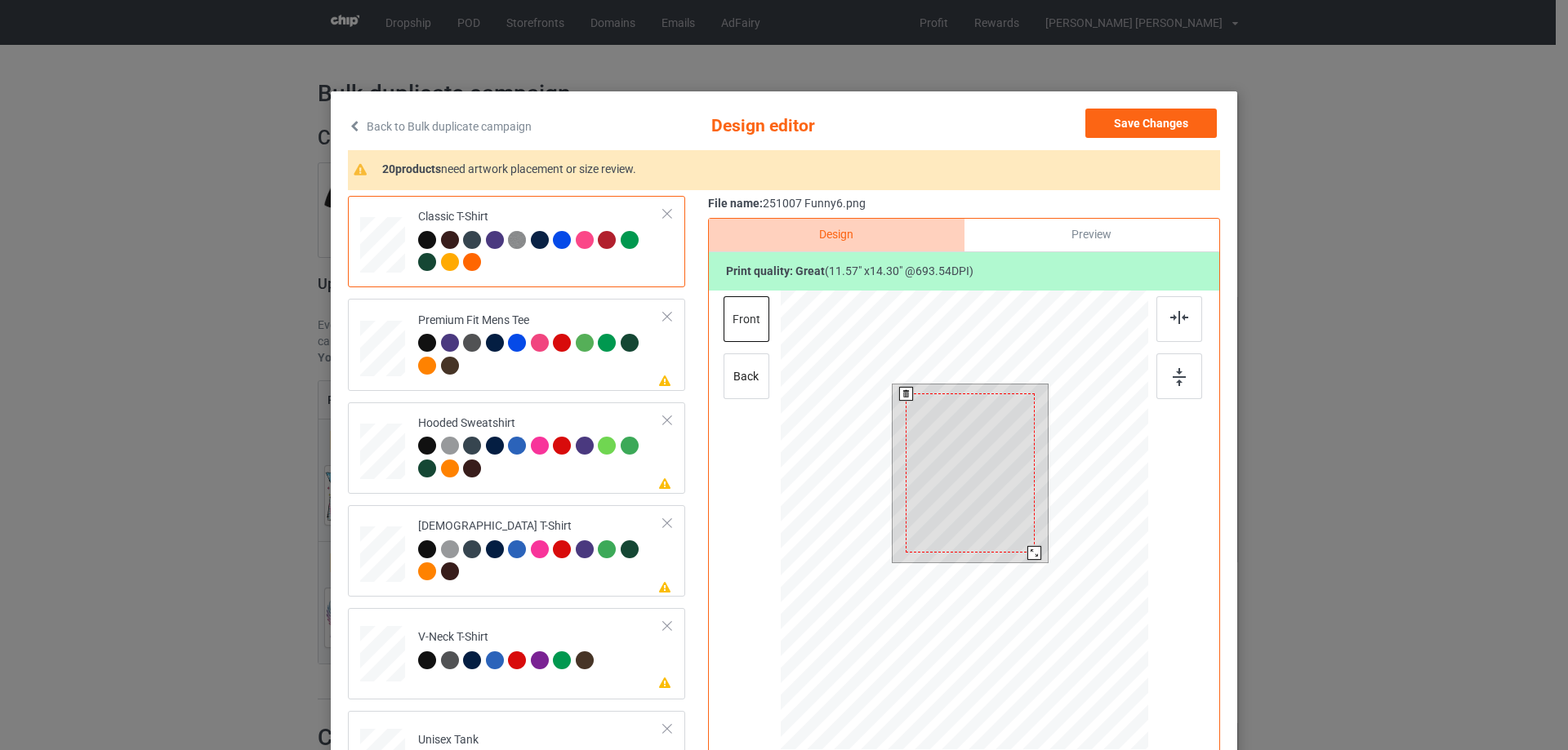
drag, startPoint x: 1034, startPoint y: 561, endPoint x: 1029, endPoint y: 550, distance: 12.1
click at [1029, 550] on div at bounding box center [1034, 553] width 14 height 14
click at [1032, 551] on div at bounding box center [1035, 554] width 14 height 14
click at [999, 521] on div at bounding box center [969, 465] width 132 height 162
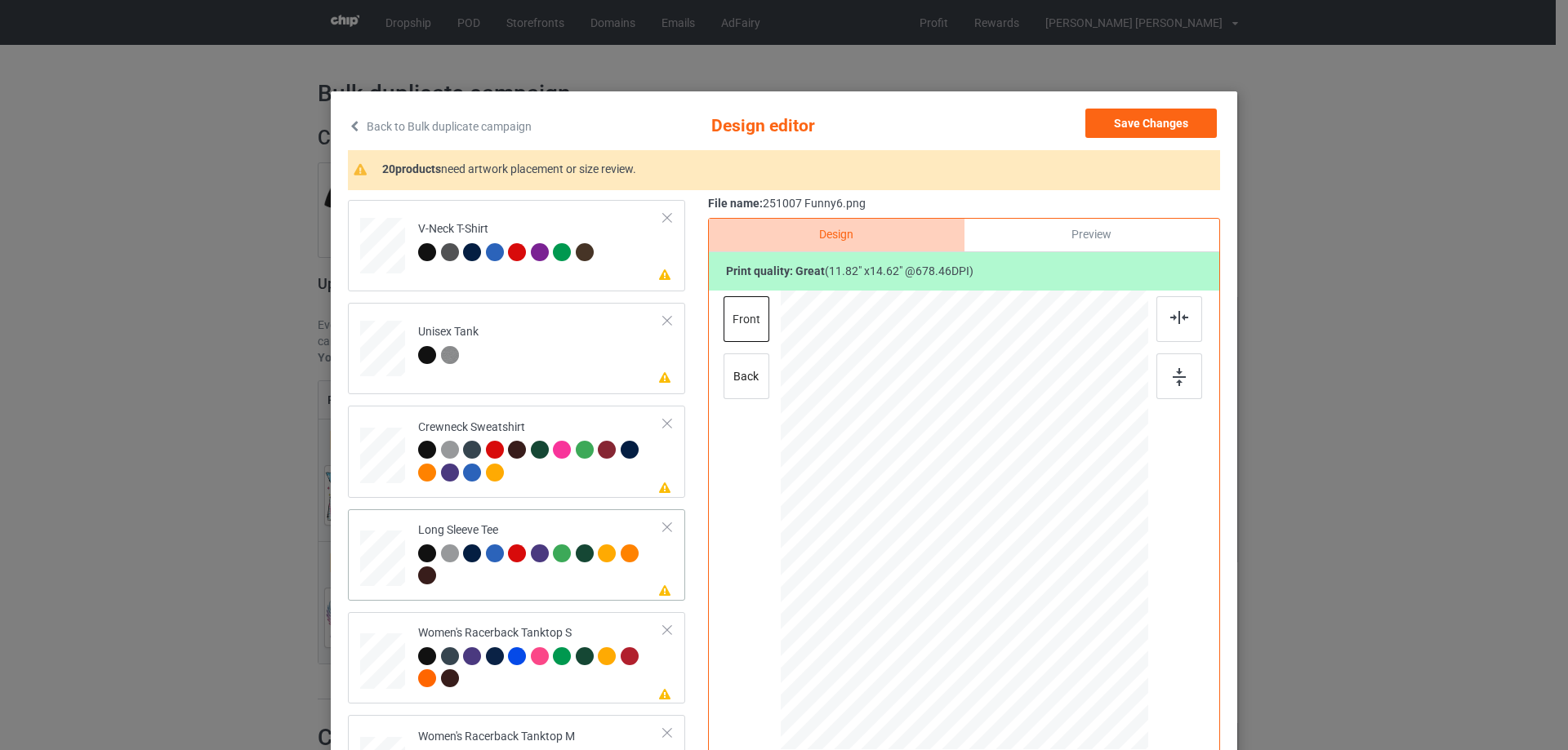
scroll to position [653, 0]
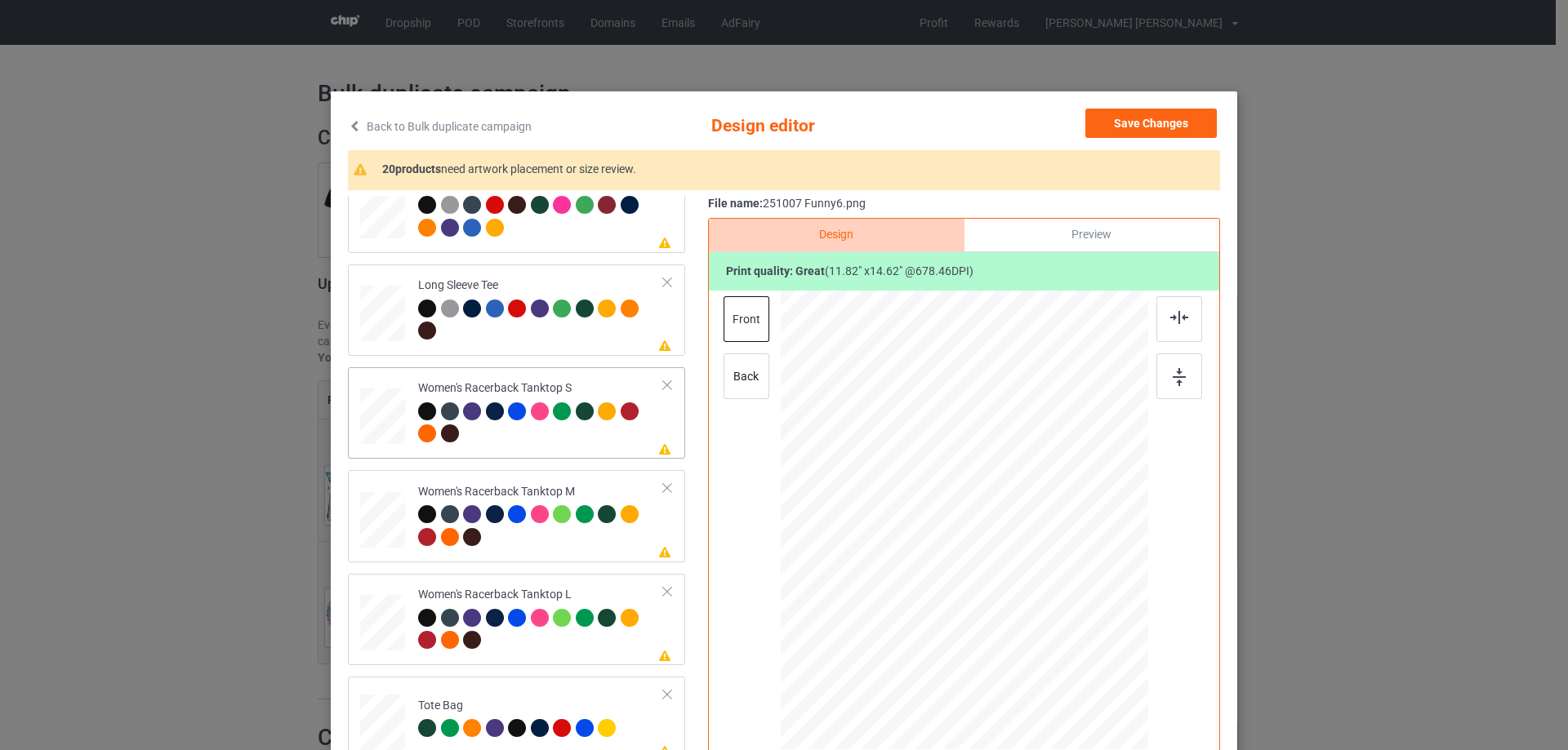
click at [373, 419] on div at bounding box center [382, 417] width 44 height 56
drag, startPoint x: 1064, startPoint y: 653, endPoint x: 1058, endPoint y: 617, distance: 36.5
click at [1058, 617] on div at bounding box center [964, 521] width 357 height 460
click at [1041, 620] on div at bounding box center [964, 543] width 174 height 215
click at [1175, 314] on img at bounding box center [1178, 318] width 18 height 13
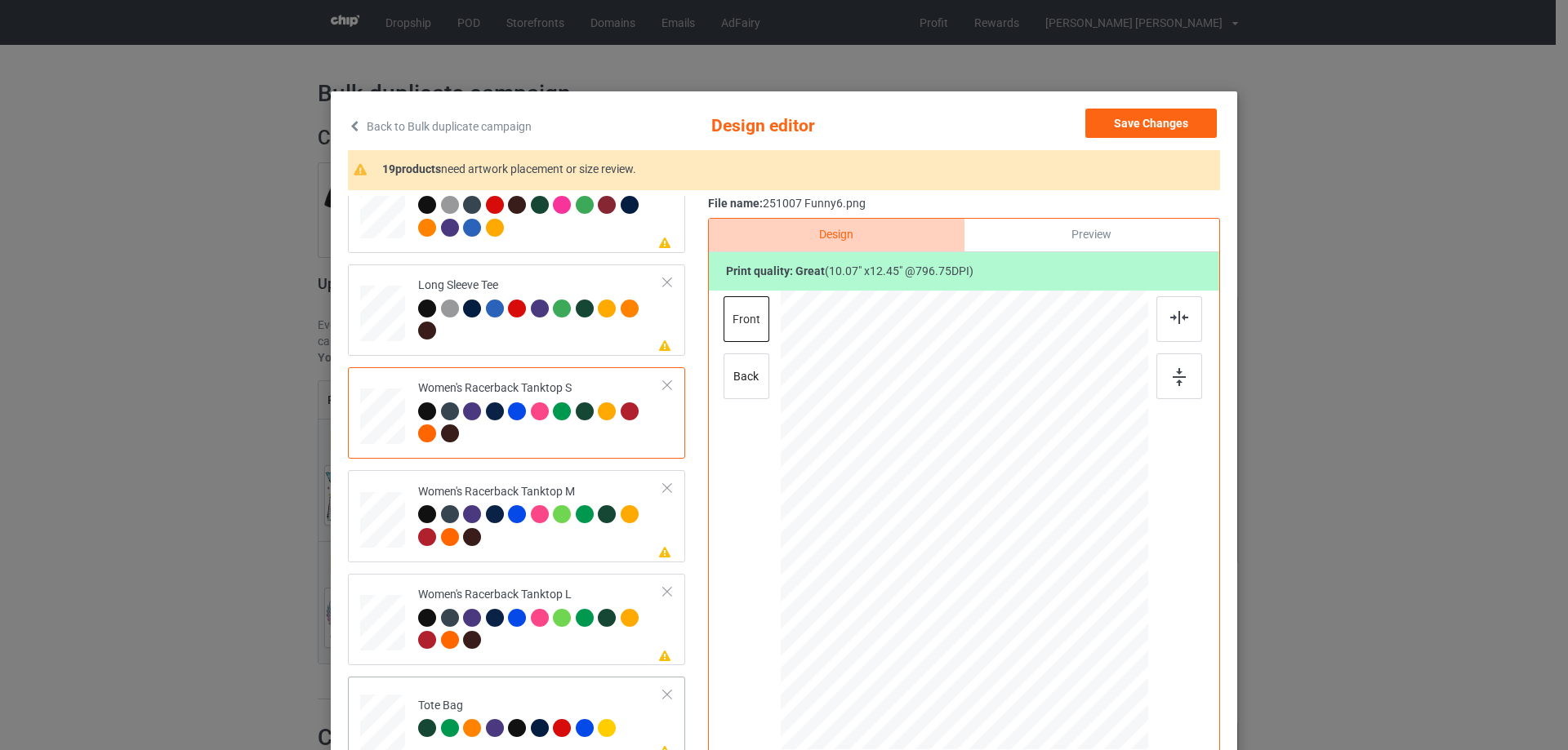
scroll to position [816, 0]
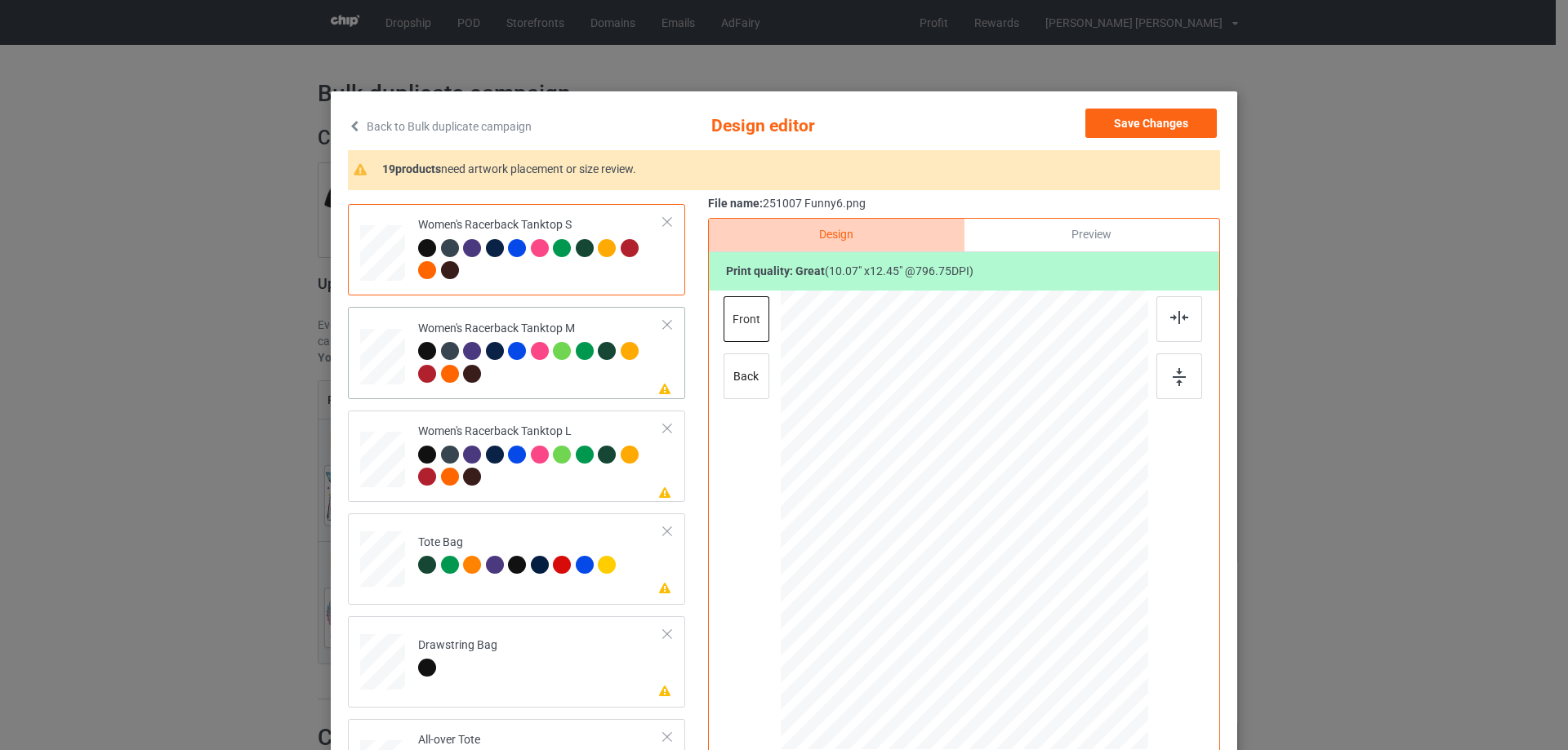
click at [373, 348] on div at bounding box center [382, 357] width 45 height 56
drag, startPoint x: 1071, startPoint y: 658, endPoint x: 1054, endPoint y: 622, distance: 39.8
click at [1054, 622] on div at bounding box center [964, 521] width 368 height 460
click at [993, 585] on div at bounding box center [964, 541] width 173 height 215
click at [1179, 326] on div at bounding box center [1178, 319] width 46 height 46
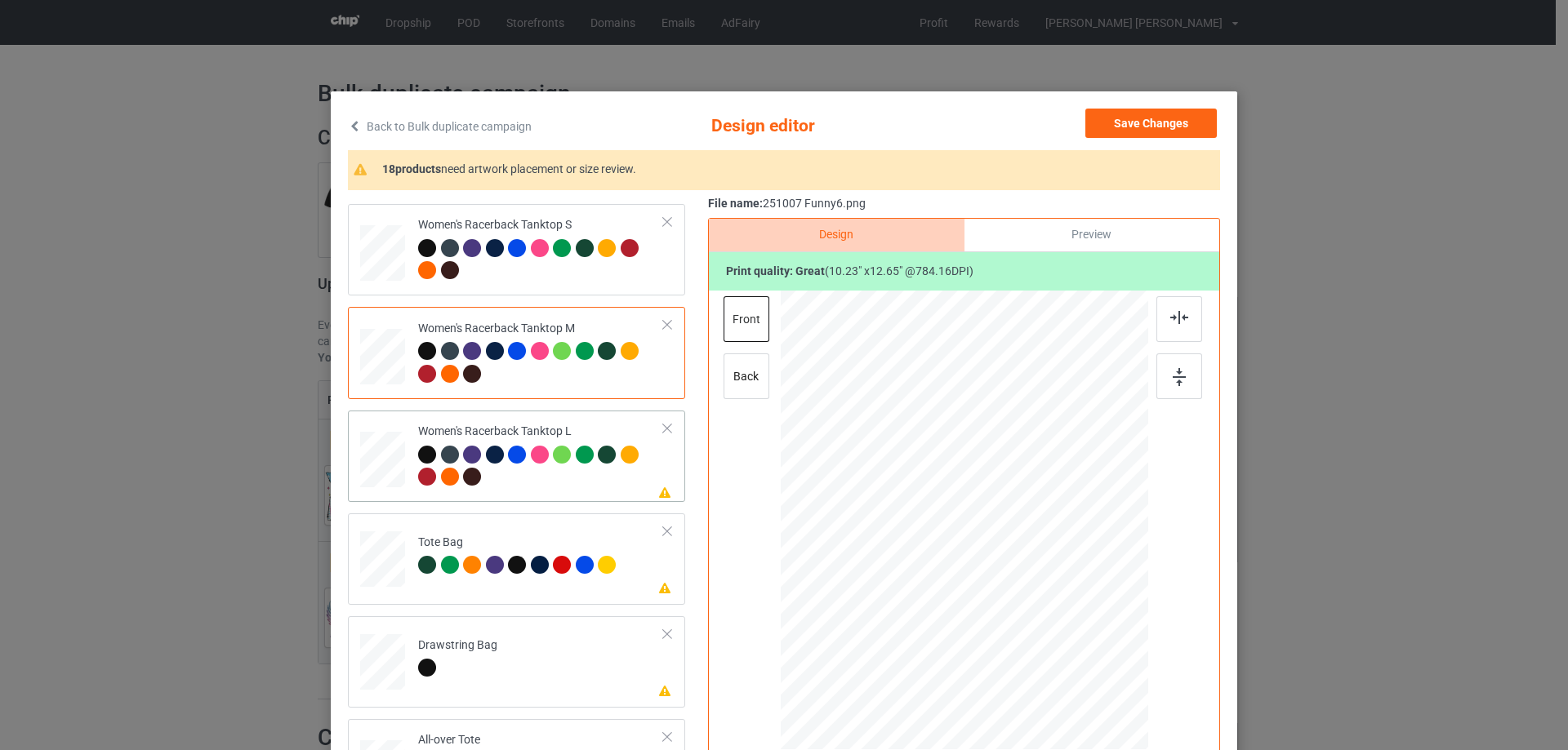
click at [377, 454] on div at bounding box center [382, 461] width 45 height 54
drag, startPoint x: 1071, startPoint y: 660, endPoint x: 1051, endPoint y: 620, distance: 44.7
click at [1056, 624] on div at bounding box center [964, 521] width 368 height 438
drag, startPoint x: 1006, startPoint y: 541, endPoint x: 1006, endPoint y: 568, distance: 27.0
click at [1006, 568] on div at bounding box center [964, 549] width 174 height 216
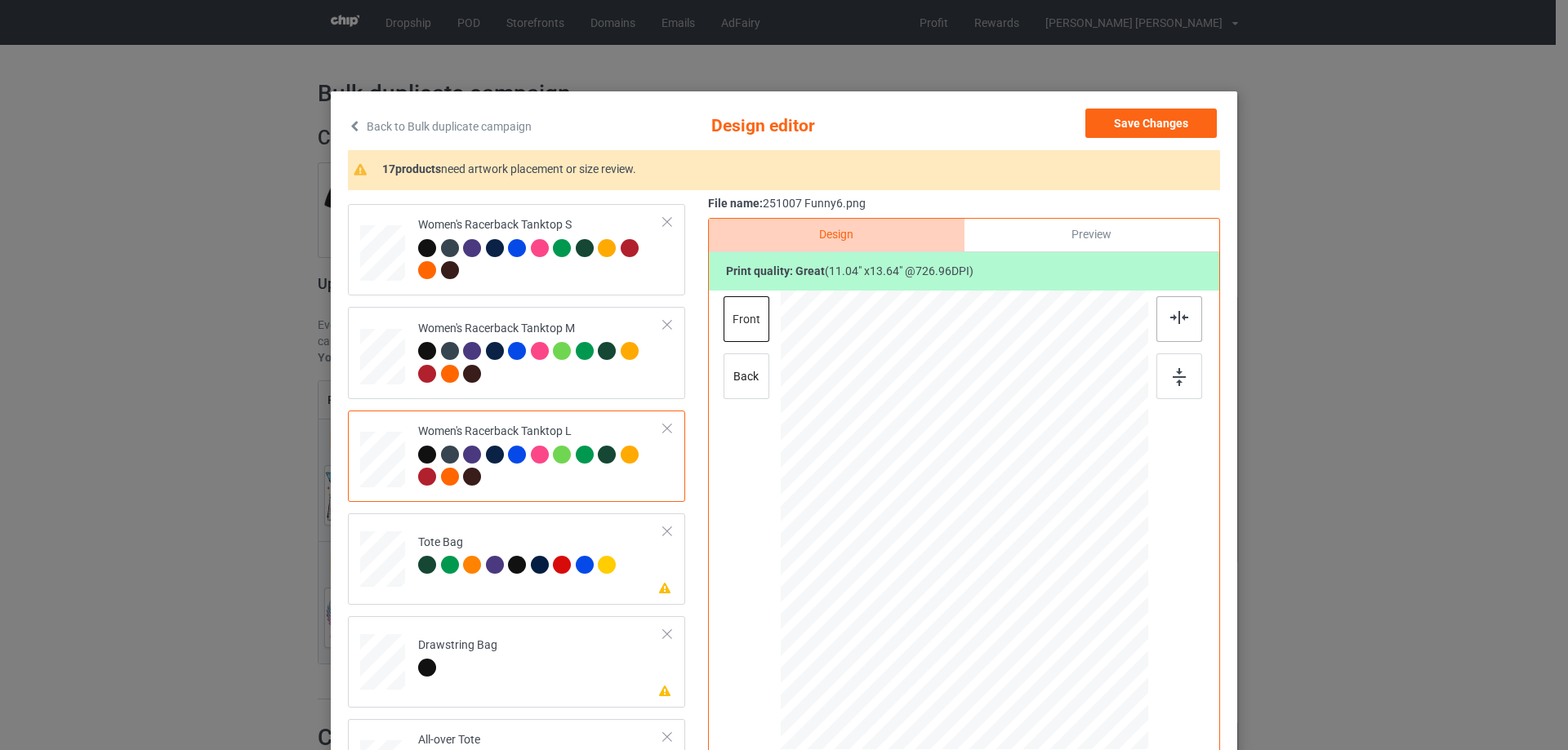
click at [1172, 318] on img at bounding box center [1178, 318] width 18 height 13
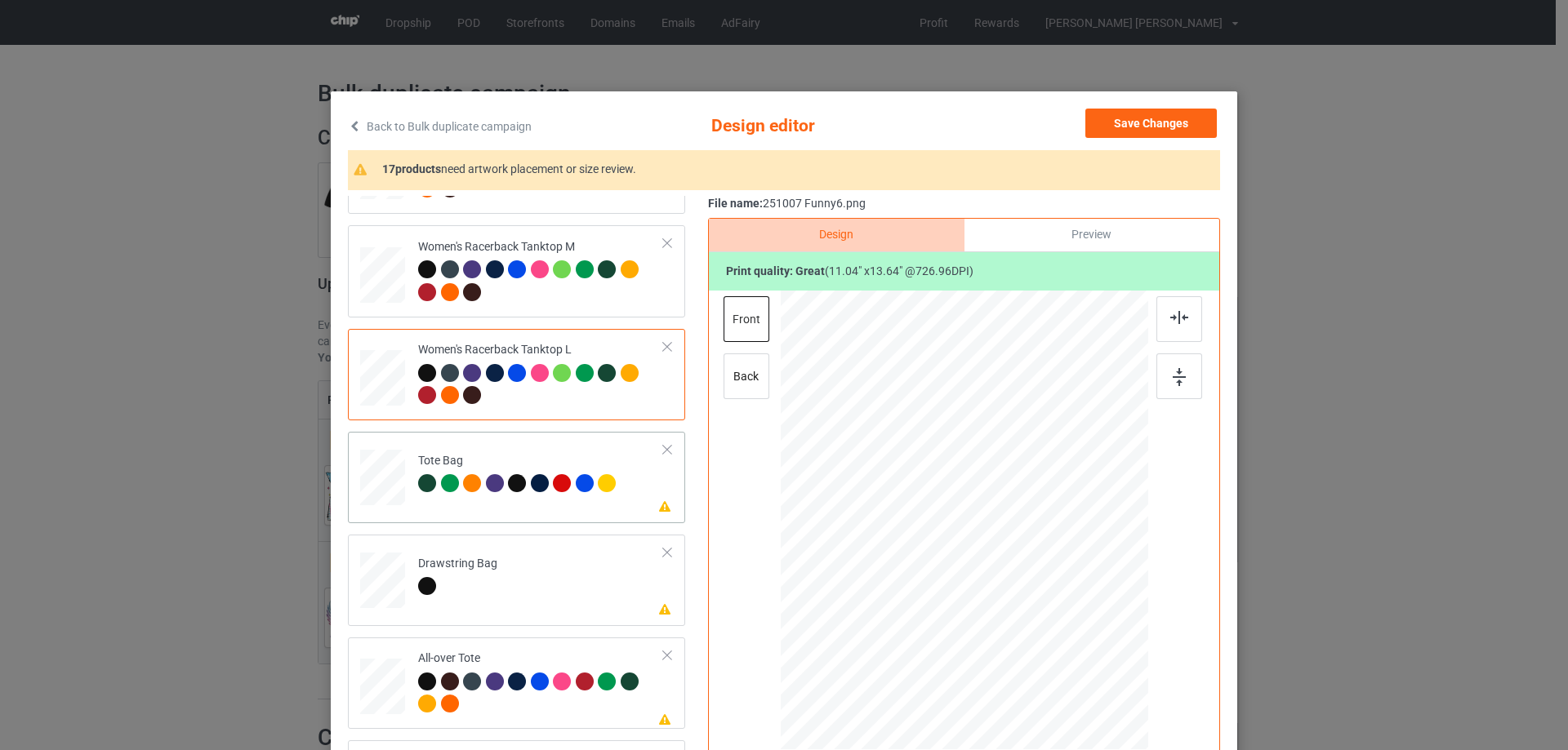
click at [374, 489] on div at bounding box center [382, 486] width 21 height 24
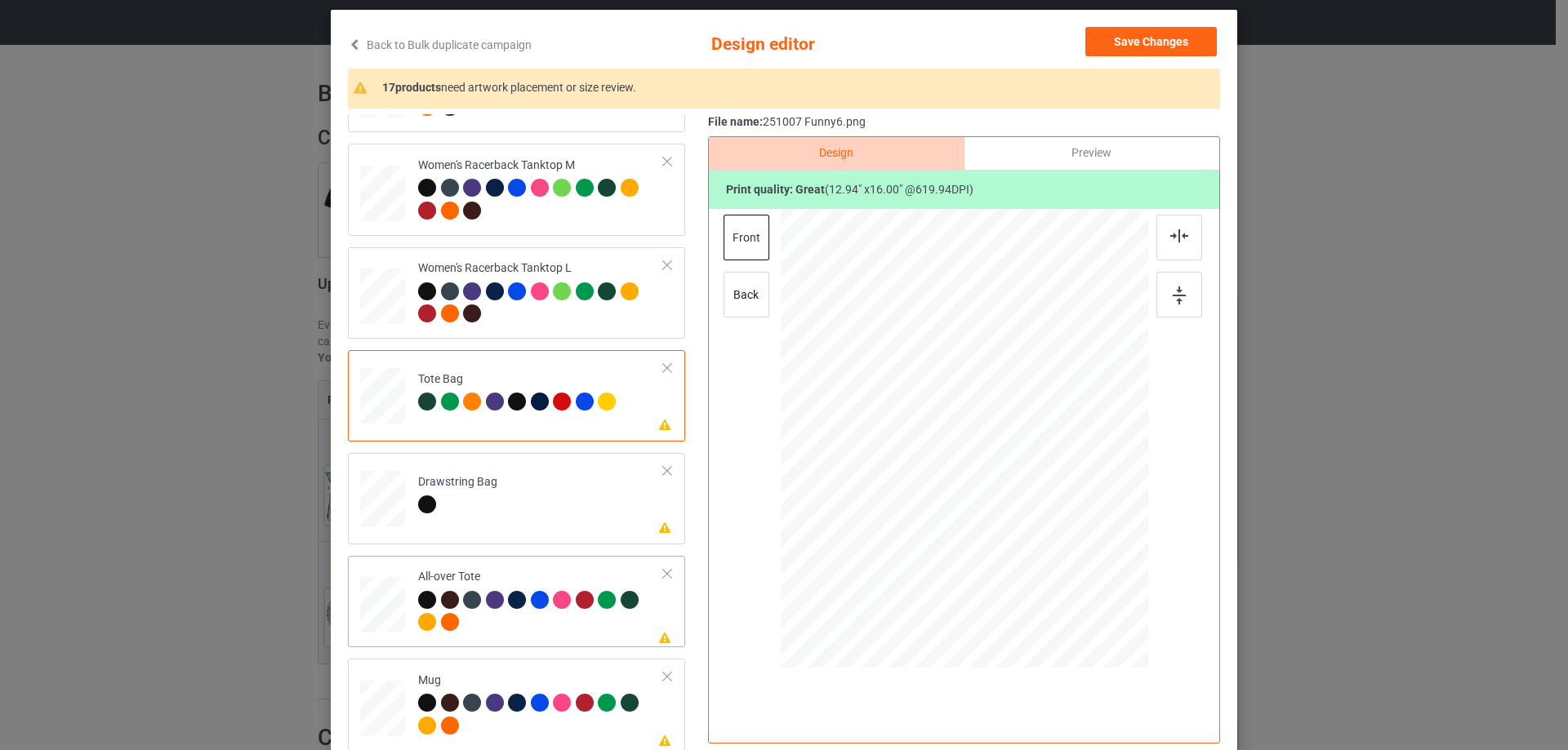
click at [384, 619] on div at bounding box center [382, 605] width 45 height 45
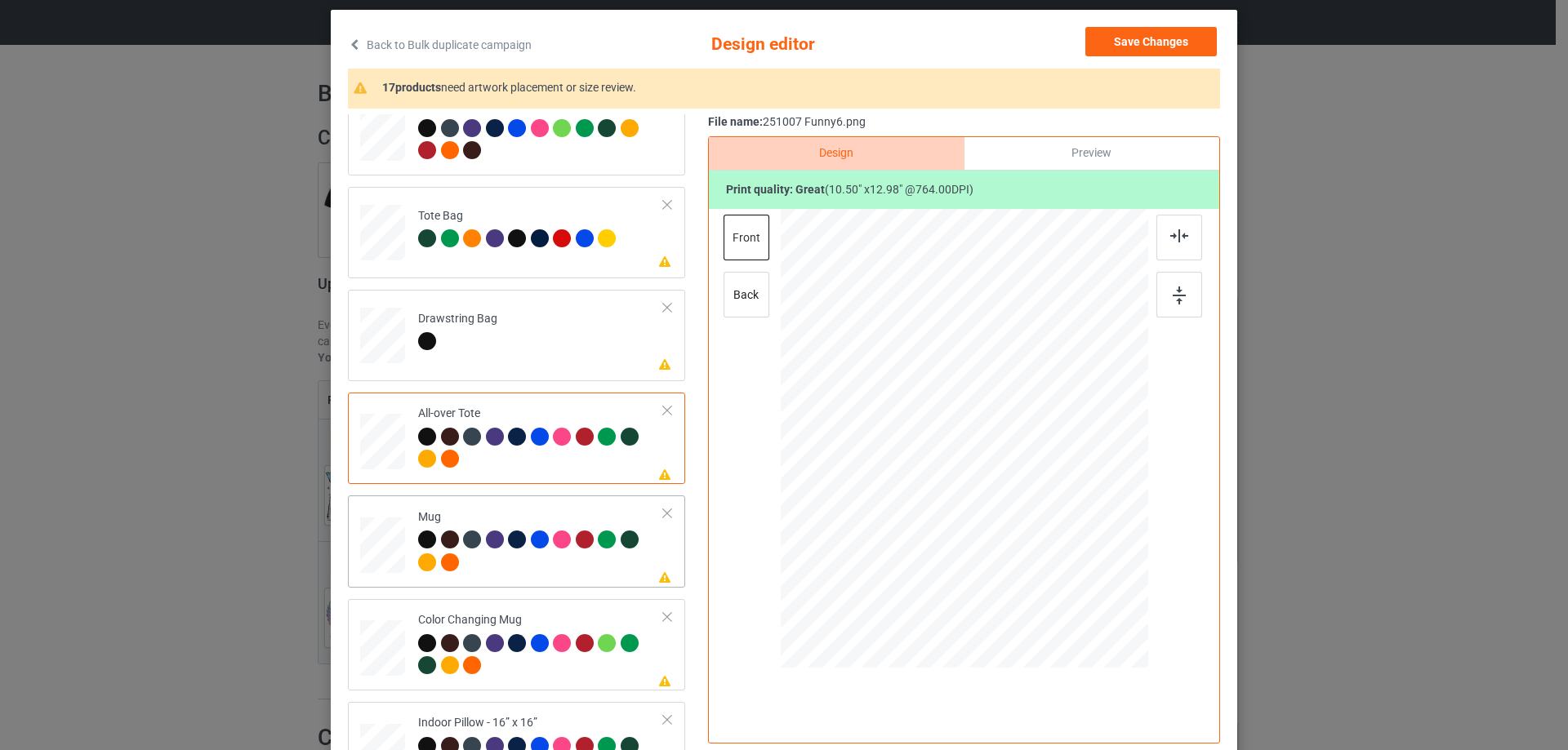
click at [388, 542] on div at bounding box center [382, 546] width 45 height 19
drag, startPoint x: 1067, startPoint y: 576, endPoint x: 1029, endPoint y: 501, distance: 84.1
click at [1029, 501] on div at bounding box center [964, 438] width 368 height 153
drag, startPoint x: 950, startPoint y: 455, endPoint x: 1050, endPoint y: 455, distance: 100.0
click at [1050, 455] on div at bounding box center [1064, 438] width 118 height 146
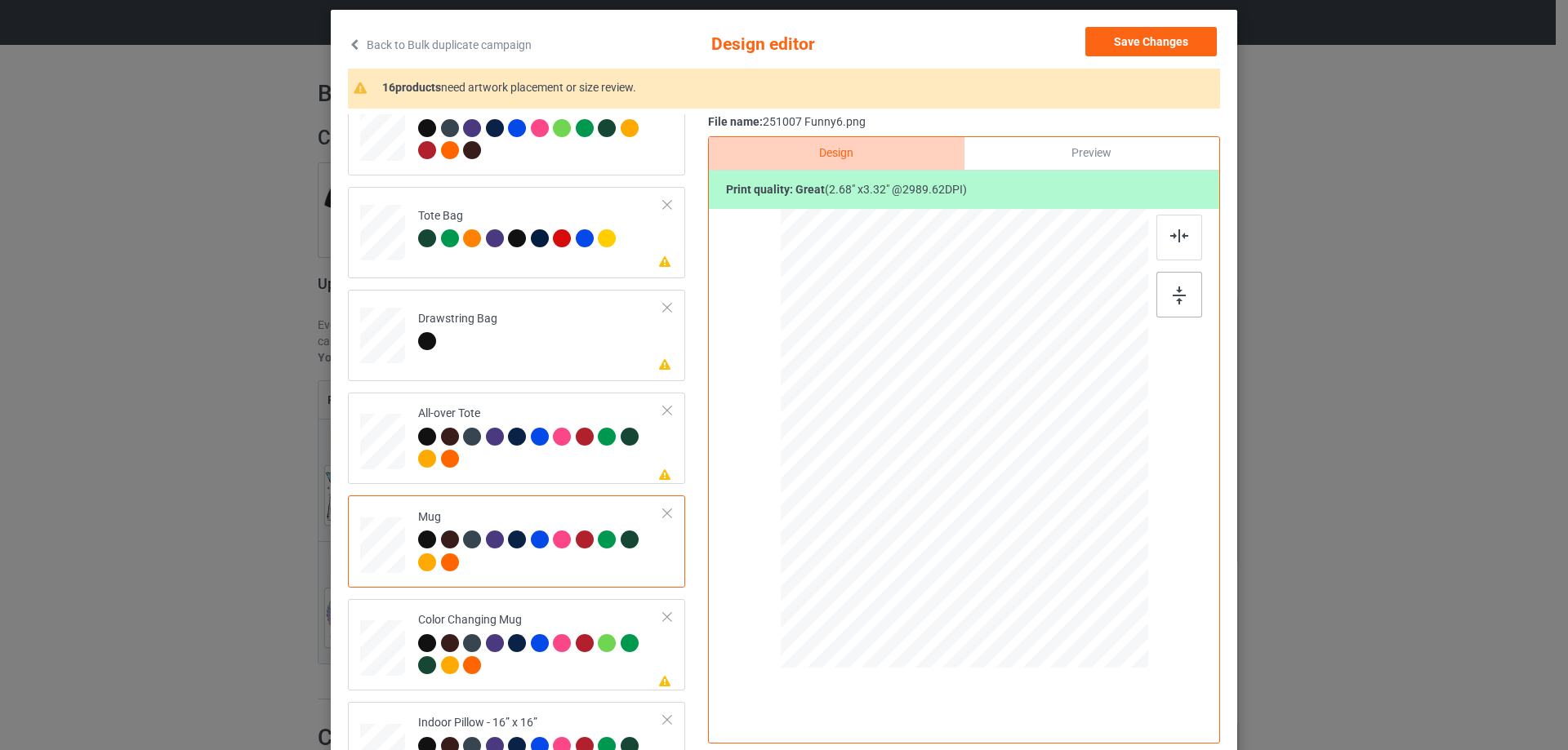
click at [1173, 299] on img at bounding box center [1179, 295] width 13 height 18
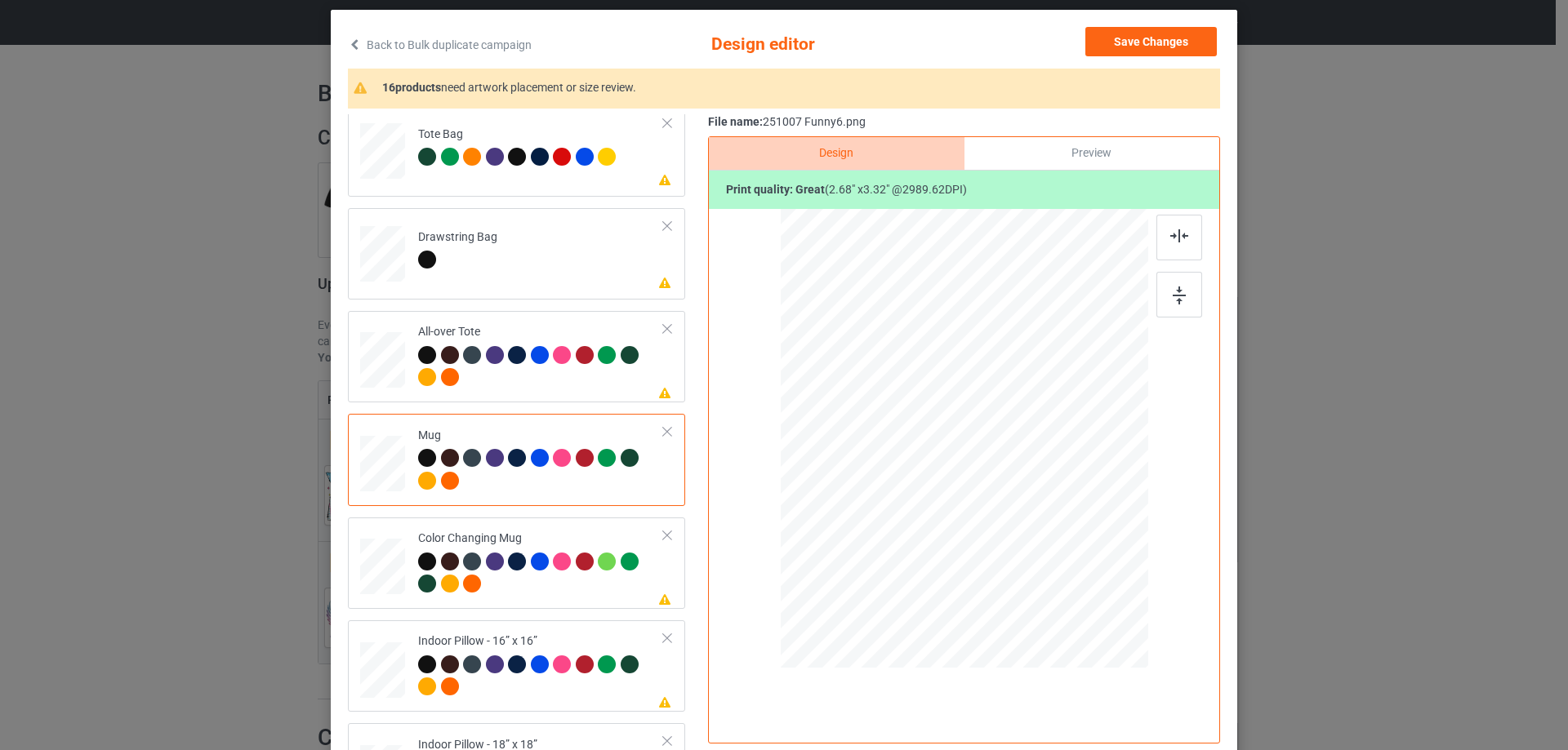
click at [393, 471] on div at bounding box center [382, 465] width 45 height 19
click at [381, 678] on div at bounding box center [382, 670] width 45 height 45
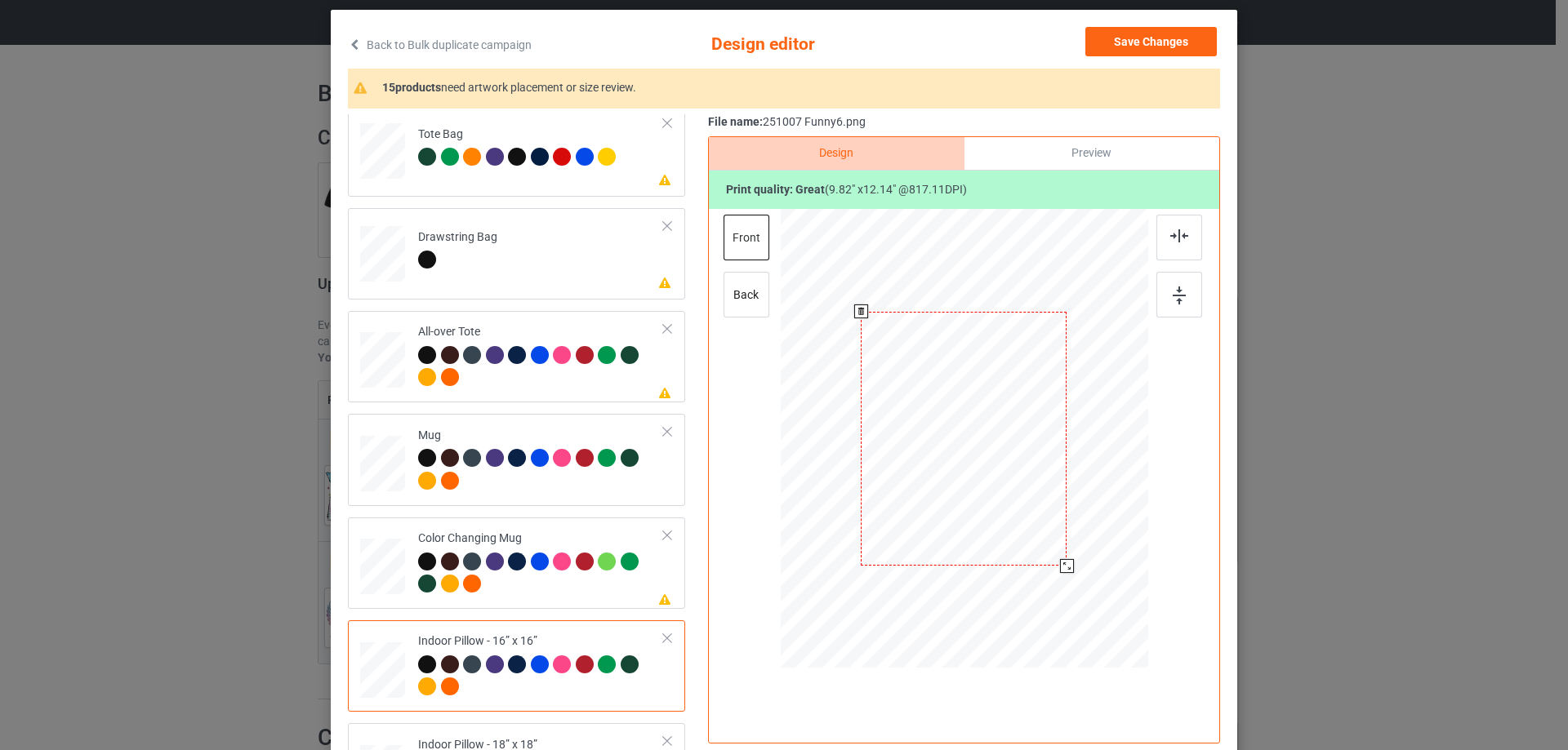
drag, startPoint x: 1070, startPoint y: 577, endPoint x: 1066, endPoint y: 565, distance: 12.6
click at [1066, 565] on div at bounding box center [1066, 566] width 14 height 14
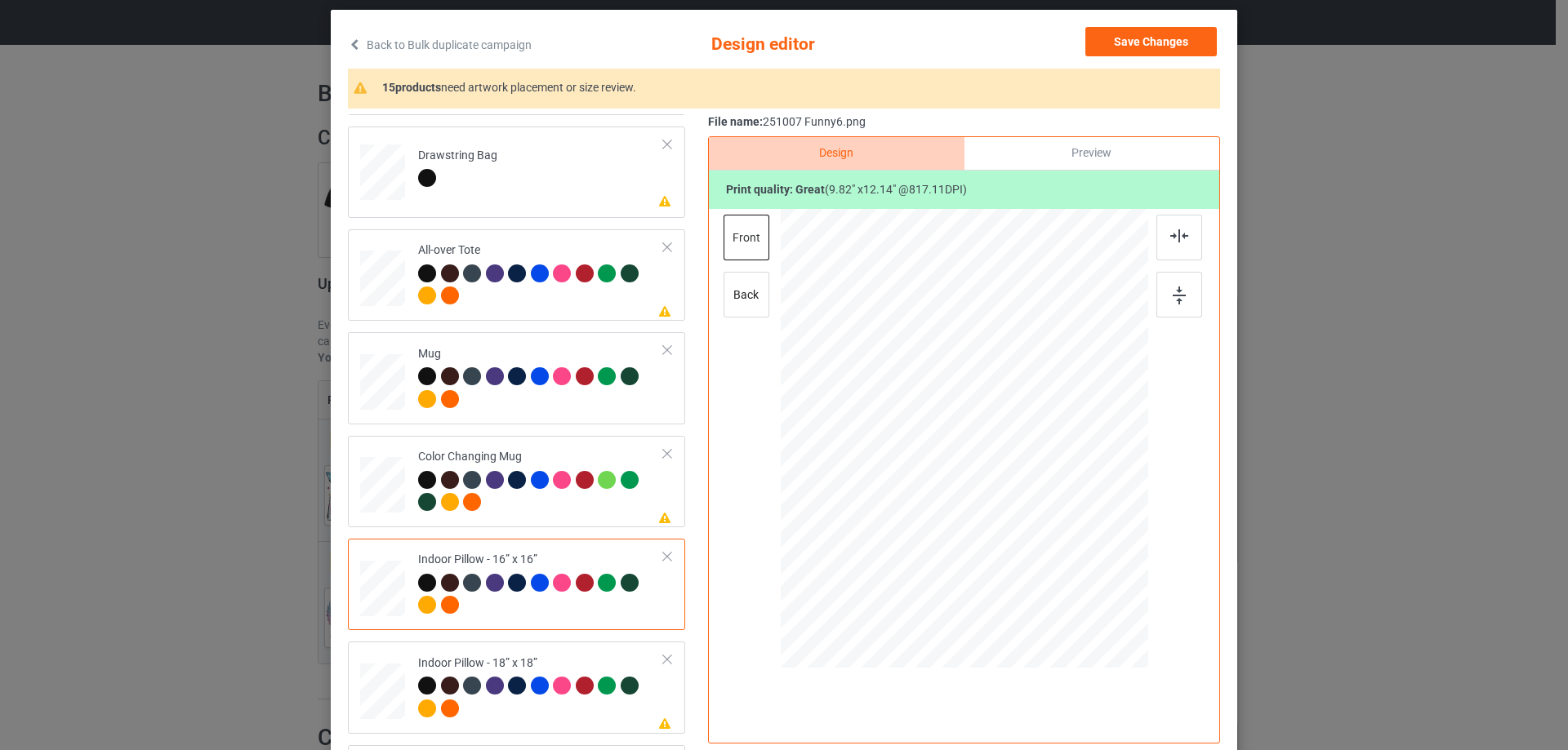
click at [370, 606] on div at bounding box center [382, 589] width 45 height 45
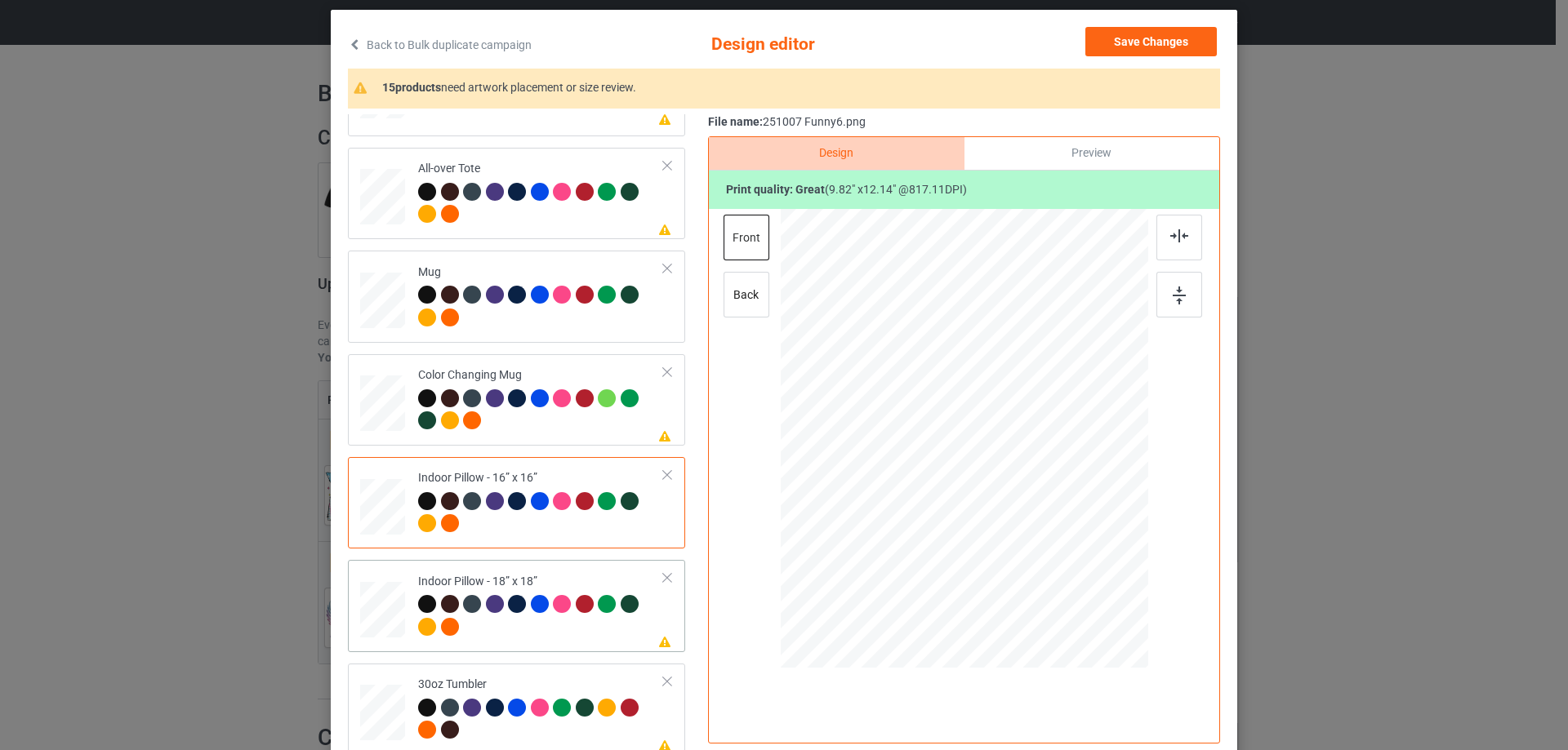
click at [381, 613] on div at bounding box center [382, 610] width 45 height 45
click at [1067, 569] on div at bounding box center [1069, 569] width 14 height 14
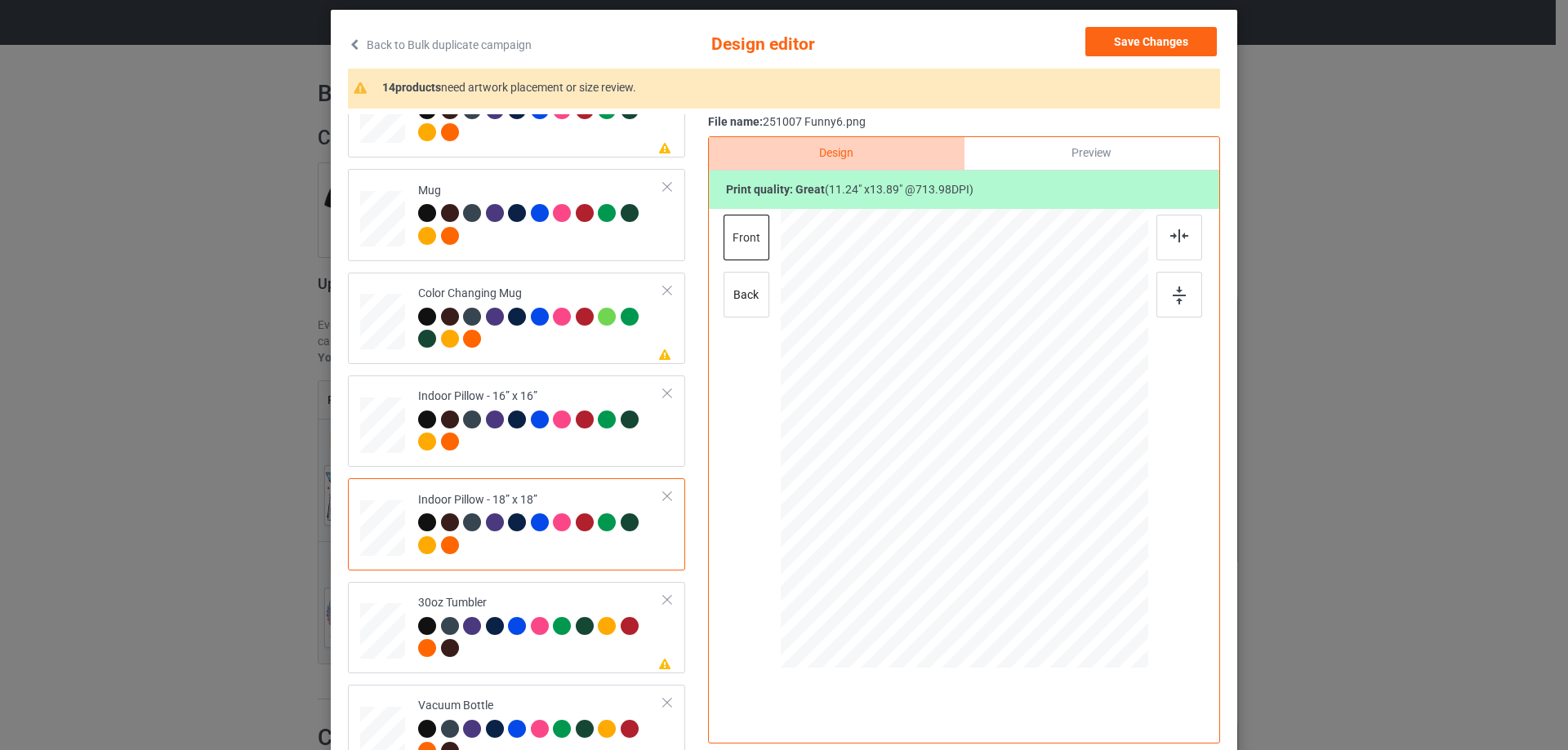
scroll to position [1470, 0]
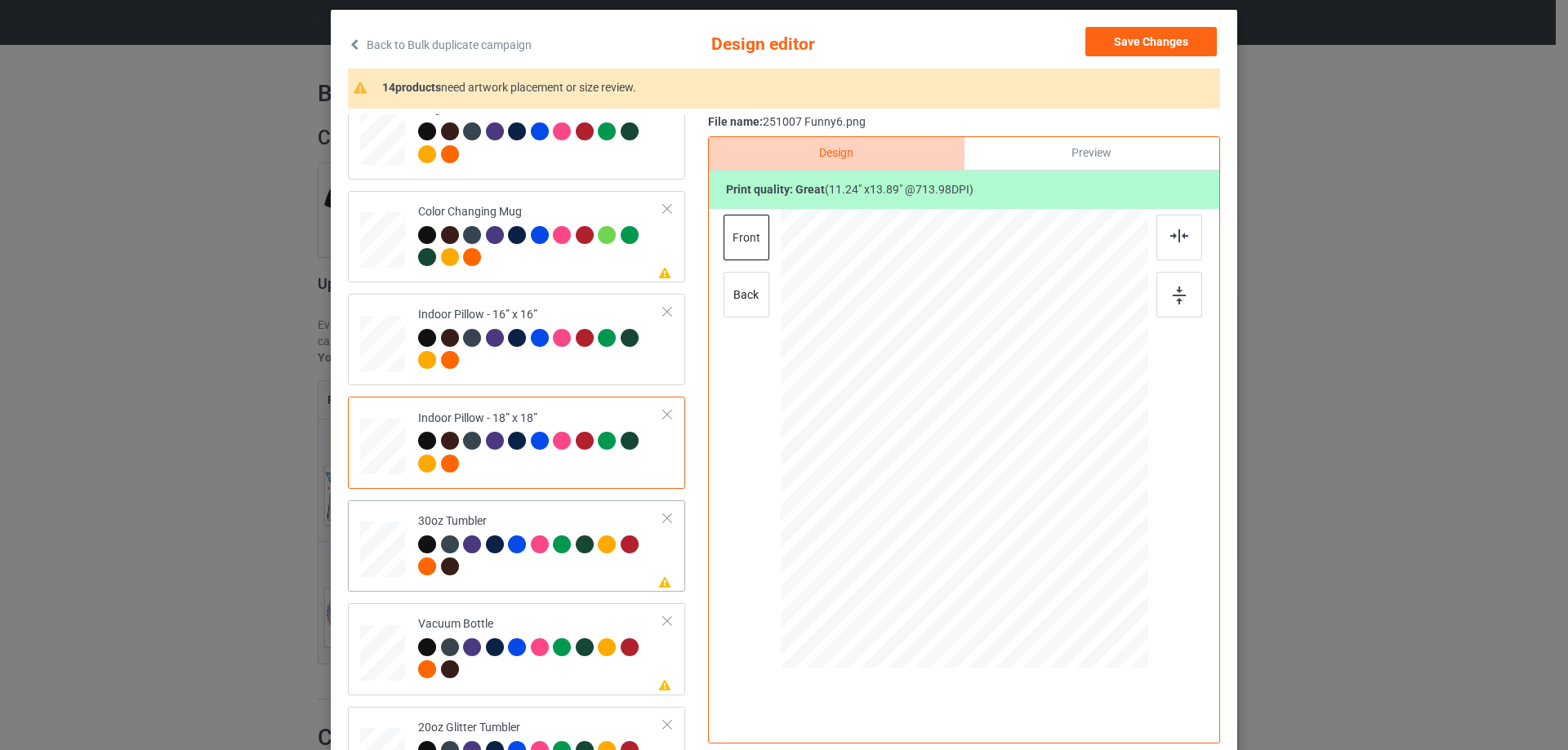
click at [391, 538] on div at bounding box center [382, 550] width 43 height 24
drag, startPoint x: 1068, startPoint y: 576, endPoint x: 1032, endPoint y: 514, distance: 71.7
click at [1032, 514] on div at bounding box center [964, 439] width 357 height 198
drag, startPoint x: 985, startPoint y: 493, endPoint x: 895, endPoint y: 493, distance: 90.0
click at [895, 493] on div at bounding box center [874, 438] width 128 height 158
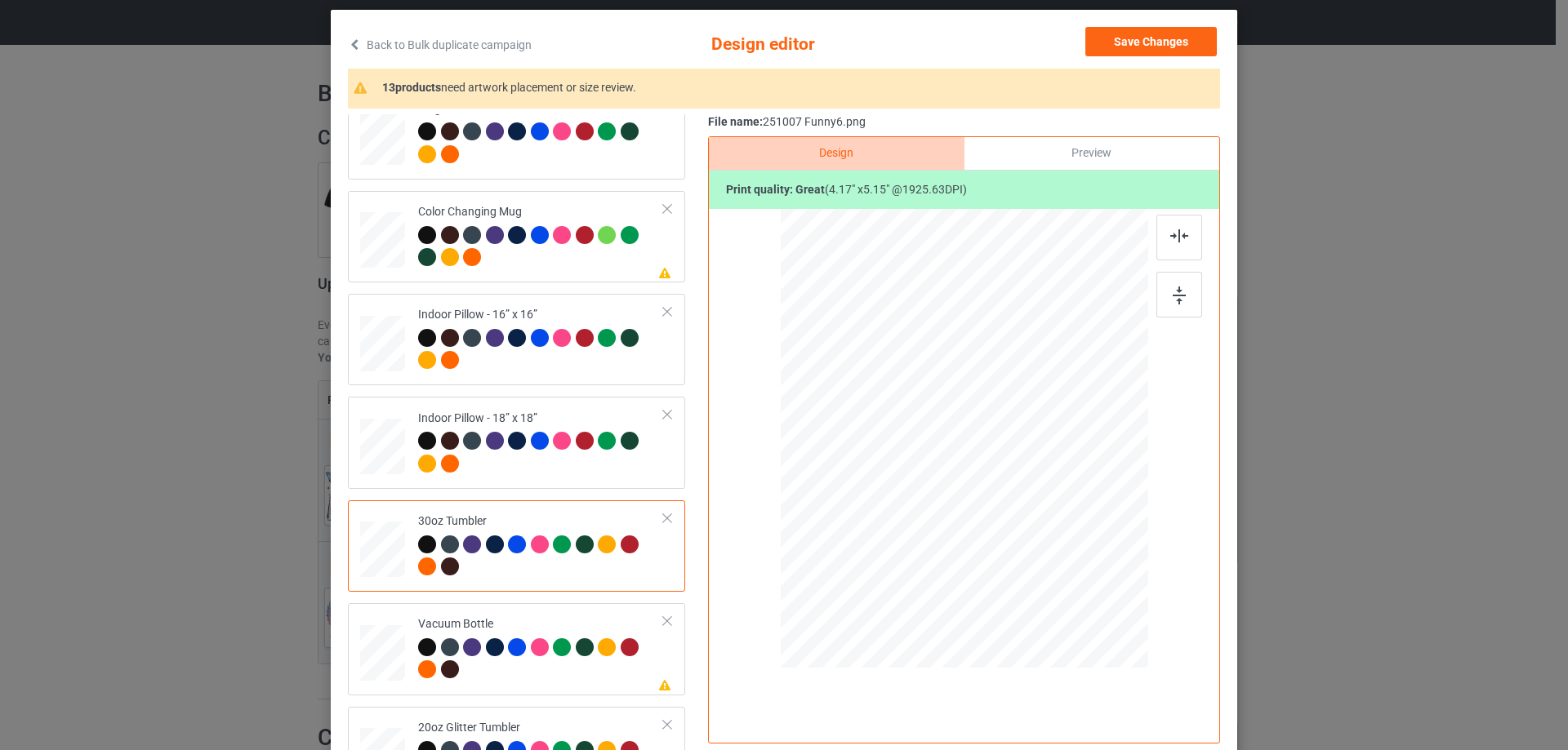
scroll to position [1517, 0]
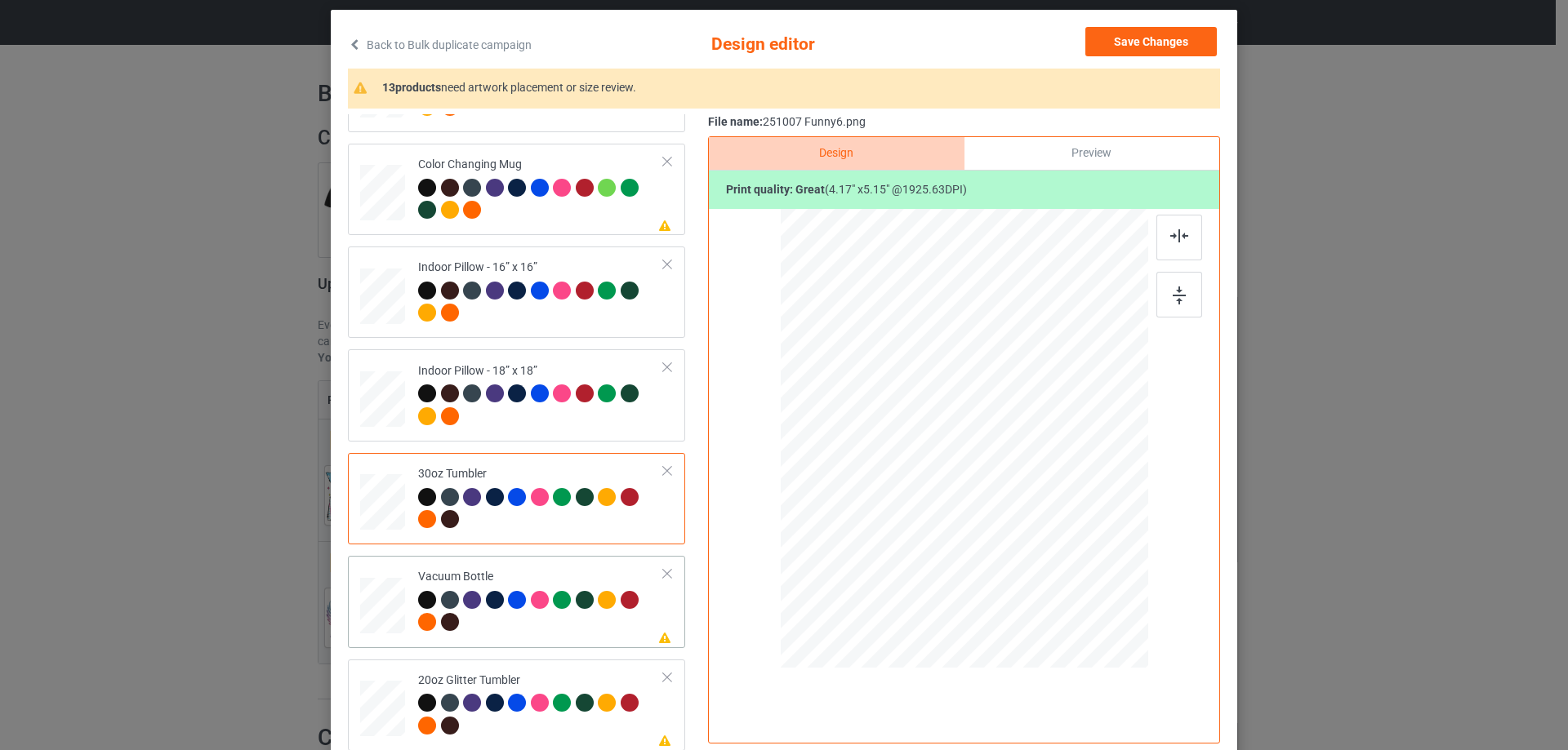
click at [383, 604] on div at bounding box center [382, 605] width 43 height 23
drag, startPoint x: 1062, startPoint y: 571, endPoint x: 1034, endPoint y: 501, distance: 75.4
click at [1034, 501] on div at bounding box center [964, 438] width 352 height 188
click at [882, 479] on div at bounding box center [877, 439] width 123 height 153
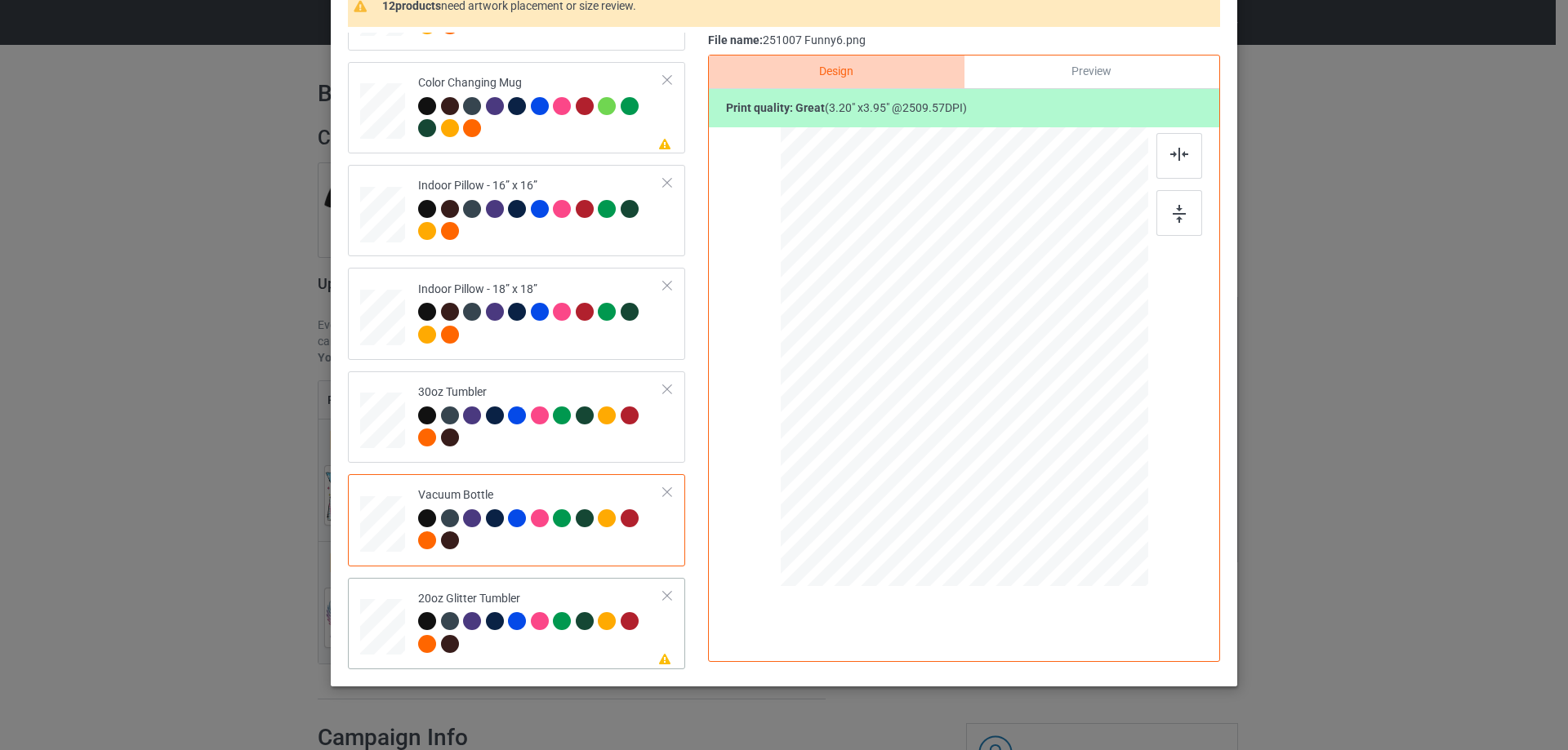
click at [391, 659] on div at bounding box center [382, 629] width 45 height 61
drag, startPoint x: 1060, startPoint y: 482, endPoint x: 1025, endPoint y: 442, distance: 53.2
click at [1026, 442] on div at bounding box center [1033, 442] width 14 height 14
drag, startPoint x: 902, startPoint y: 404, endPoint x: 912, endPoint y: 395, distance: 13.5
click at [912, 395] on div at bounding box center [881, 327] width 140 height 173
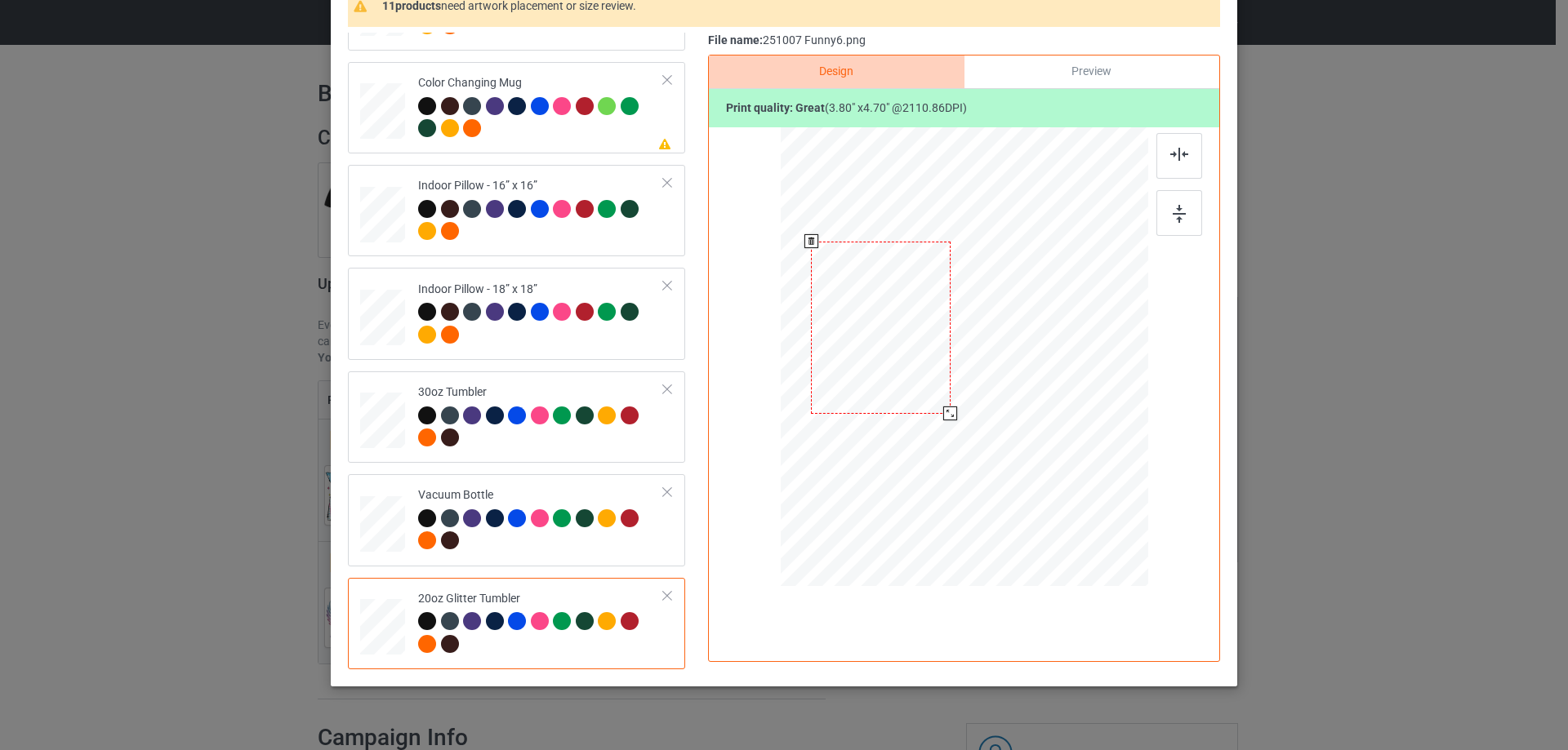
scroll to position [0, 0]
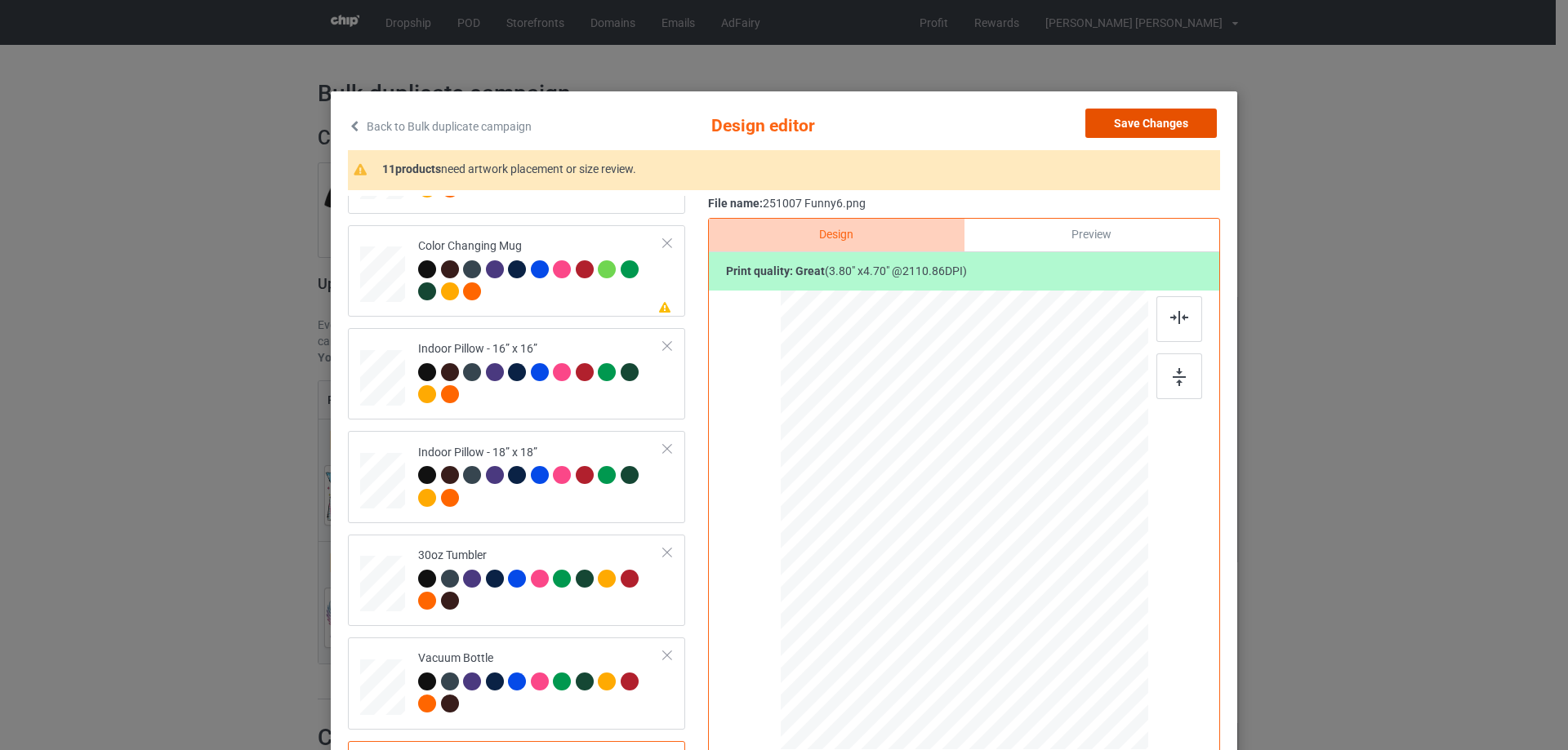
click at [1148, 124] on button "Save Changes" at bounding box center [1150, 123] width 132 height 30
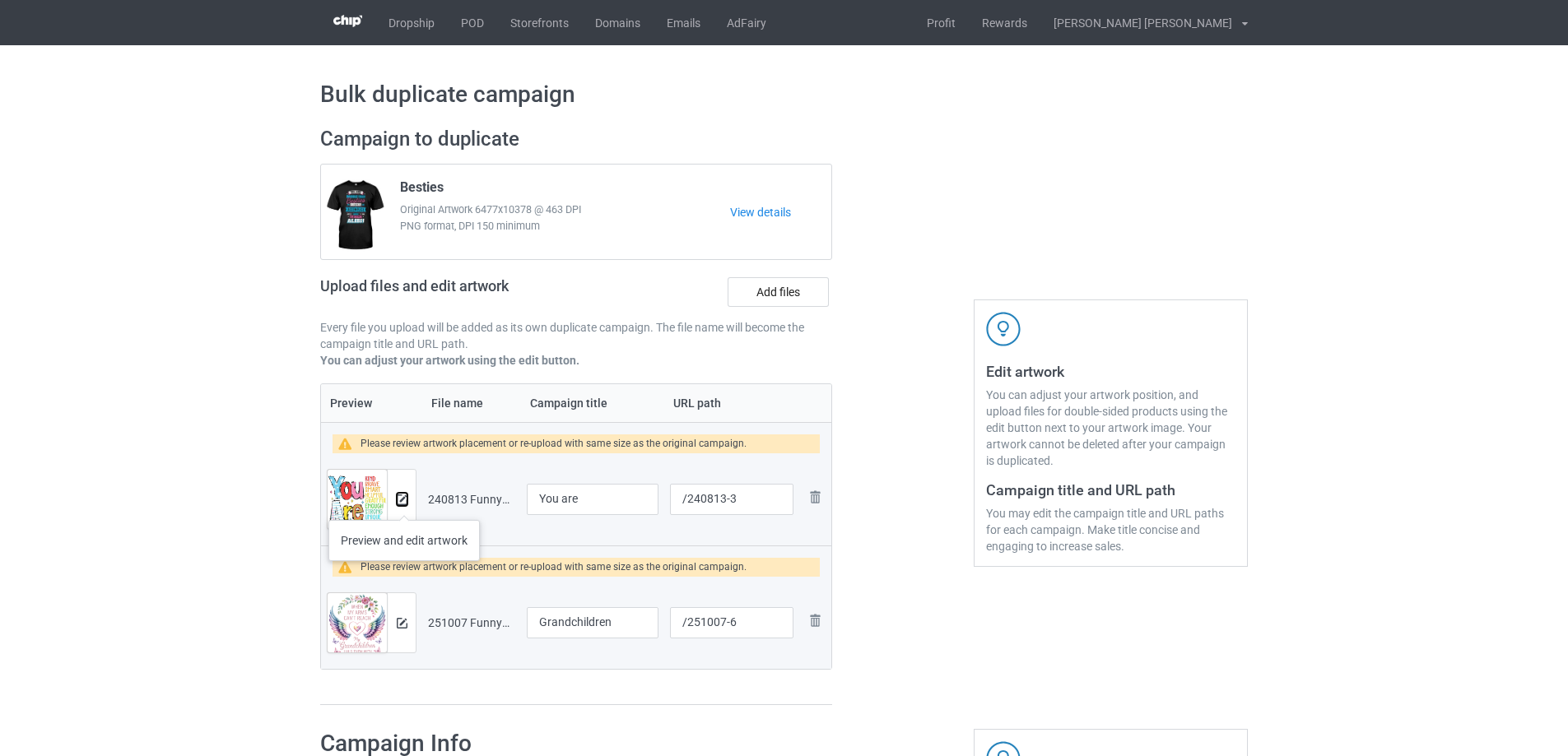
click at [404, 504] on img at bounding box center [401, 499] width 10 height 10
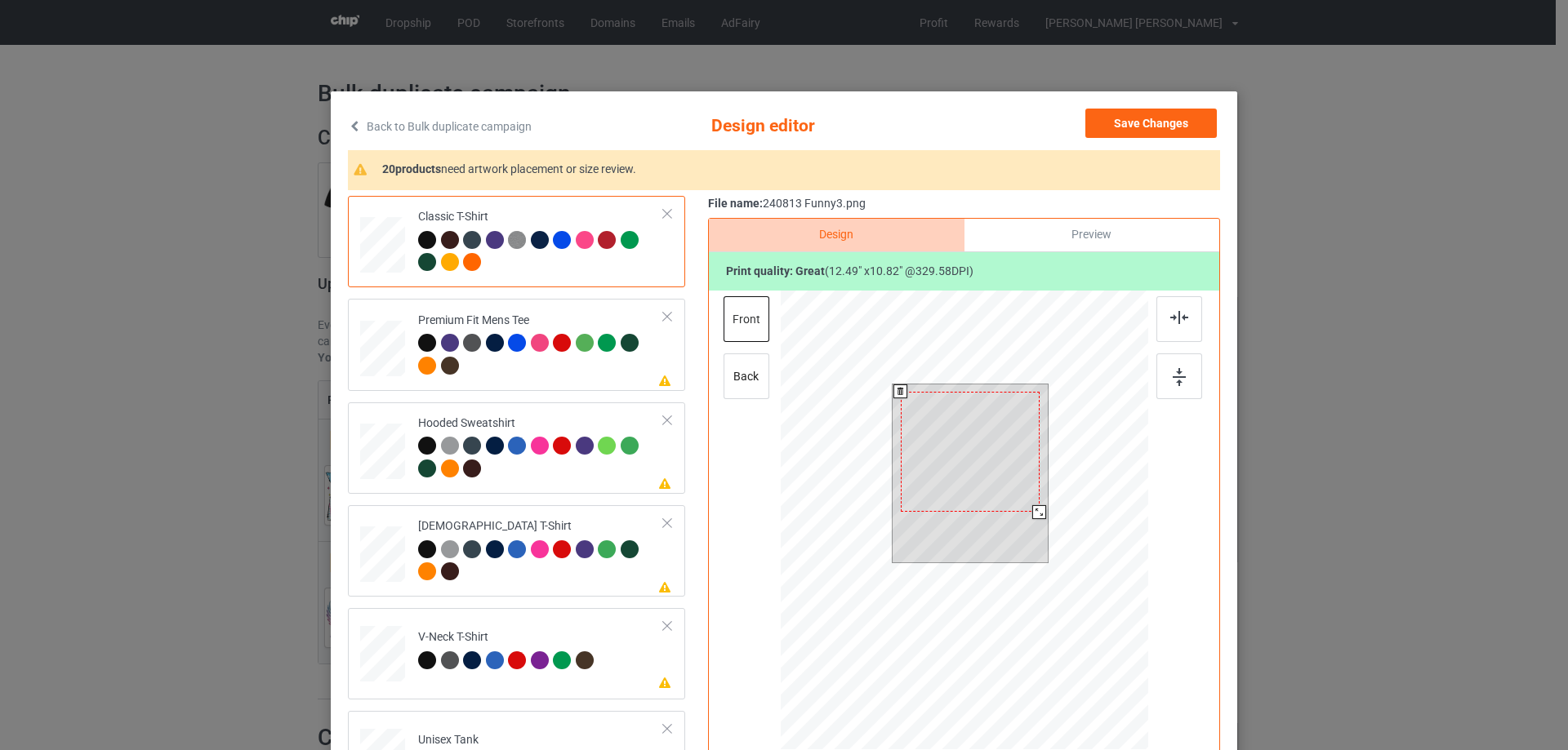
drag, startPoint x: 1041, startPoint y: 517, endPoint x: 1034, endPoint y: 507, distance: 12.2
click at [1034, 507] on div at bounding box center [1038, 512] width 14 height 14
click at [991, 483] on div at bounding box center [969, 444] width 139 height 120
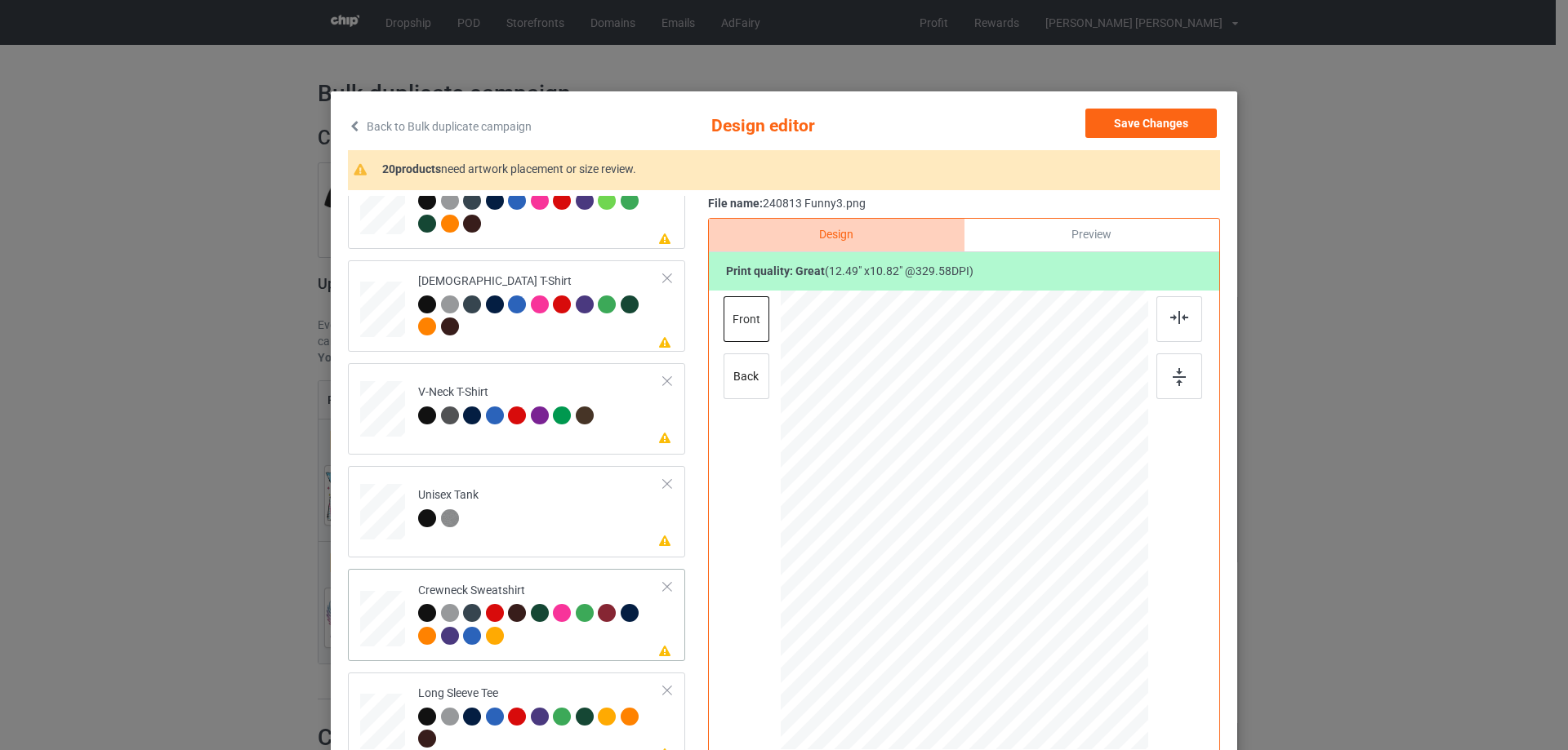
scroll to position [326, 0]
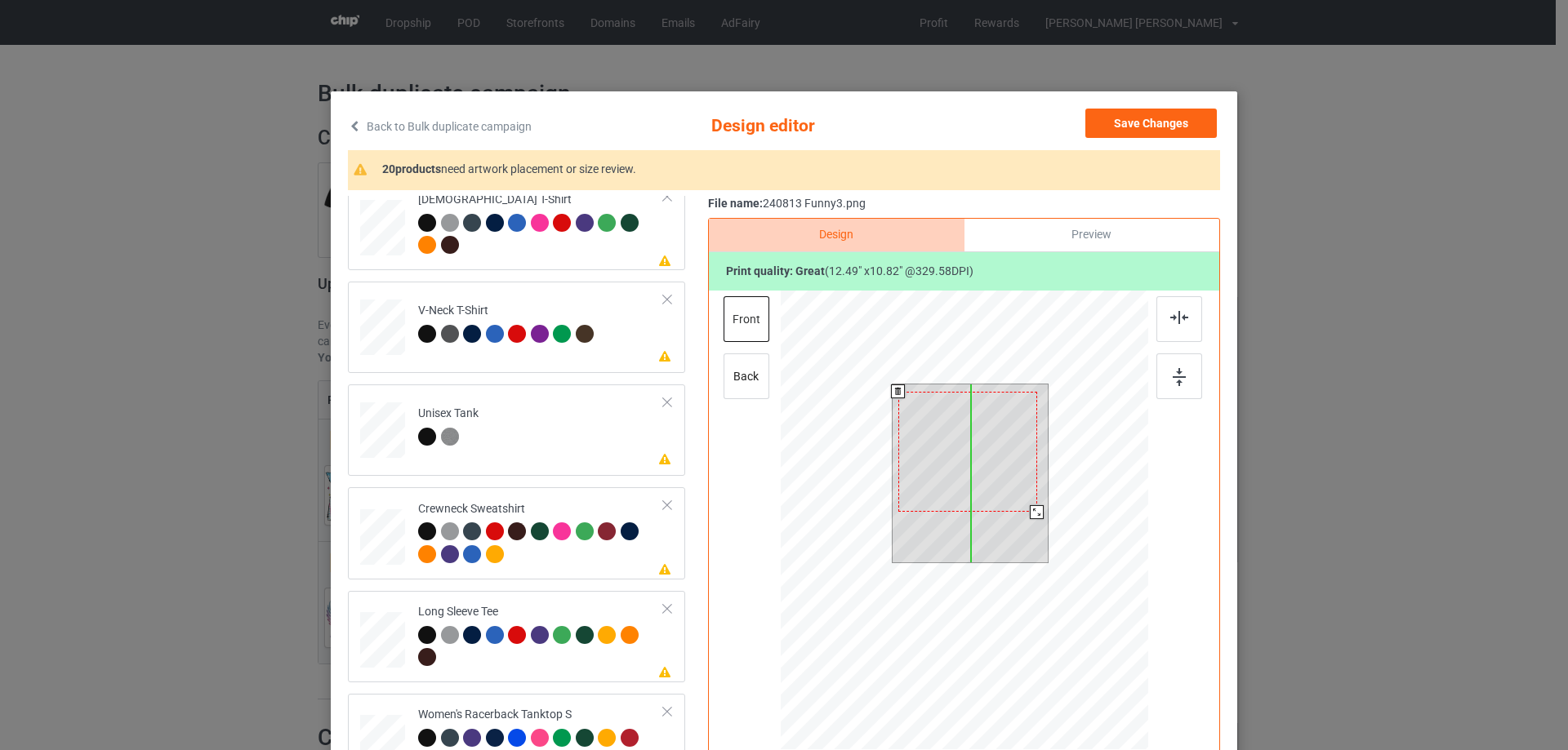
click at [954, 479] on div at bounding box center [967, 451] width 139 height 120
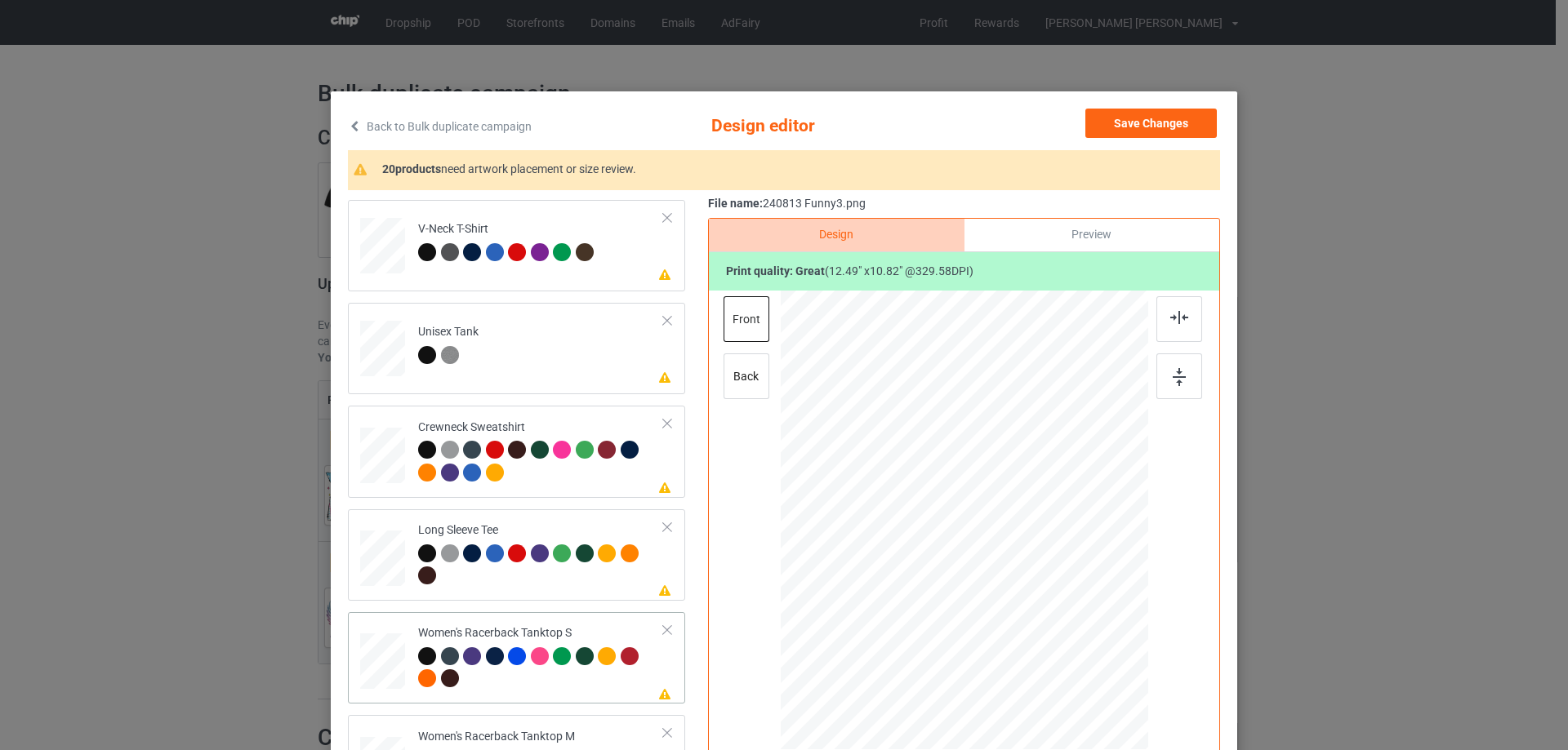
scroll to position [572, 0]
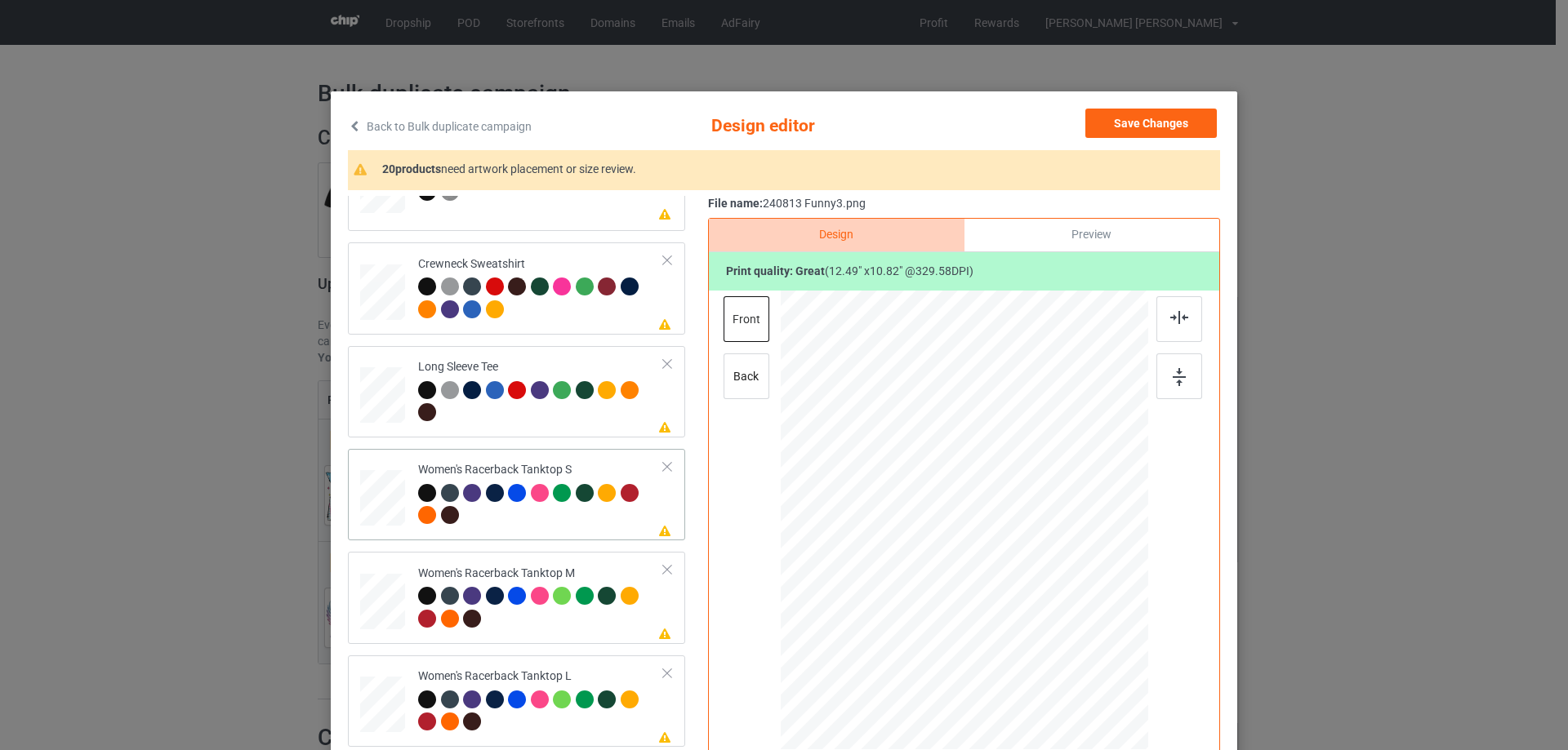
click at [374, 502] on div at bounding box center [382, 498] width 44 height 56
drag, startPoint x: 1066, startPoint y: 614, endPoint x: 1054, endPoint y: 600, distance: 18.4
click at [1057, 600] on div at bounding box center [1059, 603] width 14 height 14
click at [1006, 568] on div at bounding box center [964, 520] width 189 height 164
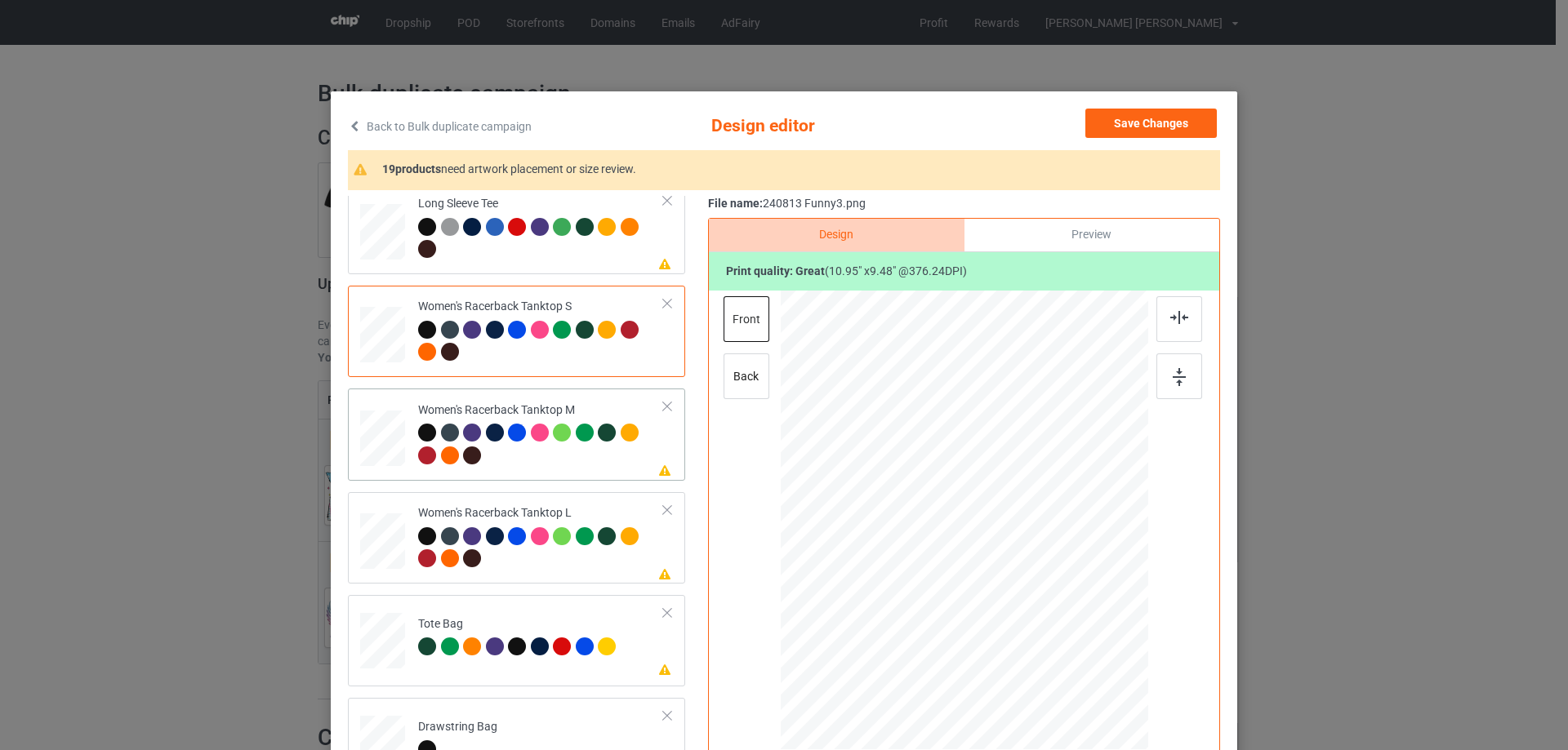
click at [386, 447] on div at bounding box center [382, 438] width 45 height 56
drag, startPoint x: 1070, startPoint y: 618, endPoint x: 1057, endPoint y: 598, distance: 23.9
click at [1057, 598] on div at bounding box center [1057, 601] width 14 height 14
click at [1002, 551] on div at bounding box center [971, 516] width 187 height 160
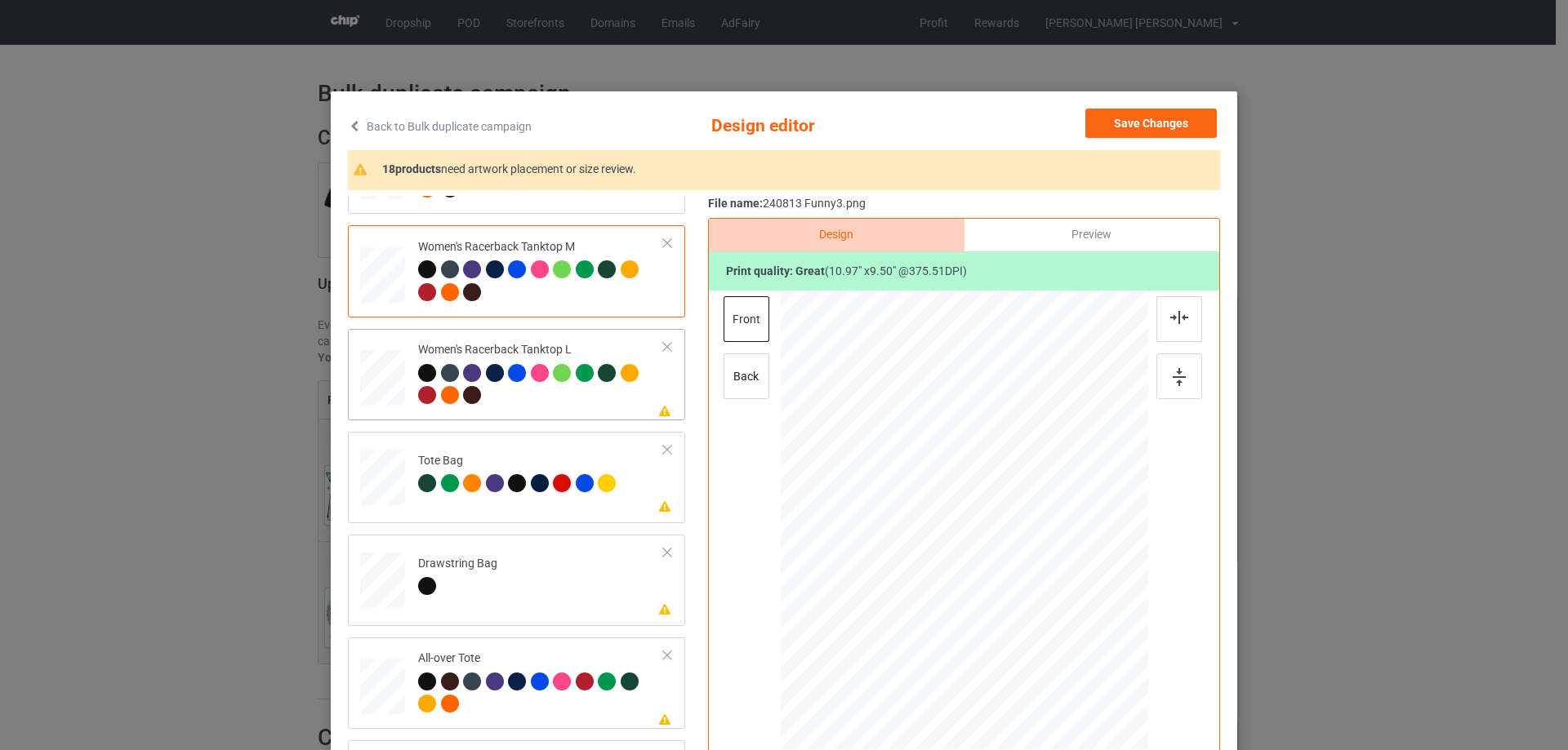
click at [372, 376] on div at bounding box center [382, 379] width 45 height 54
drag, startPoint x: 1066, startPoint y: 618, endPoint x: 1050, endPoint y: 596, distance: 27.2
click at [1050, 596] on div at bounding box center [1053, 599] width 14 height 14
click at [1029, 577] on div at bounding box center [965, 521] width 180 height 156
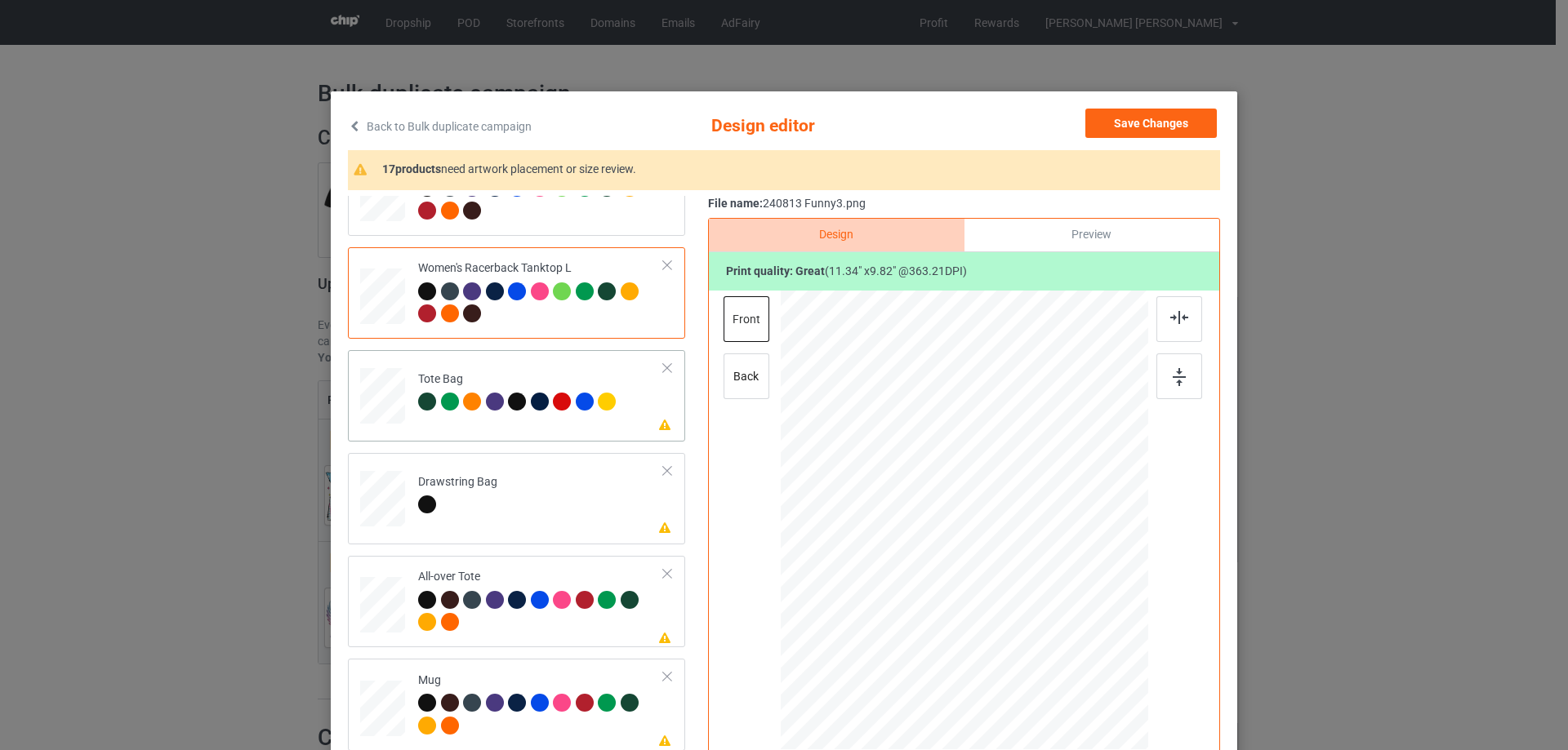
click at [383, 413] on div at bounding box center [382, 404] width 21 height 24
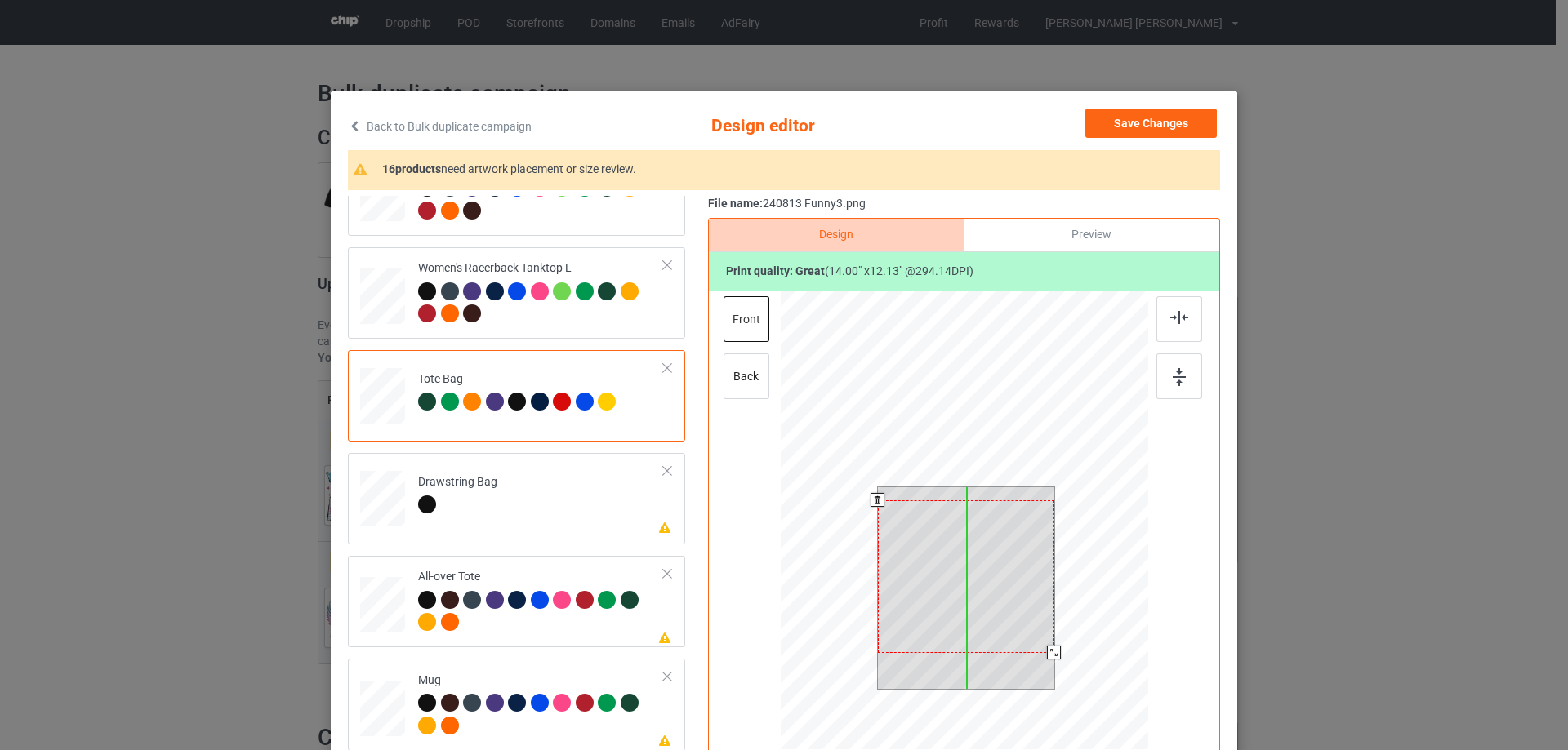
drag, startPoint x: 976, startPoint y: 539, endPoint x: 975, endPoint y: 552, distance: 13.0
click at [975, 552] on div at bounding box center [965, 577] width 176 height 153
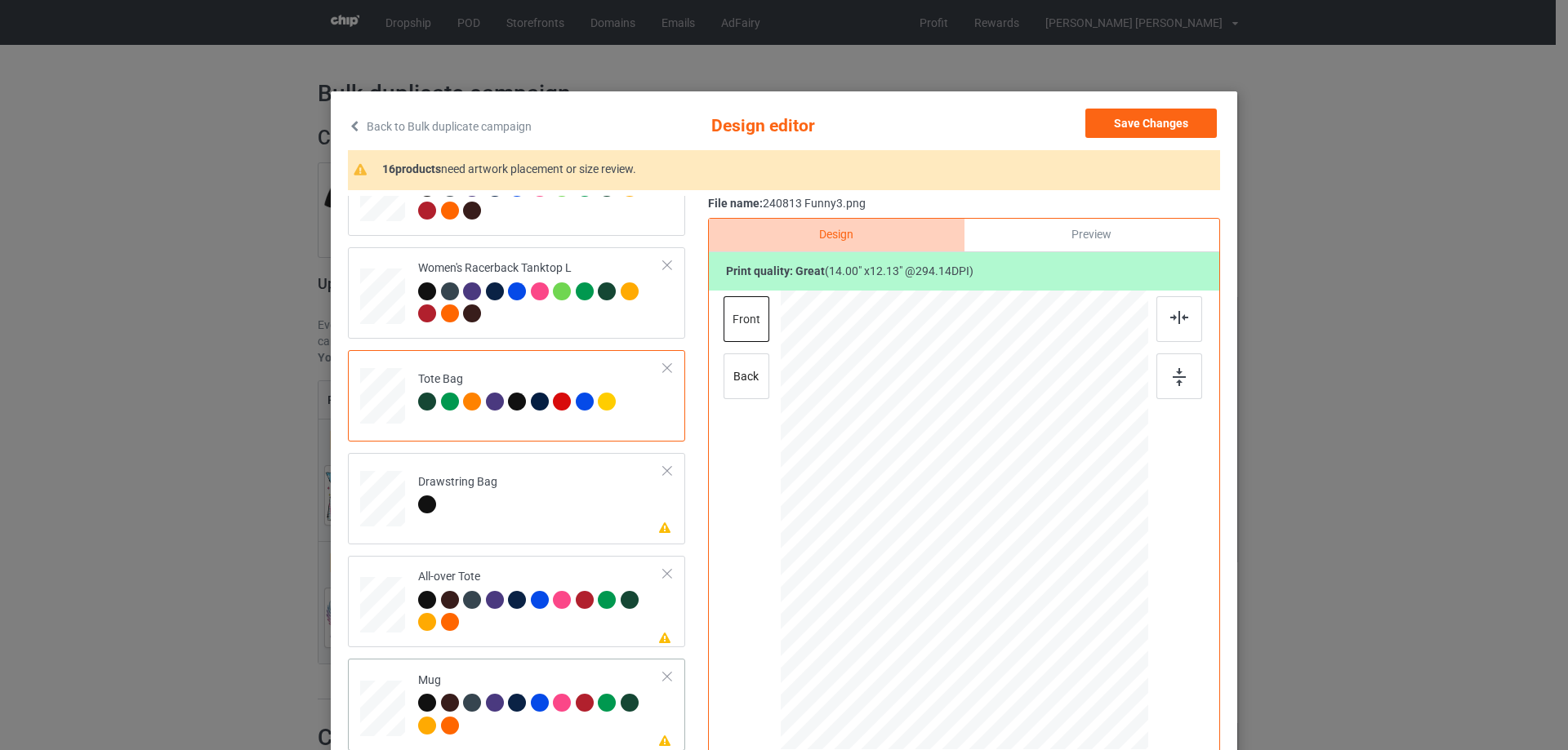
scroll to position [1143, 0]
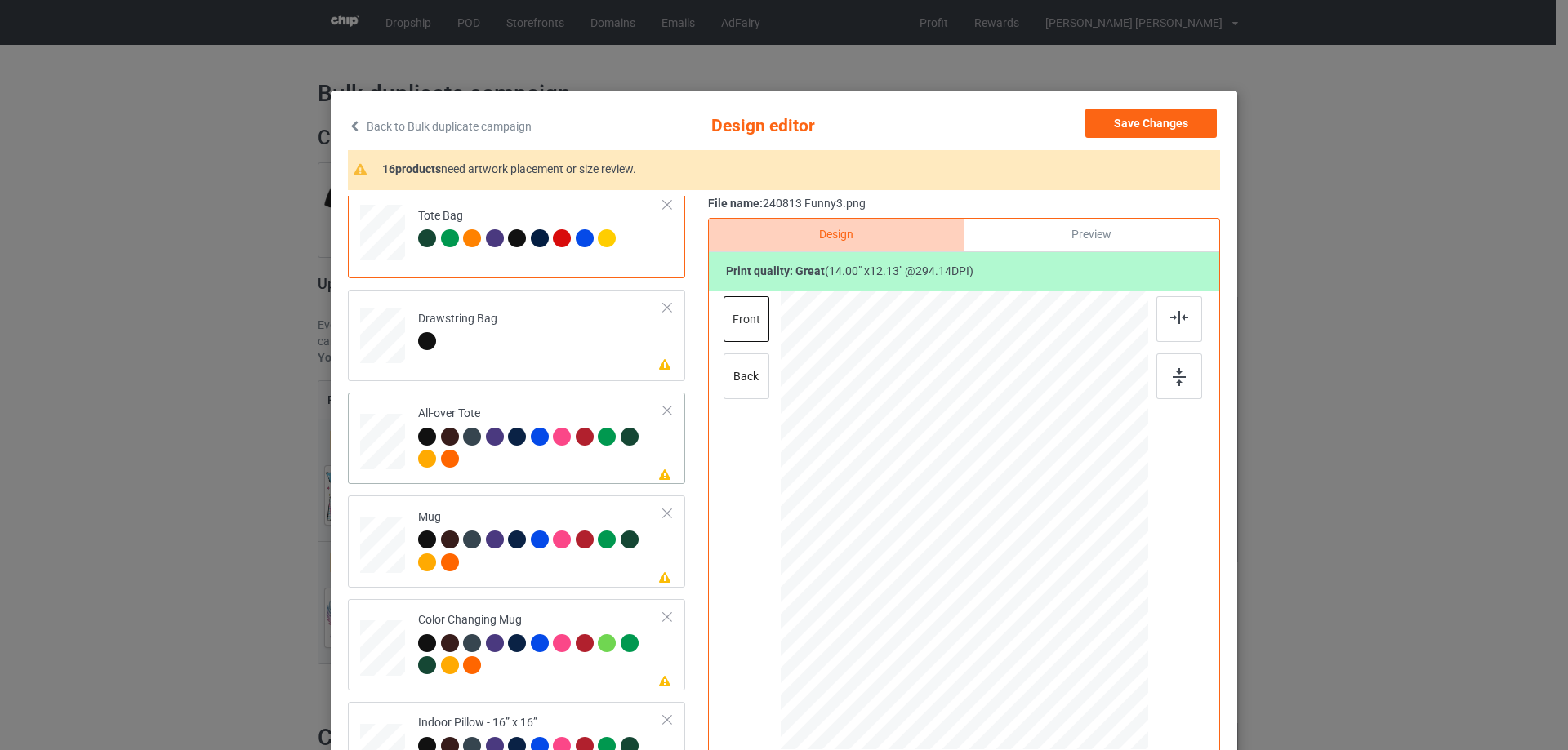
click at [390, 445] on div at bounding box center [382, 442] width 45 height 45
drag, startPoint x: 1071, startPoint y: 617, endPoint x: 1103, endPoint y: 653, distance: 48.2
click at [1103, 653] on div at bounding box center [1110, 646] width 14 height 14
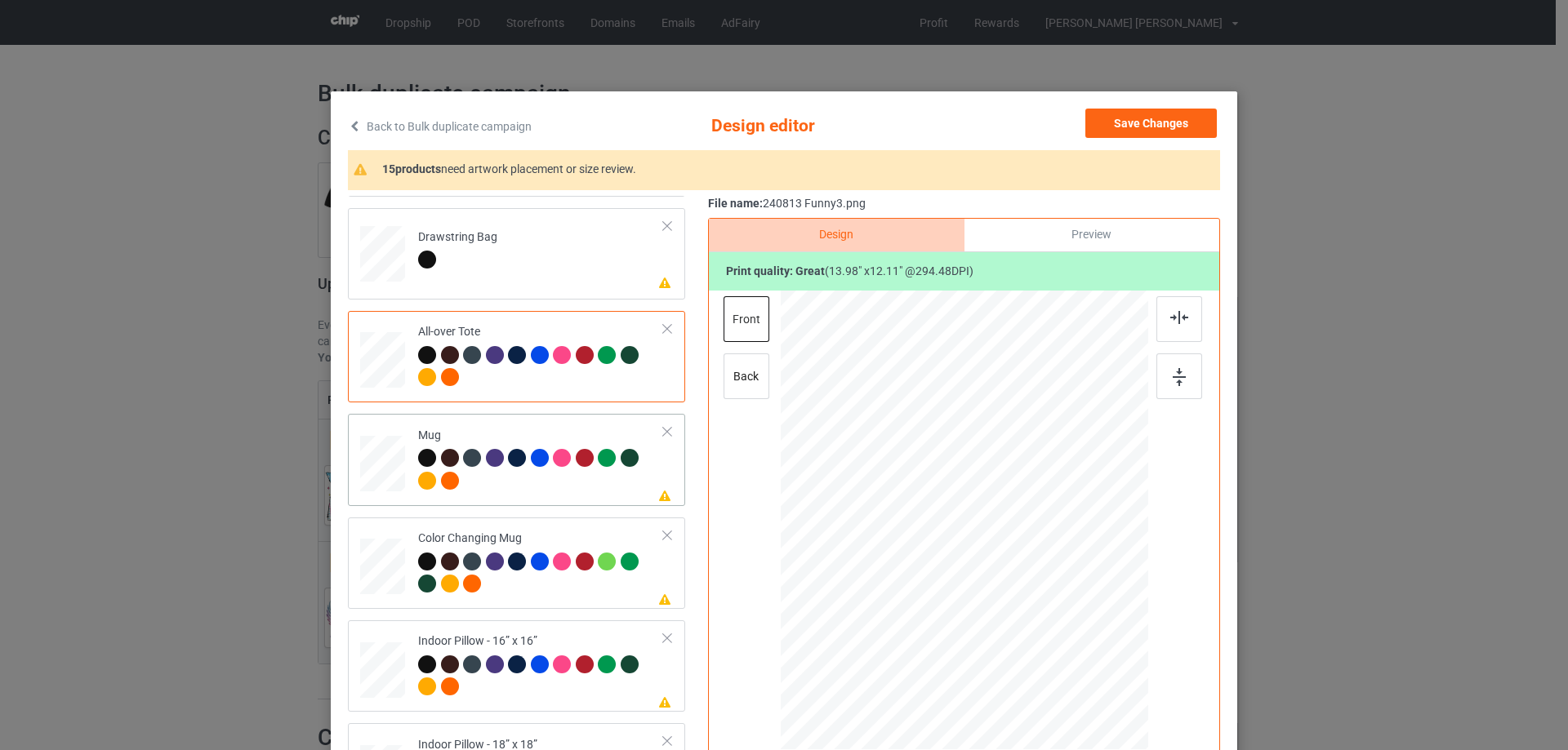
click at [360, 462] on div at bounding box center [382, 465] width 45 height 19
drag, startPoint x: 1068, startPoint y: 615, endPoint x: 971, endPoint y: 552, distance: 115.7
click at [1027, 575] on div at bounding box center [1034, 580] width 14 height 14
drag, startPoint x: 945, startPoint y: 539, endPoint x: 1042, endPoint y: 540, distance: 97.0
click at [1042, 540] on div at bounding box center [1062, 521] width 131 height 114
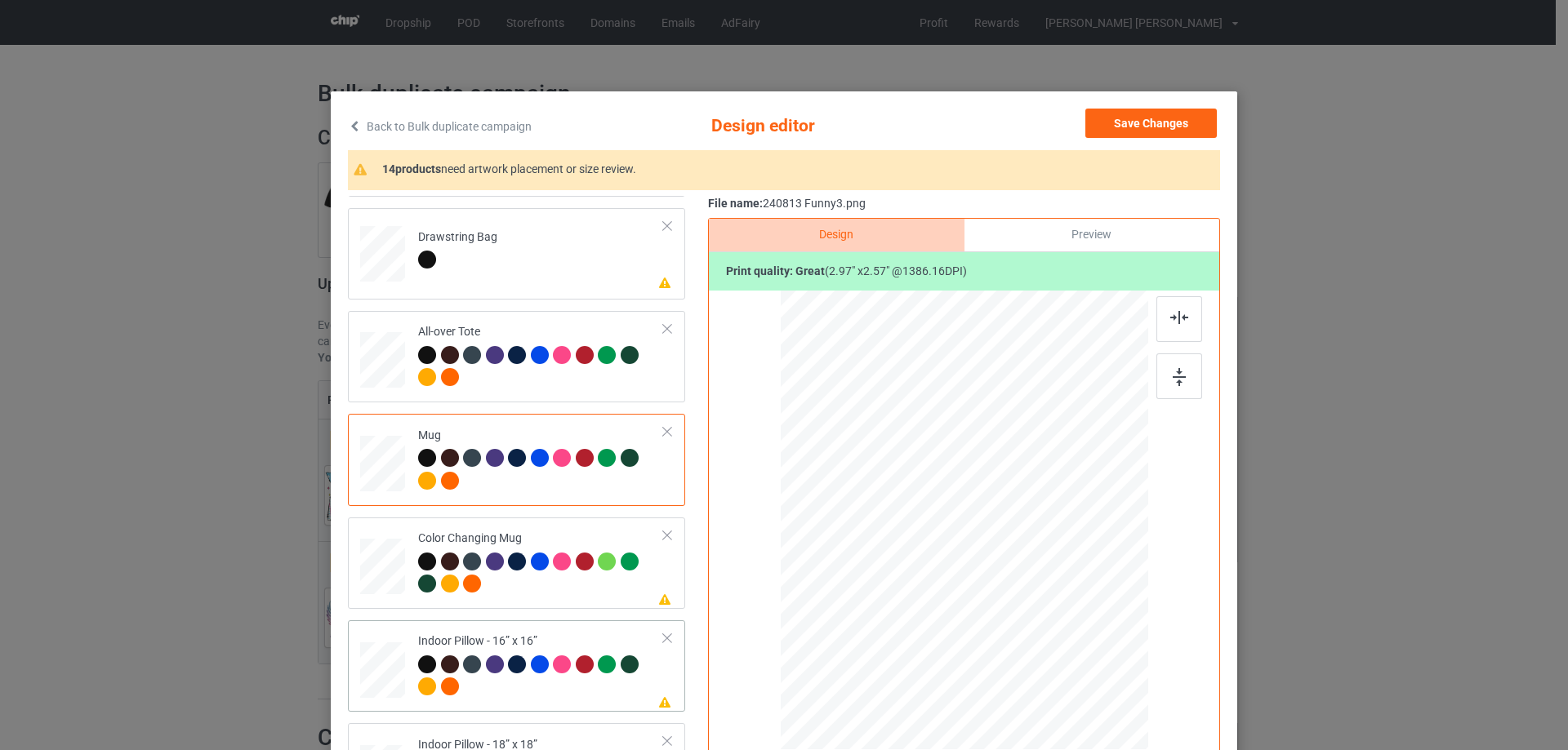
click at [390, 682] on div at bounding box center [382, 670] width 45 height 45
drag, startPoint x: 1068, startPoint y: 616, endPoint x: 1094, endPoint y: 636, distance: 32.8
click at [1094, 636] on div at bounding box center [1099, 638] width 14 height 14
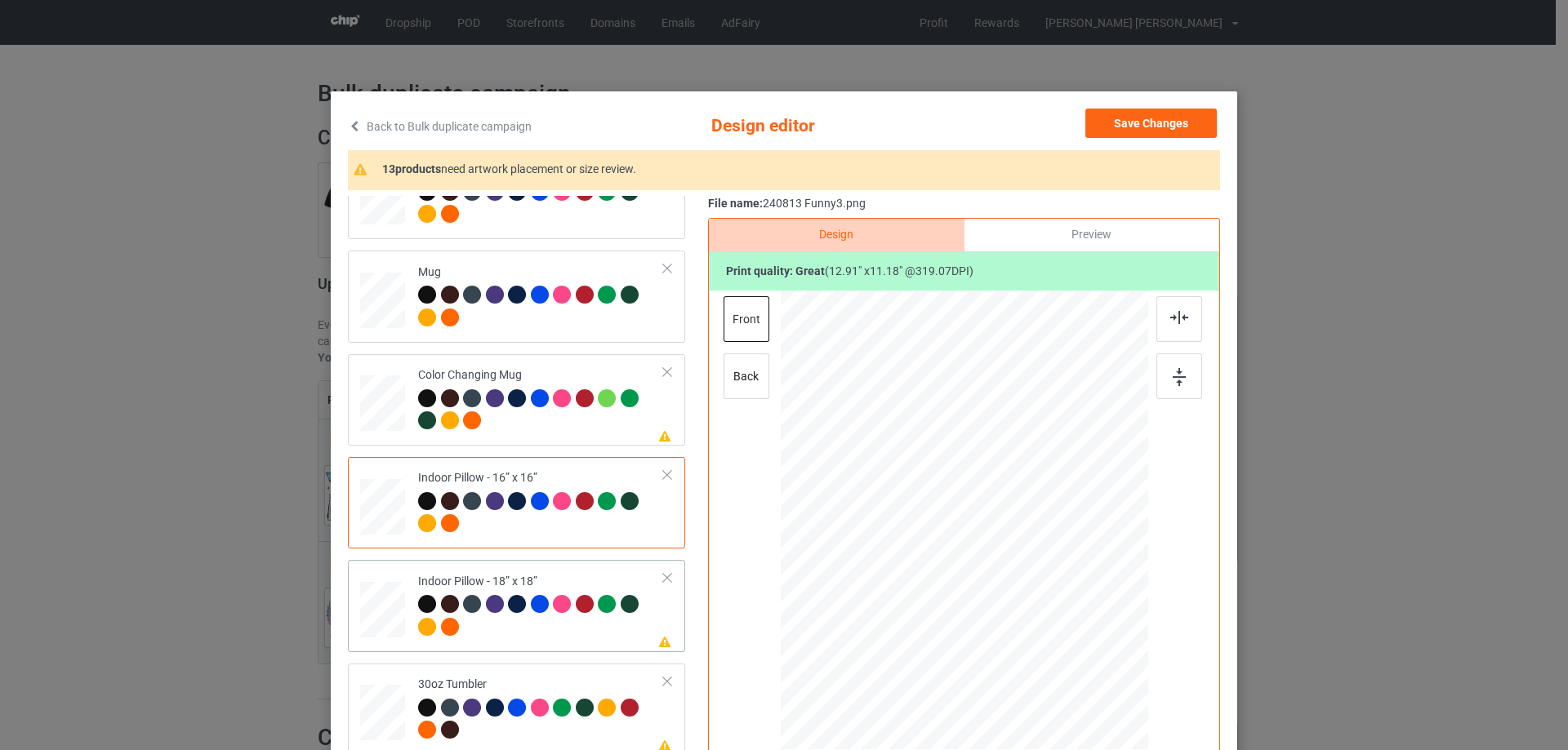
click at [382, 610] on div at bounding box center [382, 610] width 45 height 45
drag, startPoint x: 1069, startPoint y: 618, endPoint x: 1093, endPoint y: 652, distance: 41.6
click at [1093, 652] on div at bounding box center [964, 521] width 367 height 366
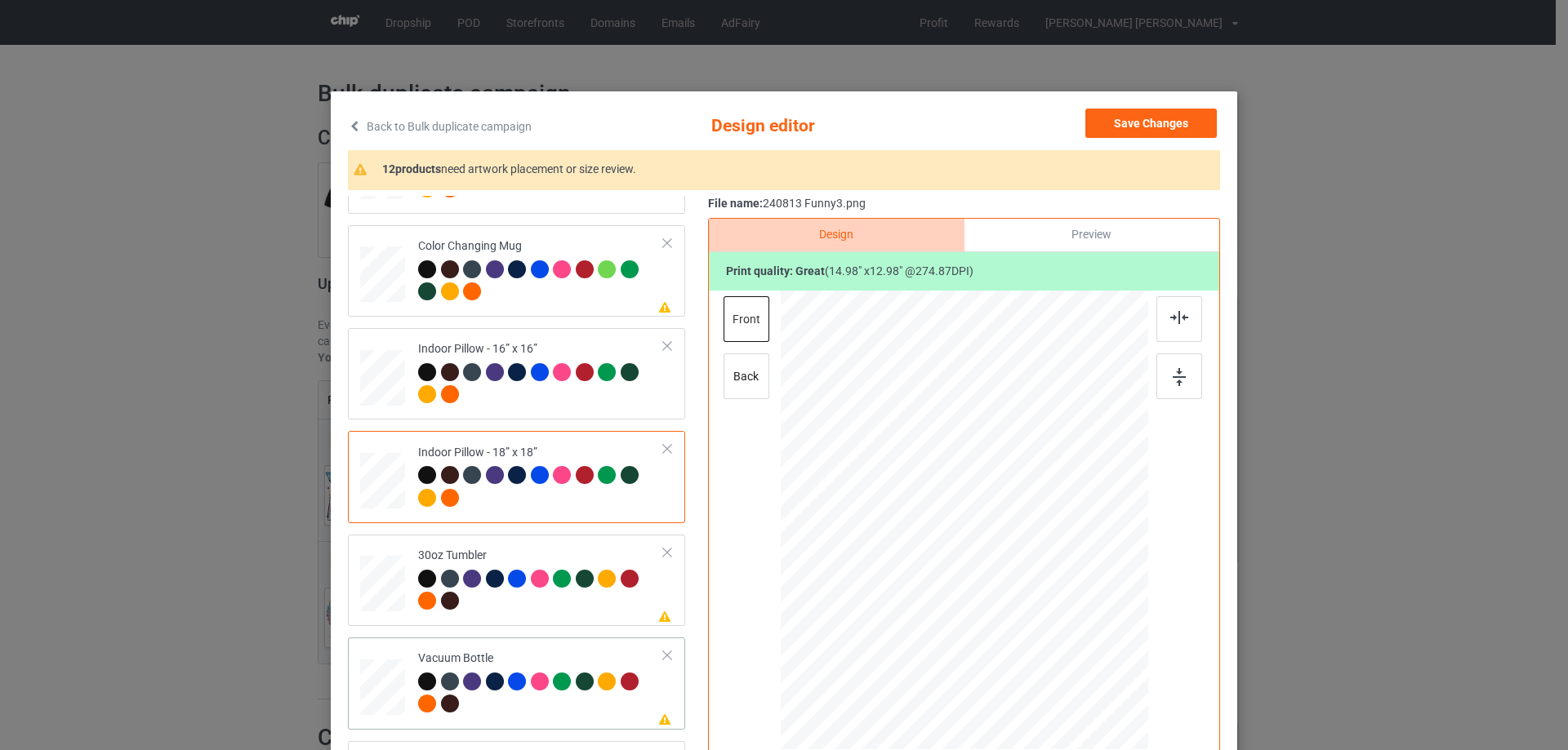
scroll to position [163, 0]
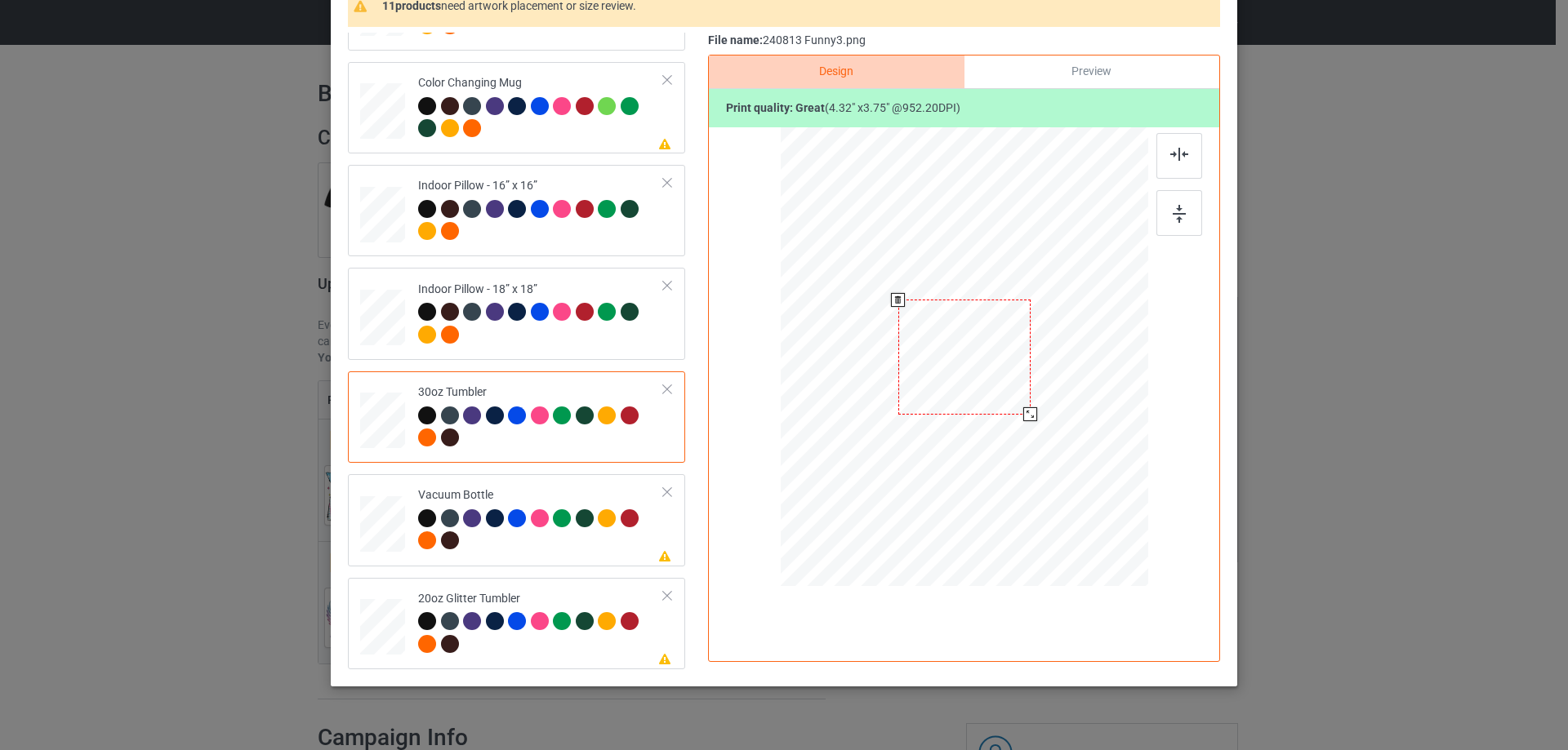
drag, startPoint x: 1065, startPoint y: 452, endPoint x: 1010, endPoint y: 409, distance: 69.8
click at [1023, 417] on div at bounding box center [1030, 414] width 14 height 14
drag, startPoint x: 890, startPoint y: 371, endPoint x: 871, endPoint y: 373, distance: 19.1
click at [909, 373] on div at bounding box center [881, 343] width 129 height 112
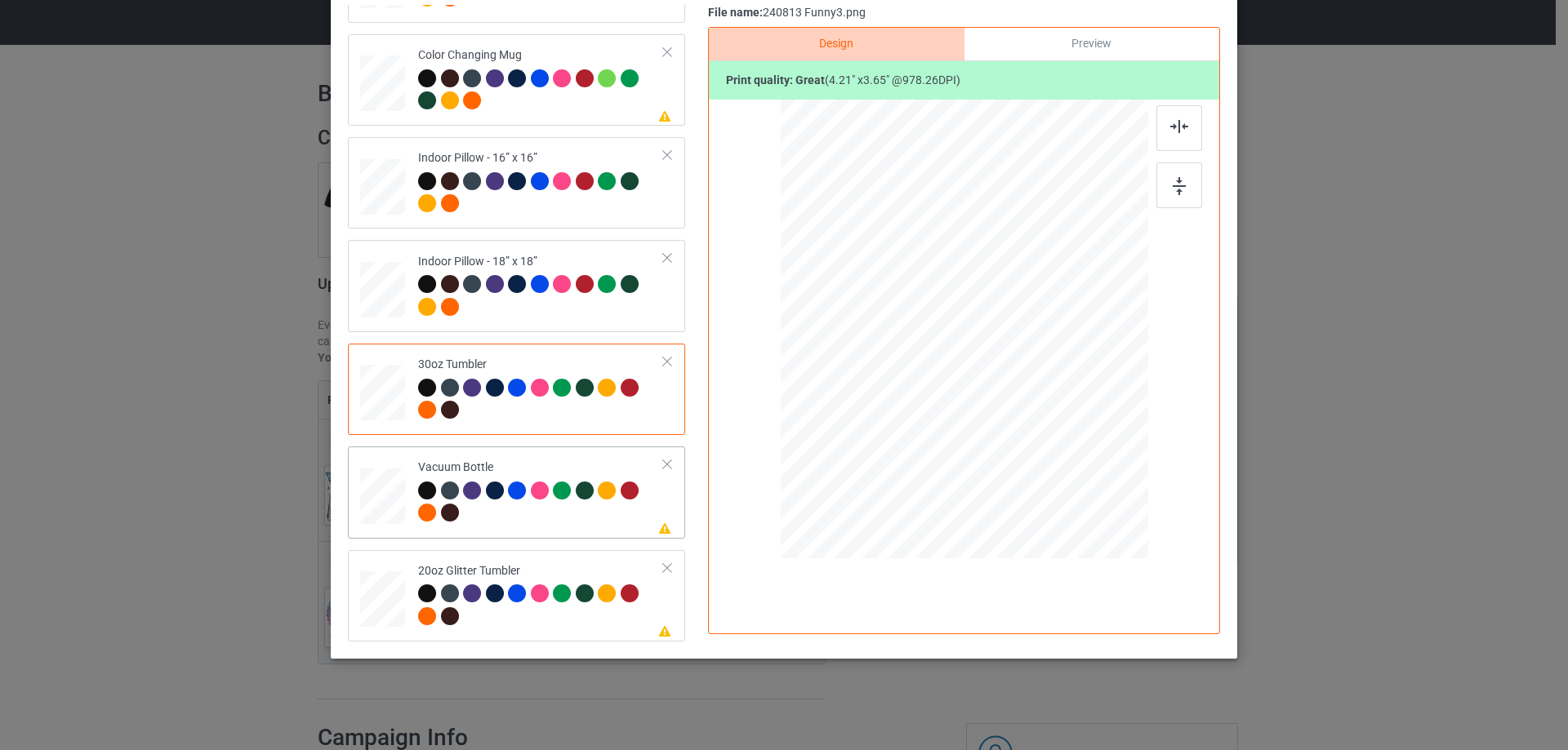
click at [400, 494] on td at bounding box center [384, 493] width 49 height 78
drag, startPoint x: 1063, startPoint y: 423, endPoint x: 961, endPoint y: 347, distance: 127.2
click at [1027, 381] on div at bounding box center [1030, 386] width 14 height 14
drag, startPoint x: 961, startPoint y: 347, endPoint x: 890, endPoint y: 336, distance: 71.8
click at [890, 336] on div at bounding box center [881, 318] width 129 height 112
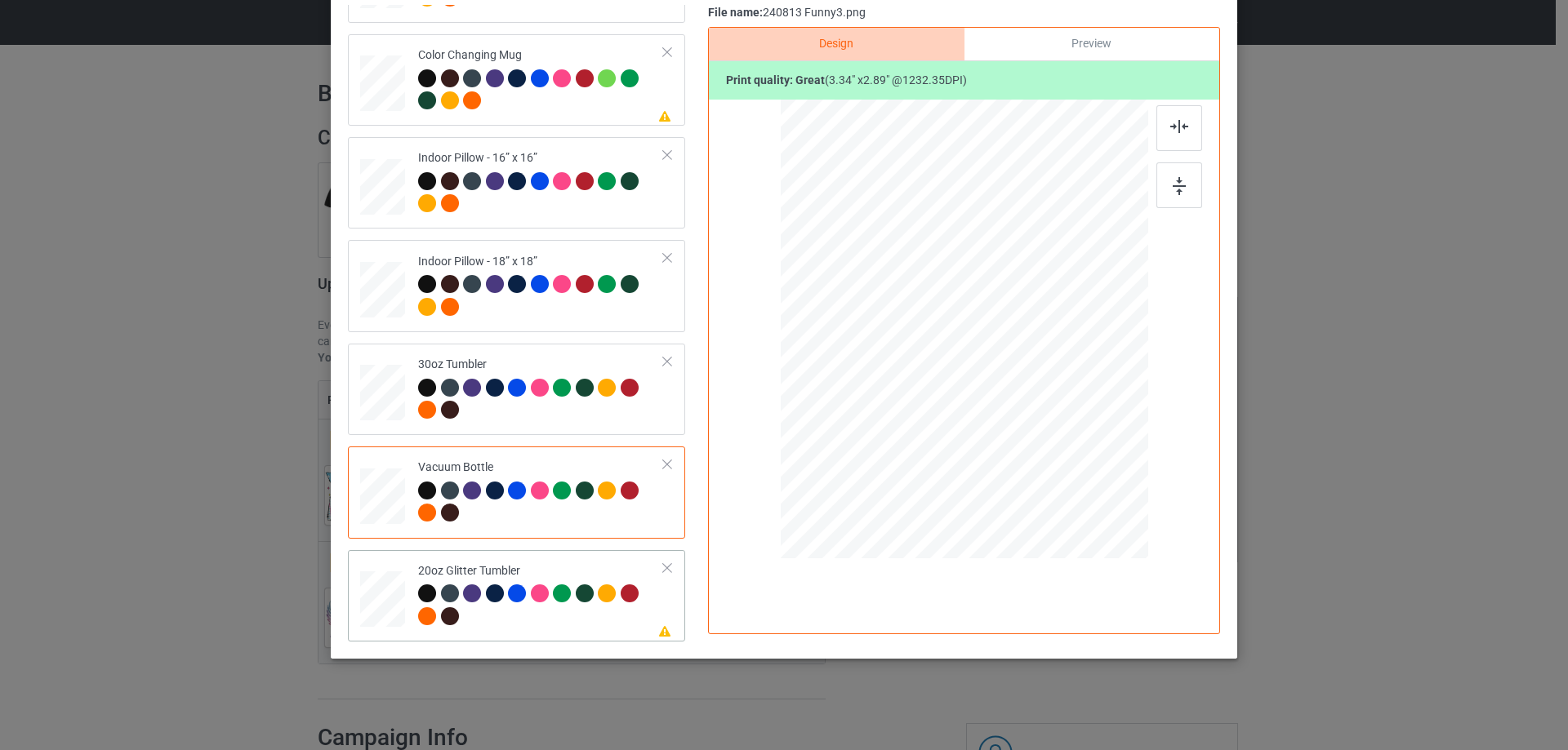
click at [409, 592] on td "Please review artwork placement 20oz Glitter Tumbler" at bounding box center [541, 596] width 264 height 78
drag, startPoint x: 1033, startPoint y: 396, endPoint x: 1003, endPoint y: 379, distance: 34.5
click at [1020, 384] on div at bounding box center [1027, 383] width 14 height 14
drag, startPoint x: 887, startPoint y: 323, endPoint x: 907, endPoint y: 323, distance: 20.0
click at [907, 323] on div at bounding box center [878, 277] width 126 height 109
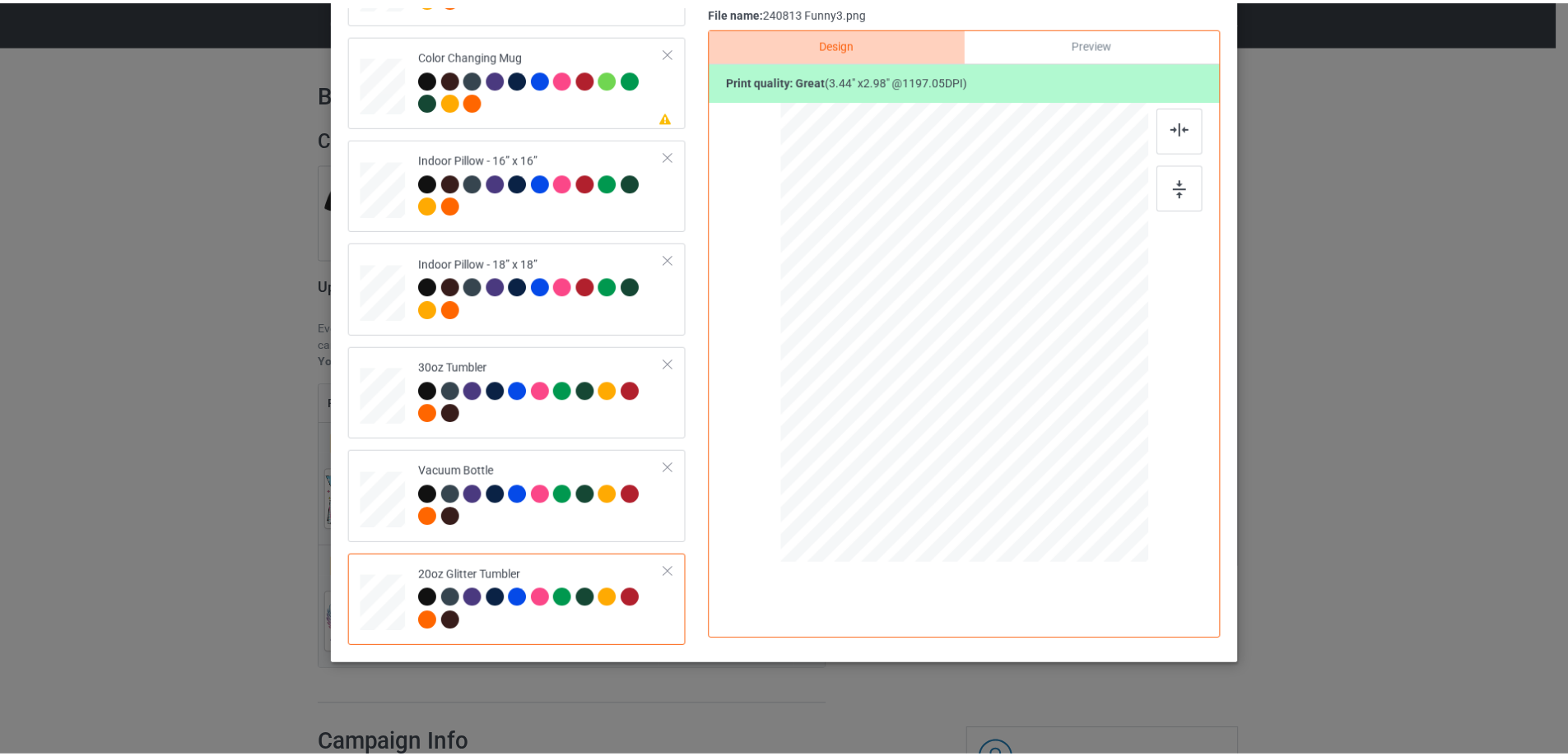
scroll to position [29, 0]
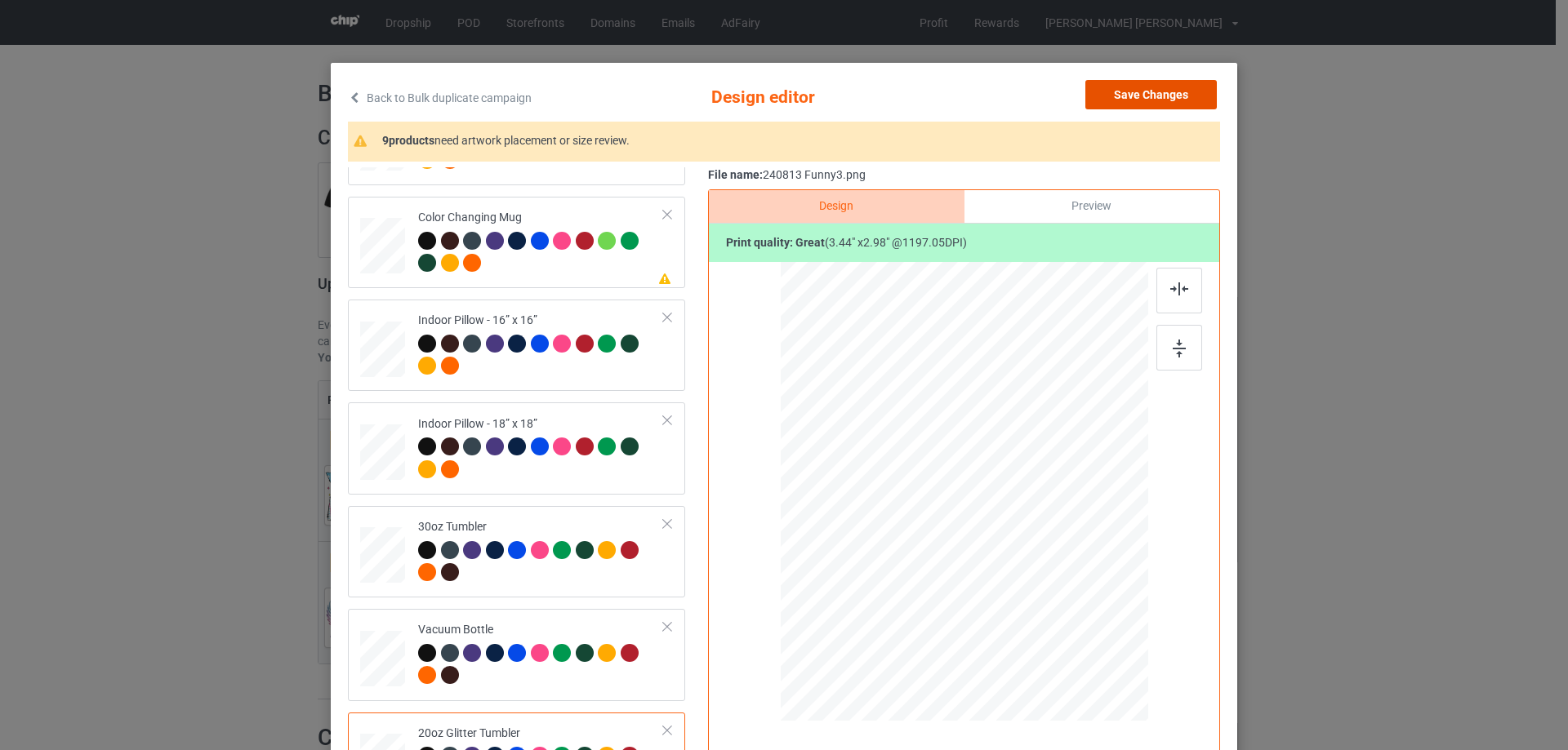
click at [1170, 102] on button "Save Changes" at bounding box center [1150, 95] width 132 height 30
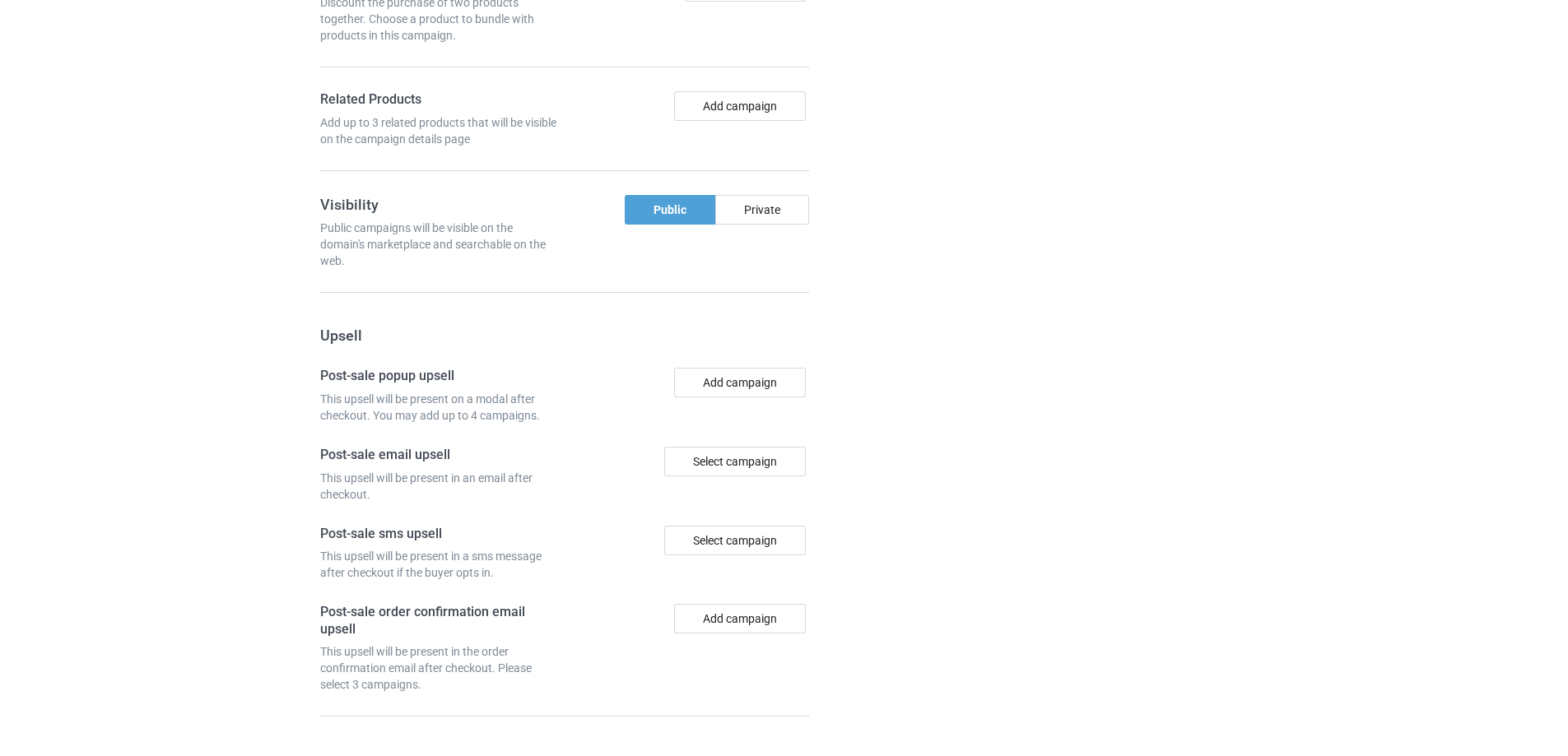
scroll to position [1495, 0]
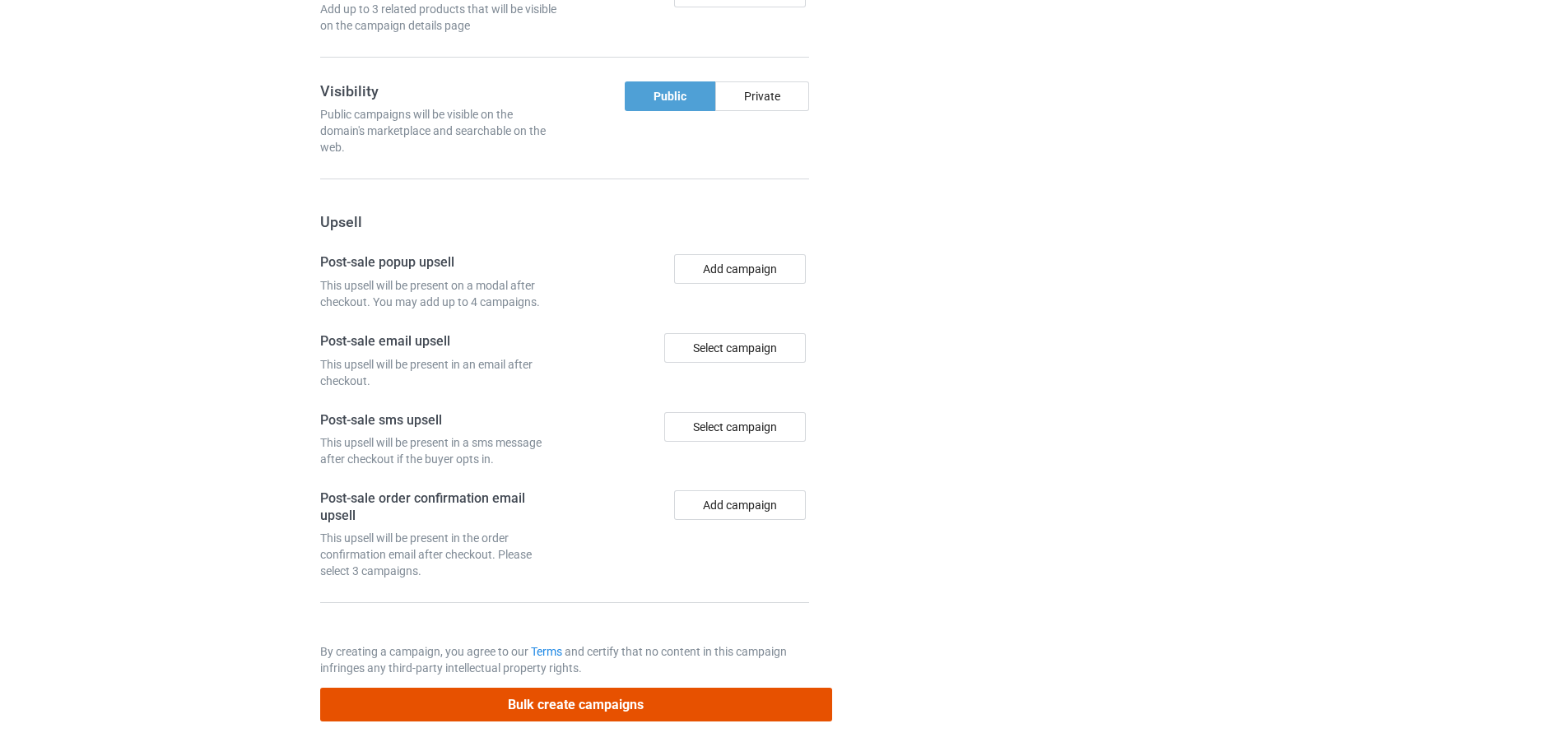
click at [594, 702] on button "Bulk create campaigns" at bounding box center [576, 705] width 511 height 34
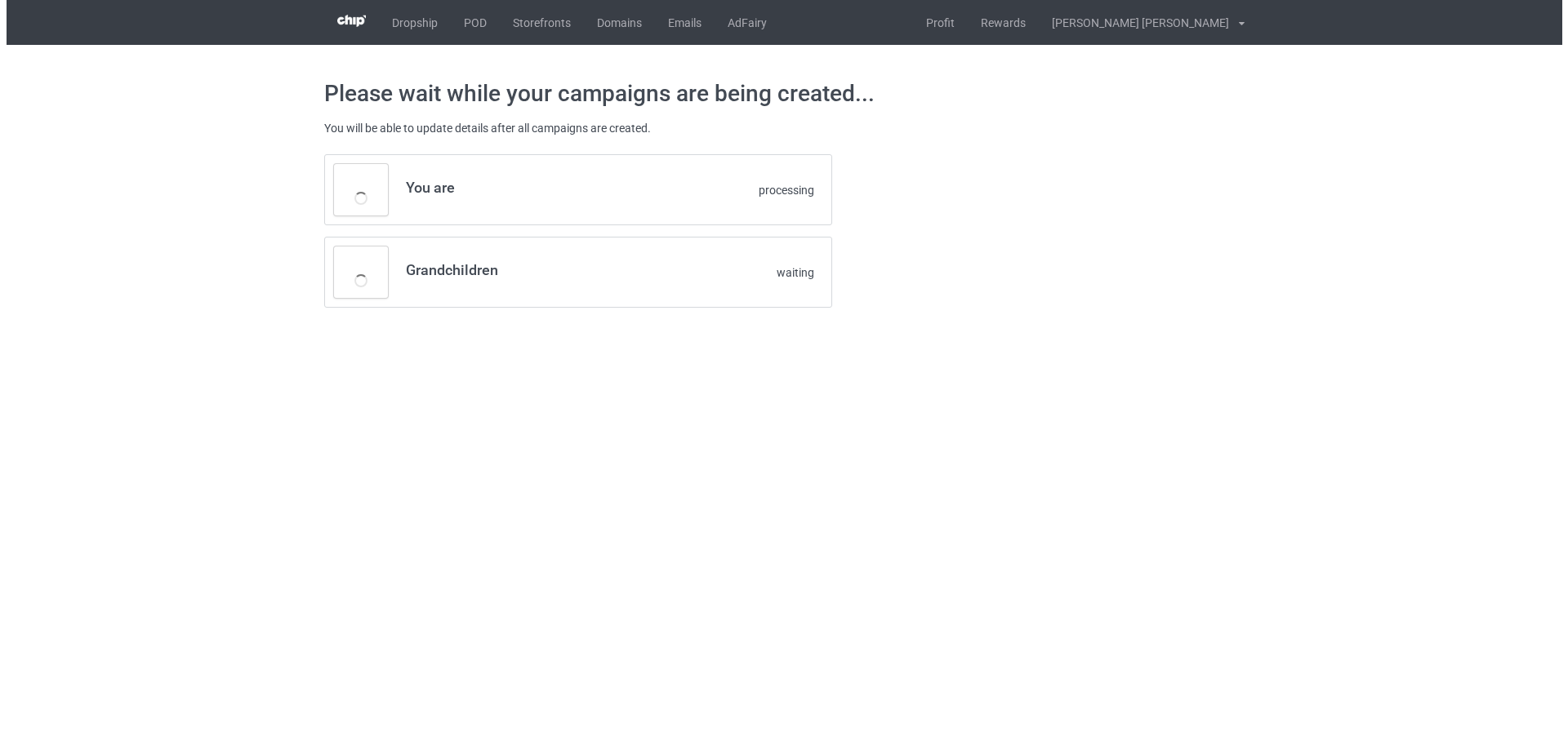
scroll to position [0, 0]
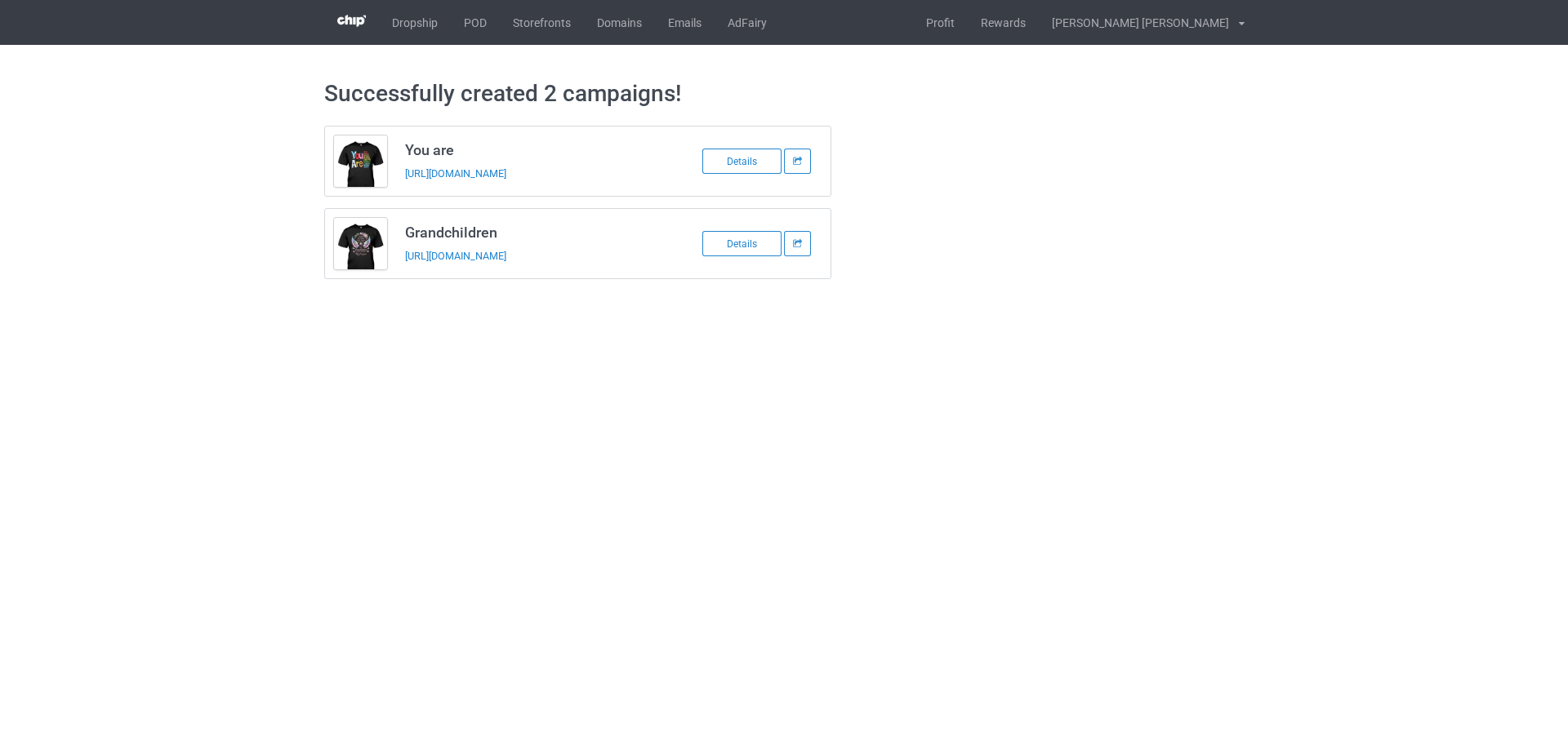
drag, startPoint x: 404, startPoint y: 146, endPoint x: 631, endPoint y: 252, distance: 250.5
click at [631, 252] on div "You are https://www.familyismytreasure.com/240813-3 Details Grandchildren https…" at bounding box center [578, 202] width 507 height 154
copy div "You are https://www.familyismytreasure.com/240813-3 Details Grandchildren https…"
click at [479, 23] on link "POD" at bounding box center [475, 22] width 49 height 45
